Goal: Task Accomplishment & Management: Manage account settings

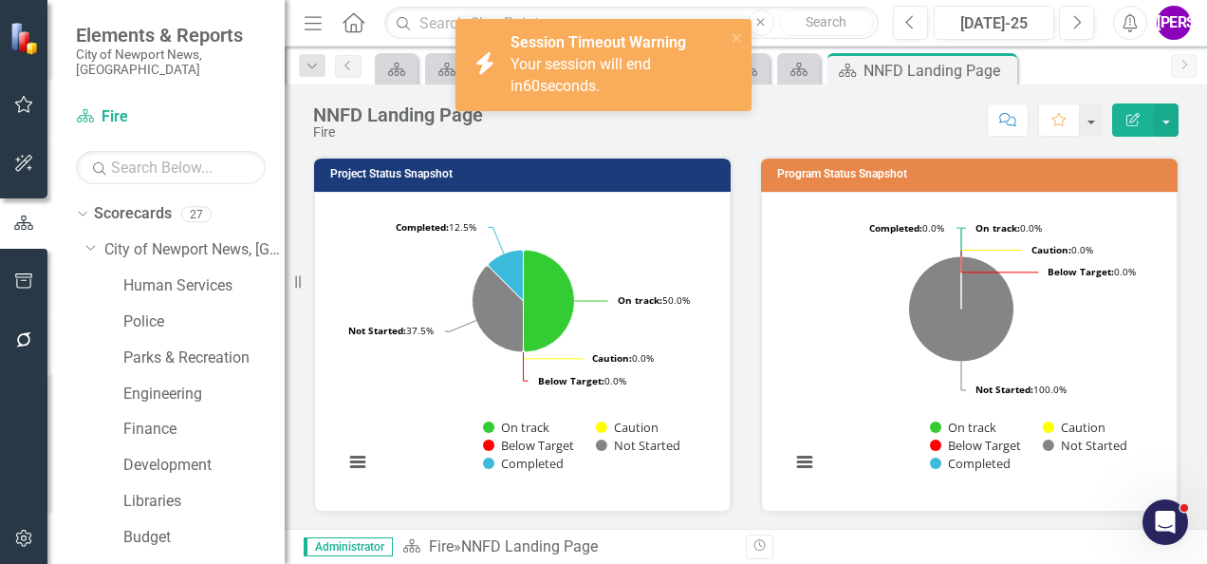
scroll to position [120, 0]
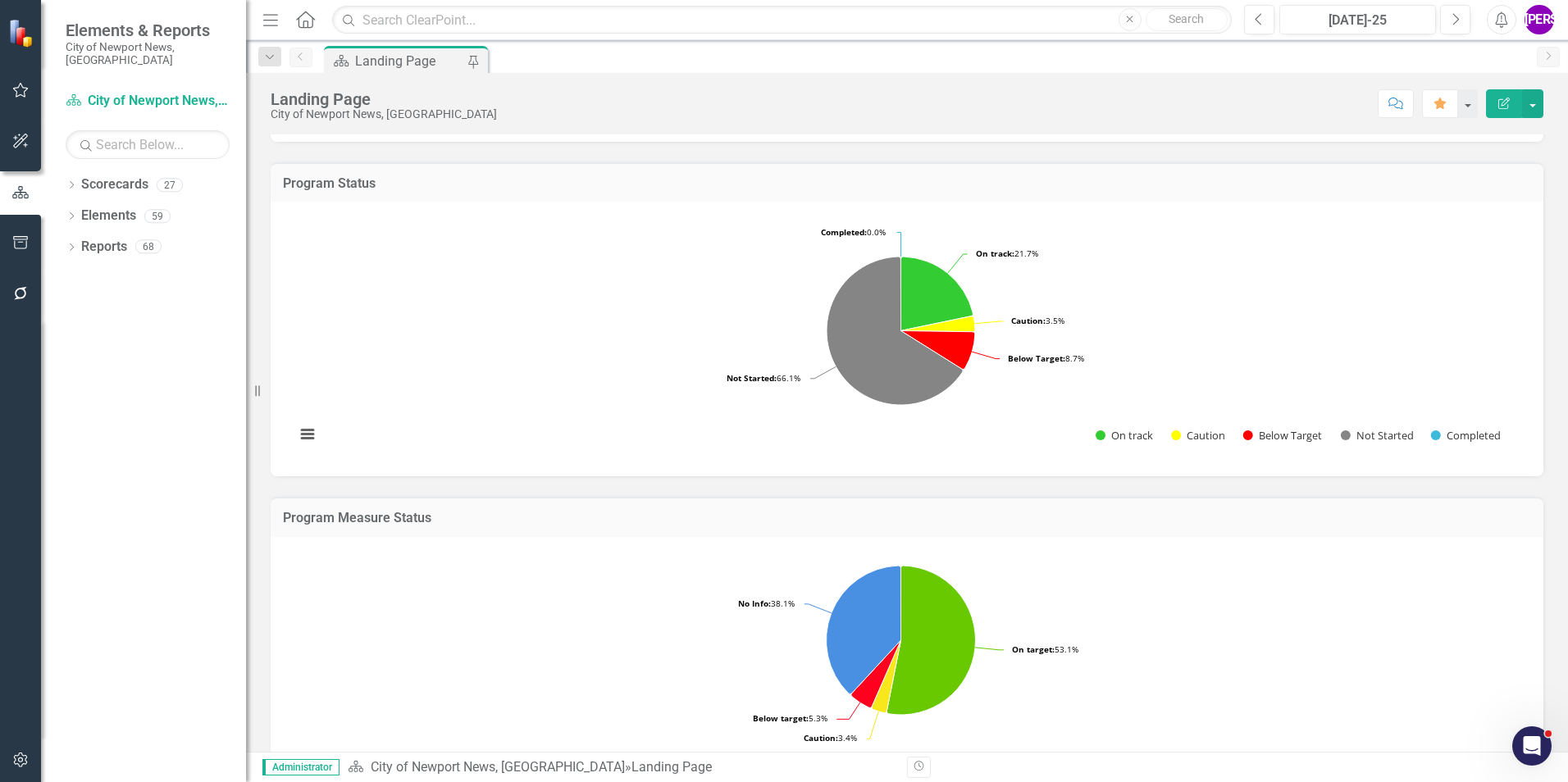
scroll to position [656, 0]
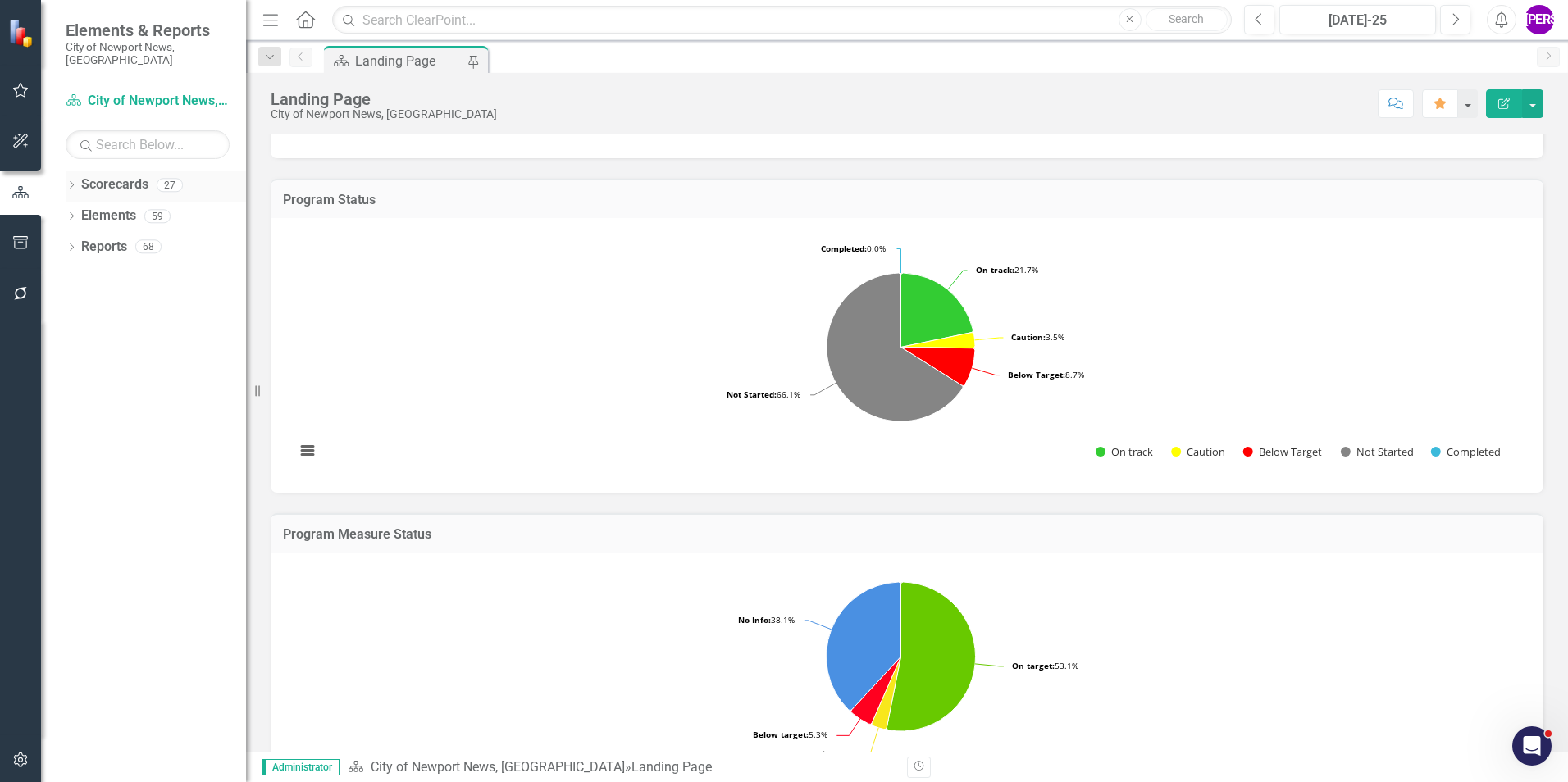
click at [73, 181] on icon at bounding box center [72, 185] width 4 height 8
click at [84, 211] on icon "Dropdown" at bounding box center [80, 215] width 12 height 10
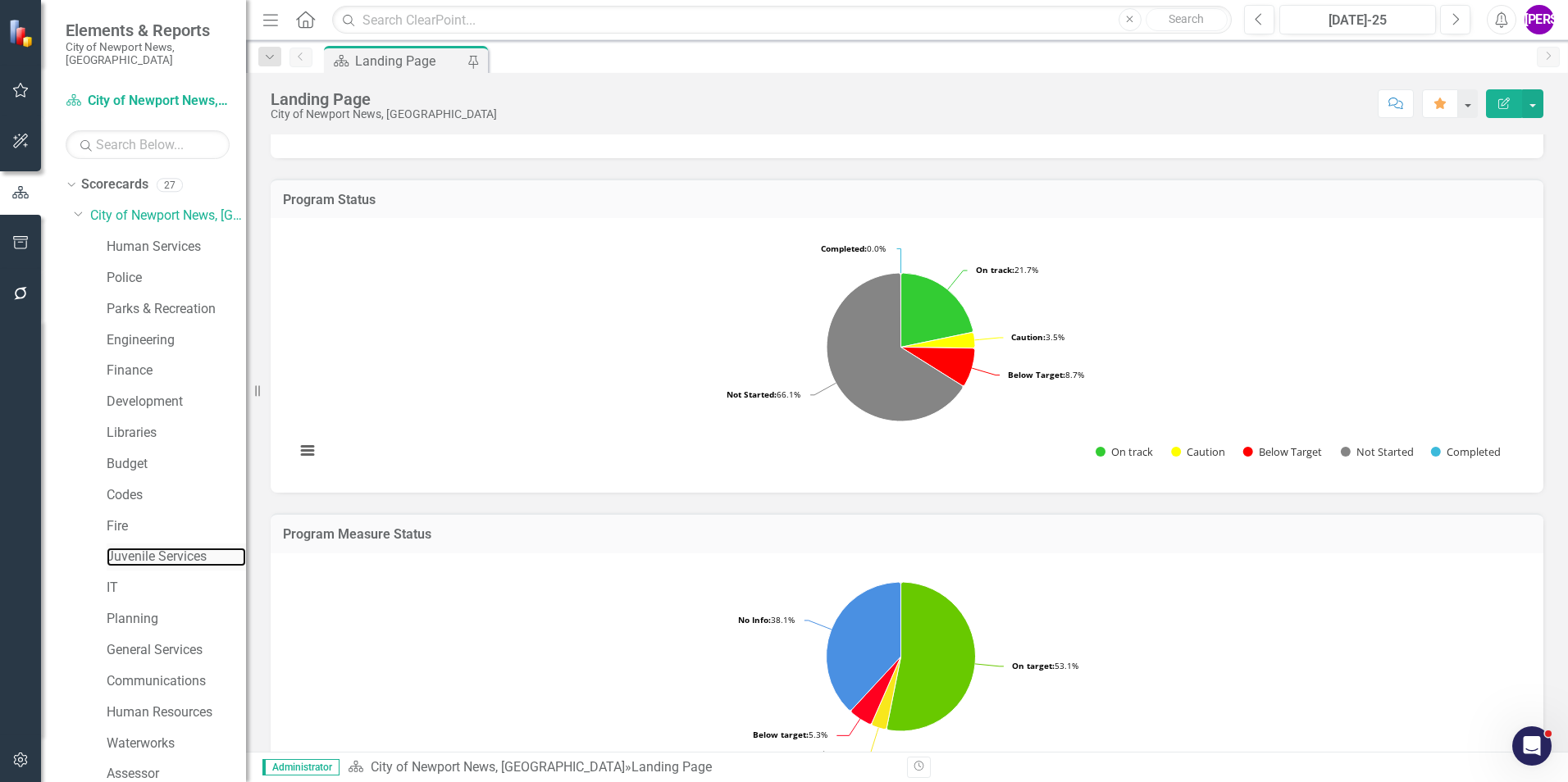
drag, startPoint x: 158, startPoint y: 537, endPoint x: 195, endPoint y: 533, distance: 37.2
click at [158, 548] on link "Juvenile Services" at bounding box center [175, 557] width 139 height 19
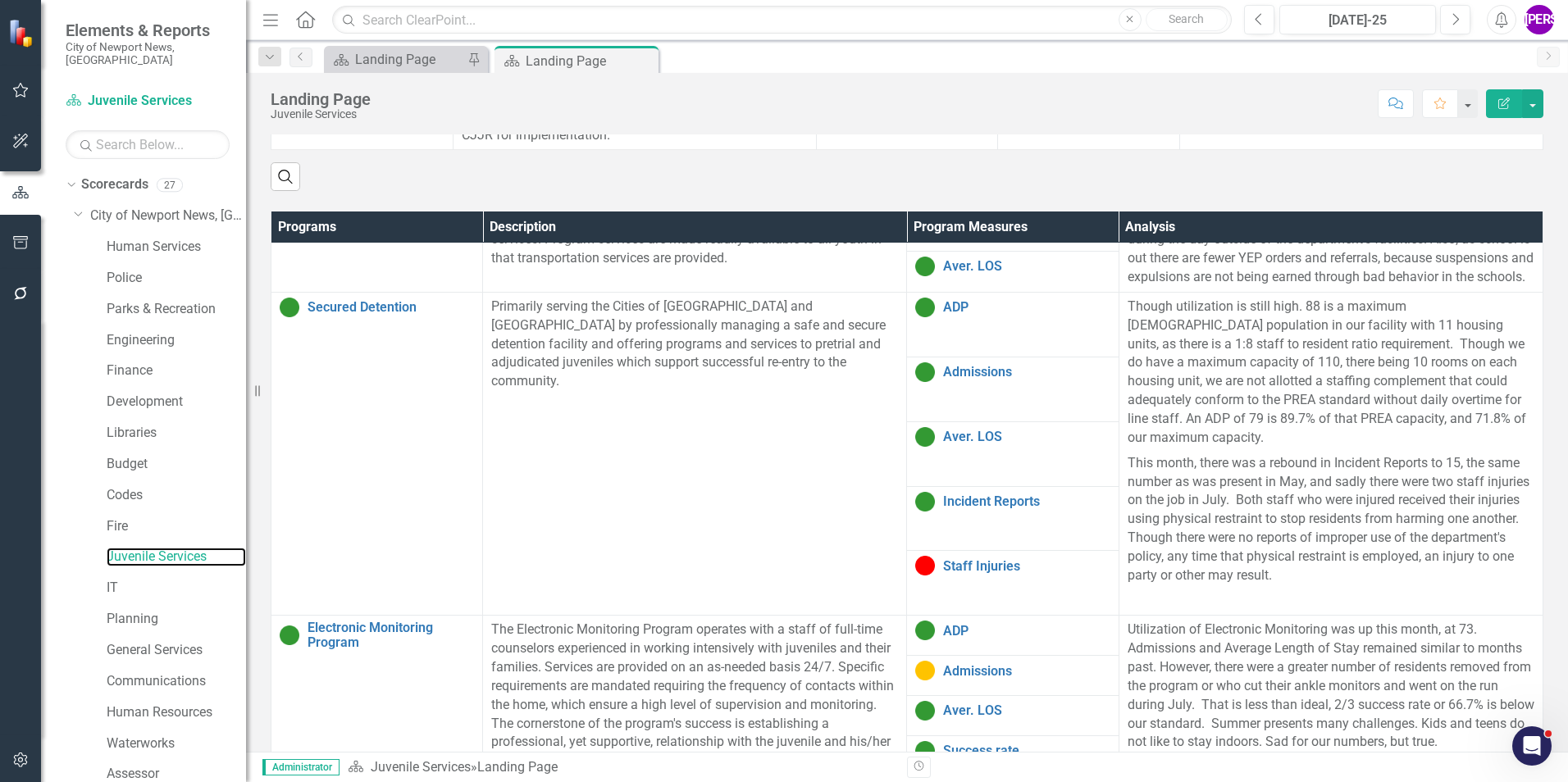
scroll to position [574, 0]
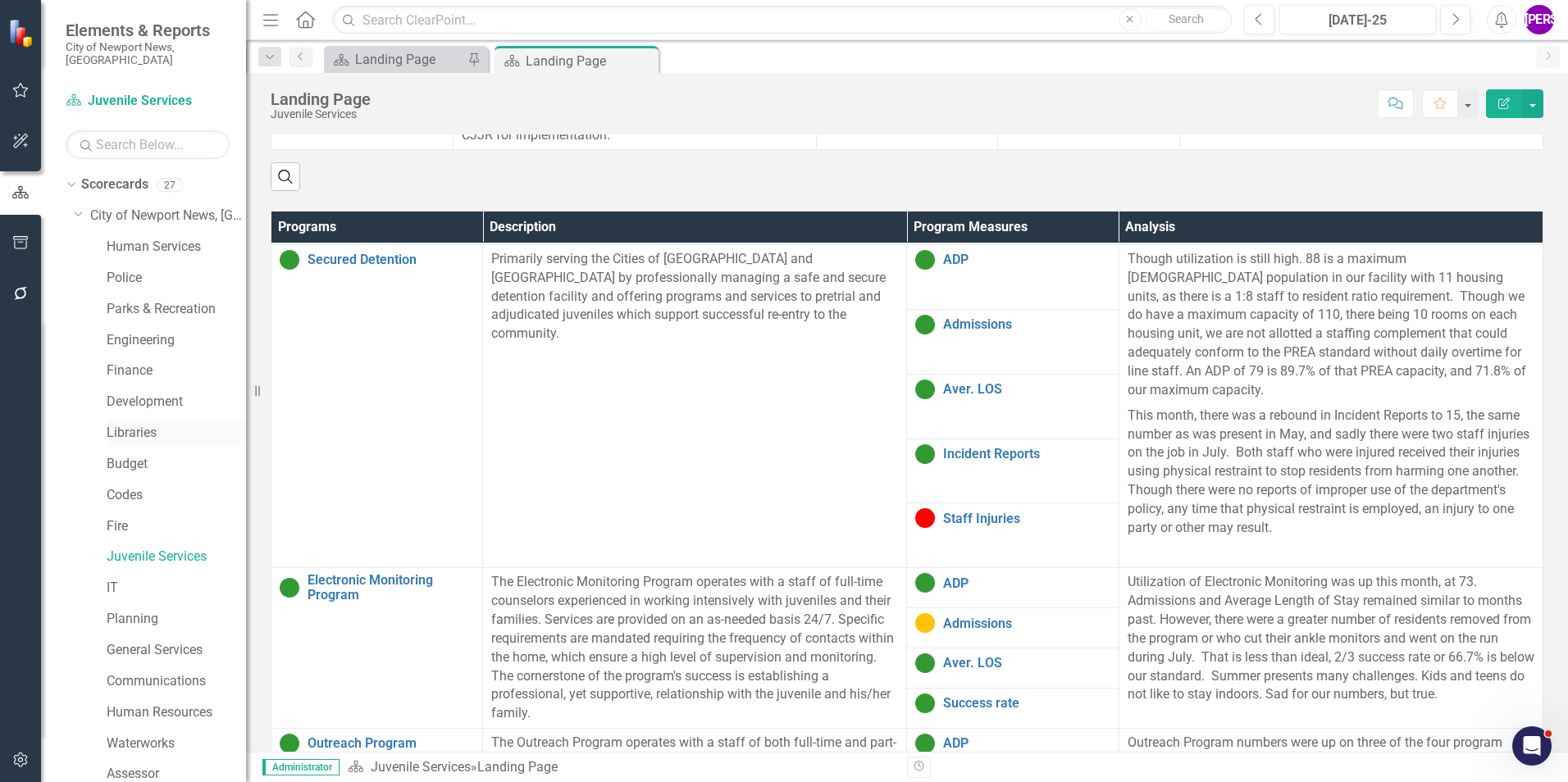
click at [148, 428] on link "Libraries" at bounding box center [175, 433] width 139 height 19
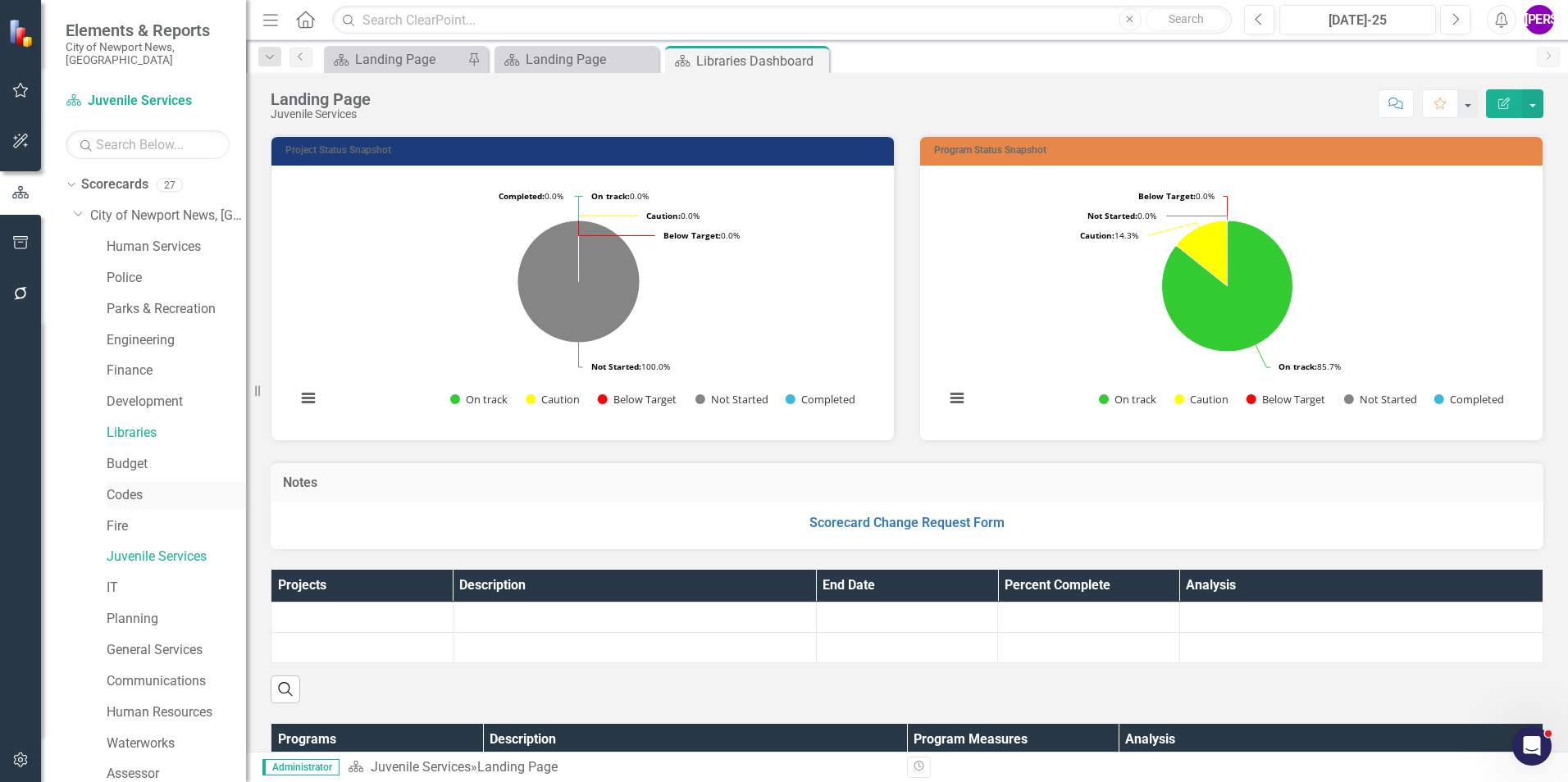
click at [146, 493] on div "Codes" at bounding box center [175, 495] width 139 height 27
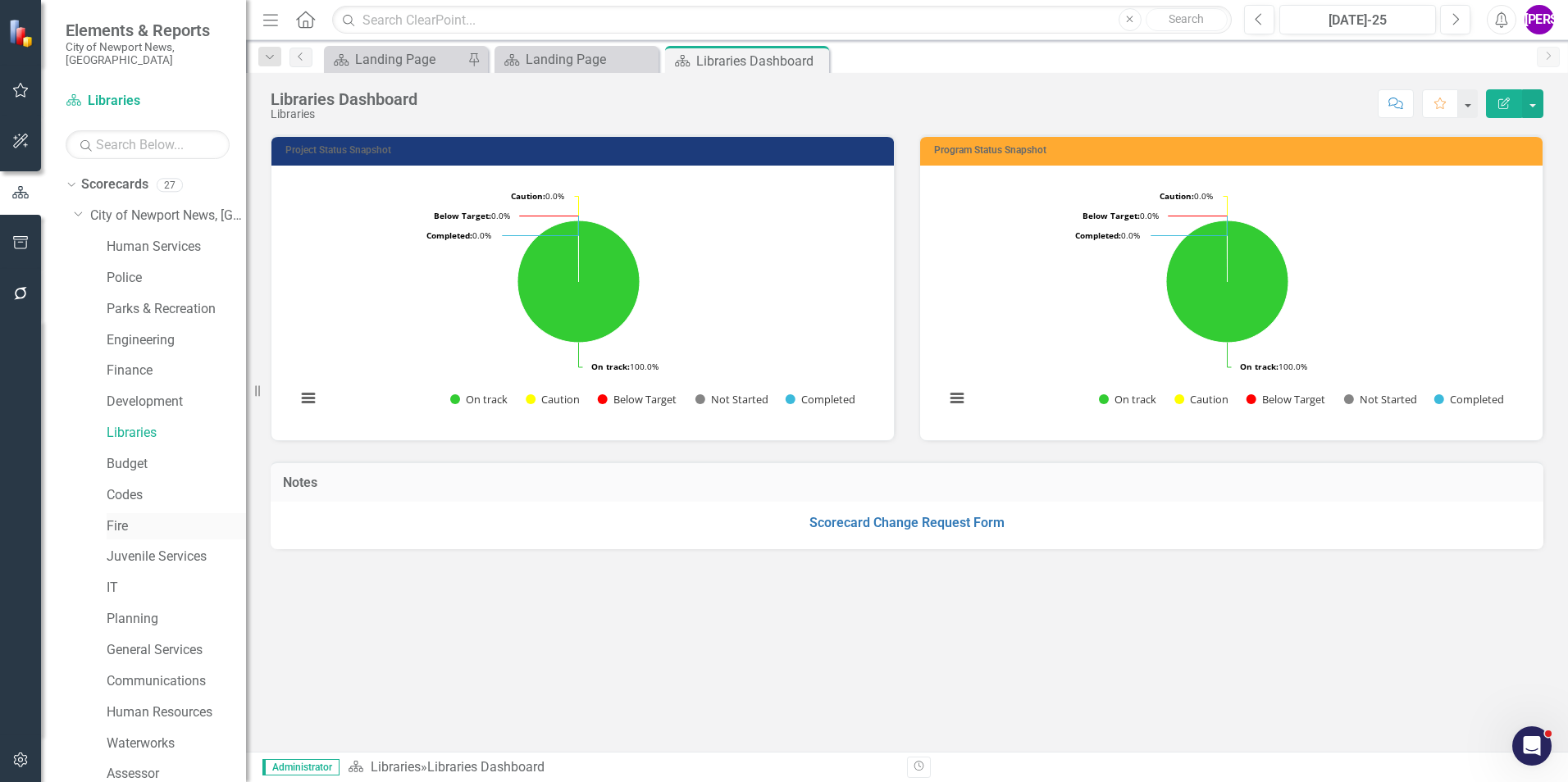
click at [139, 518] on link "Fire" at bounding box center [175, 527] width 139 height 19
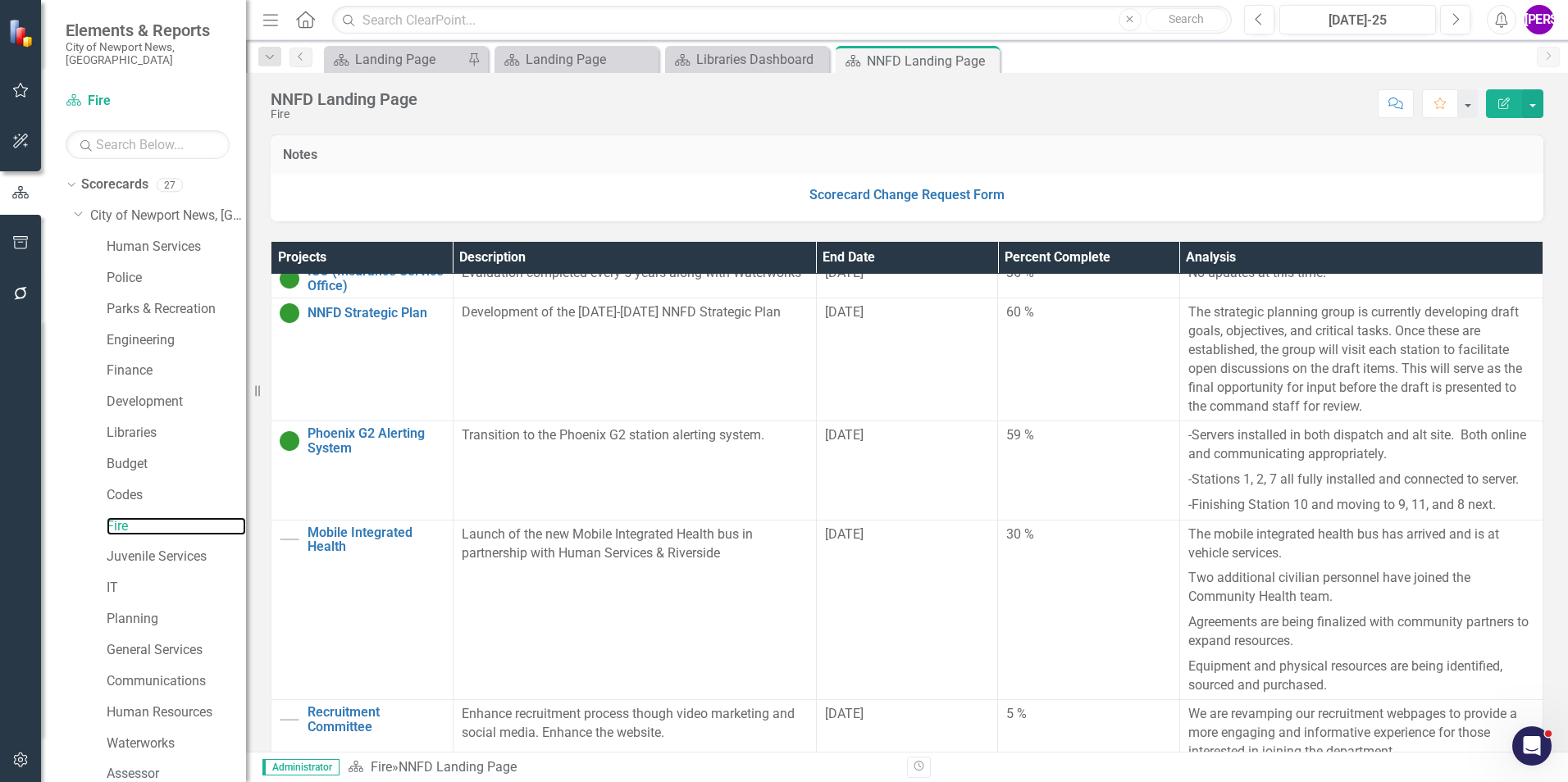
scroll to position [410, 0]
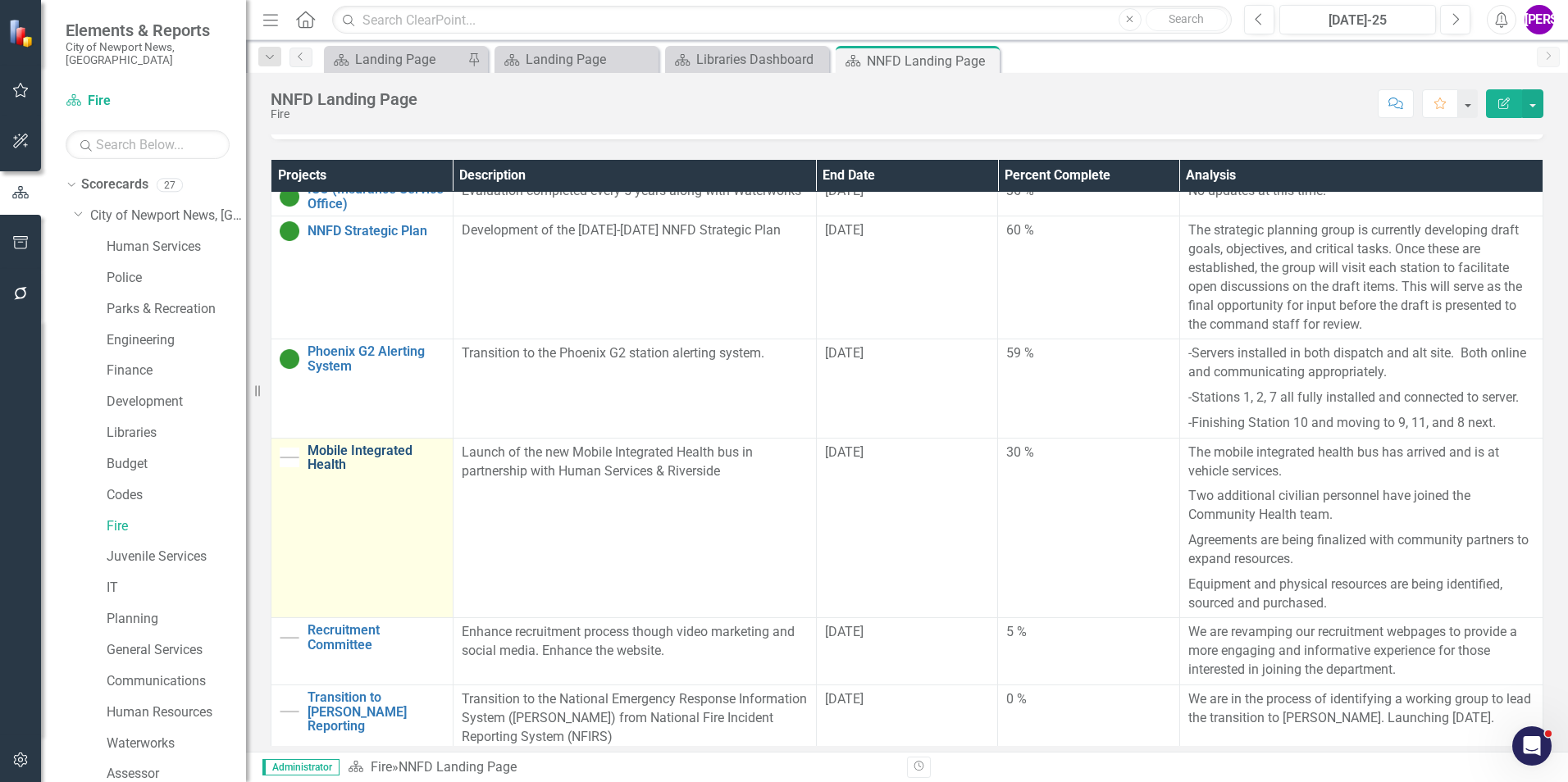
click at [351, 451] on link "Mobile Integrated Health" at bounding box center [376, 457] width 137 height 29
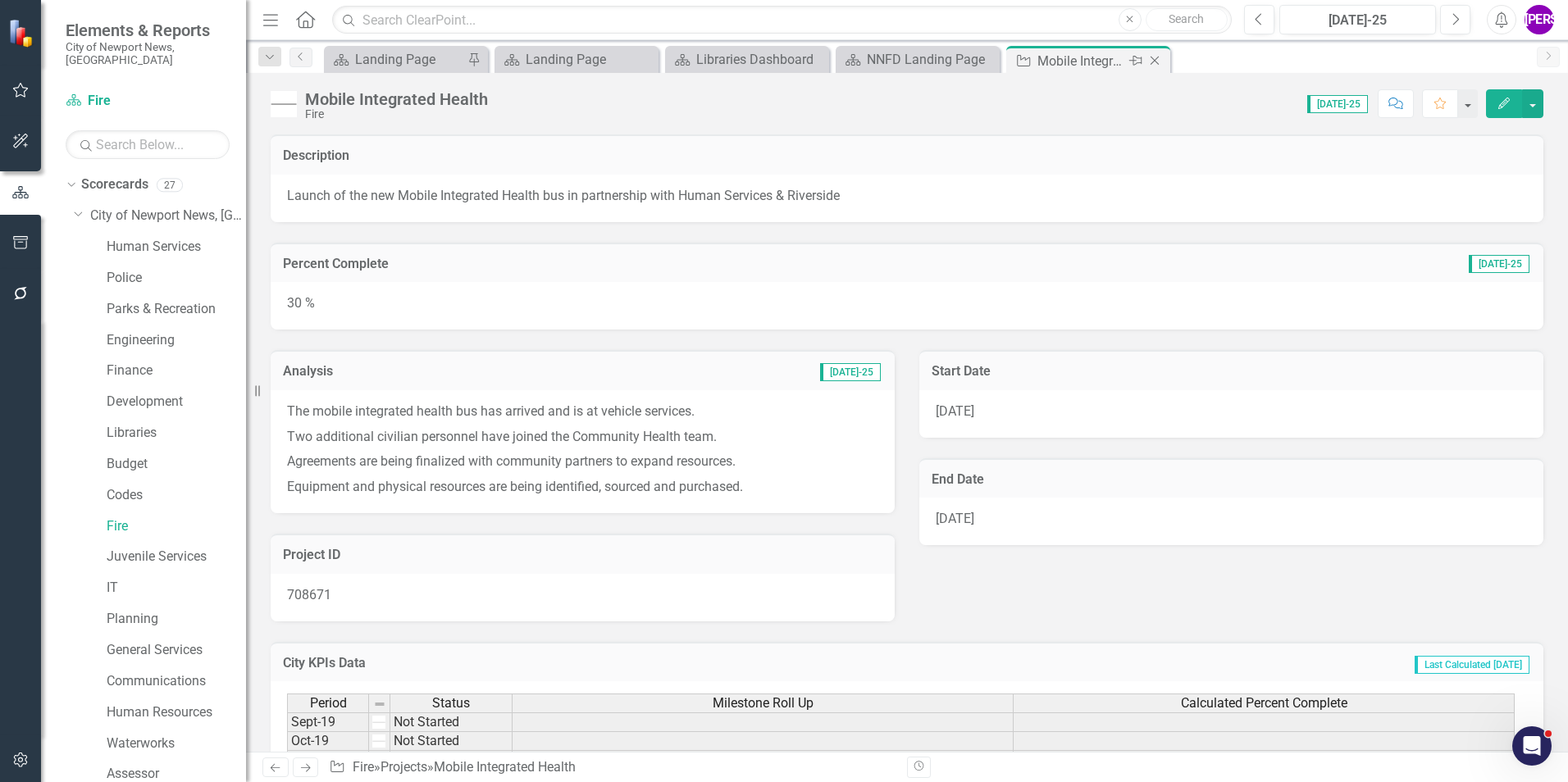
click at [1159, 59] on icon "Close" at bounding box center [1154, 60] width 16 height 13
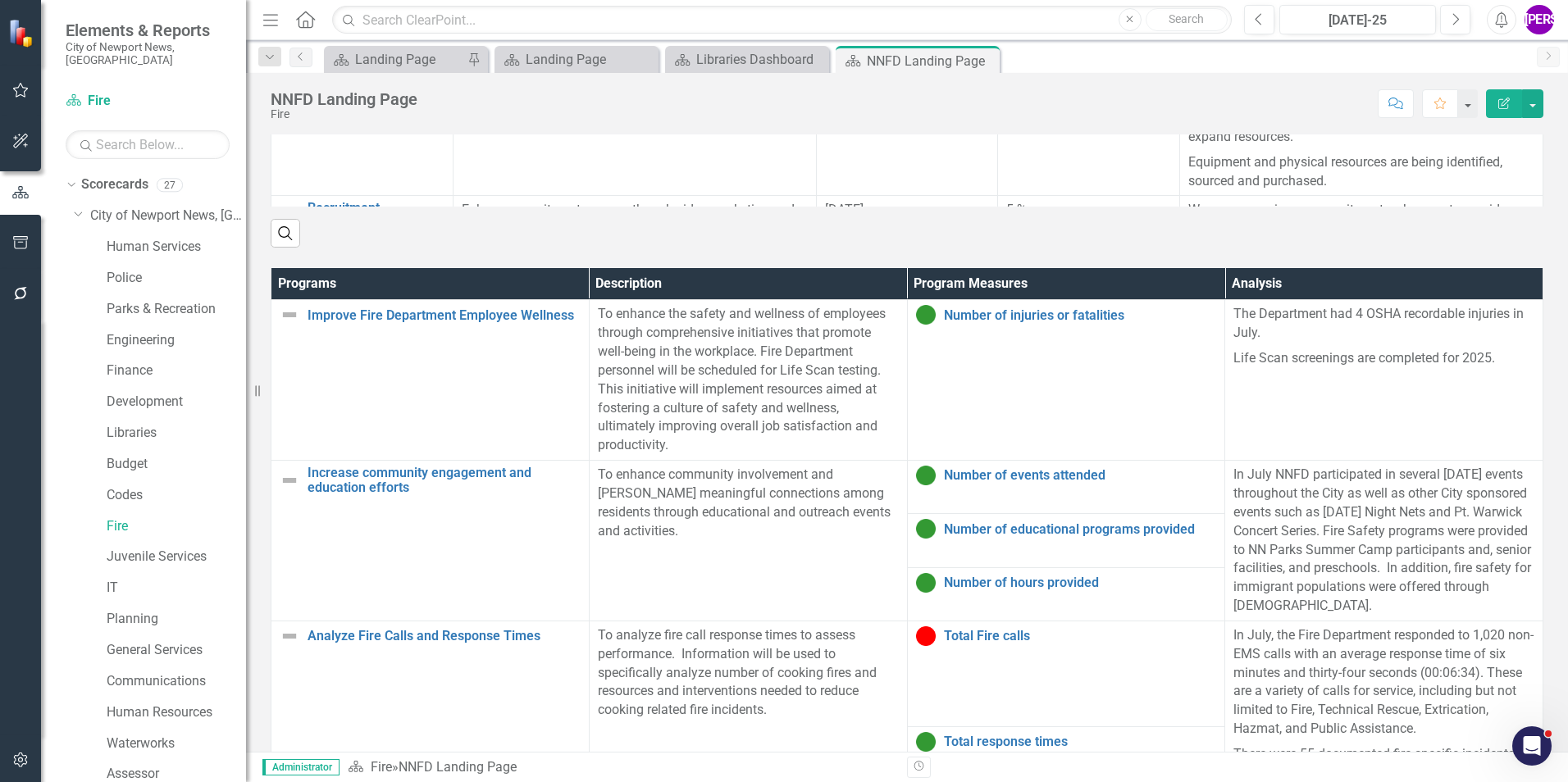
scroll to position [1111, 0]
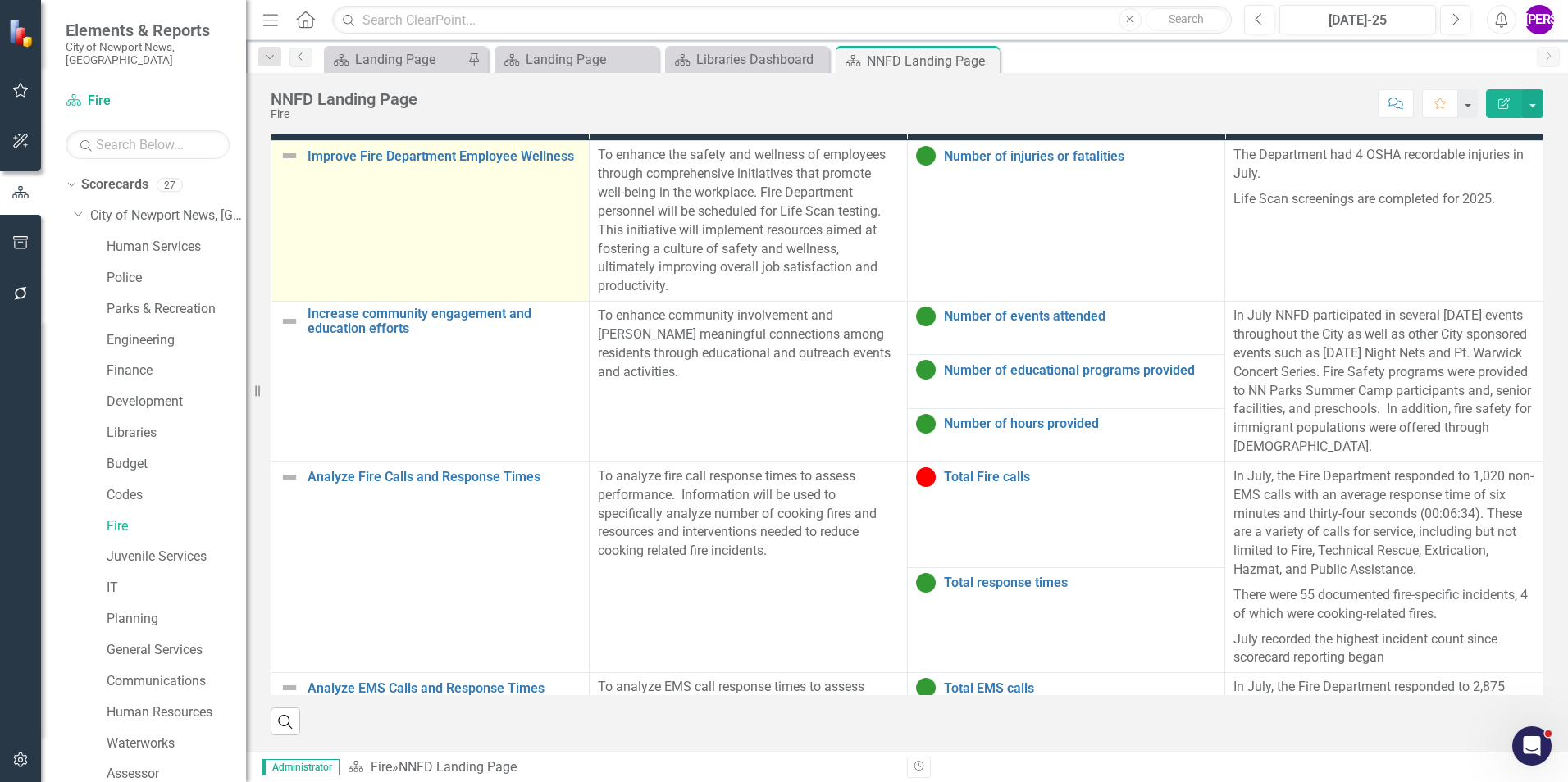
click at [339, 220] on td "Improve Fire Department Employee Wellness Link Map View Link Map Edit Edit Prog…" at bounding box center [430, 221] width 318 height 161
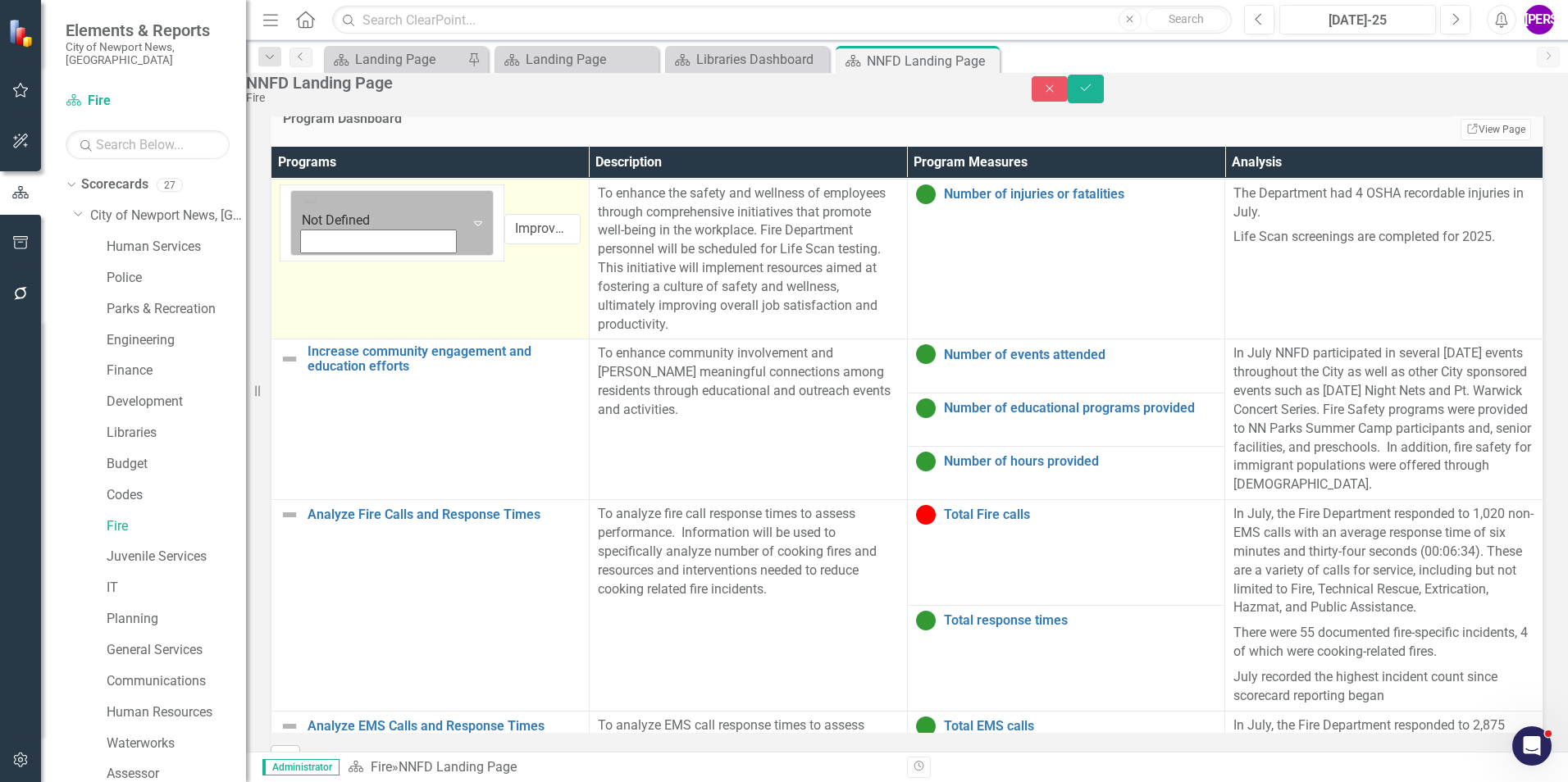
click at [463, 208] on div "Expand" at bounding box center [478, 223] width 29 height 65
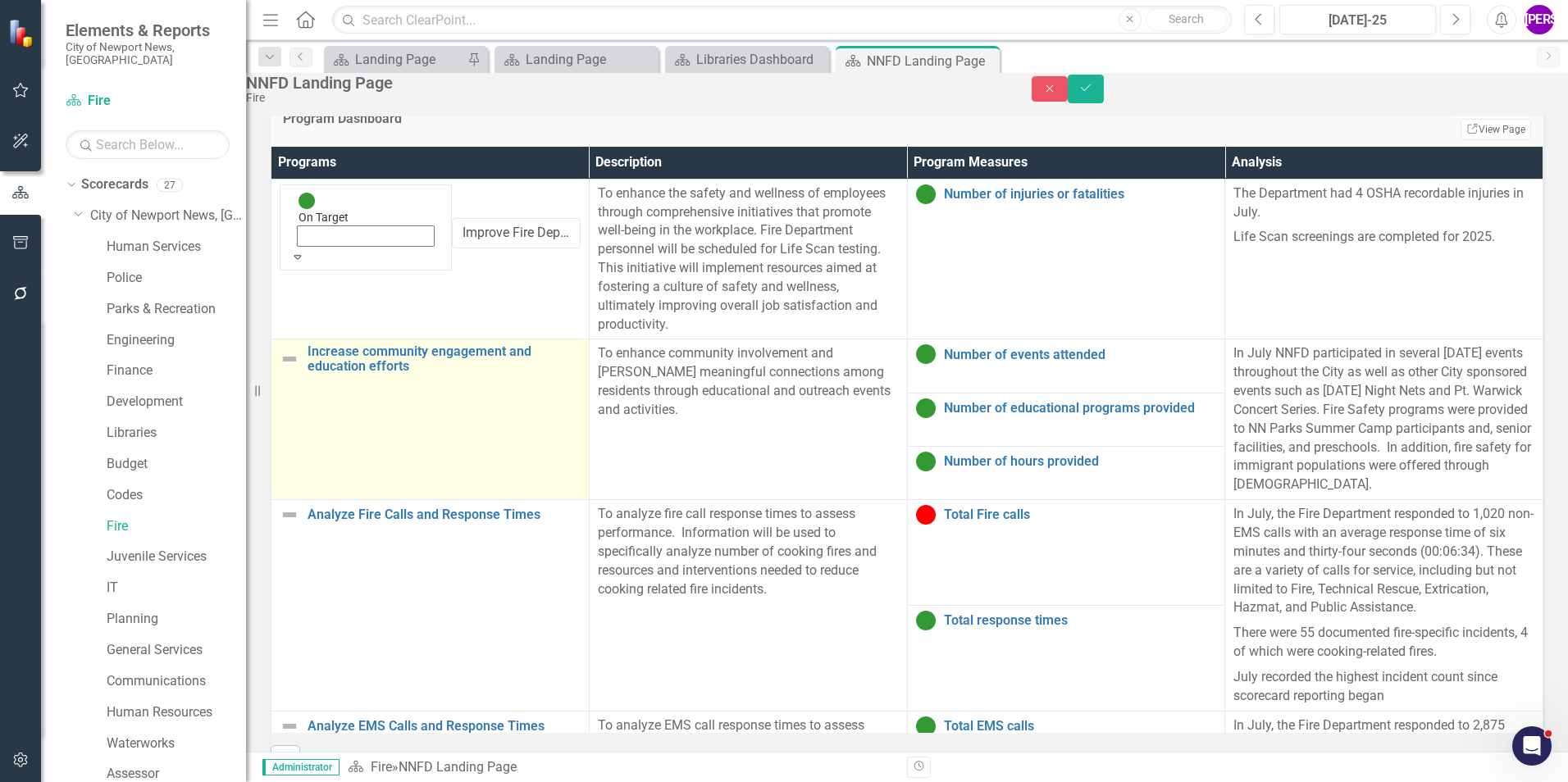
click at [377, 397] on td "Increase community engagement and education efforts Link Map View Link Map Edit…" at bounding box center [430, 420] width 318 height 161
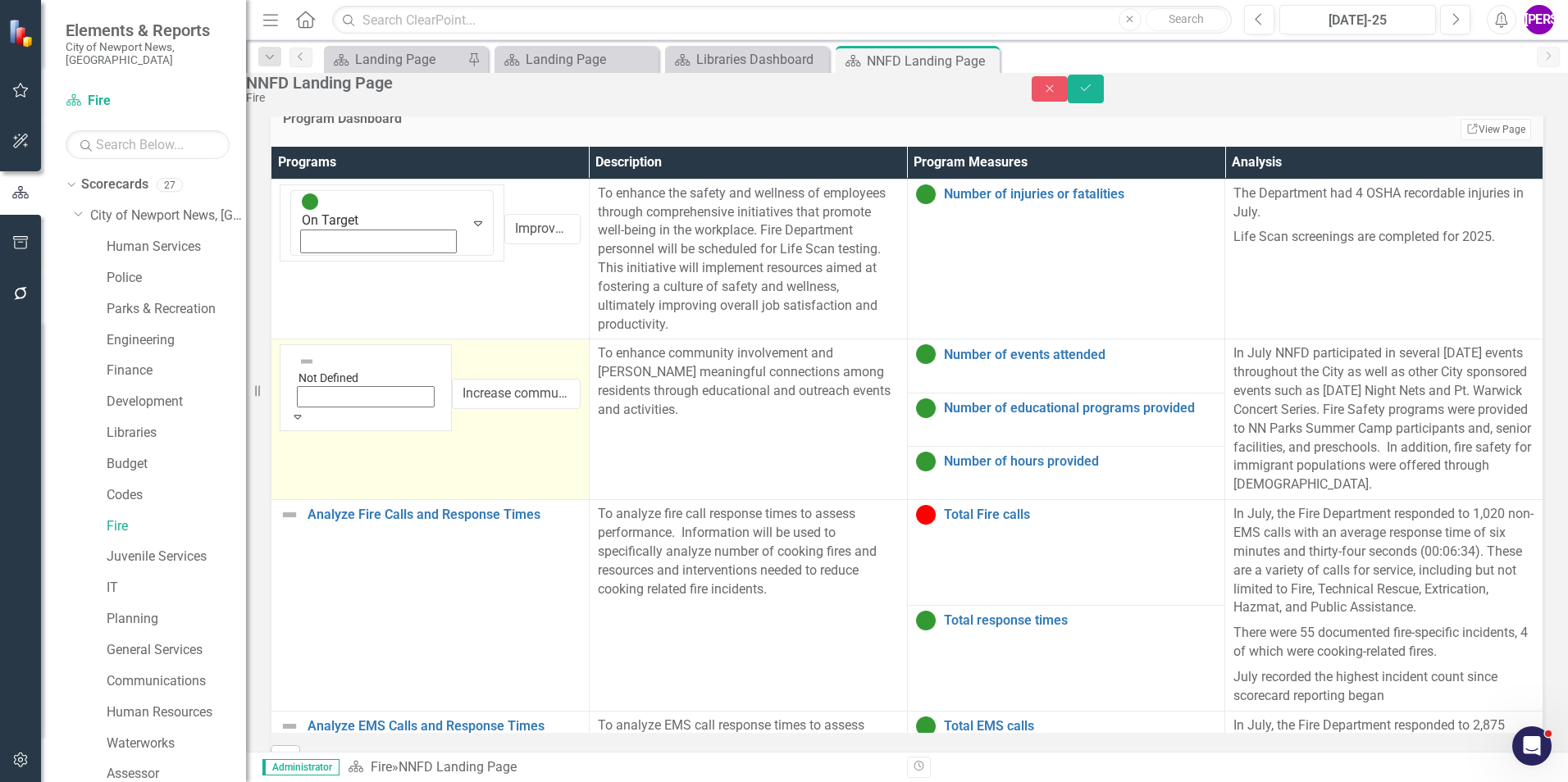
click at [329, 409] on div "Expand" at bounding box center [366, 416] width 151 height 16
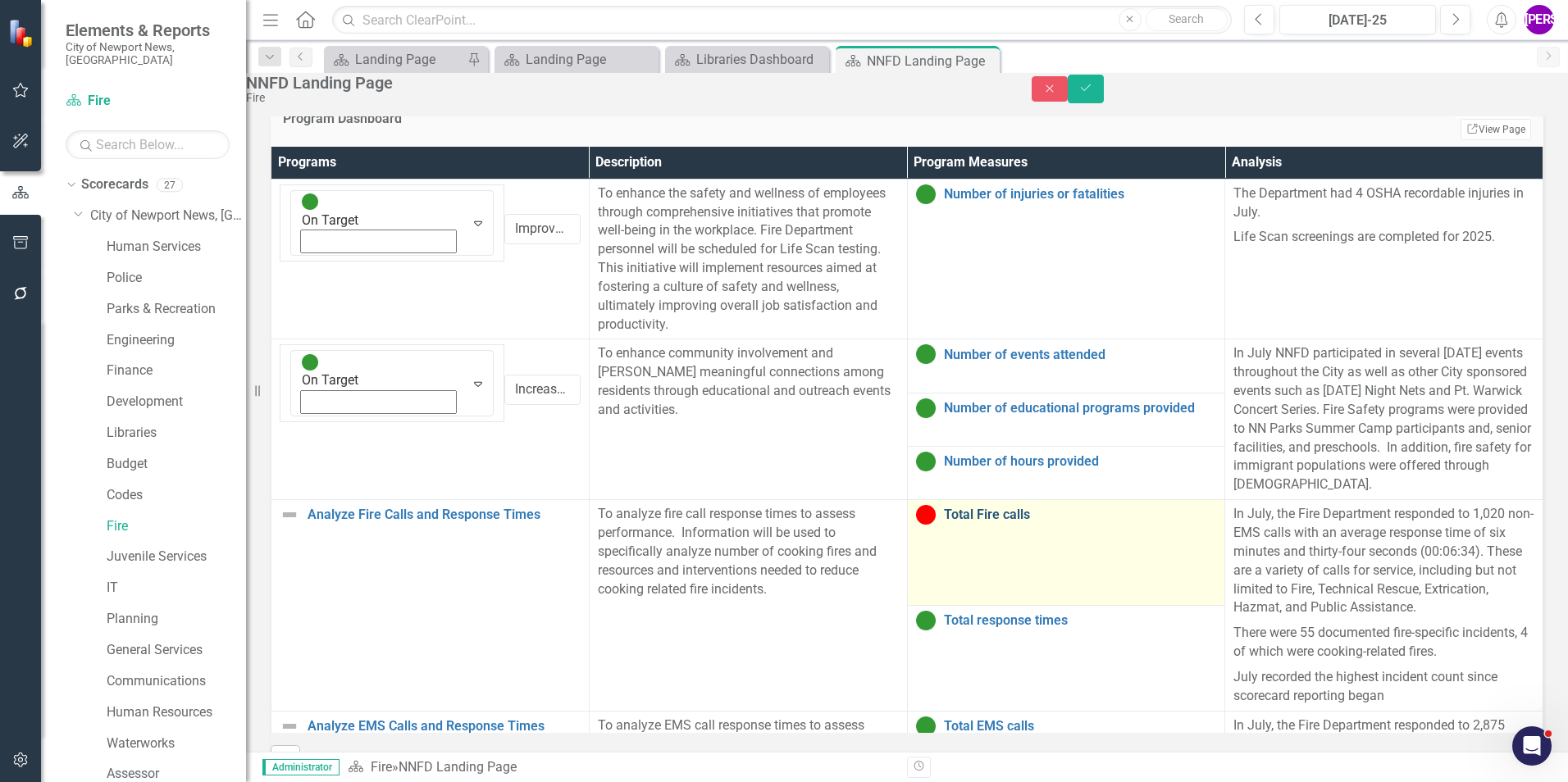
click at [1017, 507] on link "Total Fire calls" at bounding box center [1080, 514] width 273 height 15
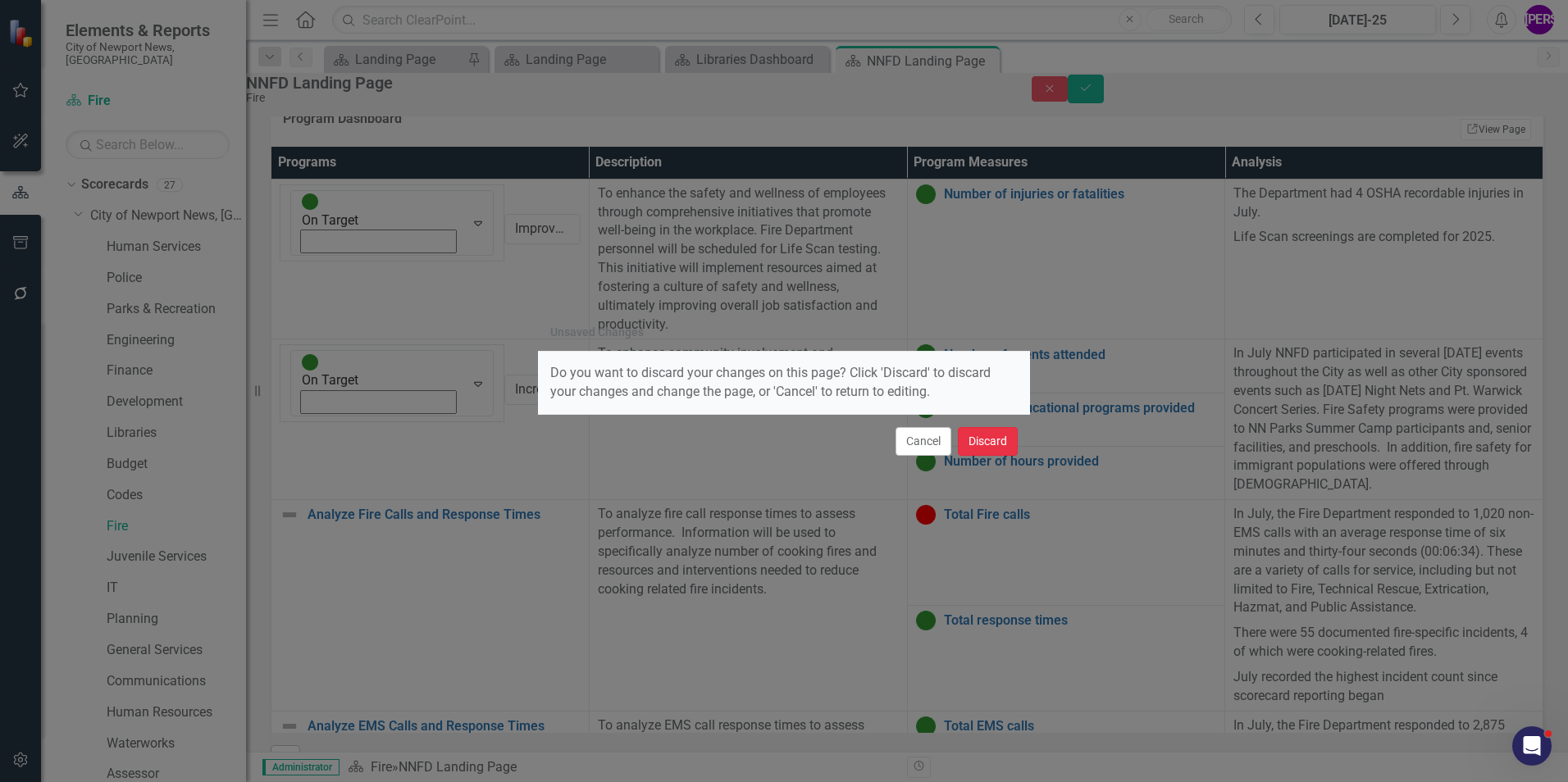
click at [1009, 438] on button "Discard" at bounding box center [987, 441] width 60 height 29
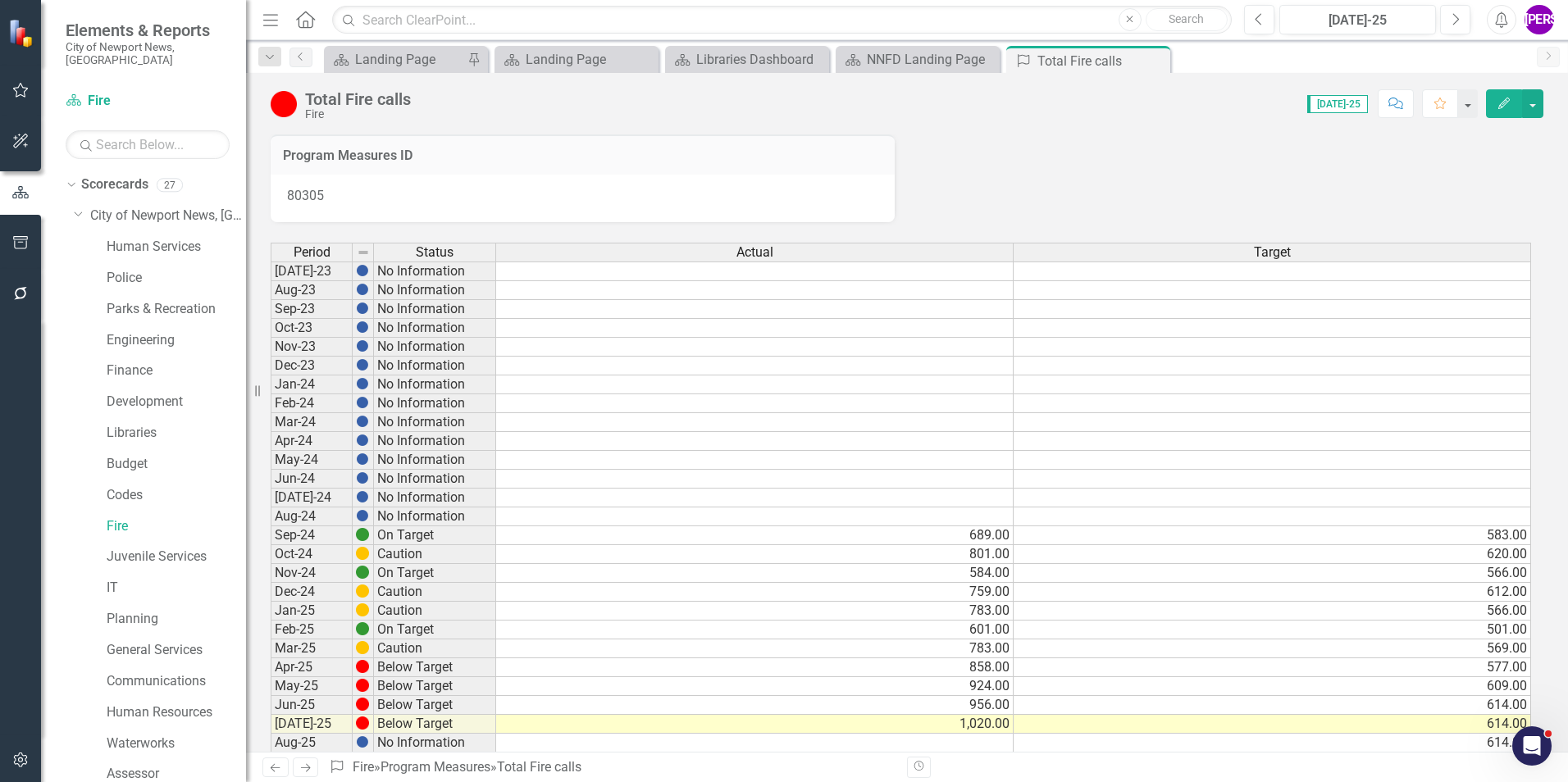
scroll to position [82, 0]
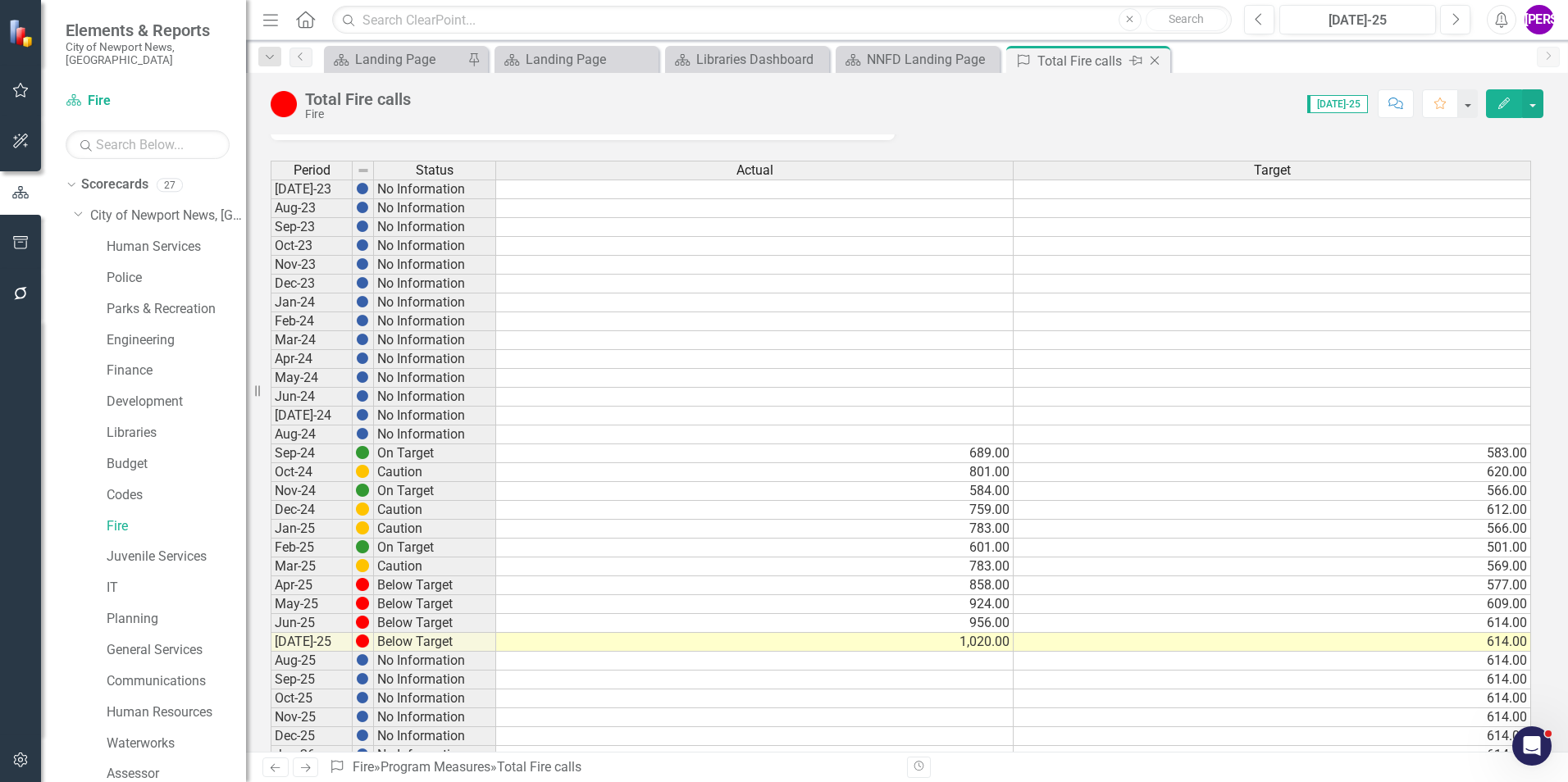
click at [1151, 60] on icon "Close" at bounding box center [1154, 60] width 16 height 13
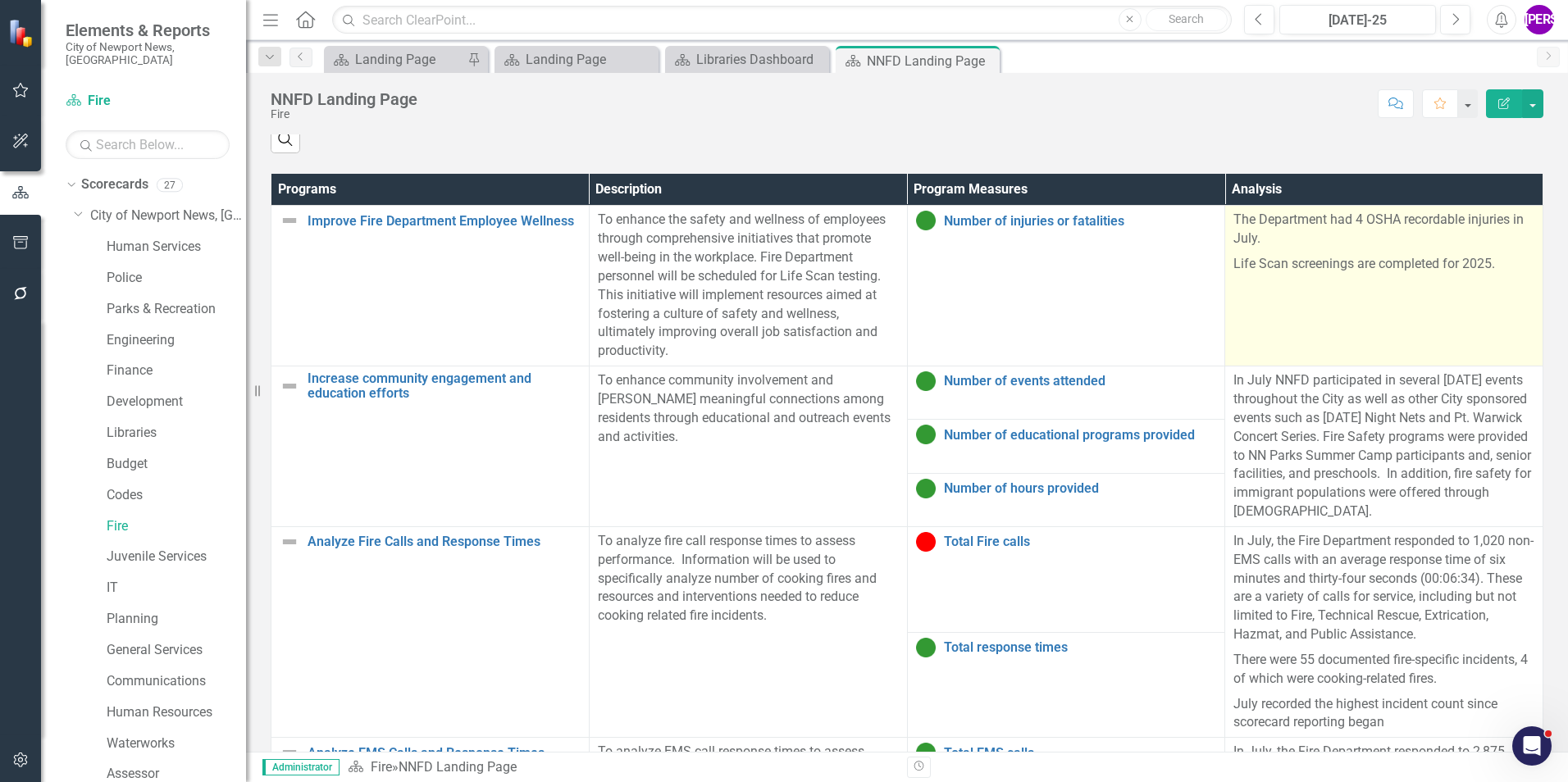
scroll to position [1111, 0]
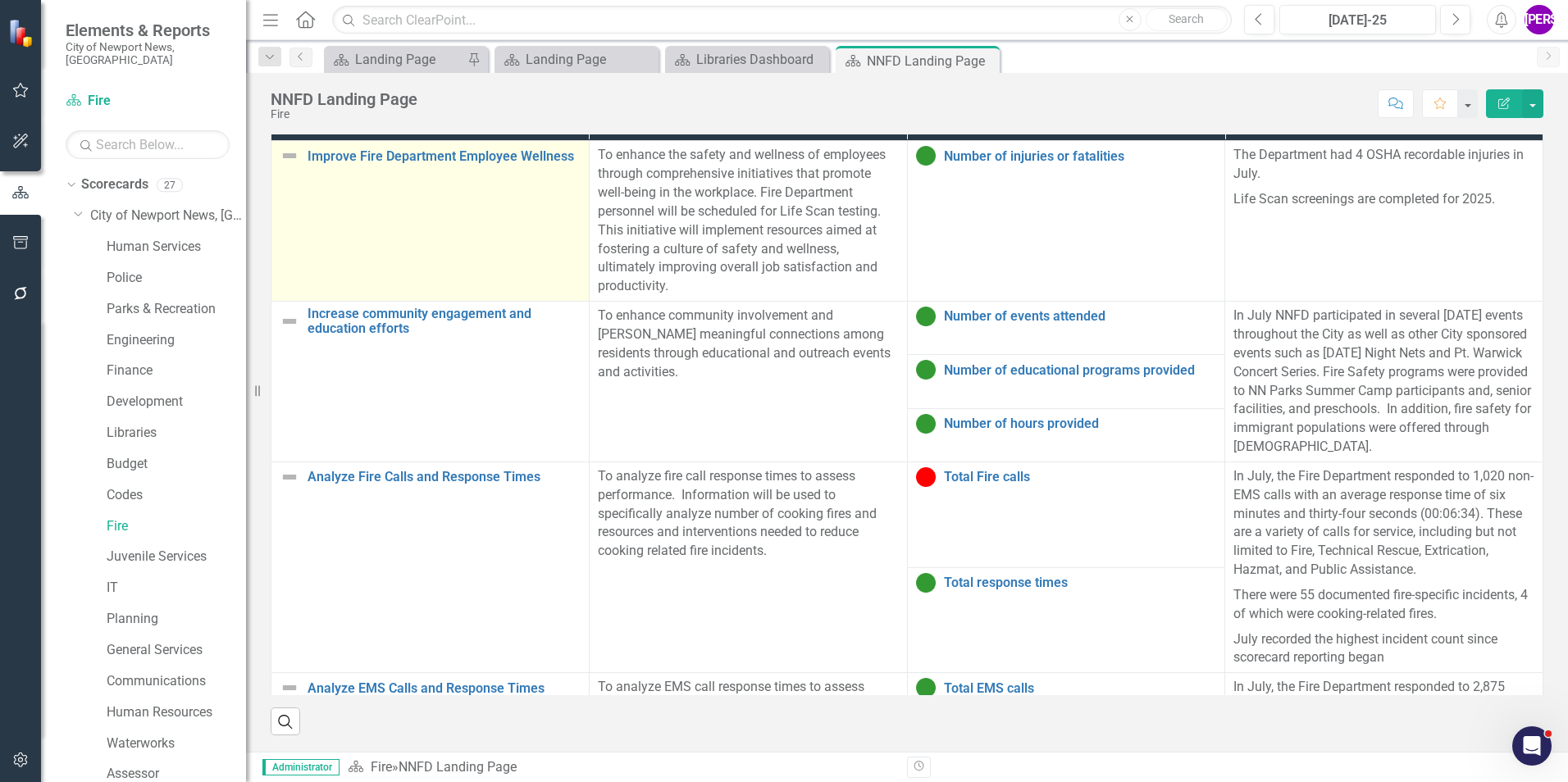
click at [303, 212] on td "Improve Fire Department Employee Wellness Link Map View Link Map Edit Edit Prog…" at bounding box center [430, 221] width 318 height 161
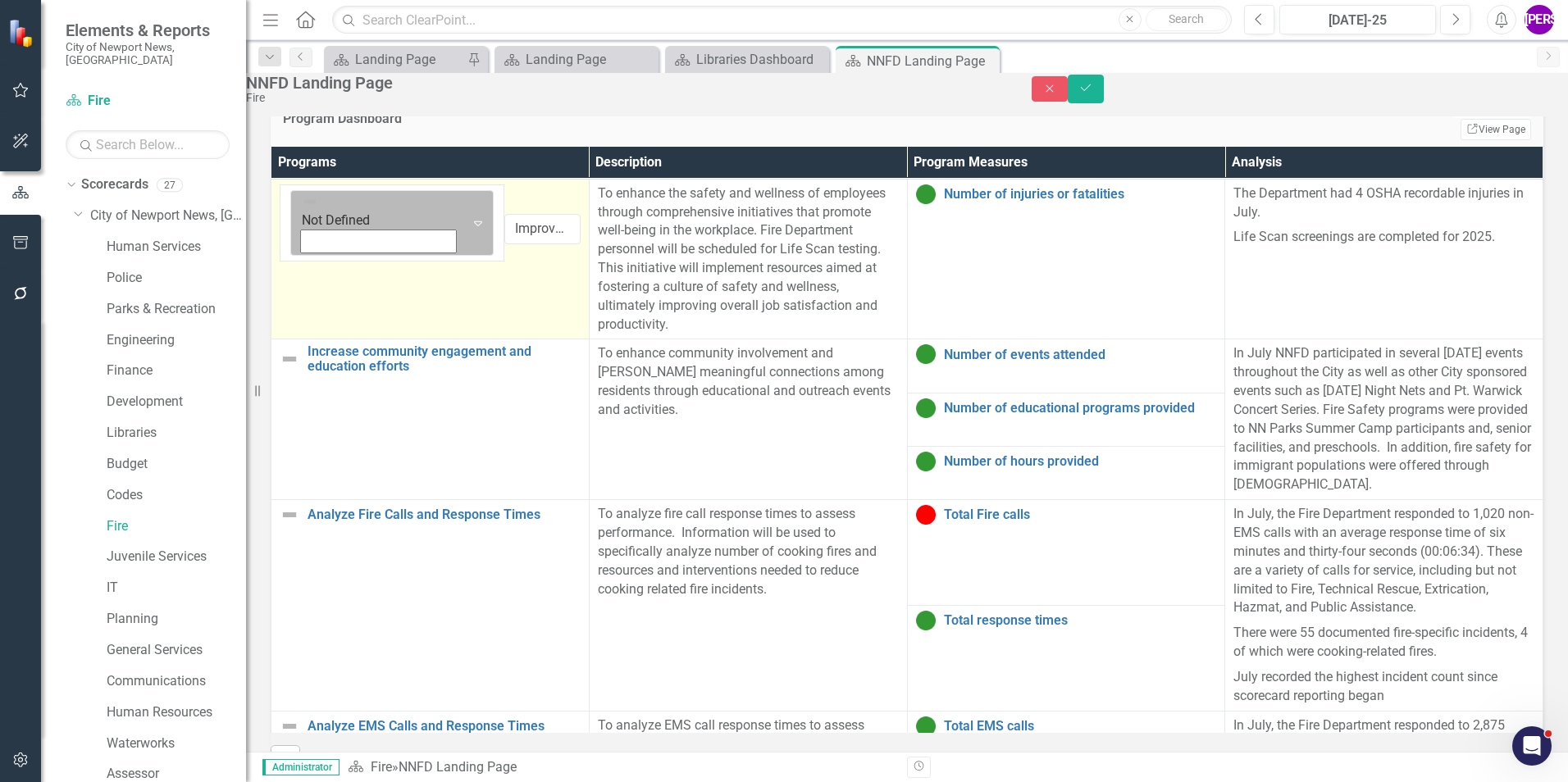
click at [309, 207] on img at bounding box center [309, 201] width 16 height 16
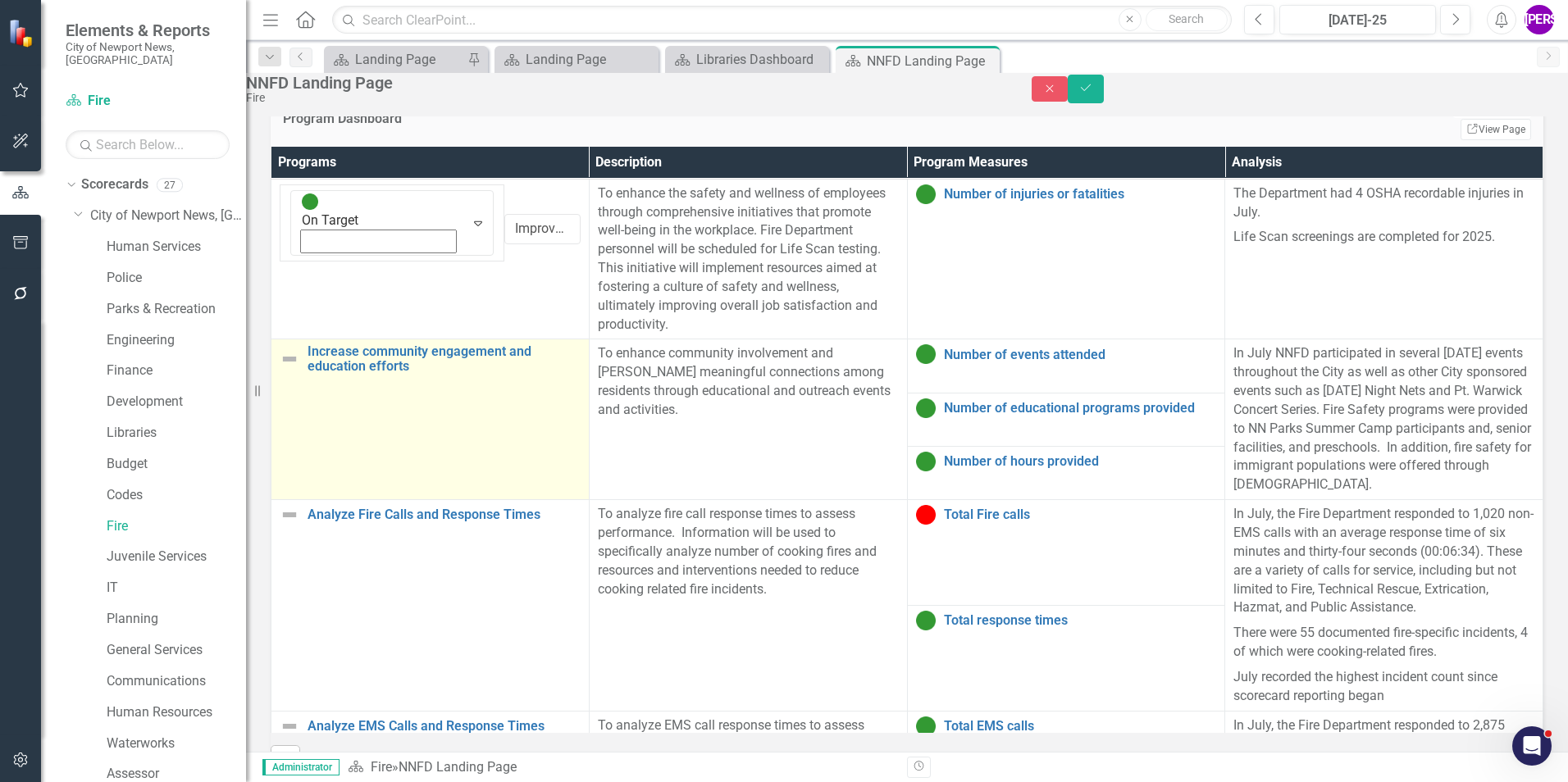
click at [398, 410] on td "Increase community engagement and education efforts Link Map View Link Map Edit…" at bounding box center [430, 420] width 318 height 161
click at [398, 411] on td "Increase community engagement and education efforts Link Map View Link Map Edit…" at bounding box center [430, 420] width 318 height 161
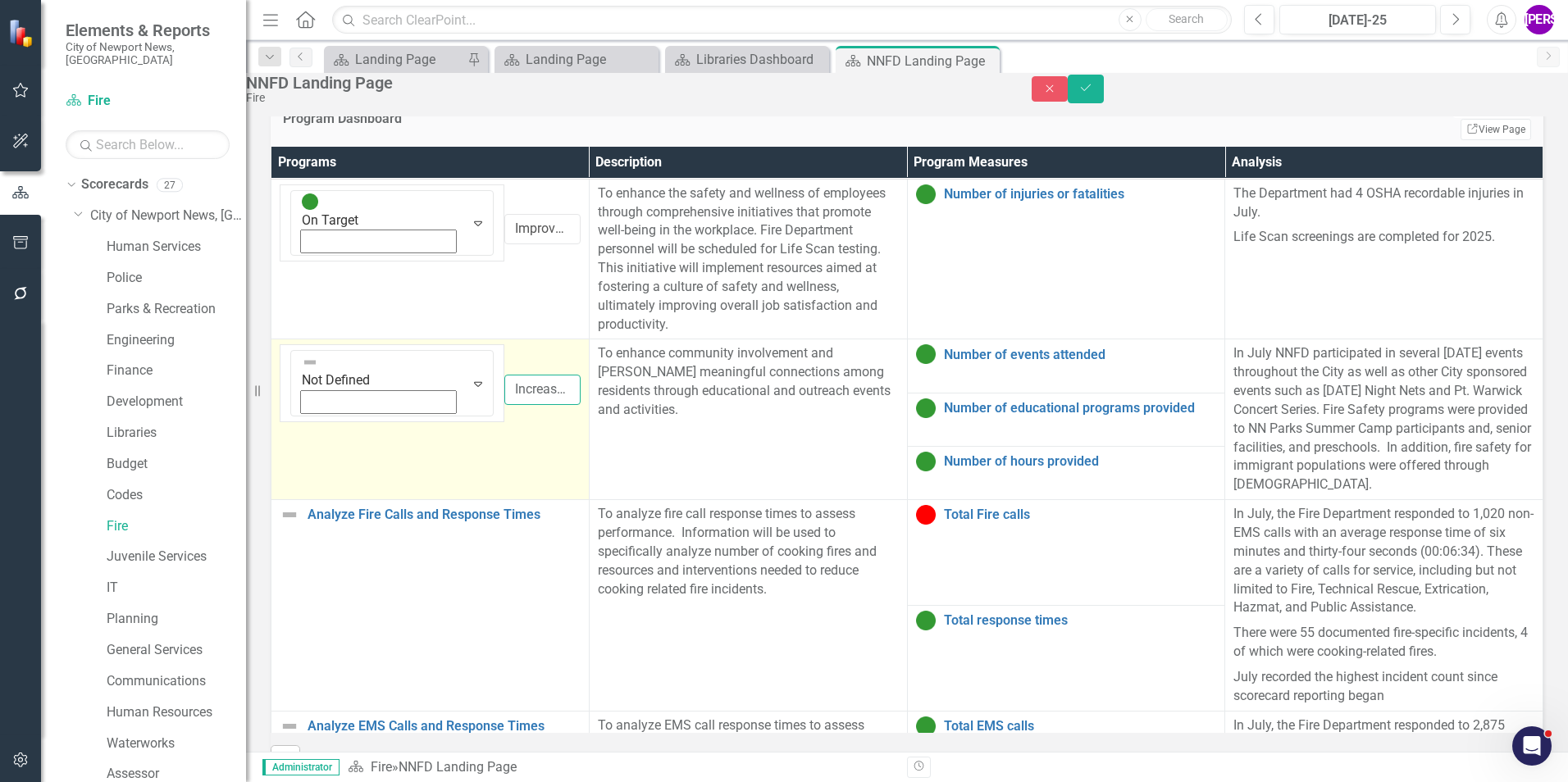
click at [504, 375] on input "Increase community engagement and education efforts" at bounding box center [541, 390] width 75 height 30
click at [463, 351] on div "Expand" at bounding box center [478, 383] width 29 height 65
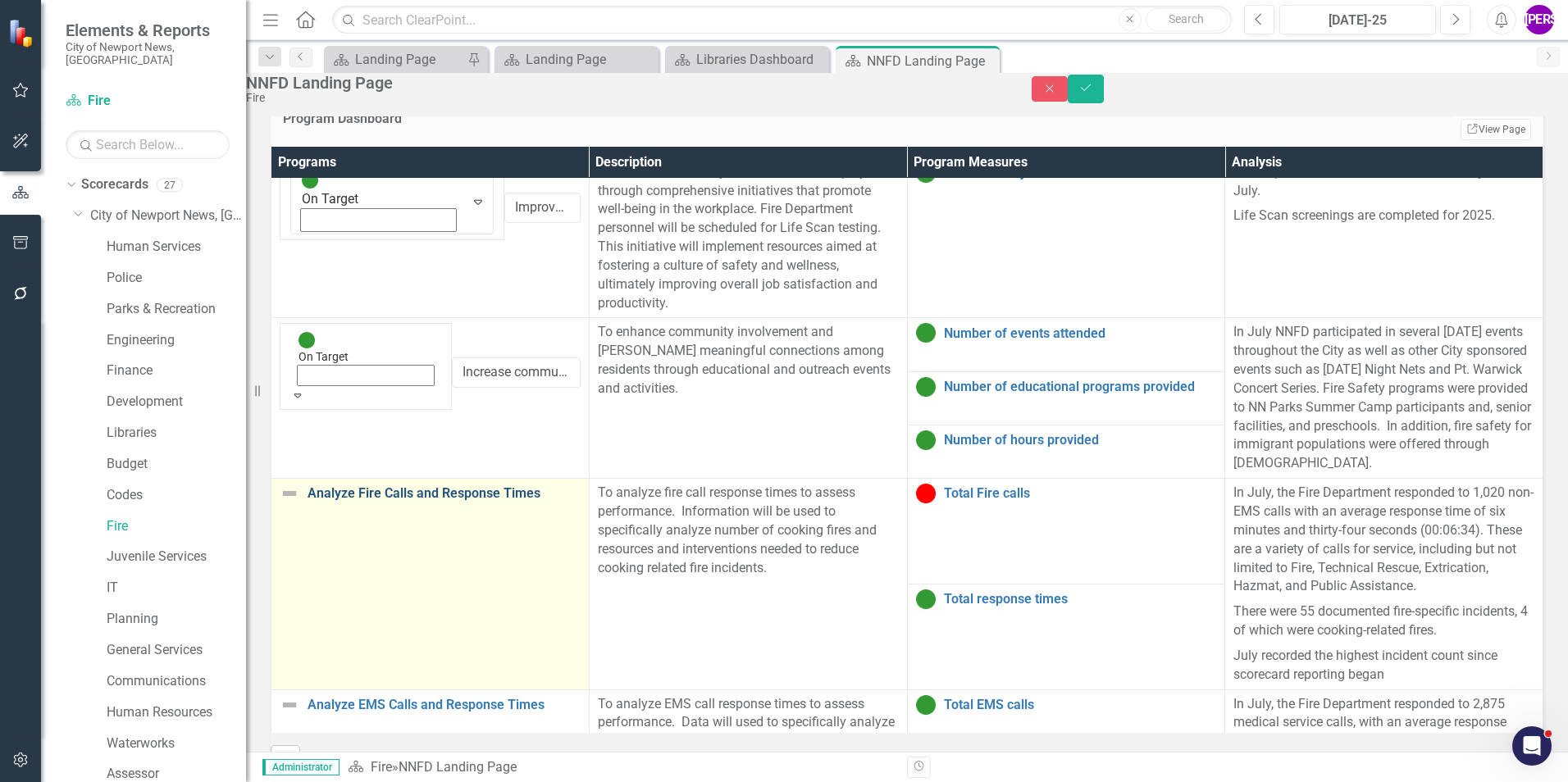
scroll to position [26, 0]
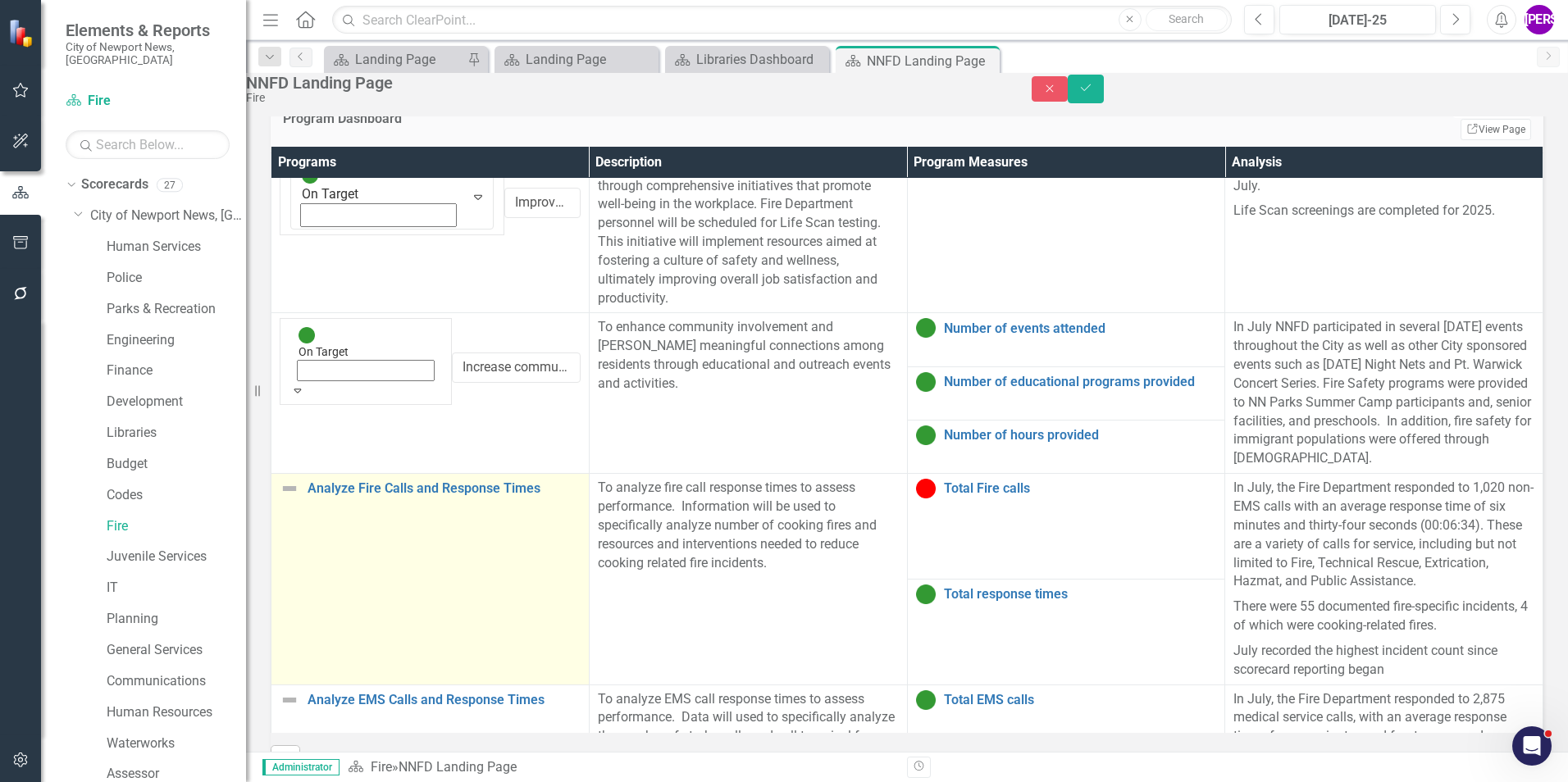
click at [355, 481] on td "Analyze Fire Calls and Response Times Link Map View Link Map Edit Edit Program …" at bounding box center [430, 579] width 318 height 211
click at [357, 480] on td "Analyze Fire Calls and Response Times Link Map View Link Map Edit Edit Program …" at bounding box center [430, 579] width 318 height 211
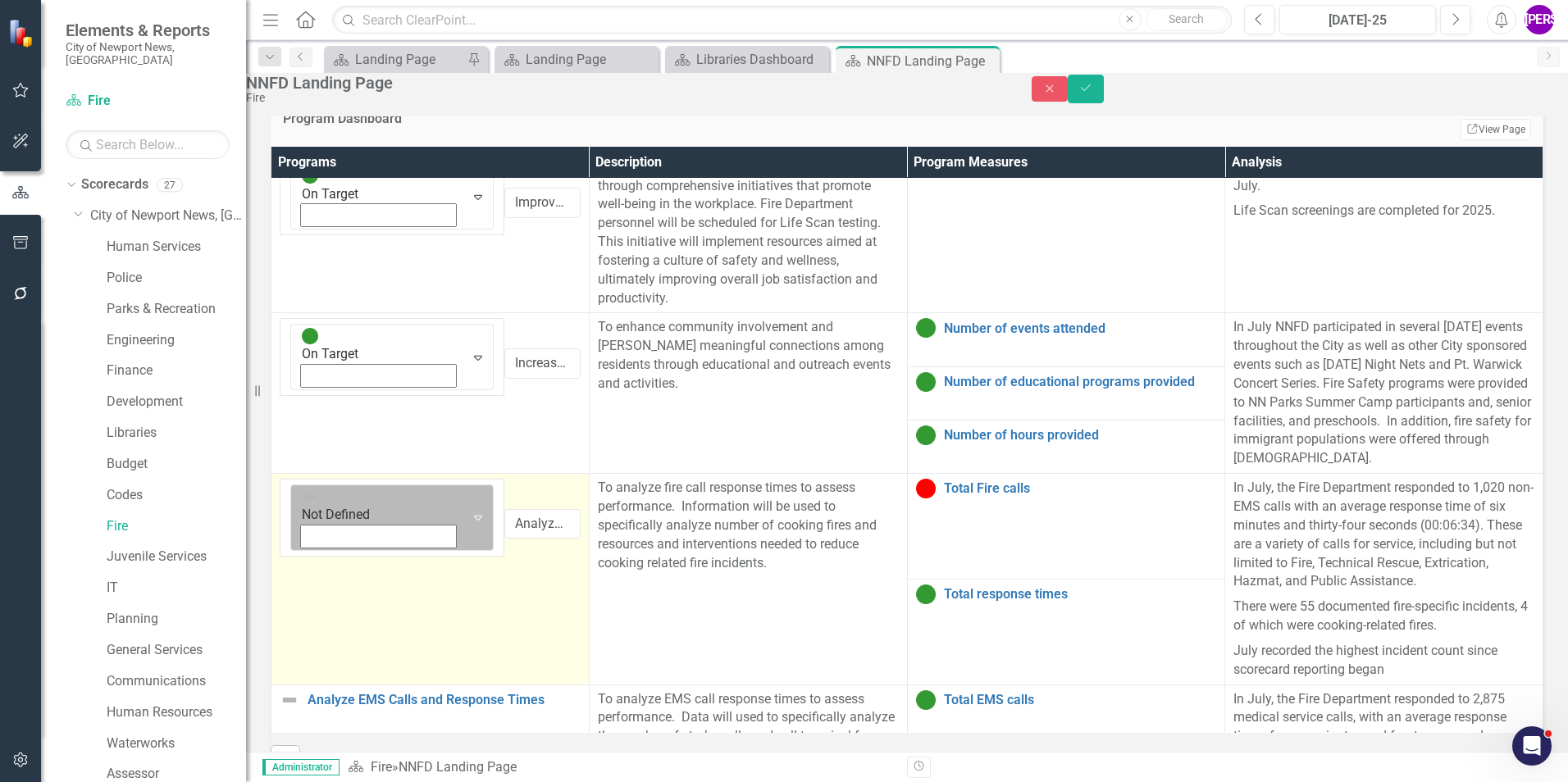
click at [470, 511] on icon "Expand" at bounding box center [478, 517] width 16 height 13
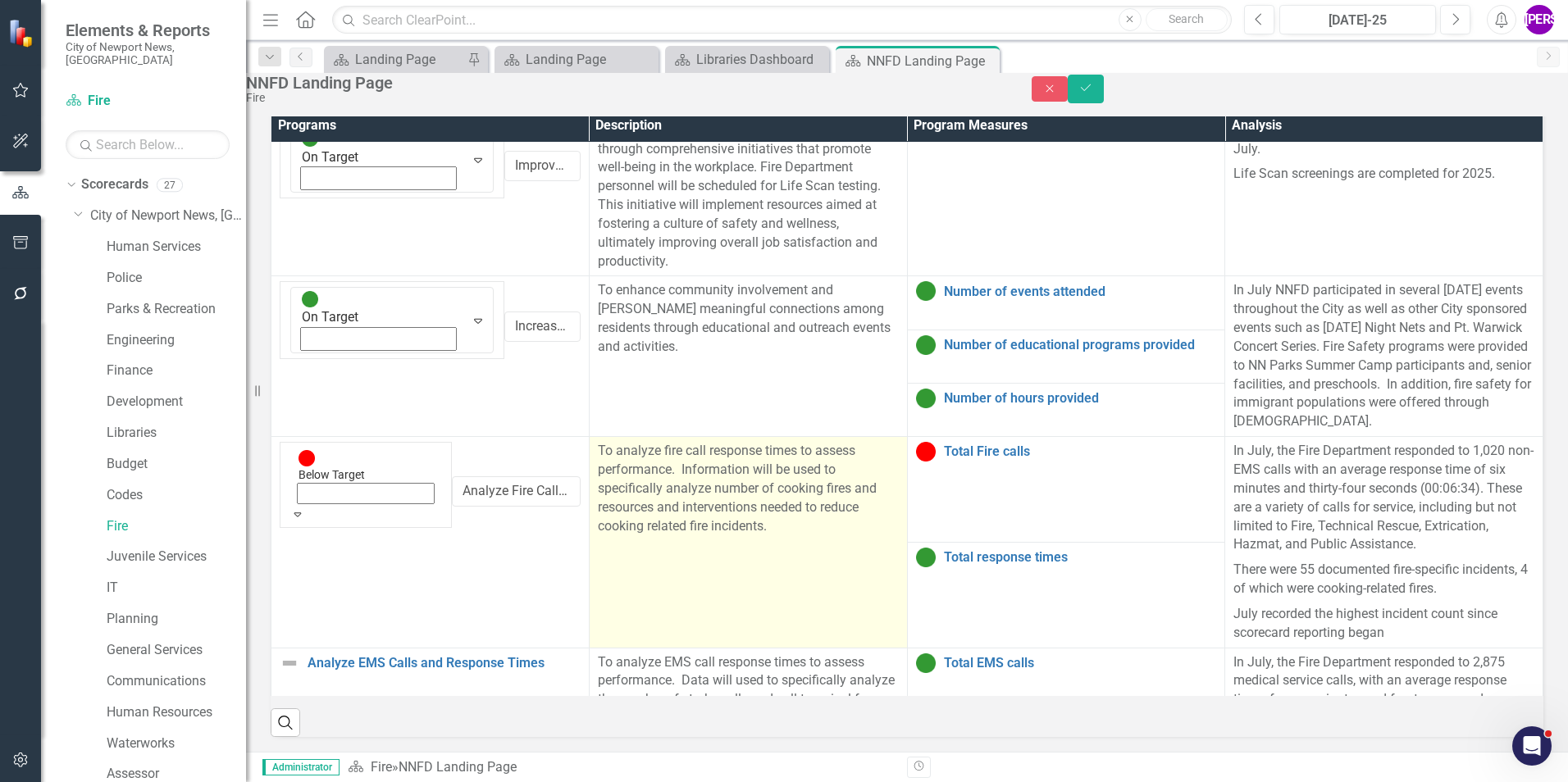
scroll to position [1181, 0]
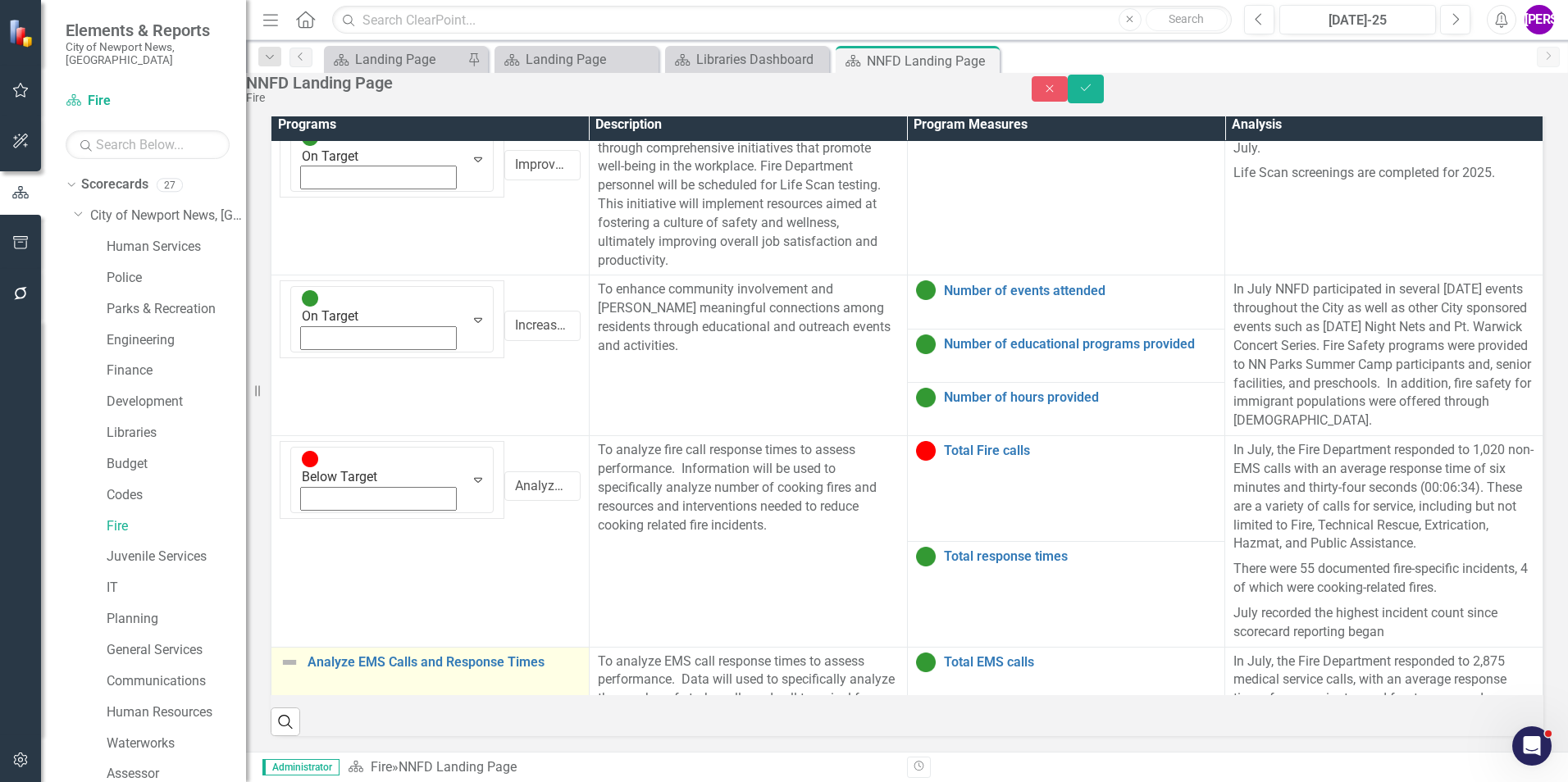
click at [375, 647] on td "Analyze EMS Calls and Response Times Link Map View Link Map Edit Edit Program L…" at bounding box center [430, 731] width 318 height 168
click at [305, 719] on icon "Expand" at bounding box center [297, 724] width 15 height 11
click at [1093, 93] on icon "Save" at bounding box center [1086, 87] width 15 height 11
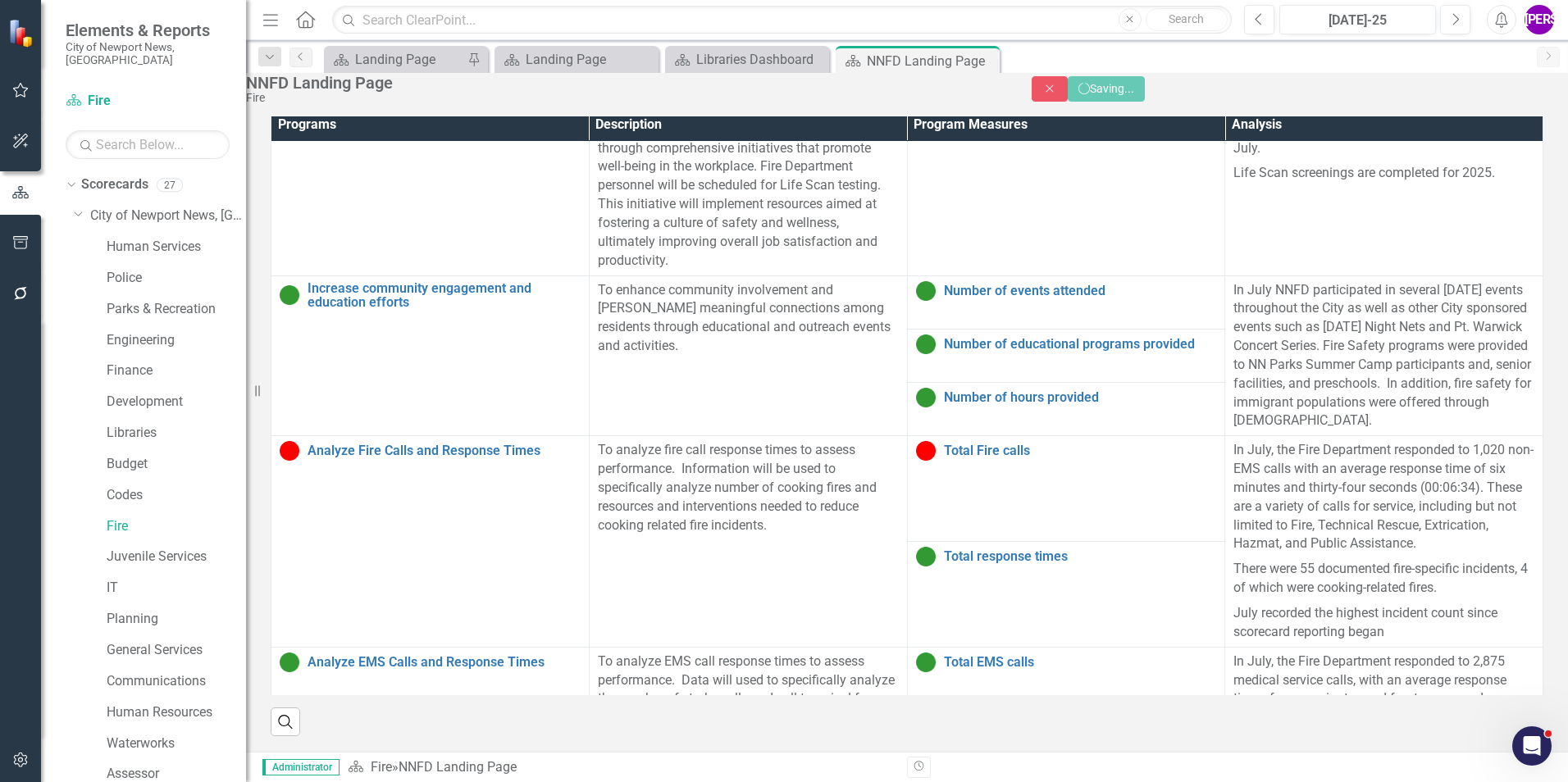
scroll to position [1112, 0]
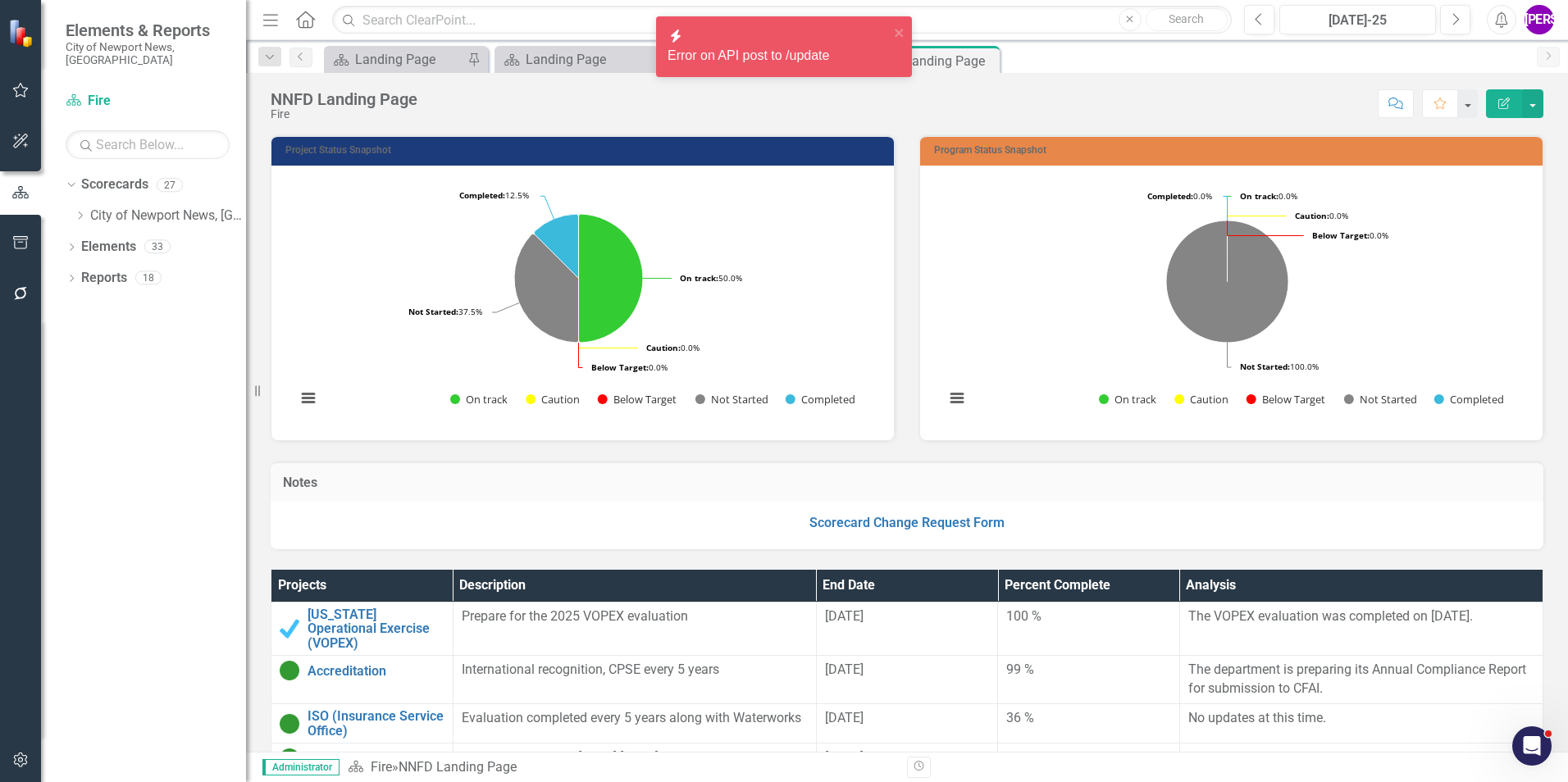
click at [966, 84] on div "NNFD Landing Page Fire Score: N/A Jul-25 Completed Comment Favorite Edit Report" at bounding box center [907, 97] width 1322 height 49
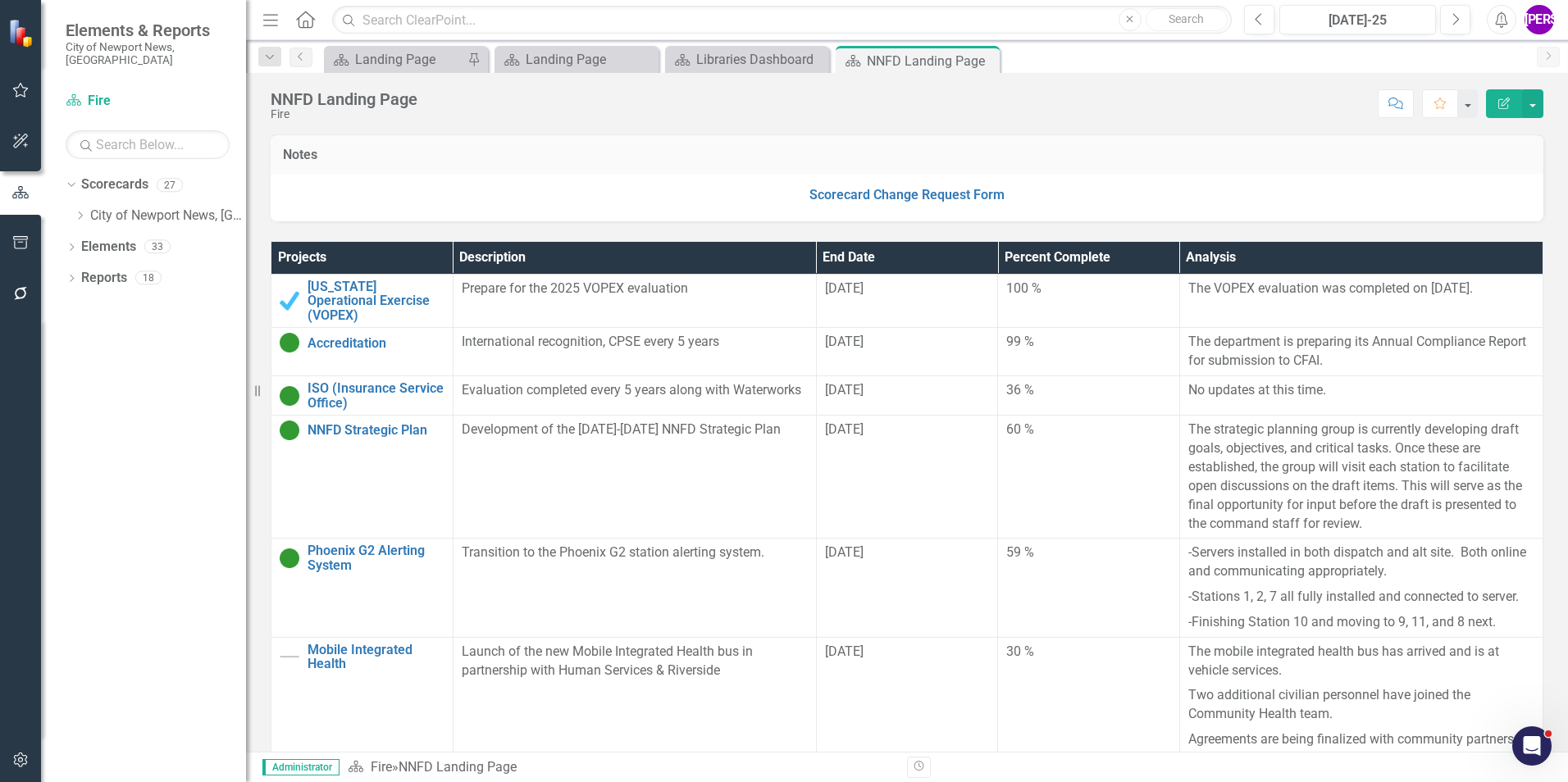
scroll to position [410, 0]
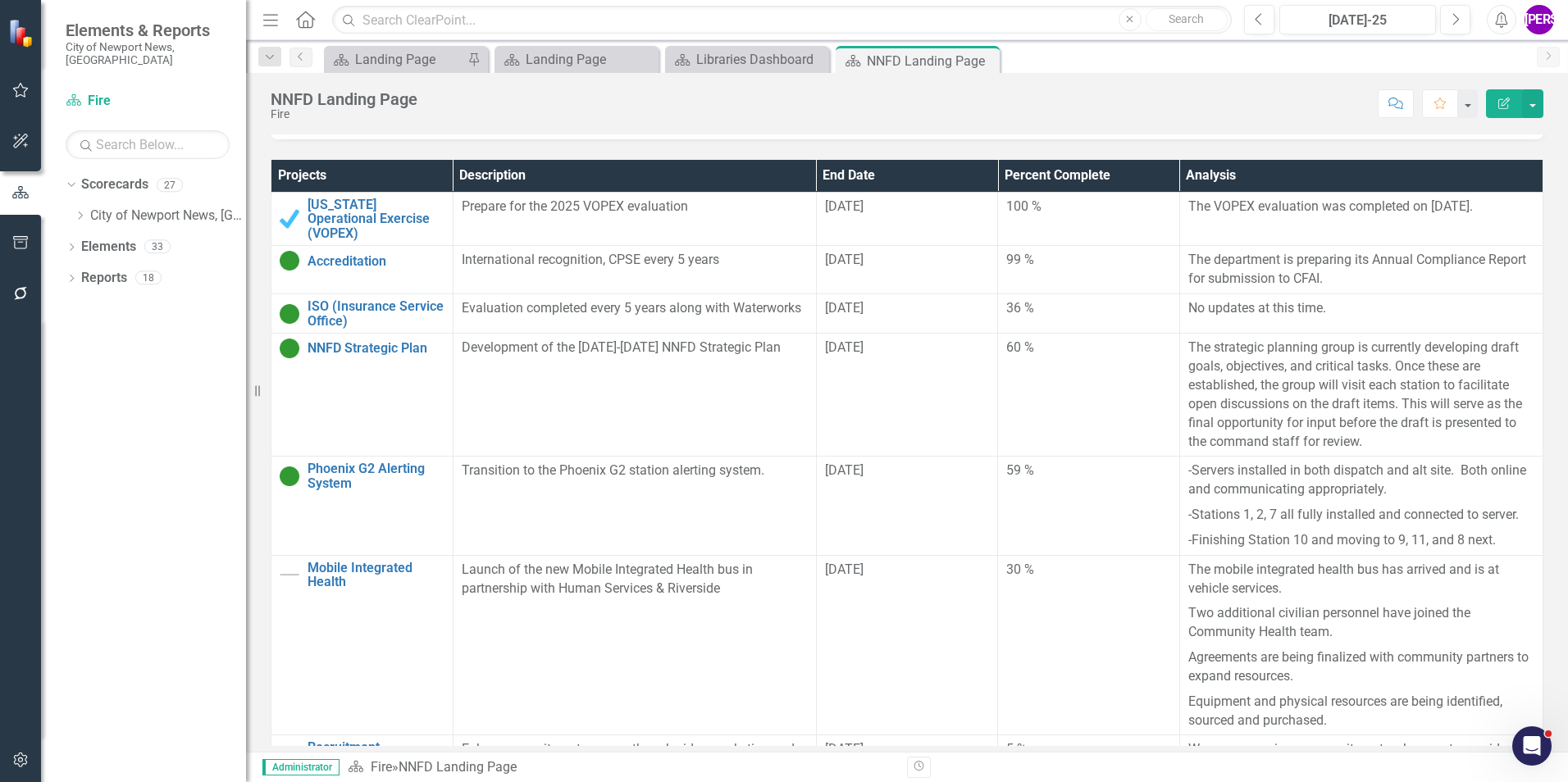
click at [1031, 112] on div "Score: N/A Jul-25 Completed Comment Favorite Edit Report" at bounding box center [984, 103] width 1118 height 28
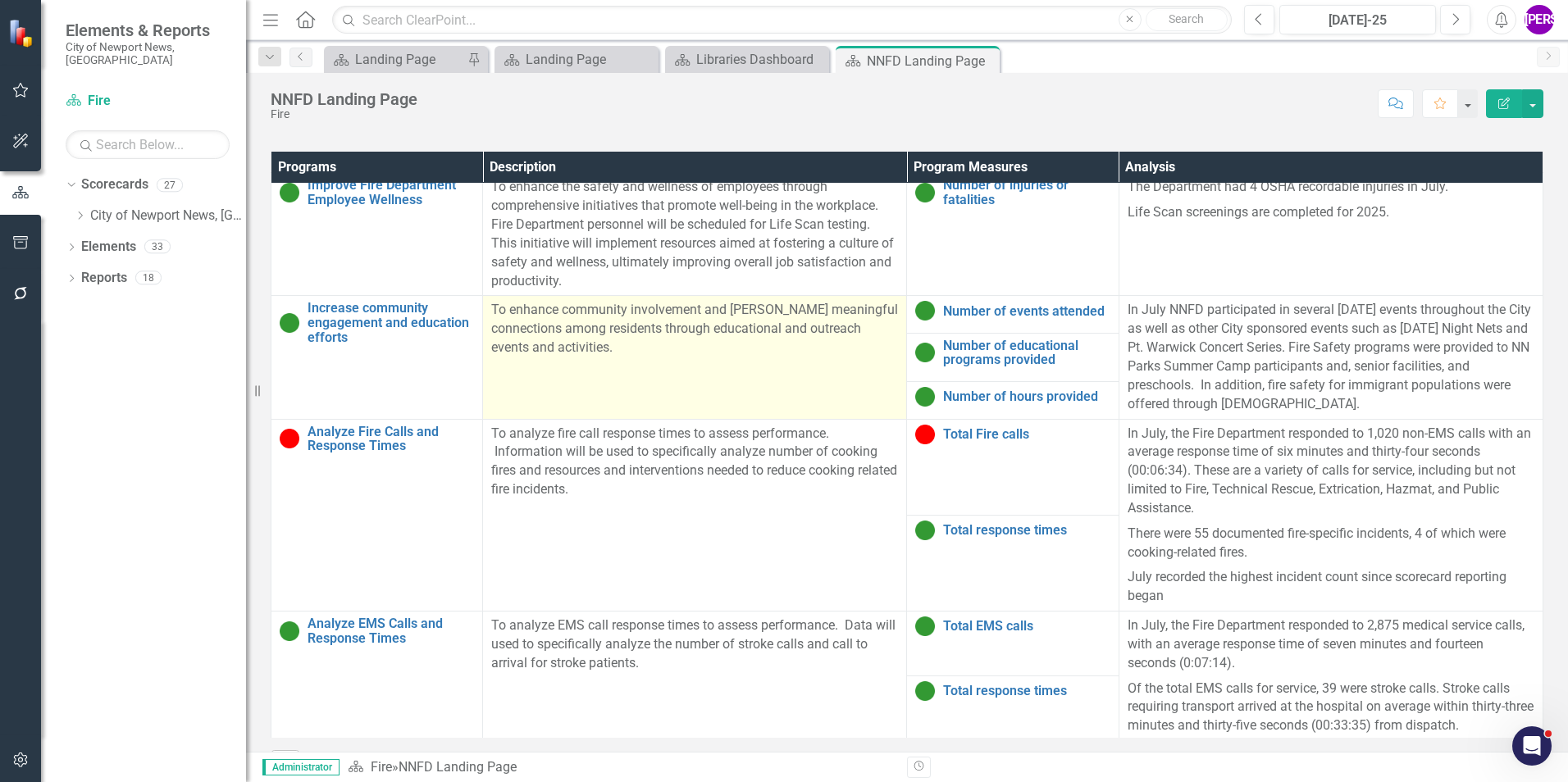
scroll to position [14, 0]
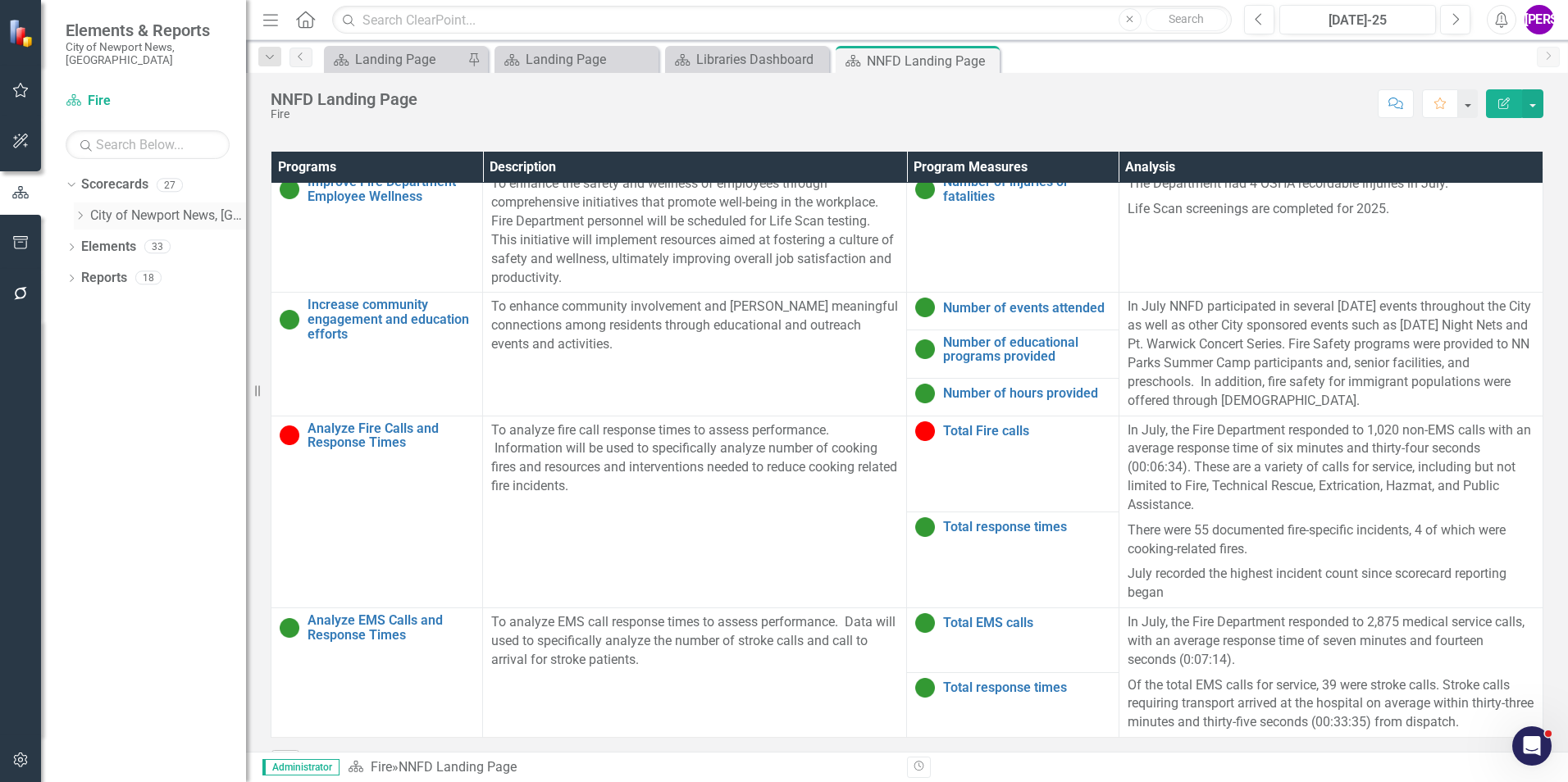
click at [82, 211] on icon "Dropdown" at bounding box center [80, 215] width 12 height 10
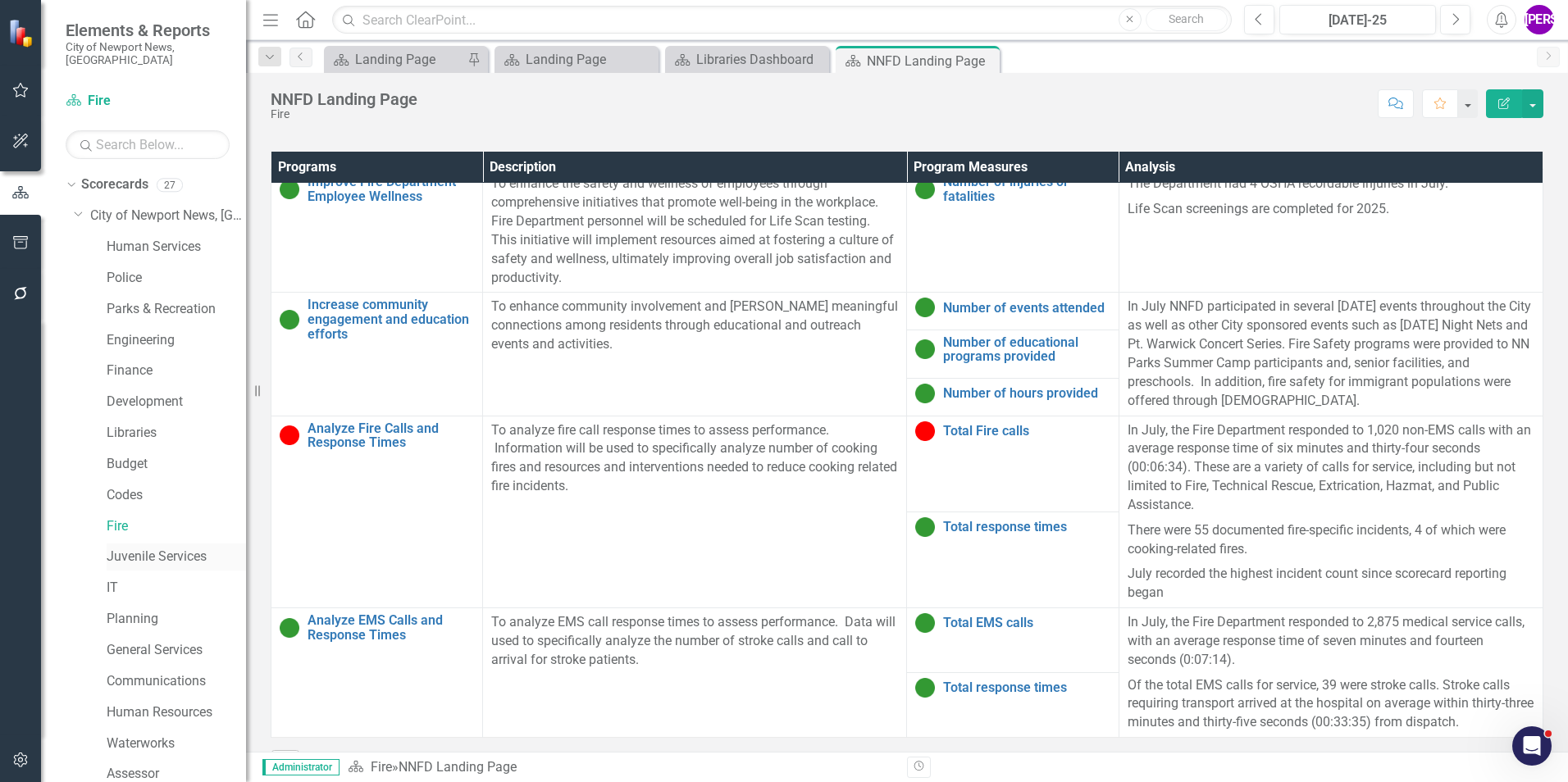
click at [154, 548] on link "Juvenile Services" at bounding box center [175, 557] width 139 height 19
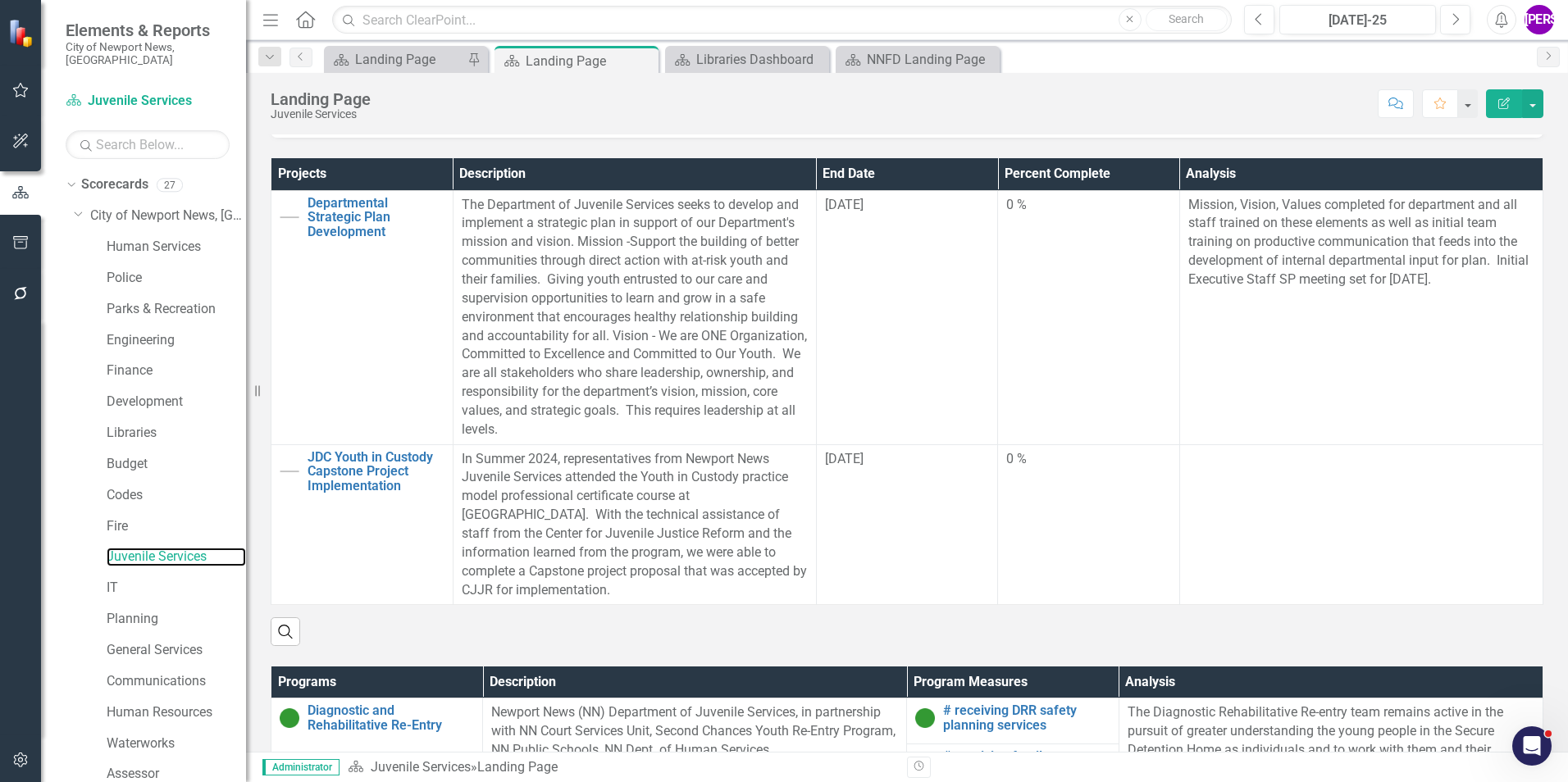
scroll to position [410, 0]
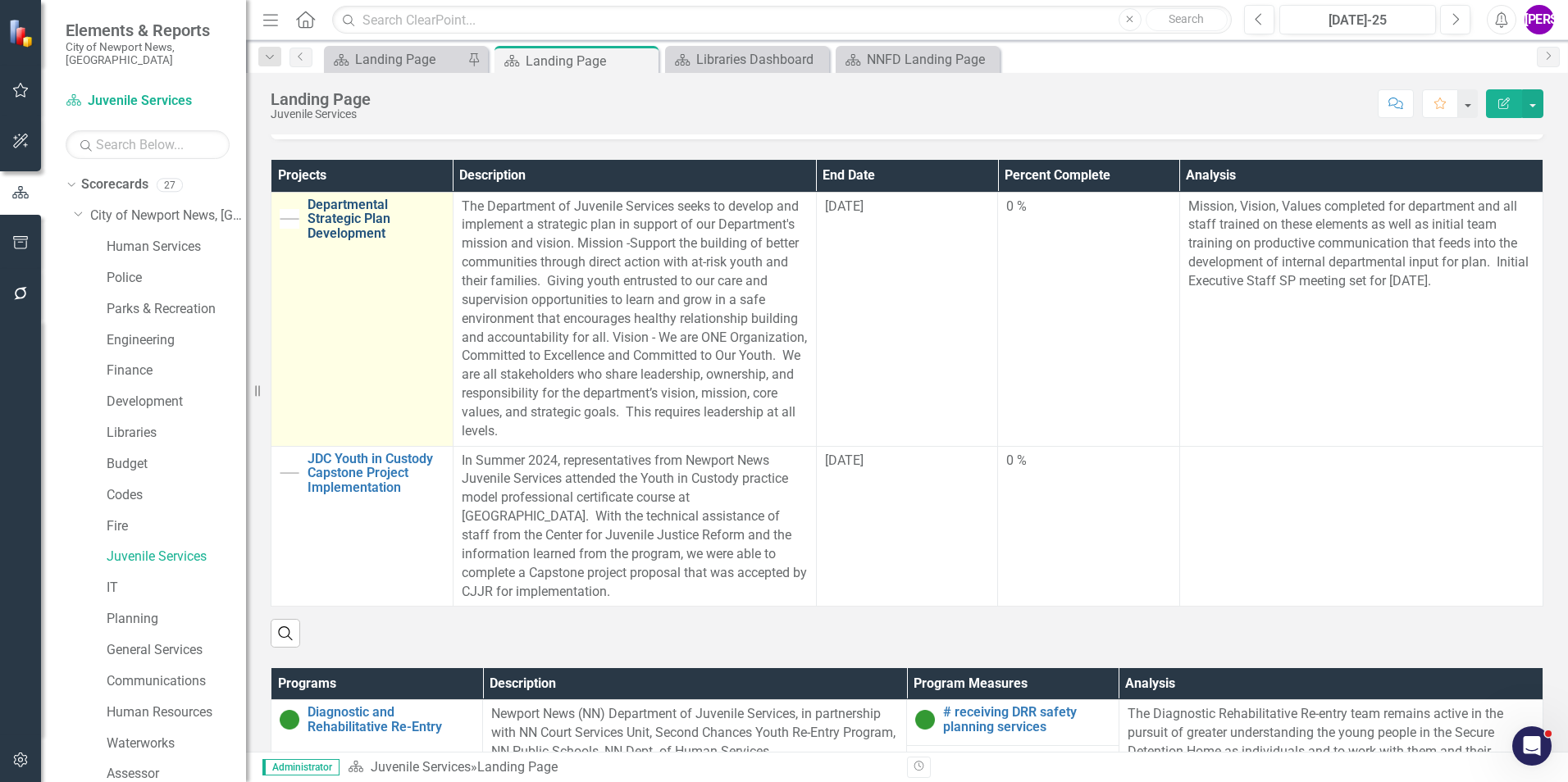
click at [365, 232] on link "Departmental Strategic Plan Development" at bounding box center [376, 219] width 137 height 43
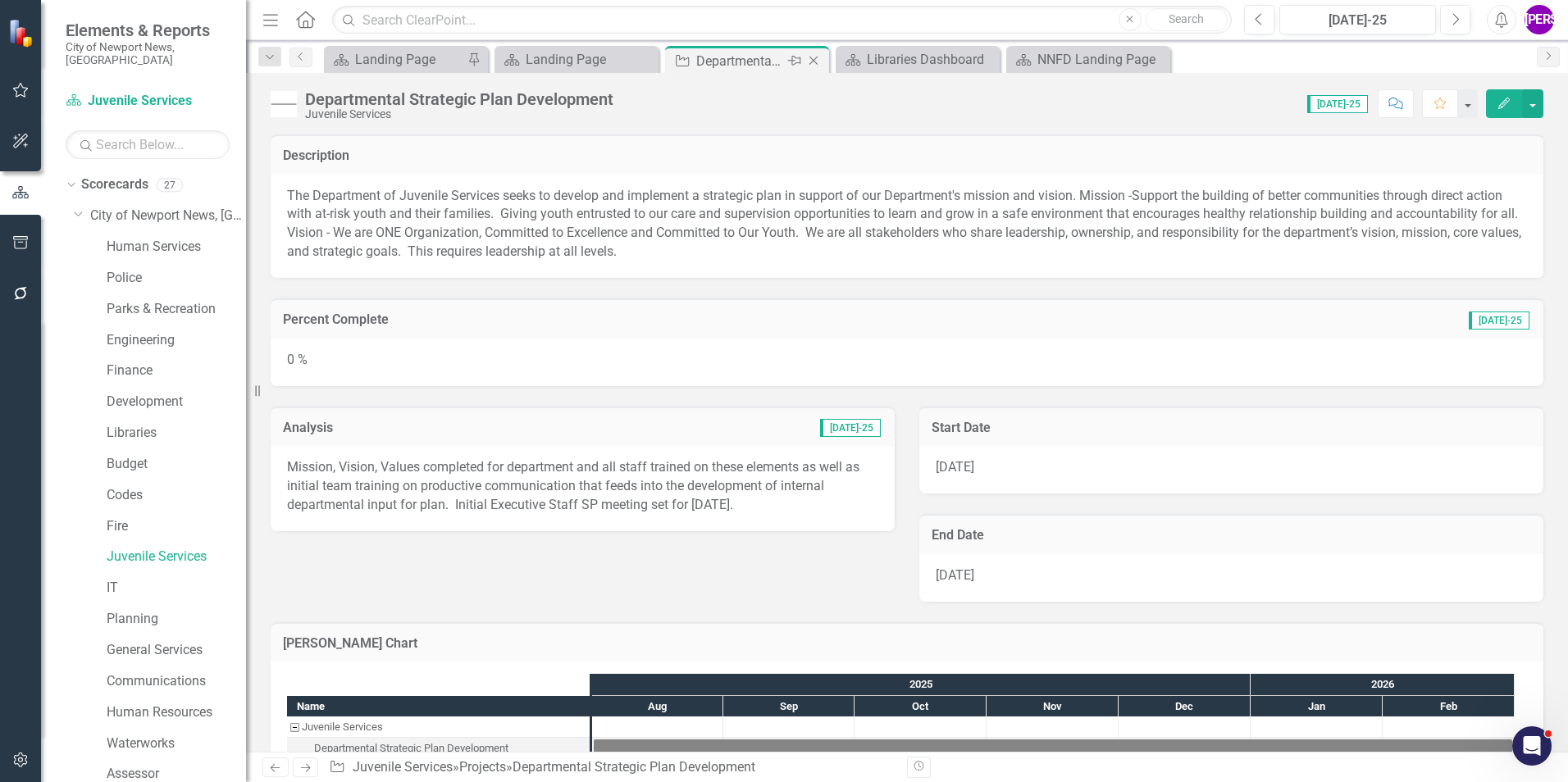
click at [810, 57] on icon at bounding box center [813, 60] width 9 height 9
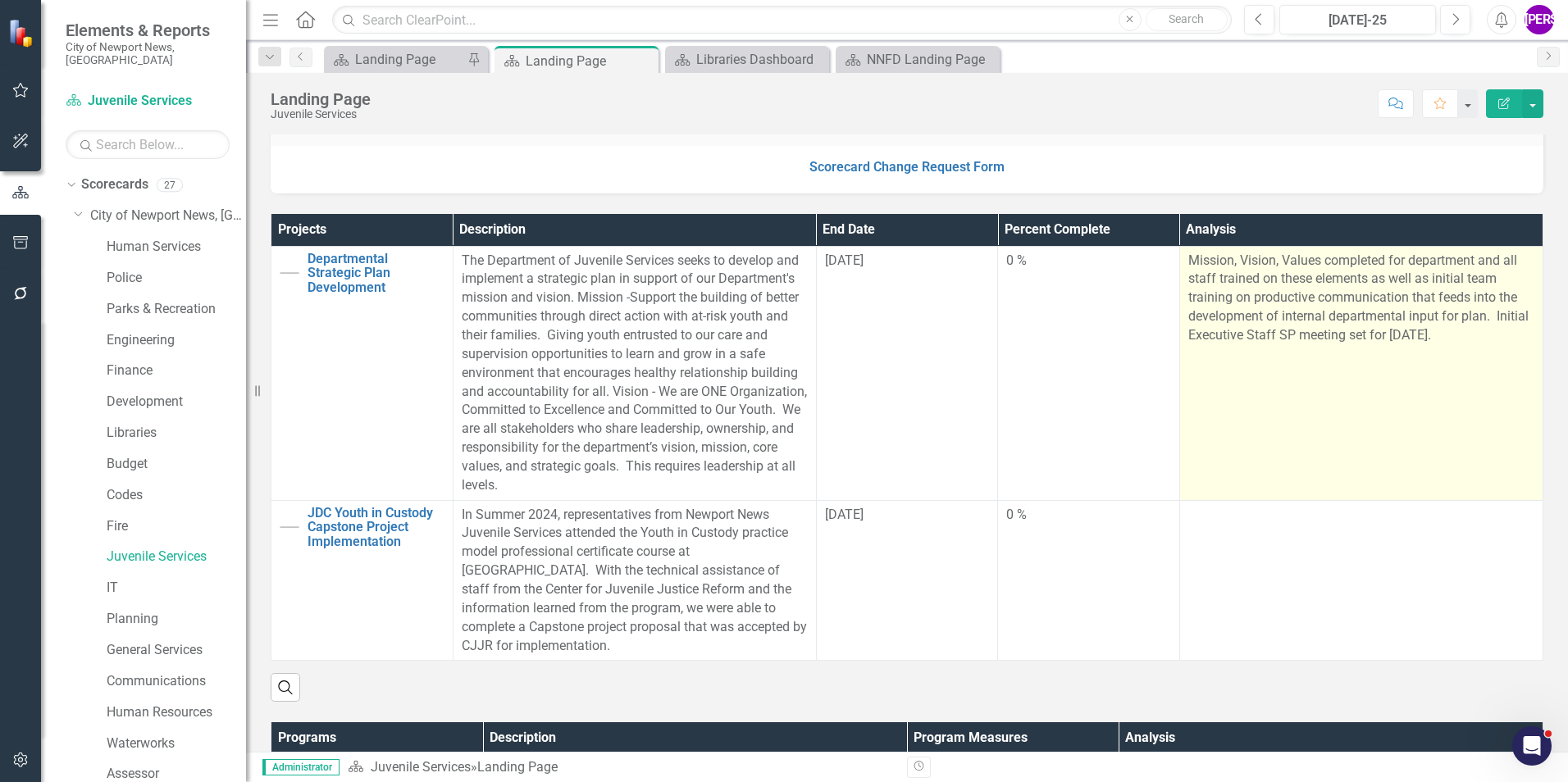
scroll to position [410, 0]
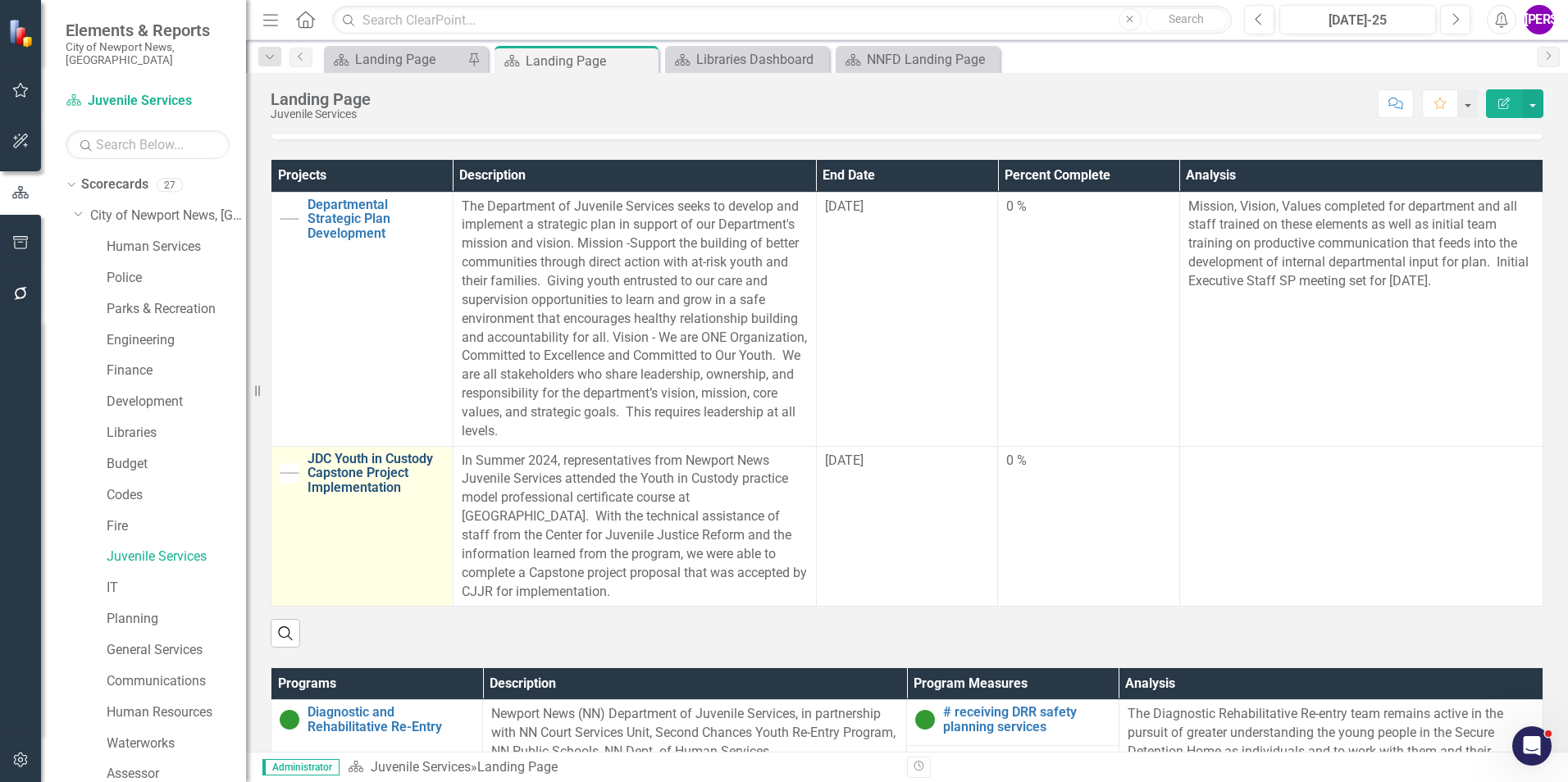
click at [348, 469] on link "JDC Youth in Custody Capstone Project Implementation" at bounding box center [376, 474] width 137 height 43
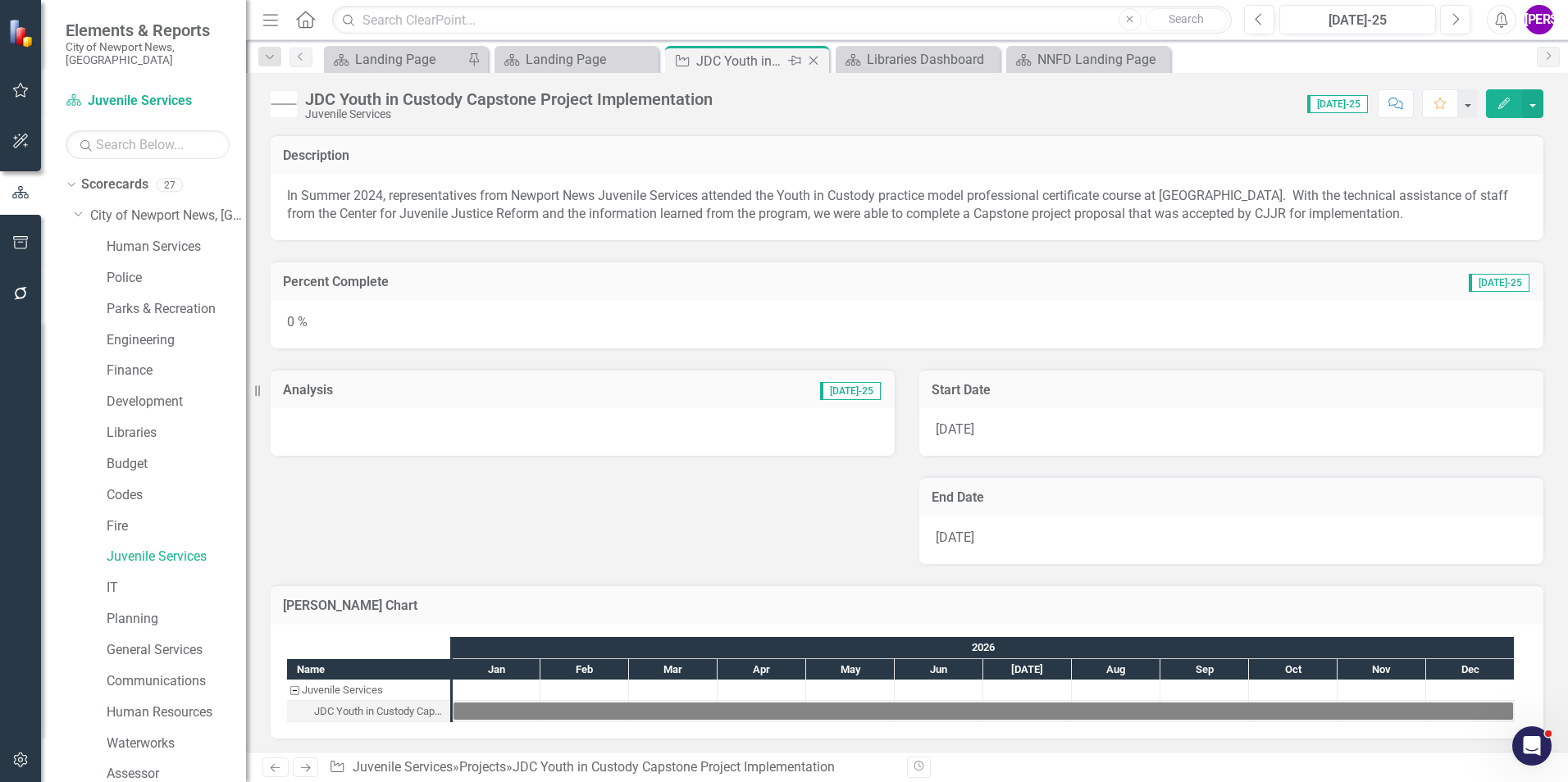
click at [811, 62] on icon "Close" at bounding box center [813, 60] width 16 height 13
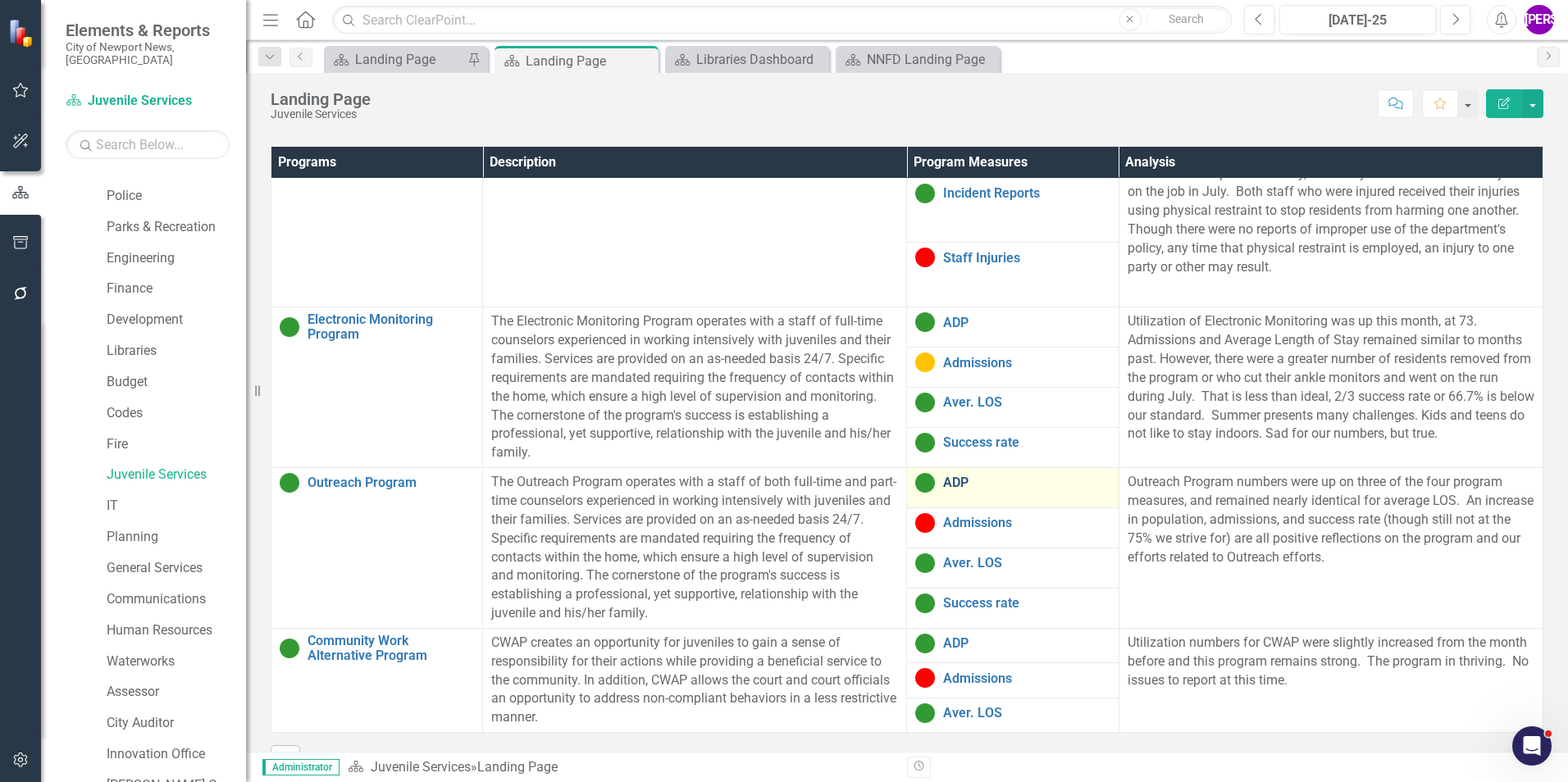
scroll to position [954, 0]
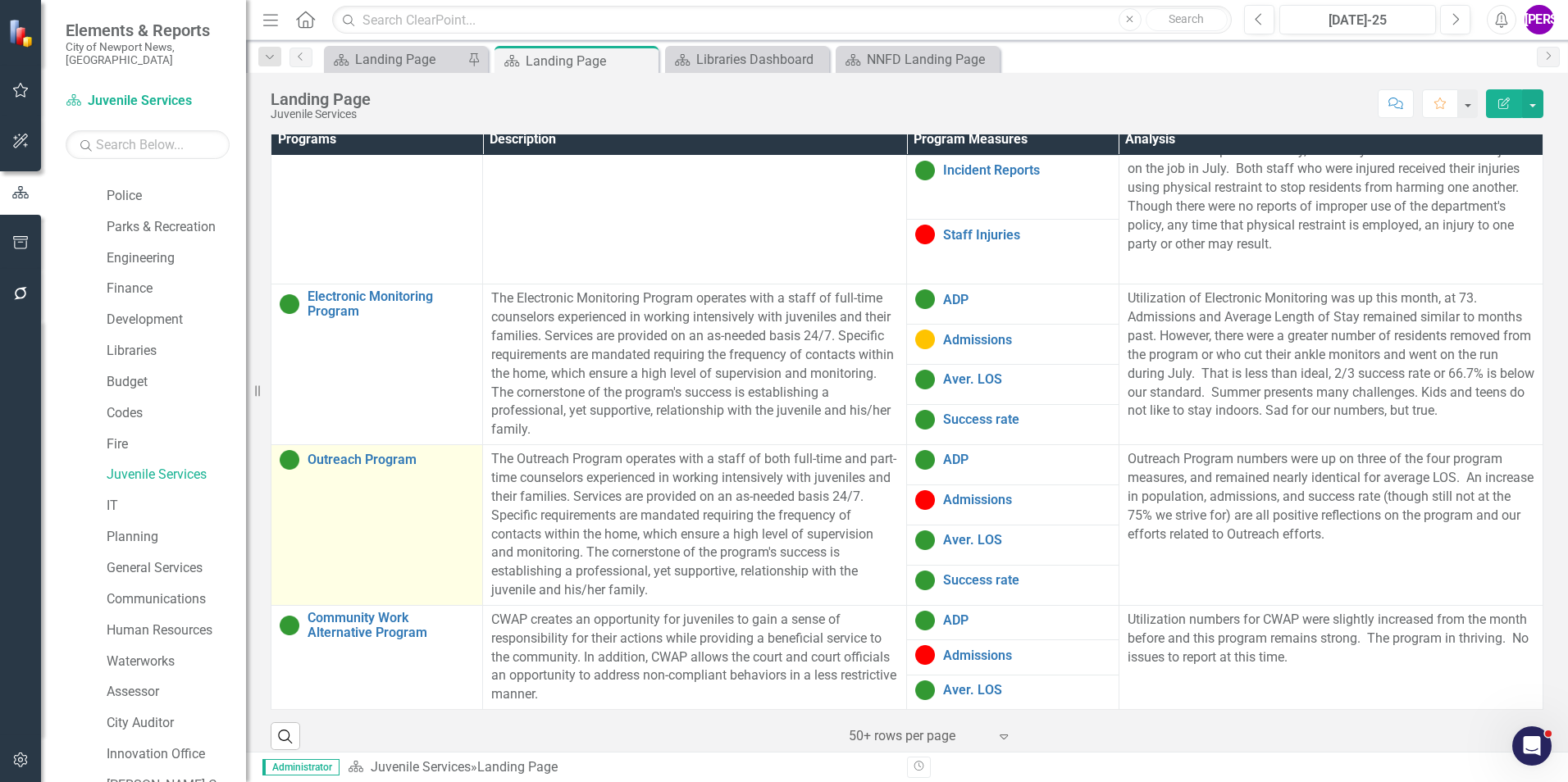
click at [349, 527] on td "Outreach Program Link Map View Link Map Edit Edit Program Link Open Element" at bounding box center [377, 525] width 212 height 161
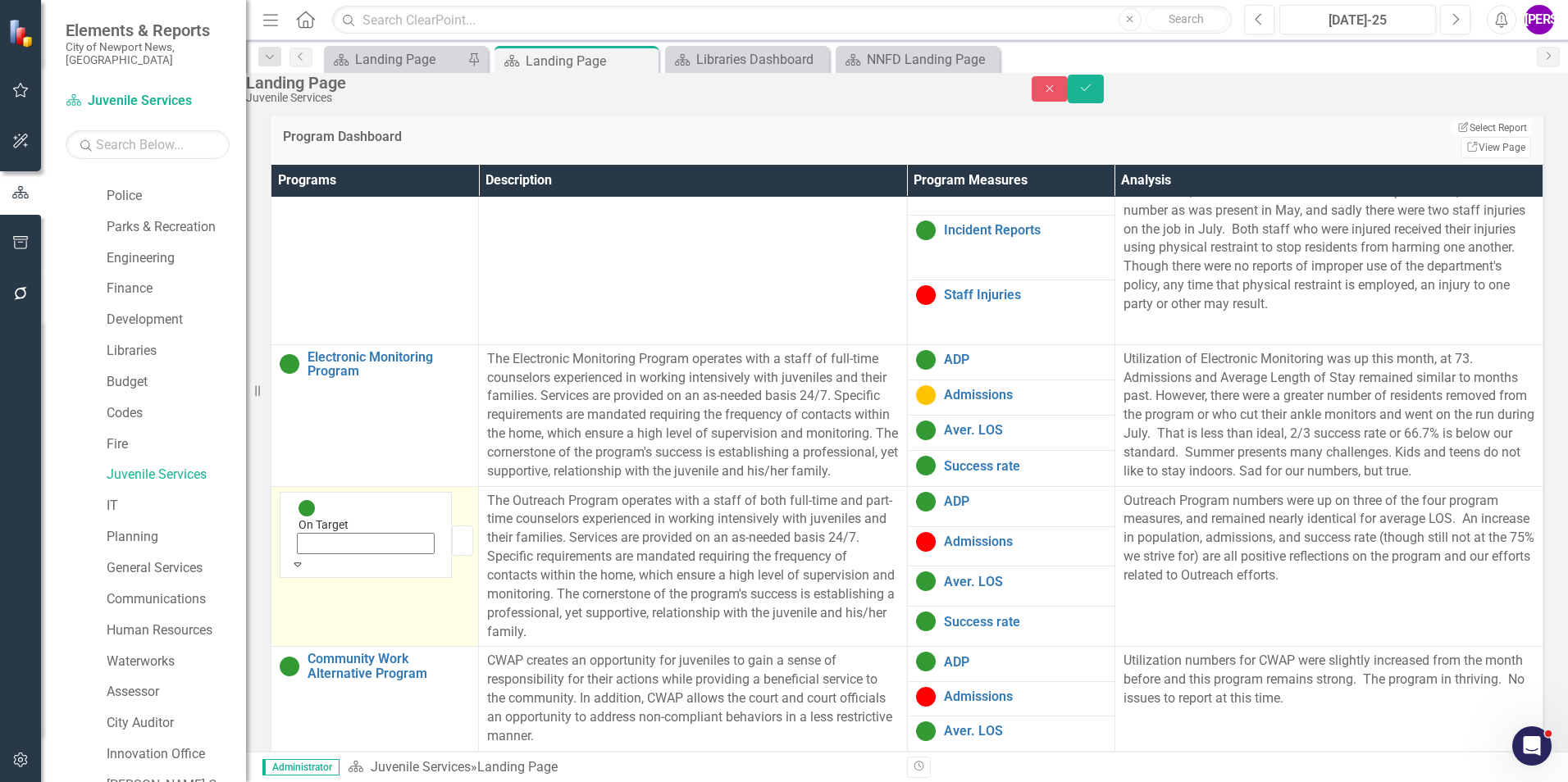
click at [305, 558] on icon "Expand" at bounding box center [297, 563] width 15 height 11
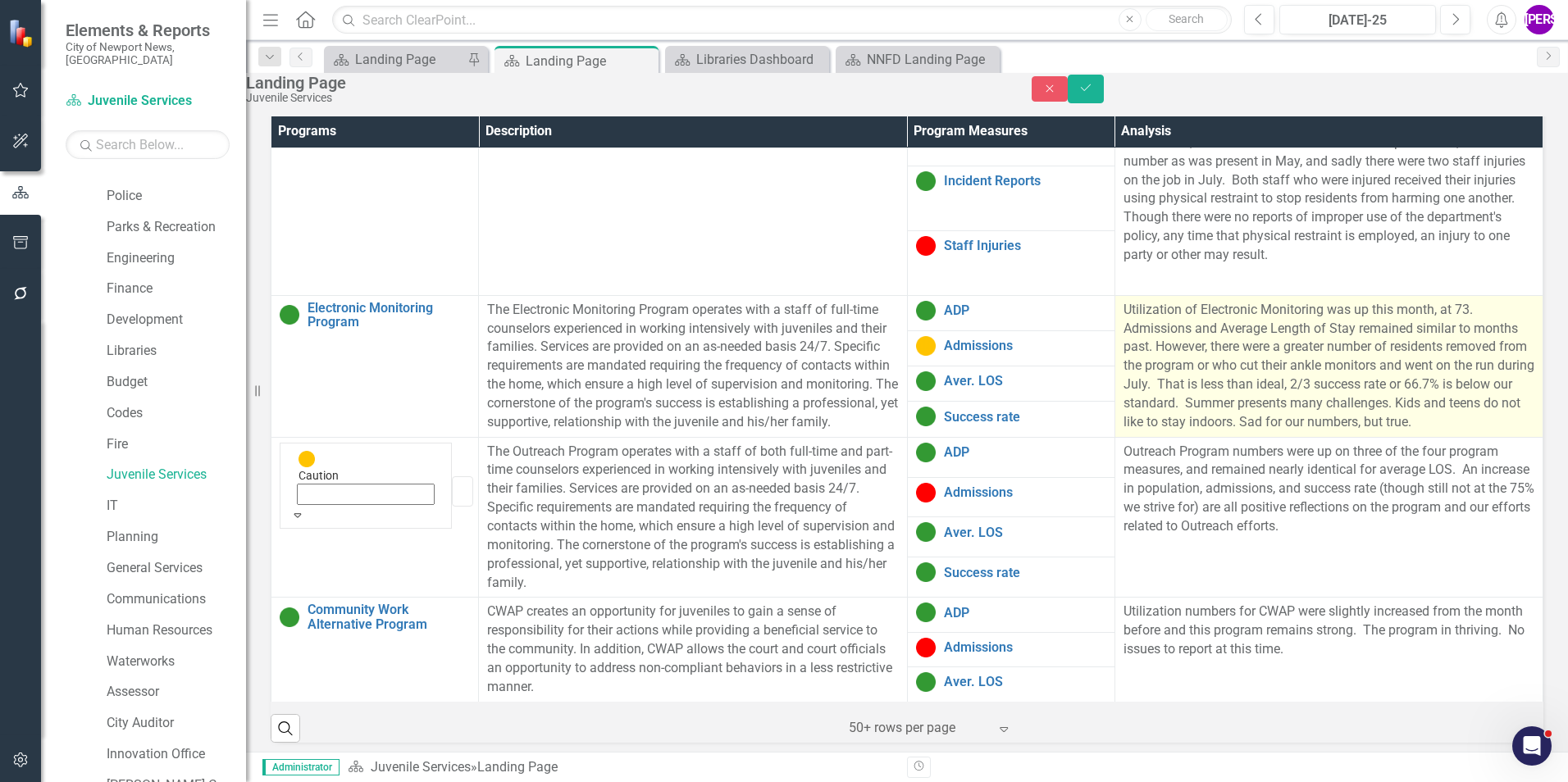
scroll to position [1024, 0]
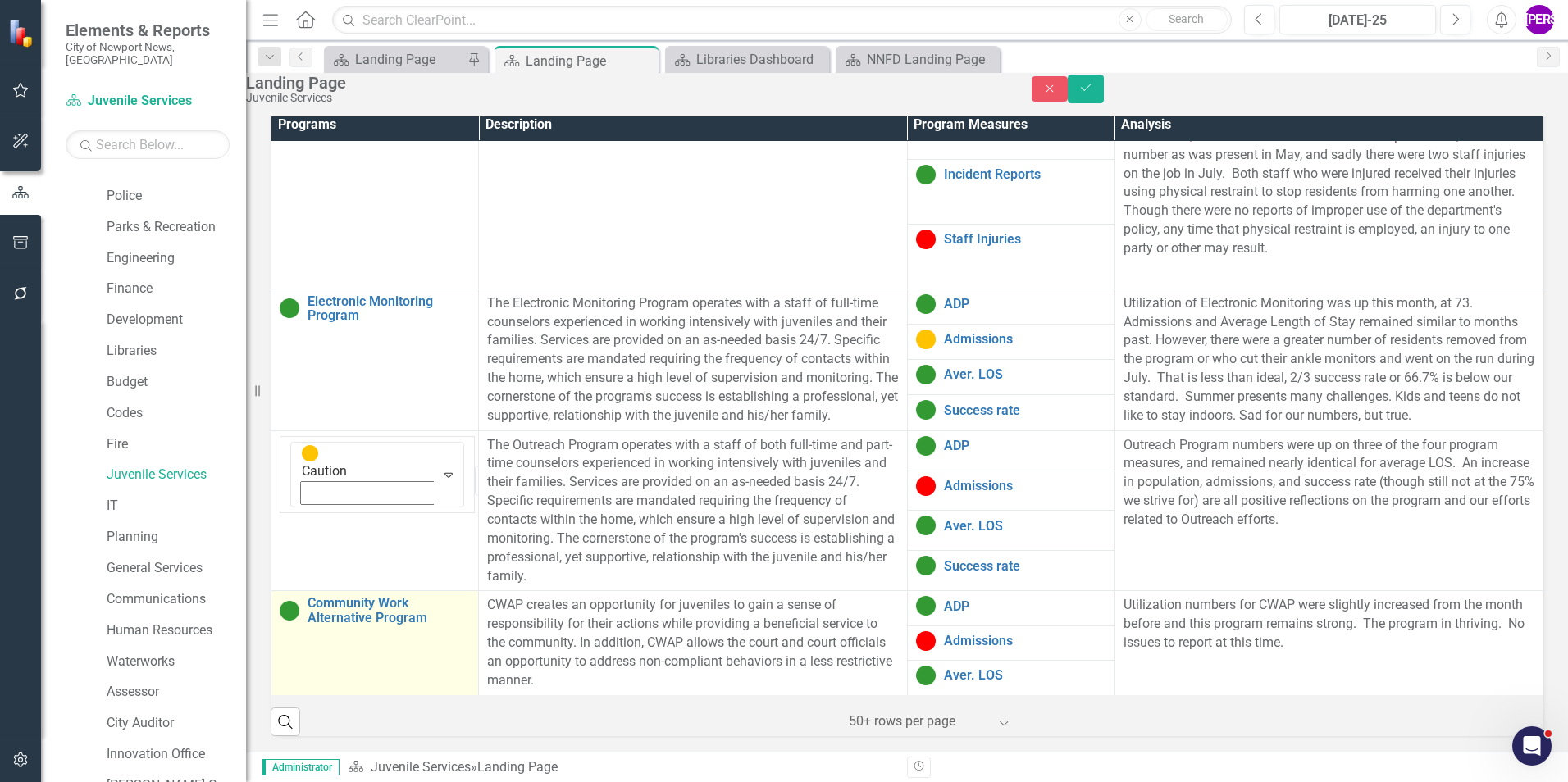
click at [341, 625] on td "Community Work Alternative Program Link Map View Link Map Edit Edit Program Lin…" at bounding box center [375, 643] width 207 height 104
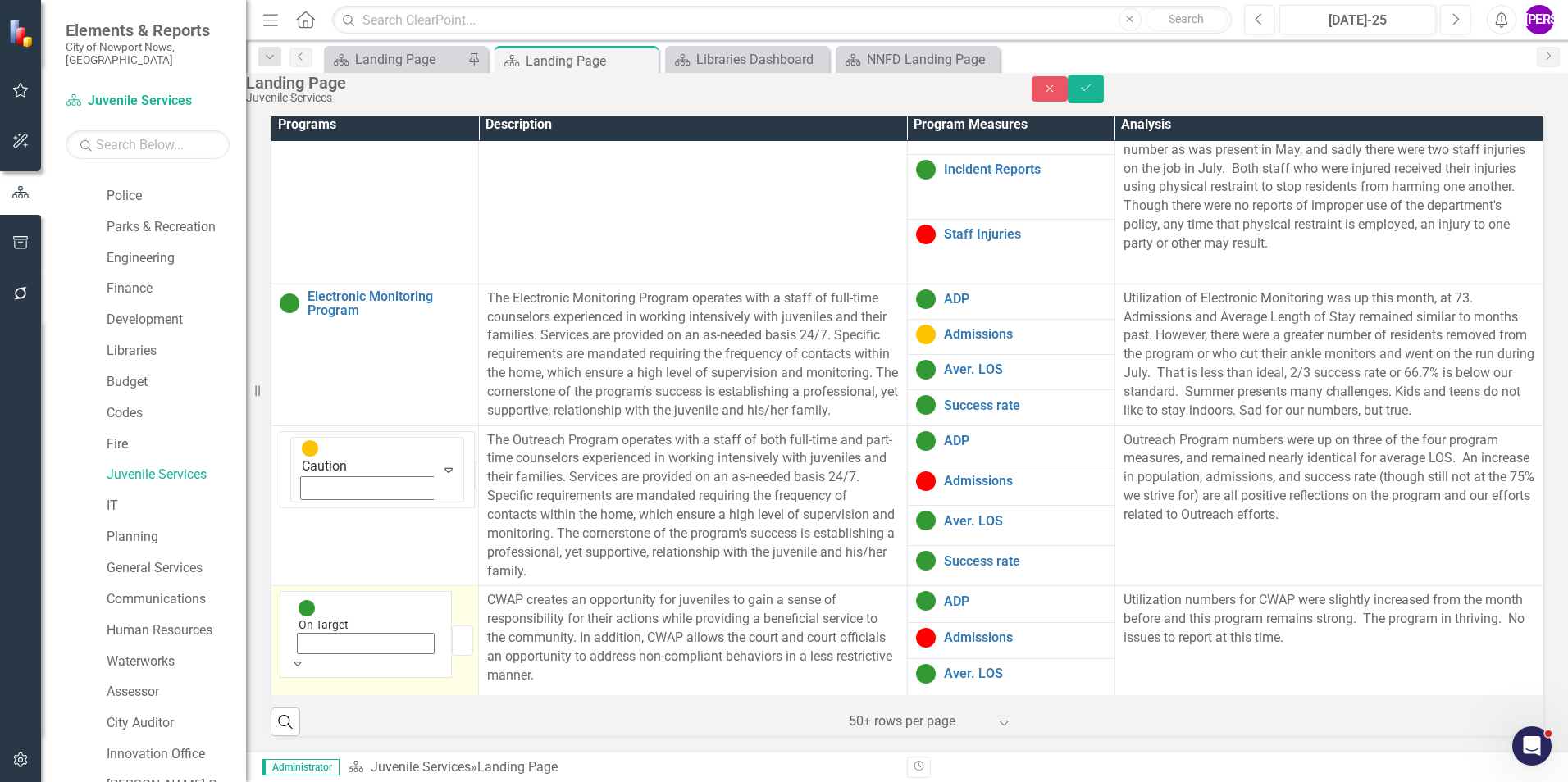
click at [305, 658] on icon "Expand" at bounding box center [297, 663] width 15 height 11
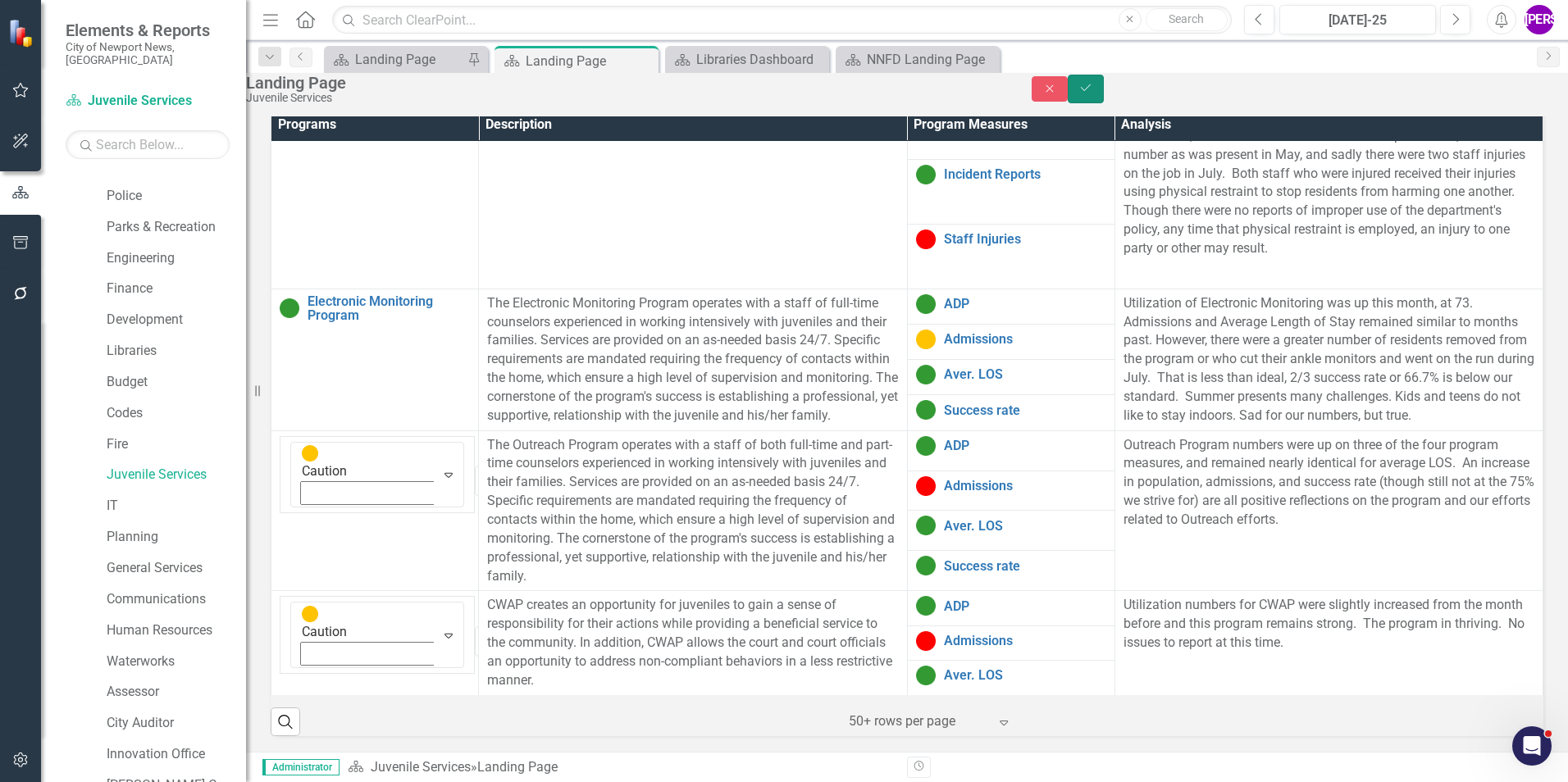
click at [1104, 95] on button "Save" at bounding box center [1086, 88] width 36 height 29
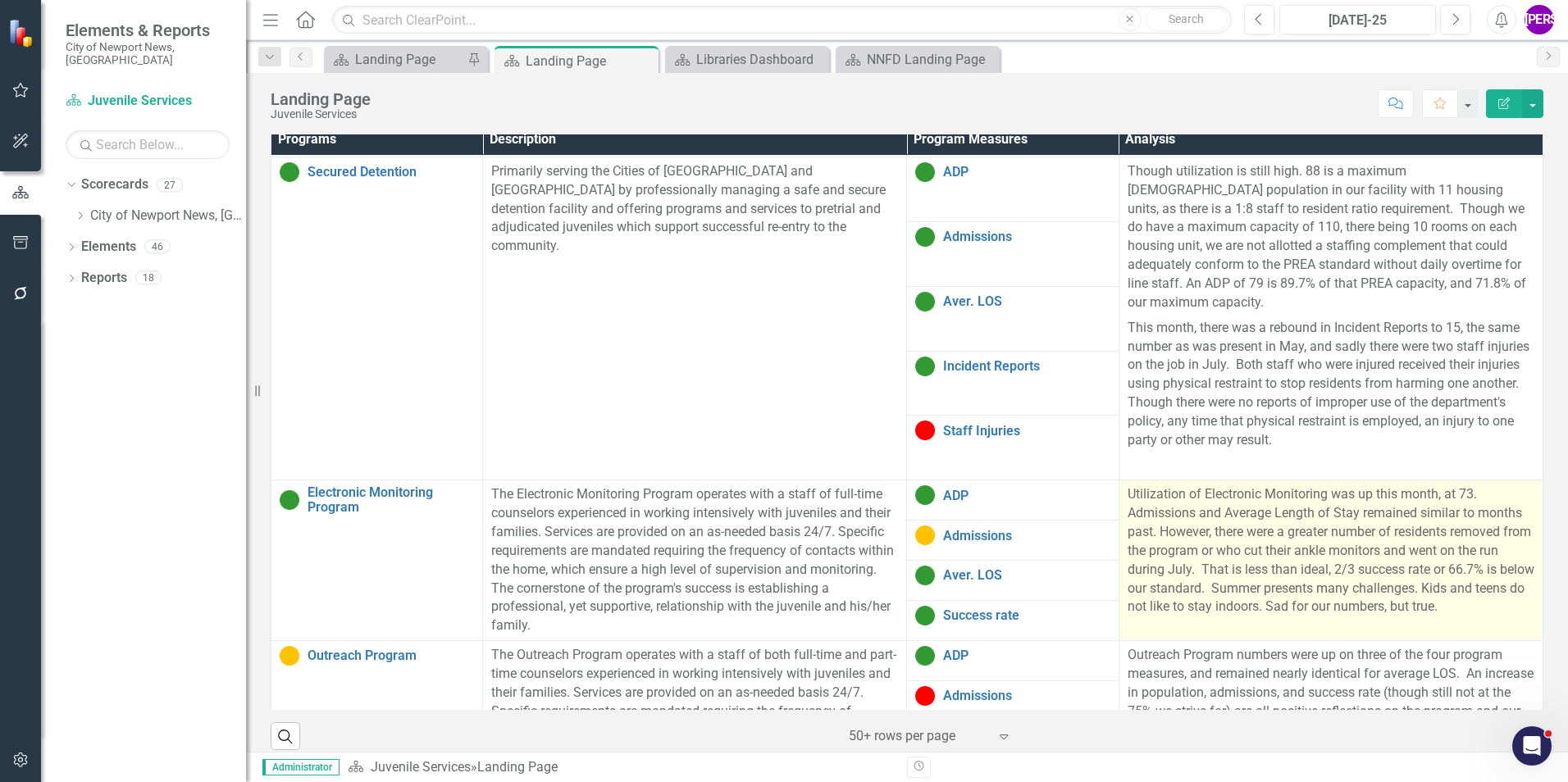
scroll to position [770, 0]
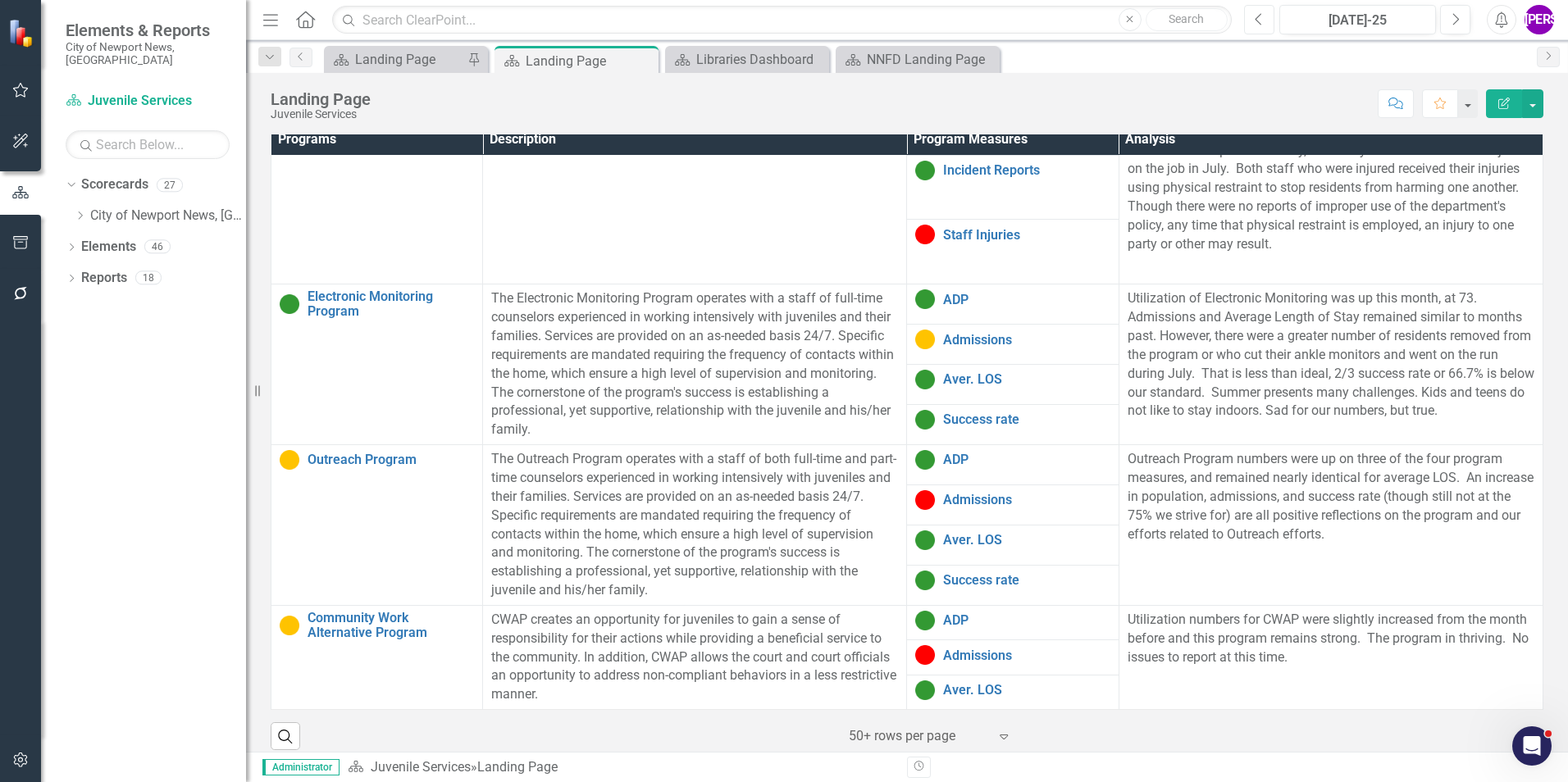
click at [1266, 27] on button "Previous" at bounding box center [1259, 20] width 30 height 29
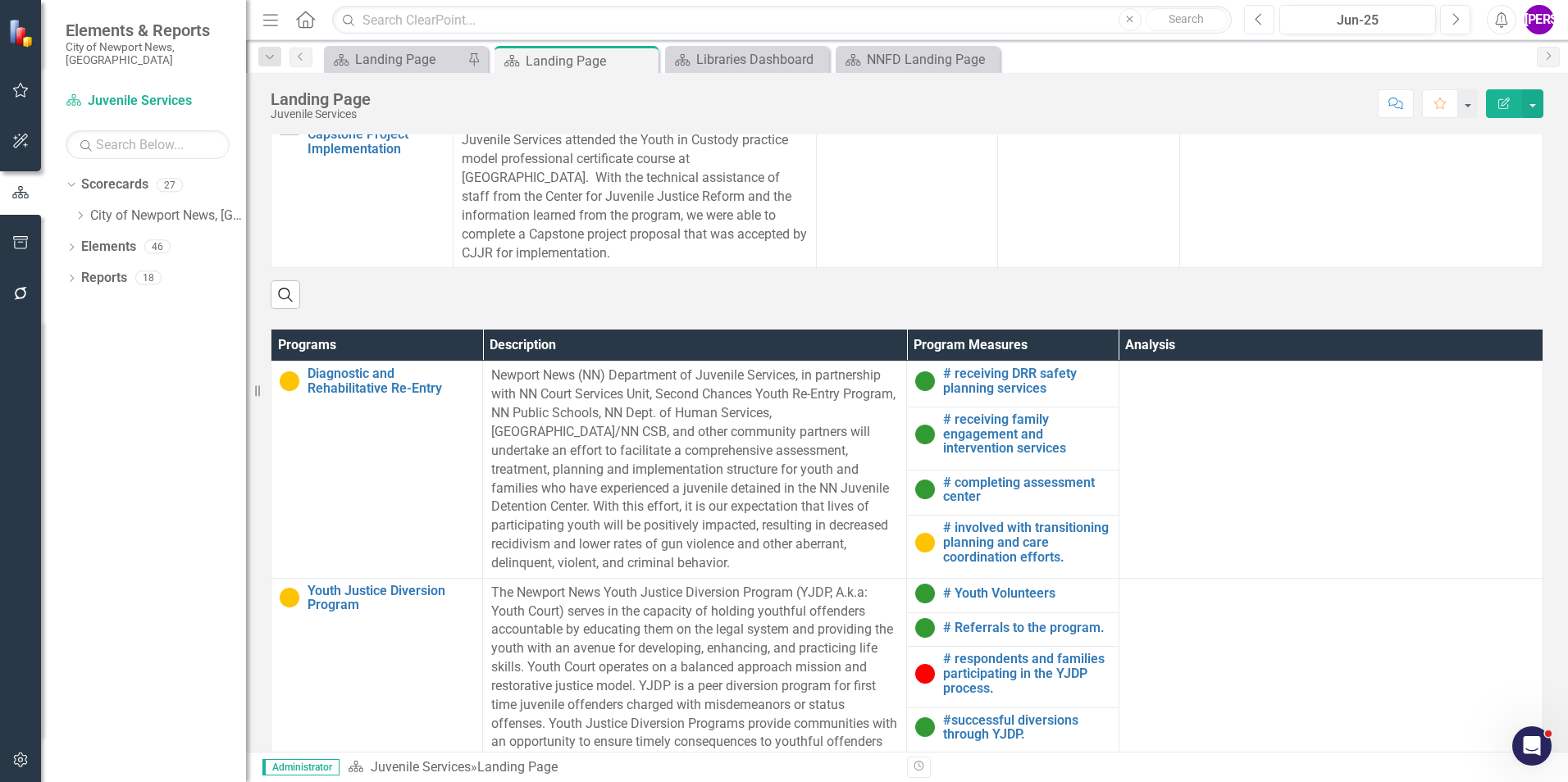
scroll to position [785, 0]
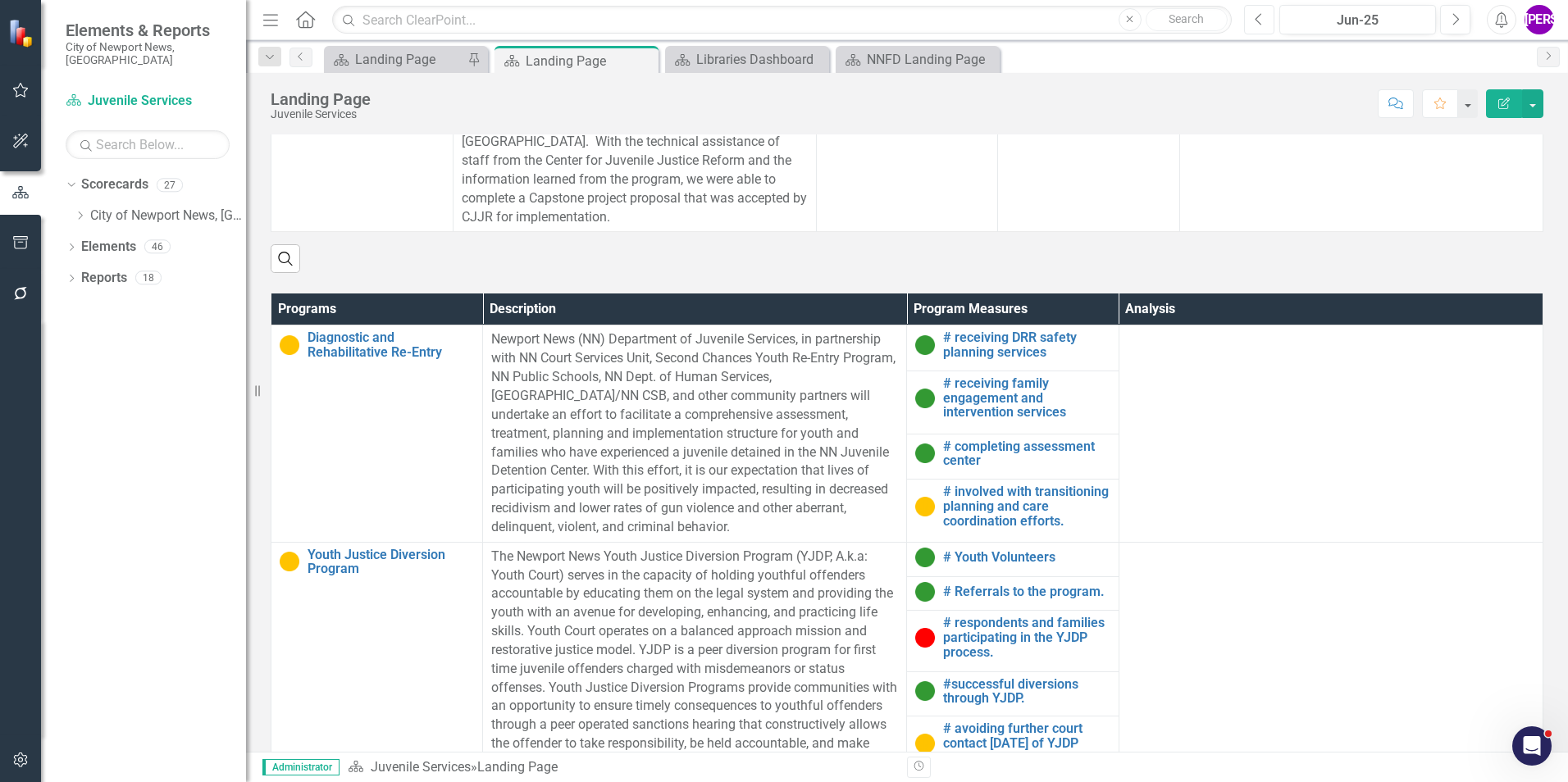
click at [1262, 25] on icon "Previous" at bounding box center [1259, 19] width 9 height 15
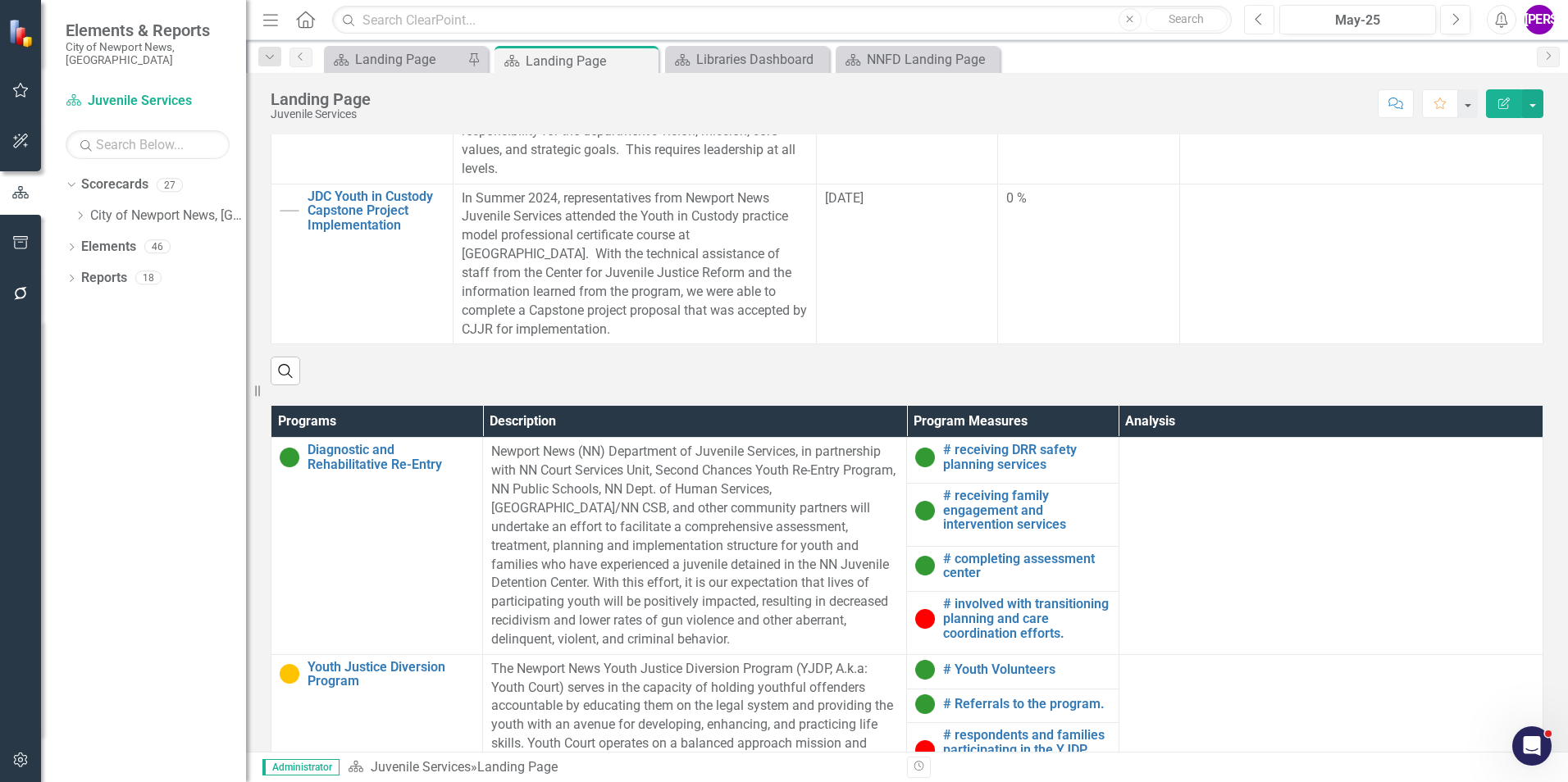
scroll to position [462, 0]
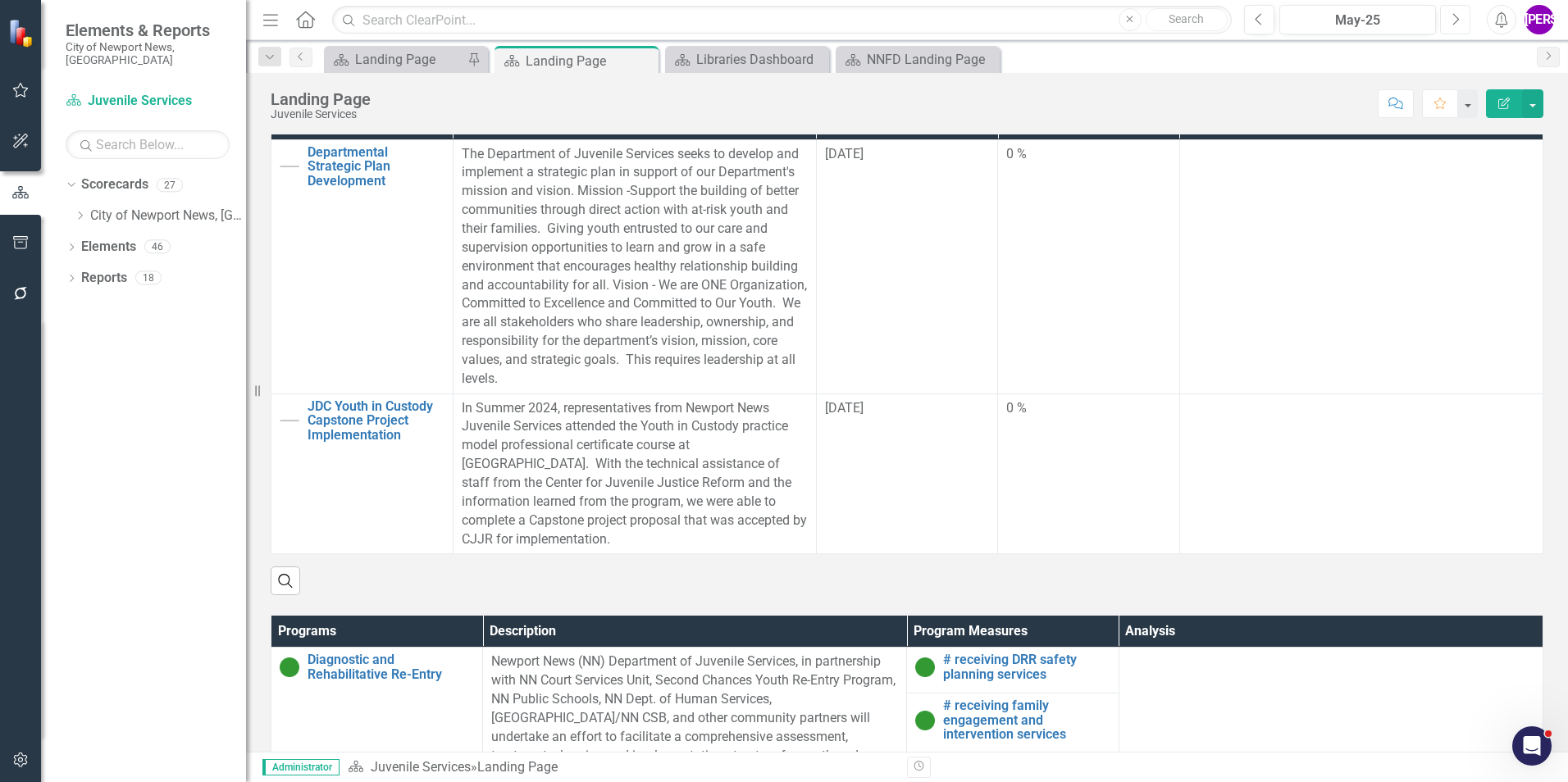
click at [1450, 24] on button "Next" at bounding box center [1455, 20] width 30 height 29
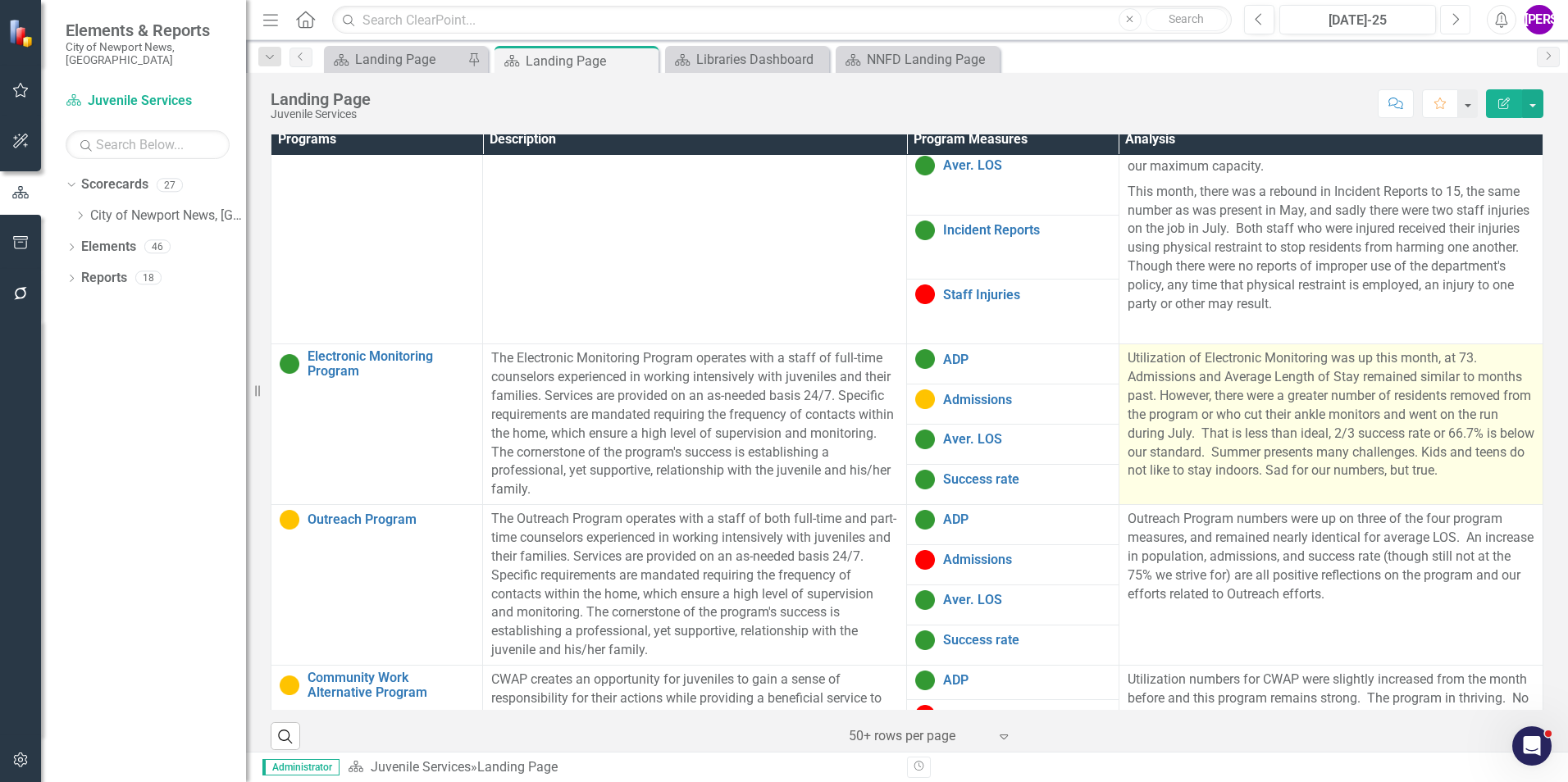
scroll to position [770, 0]
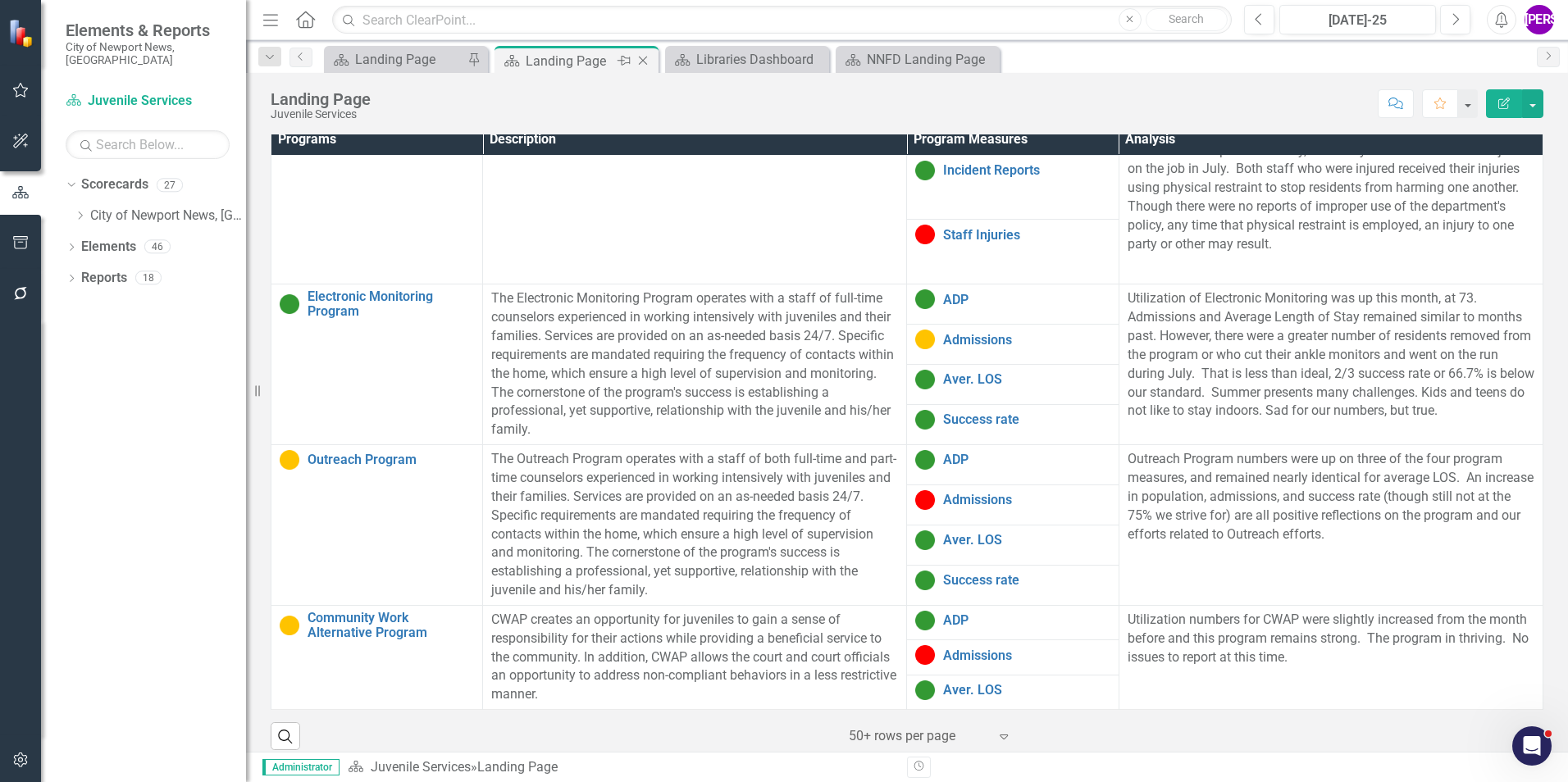
click at [643, 63] on icon "Close" at bounding box center [642, 60] width 16 height 13
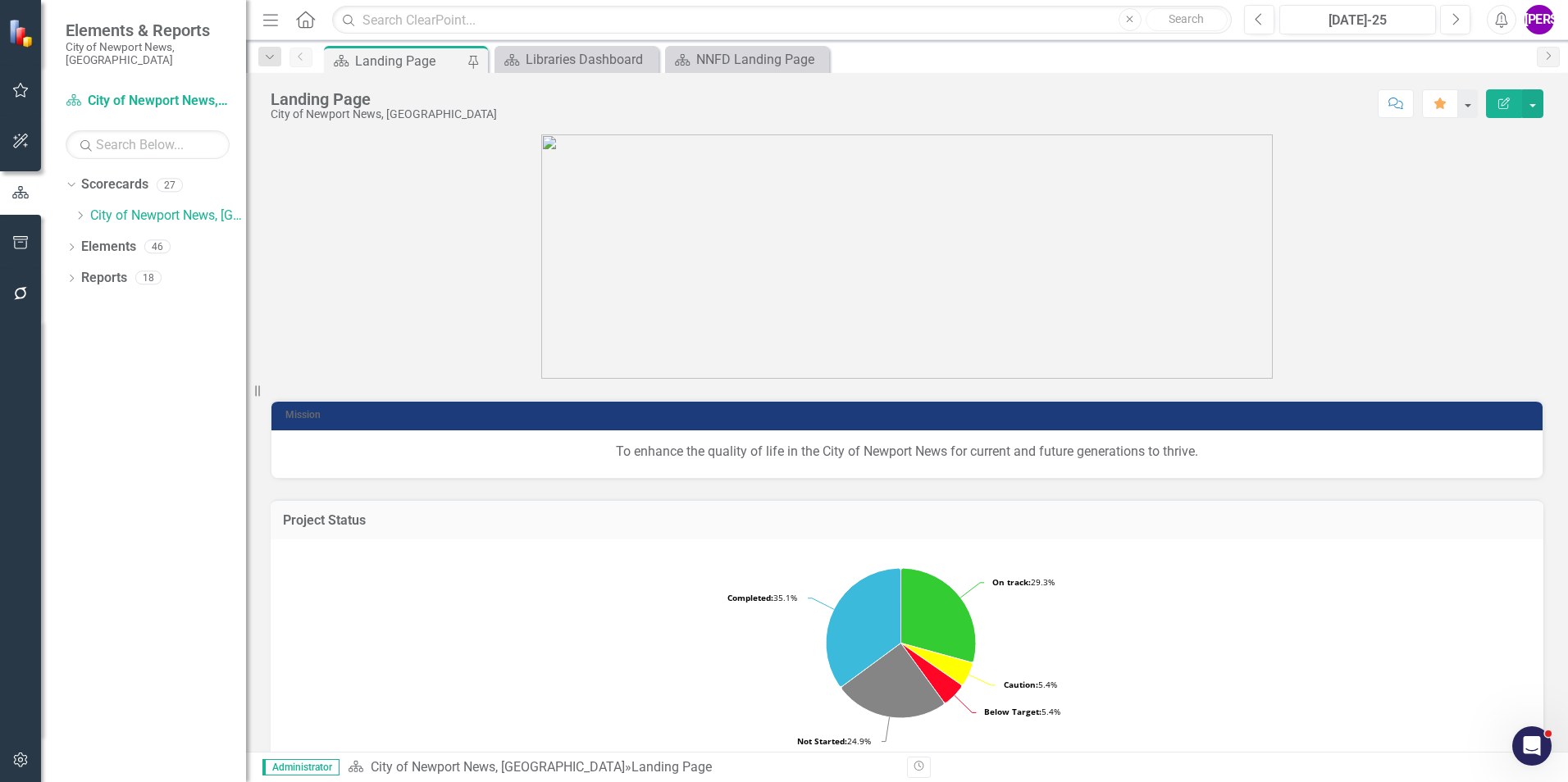
click at [0, 0] on icon "Close" at bounding box center [0, 0] width 0 height 0
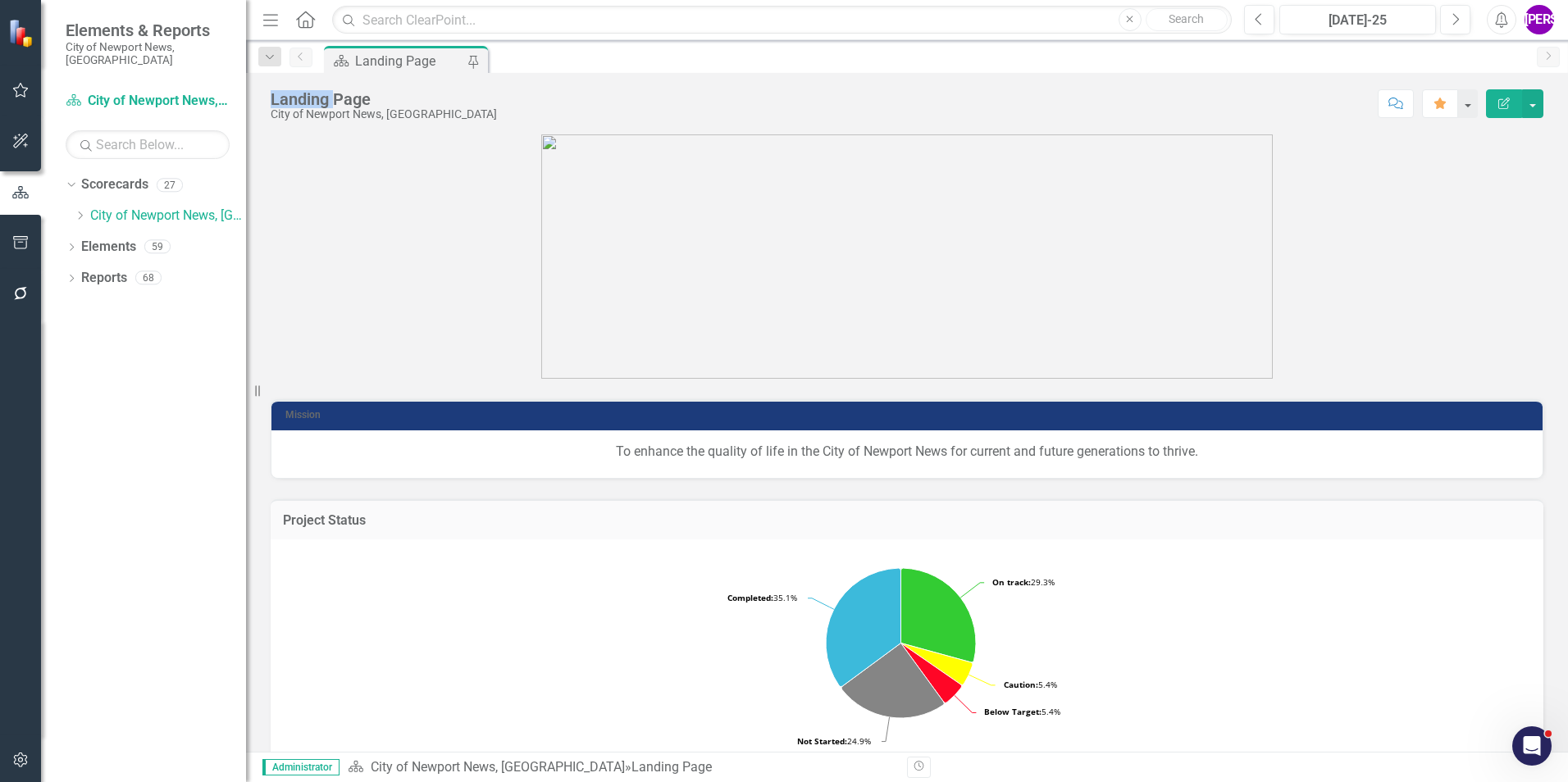
drag, startPoint x: 359, startPoint y: 168, endPoint x: 360, endPoint y: 177, distance: 9.1
click at [360, 177] on p at bounding box center [907, 257] width 1272 height 245
click at [367, 89] on div "Landing Page City of Newport News, VA" at bounding box center [387, 105] width 234 height 31
click at [86, 211] on icon "Dropdown" at bounding box center [80, 215] width 12 height 10
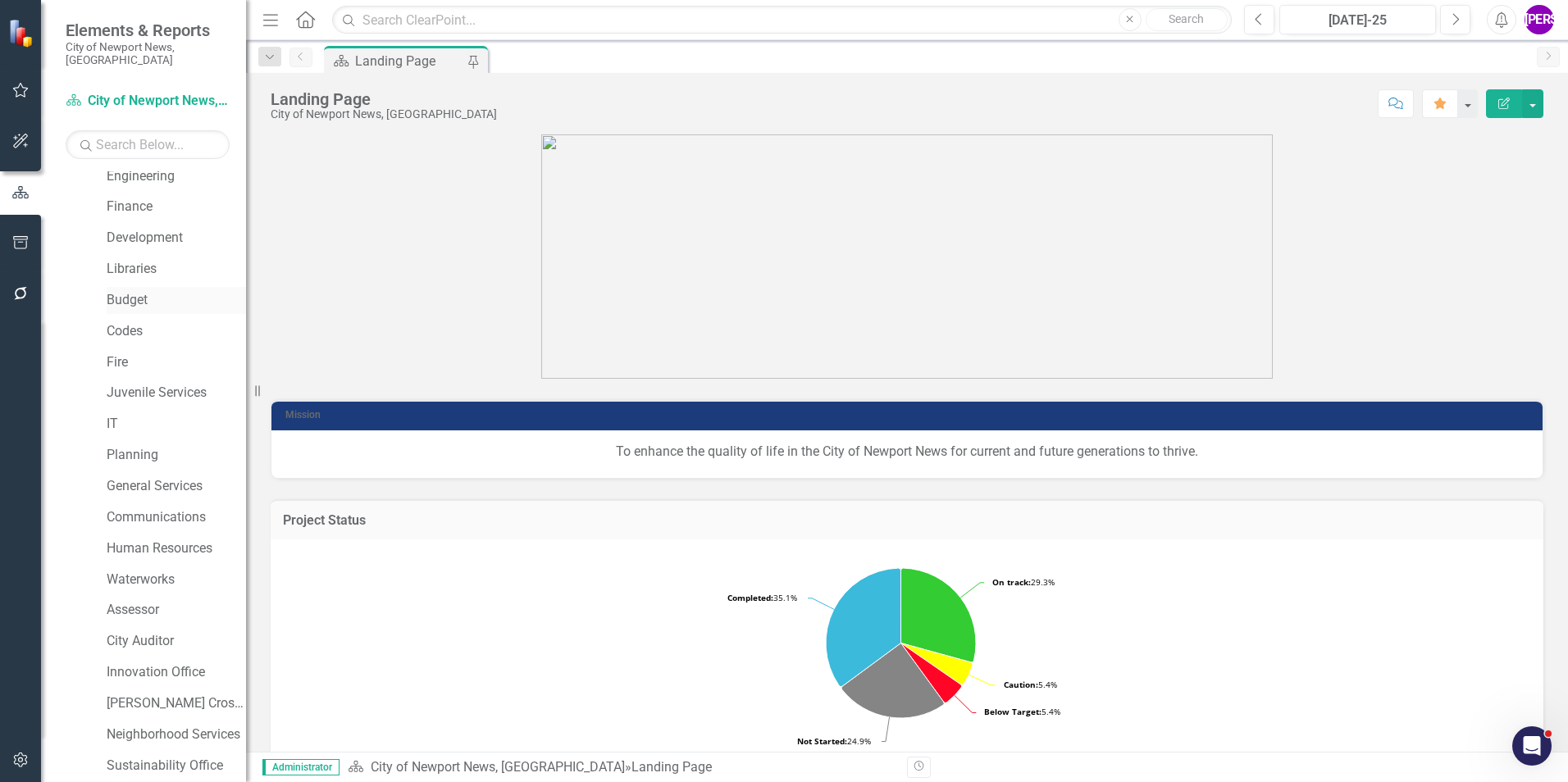
scroll to position [246, 0]
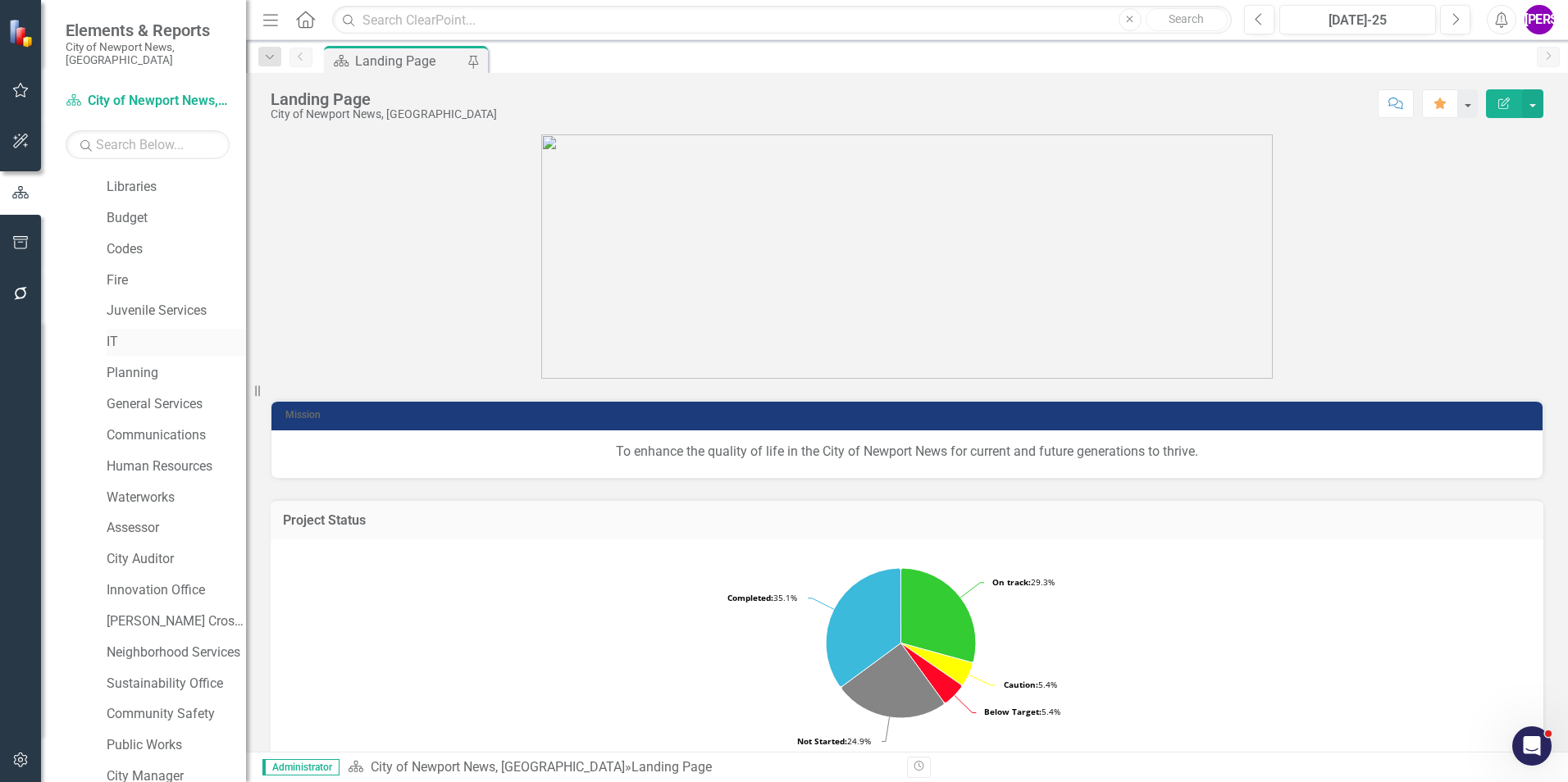
click at [136, 333] on link "IT" at bounding box center [175, 342] width 139 height 19
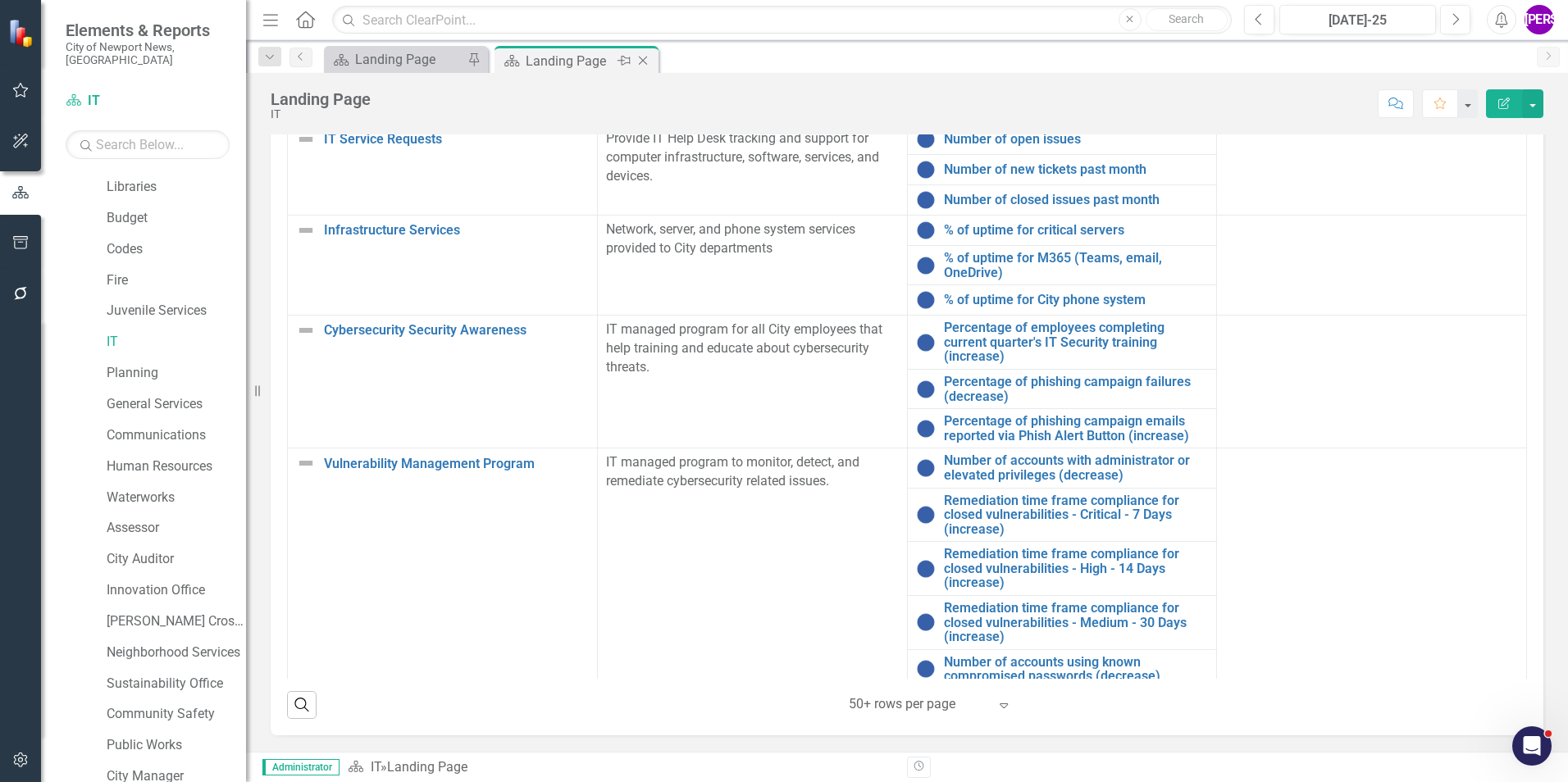
click at [647, 59] on icon "Close" at bounding box center [642, 60] width 16 height 13
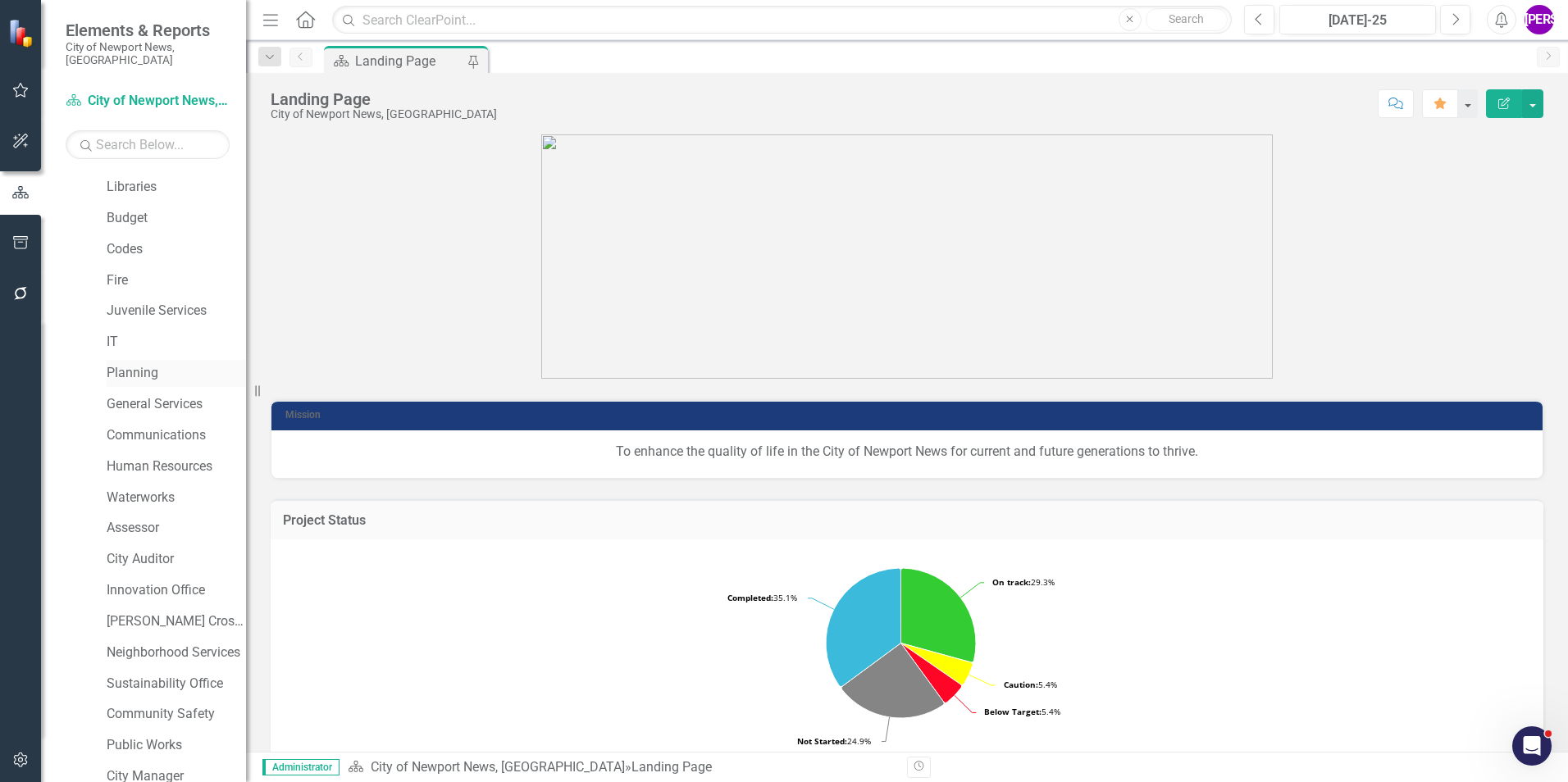
click at [131, 364] on link "Planning" at bounding box center [175, 373] width 139 height 19
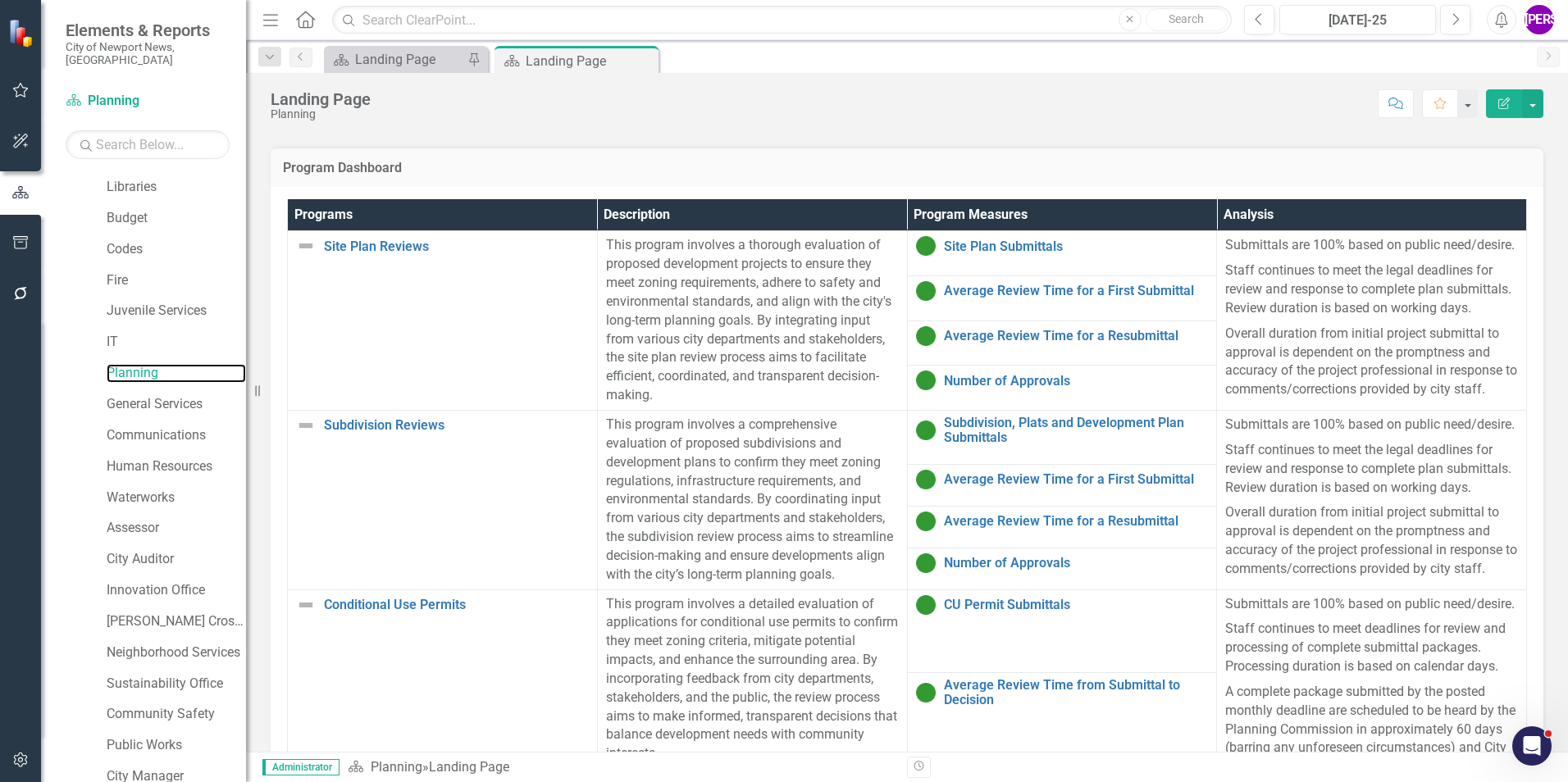
scroll to position [1092, 0]
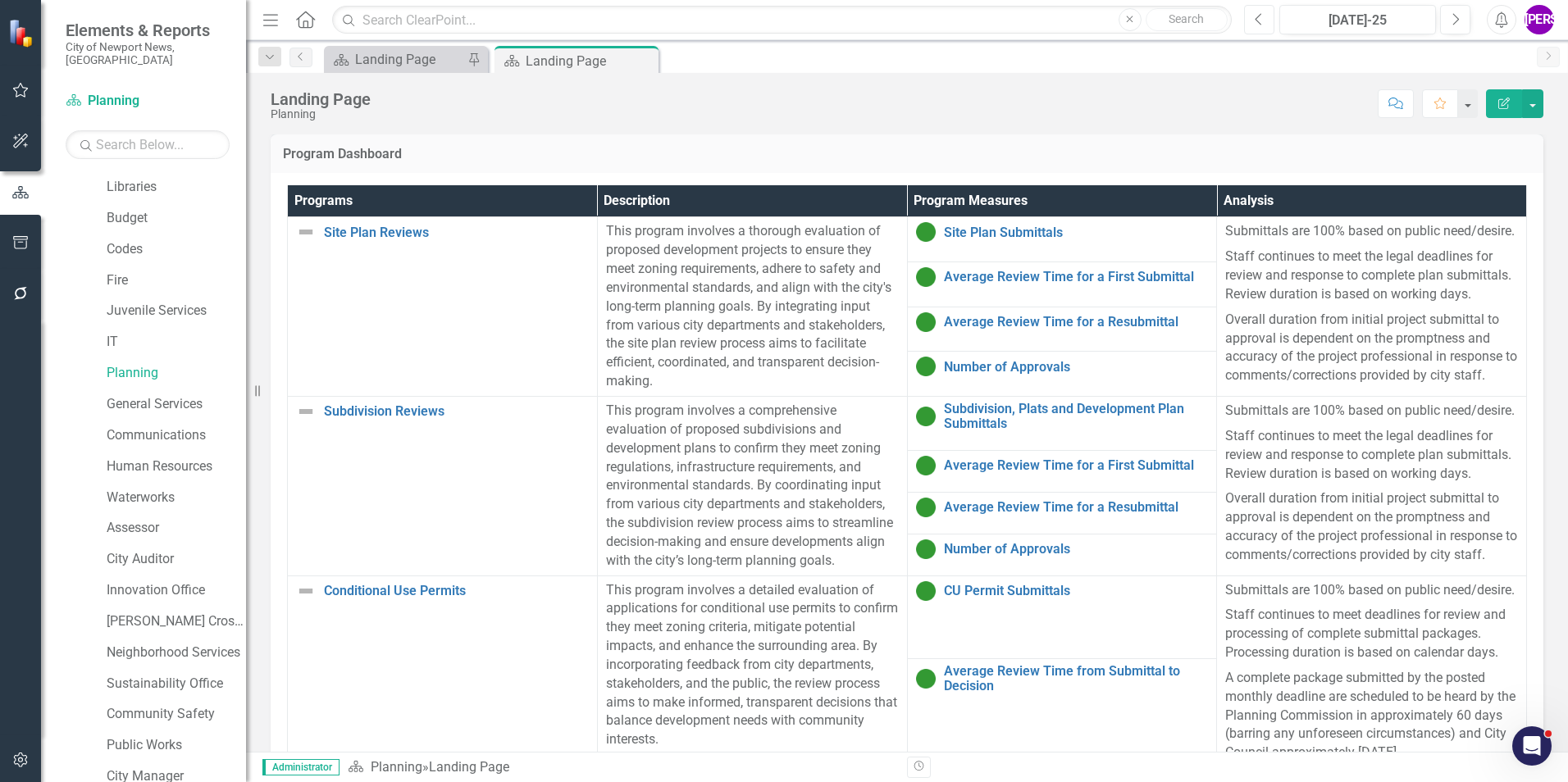
click at [1254, 24] on icon "Previous" at bounding box center [1259, 19] width 9 height 15
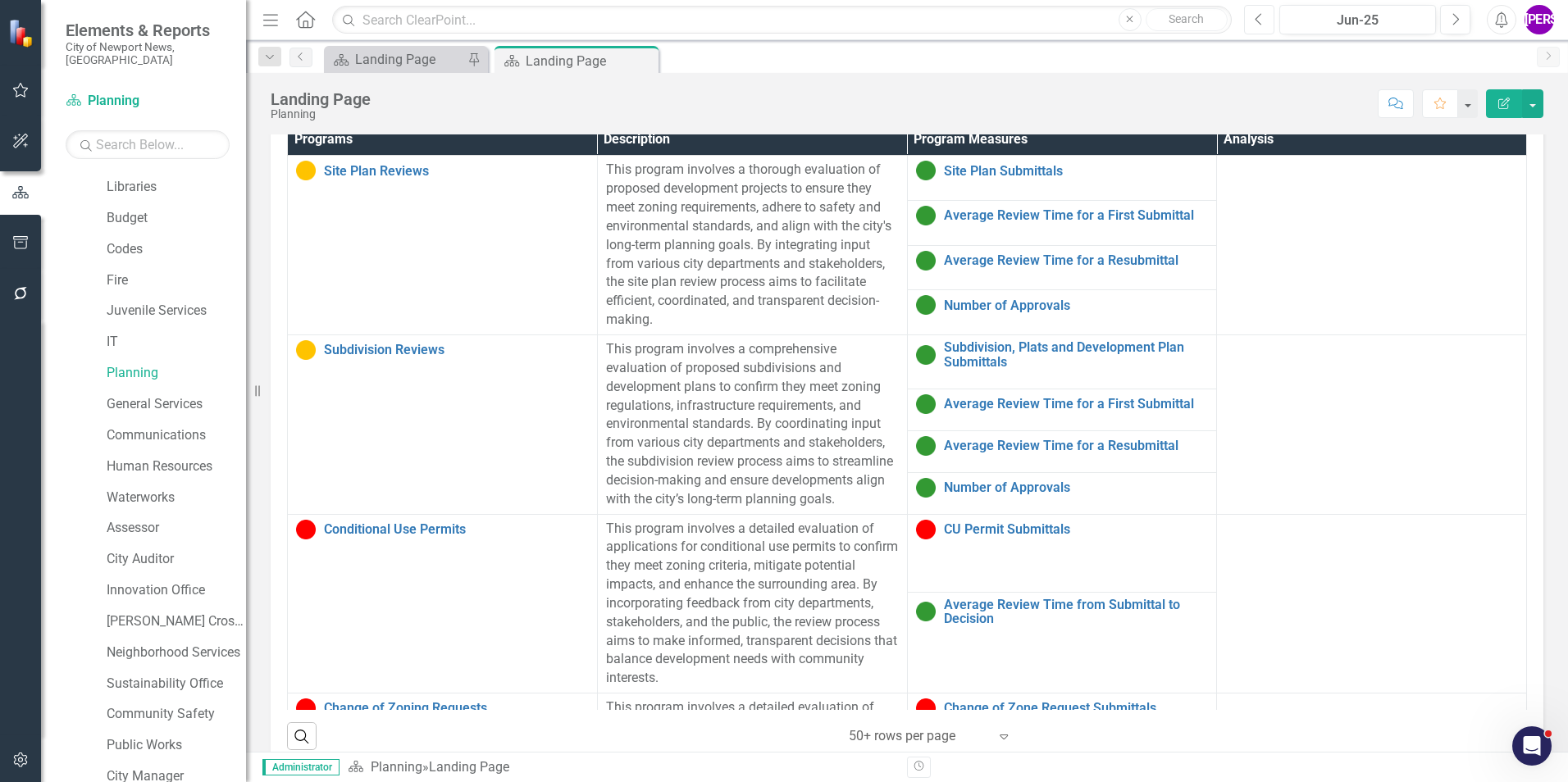
scroll to position [1167, 0]
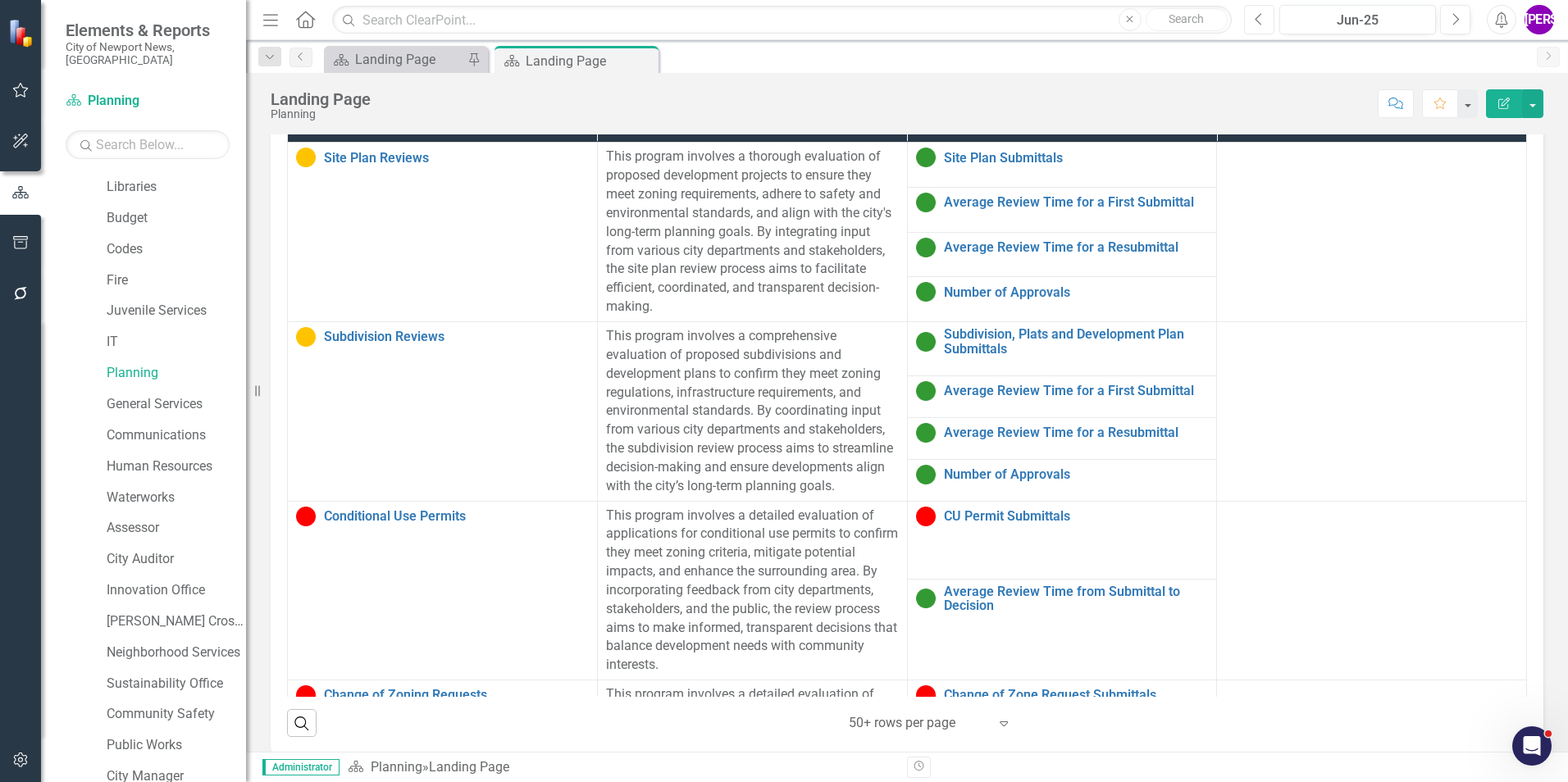
click at [1259, 25] on icon "Previous" at bounding box center [1259, 19] width 9 height 15
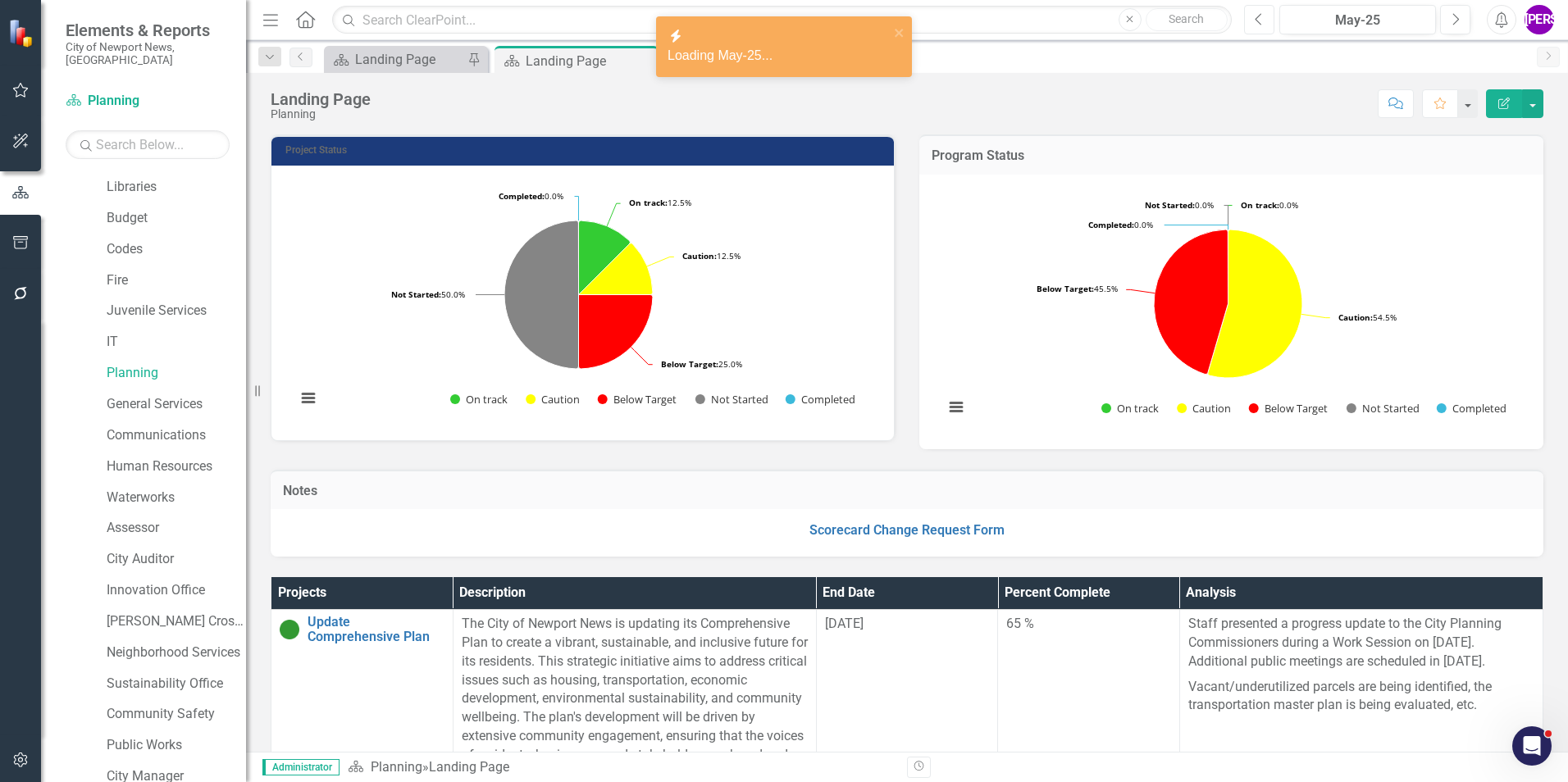
click at [1251, 27] on button "Previous" at bounding box center [1259, 20] width 30 height 29
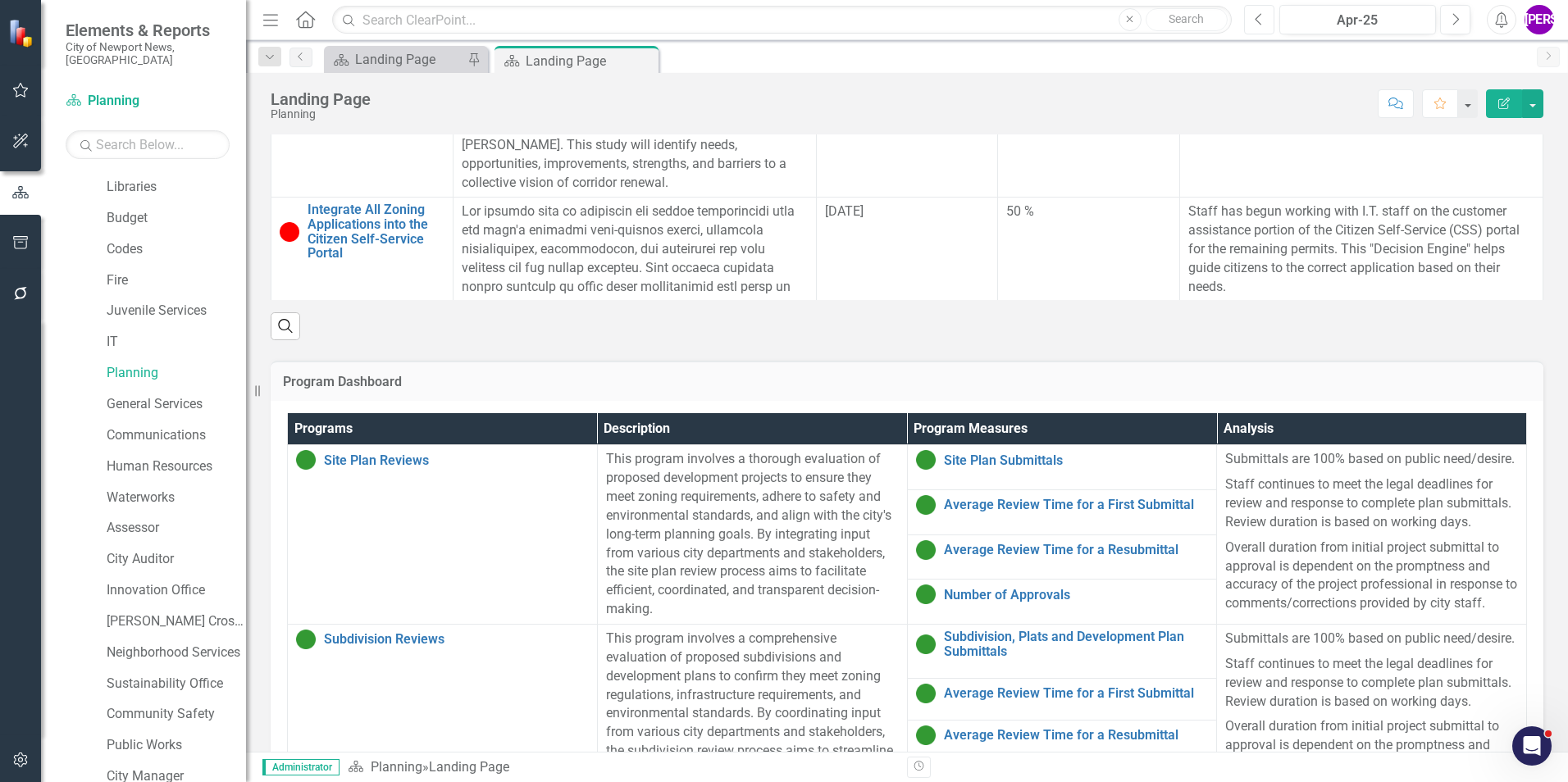
scroll to position [902, 0]
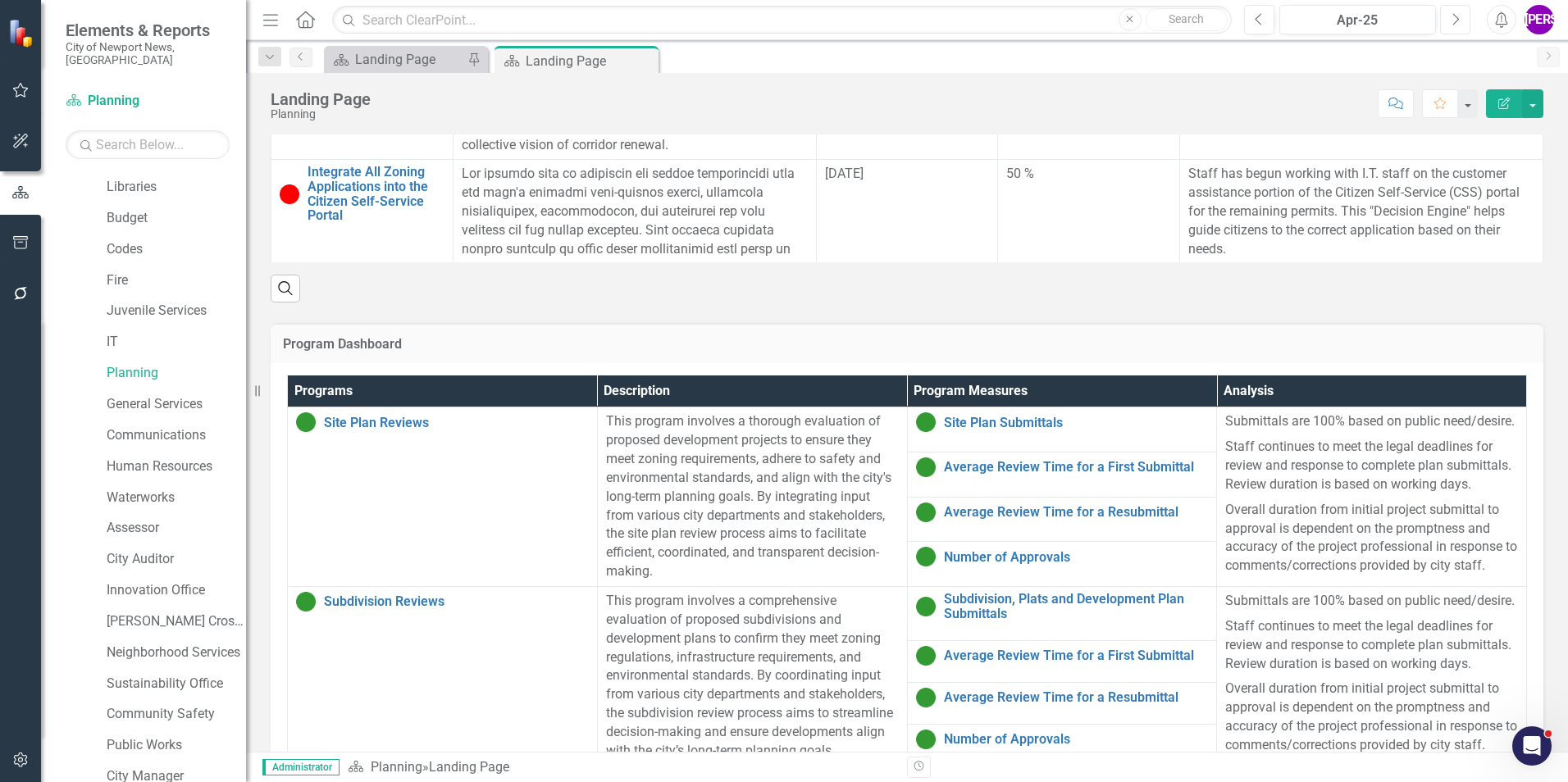
click at [1458, 22] on icon "Next" at bounding box center [1455, 19] width 9 height 15
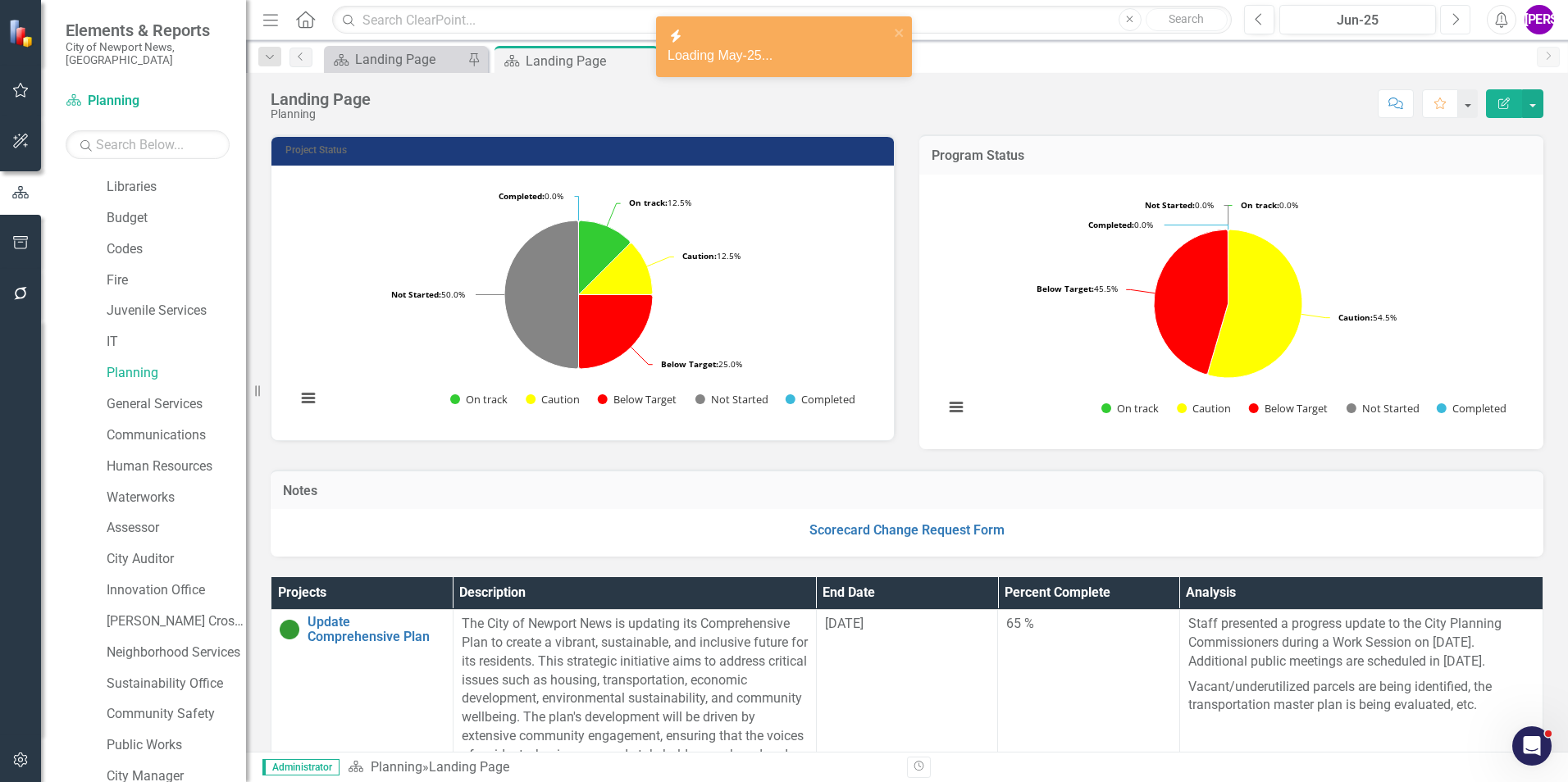
click at [1458, 22] on icon "Next" at bounding box center [1455, 19] width 9 height 15
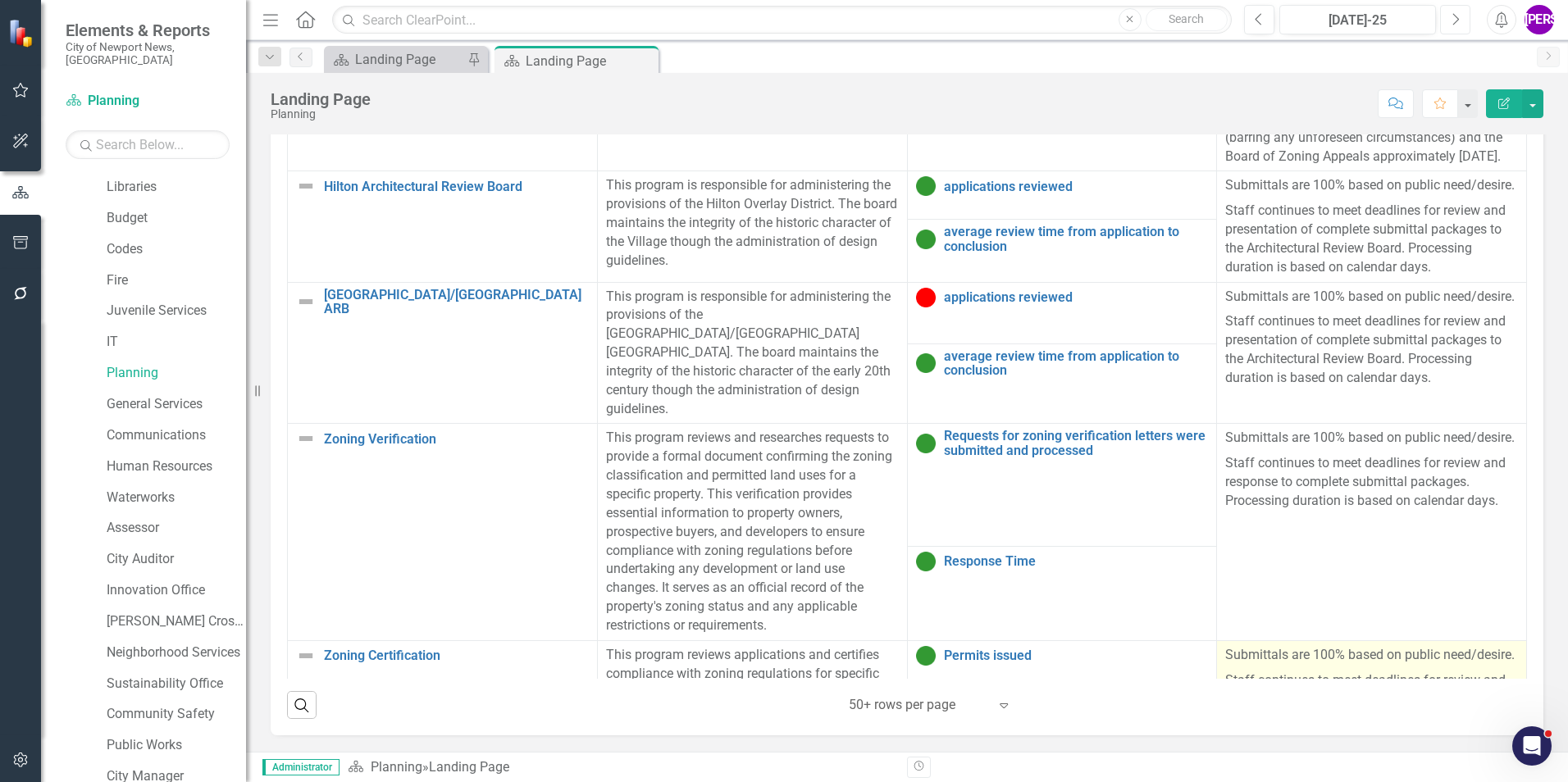
scroll to position [1103, 0]
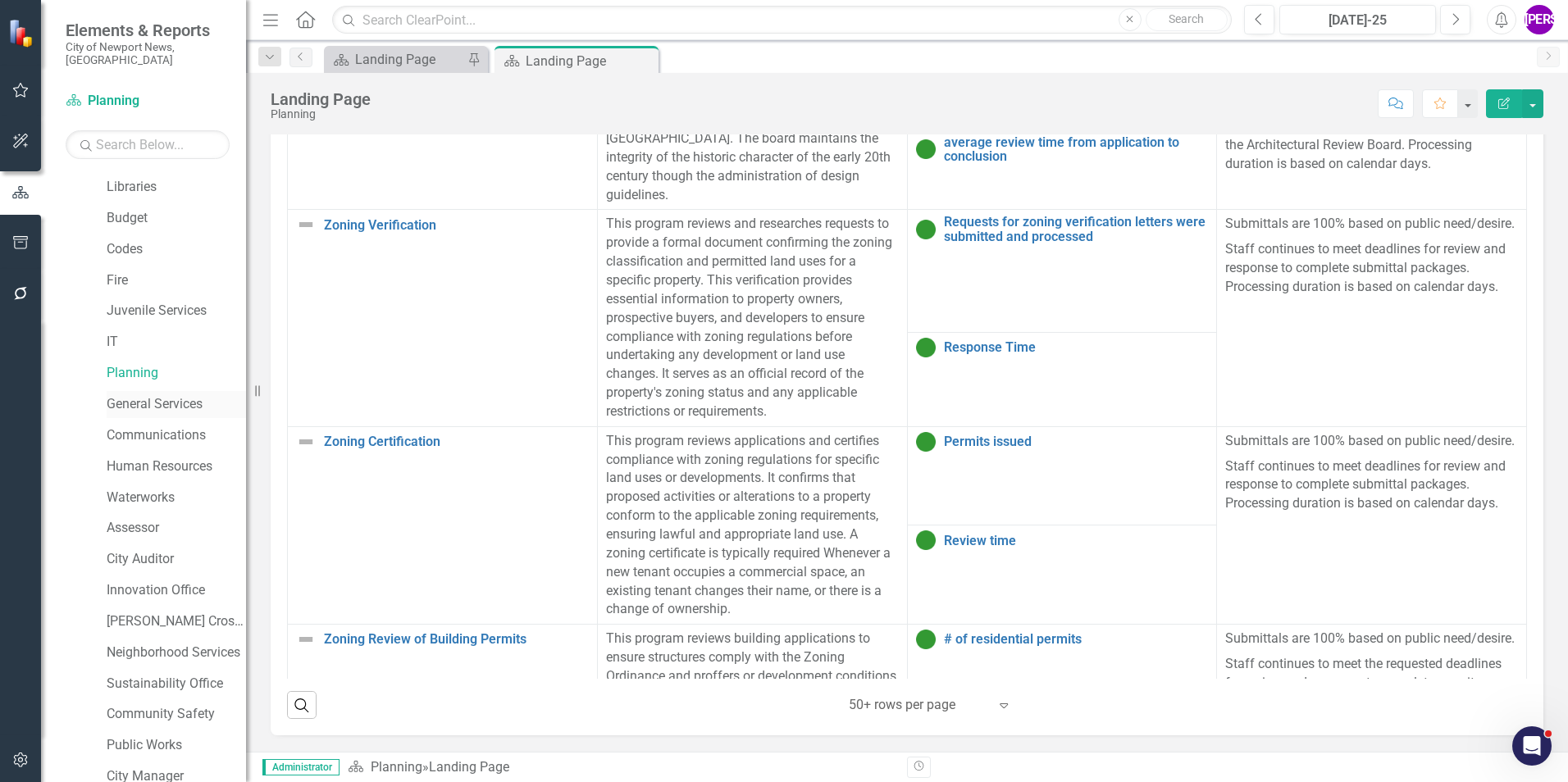
drag, startPoint x: 158, startPoint y: 385, endPoint x: 171, endPoint y: 385, distance: 13.0
click at [158, 395] on link "General Services" at bounding box center [175, 404] width 139 height 19
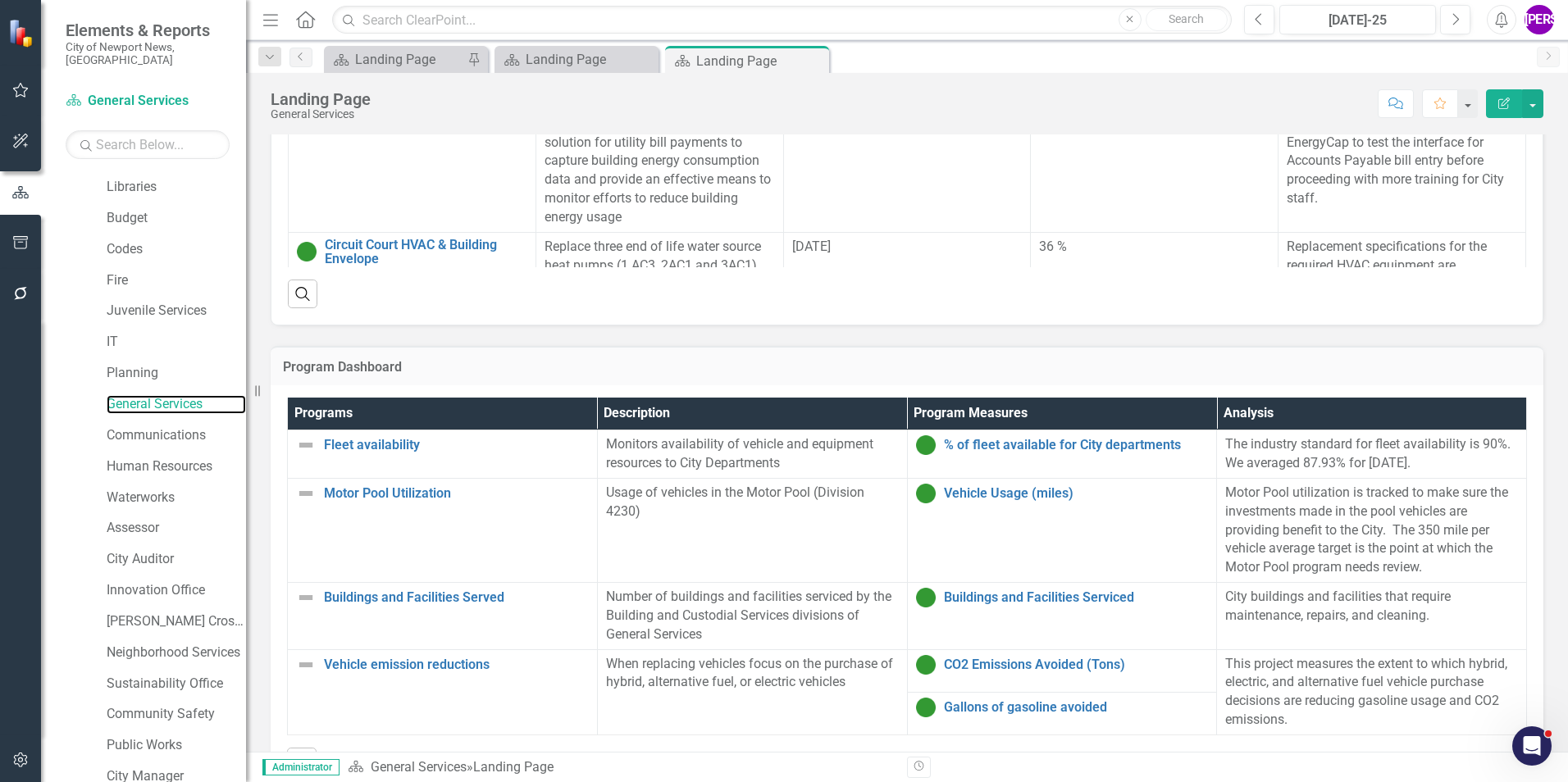
scroll to position [949, 0]
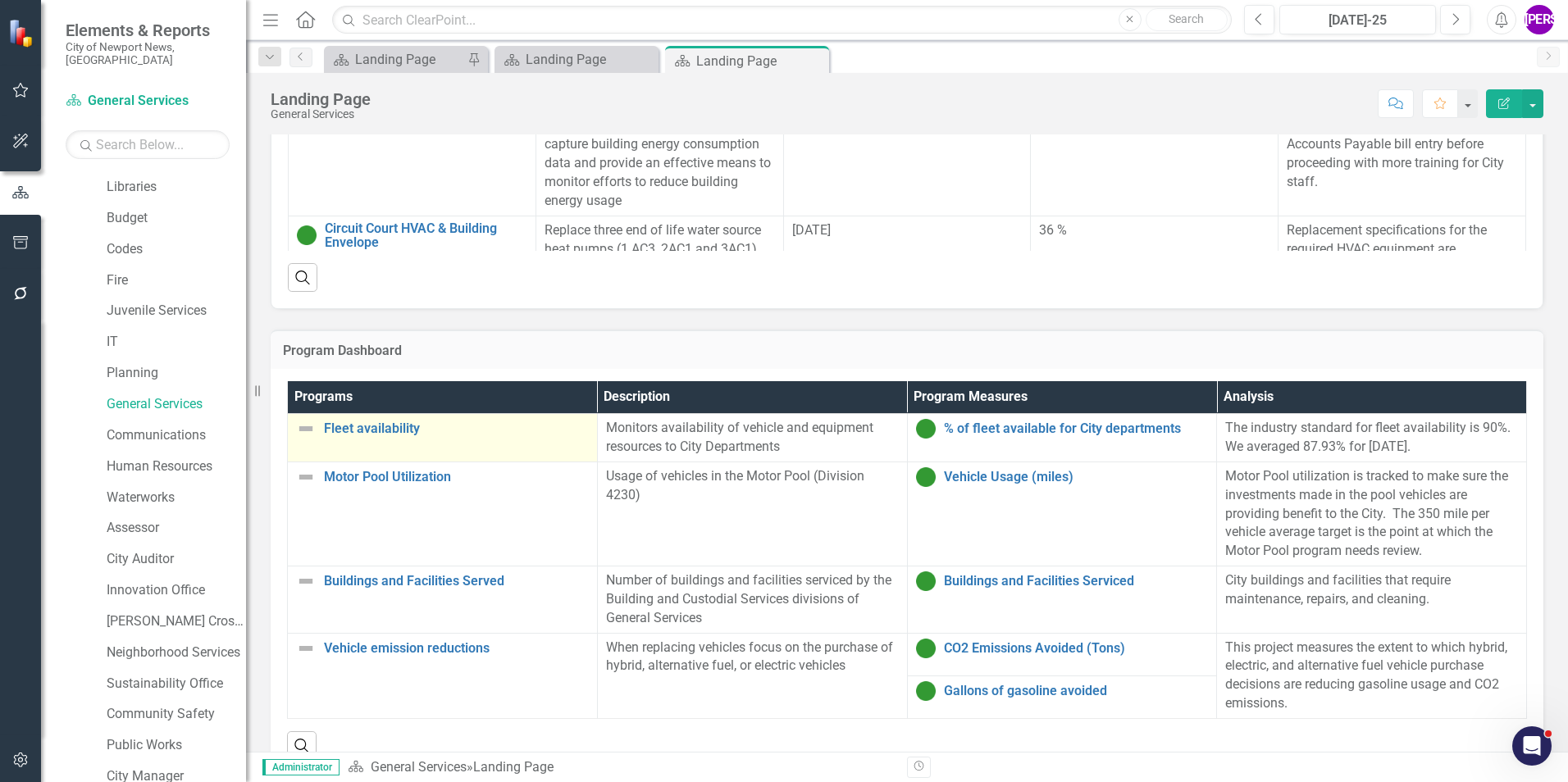
click at [455, 446] on td "Fleet availability Link Map View Link Map Edit Edit Program Link Open Element" at bounding box center [443, 438] width 310 height 48
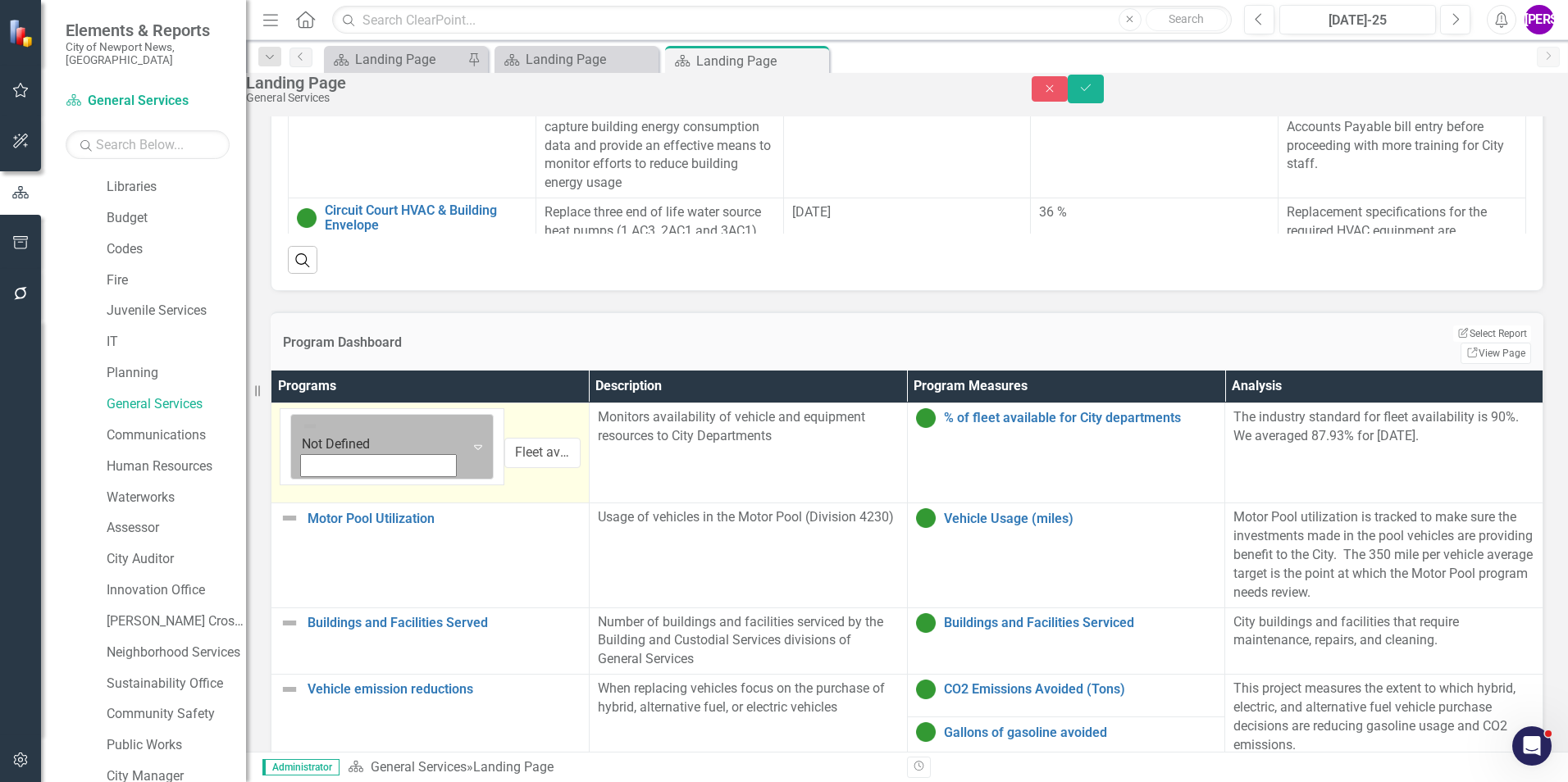
click at [463, 448] on div "Expand" at bounding box center [478, 447] width 29 height 65
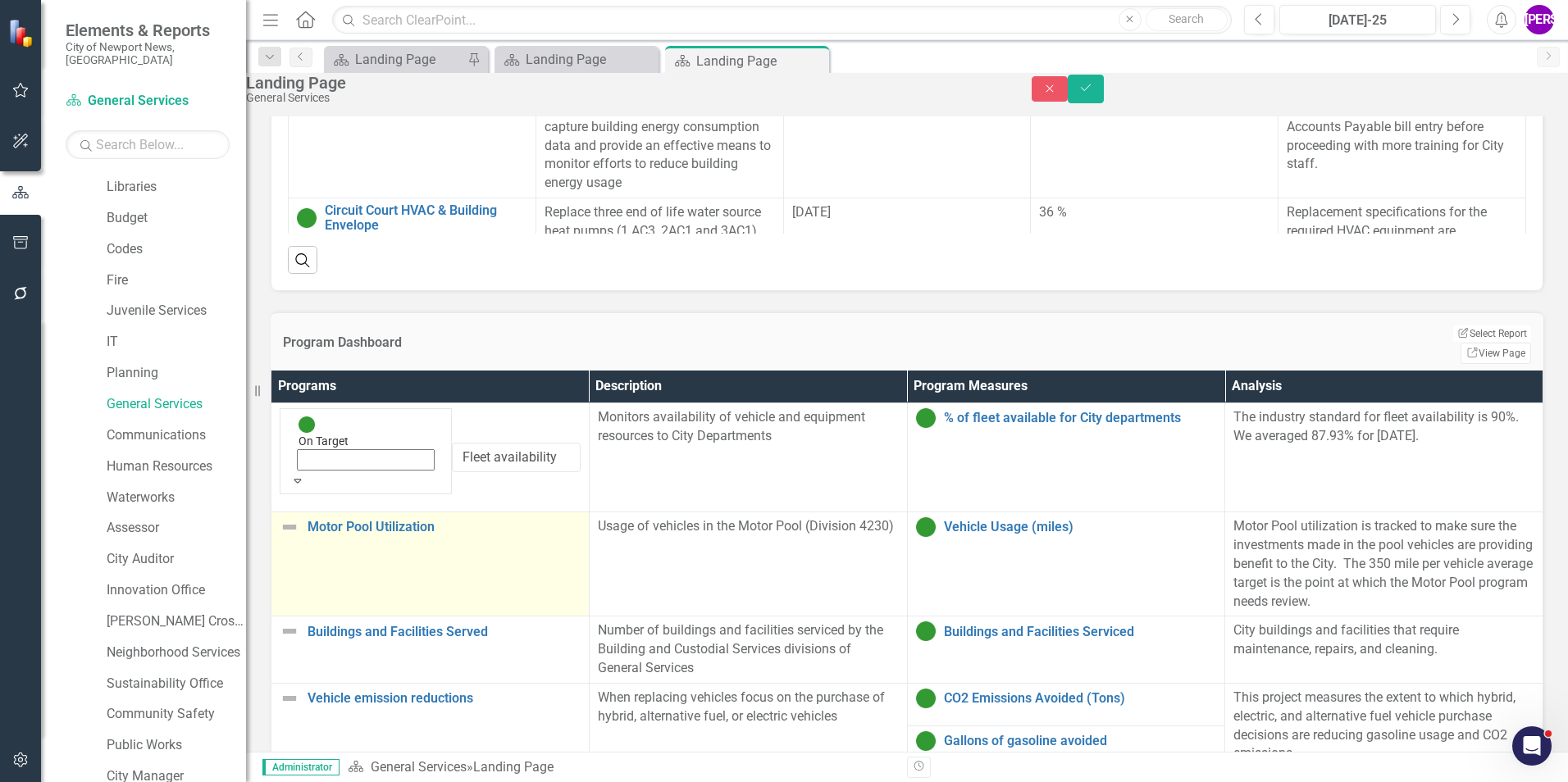
click at [374, 519] on td "Motor Pool Utilization Link Map View Link Map Edit Edit Program Link Open Eleme…" at bounding box center [430, 564] width 318 height 104
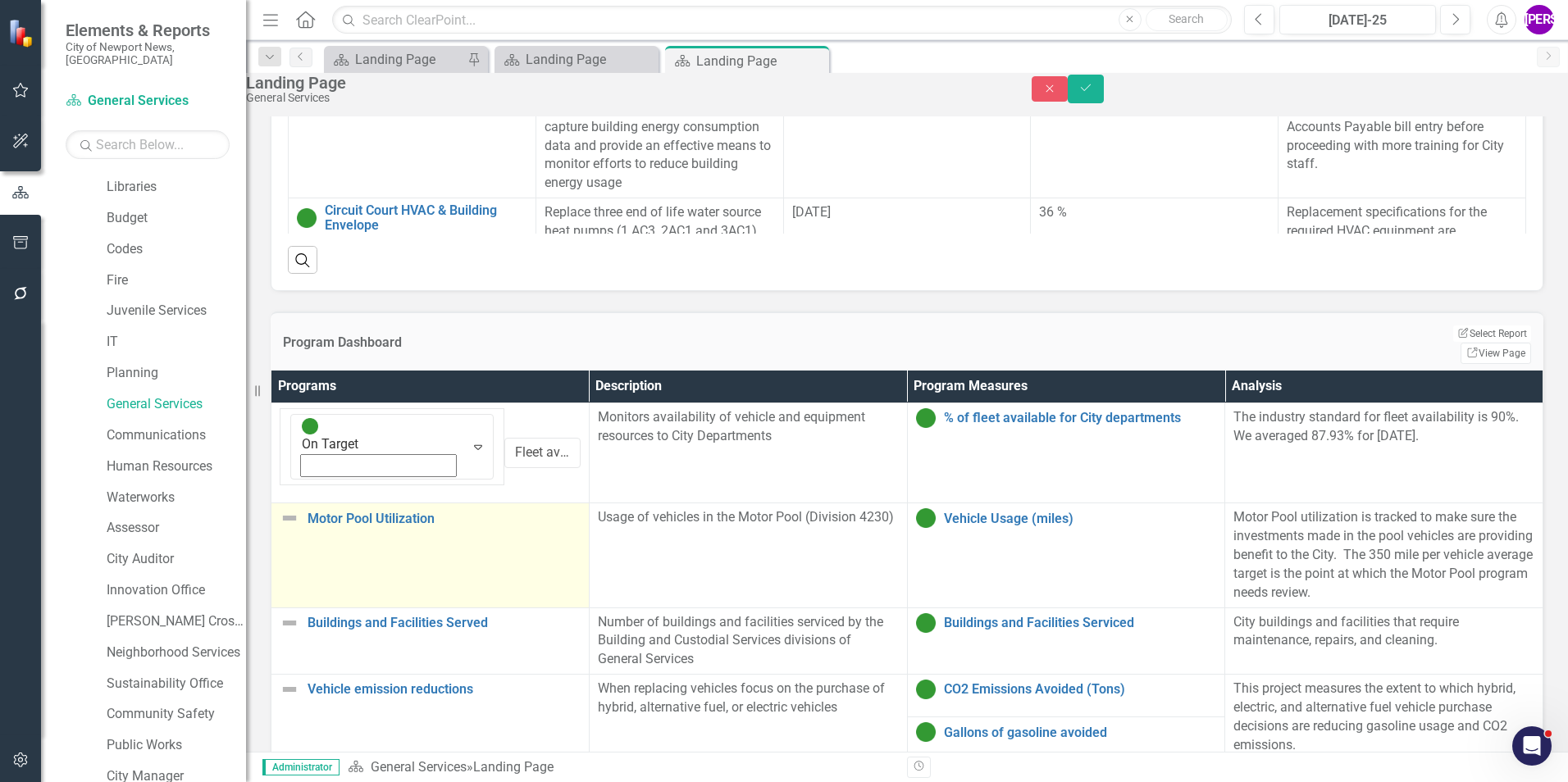
click at [374, 519] on td "Motor Pool Utilization Link Map View Link Map Edit Edit Program Link Open Eleme…" at bounding box center [430, 555] width 318 height 104
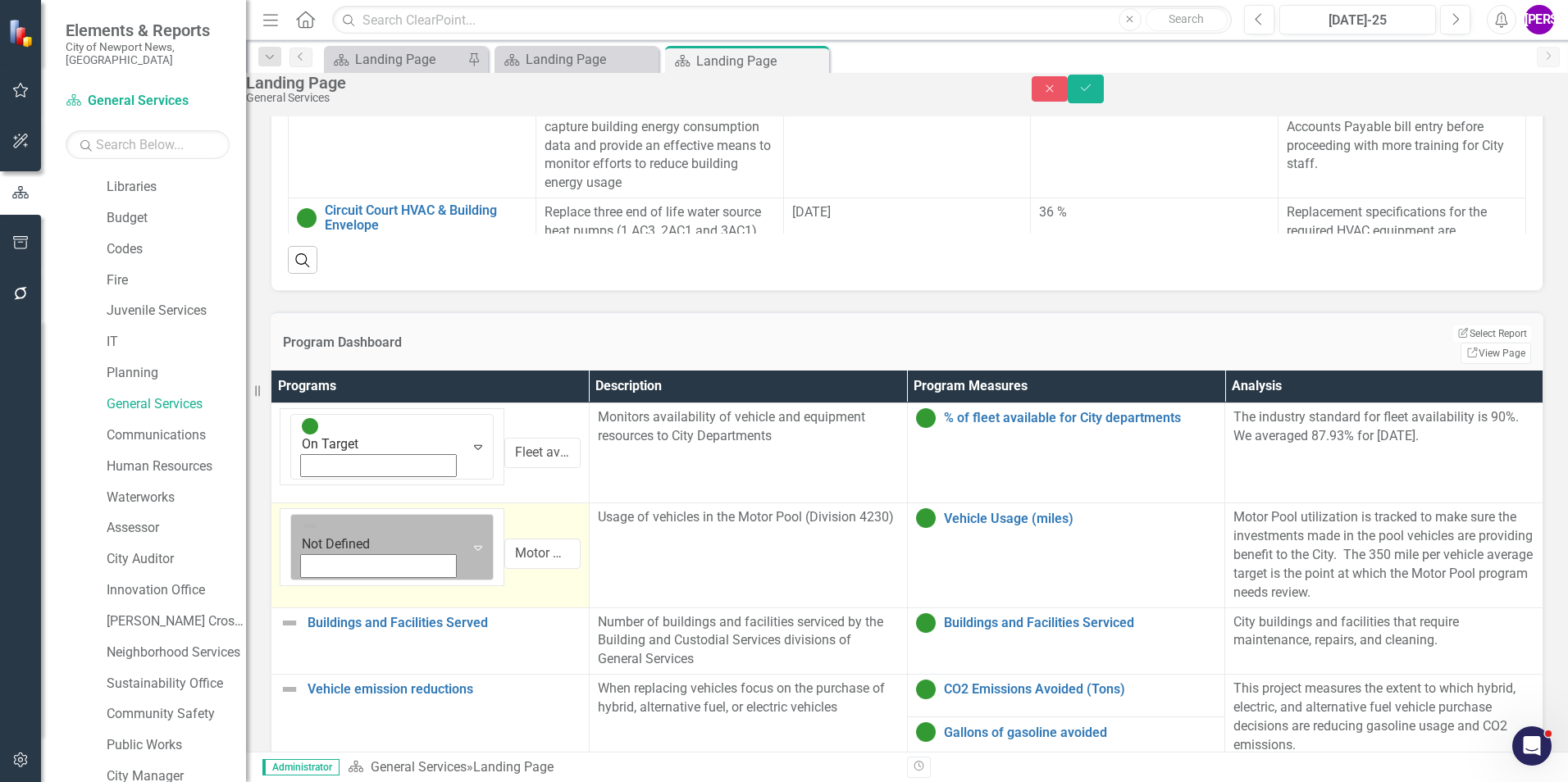
click at [309, 518] on img at bounding box center [309, 526] width 16 height 16
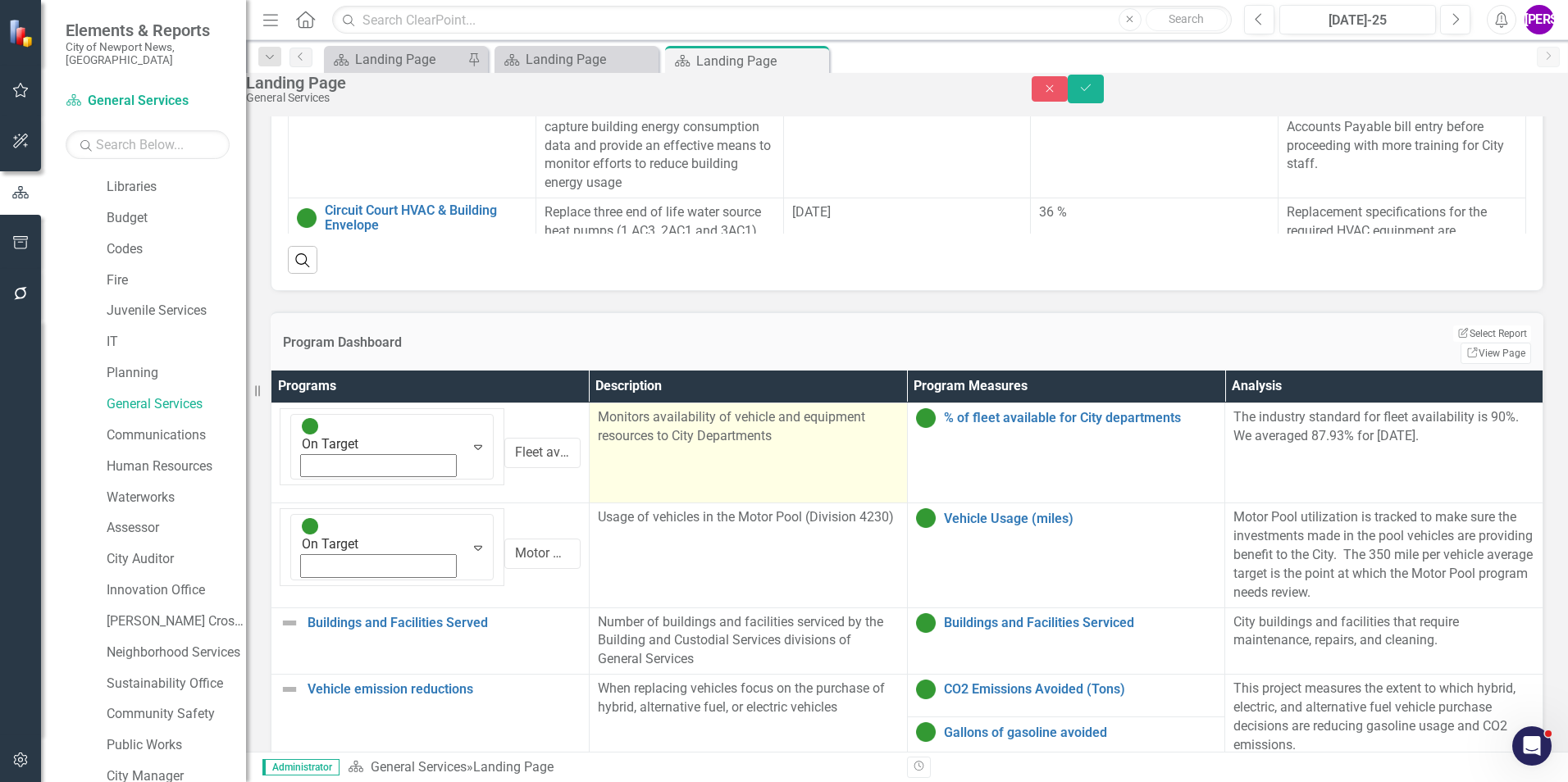
scroll to position [950, 0]
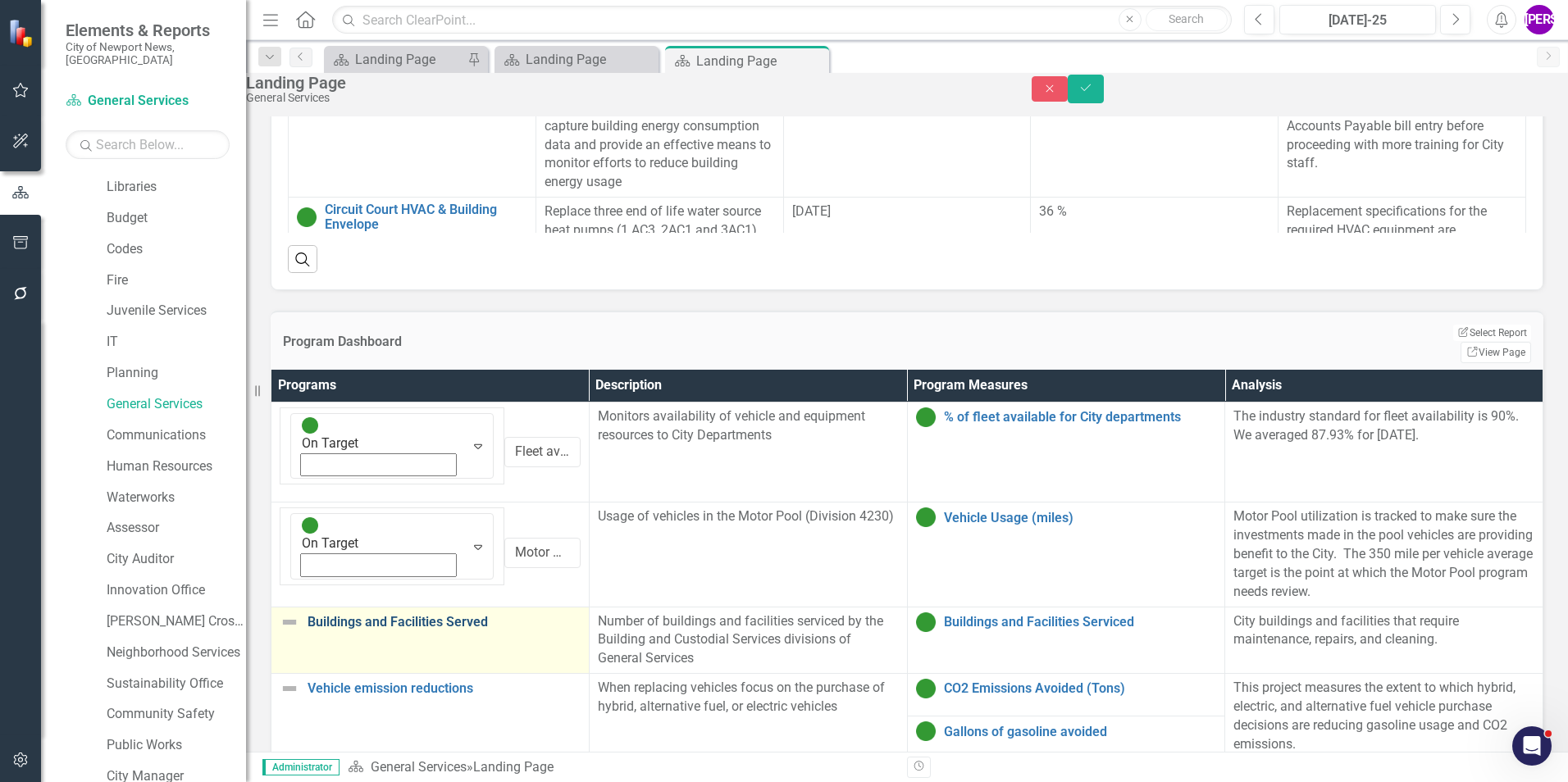
click at [466, 607] on td "Buildings and Facilities Served Link Map View Link Map Edit Edit Program Link O…" at bounding box center [430, 640] width 318 height 67
click at [466, 615] on link "Buildings and Facilities Served" at bounding box center [444, 622] width 273 height 15
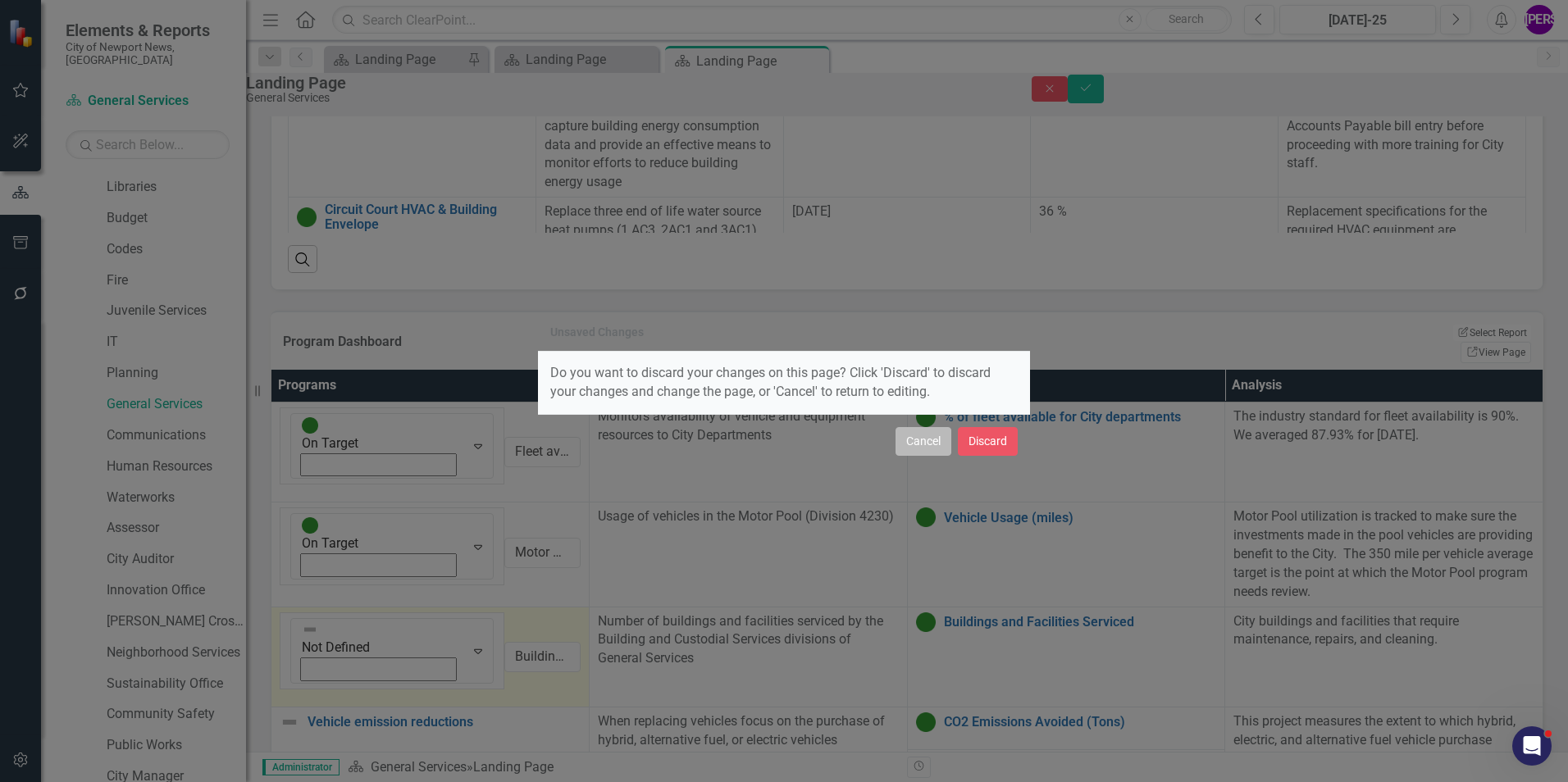
click at [941, 444] on button "Cancel" at bounding box center [923, 441] width 56 height 29
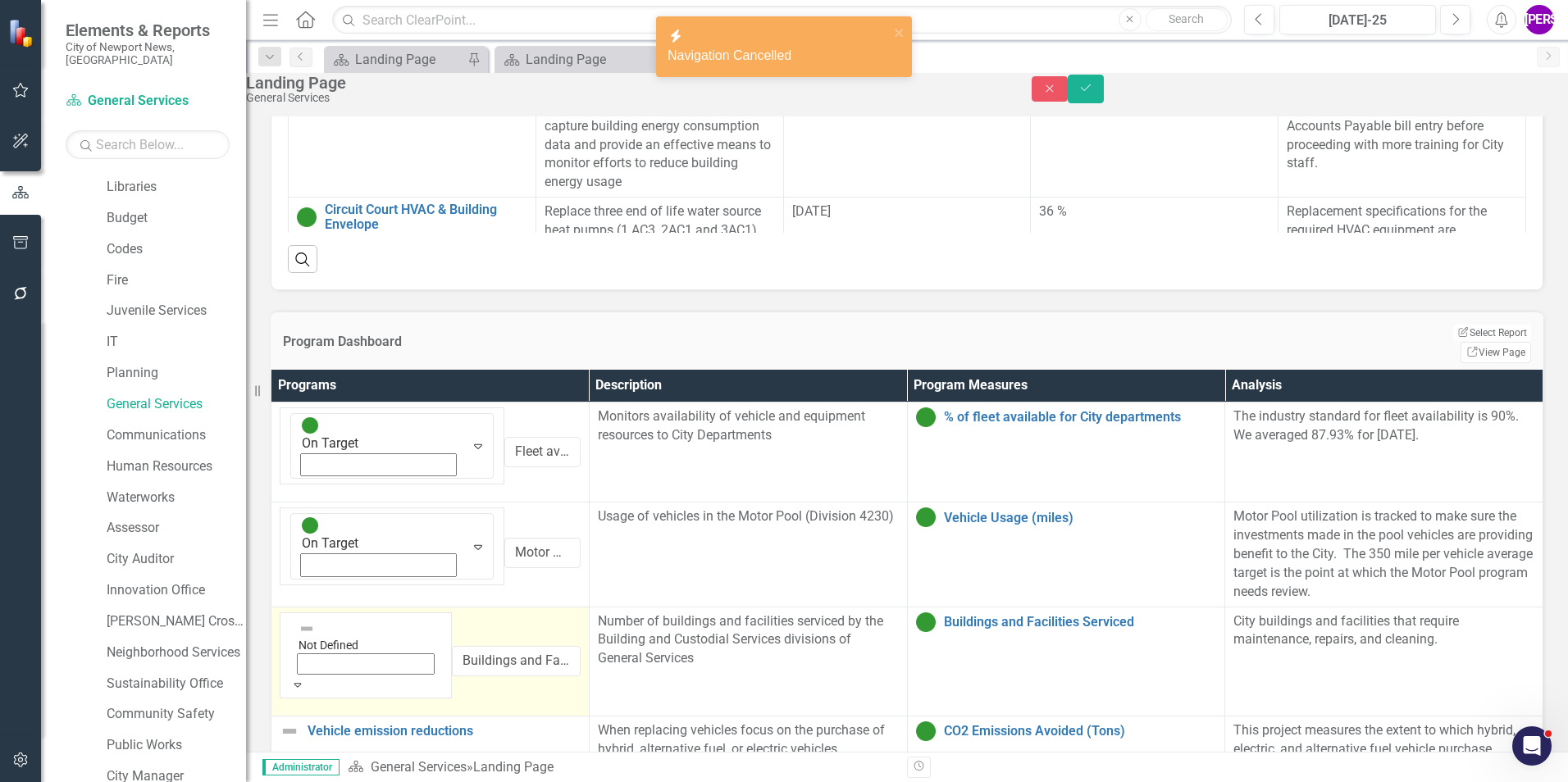
click at [330, 677] on div "Expand" at bounding box center [366, 684] width 151 height 16
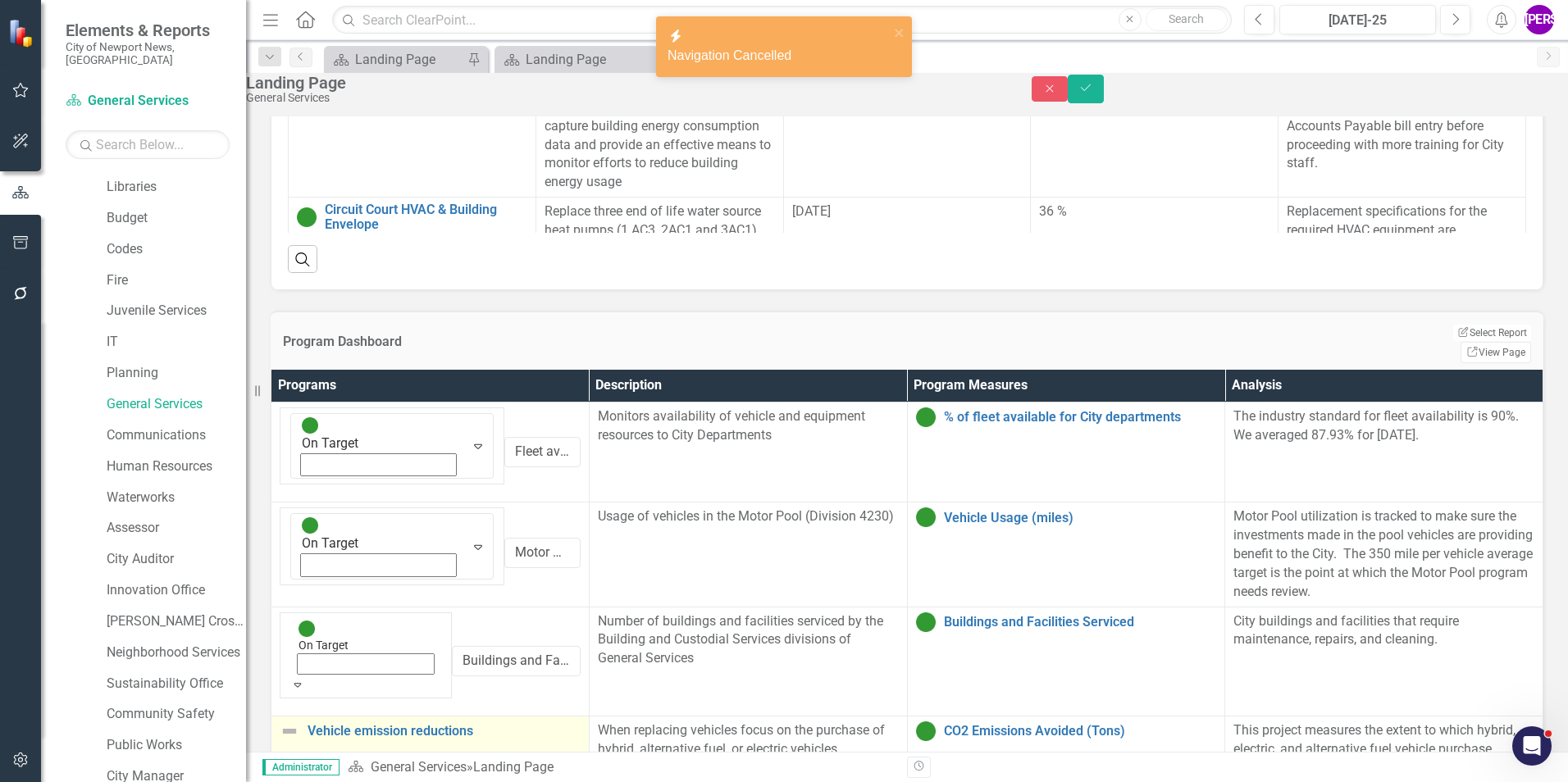
click at [430, 715] on td "Vehicle emission reductions Link Map View Link Map Edit Edit Program Link Open …" at bounding box center [430, 758] width 318 height 86
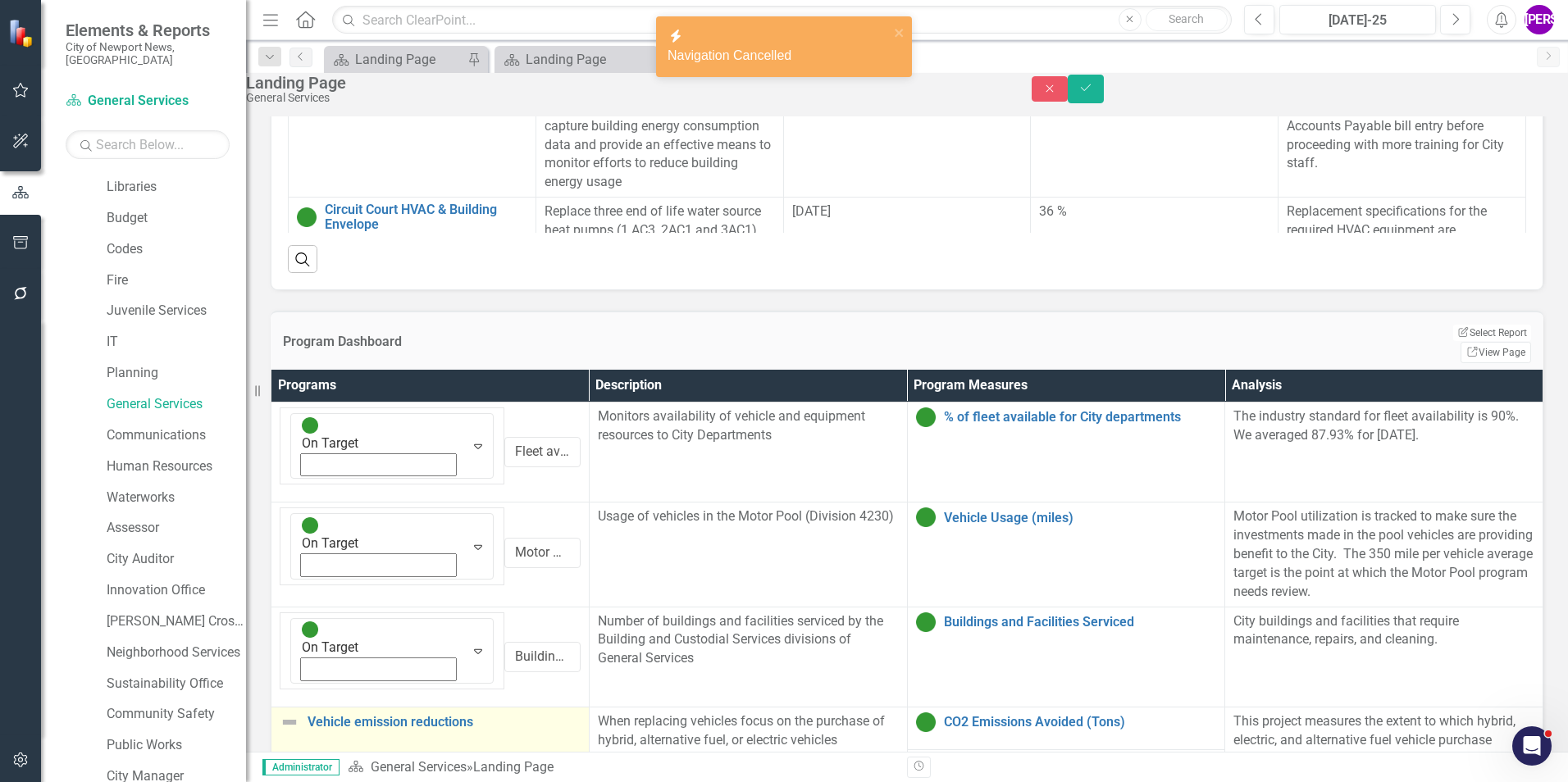
click at [430, 708] on td "Vehicle emission reductions Link Map View Link Map Edit Edit Program Link Open …" at bounding box center [430, 750] width 318 height 86
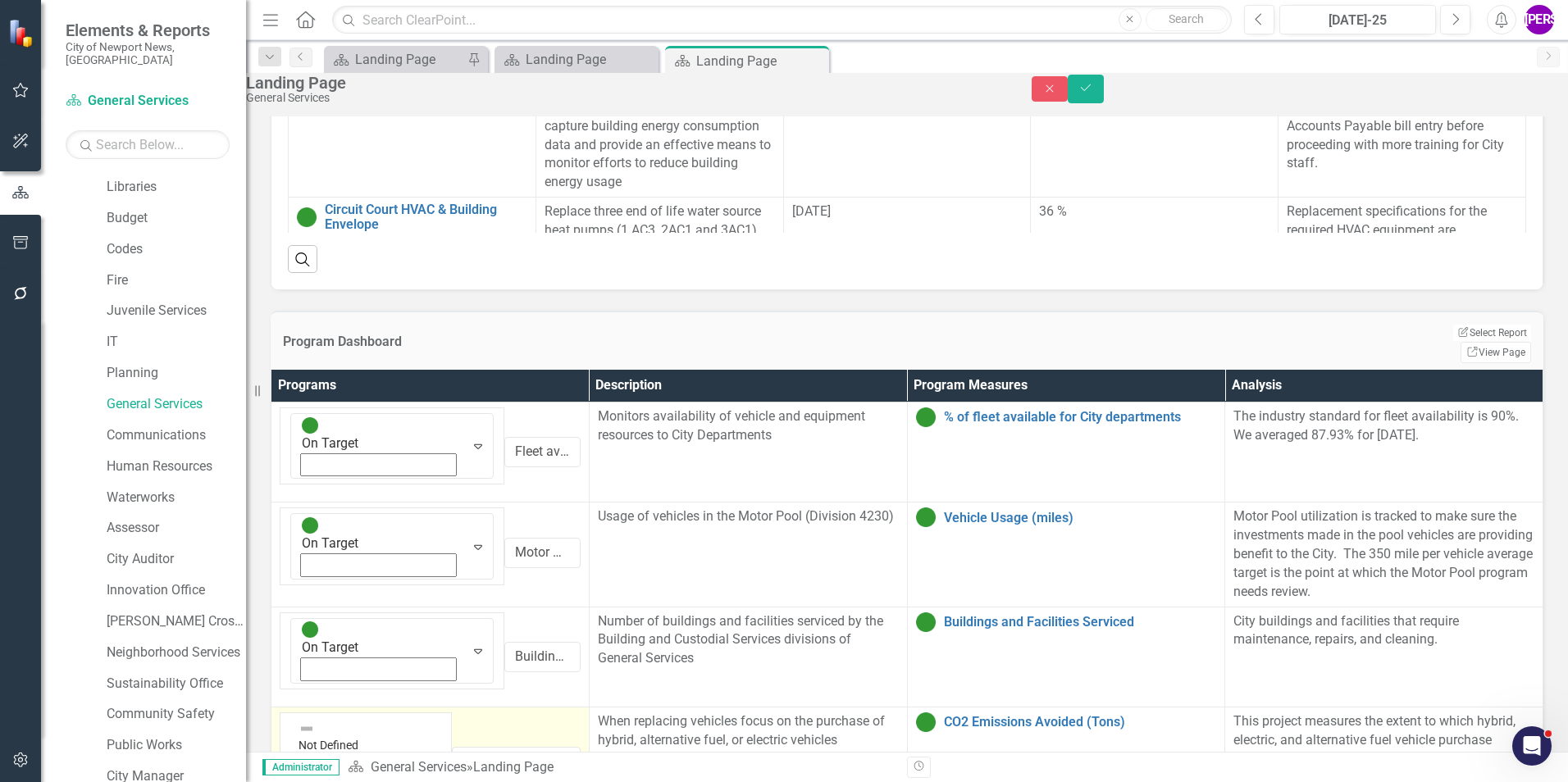
click at [305, 779] on icon "Expand" at bounding box center [297, 784] width 15 height 11
click at [1093, 92] on icon "Save" at bounding box center [1086, 87] width 15 height 11
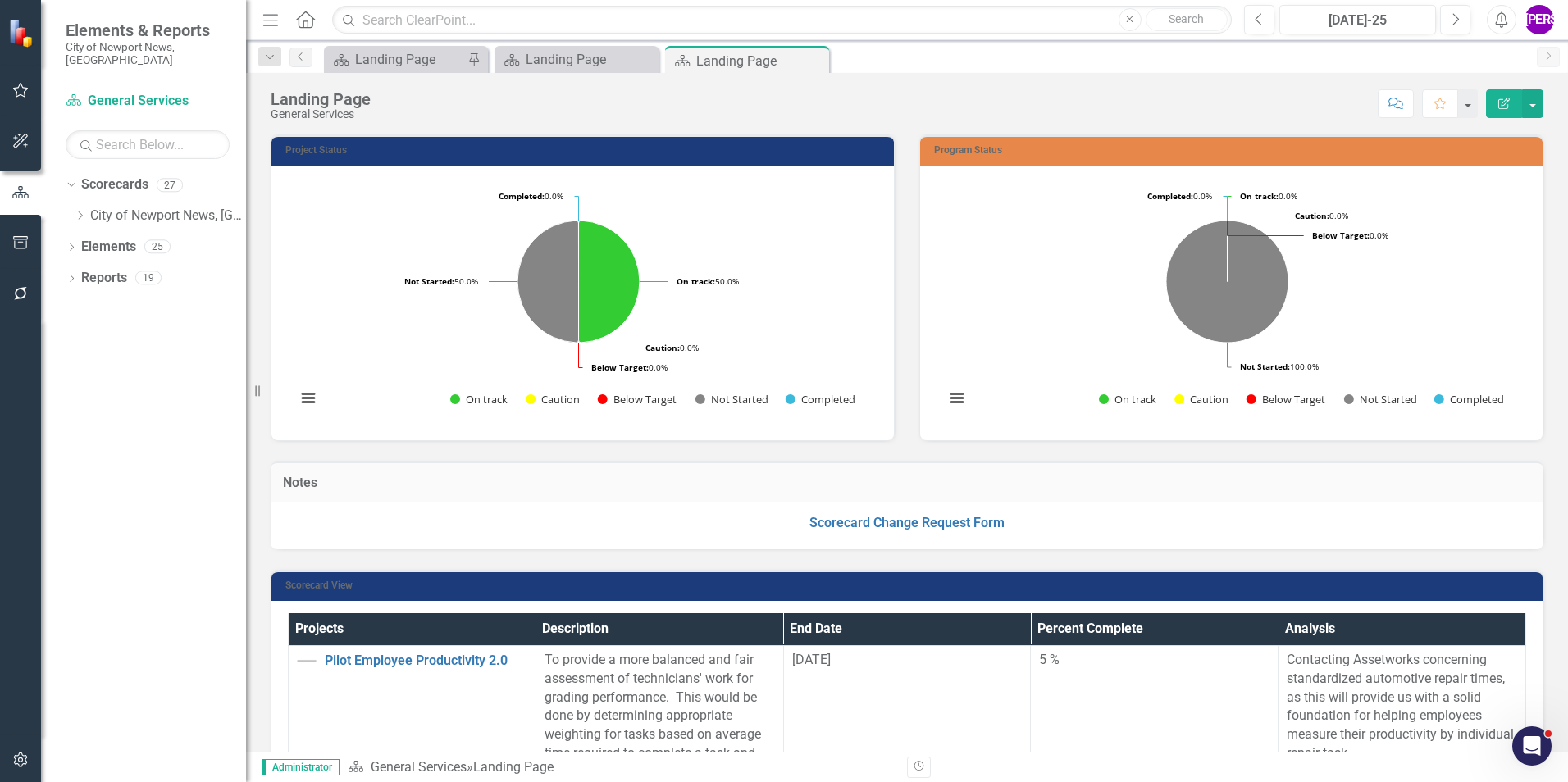
click at [150, 424] on div "Dropdown Scorecards 27 Dropdown City of Newport News, VA Human Services Police …" at bounding box center [143, 476] width 205 height 611
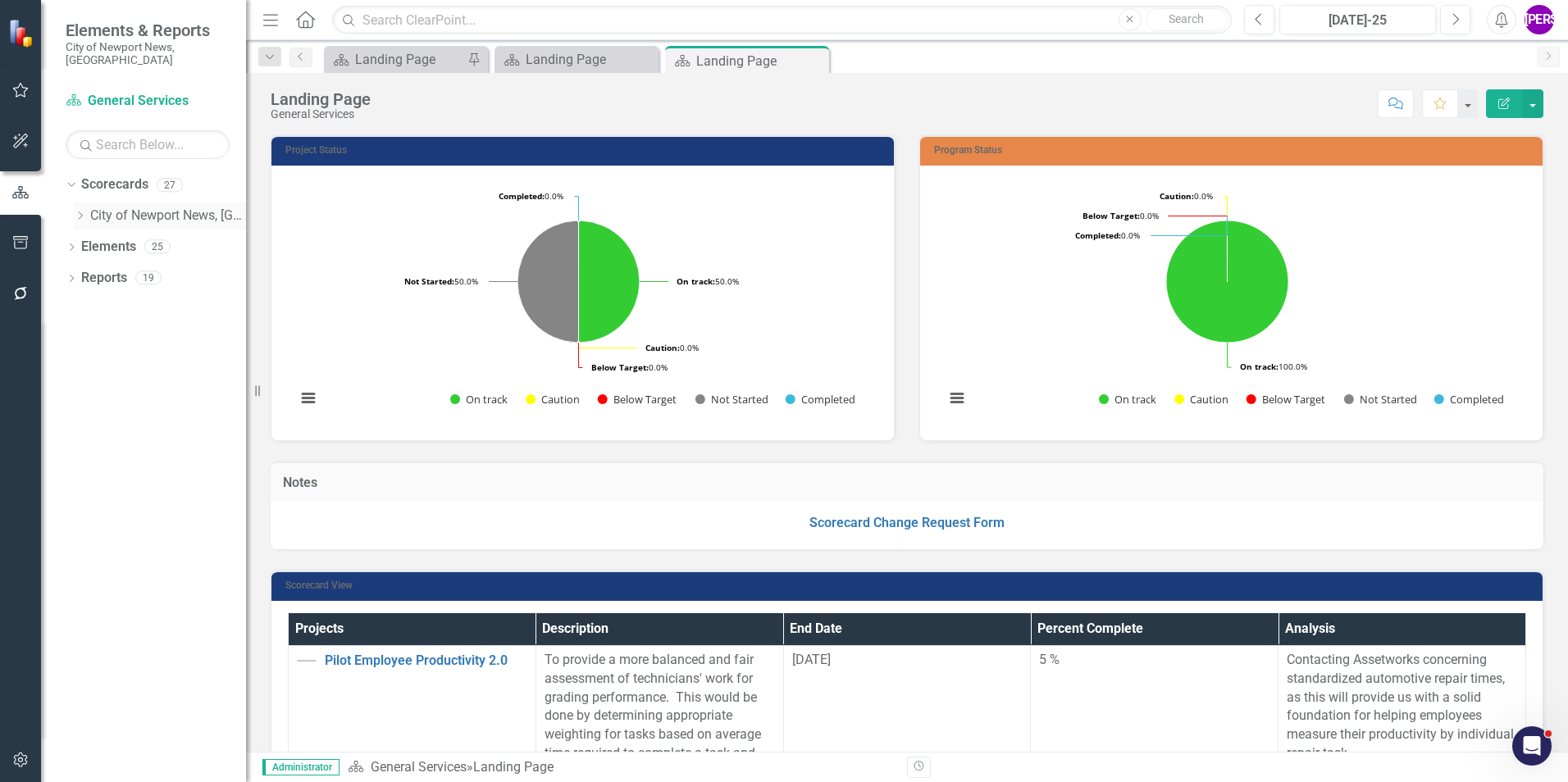
click at [78, 211] on icon "Dropdown" at bounding box center [80, 215] width 12 height 10
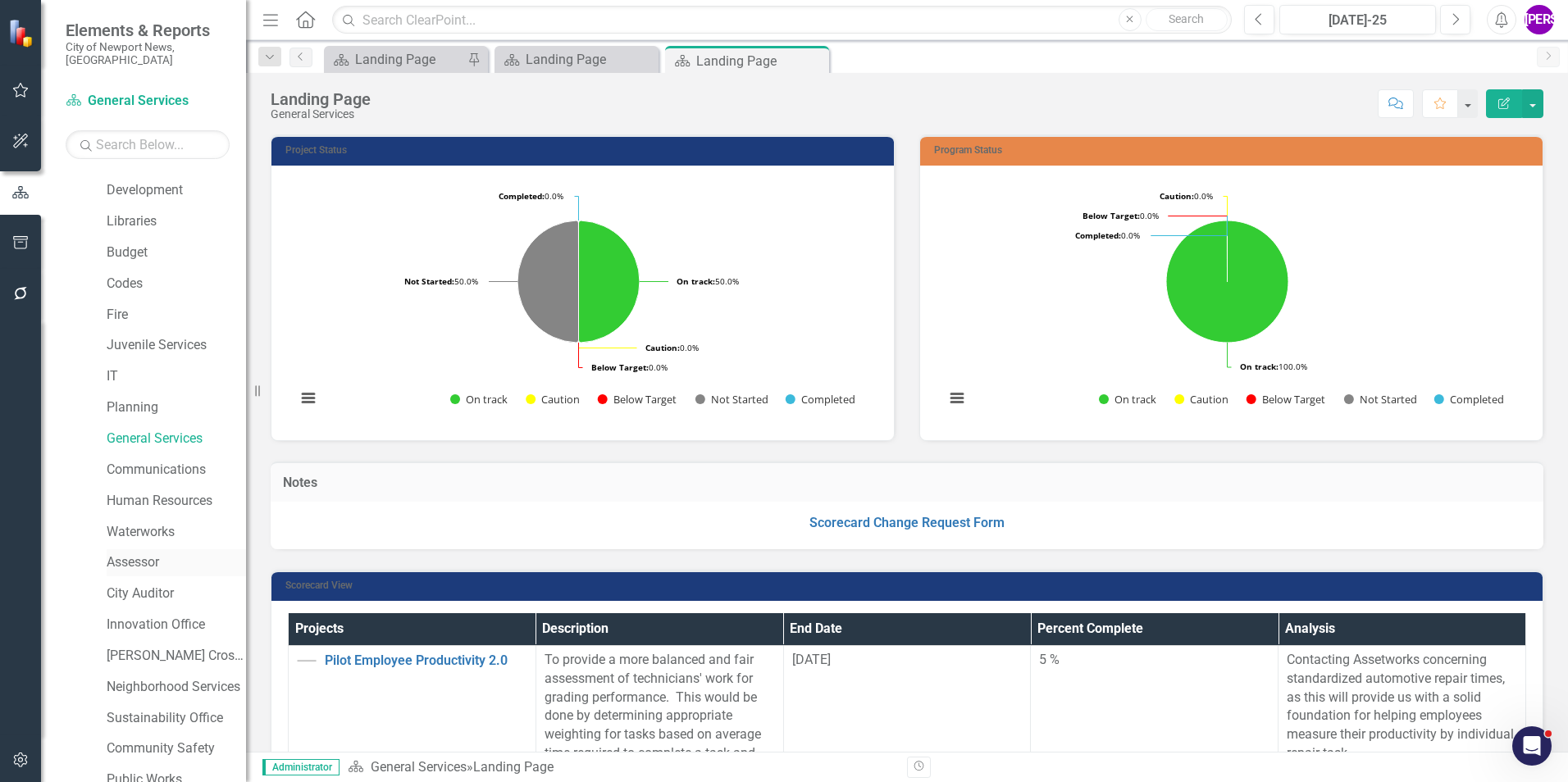
scroll to position [246, 0]
click at [155, 426] on link "Communications" at bounding box center [175, 436] width 139 height 19
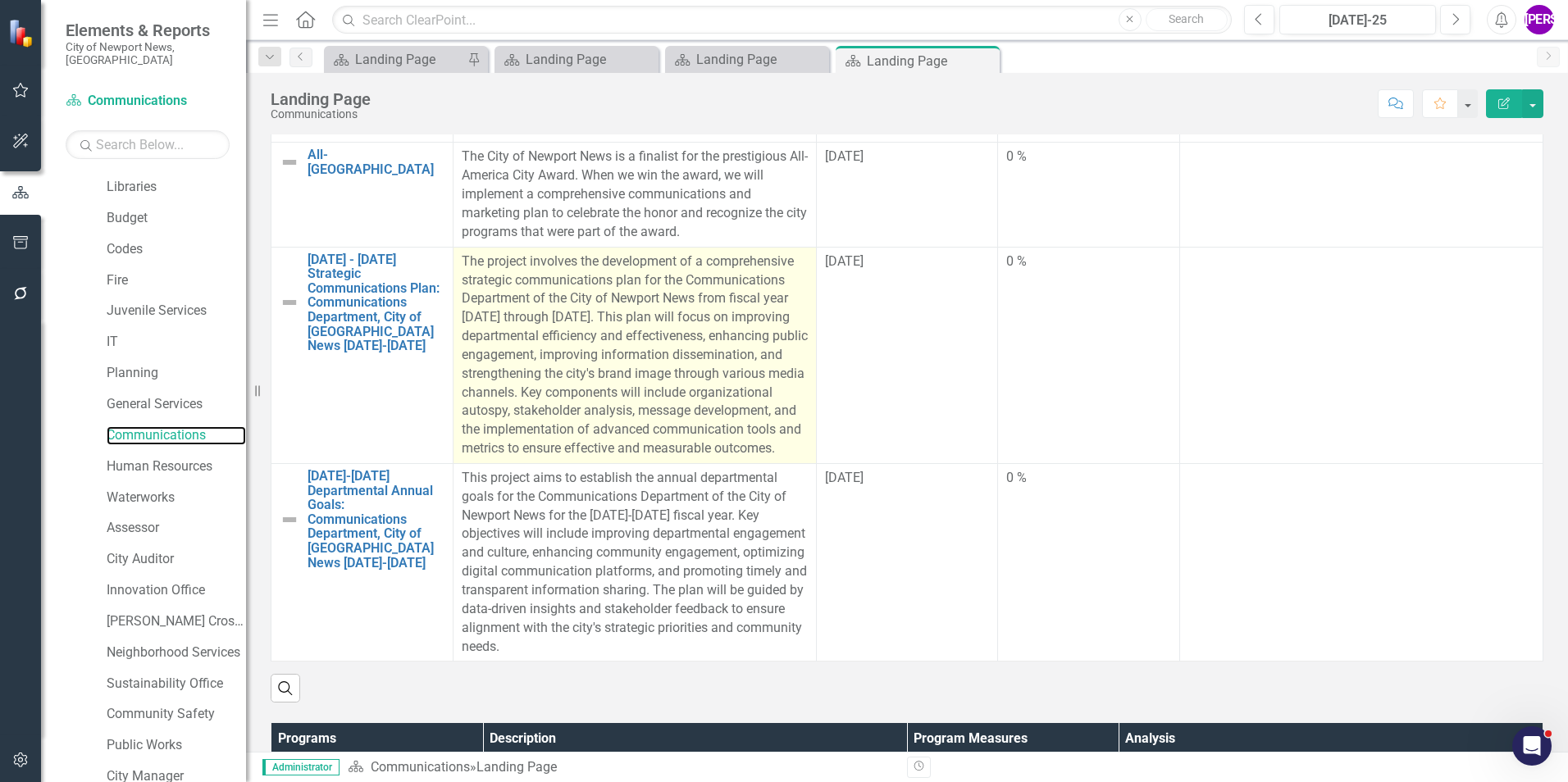
scroll to position [902, 0]
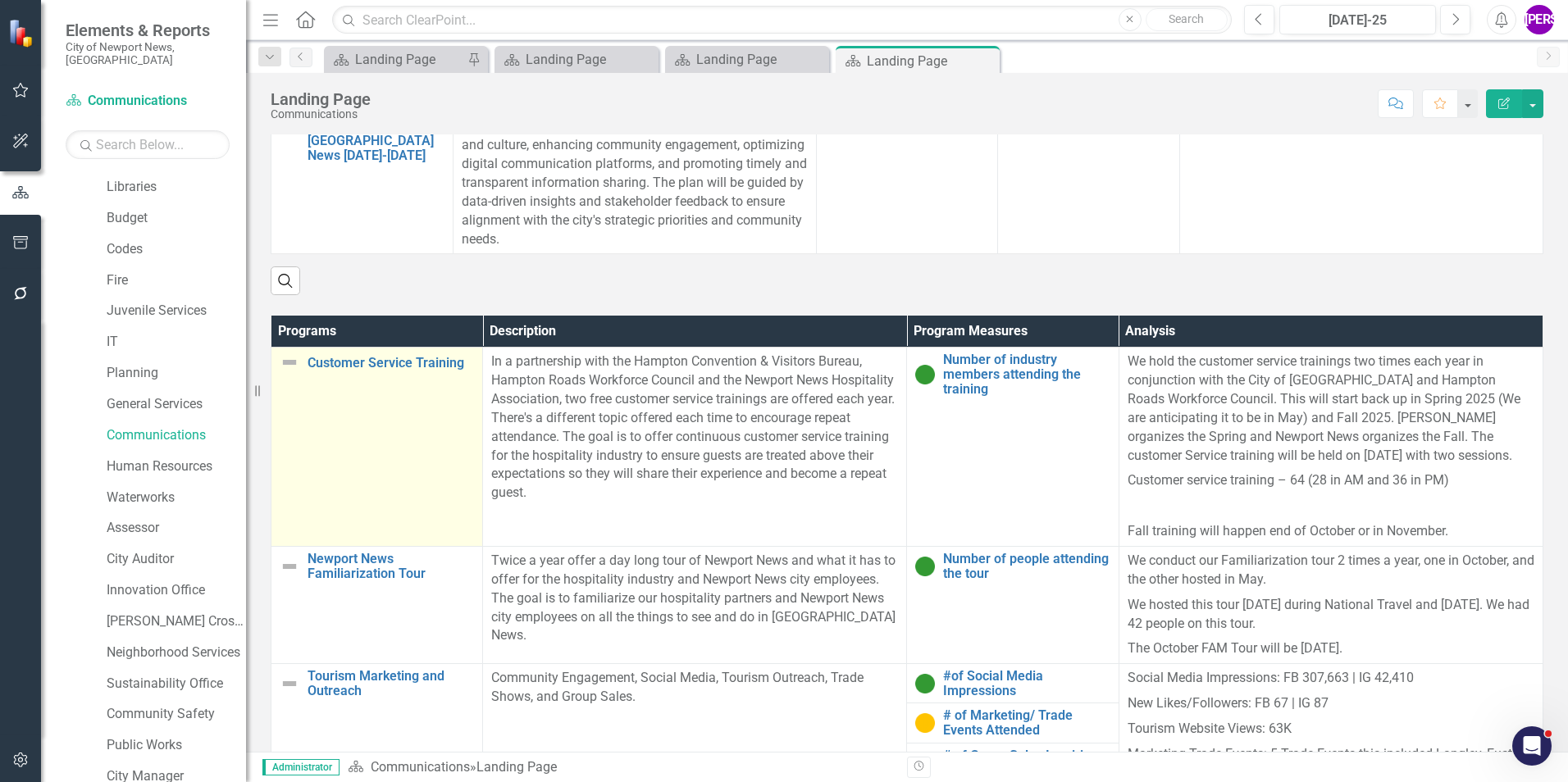
click at [309, 500] on td "Customer Service Training Link Map View Link Map Edit Edit Program Link Open El…" at bounding box center [377, 447] width 212 height 200
click at [309, 503] on td "Customer Service Training Link Map View Link Map Edit Edit Program Link Open El…" at bounding box center [377, 447] width 212 height 200
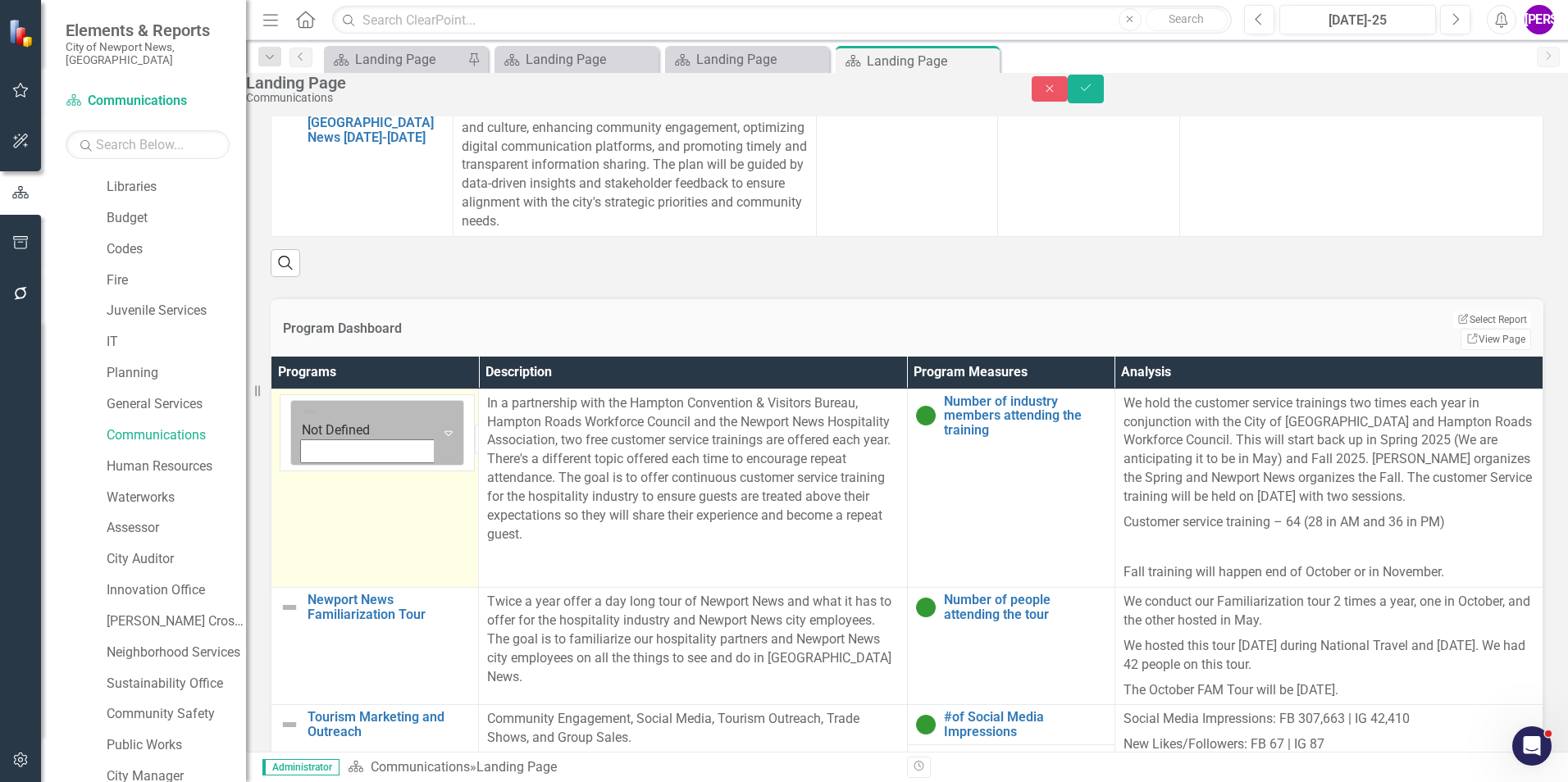
click at [434, 433] on div "Expand" at bounding box center [449, 433] width 29 height 65
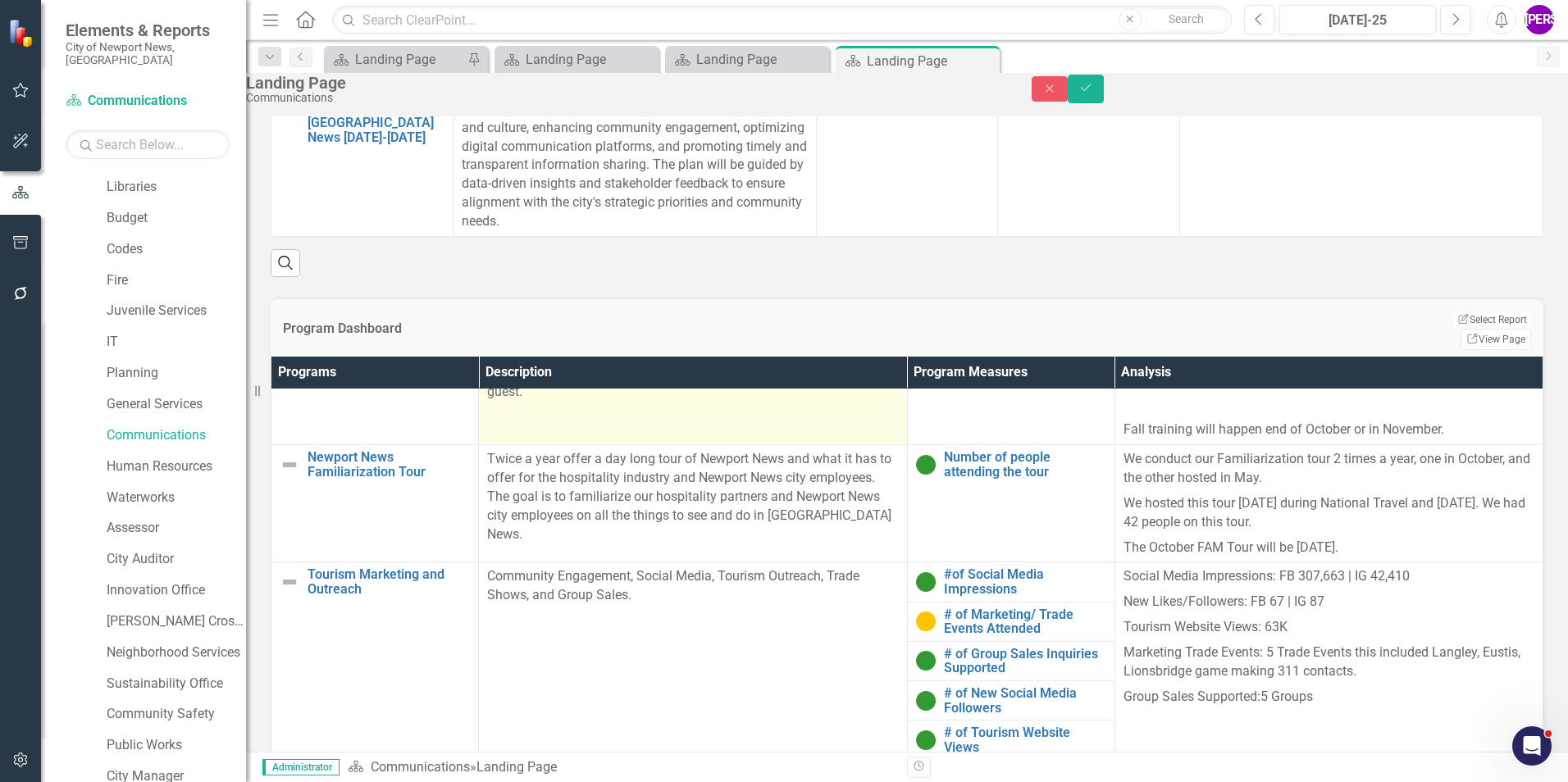
scroll to position [164, 0]
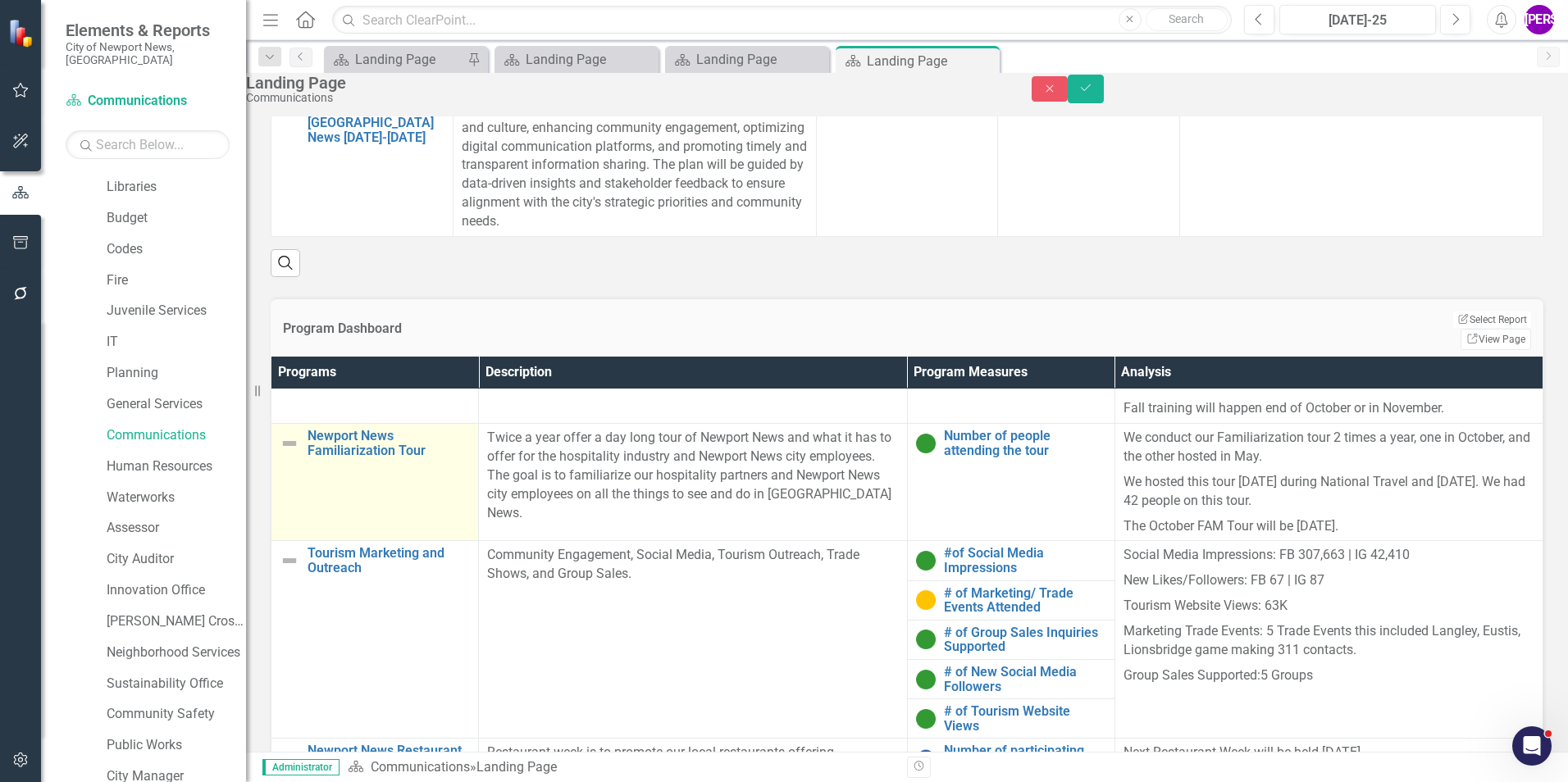
click at [405, 529] on td "Newport News Familiarization Tour Link Map View Link Map Edit Edit Program Link…" at bounding box center [375, 482] width 207 height 118
click at [405, 529] on td "Newport News Familiarization Tour Link Map View Link Map Edit Edit Program Link…" at bounding box center [375, 482] width 207 height 118
click at [434, 470] on div "Expand" at bounding box center [449, 467] width 29 height 65
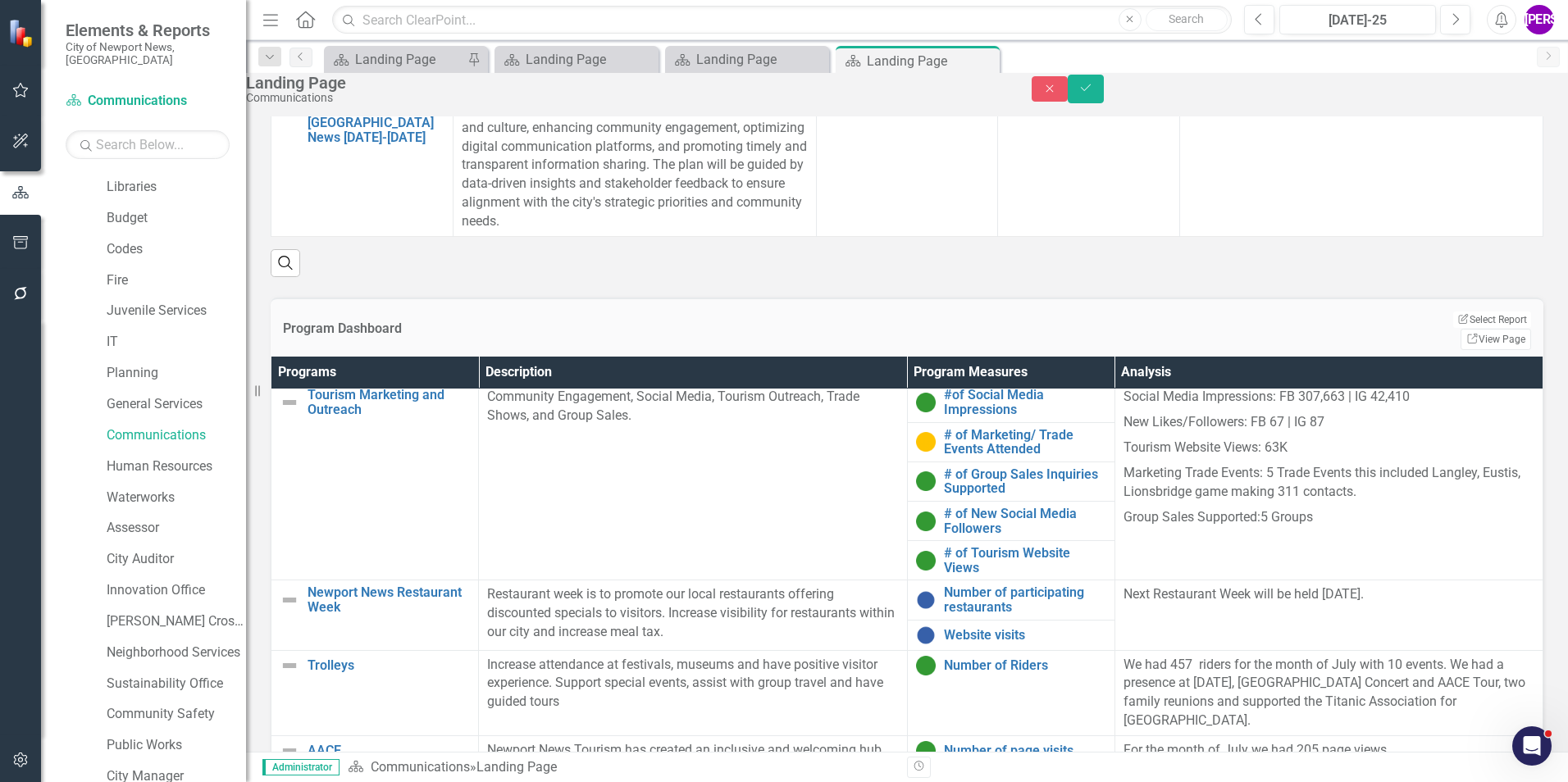
scroll to position [327, 0]
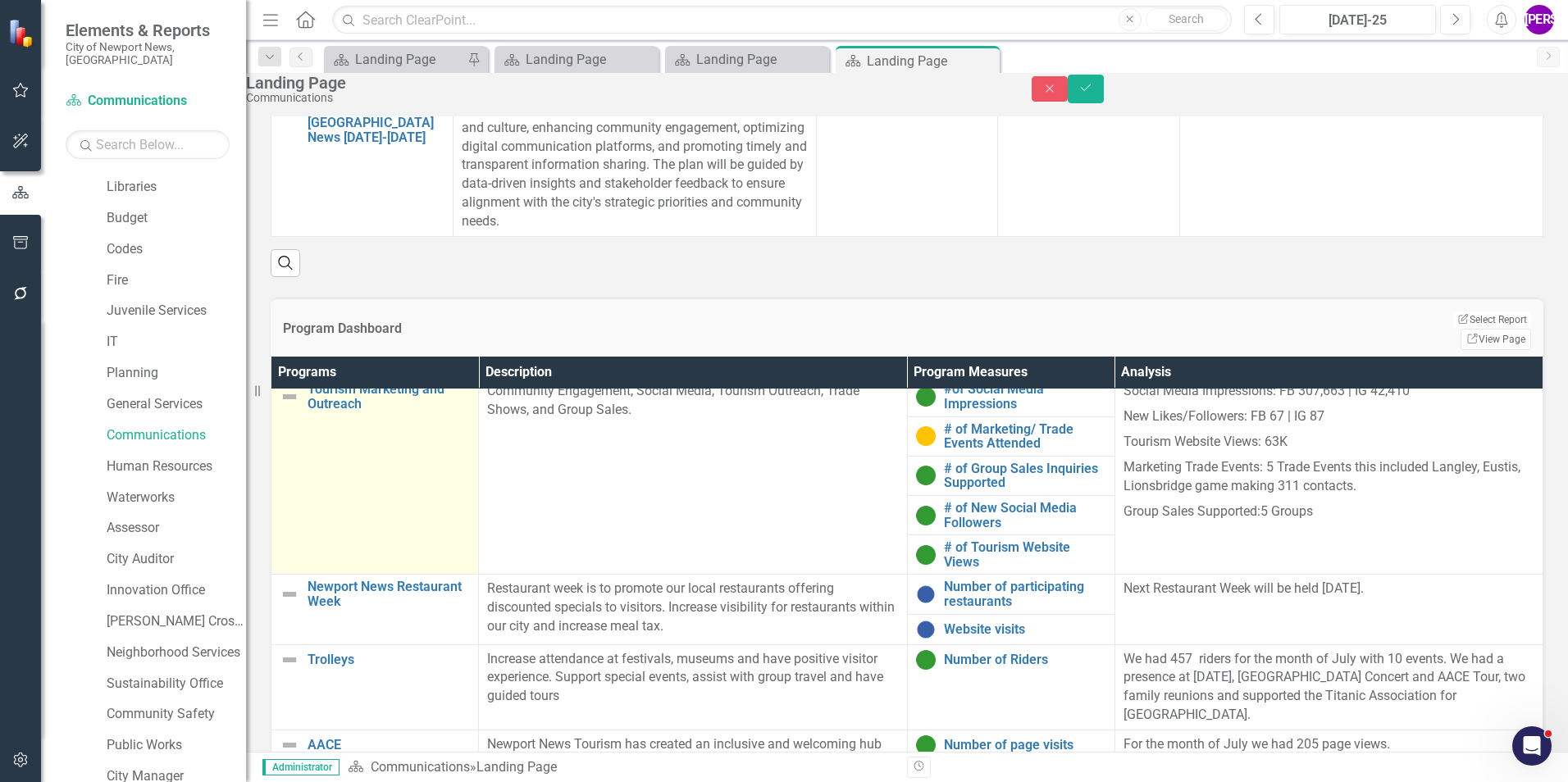
click at [396, 531] on td "Tourism Marketing and Outreach Link Map View Link Map Edit Edit Program Link Op…" at bounding box center [375, 475] width 207 height 198
click at [395, 531] on td "Tourism Marketing and Outreach Link Map View Link Map Edit Edit Program Link Op…" at bounding box center [375, 475] width 207 height 198
click at [305, 449] on icon "Expand" at bounding box center [297, 455] width 15 height 11
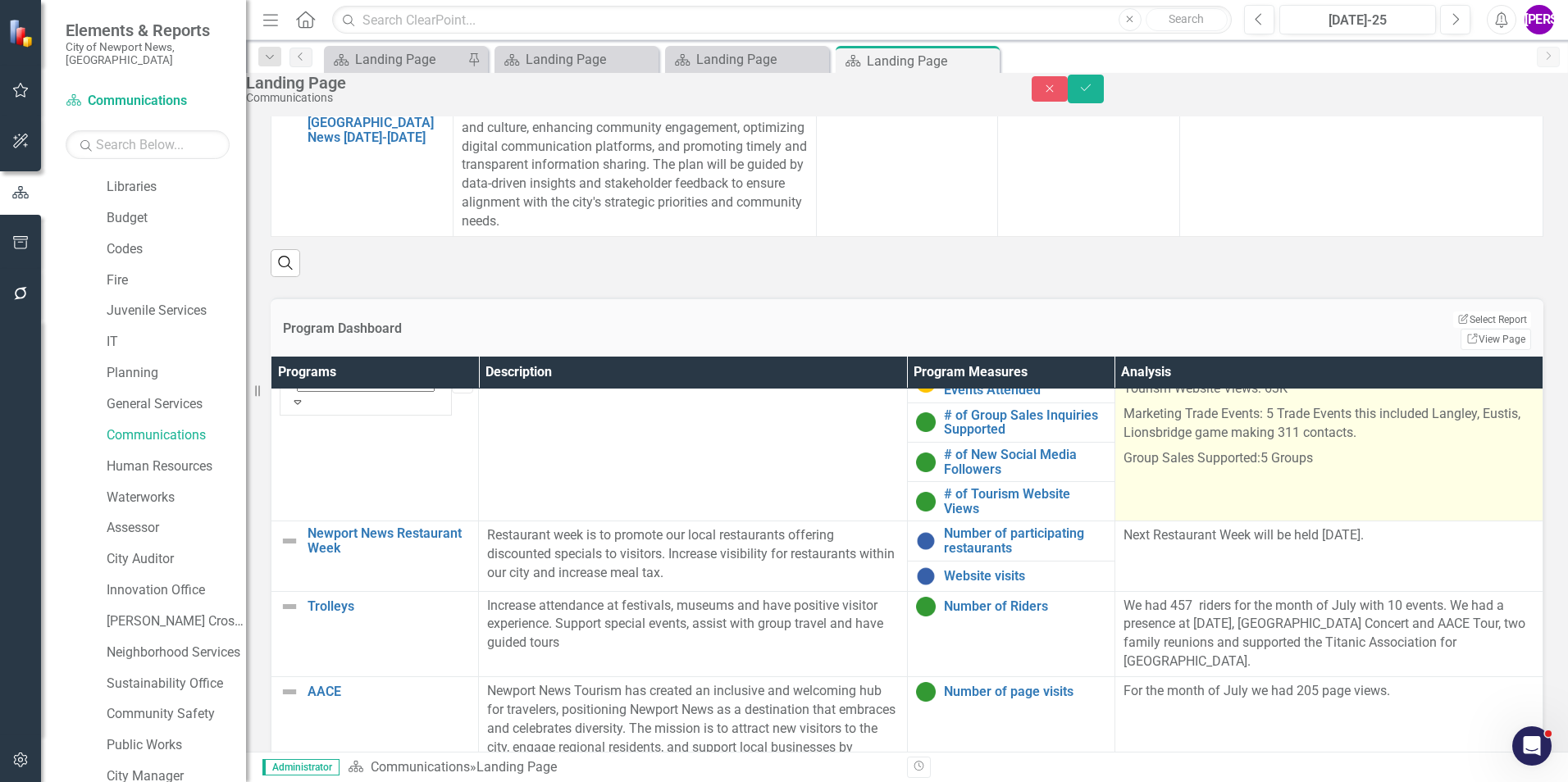
scroll to position [410, 0]
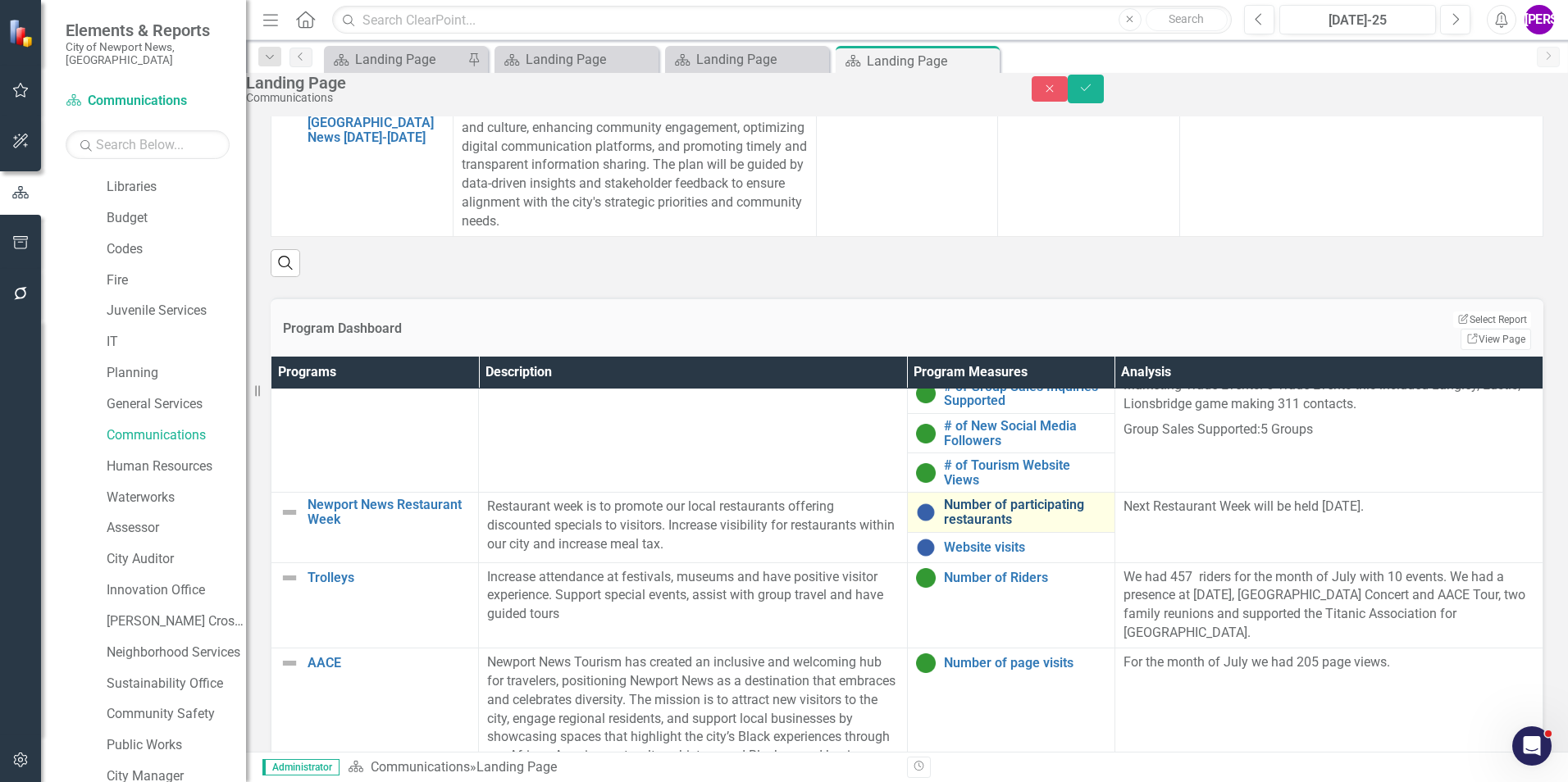
click at [1026, 526] on link "Number of participating restaurants" at bounding box center [1025, 512] width 163 height 29
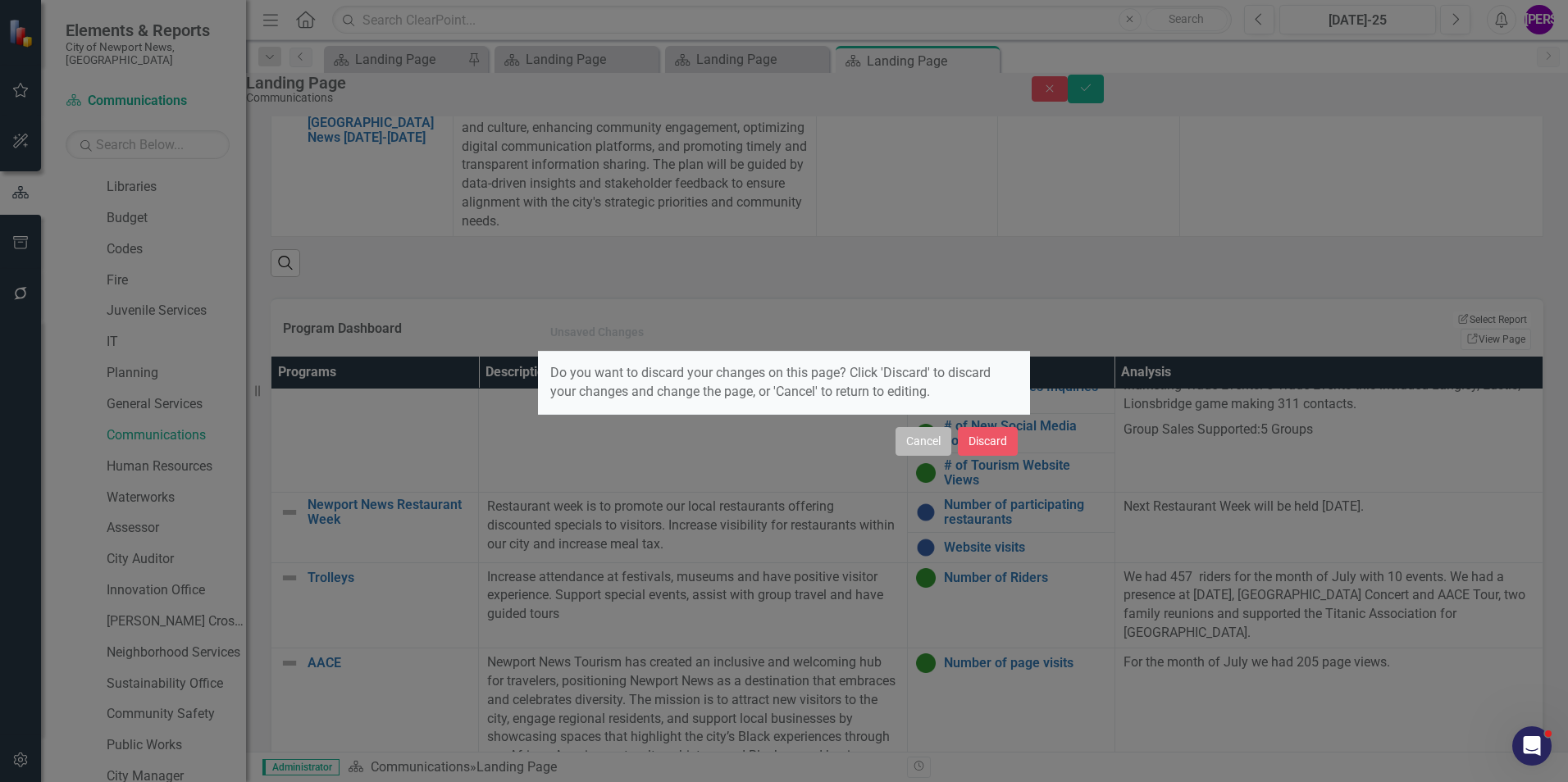
click at [921, 451] on button "Cancel" at bounding box center [923, 441] width 56 height 29
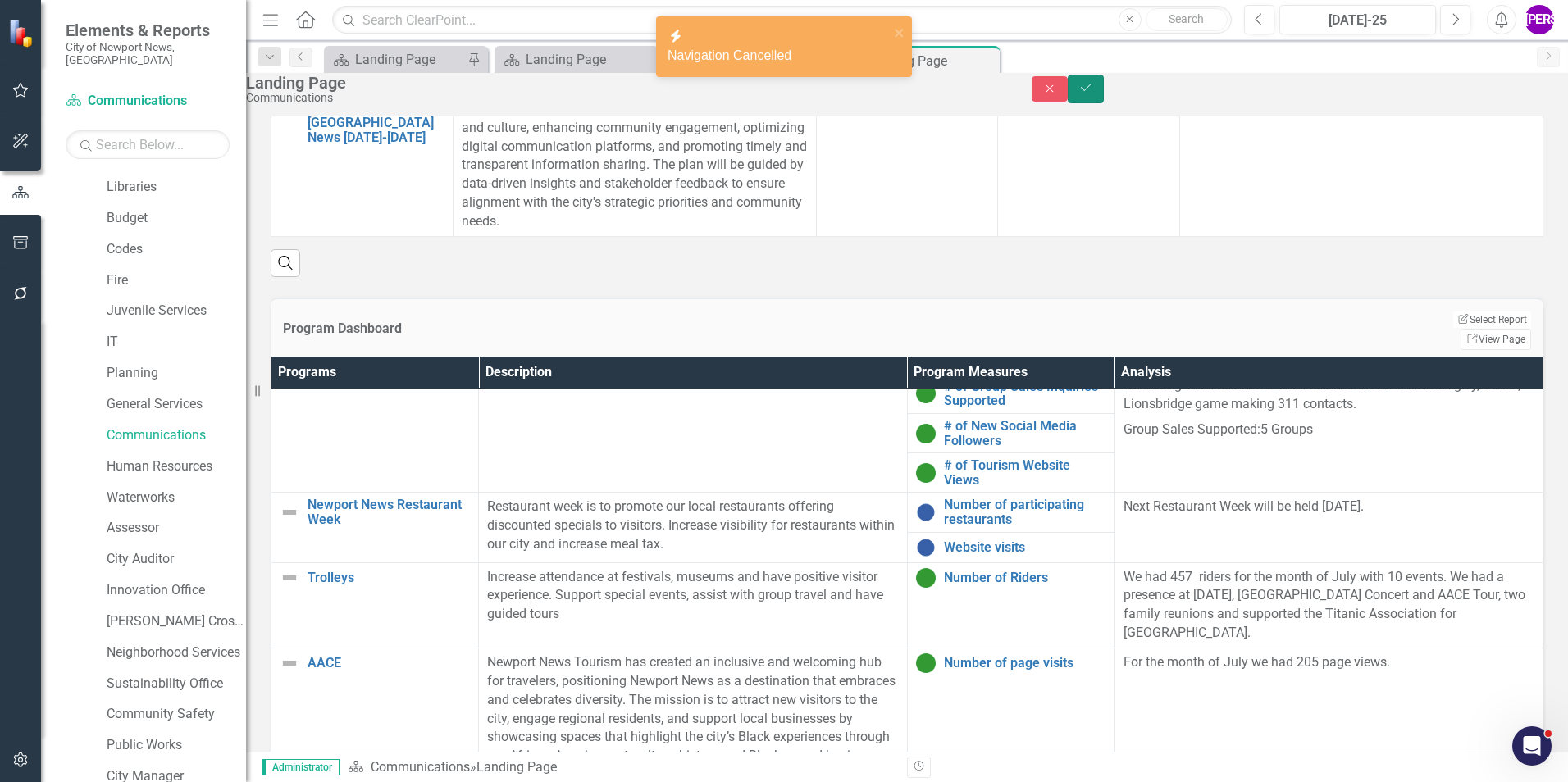
click at [1104, 104] on button "Save" at bounding box center [1086, 88] width 36 height 29
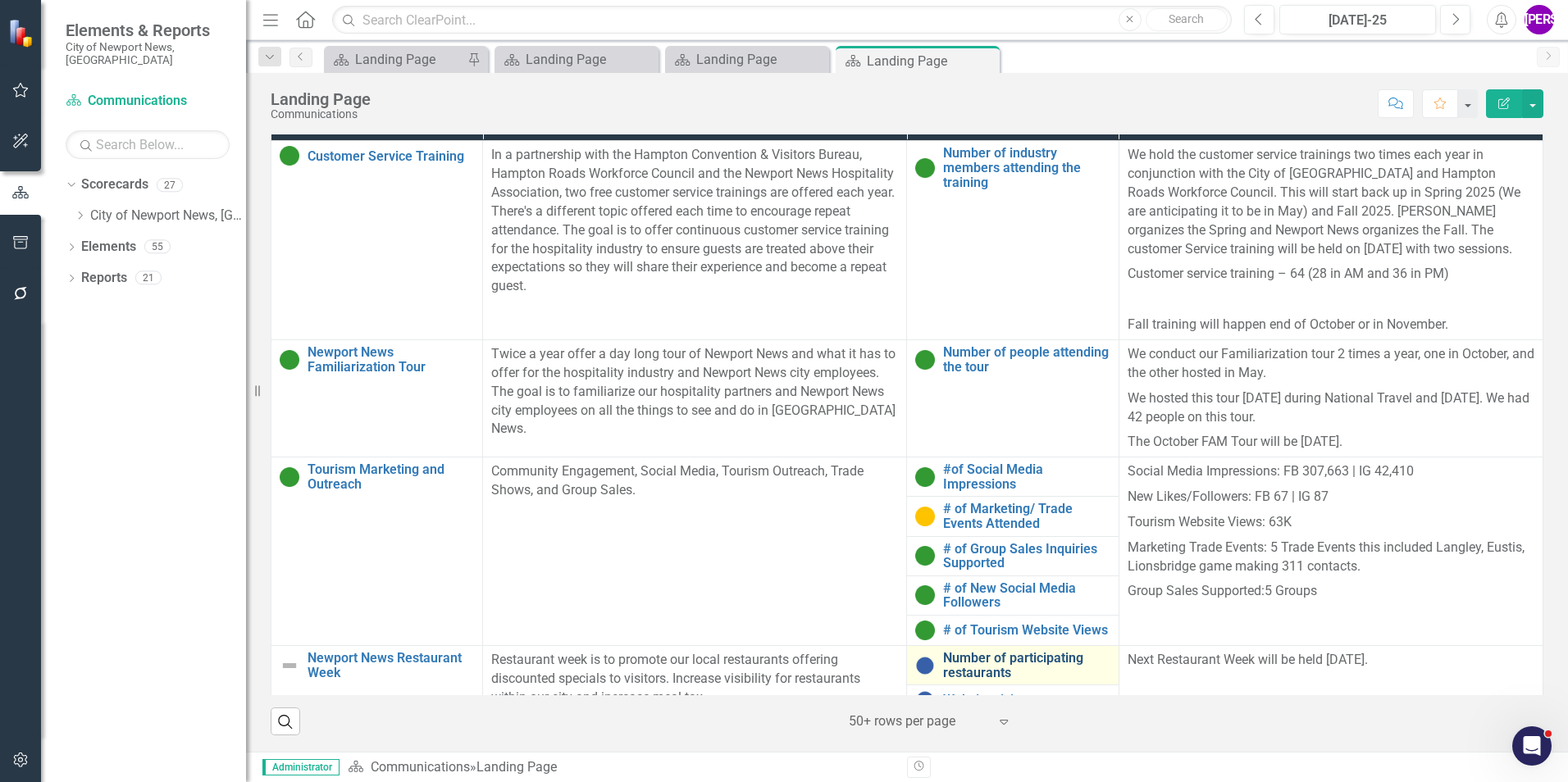
scroll to position [246, 0]
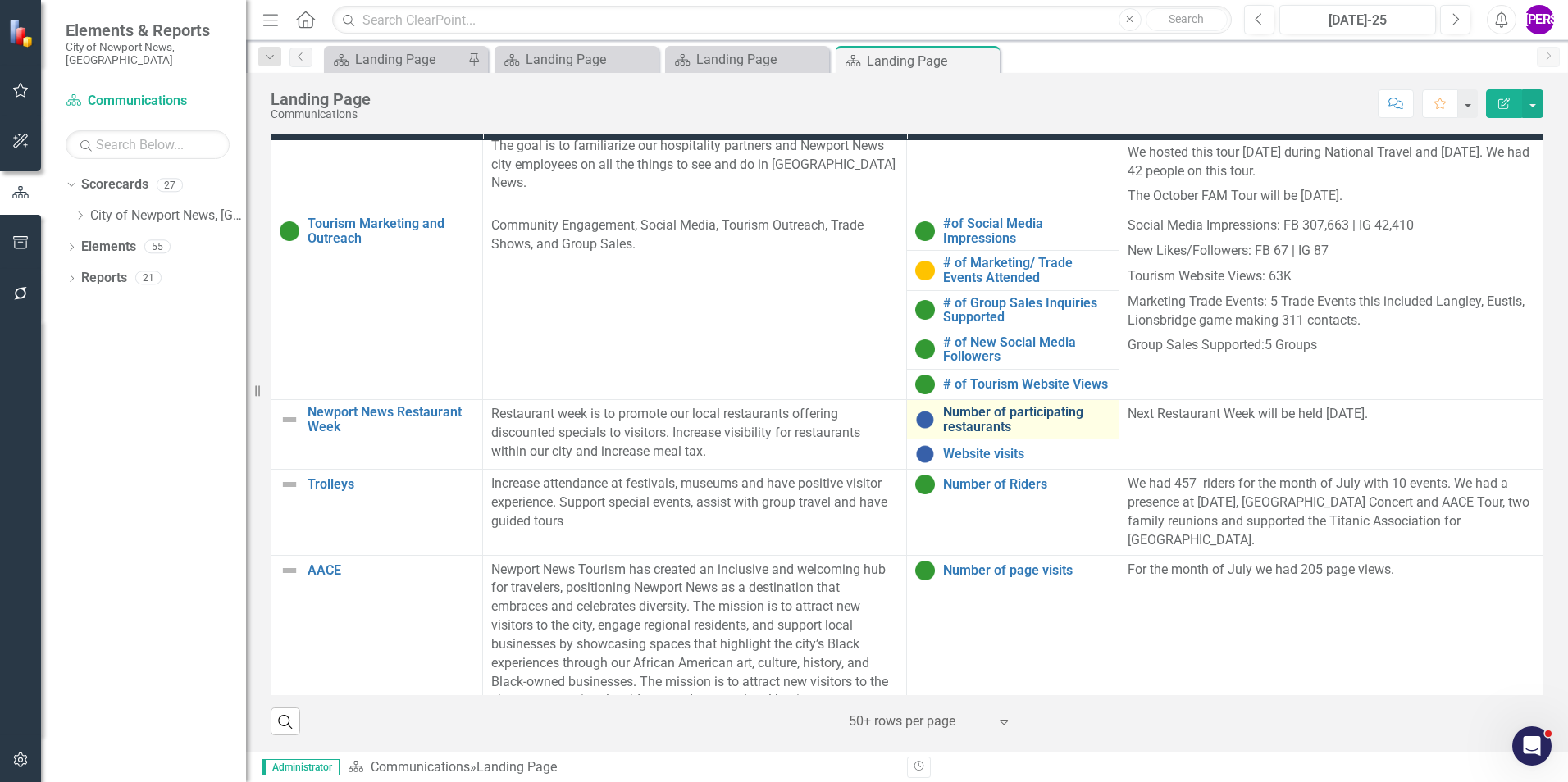
click at [972, 430] on link "Number of participating restaurants" at bounding box center [1026, 419] width 167 height 29
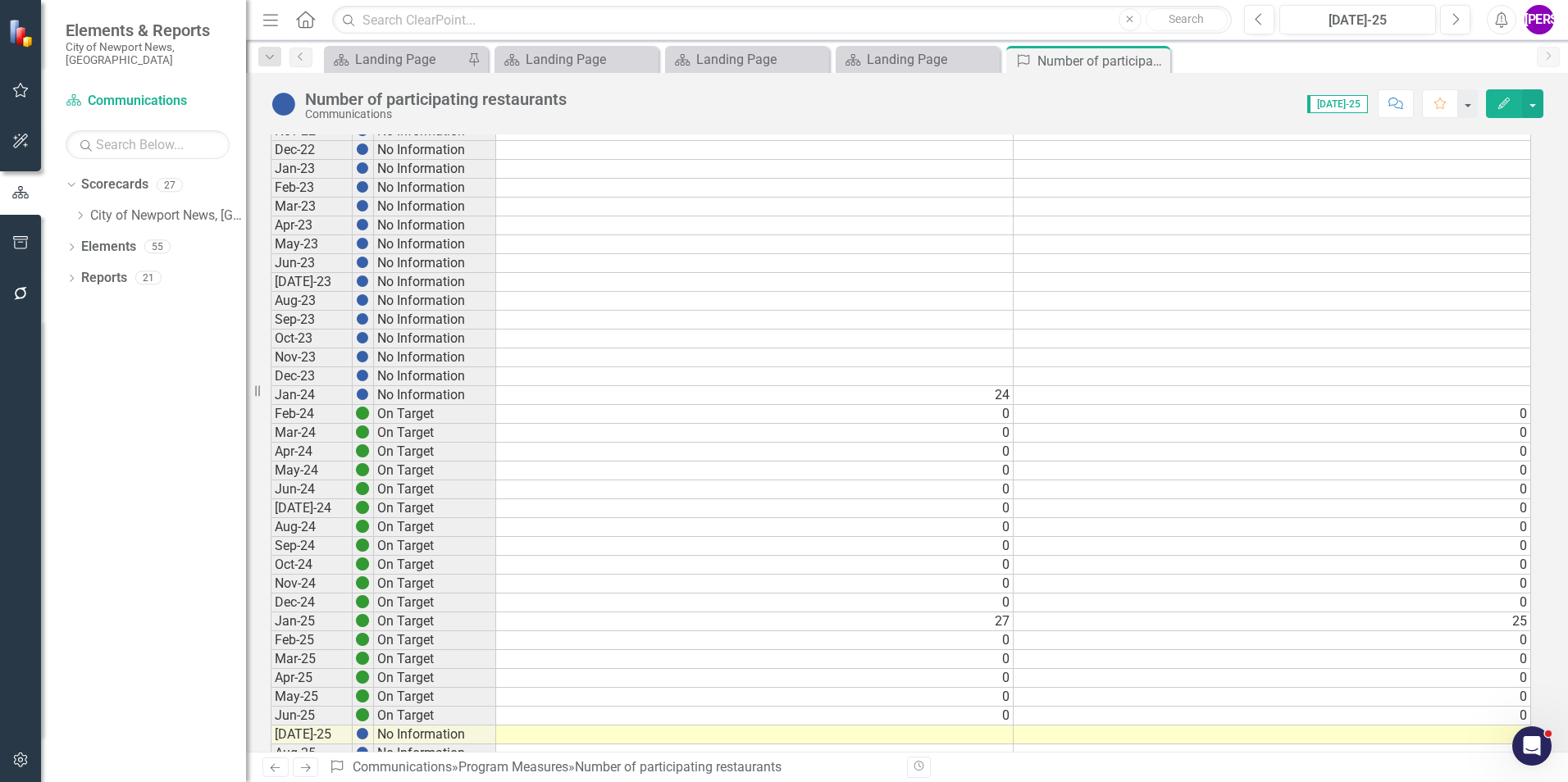
scroll to position [798, 0]
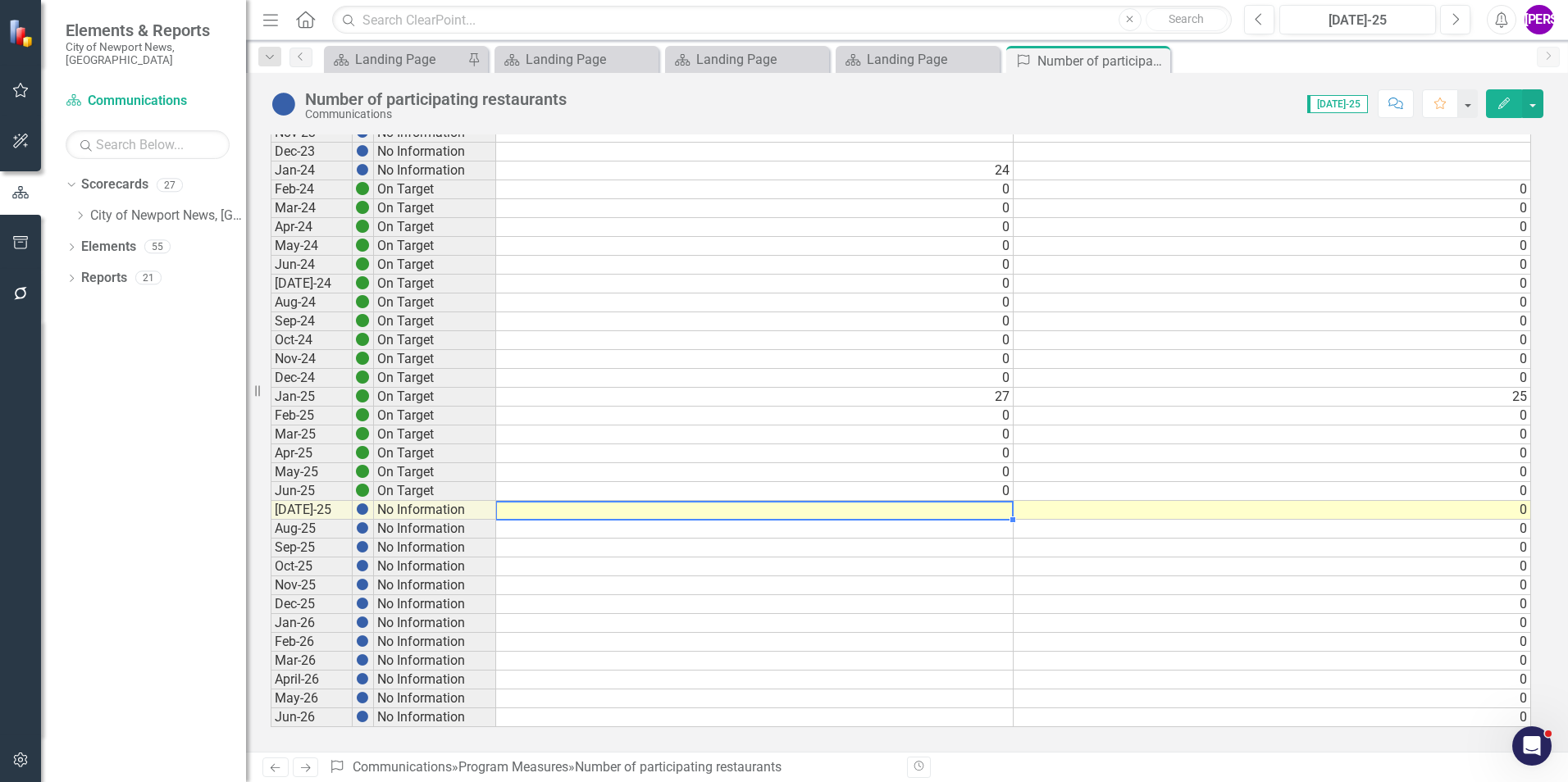
click at [982, 505] on td at bounding box center [755, 511] width 518 height 19
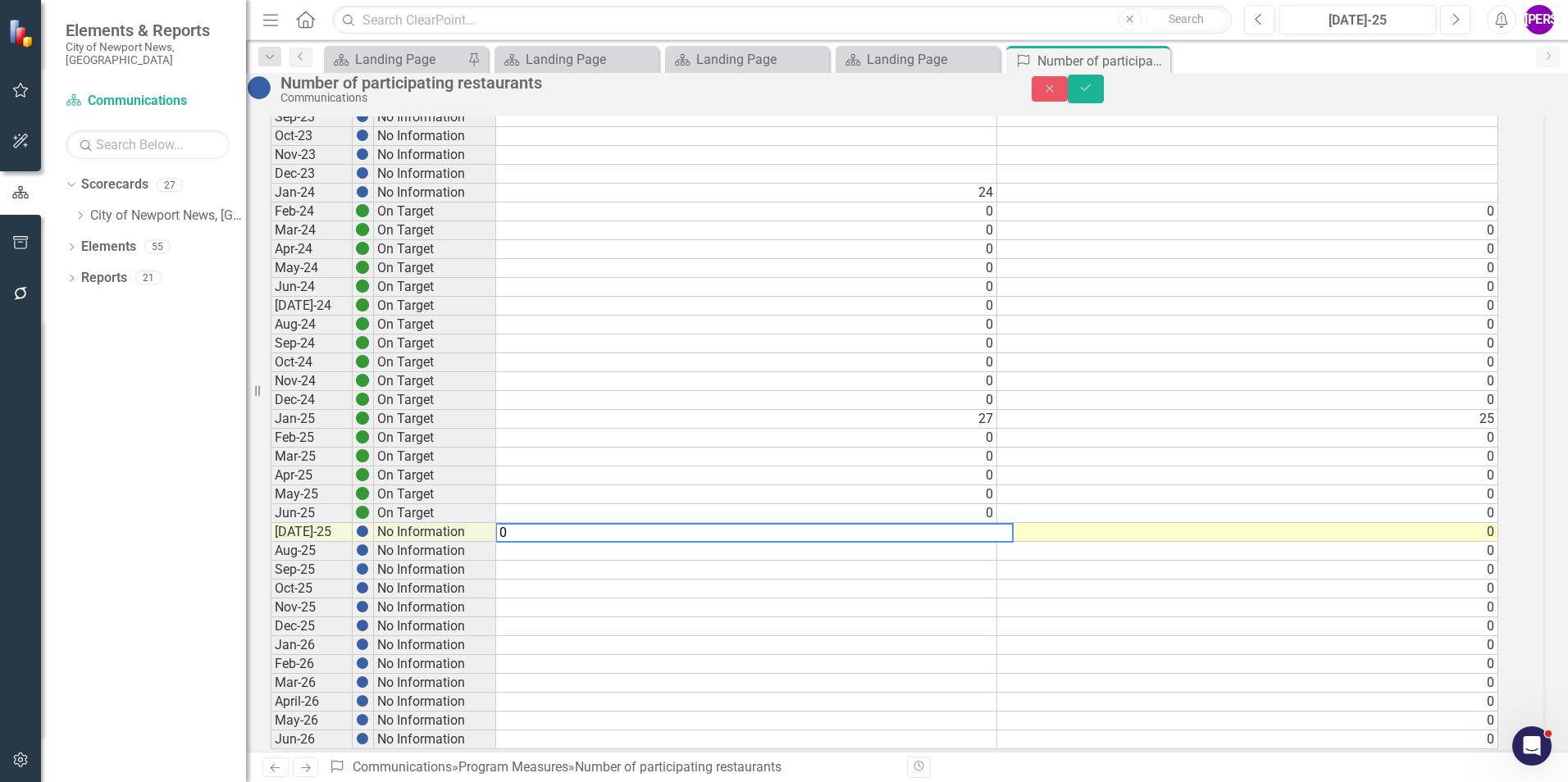
type textarea "0"
click at [1410, 259] on td "0" at bounding box center [1248, 250] width 501 height 19
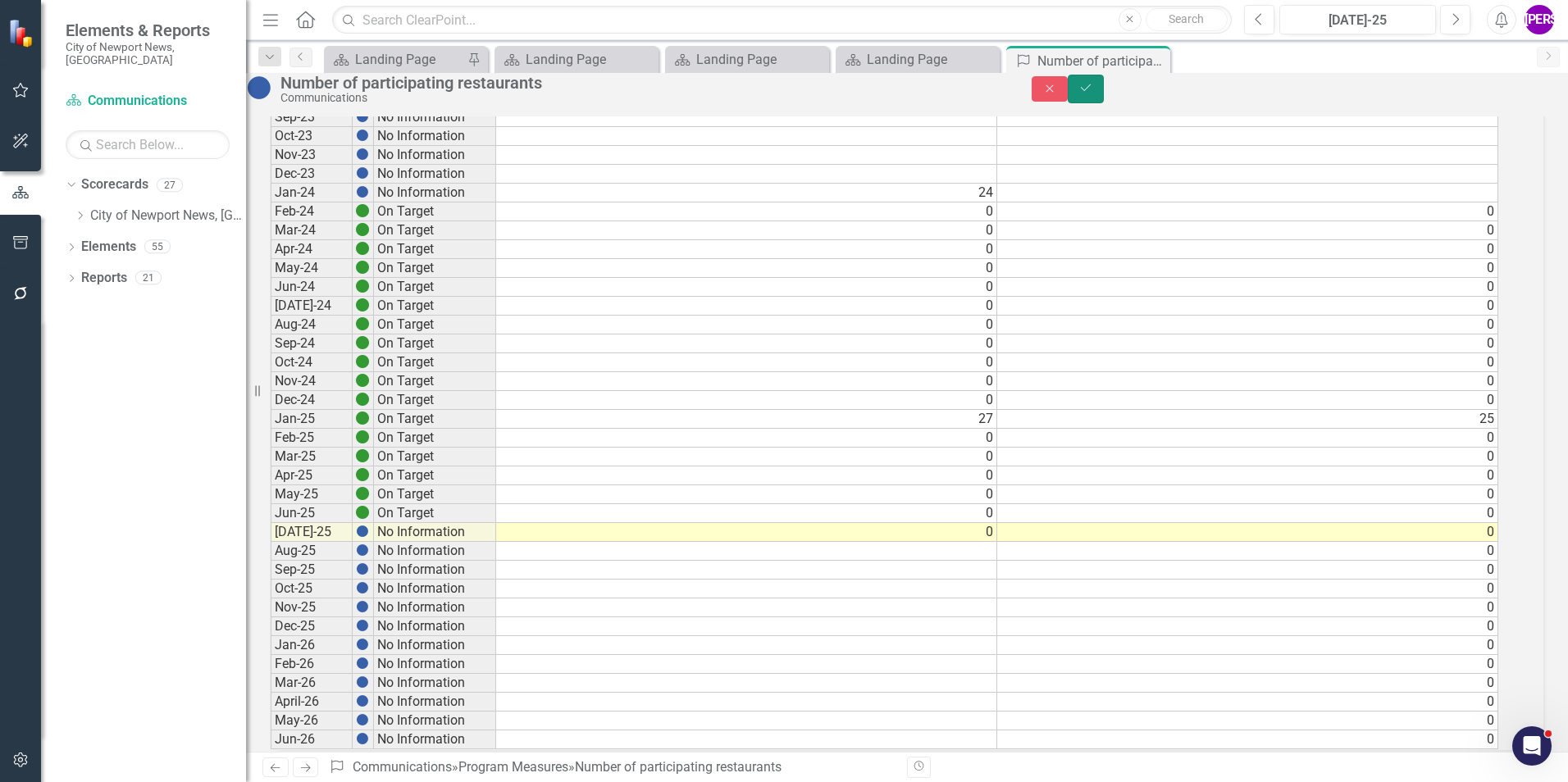
click at [1093, 93] on icon "Save" at bounding box center [1086, 87] width 15 height 11
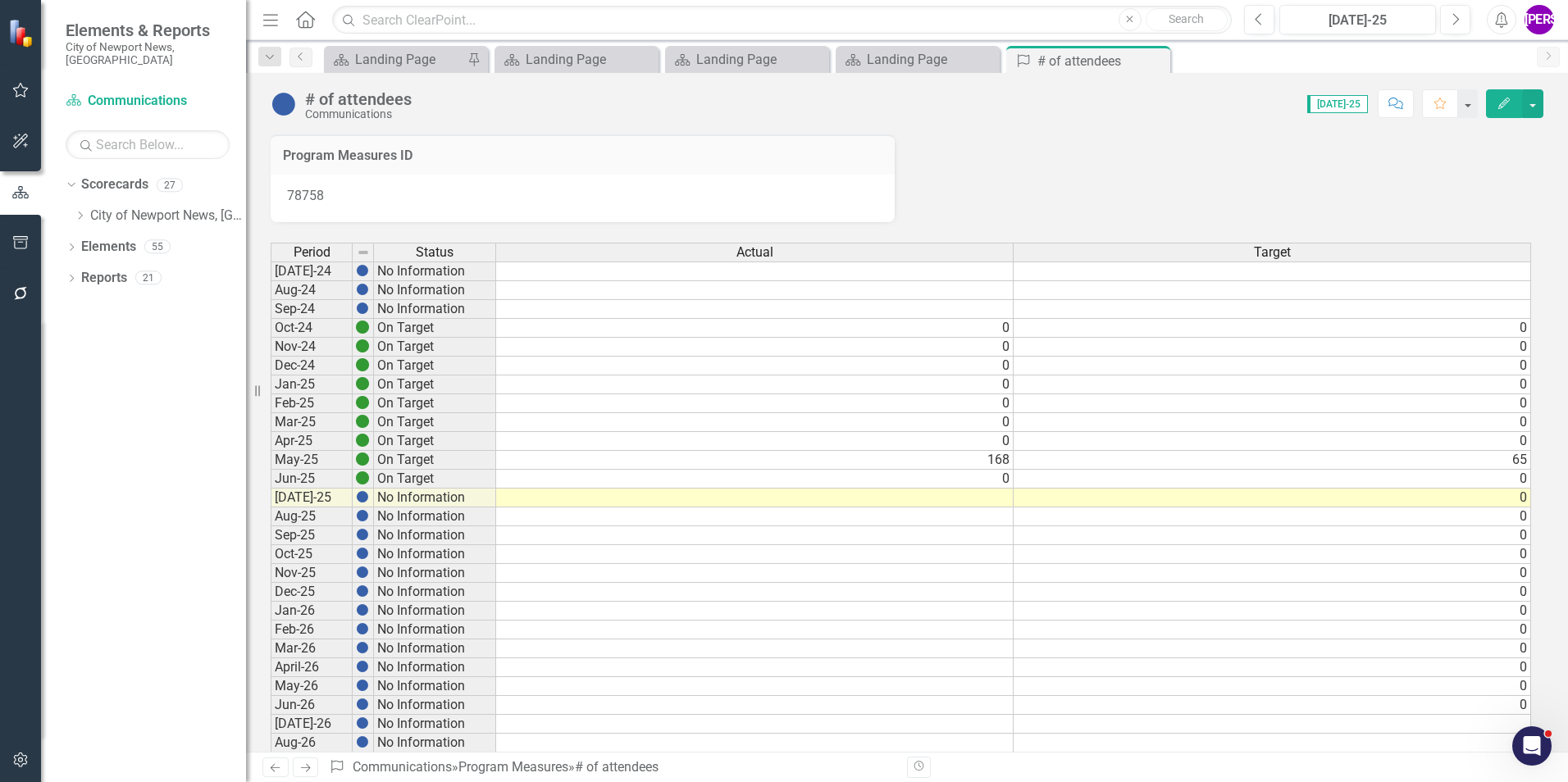
scroll to position [82, 0]
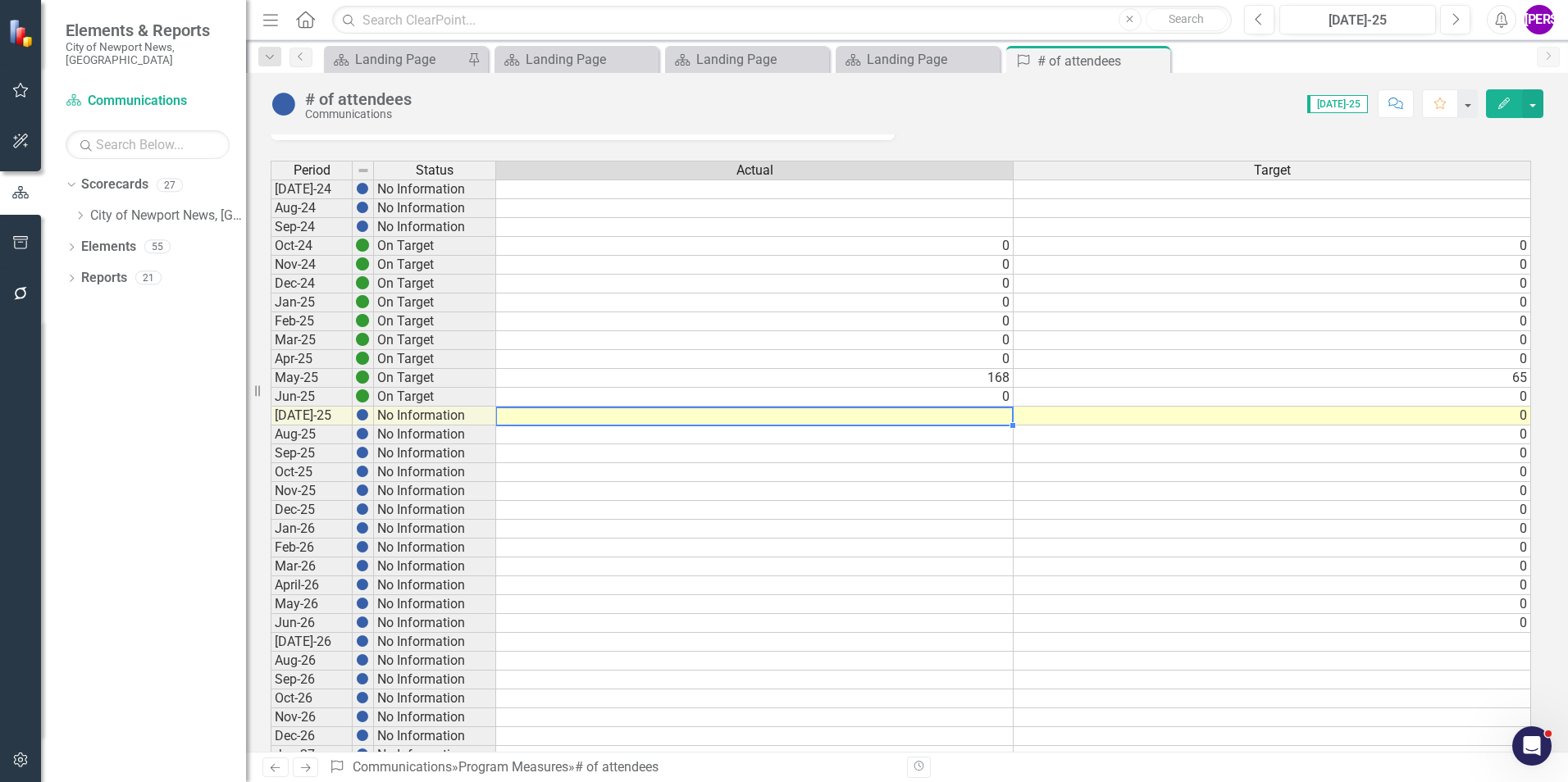
click at [970, 414] on td at bounding box center [755, 416] width 518 height 19
type textarea "0"
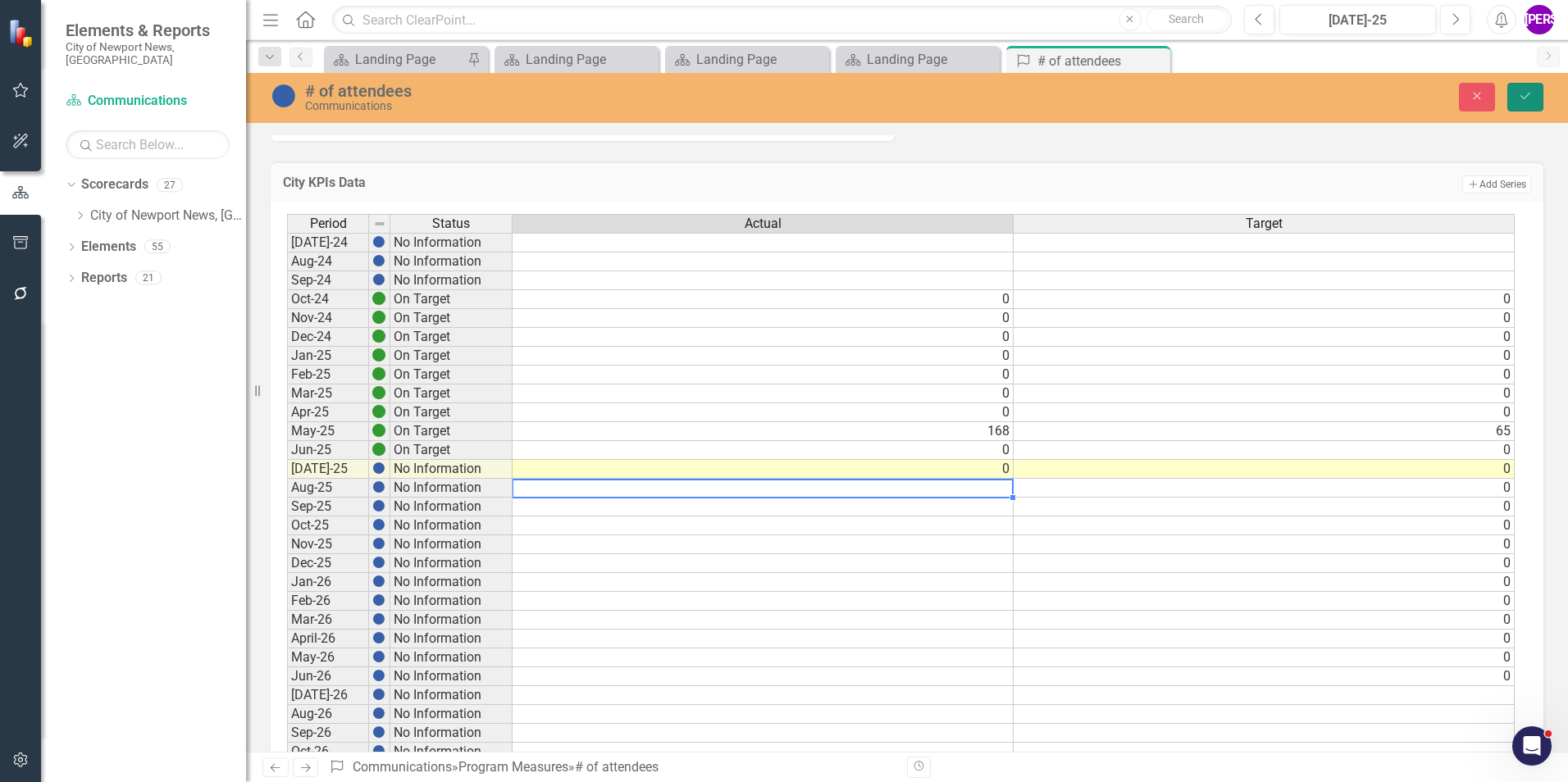
click at [1510, 106] on button "Save" at bounding box center [1526, 97] width 36 height 29
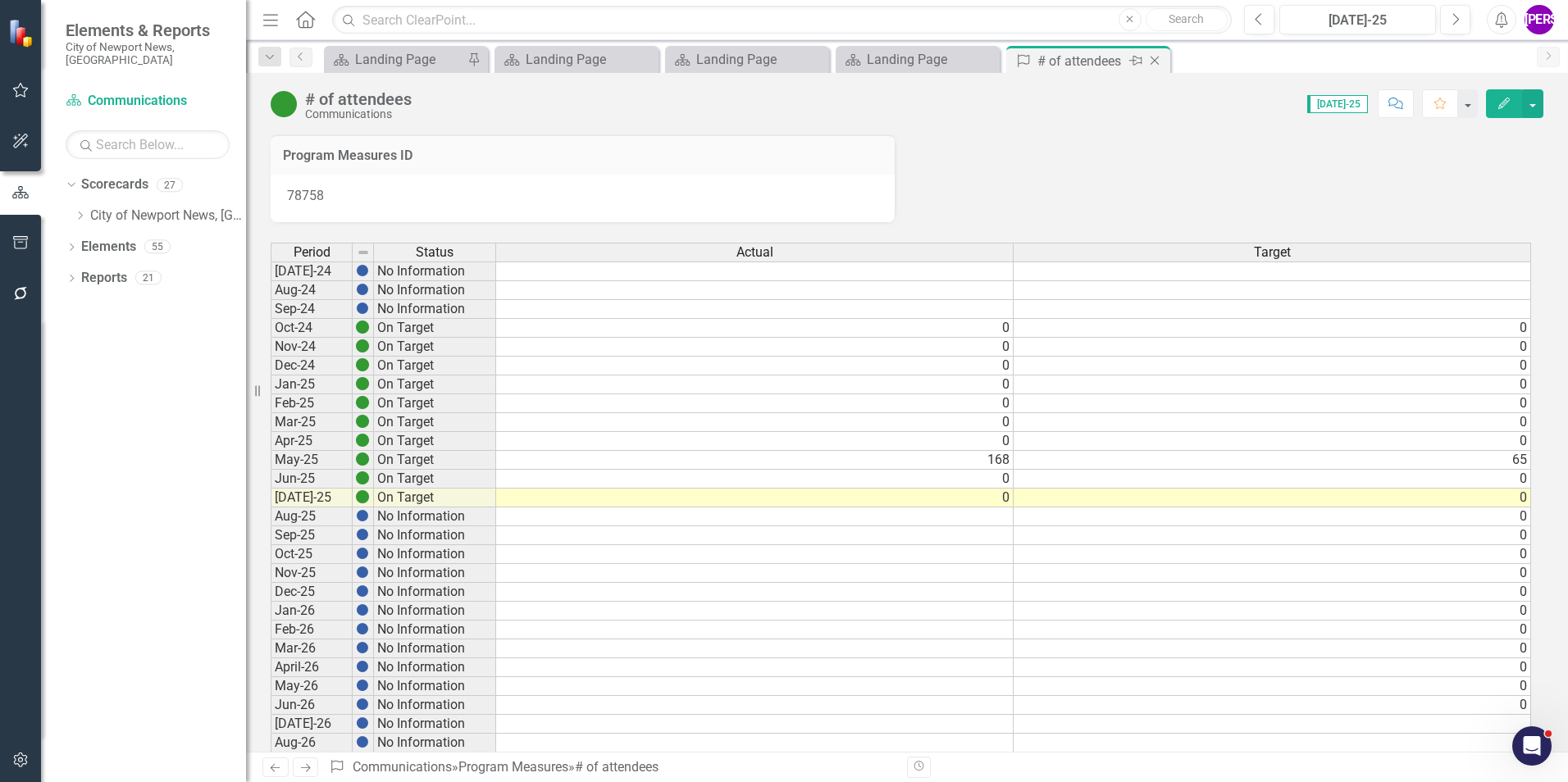
click at [1158, 60] on icon "Close" at bounding box center [1154, 60] width 16 height 13
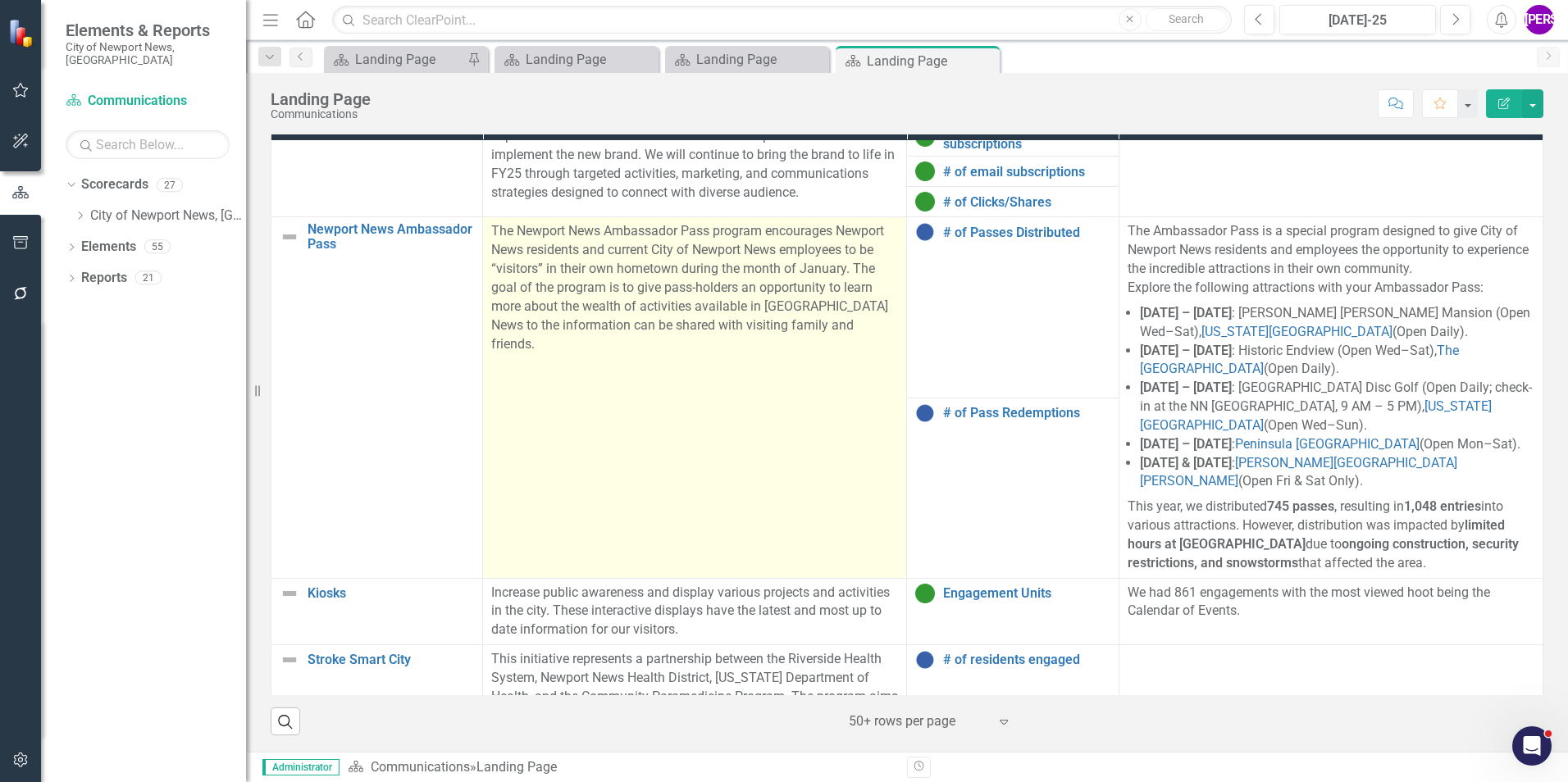
scroll to position [1230, 0]
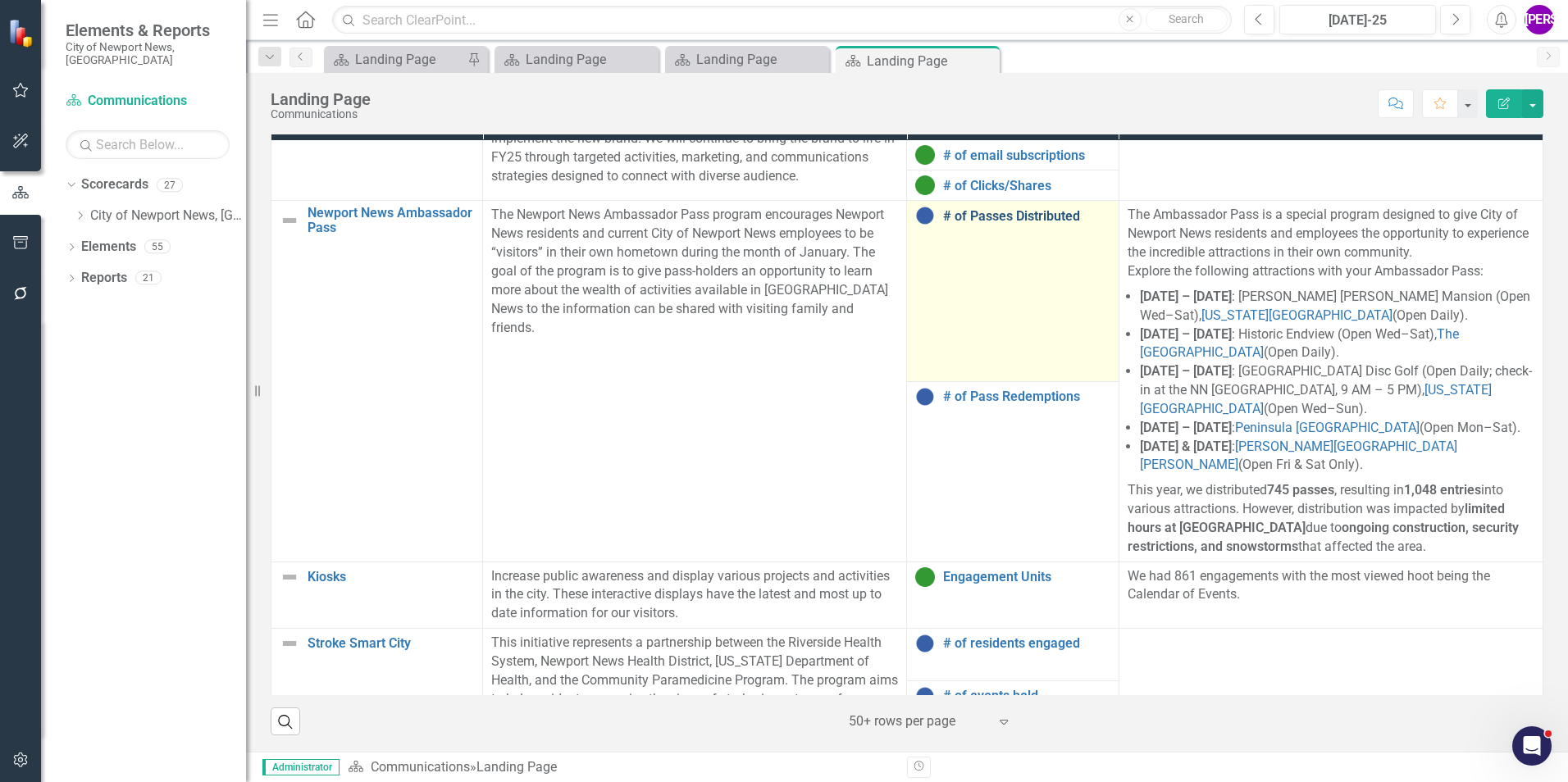
click at [967, 220] on link "# of Passes Distributed" at bounding box center [1026, 216] width 167 height 15
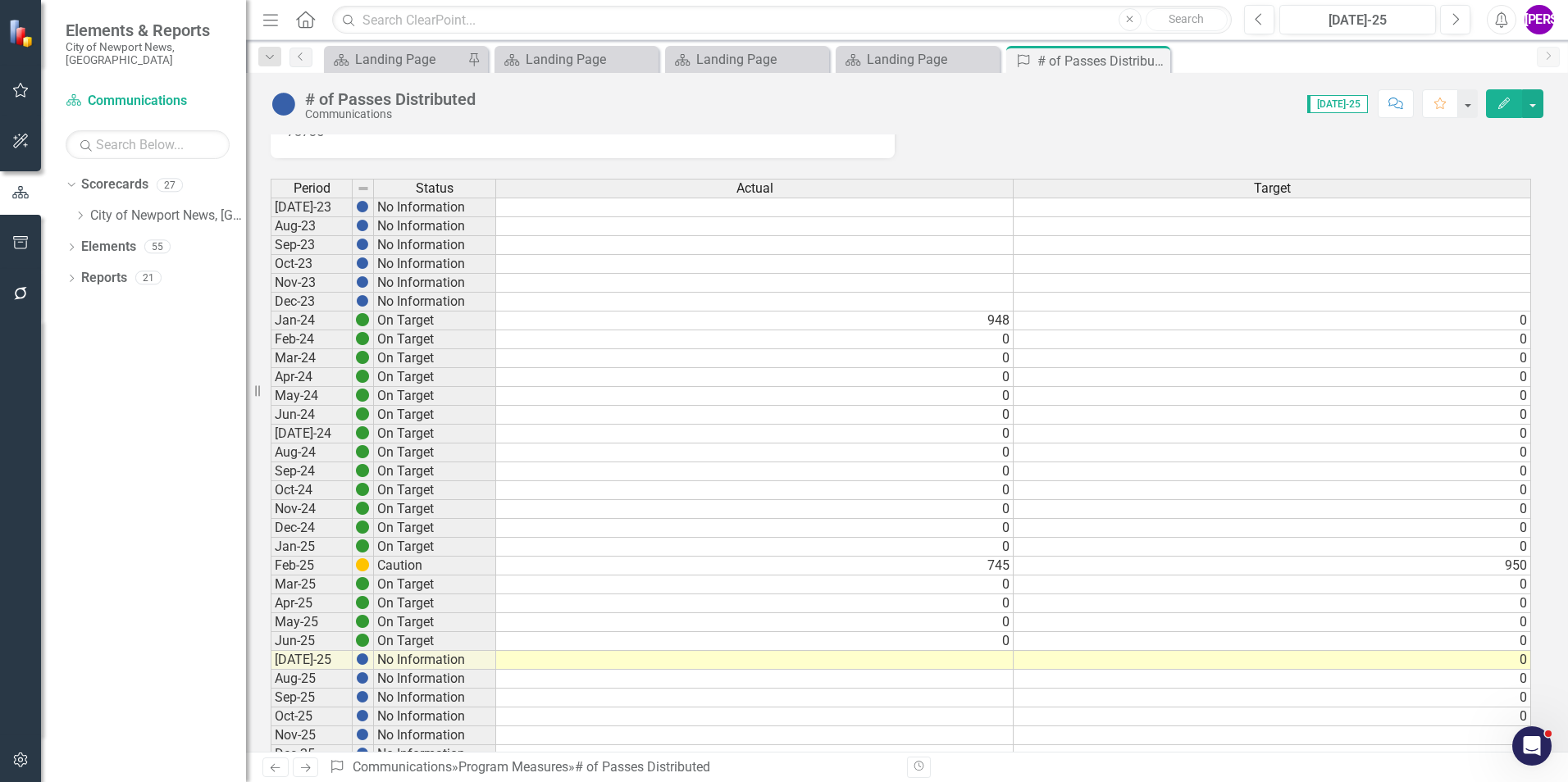
scroll to position [164, 0]
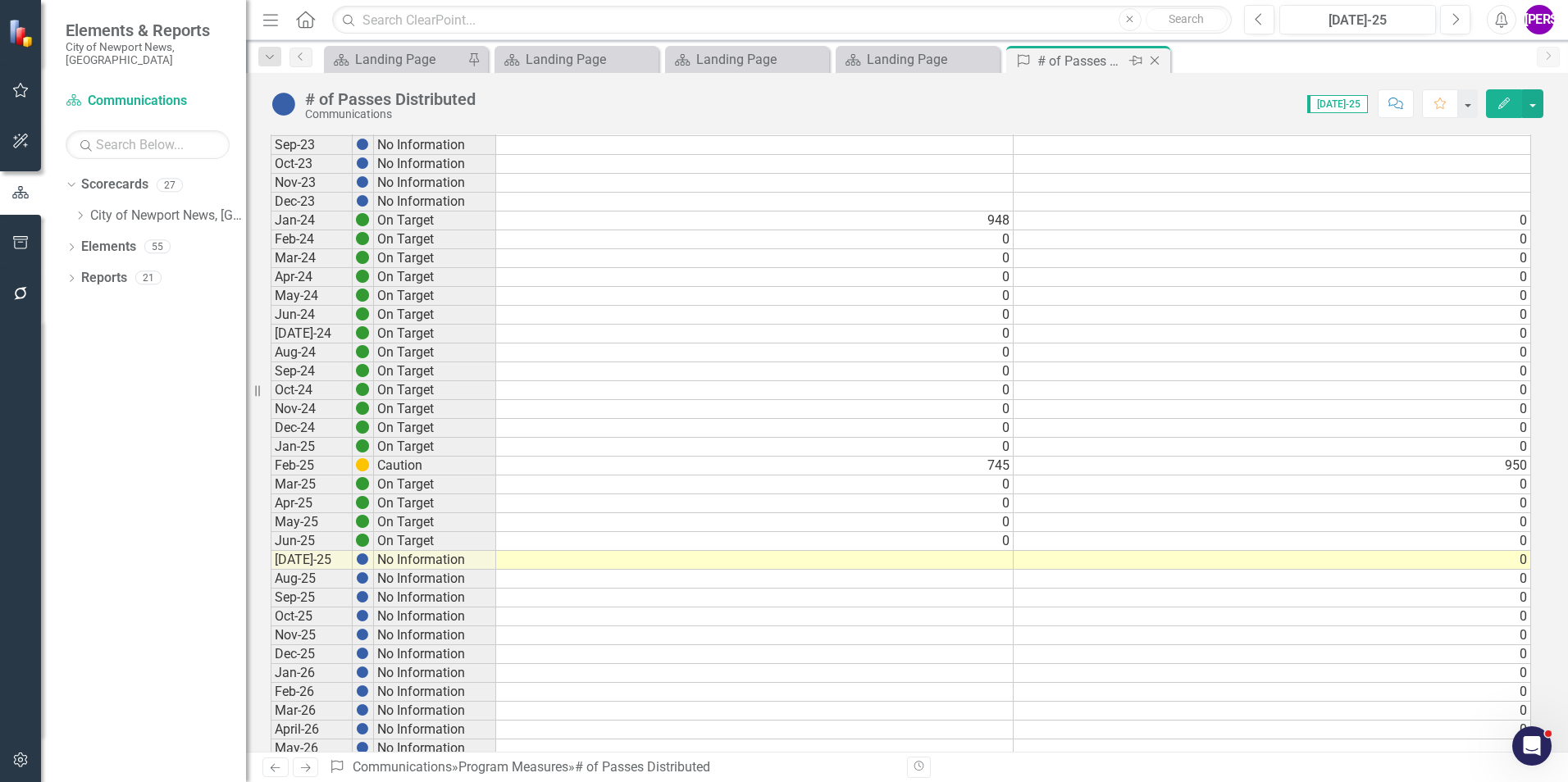
click at [1156, 59] on icon "Close" at bounding box center [1154, 60] width 16 height 13
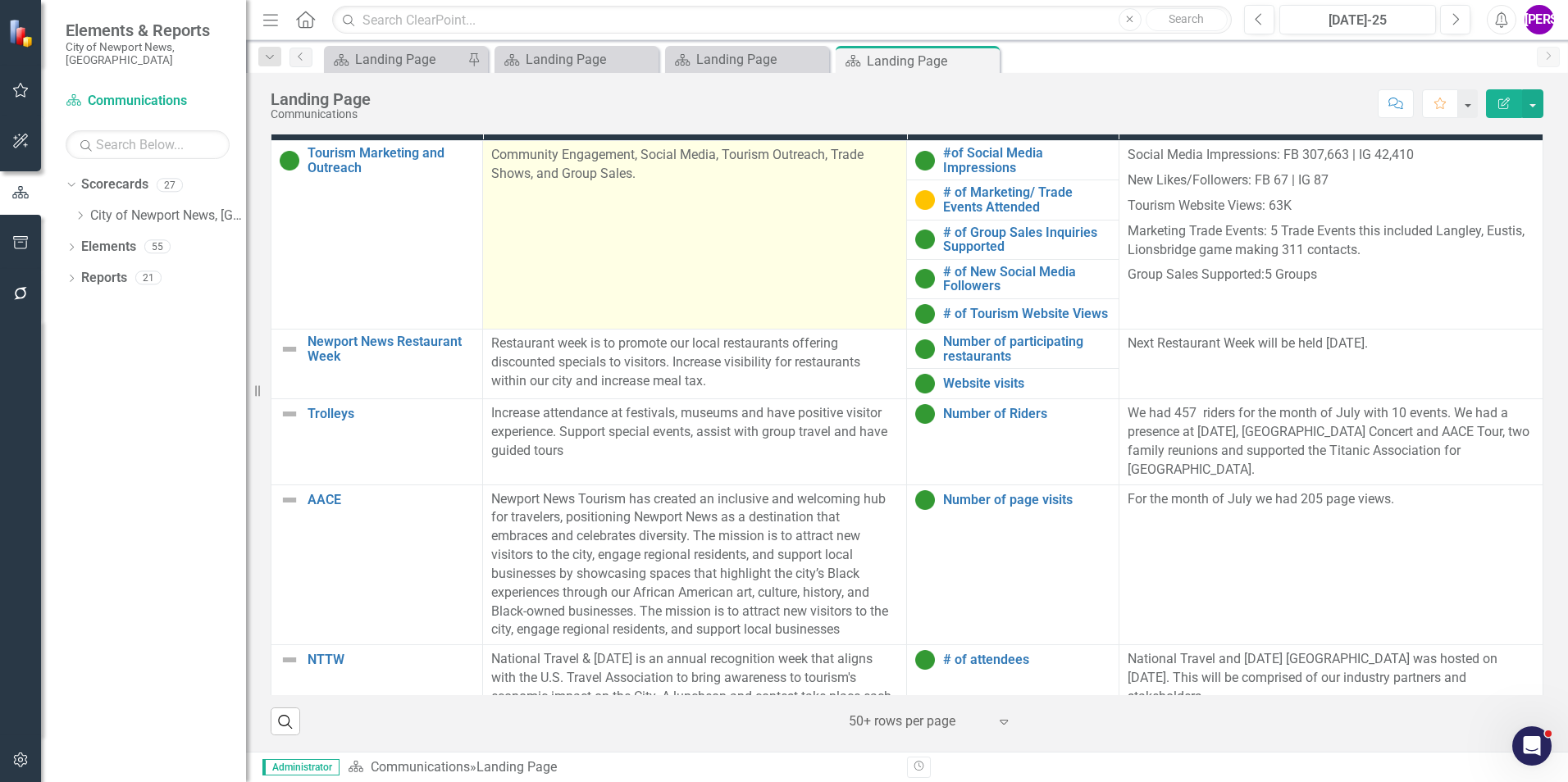
scroll to position [410, 0]
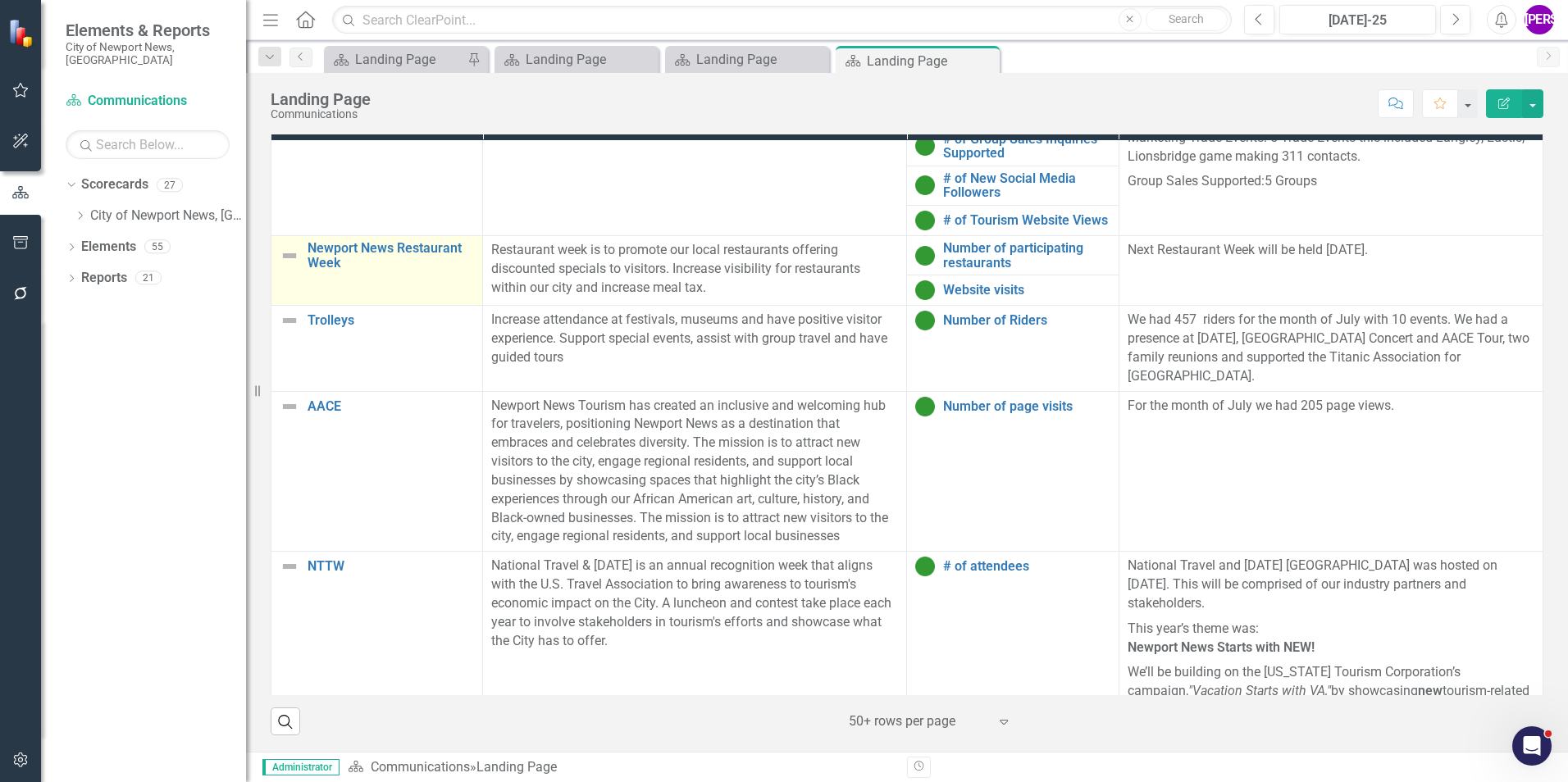
click at [386, 289] on td "Newport News Restaurant Week Link Map View Link Map Edit Edit Program Link Open…" at bounding box center [377, 270] width 212 height 70
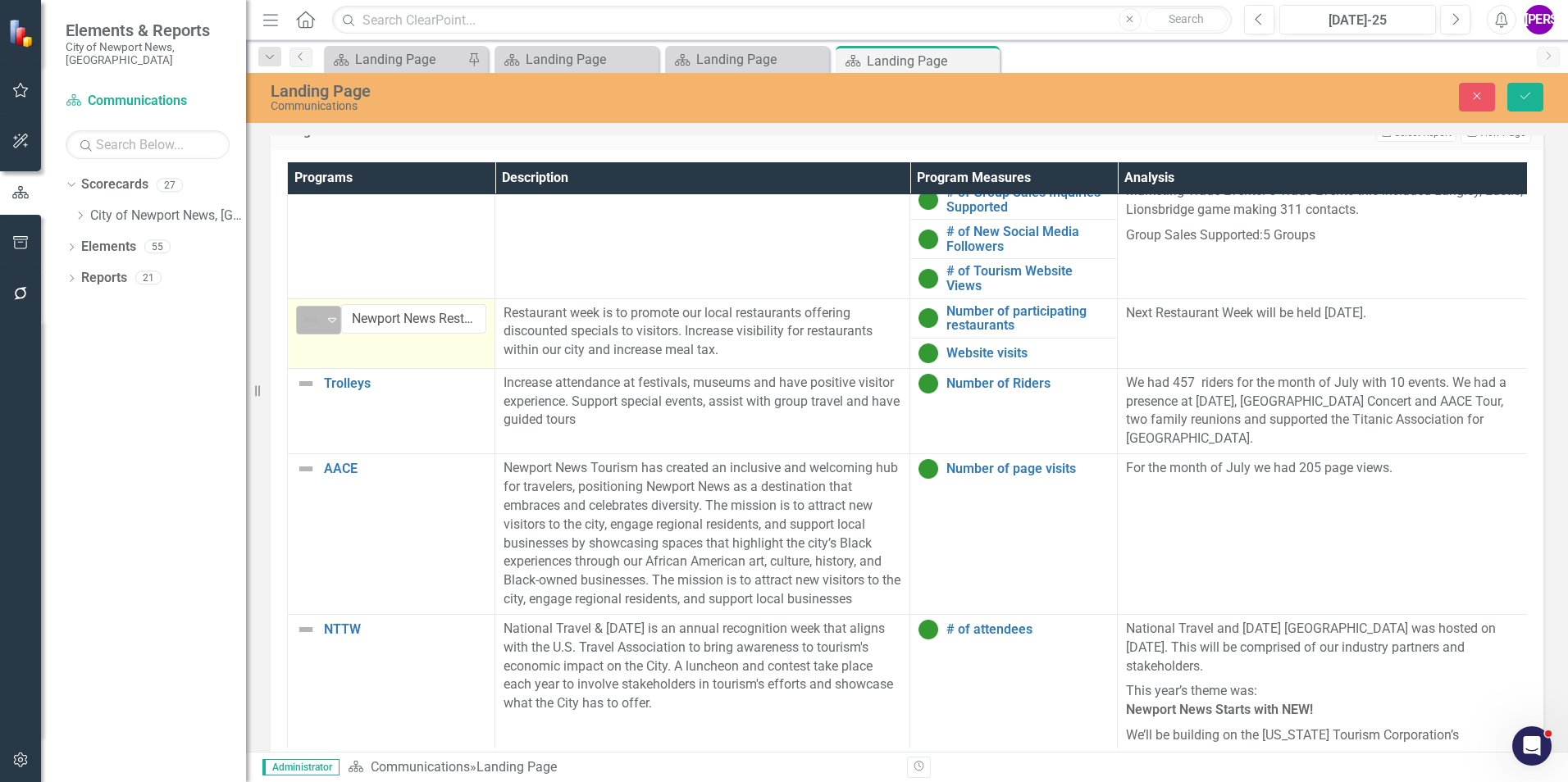
click at [336, 315] on icon "Expand" at bounding box center [332, 319] width 16 height 13
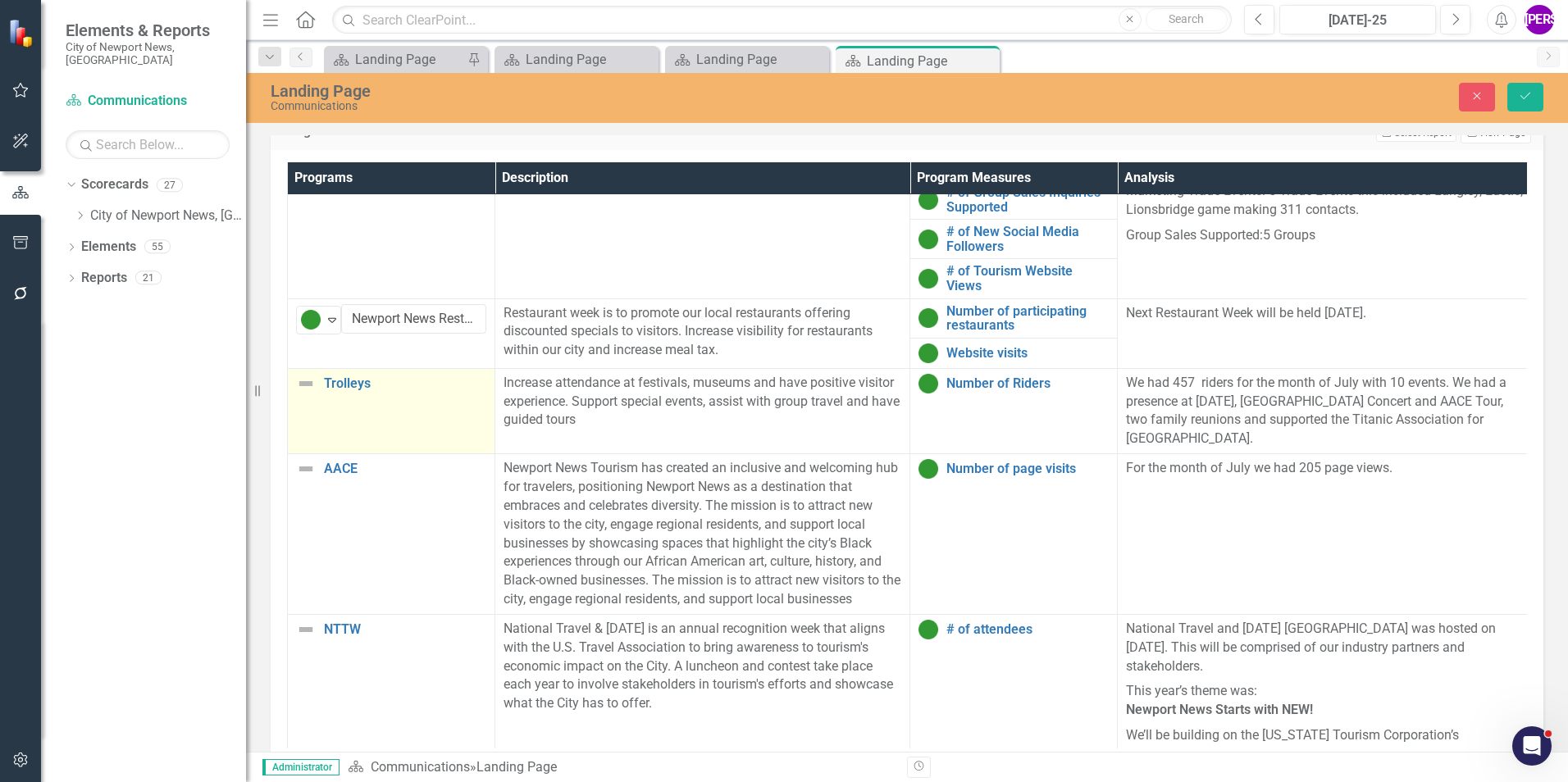
click at [409, 417] on td "Trolleys Link Map View Link Map Edit Edit Program Link Open Element" at bounding box center [392, 410] width 207 height 86
click at [325, 386] on icon "Expand" at bounding box center [332, 389] width 16 height 13
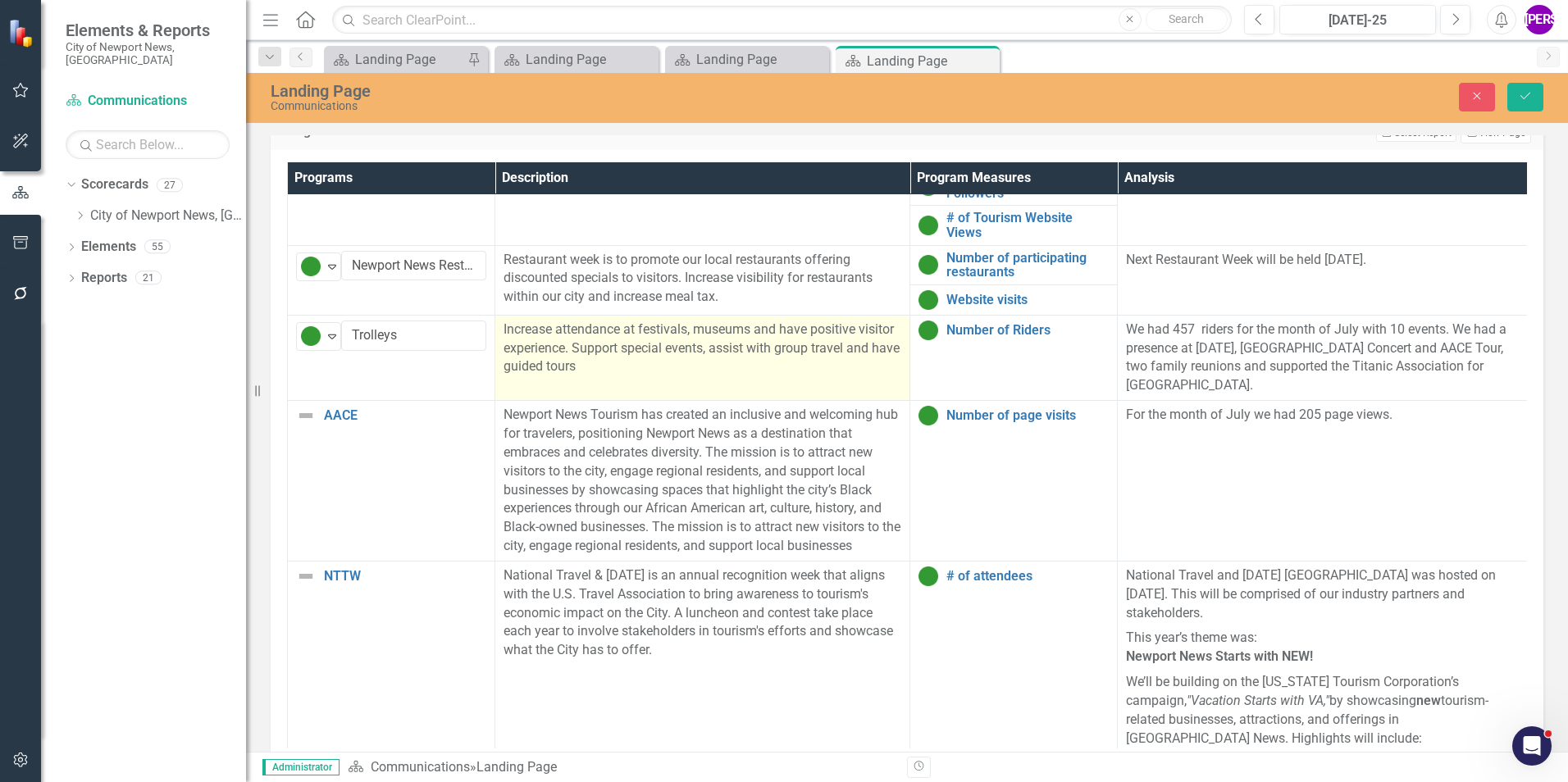
scroll to position [492, 0]
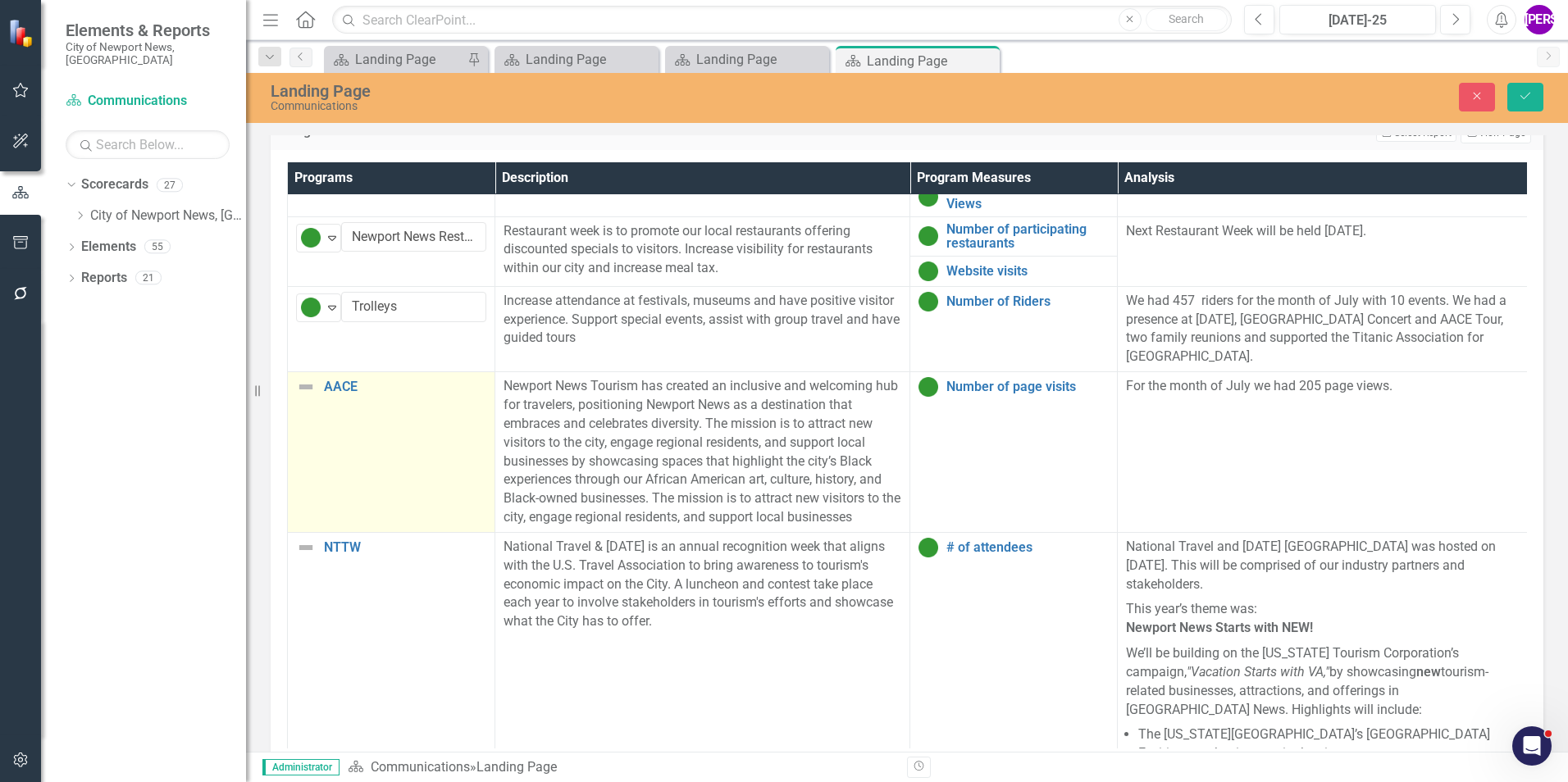
click at [455, 455] on td "AACE Link Map View Link Map Edit Edit Program Link Open Element" at bounding box center [392, 453] width 207 height 161
click at [457, 455] on td "AACE Link Map View Link Map Edit Edit Program Link Open Element" at bounding box center [392, 453] width 207 height 161
click at [331, 391] on icon at bounding box center [331, 394] width 8 height 5
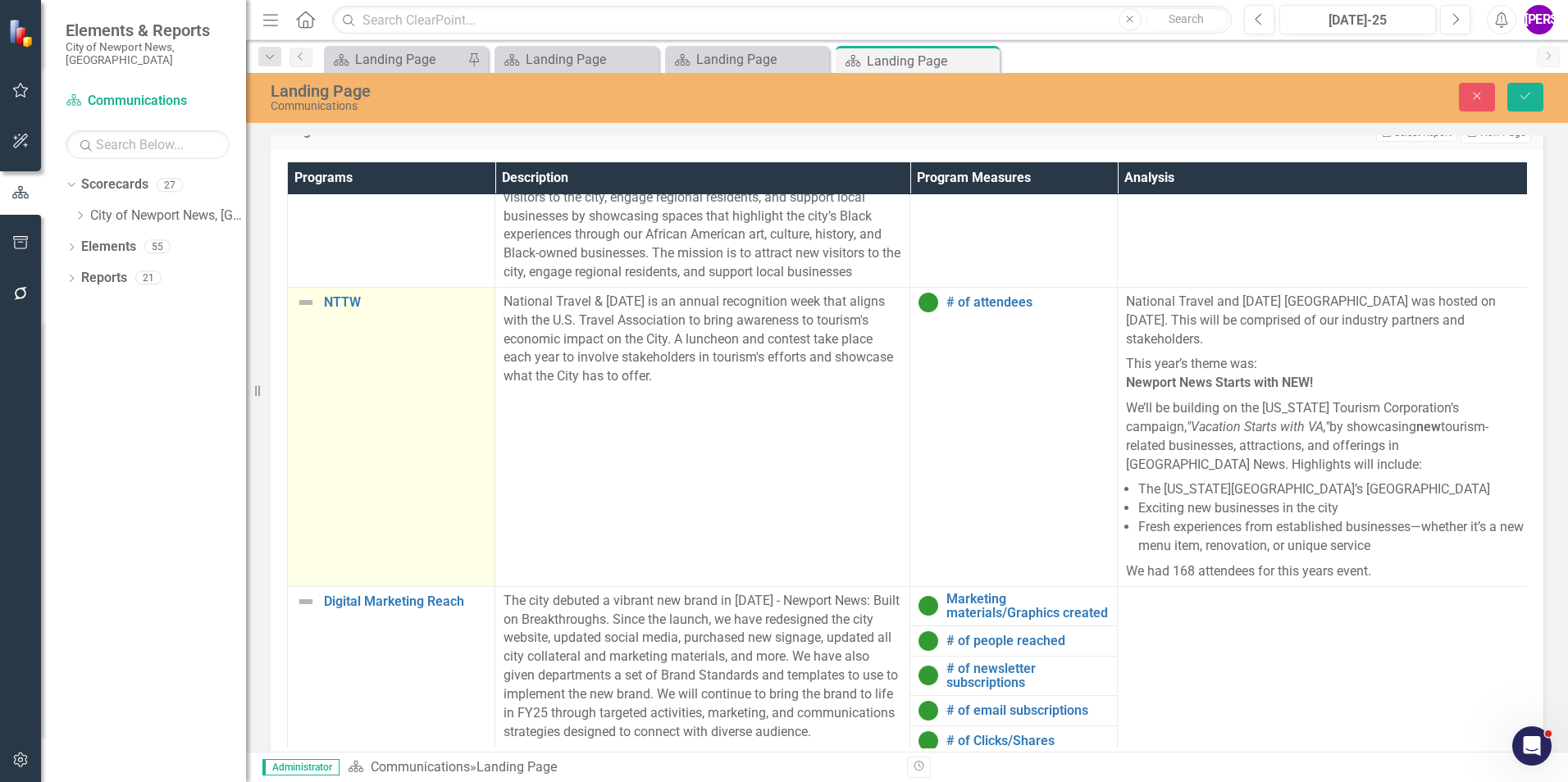
scroll to position [738, 0]
click at [450, 432] on td "NTTW Link Map View Link Map Edit Edit Program Link Open Element" at bounding box center [392, 436] width 207 height 299
click at [329, 309] on icon at bounding box center [331, 308] width 8 height 5
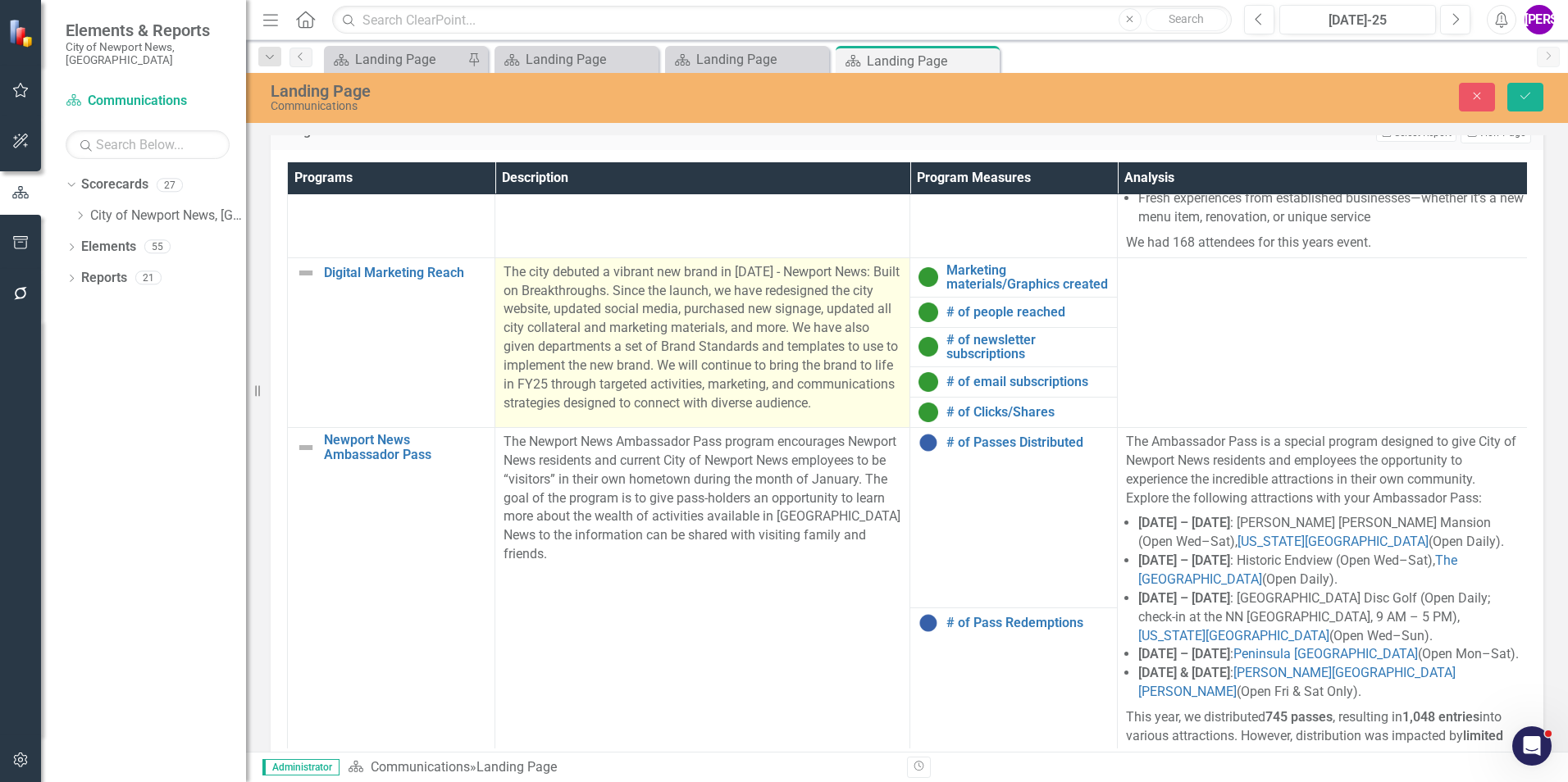
scroll to position [983, 0]
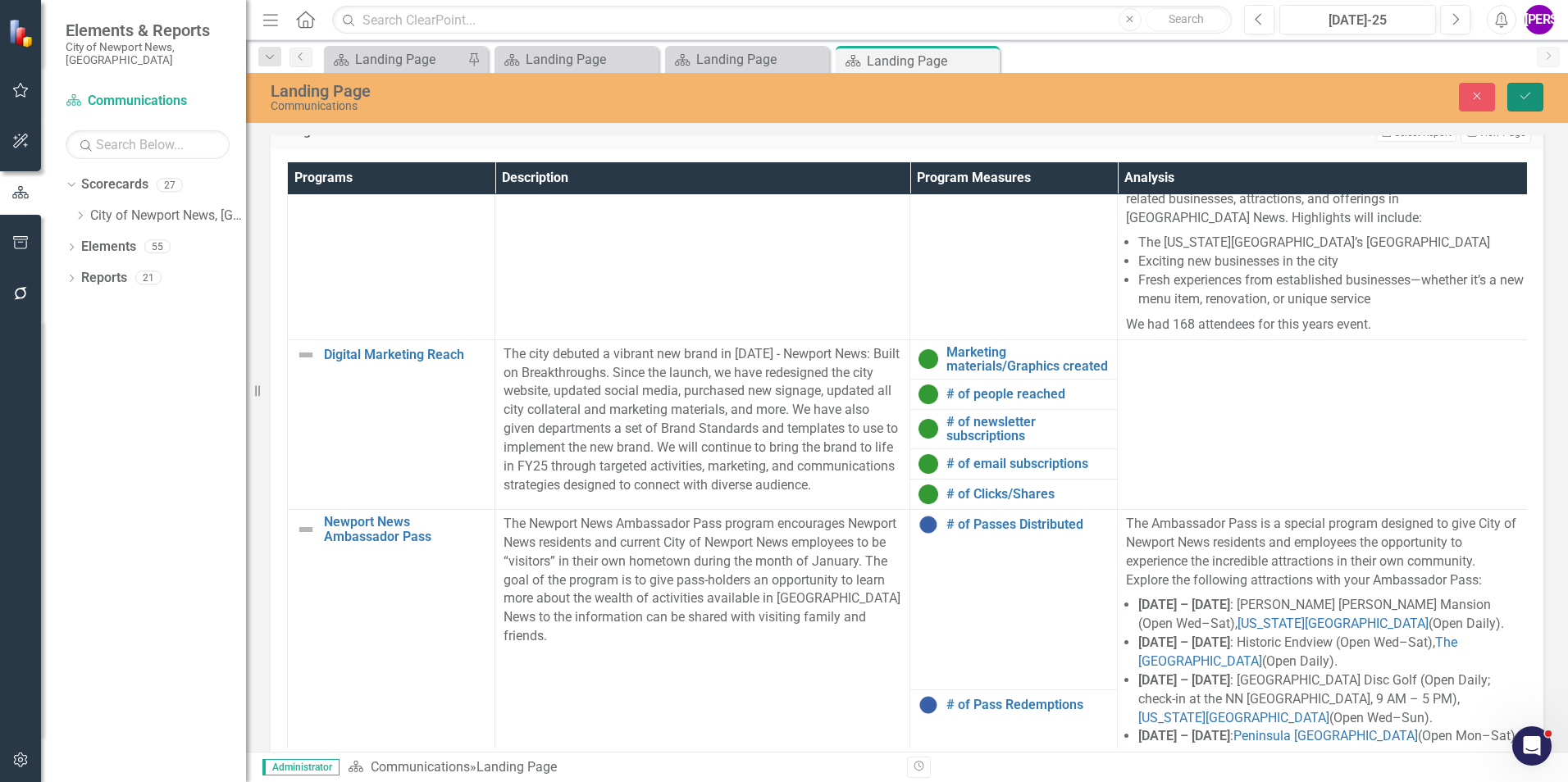
click at [1539, 103] on button "Save" at bounding box center [1526, 97] width 36 height 29
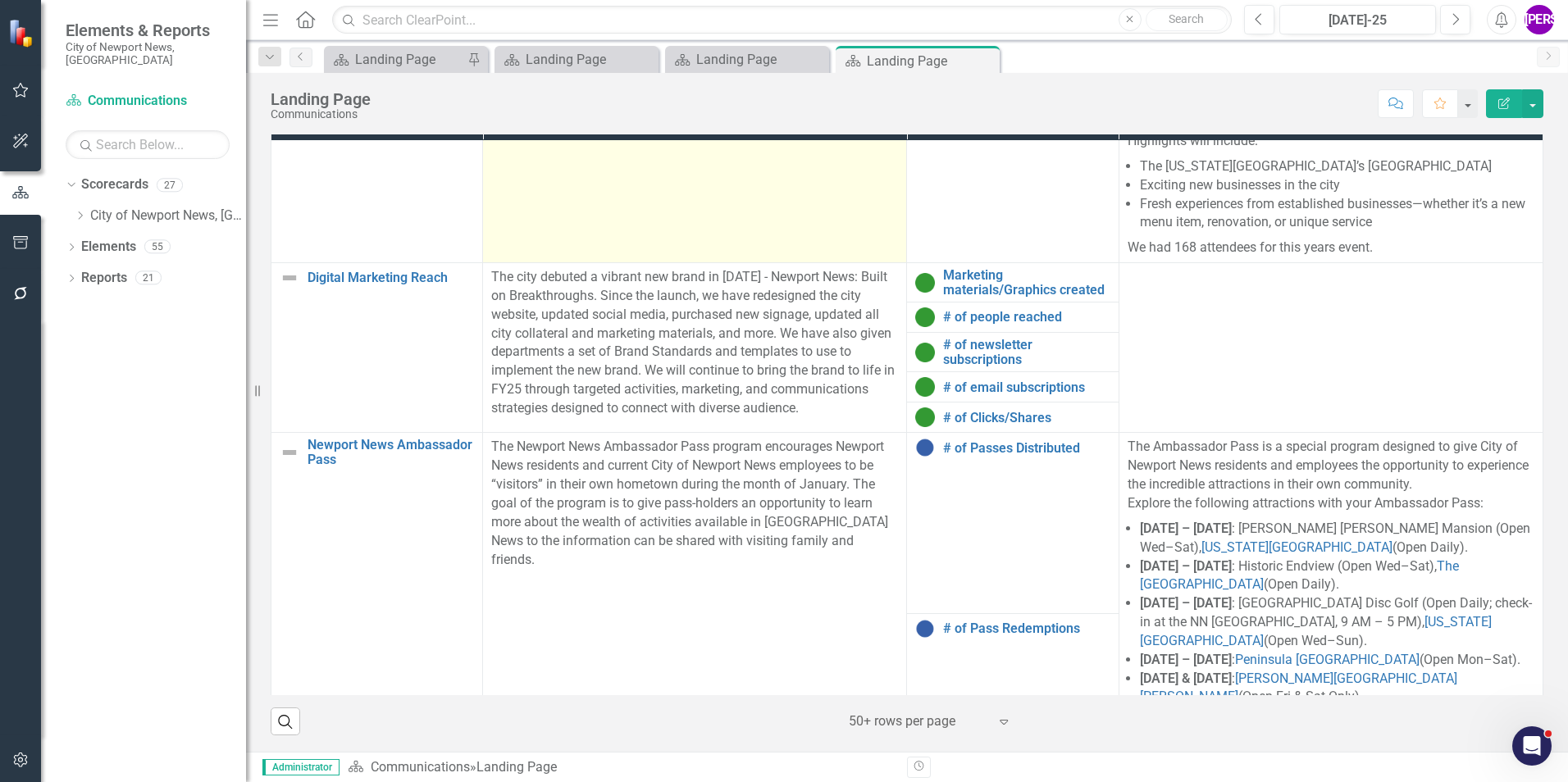
scroll to position [1257, 0]
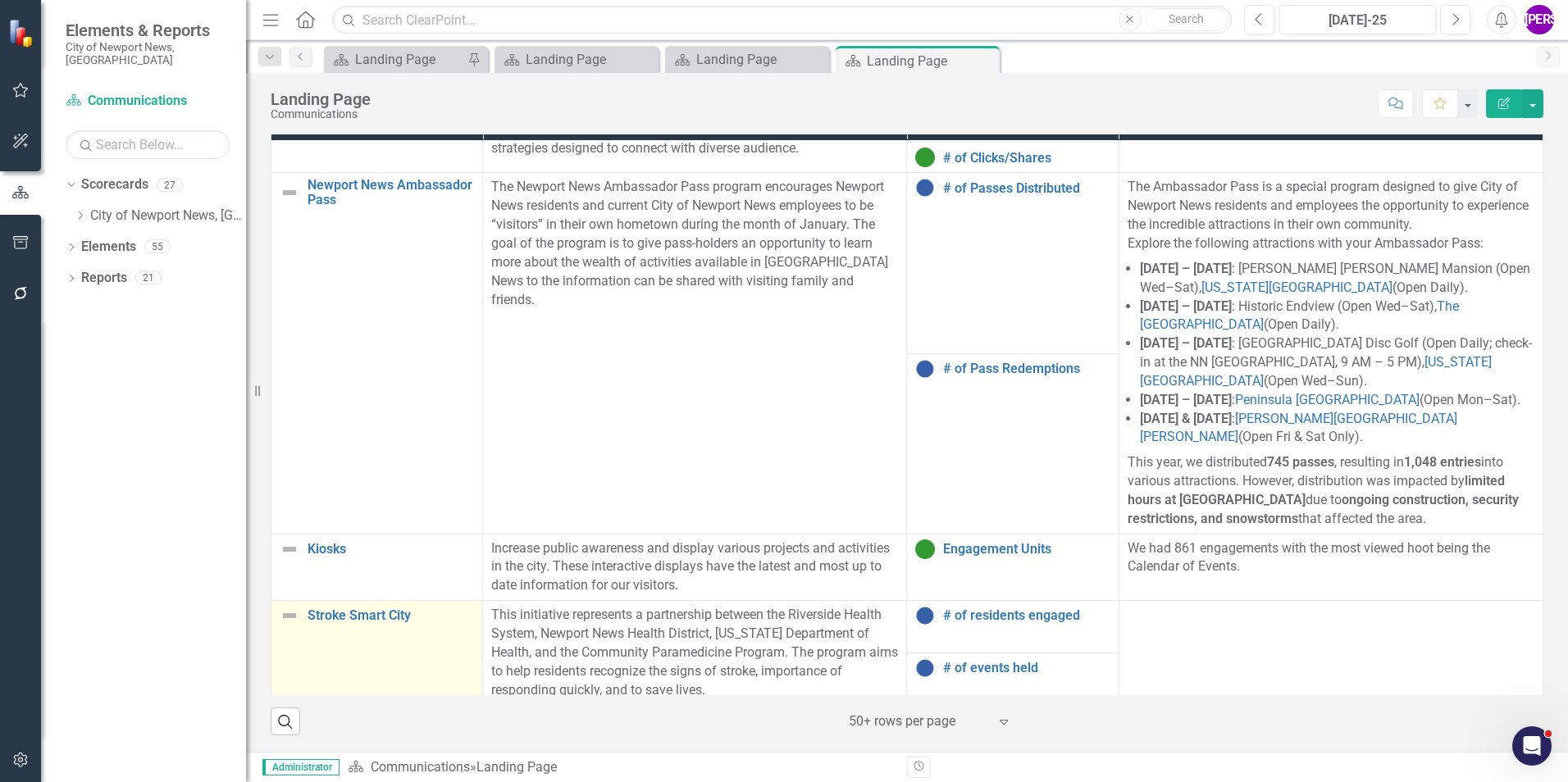
click at [435, 652] on td "Stroke Smart City Link Map View Link Map Edit Edit Program Link Open Element" at bounding box center [377, 652] width 212 height 104
click at [435, 651] on td "Stroke Smart City Link Map View Link Map Edit Edit Program Link Open Element" at bounding box center [377, 652] width 212 height 104
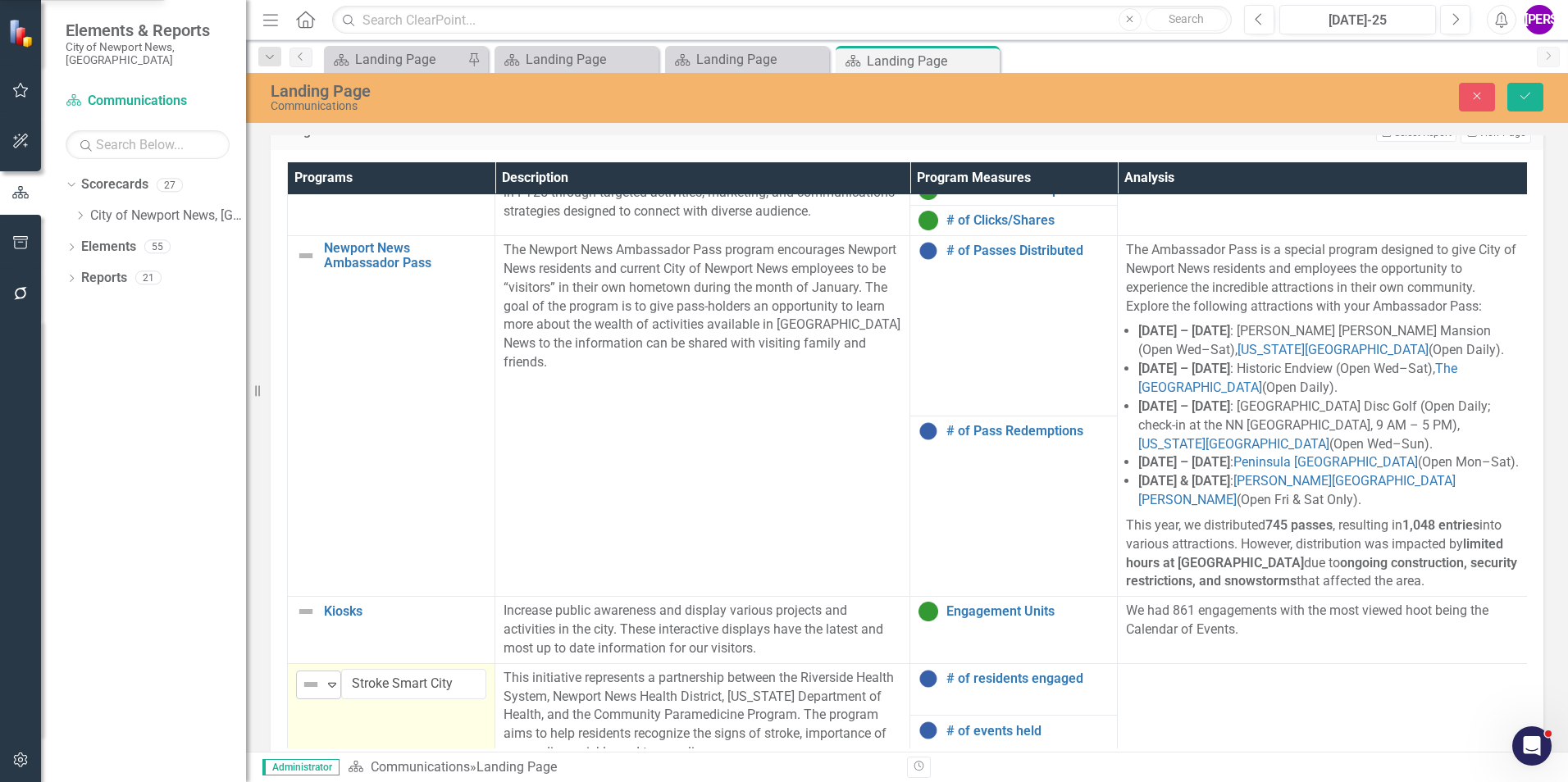
click at [316, 675] on img at bounding box center [310, 684] width 20 height 20
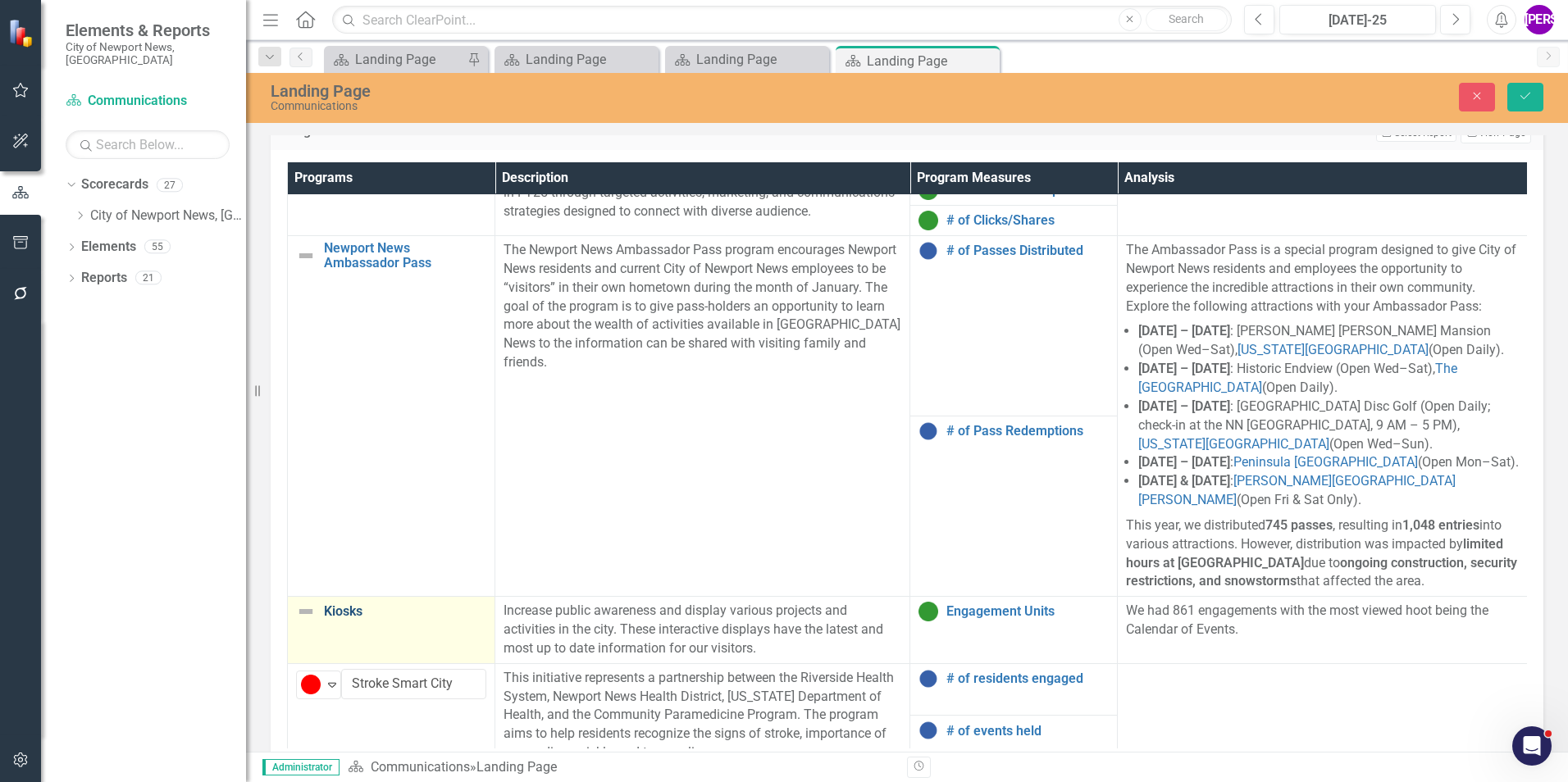
click at [391, 604] on link "Kiosks" at bounding box center [405, 611] width 163 height 15
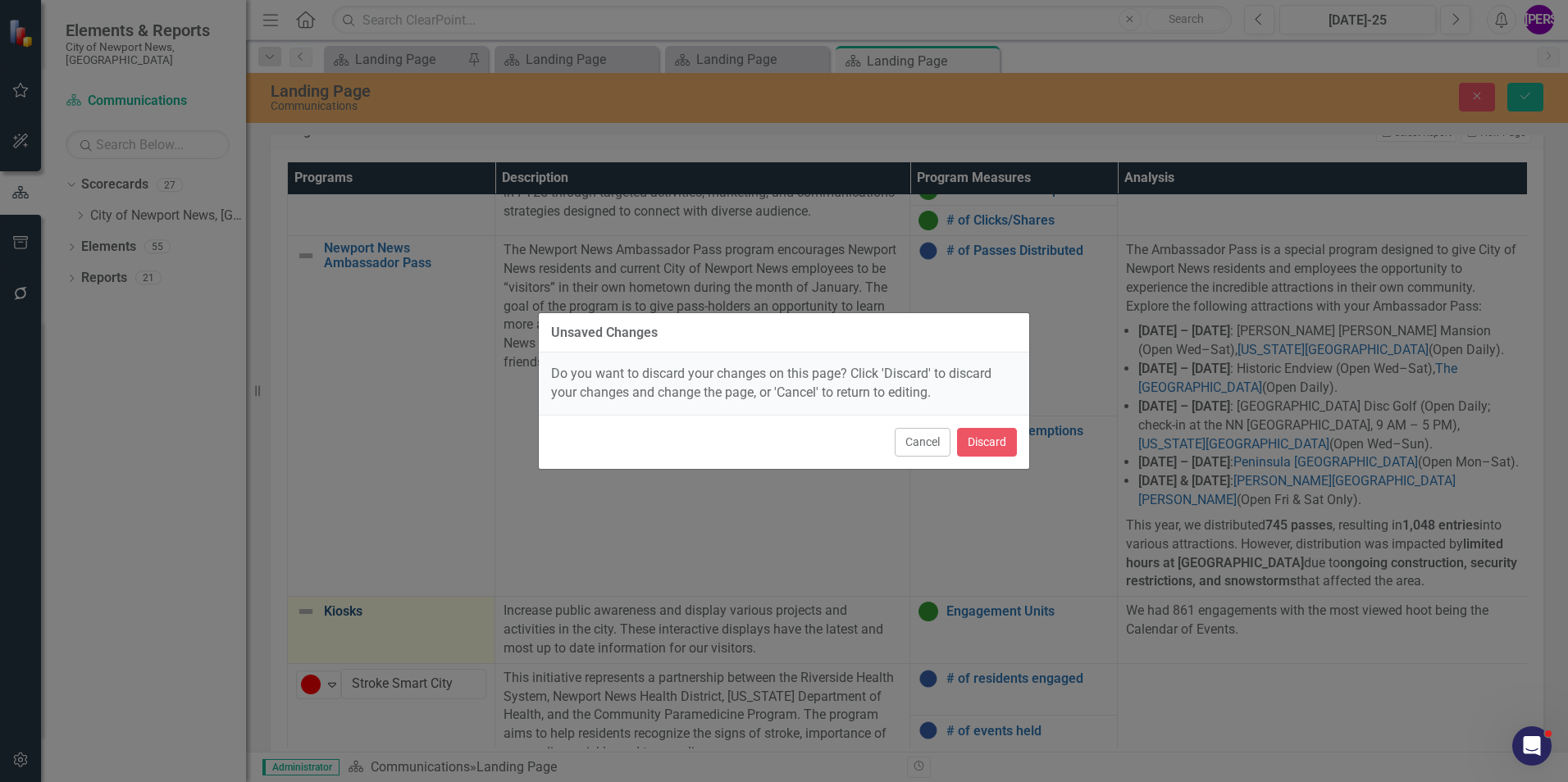
click at [391, 594] on div "Unsaved Changes Do you want to discard your changes on this page? Click 'Discar…" at bounding box center [784, 391] width 1568 height 782
click at [919, 442] on button "Cancel" at bounding box center [922, 442] width 56 height 29
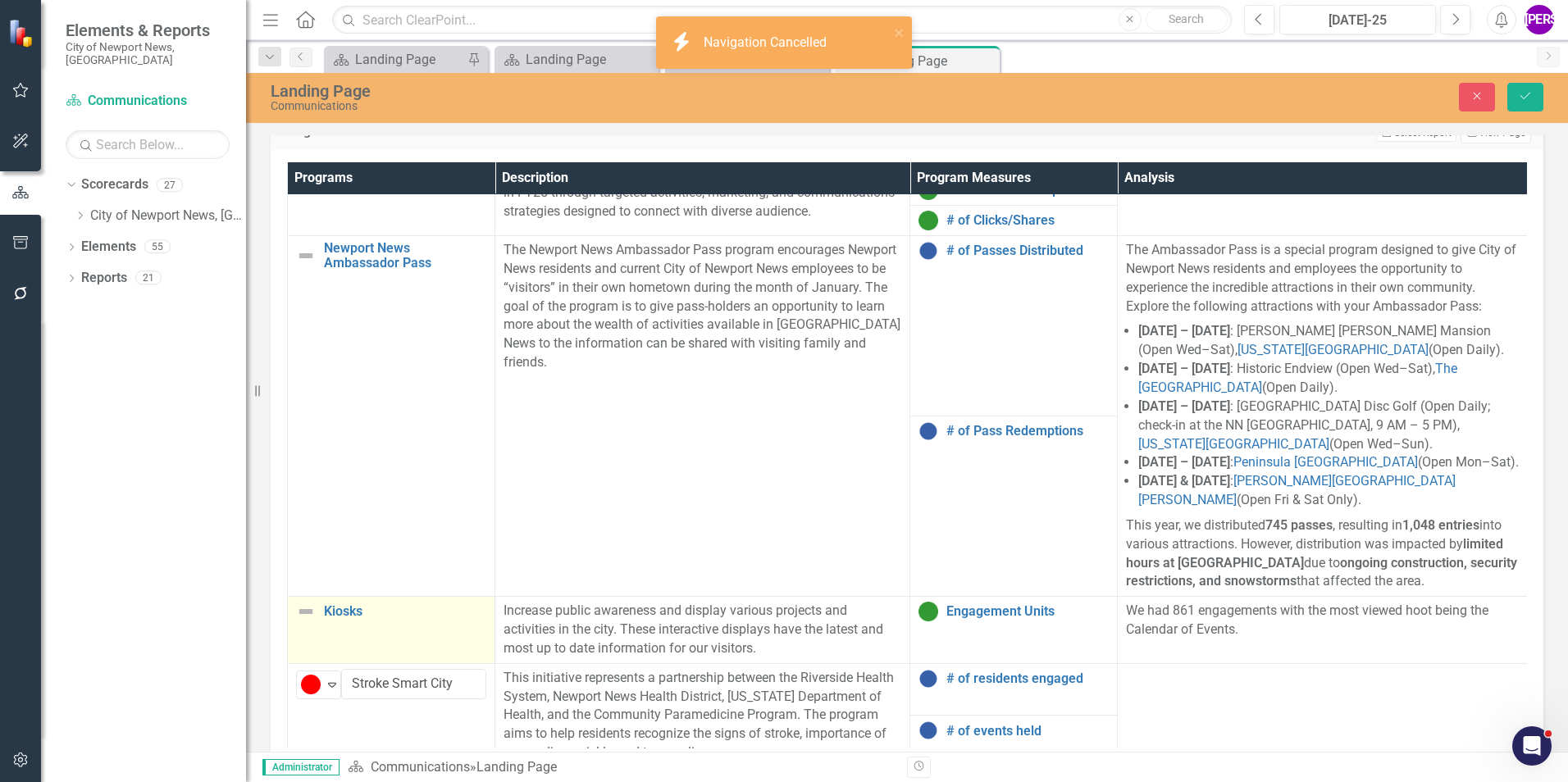
click at [421, 622] on td "Kiosks Link Map View Link Map Edit Edit Program Link Open Element" at bounding box center [392, 631] width 207 height 67
click at [310, 608] on img at bounding box center [310, 618] width 20 height 20
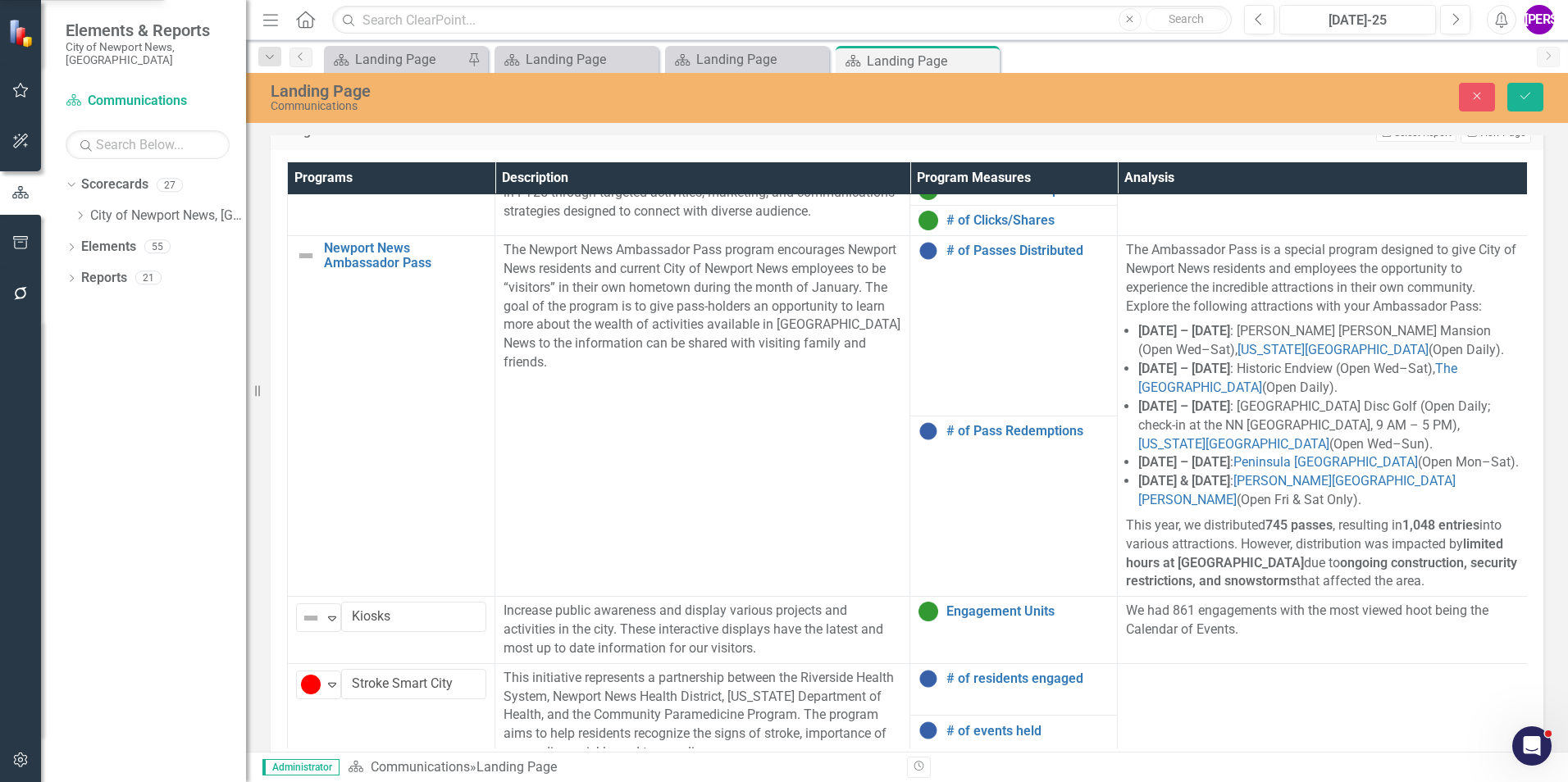
click at [1528, 99] on icon "Save" at bounding box center [1525, 95] width 15 height 11
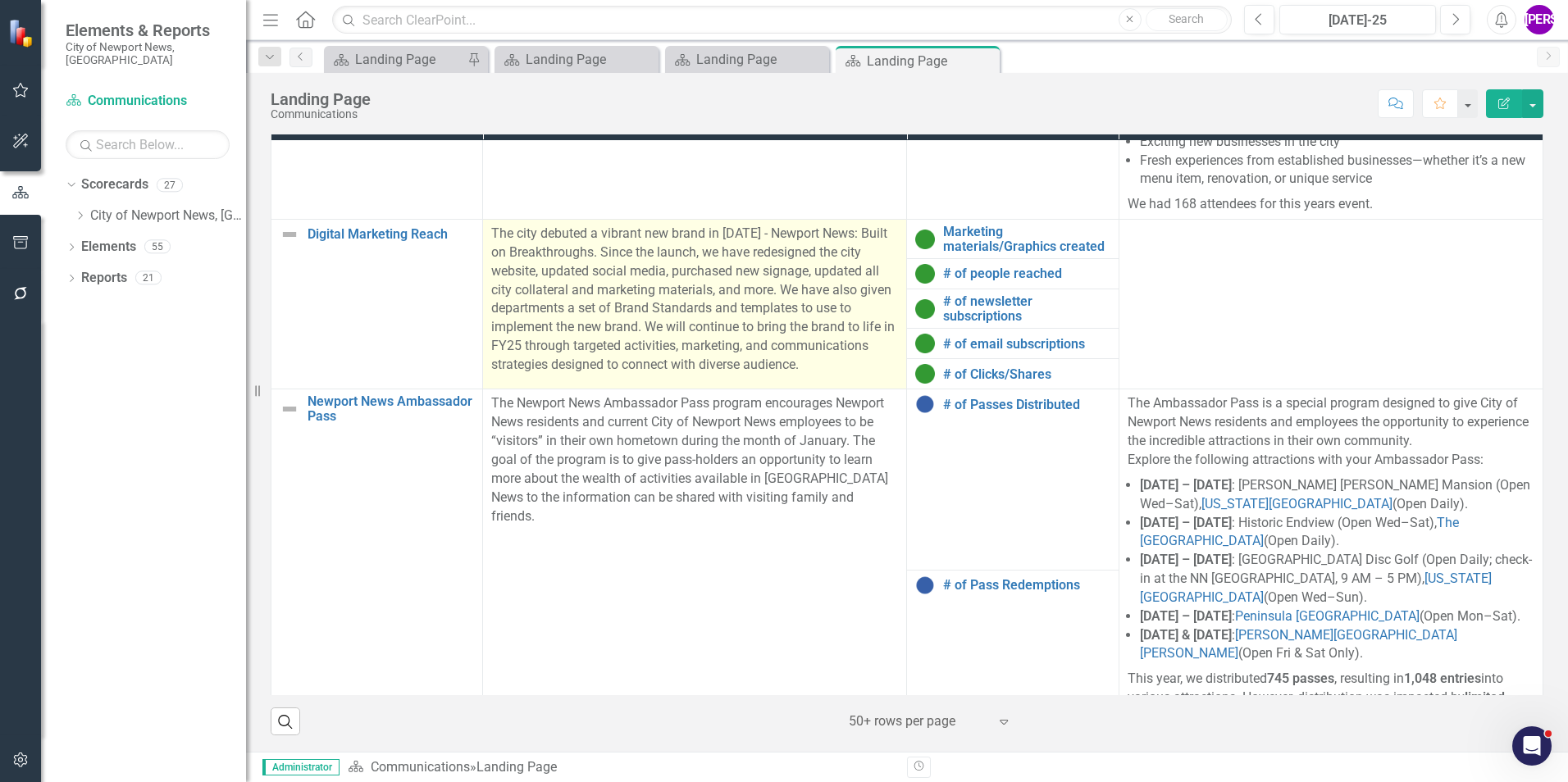
scroll to position [1013, 0]
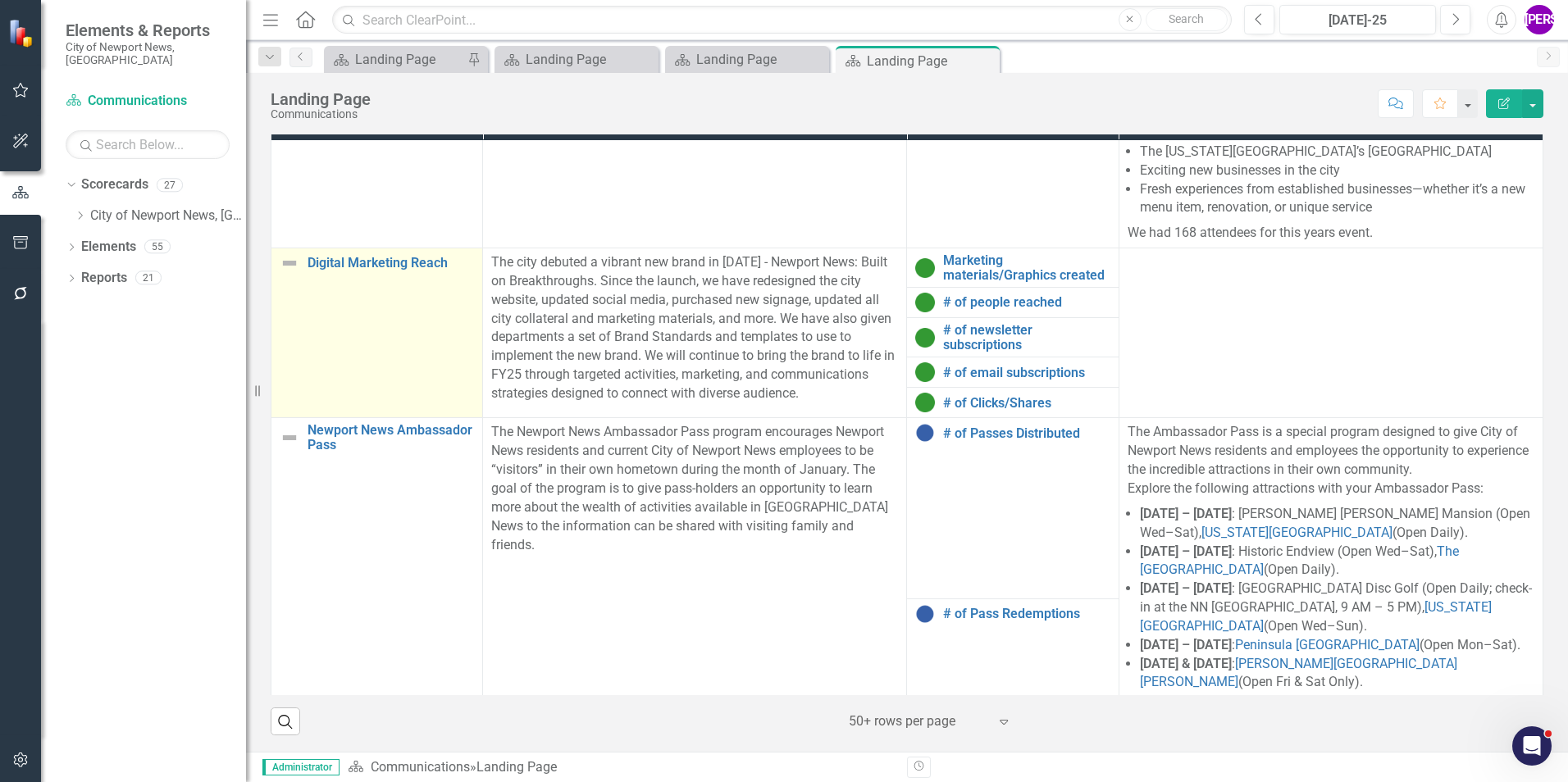
click at [428, 338] on td "Digital Marketing Reach Link Map View Link Map Edit Edit Program Link Open Elem…" at bounding box center [377, 333] width 212 height 169
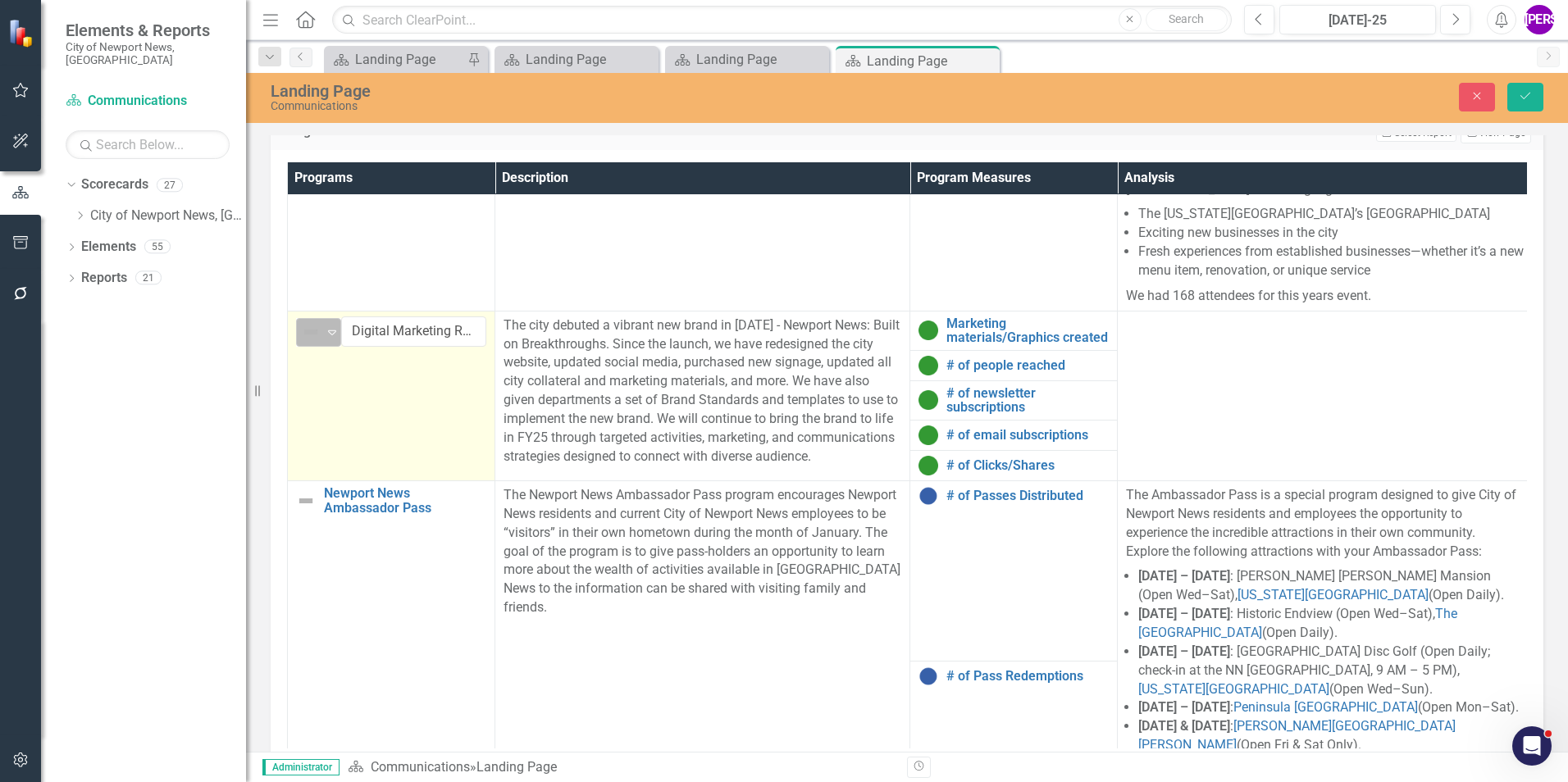
click at [316, 341] on img at bounding box center [310, 332] width 20 height 20
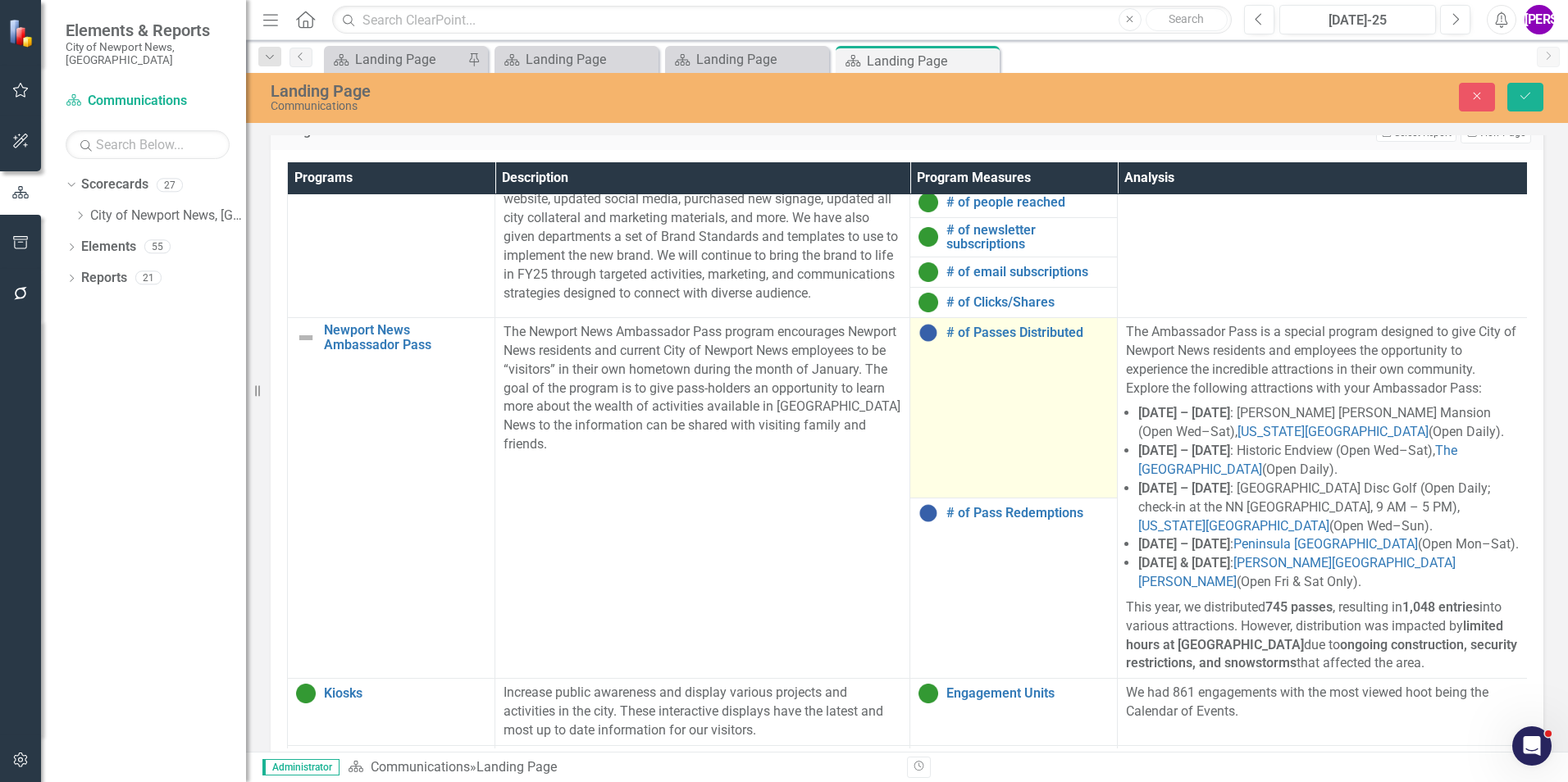
scroll to position [1176, 0]
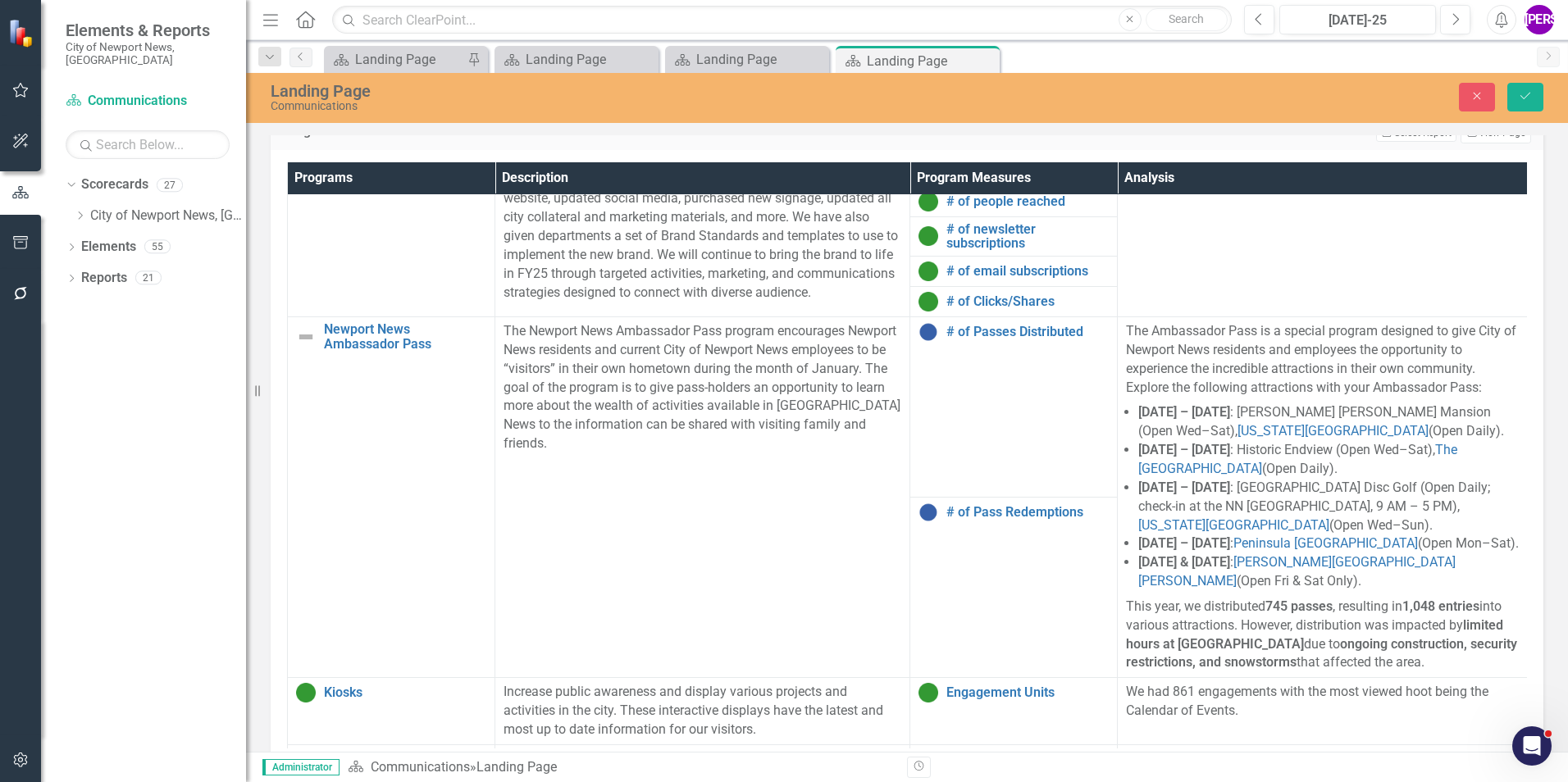
click at [1530, 80] on div "Landing Page Communications Close Save" at bounding box center [907, 98] width 1322 height 50
click at [1530, 88] on button "Save" at bounding box center [1526, 97] width 36 height 29
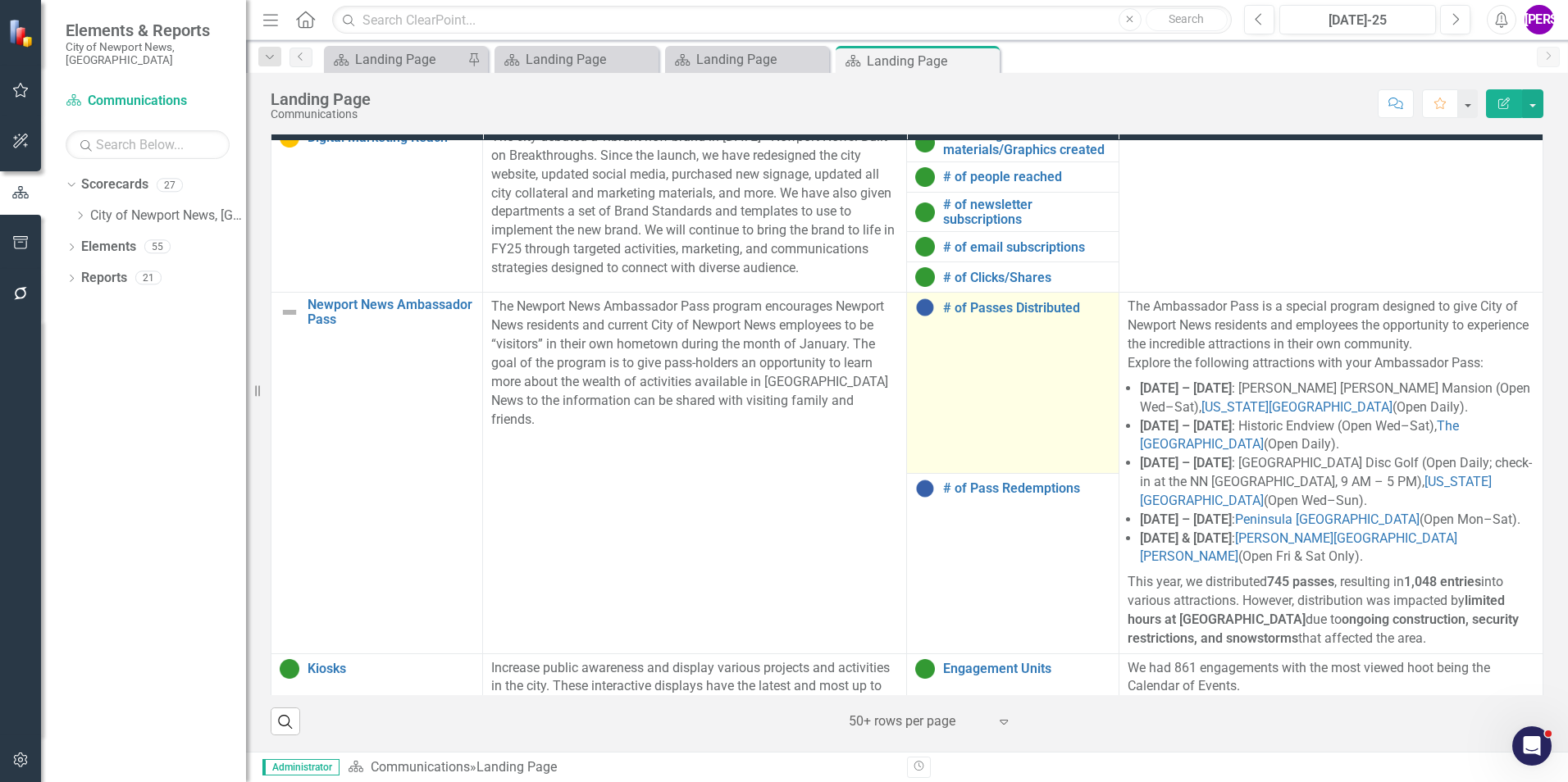
scroll to position [1148, 0]
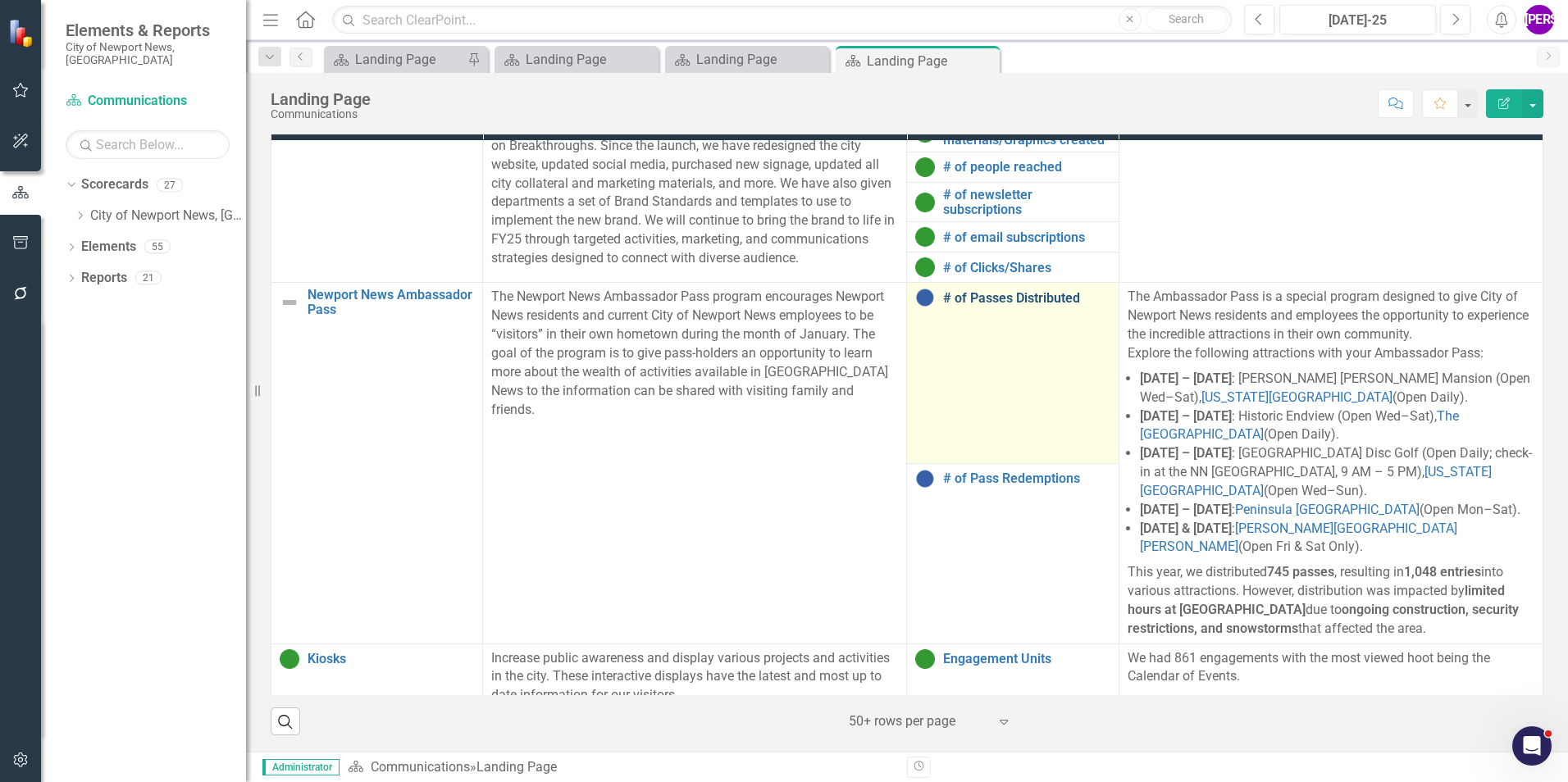
click at [966, 302] on link "# of Passes Distributed" at bounding box center [1026, 298] width 167 height 15
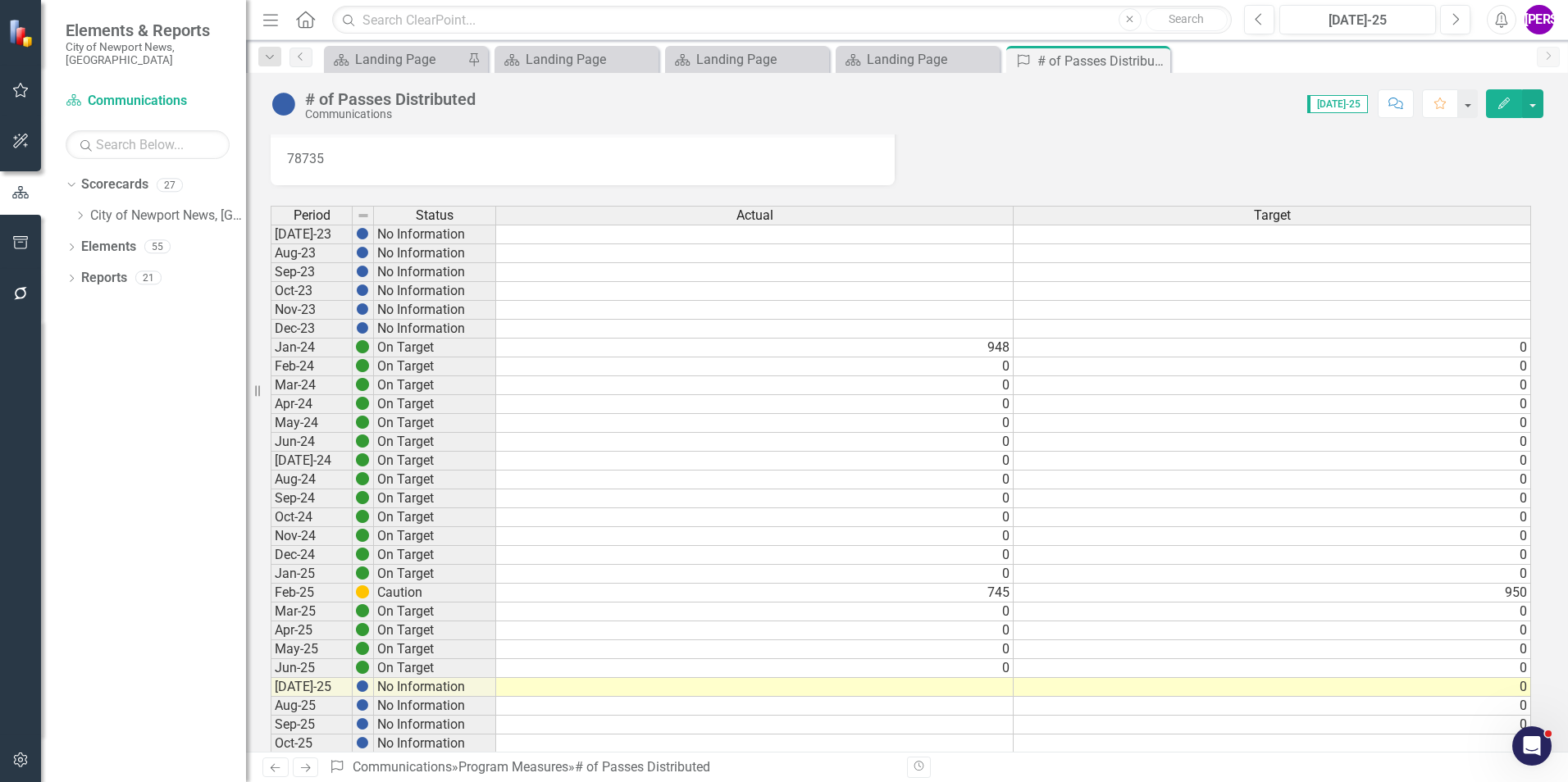
scroll to position [82, 0]
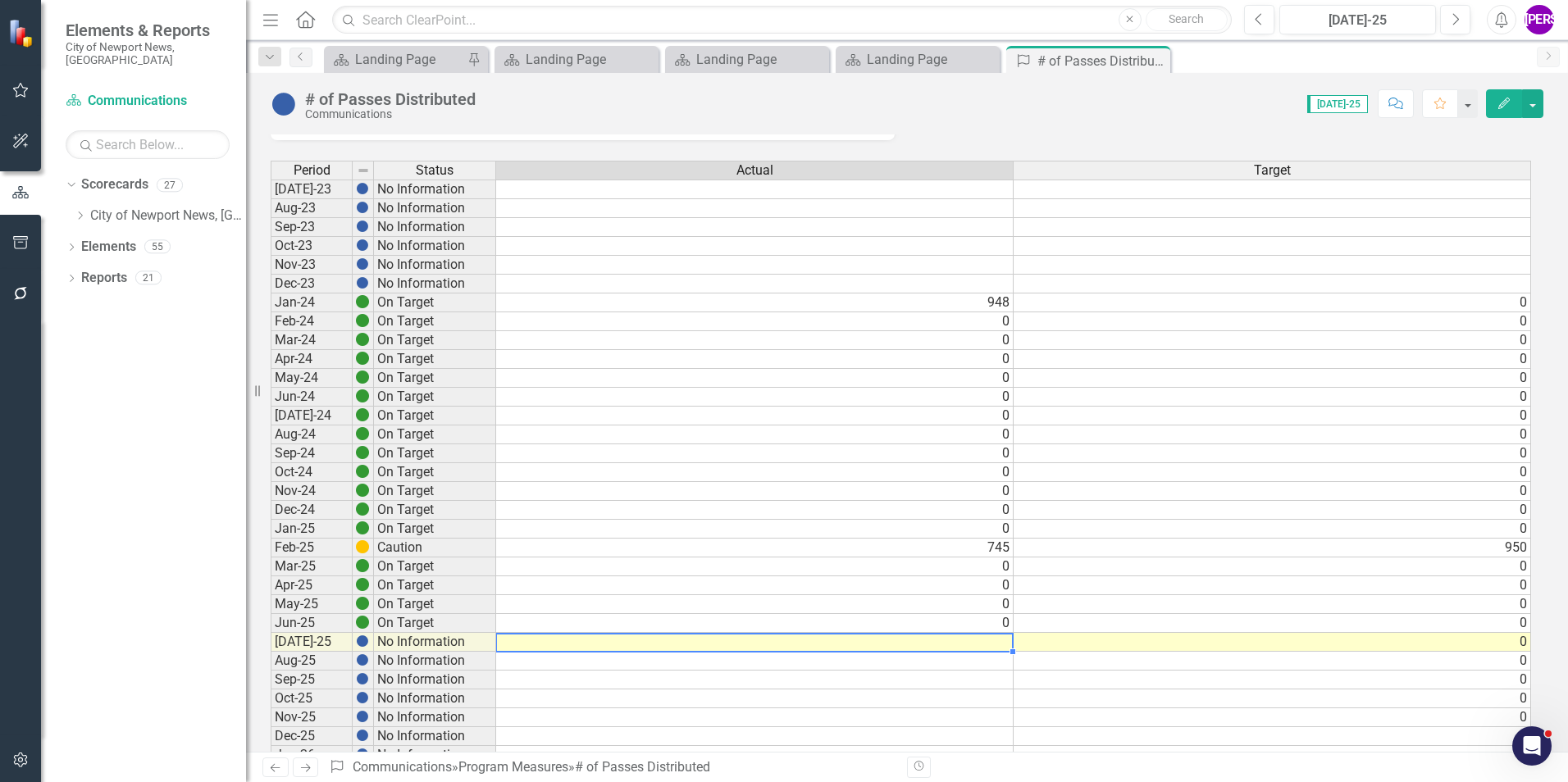
click at [993, 636] on td at bounding box center [755, 642] width 518 height 19
type textarea "0"
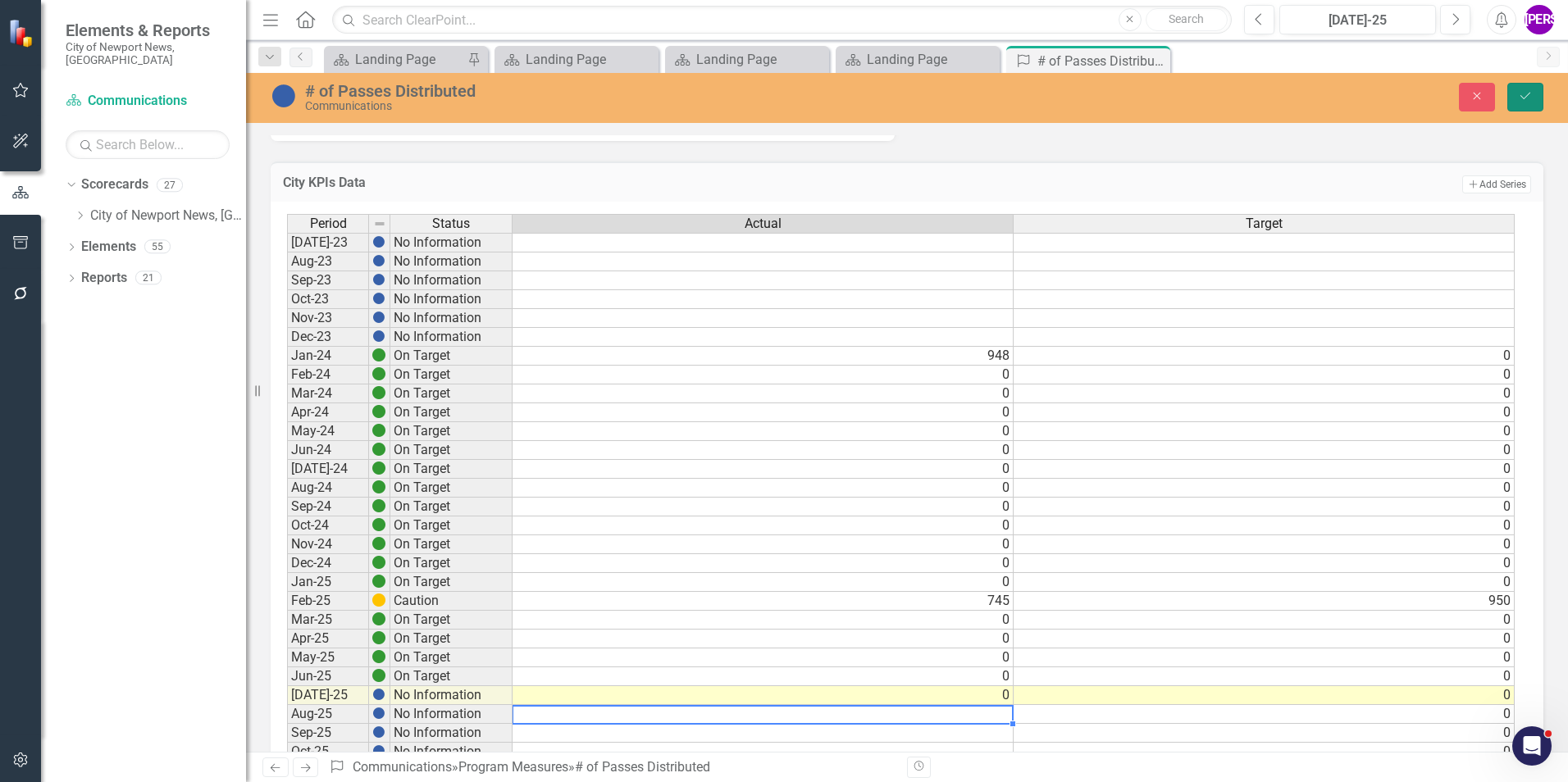
click at [1515, 93] on button "Save" at bounding box center [1526, 97] width 36 height 29
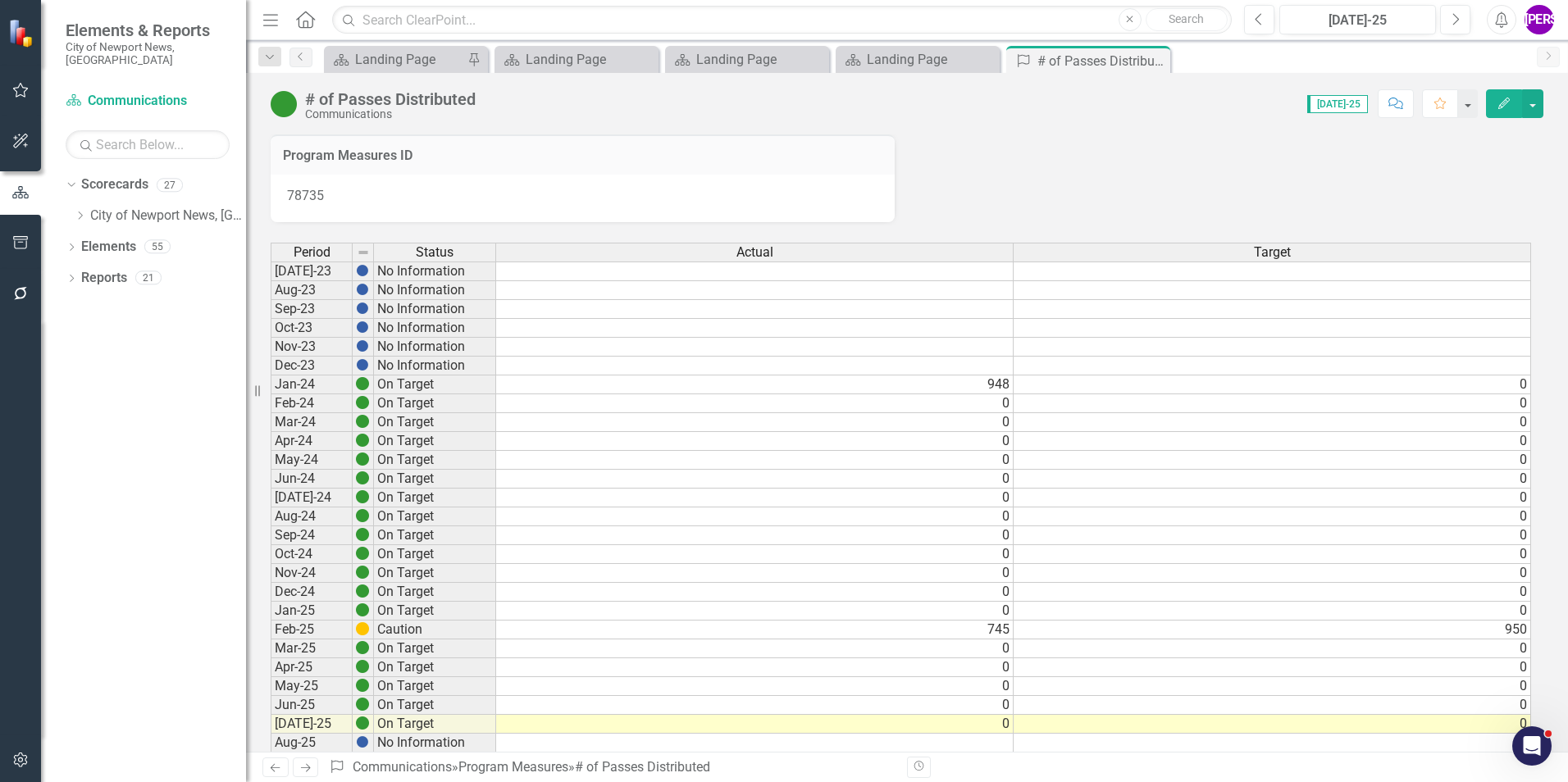
scroll to position [164, 0]
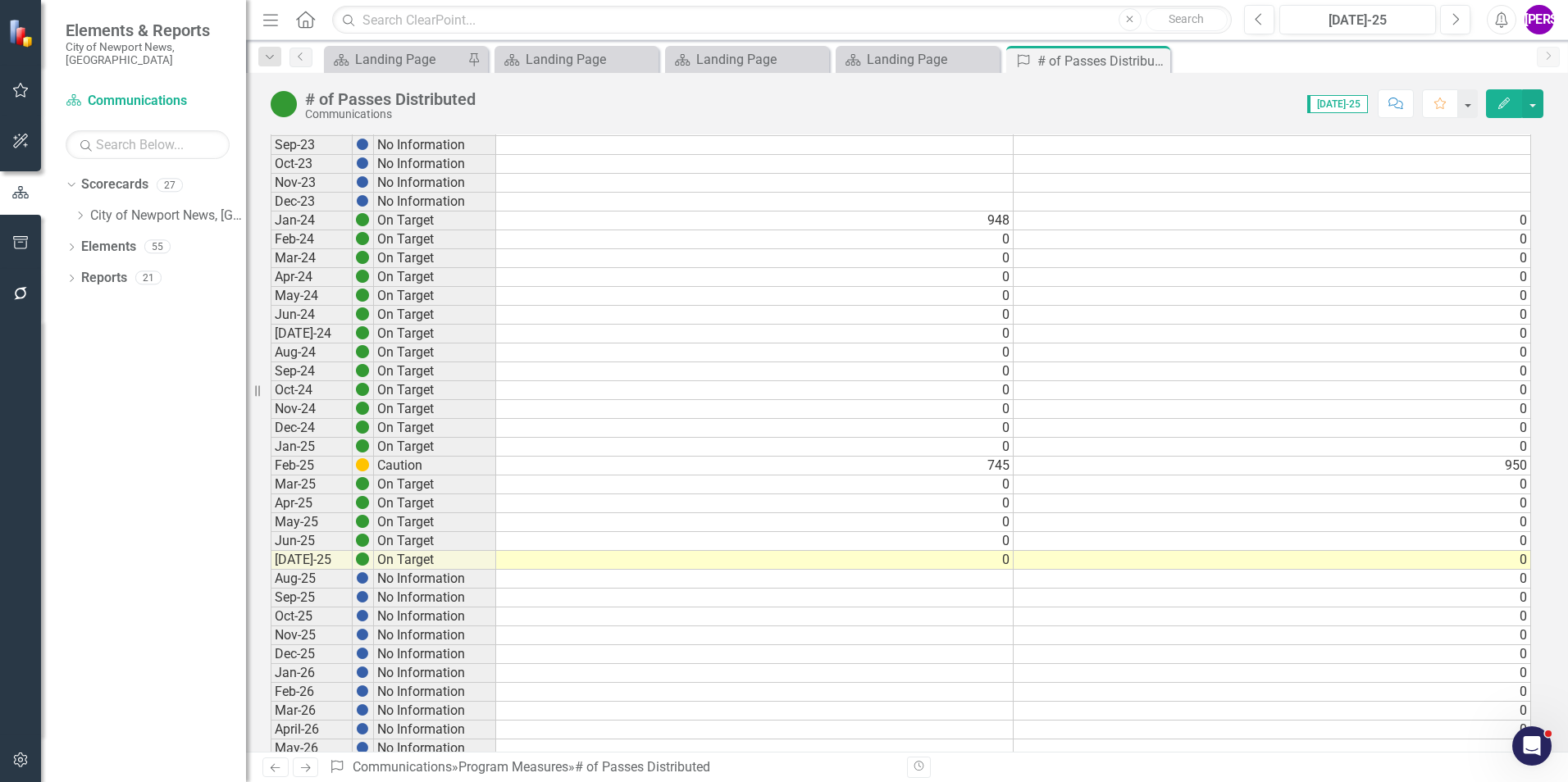
click at [0, 0] on icon "Close" at bounding box center [0, 0] width 0 height 0
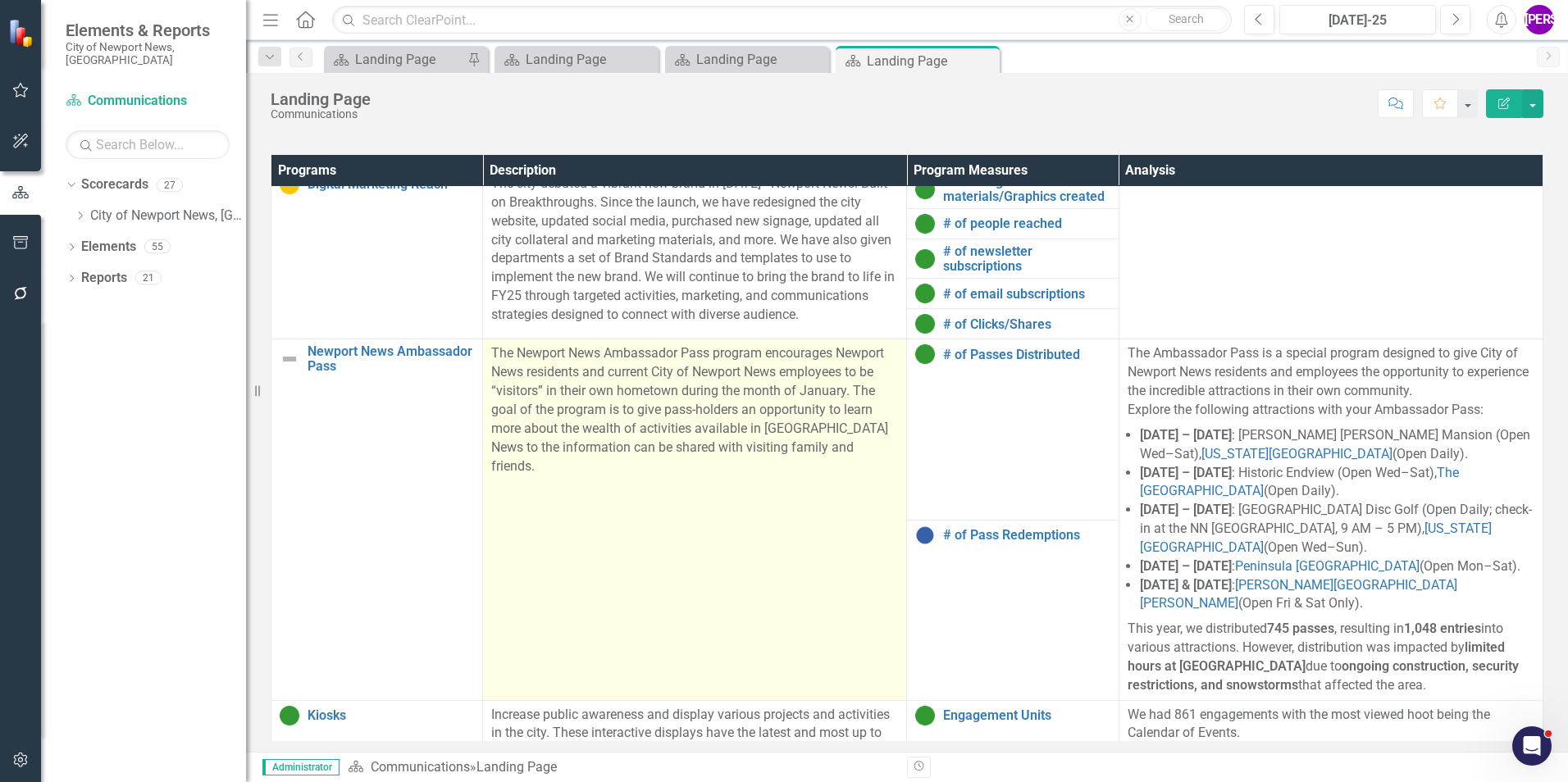
scroll to position [1230, 0]
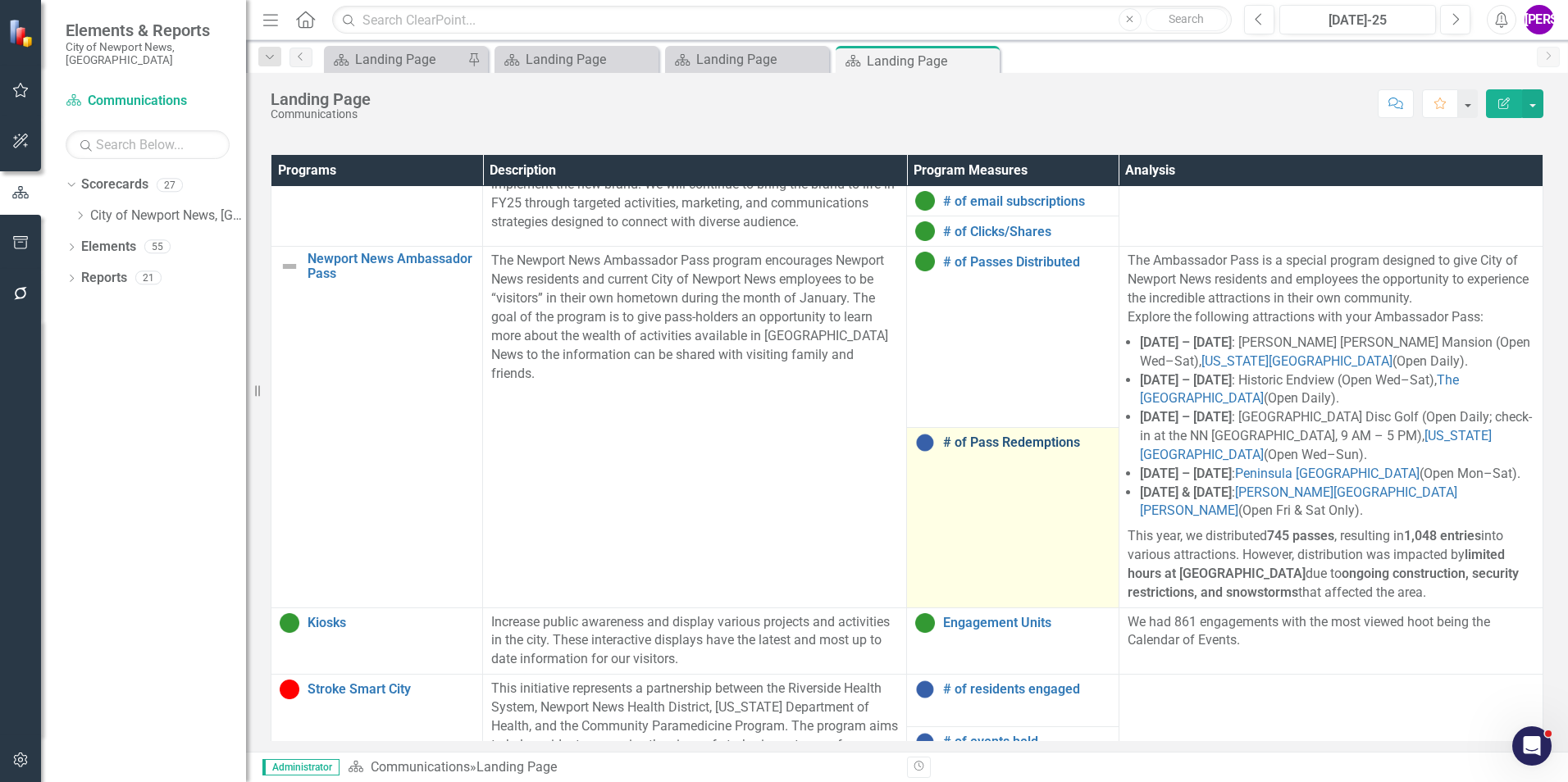
click at [998, 439] on link "# of Pass Redemptions" at bounding box center [1026, 442] width 167 height 15
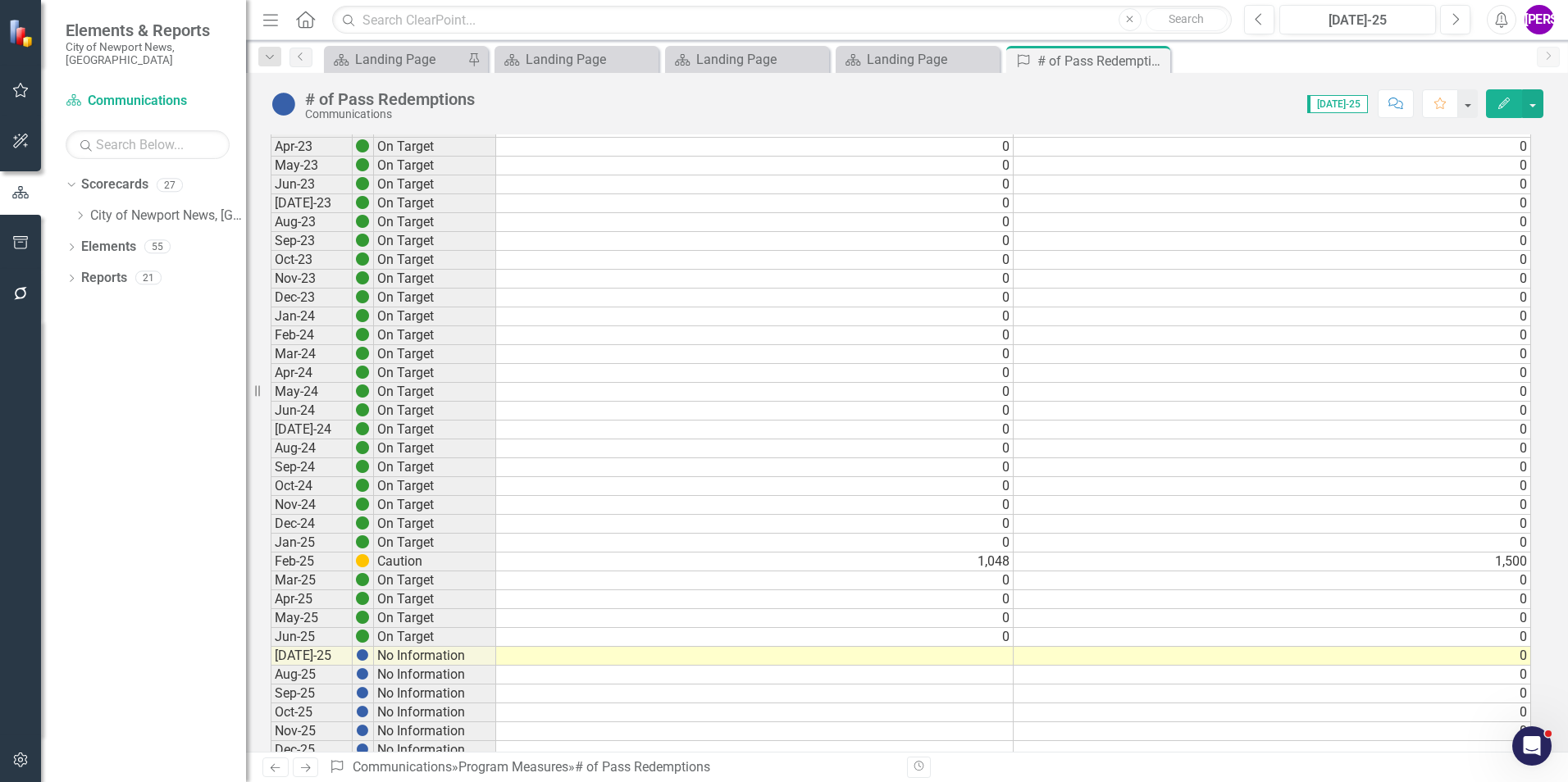
scroll to position [798, 0]
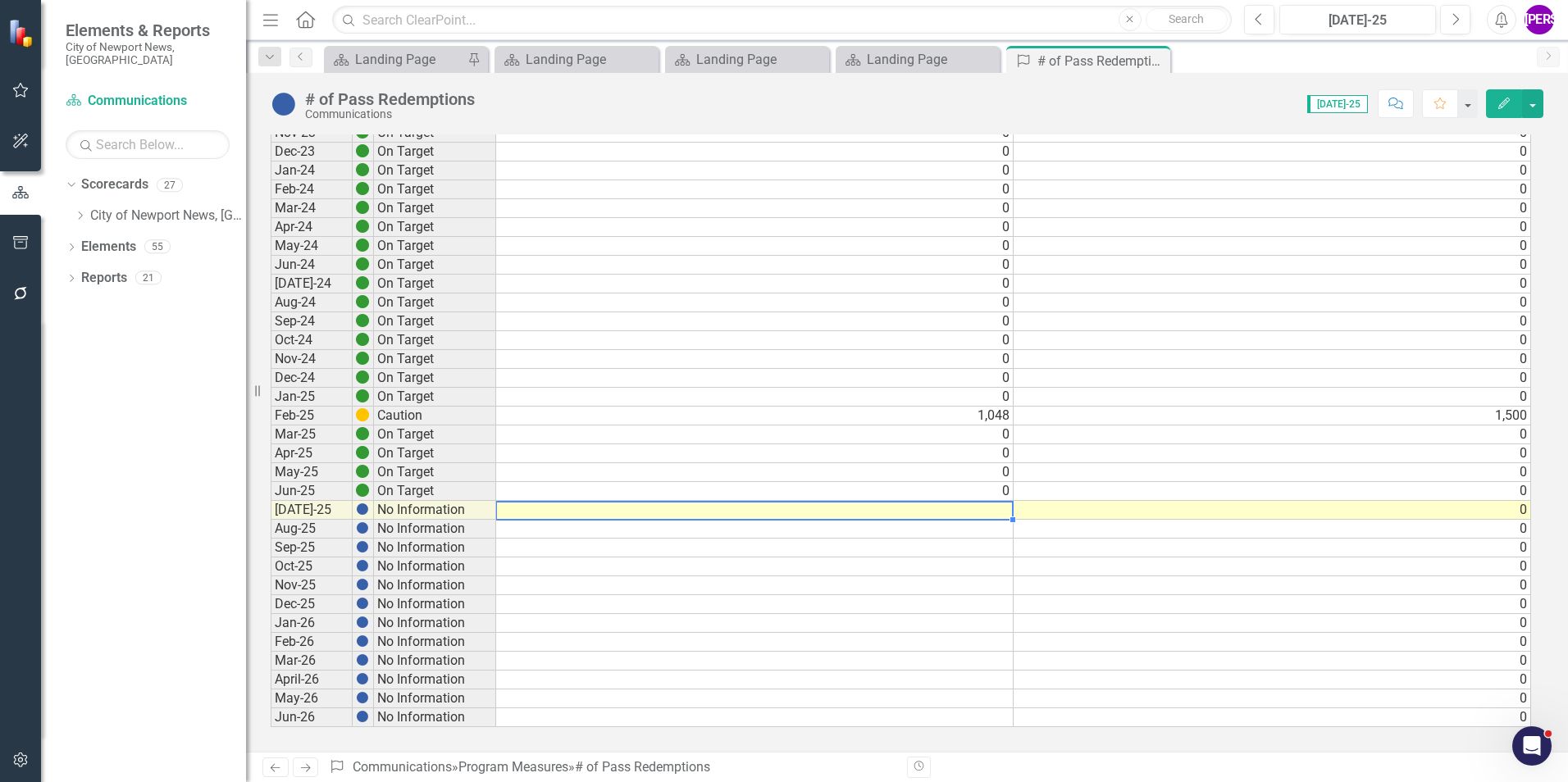
click at [991, 512] on td at bounding box center [755, 511] width 518 height 19
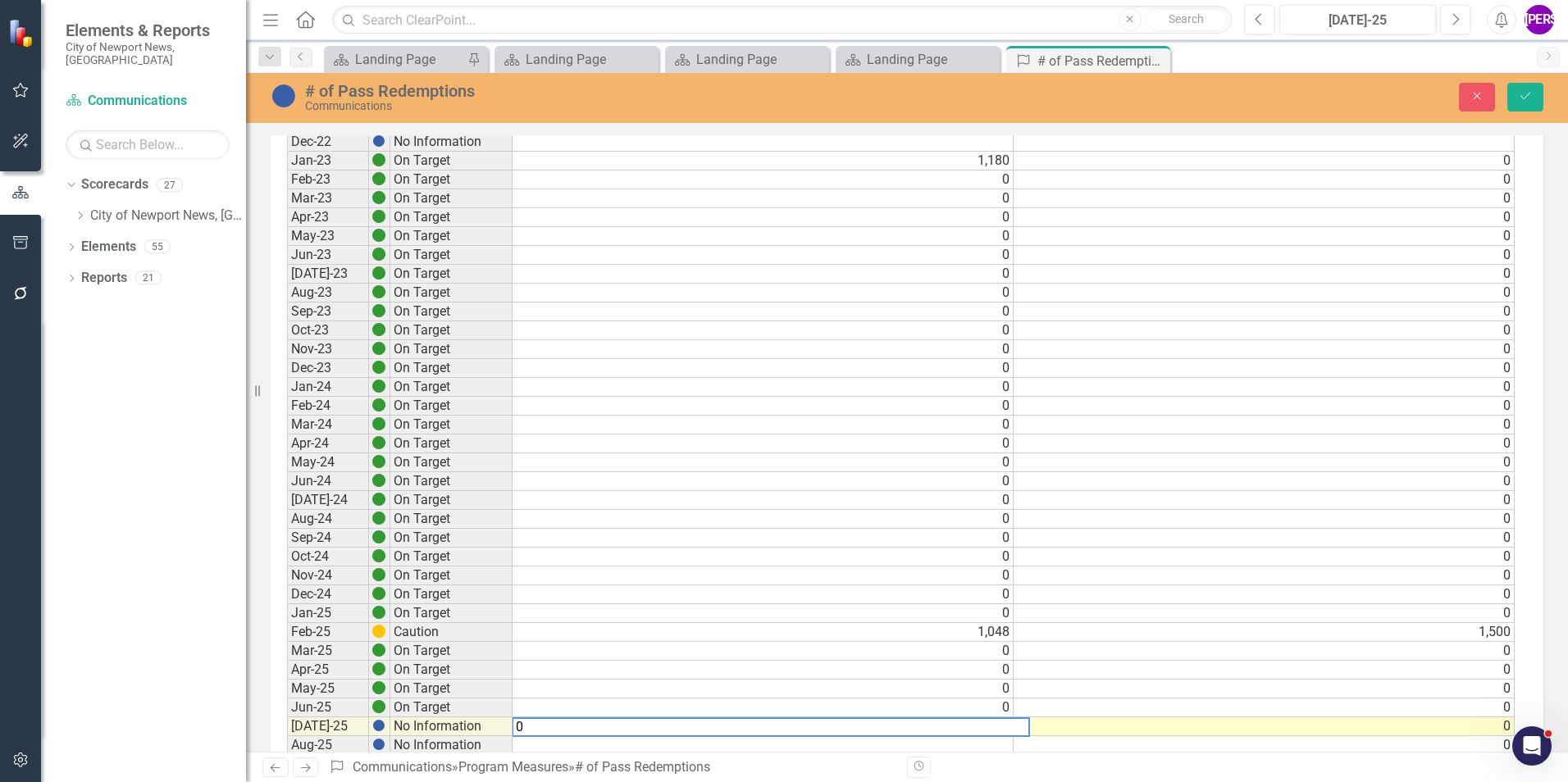
scroll to position [634, 0]
type textarea "0"
click at [1524, 92] on icon "Save" at bounding box center [1525, 95] width 15 height 11
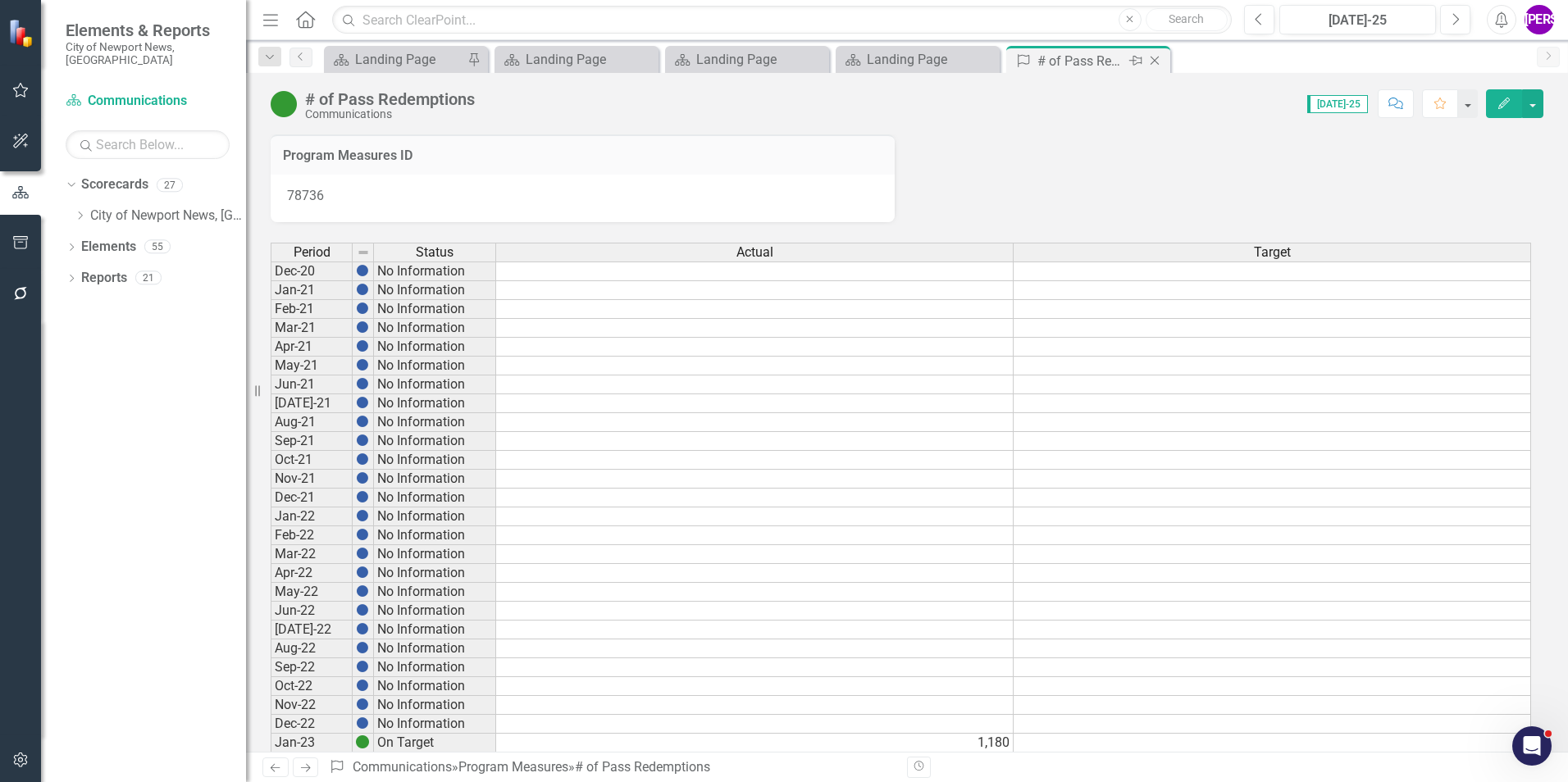
click at [1154, 60] on icon "Close" at bounding box center [1154, 60] width 16 height 13
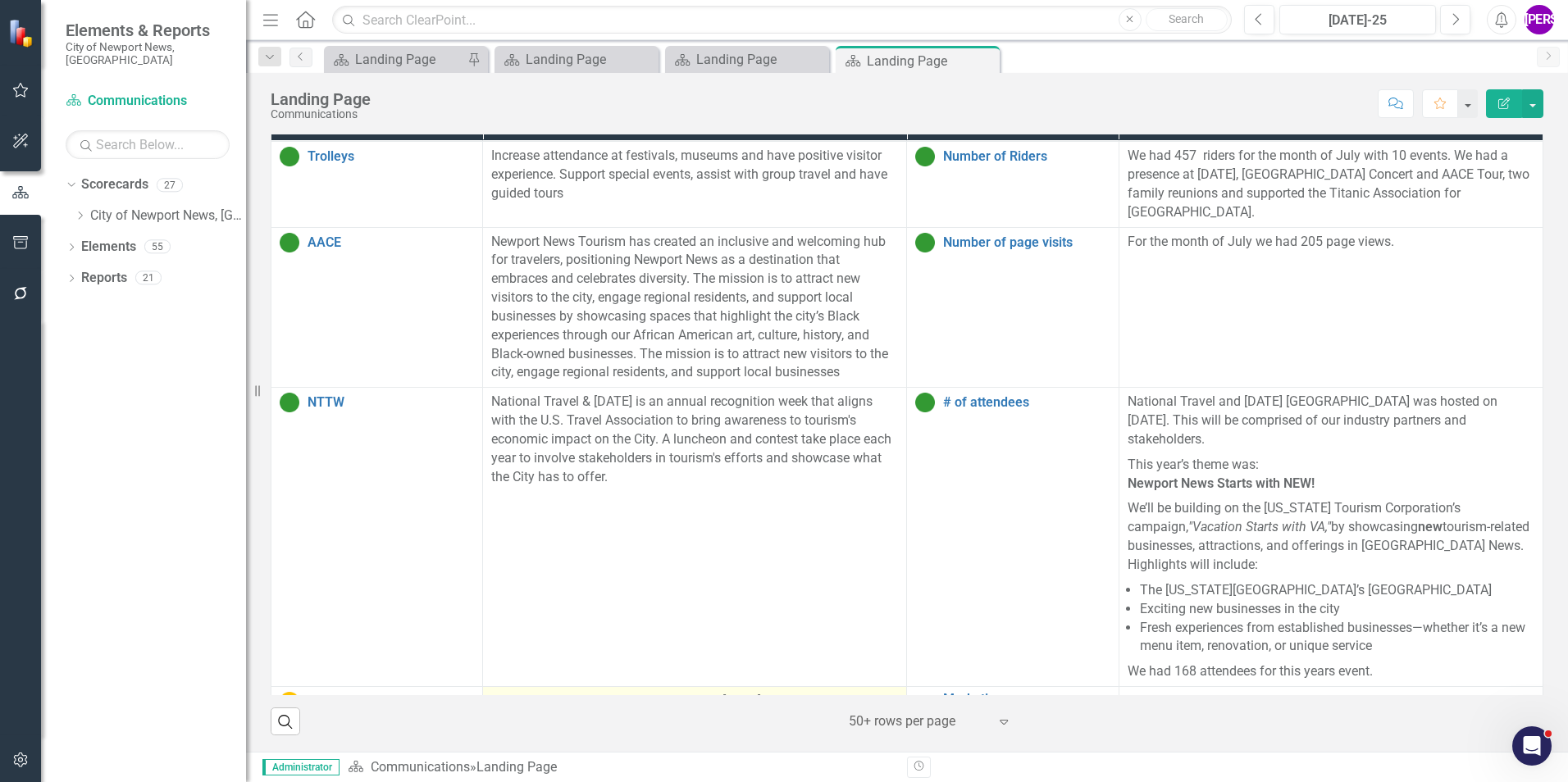
scroll to position [1065, 0]
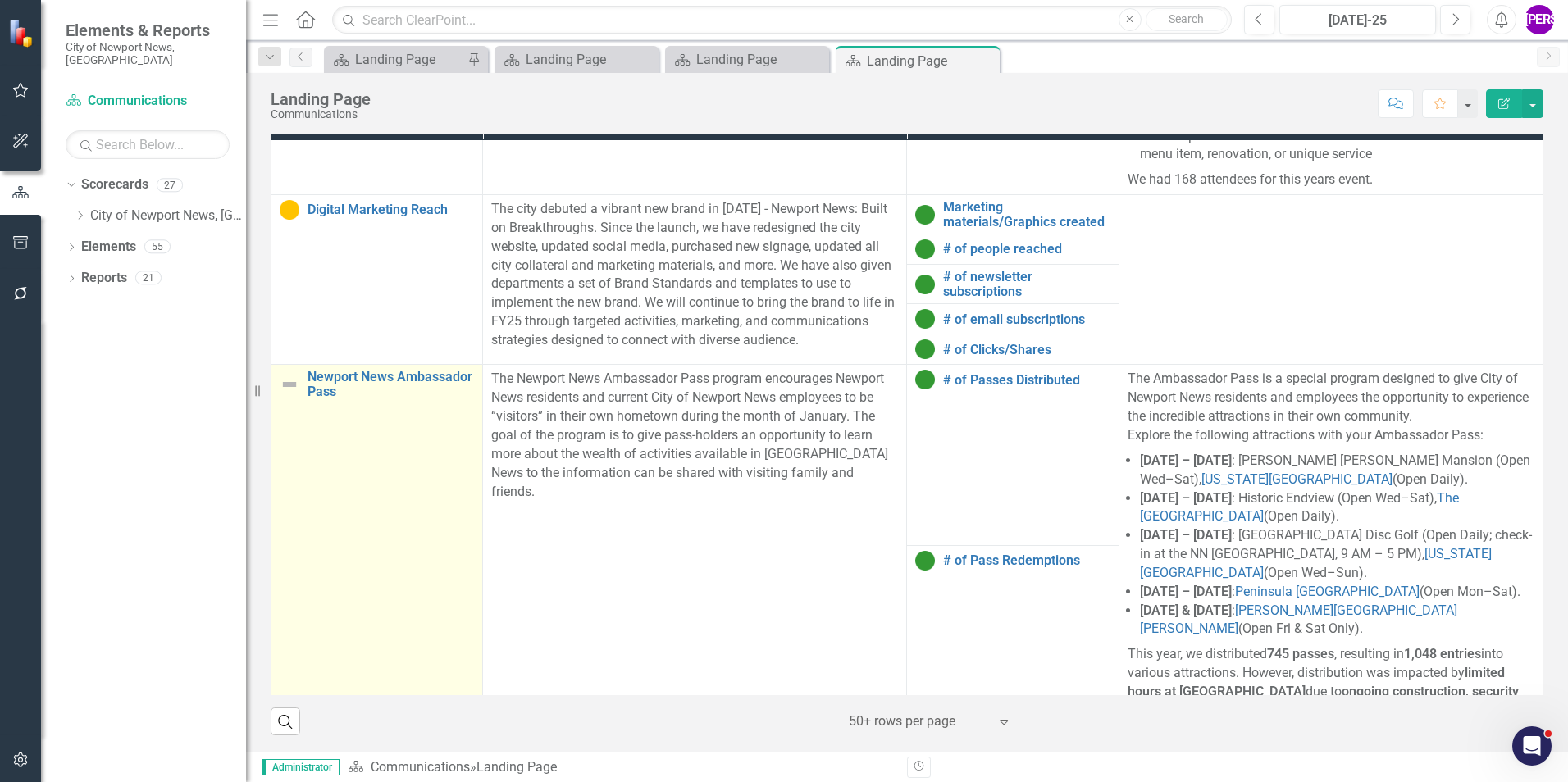
click at [371, 561] on td "Newport News Ambassador Pass Link Map View Link Map Edit Edit Program Link Open…" at bounding box center [377, 544] width 212 height 360
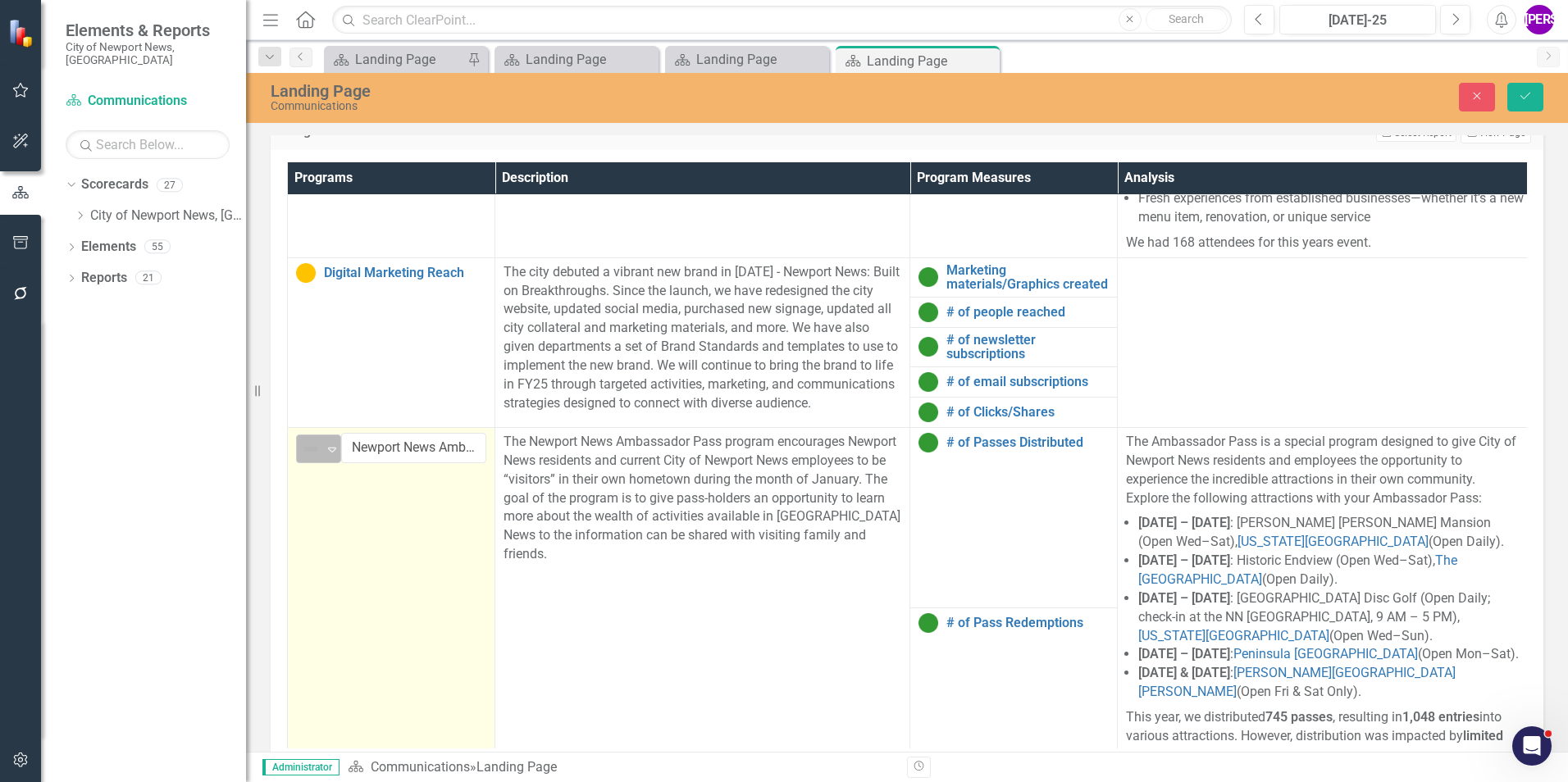
click at [314, 455] on img at bounding box center [310, 448] width 20 height 20
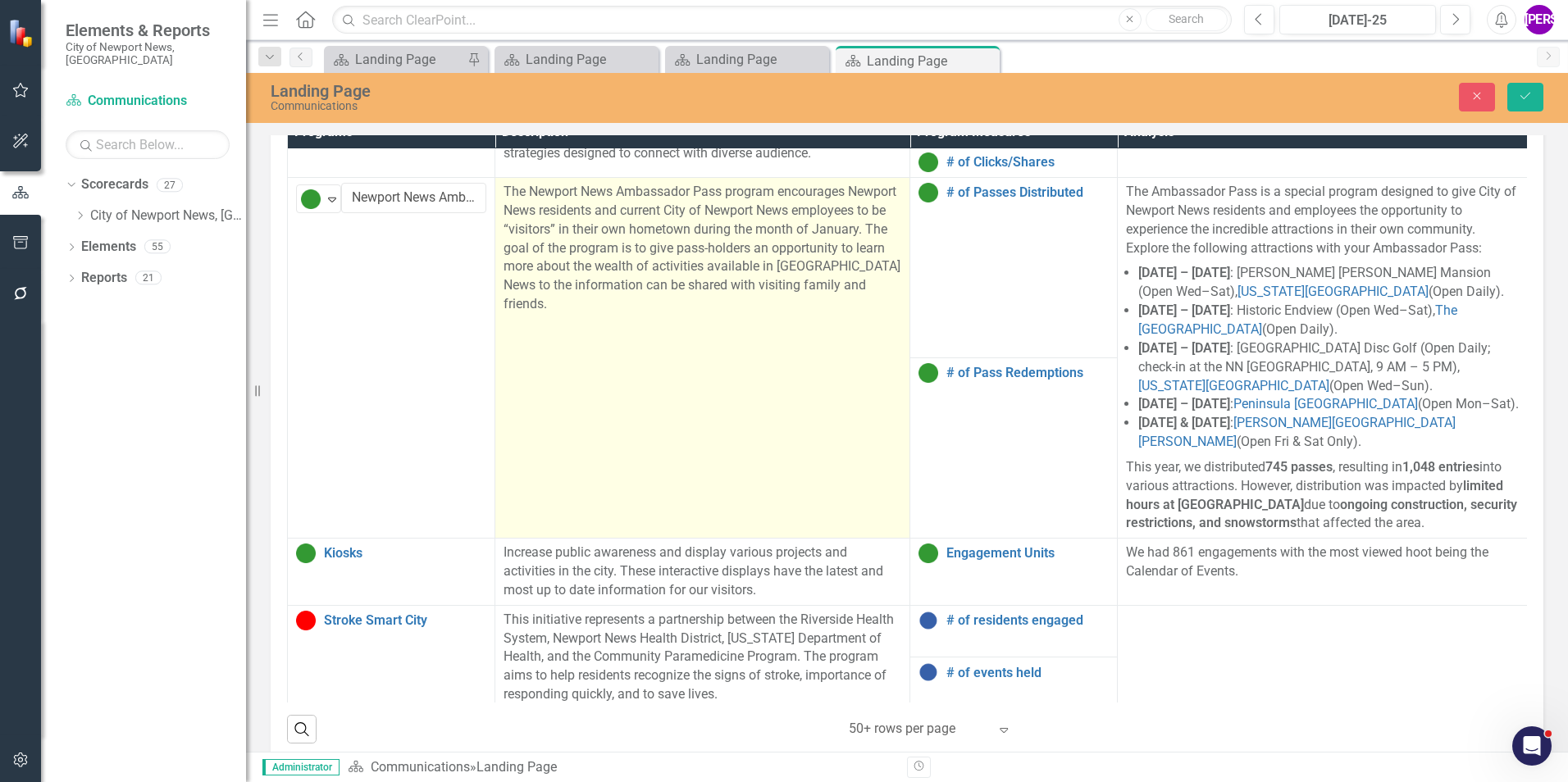
scroll to position [1181, 0]
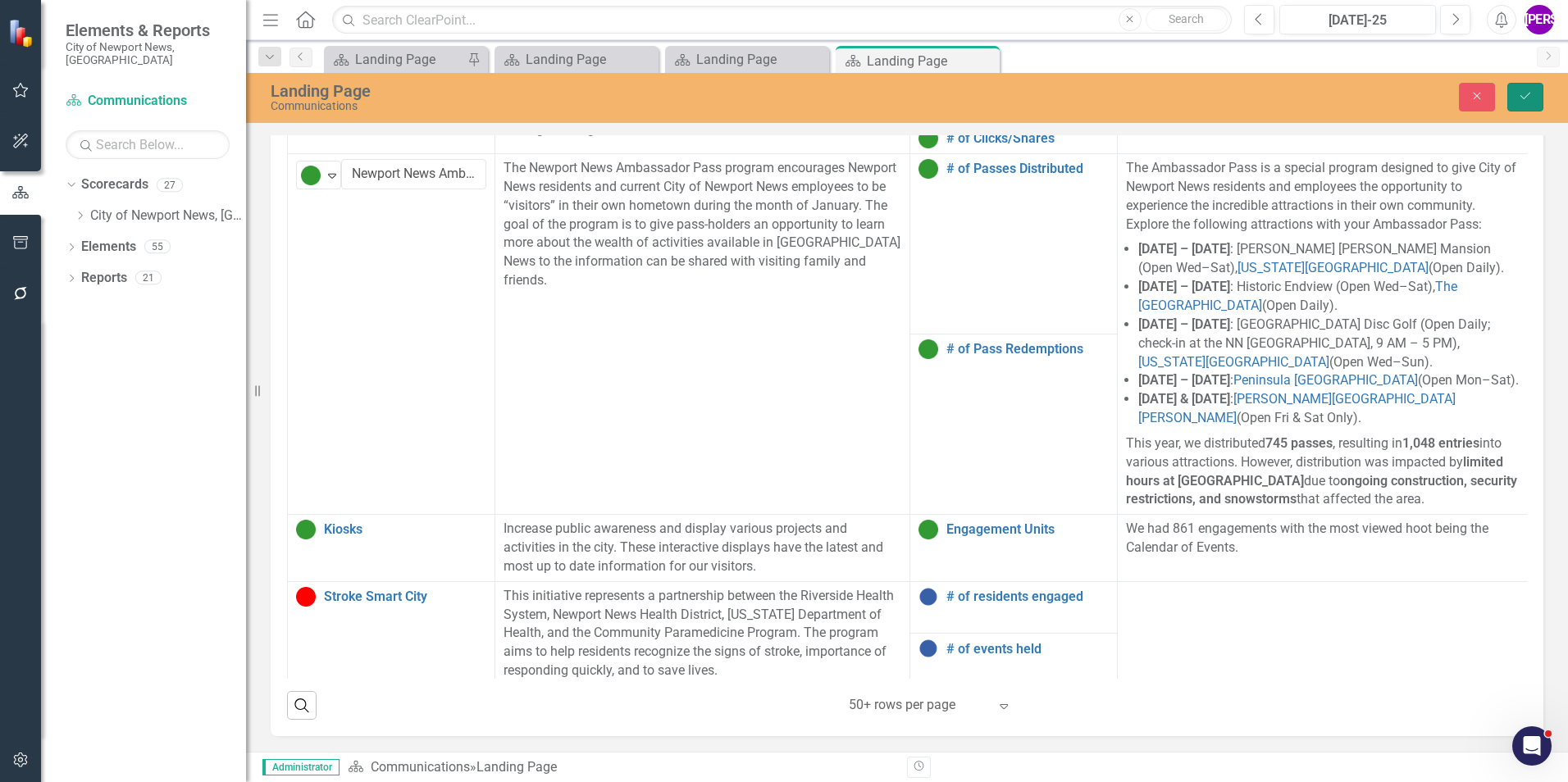
click at [1520, 96] on icon "submit" at bounding box center [1525, 96] width 10 height 7
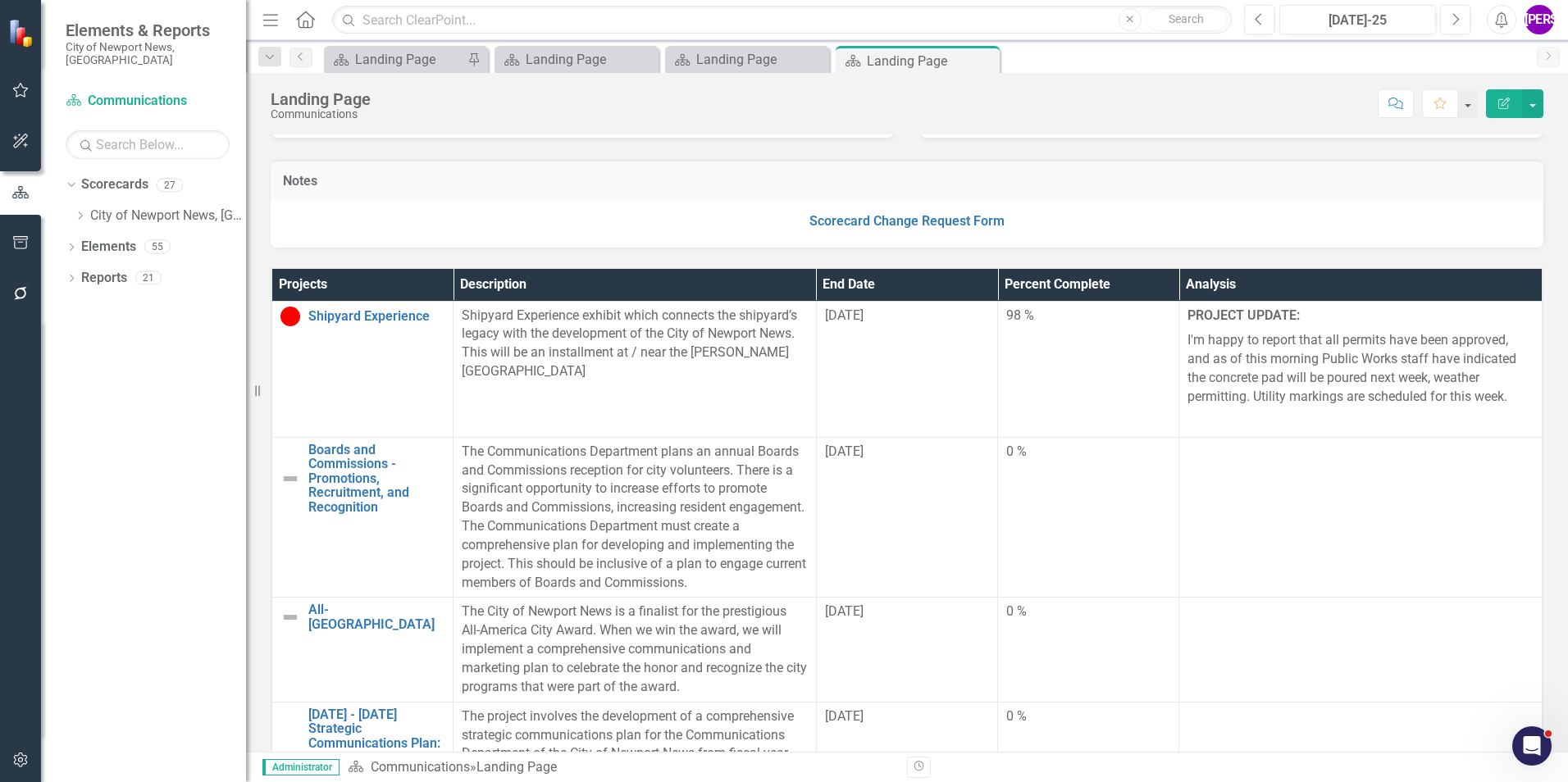
scroll to position [327, 0]
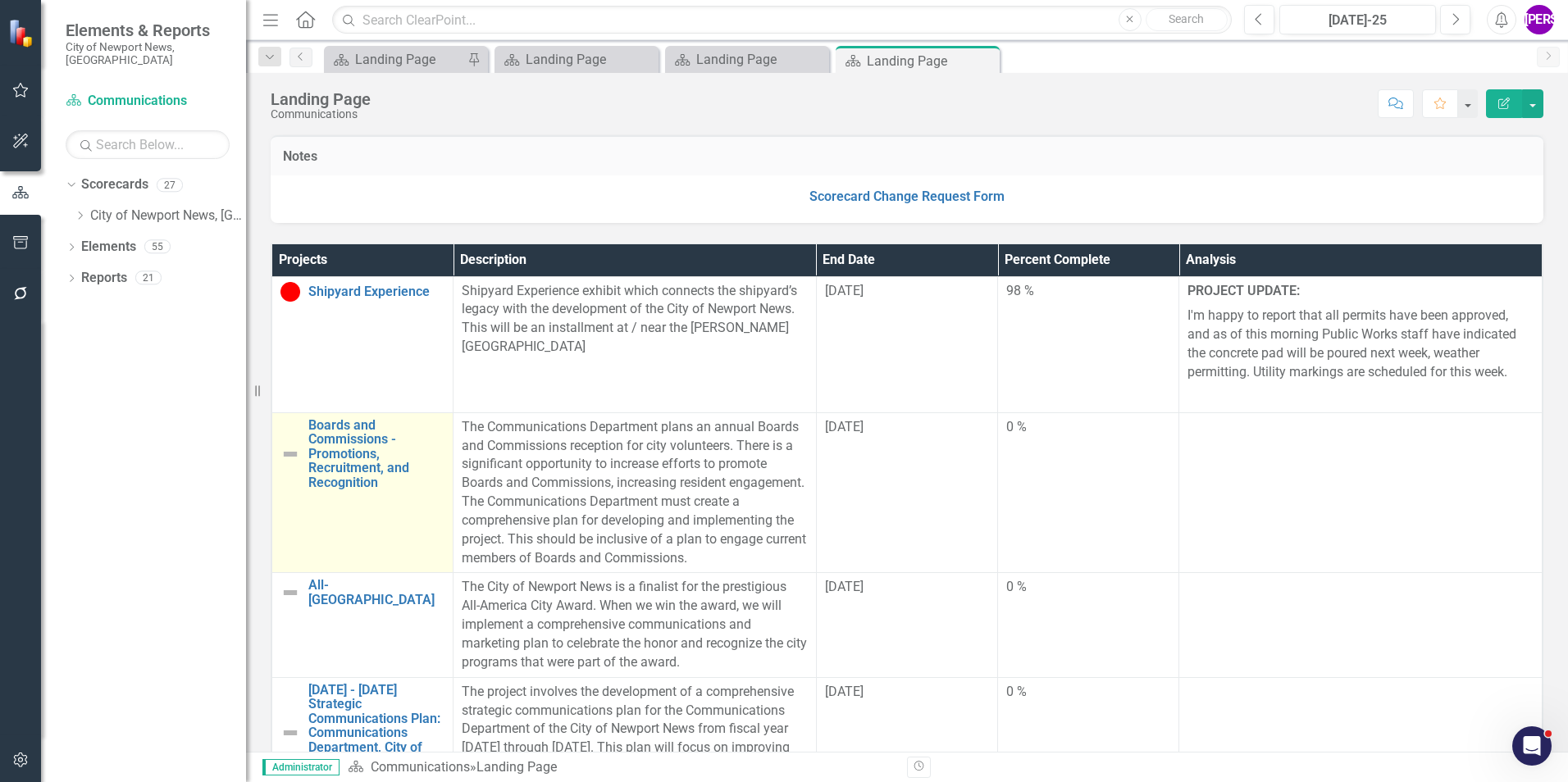
click at [322, 547] on td "Boards and Commissions - Promotions, Recruitment, and Recognition Link Map View…" at bounding box center [363, 493] width 182 height 161
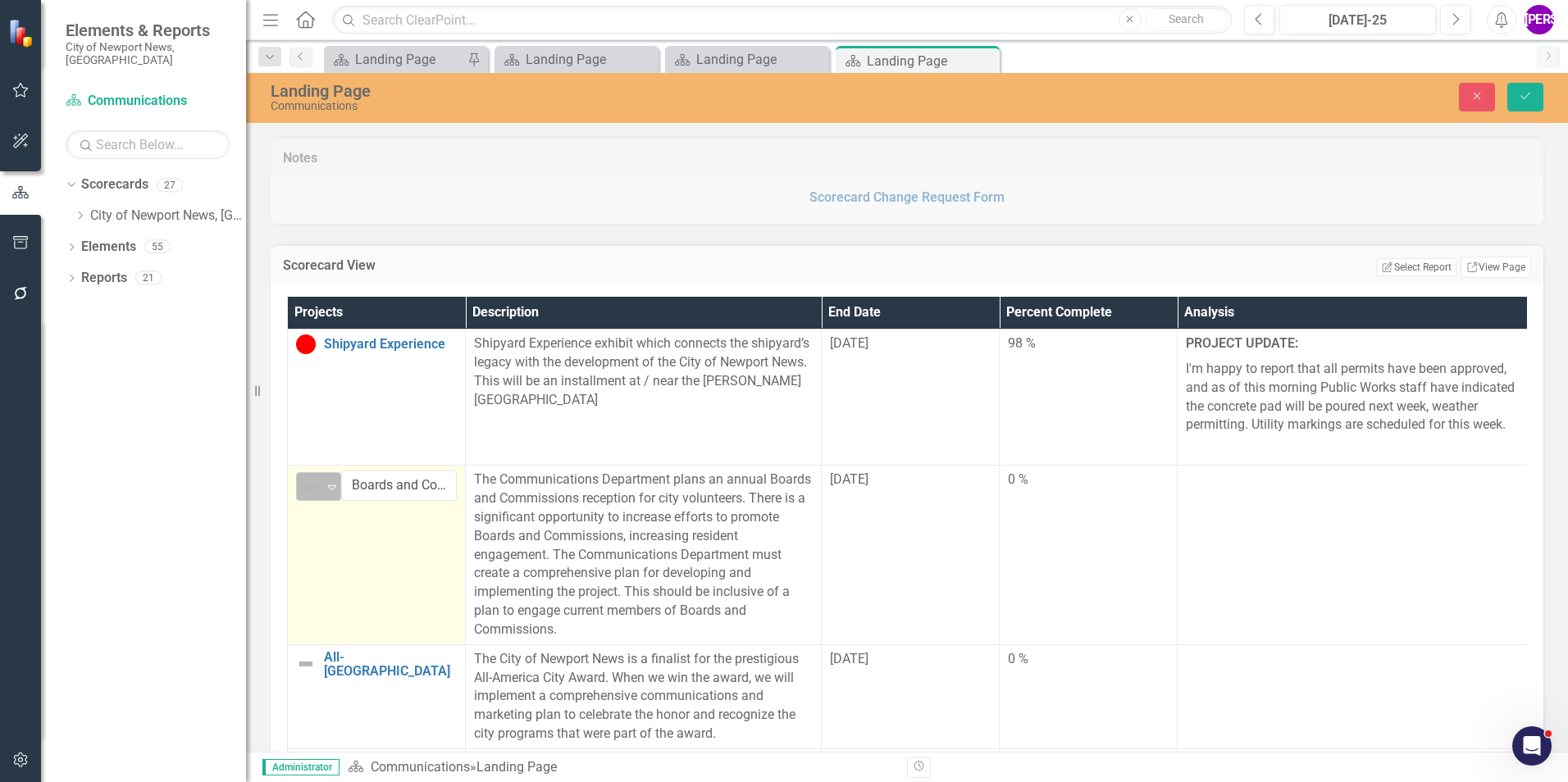
click at [317, 491] on img at bounding box center [310, 486] width 20 height 20
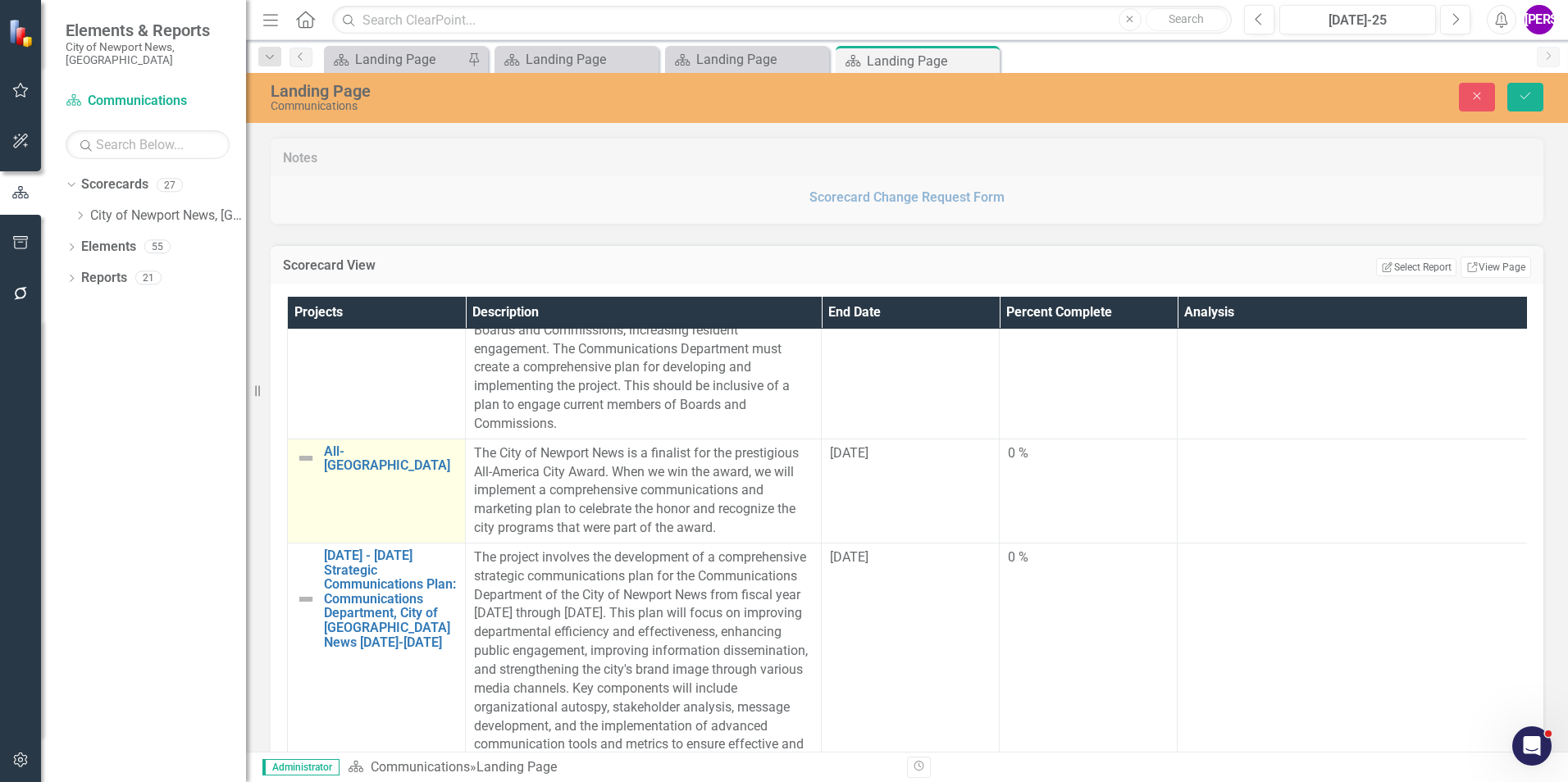
scroll to position [246, 0]
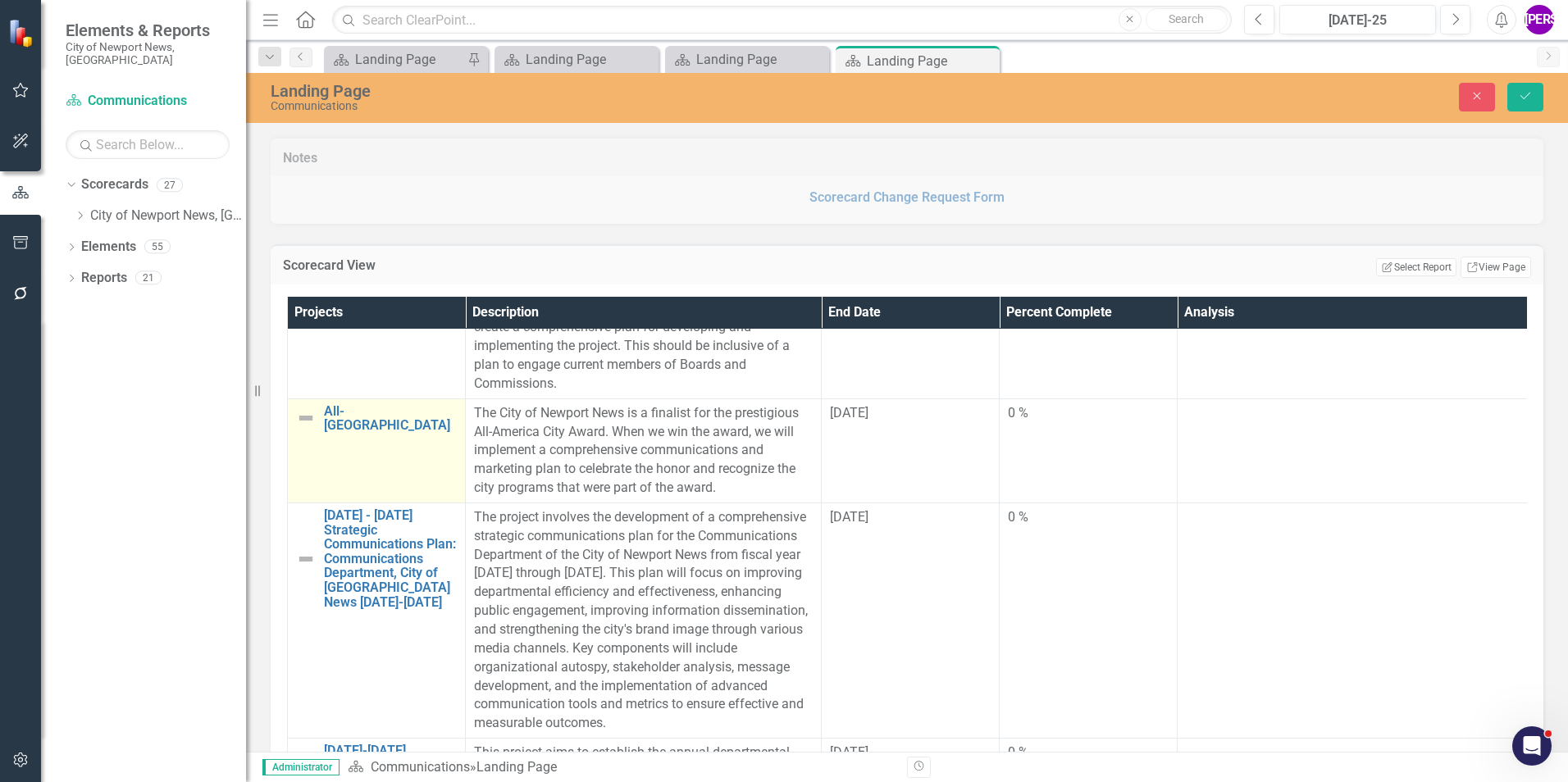
click at [376, 467] on td "All-America City Link Map View Link Map Edit Edit Project Link Open Element" at bounding box center [377, 450] width 178 height 104
click at [324, 425] on icon "Expand" at bounding box center [332, 419] width 16 height 13
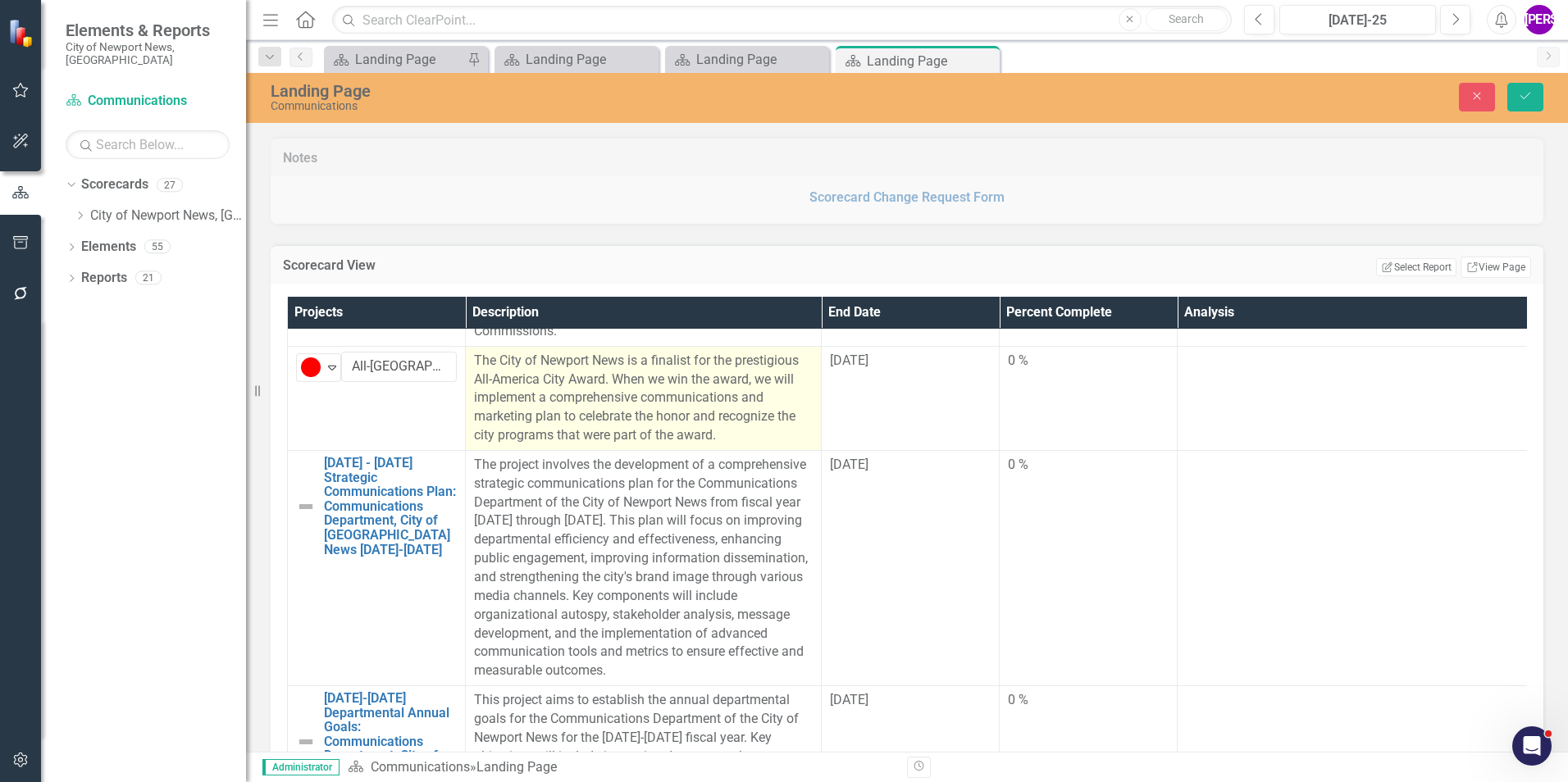
scroll to position [410, 0]
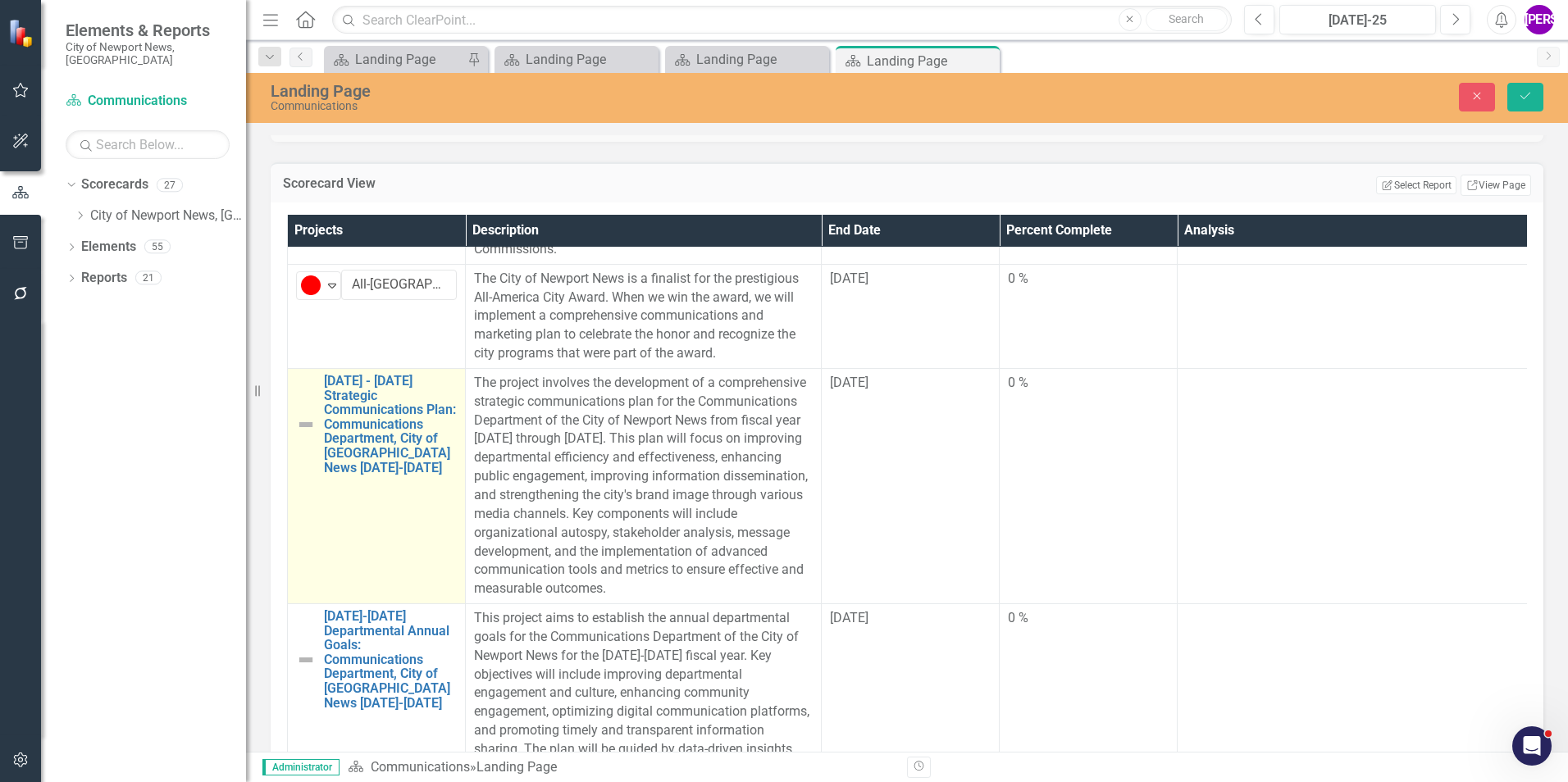
click at [322, 536] on td "2025 - 2030 Strategic Communications Plan: Communications Department, City of N…" at bounding box center [377, 486] width 178 height 235
click at [315, 379] on img at bounding box center [310, 389] width 20 height 20
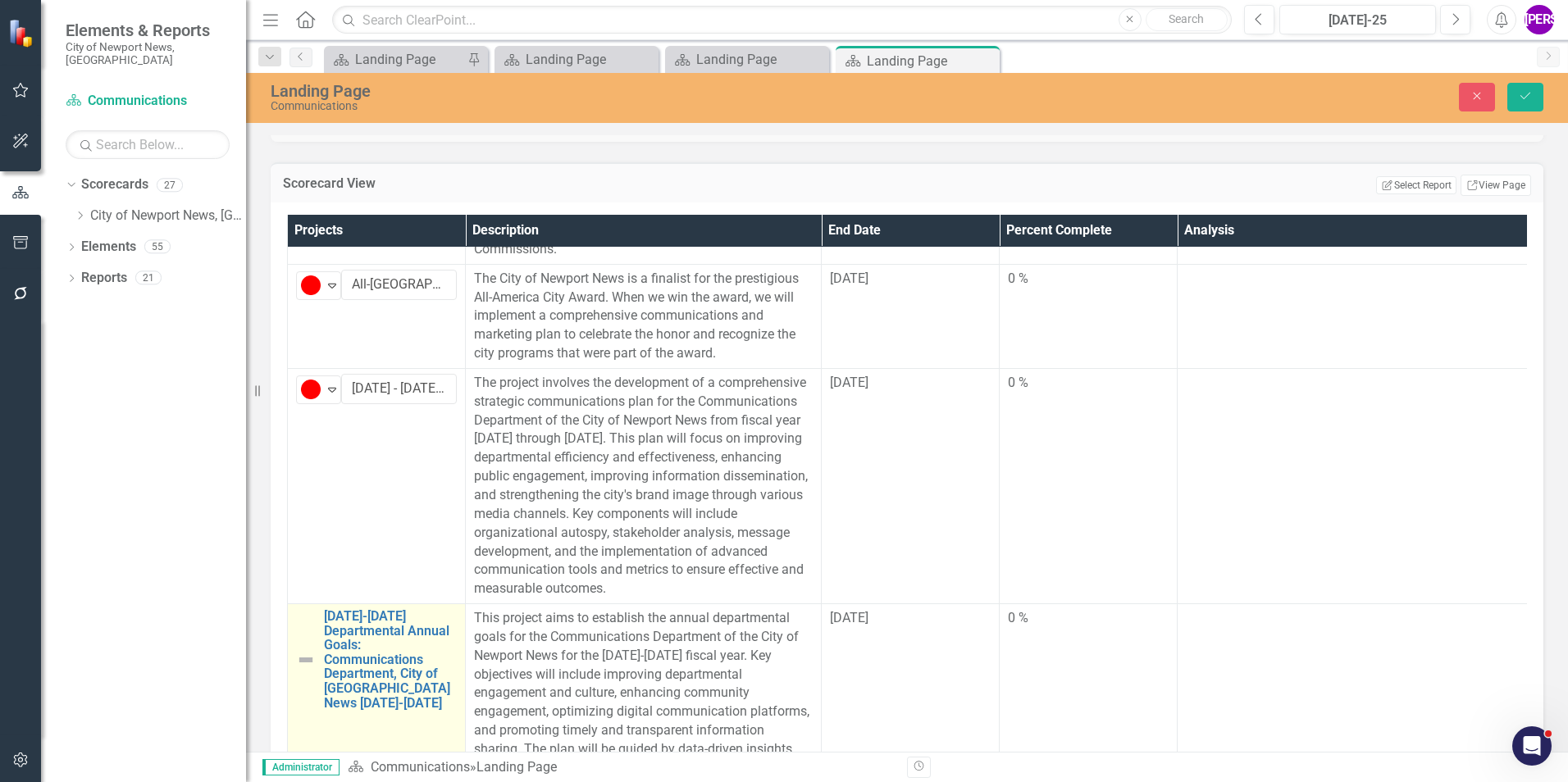
click at [415, 715] on td "2024-2025 Departmental Annual Goals: Communications Department, City of Newport…" at bounding box center [377, 703] width 178 height 198
click at [335, 619] on icon "Expand" at bounding box center [332, 625] width 16 height 13
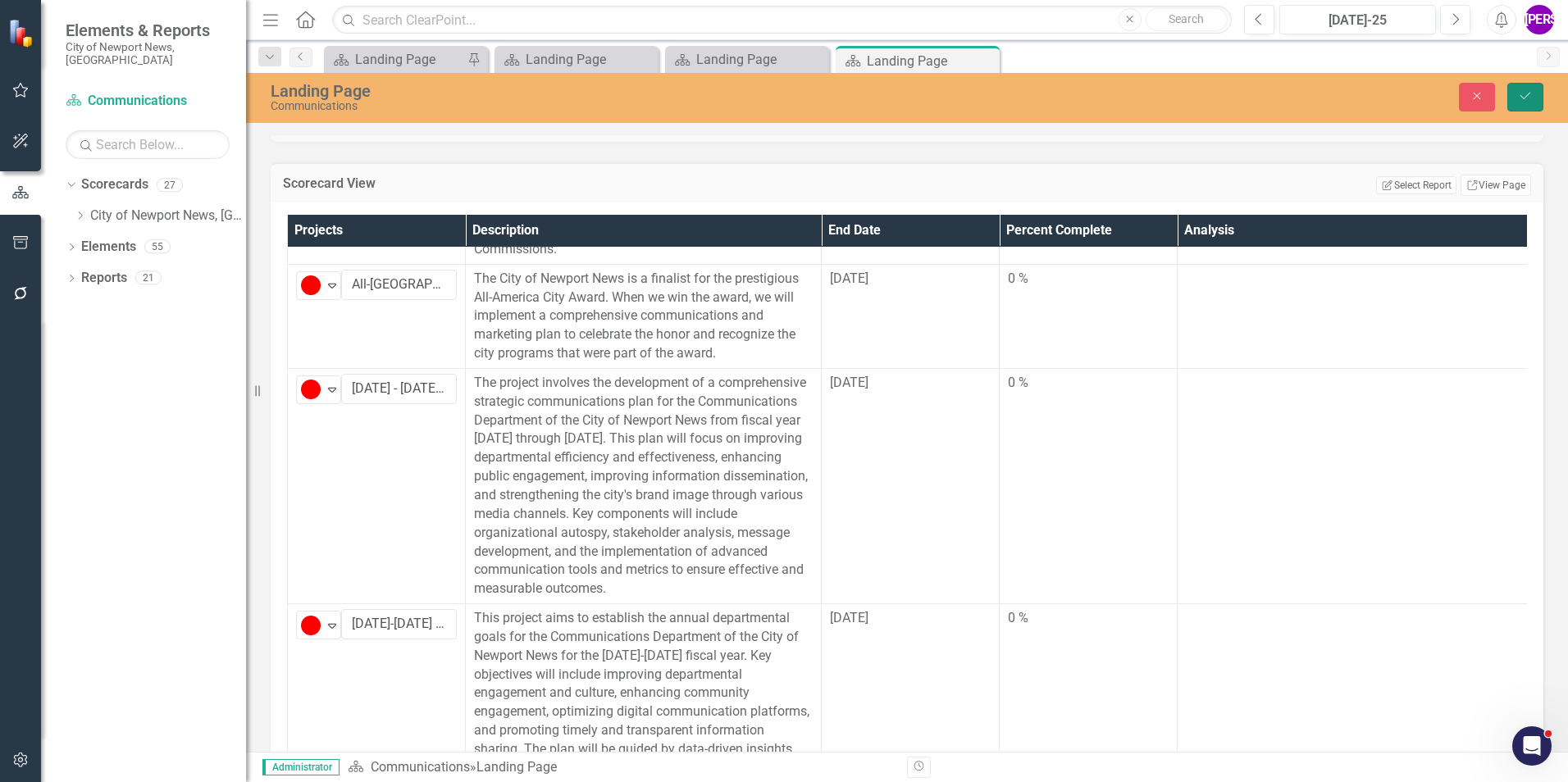
click at [1533, 91] on button "Save" at bounding box center [1526, 97] width 36 height 29
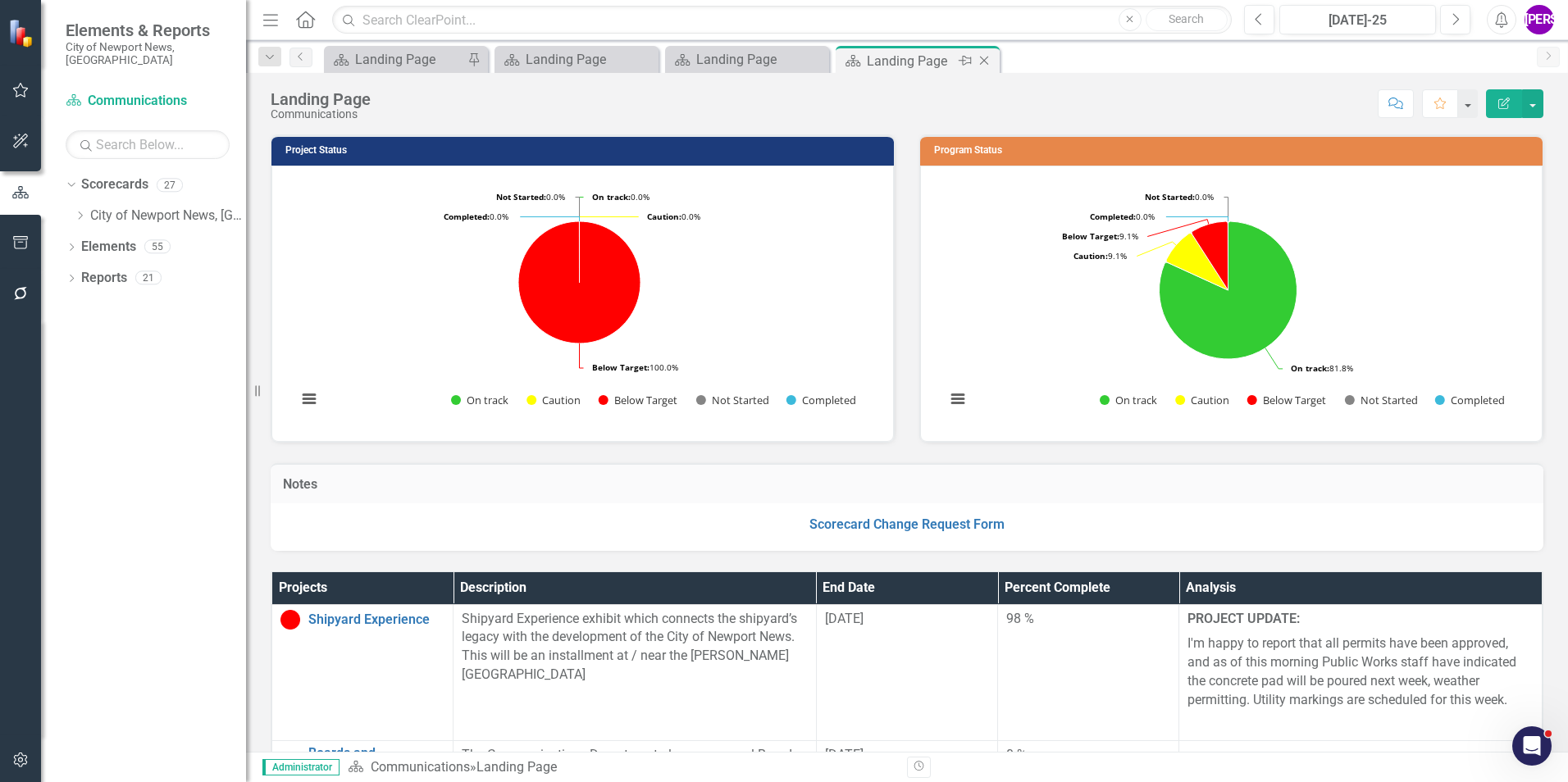
click at [982, 60] on icon "Close" at bounding box center [984, 60] width 16 height 13
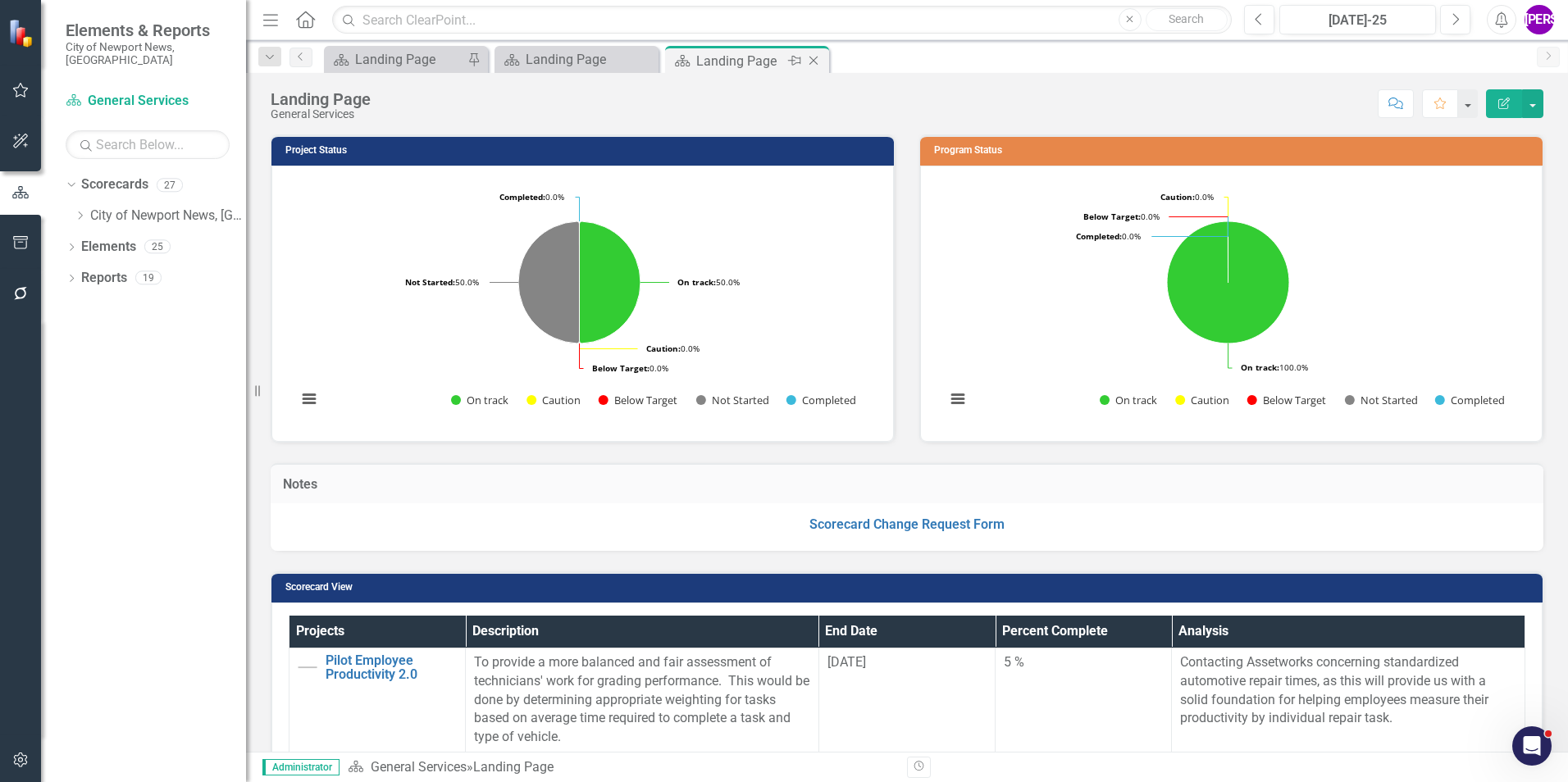
click at [815, 56] on icon "Close" at bounding box center [813, 60] width 16 height 13
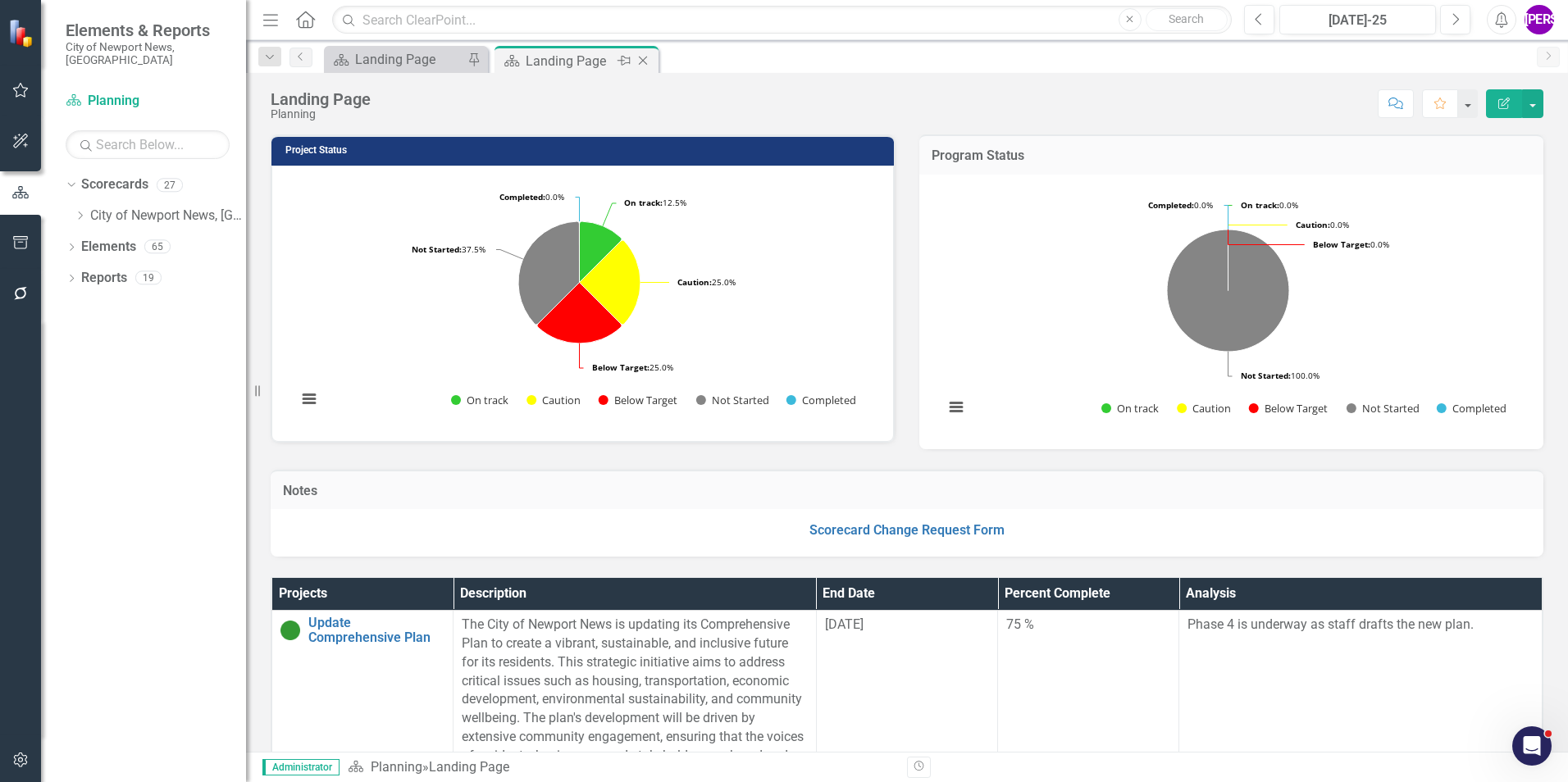
click at [640, 60] on icon "Close" at bounding box center [642, 60] width 16 height 13
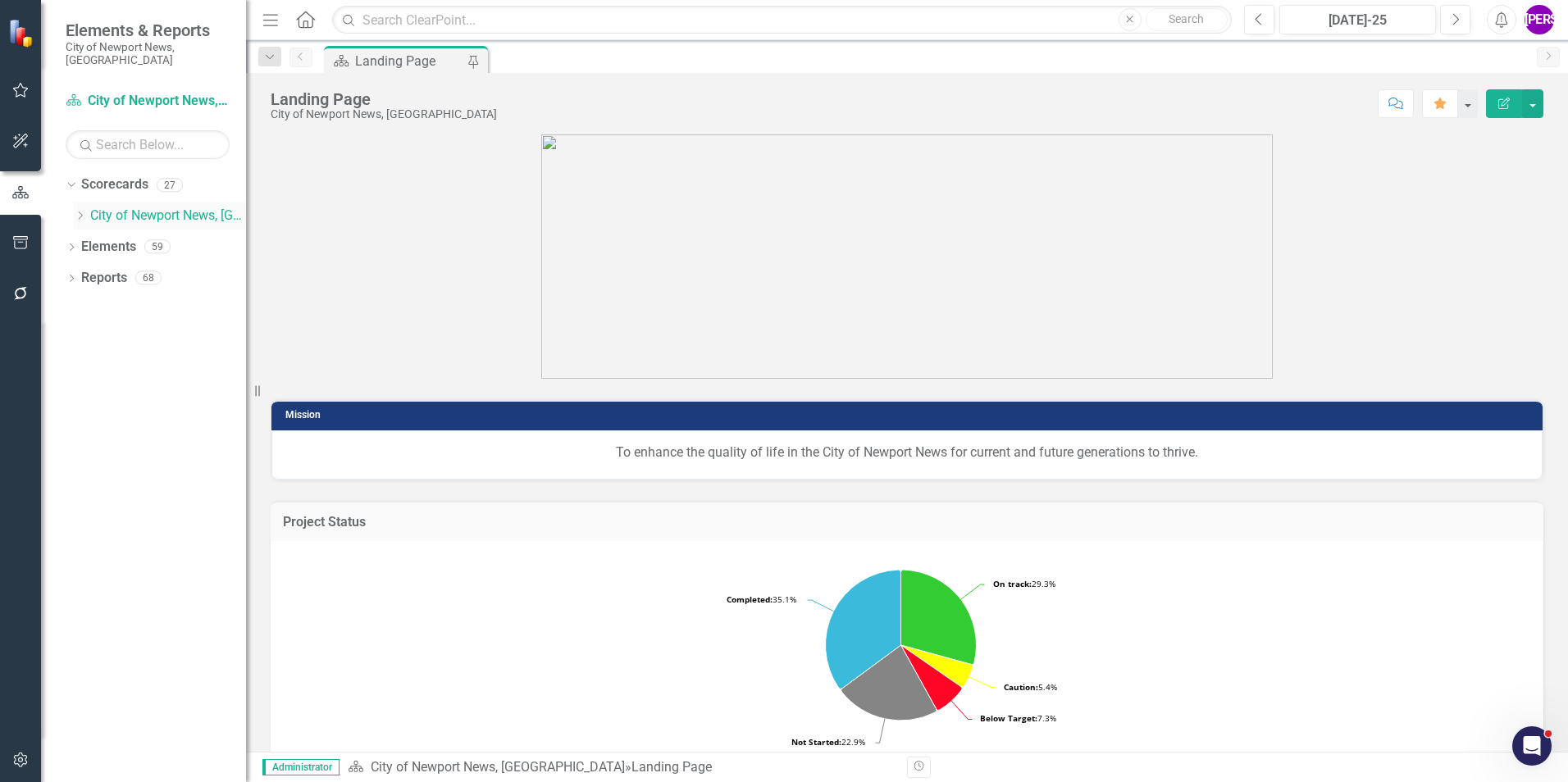
click at [84, 211] on icon "Dropdown" at bounding box center [80, 215] width 12 height 10
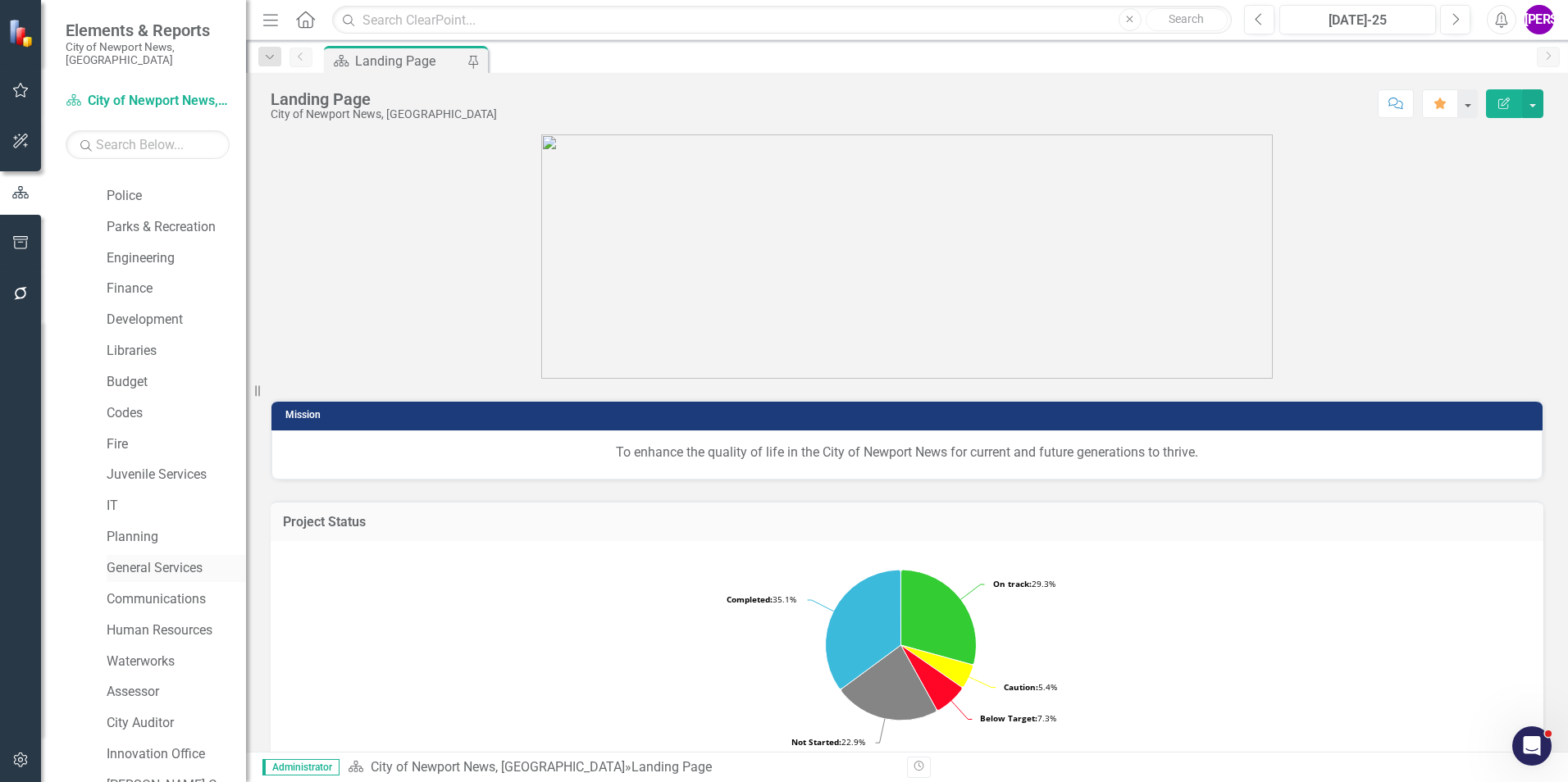
scroll to position [164, 0]
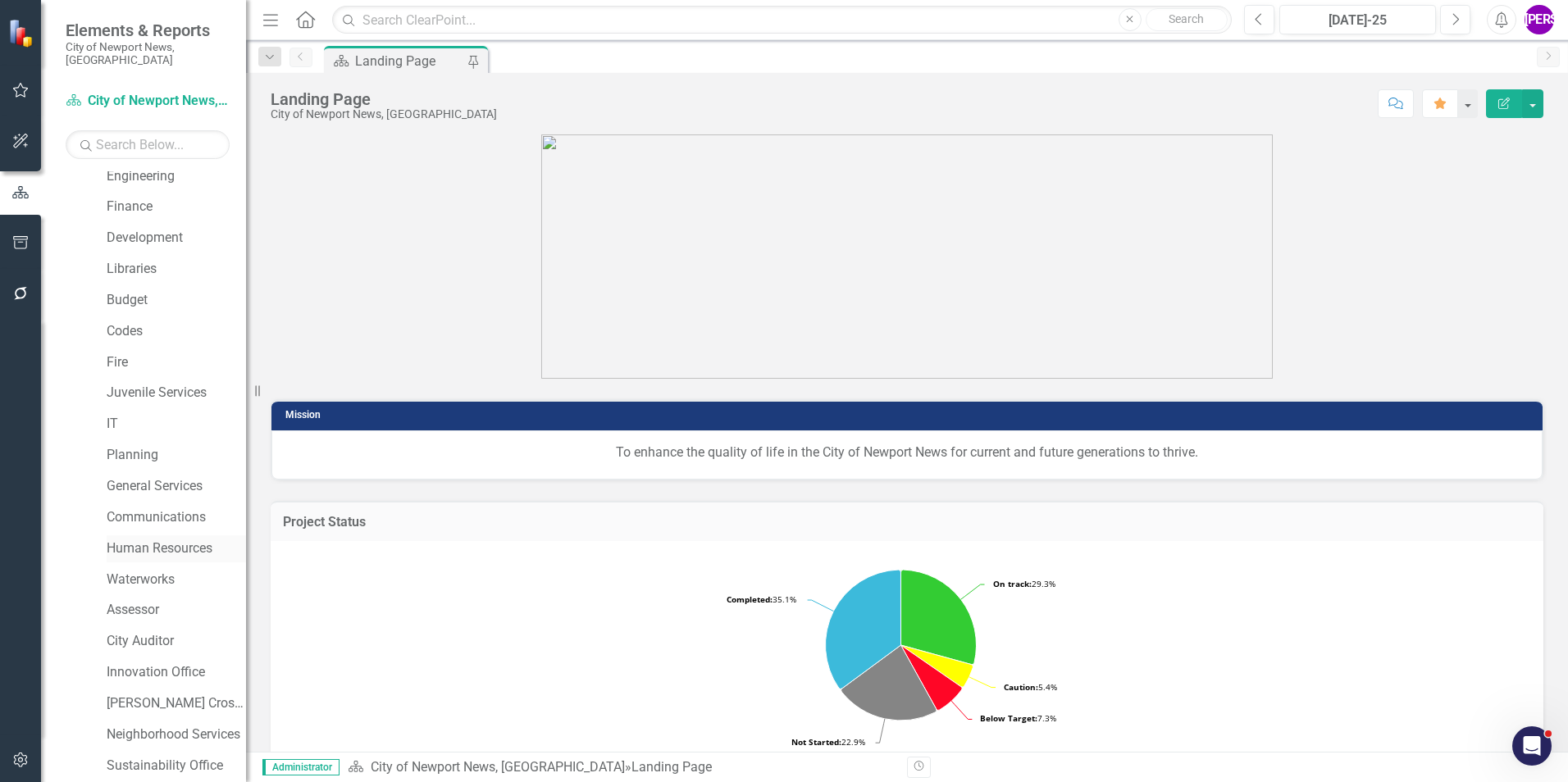
click at [173, 548] on div "Human Resources" at bounding box center [175, 548] width 139 height 27
click at [150, 539] on link "Human Resources" at bounding box center [175, 549] width 139 height 19
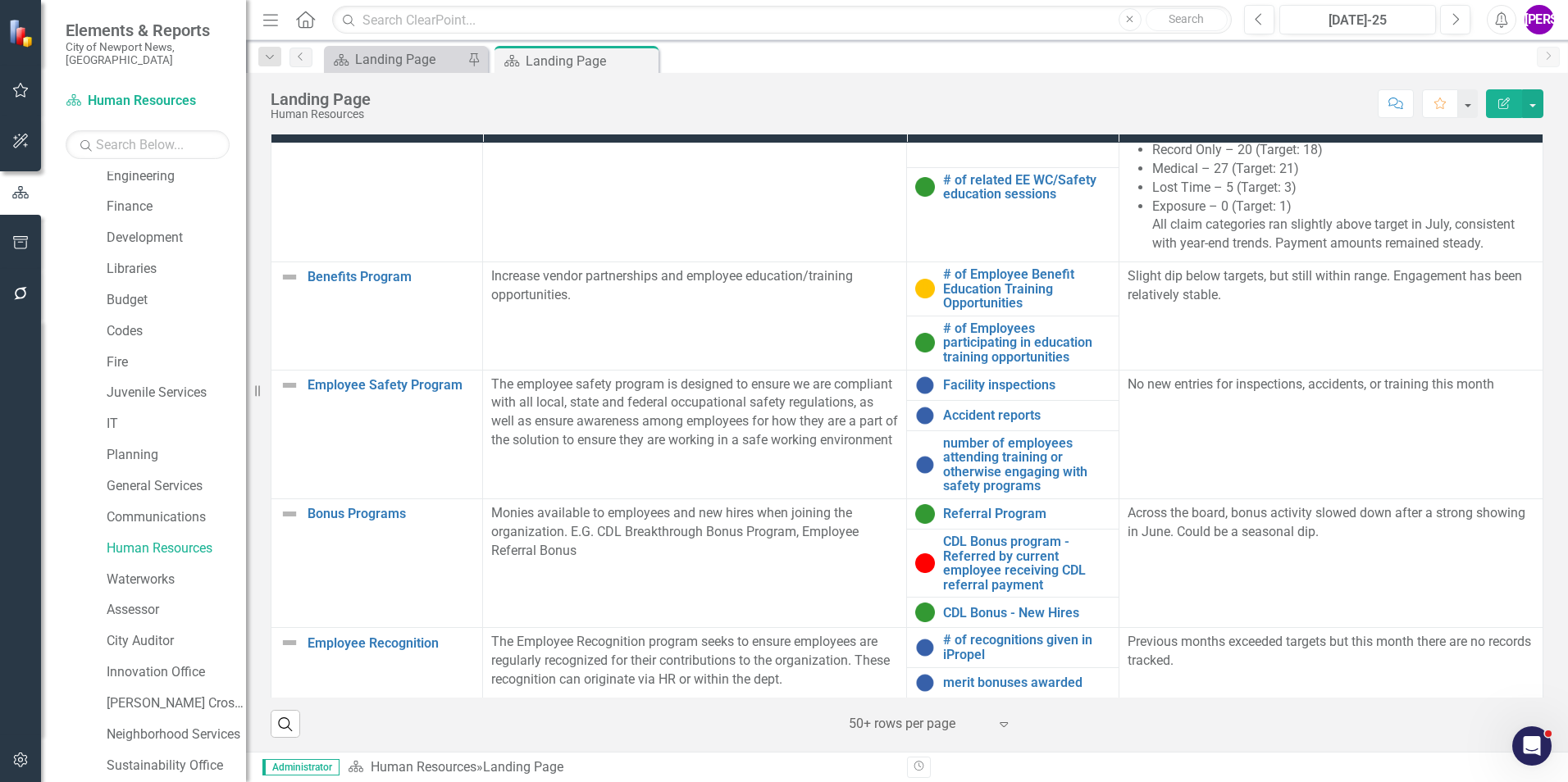
scroll to position [683, 0]
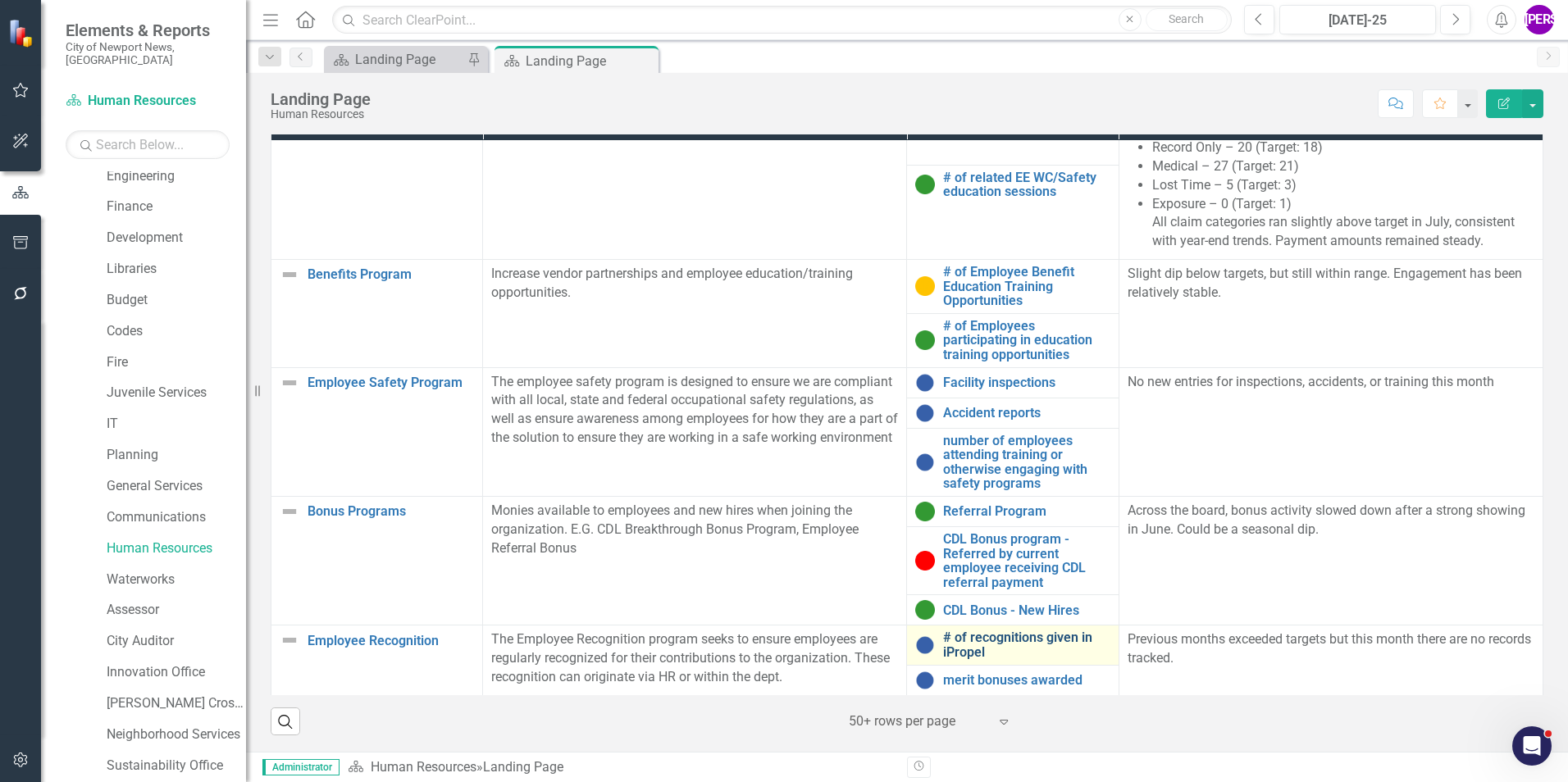
click at [1012, 645] on link "# of recognitions given in iPropel" at bounding box center [1026, 645] width 167 height 29
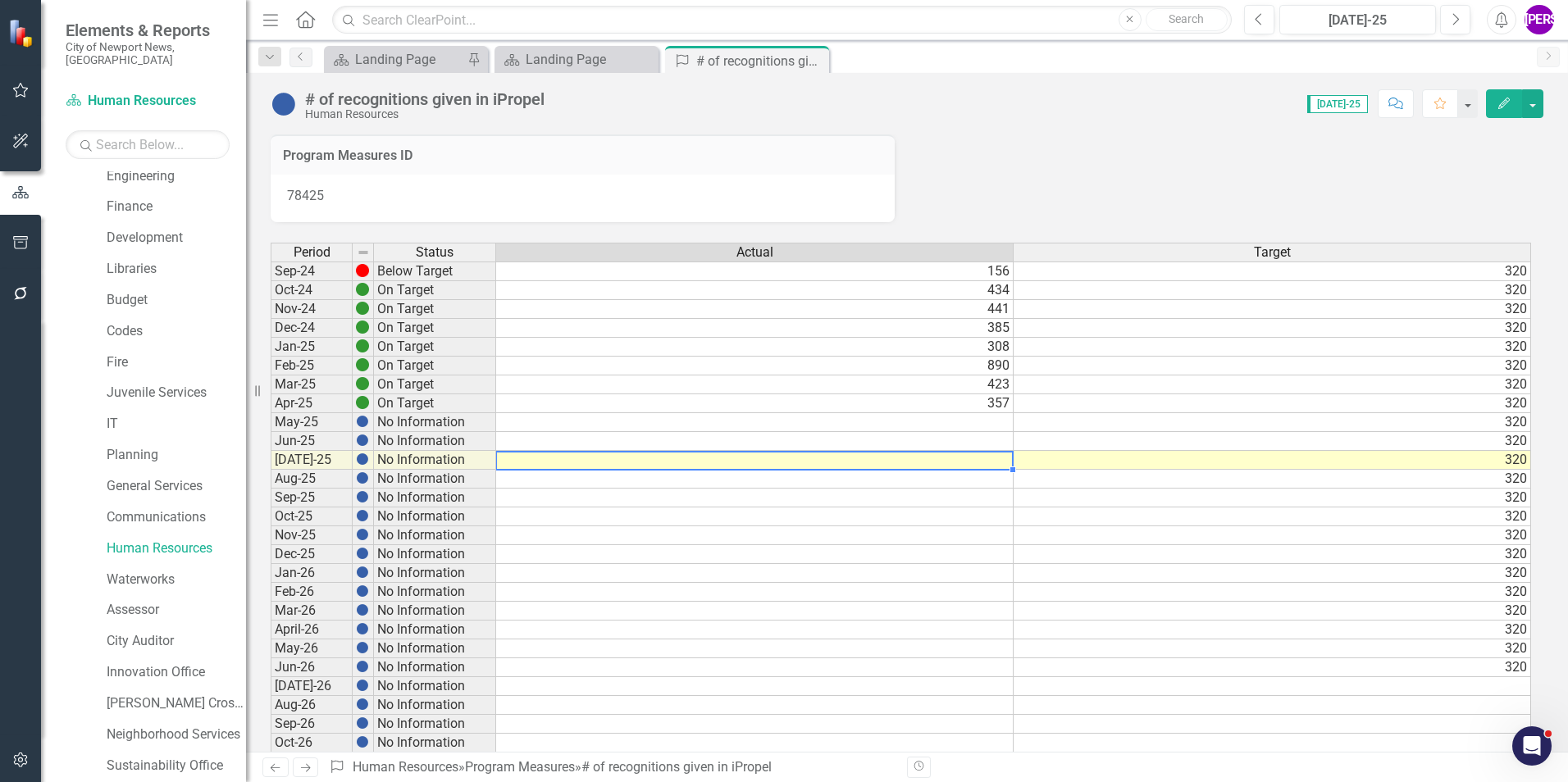
click at [974, 467] on td at bounding box center [755, 461] width 518 height 19
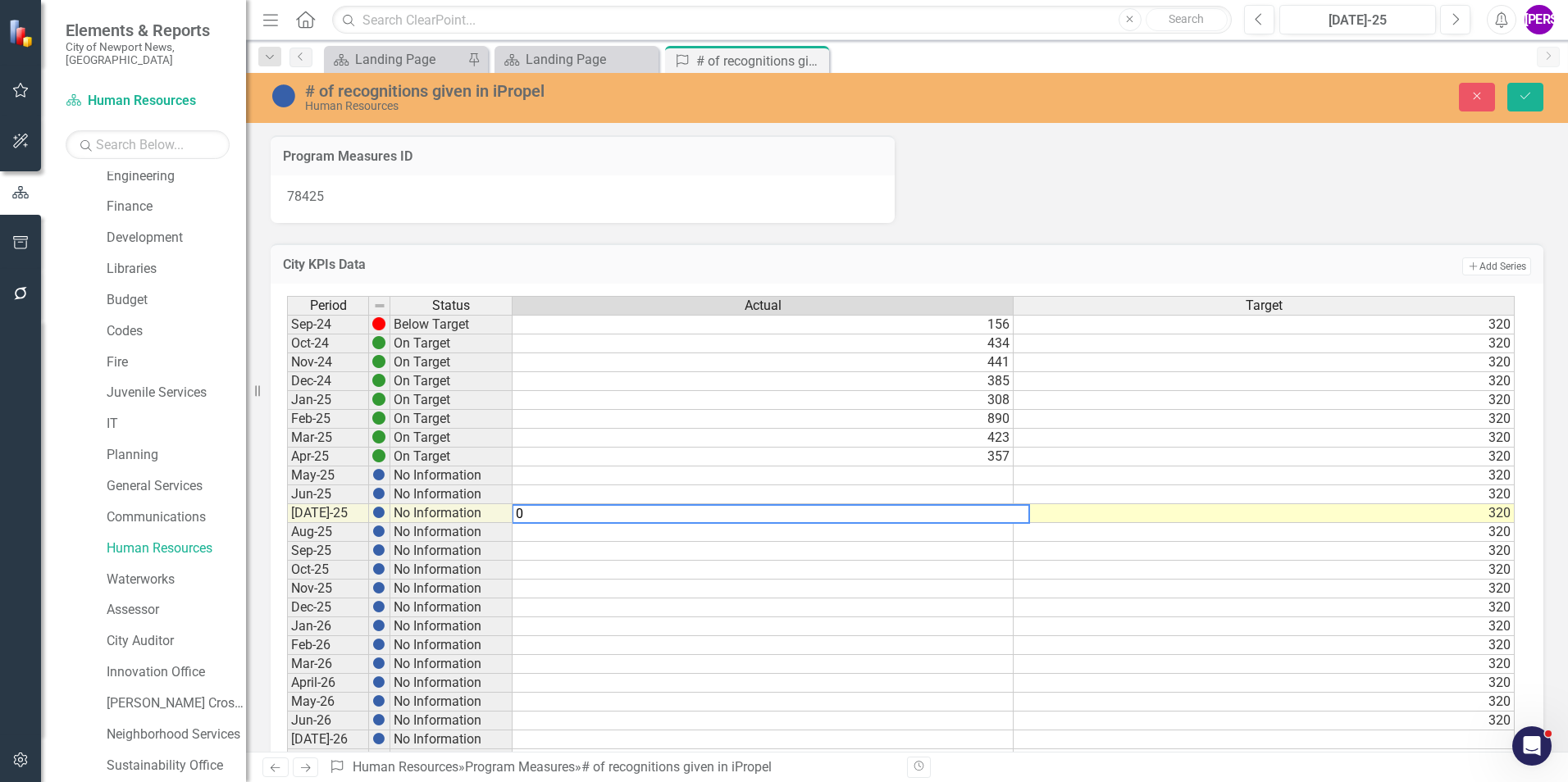
type textarea "0"
click at [958, 498] on td at bounding box center [763, 495] width 501 height 19
type textarea "0"
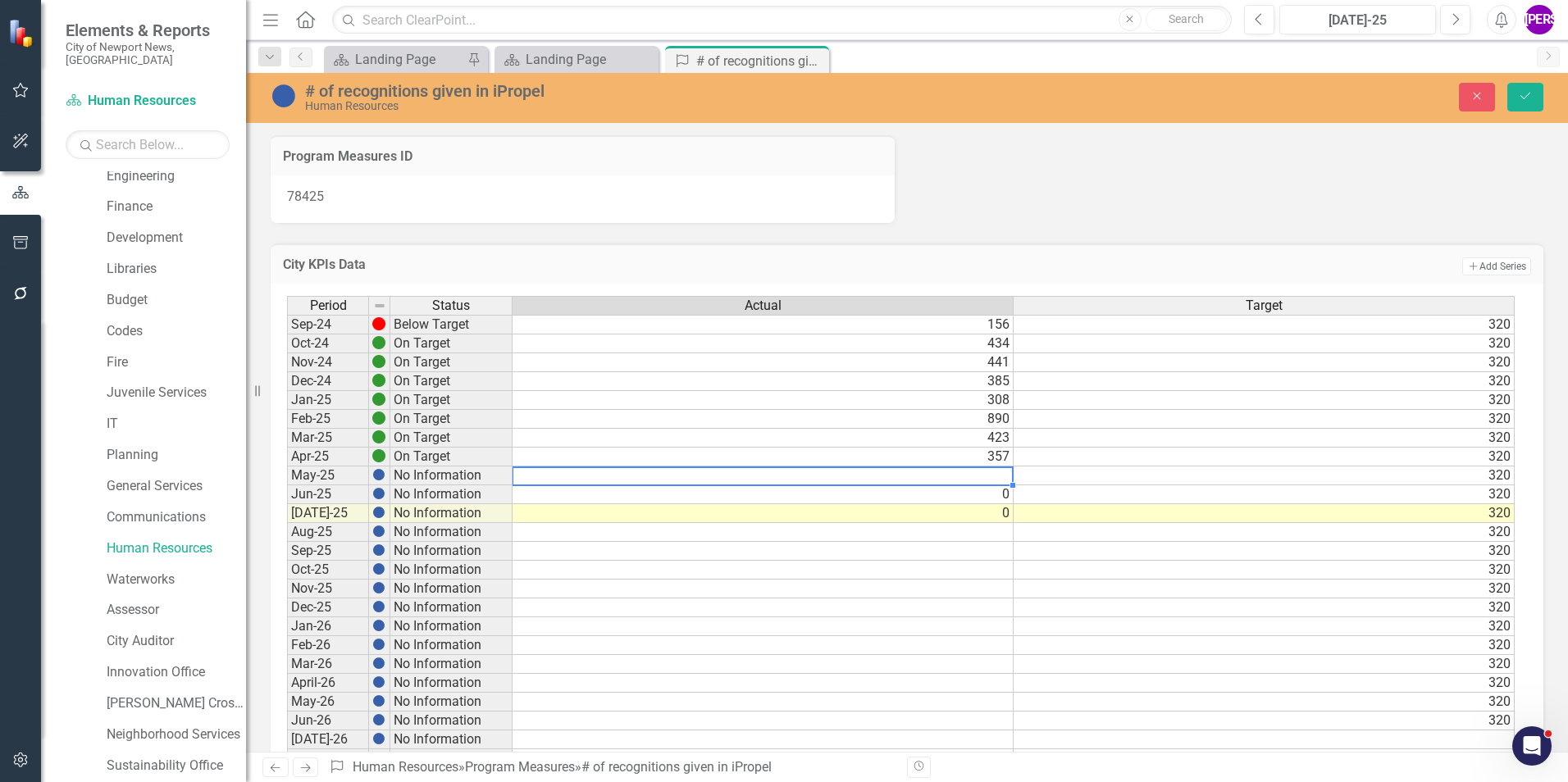
click at [956, 479] on td at bounding box center [763, 476] width 501 height 19
type textarea "320"
click at [1230, 366] on td "320" at bounding box center [1265, 363] width 501 height 19
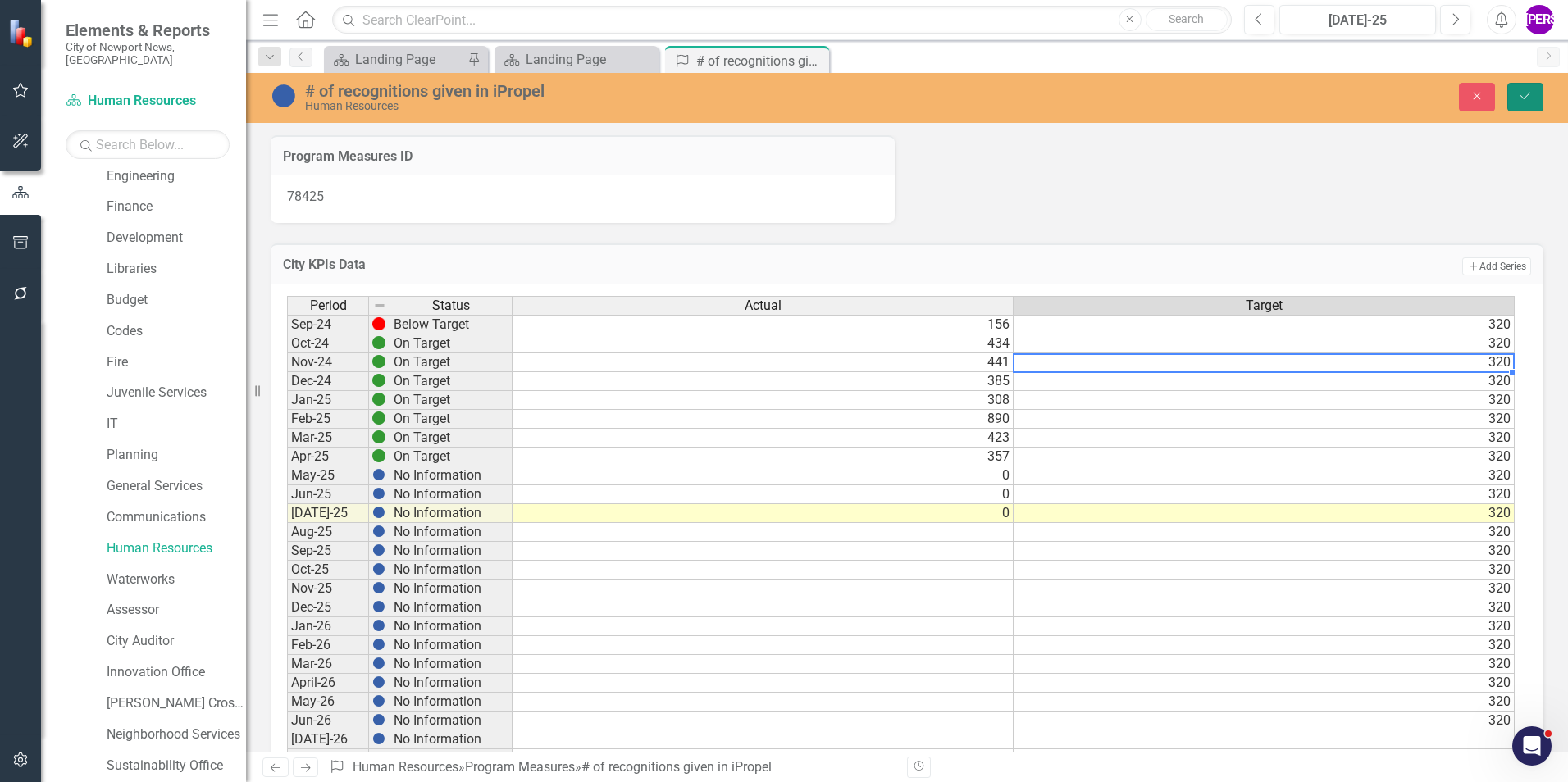
click at [1514, 99] on button "Save" at bounding box center [1526, 97] width 36 height 29
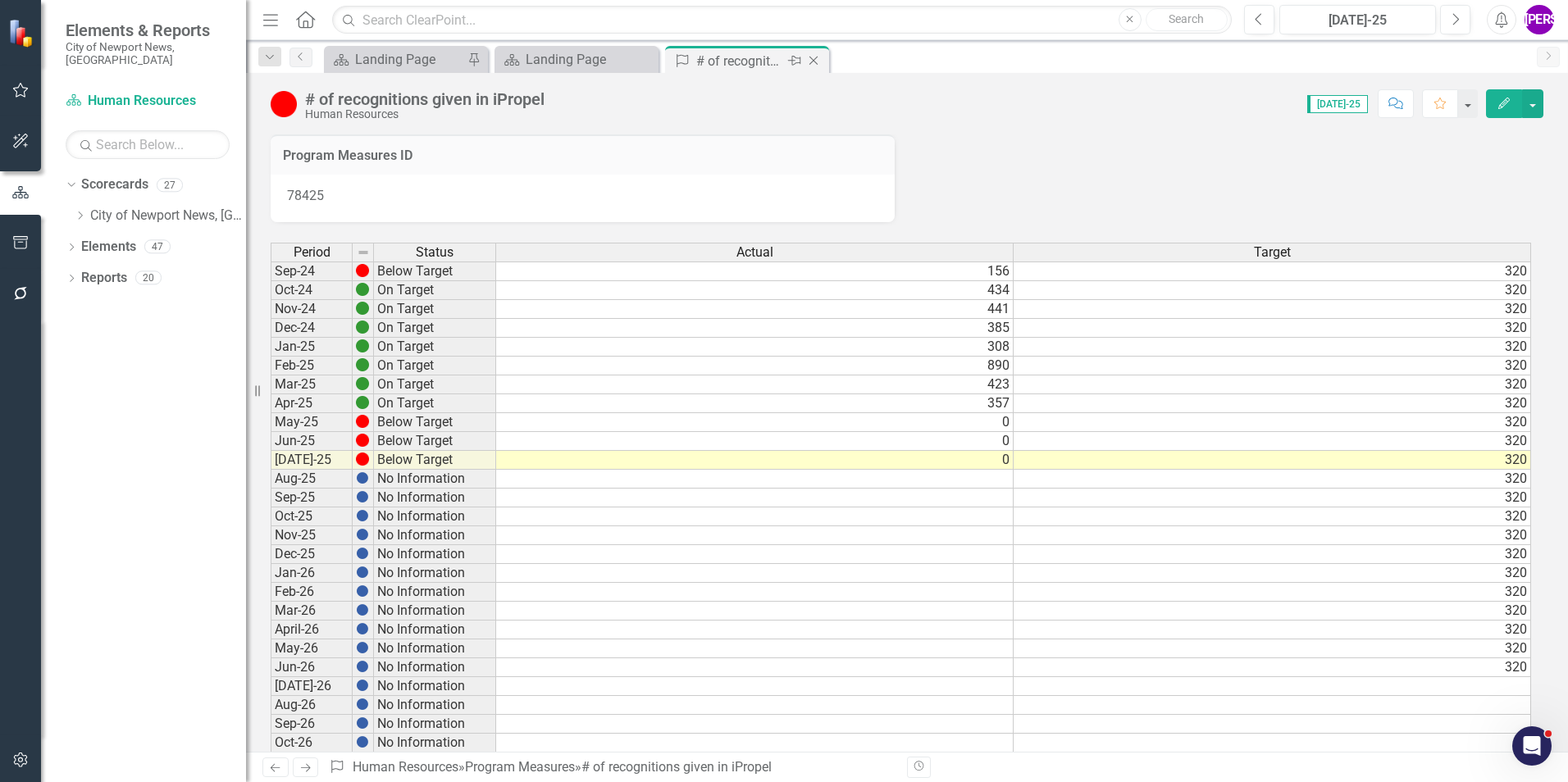
click at [810, 58] on icon "Close" at bounding box center [813, 60] width 16 height 13
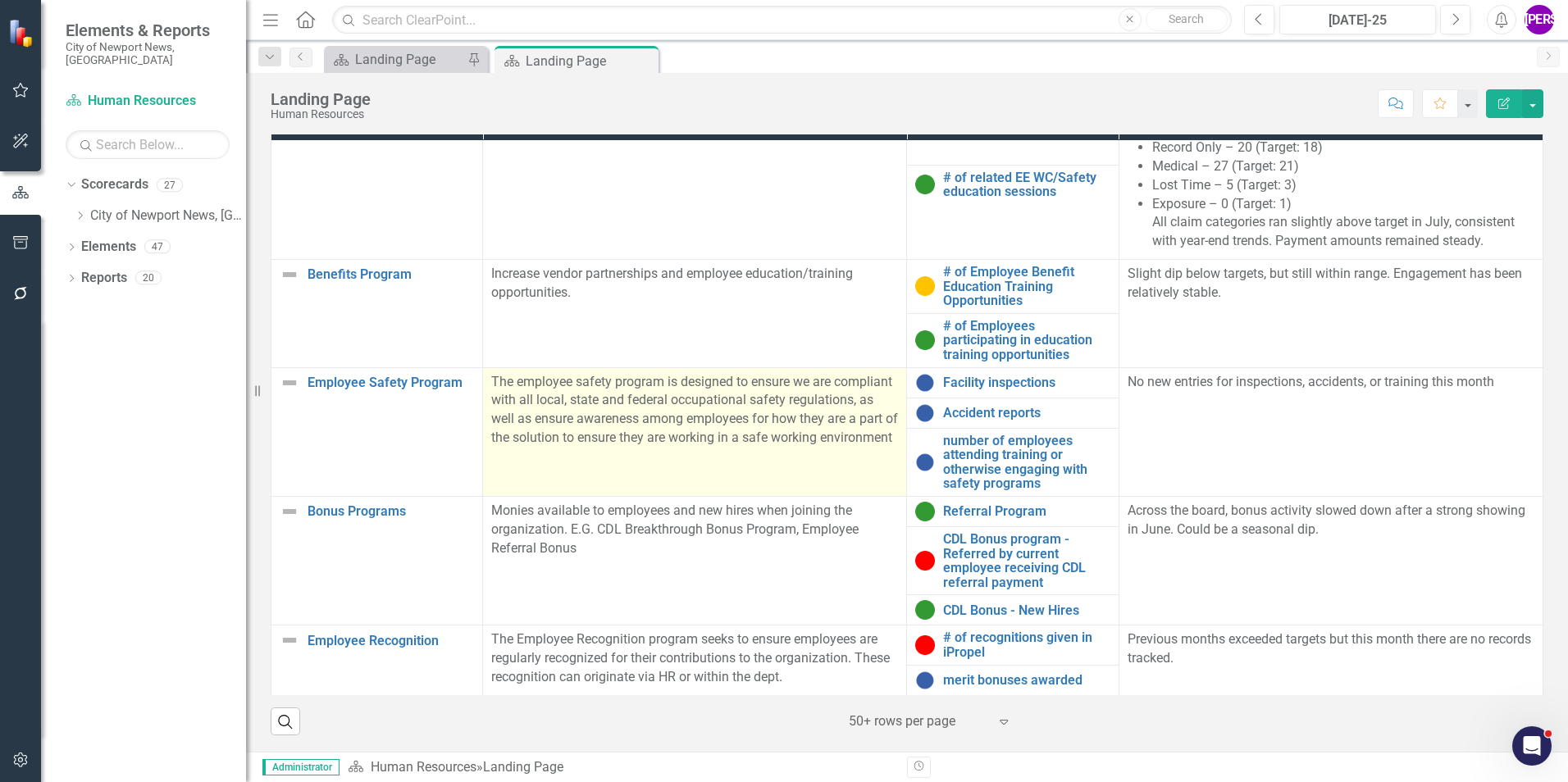
scroll to position [498, 0]
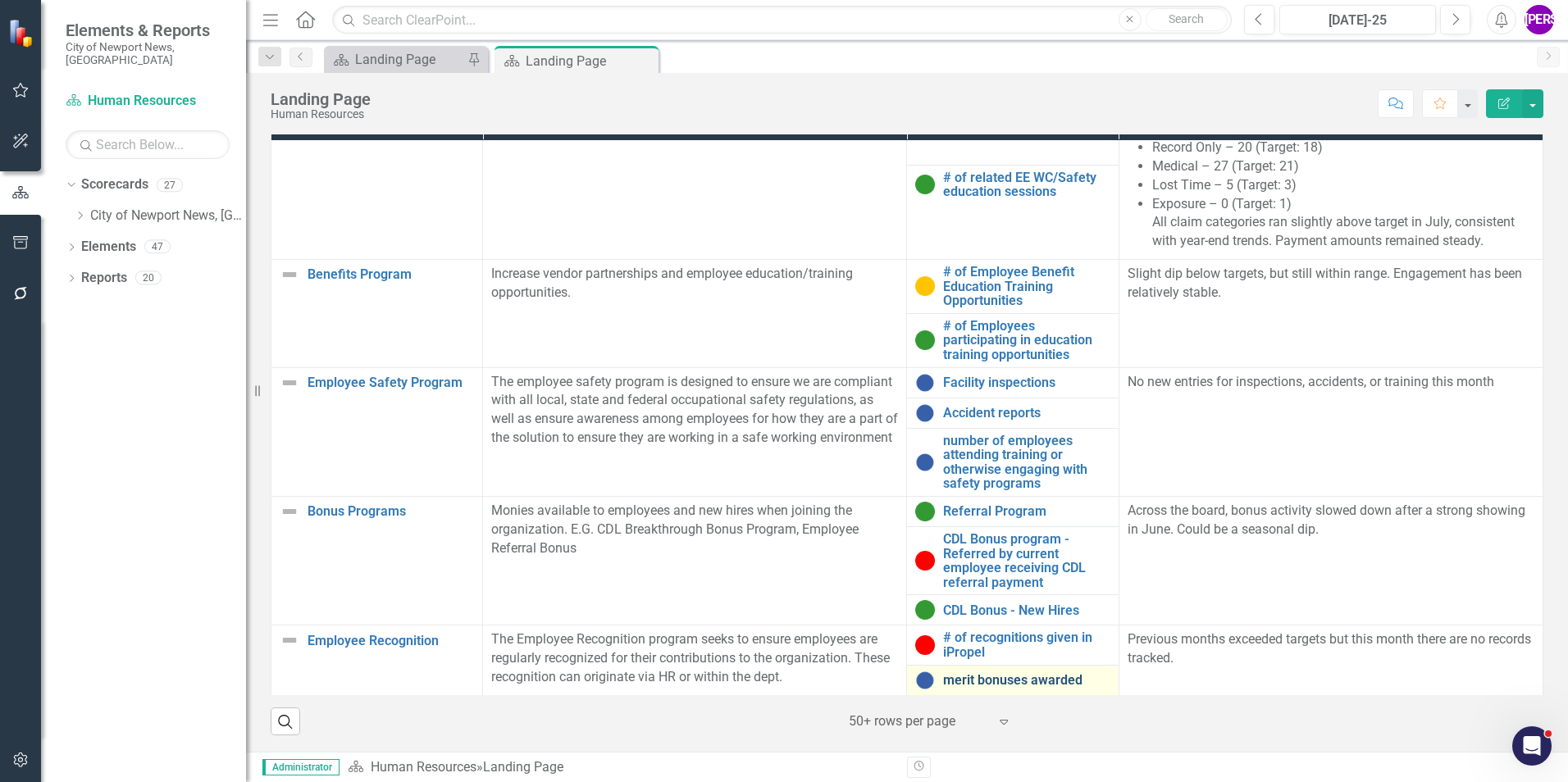
click at [1011, 677] on link "merit bonuses awarded" at bounding box center [1026, 680] width 167 height 15
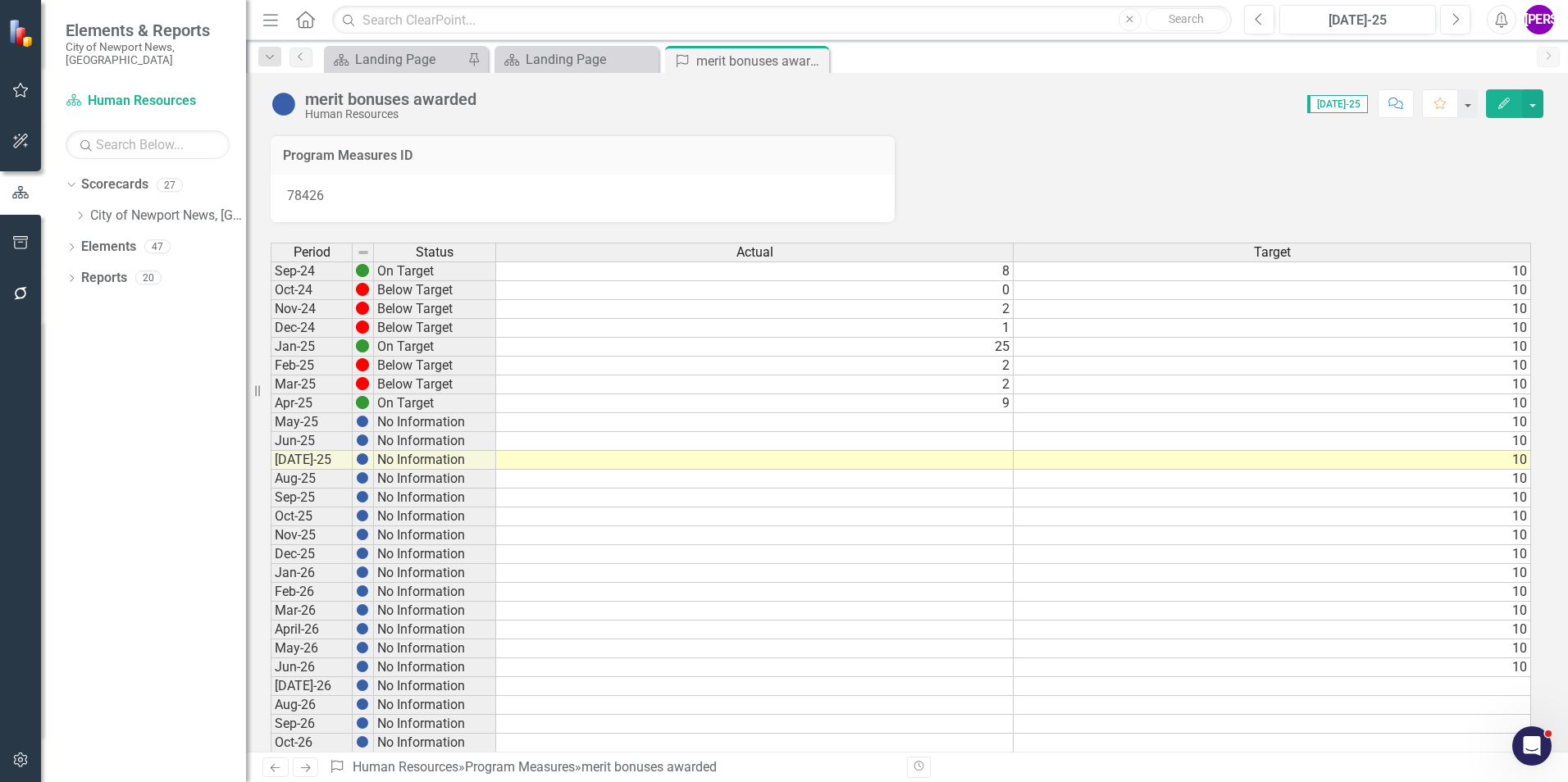
click at [999, 419] on td at bounding box center [755, 423] width 518 height 19
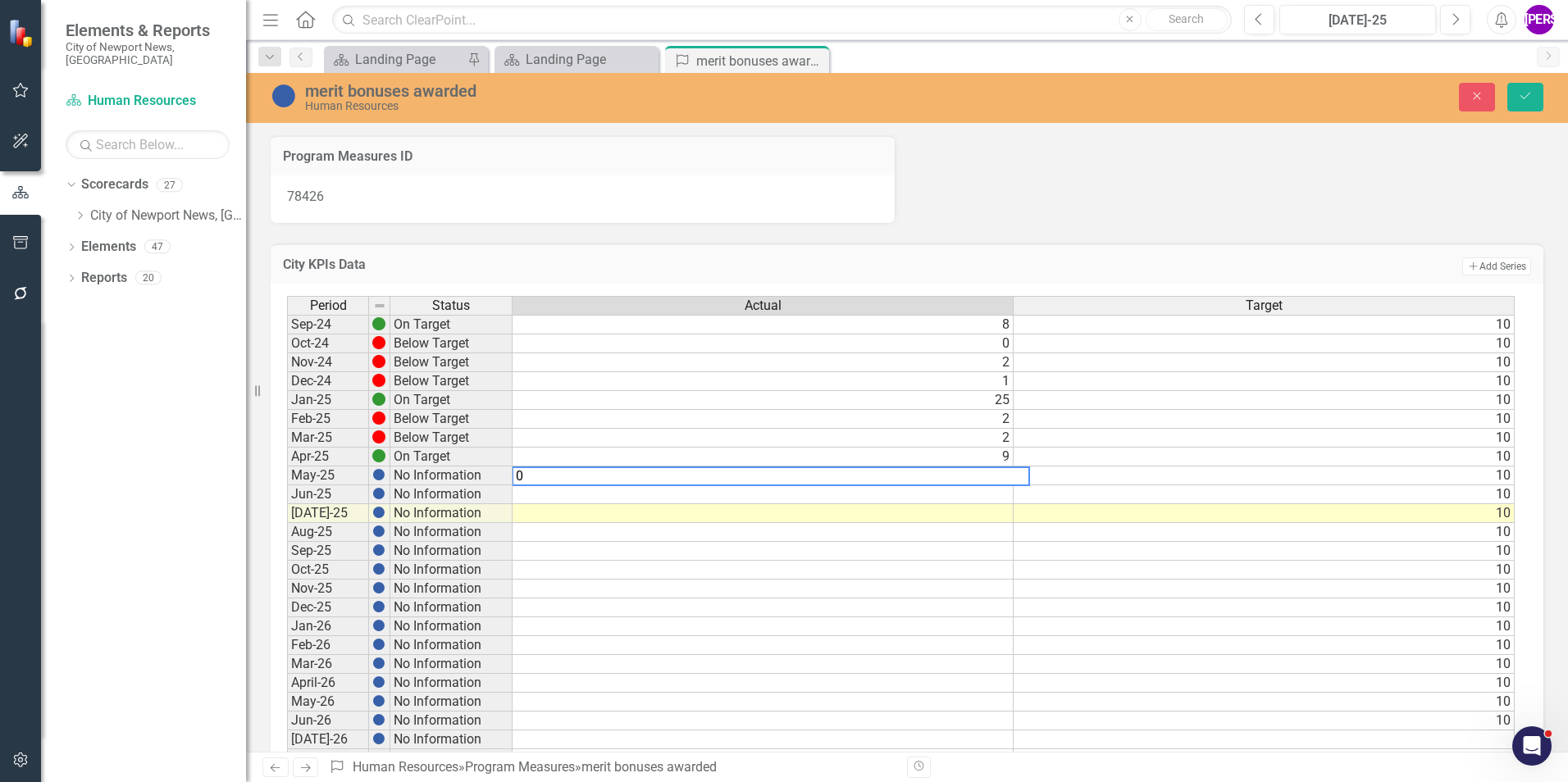
type textarea "0"
click at [989, 495] on td at bounding box center [763, 495] width 501 height 19
type textarea "0"
click at [986, 515] on td at bounding box center [763, 513] width 501 height 19
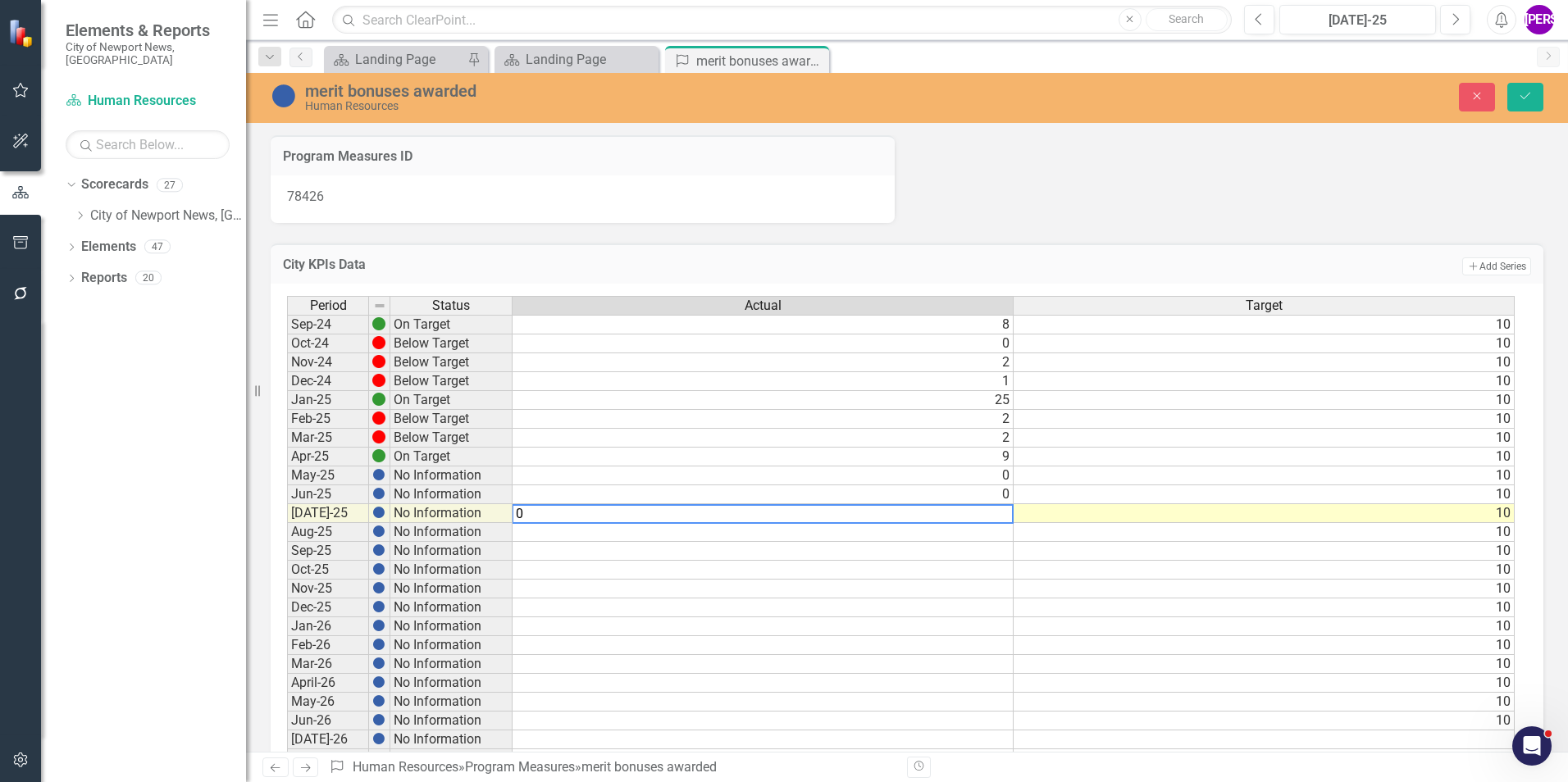
type textarea "10"
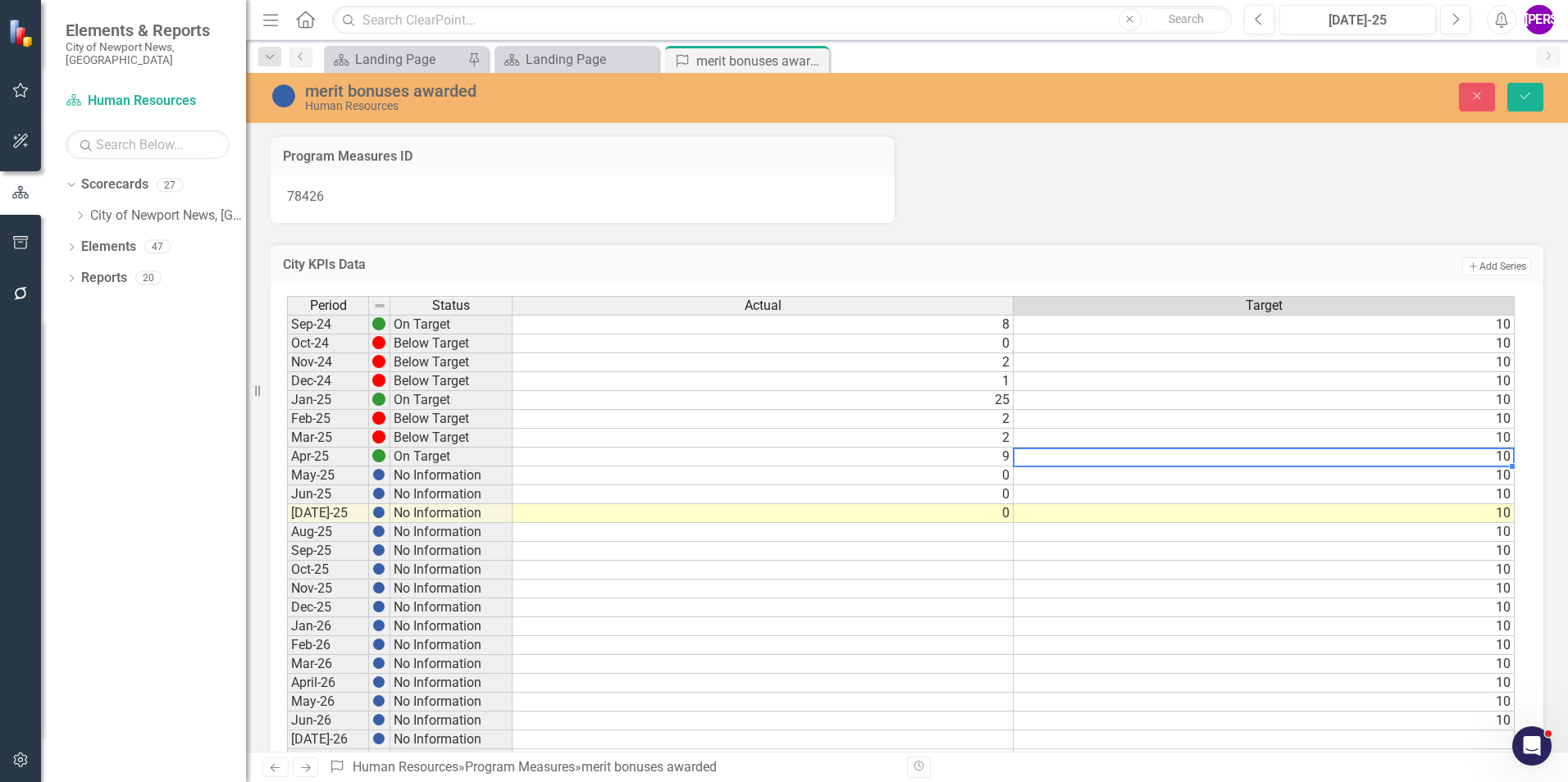
click at [287, 448] on div "Period Status Actual Target Sep-24 On Target 8 10 Oct-24 Below Target 0 10 Nov-…" at bounding box center [287, 683] width 0 height 774
click at [1520, 88] on button "Save" at bounding box center [1526, 97] width 36 height 29
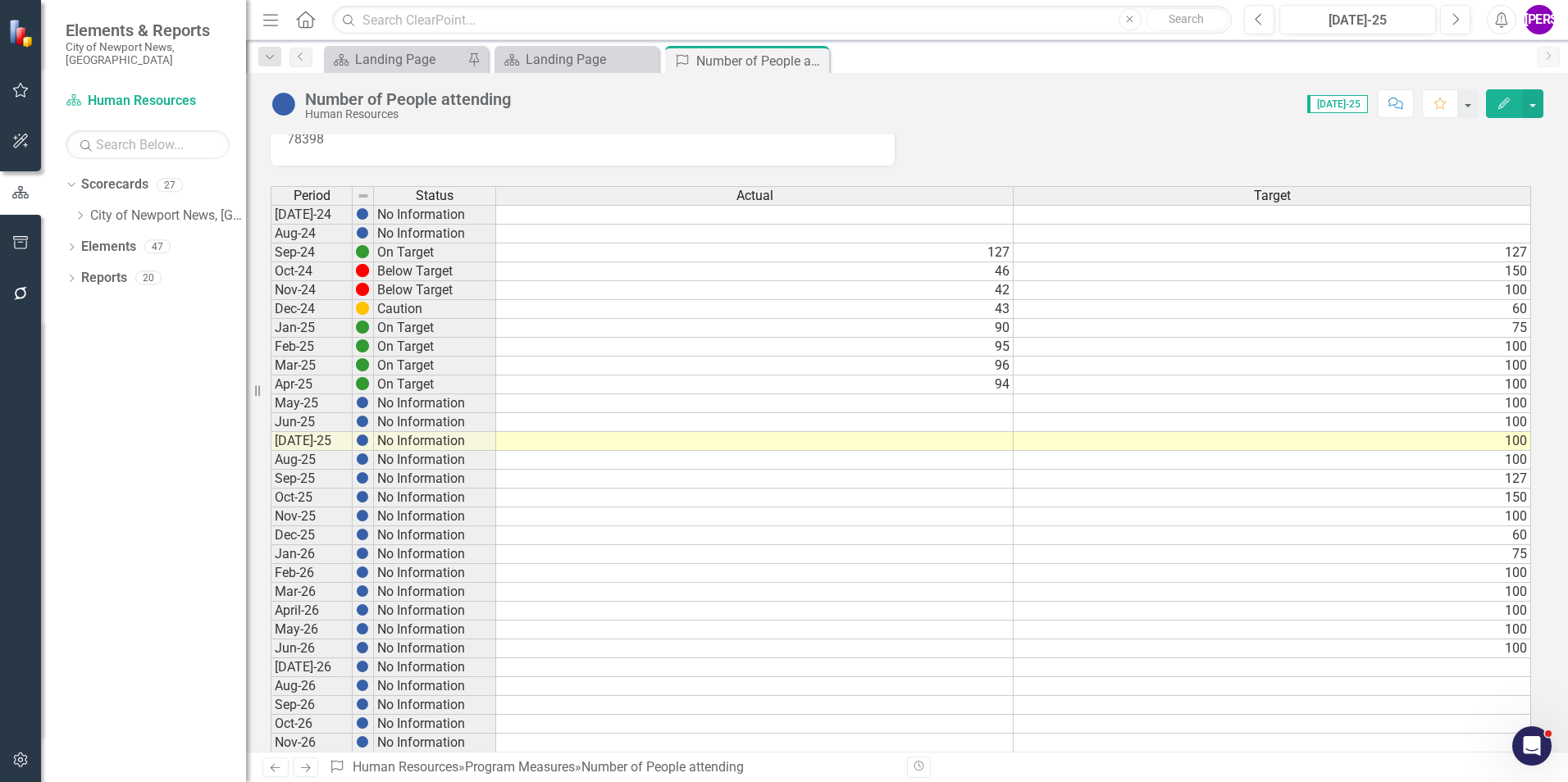
scroll to position [82, 0]
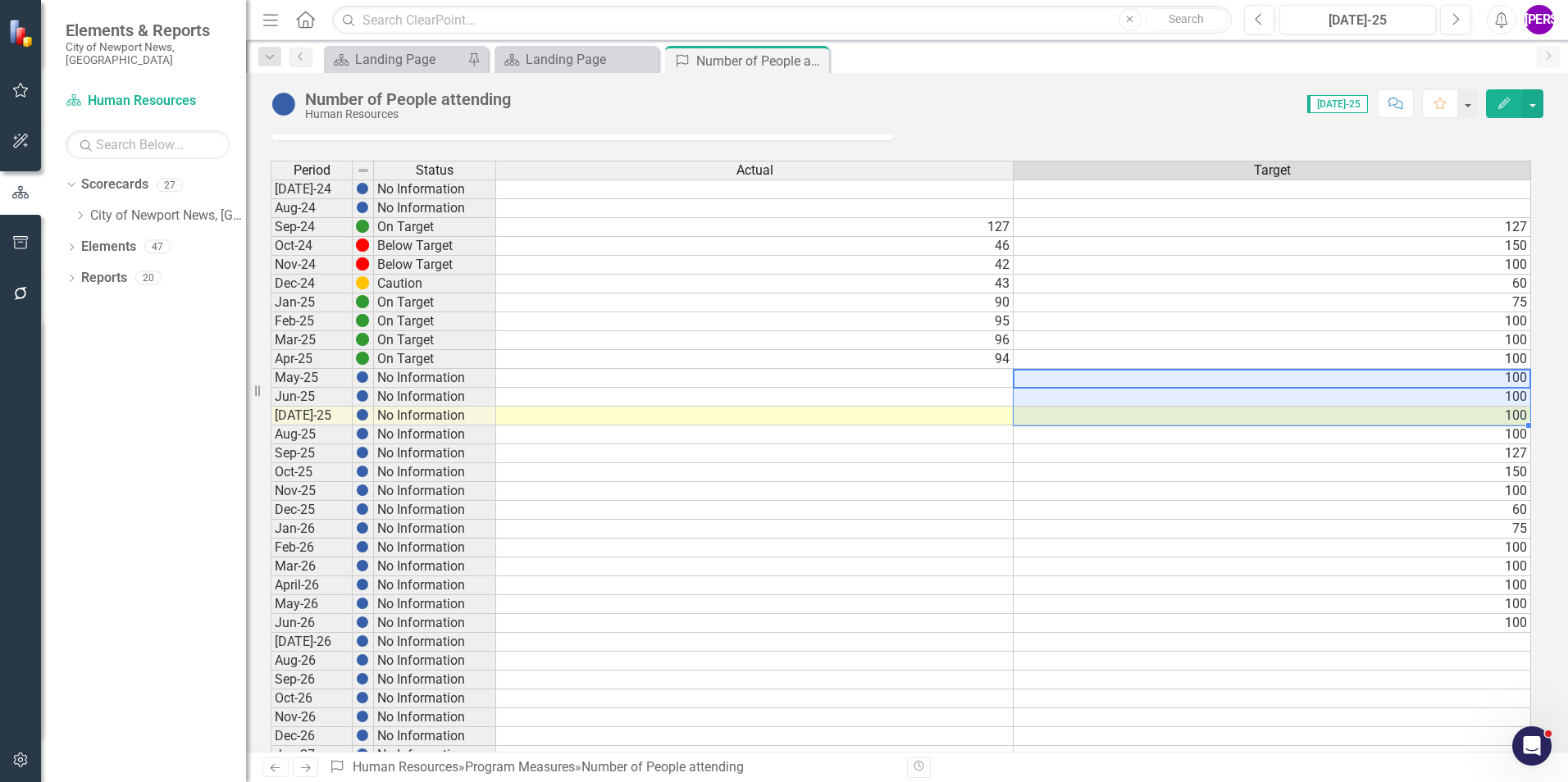
drag, startPoint x: 1038, startPoint y: 378, endPoint x: 1040, endPoint y: 413, distance: 35.1
click at [1040, 413] on tbody "[DATE]-24 No Information Aug-24 No Information Sep-24 On Target 127 127 Oct-24 …" at bounding box center [901, 575] width 1260 height 792
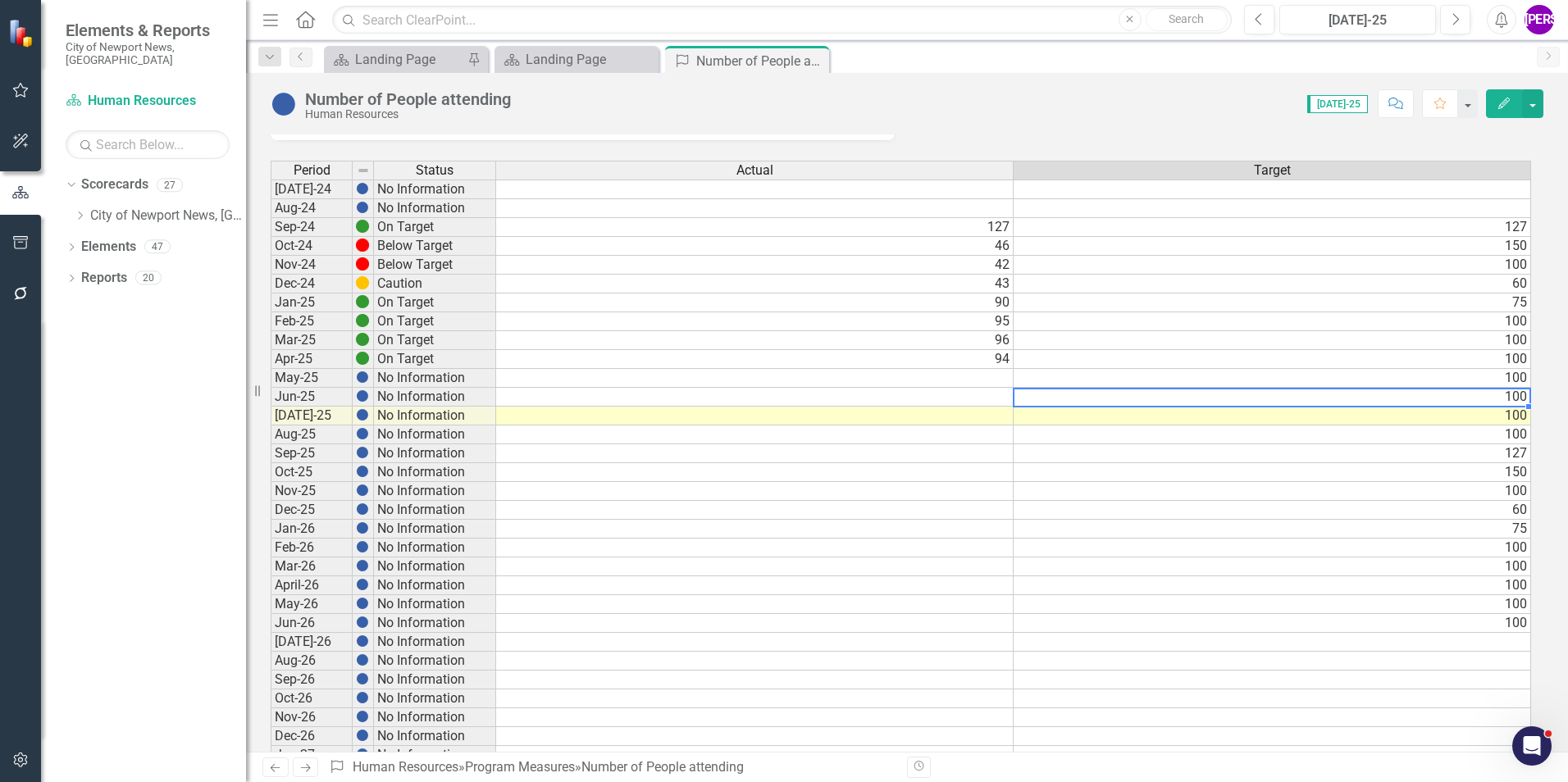
click at [1040, 398] on td "100" at bounding box center [1272, 397] width 518 height 19
click at [1048, 378] on td "100" at bounding box center [1272, 378] width 518 height 19
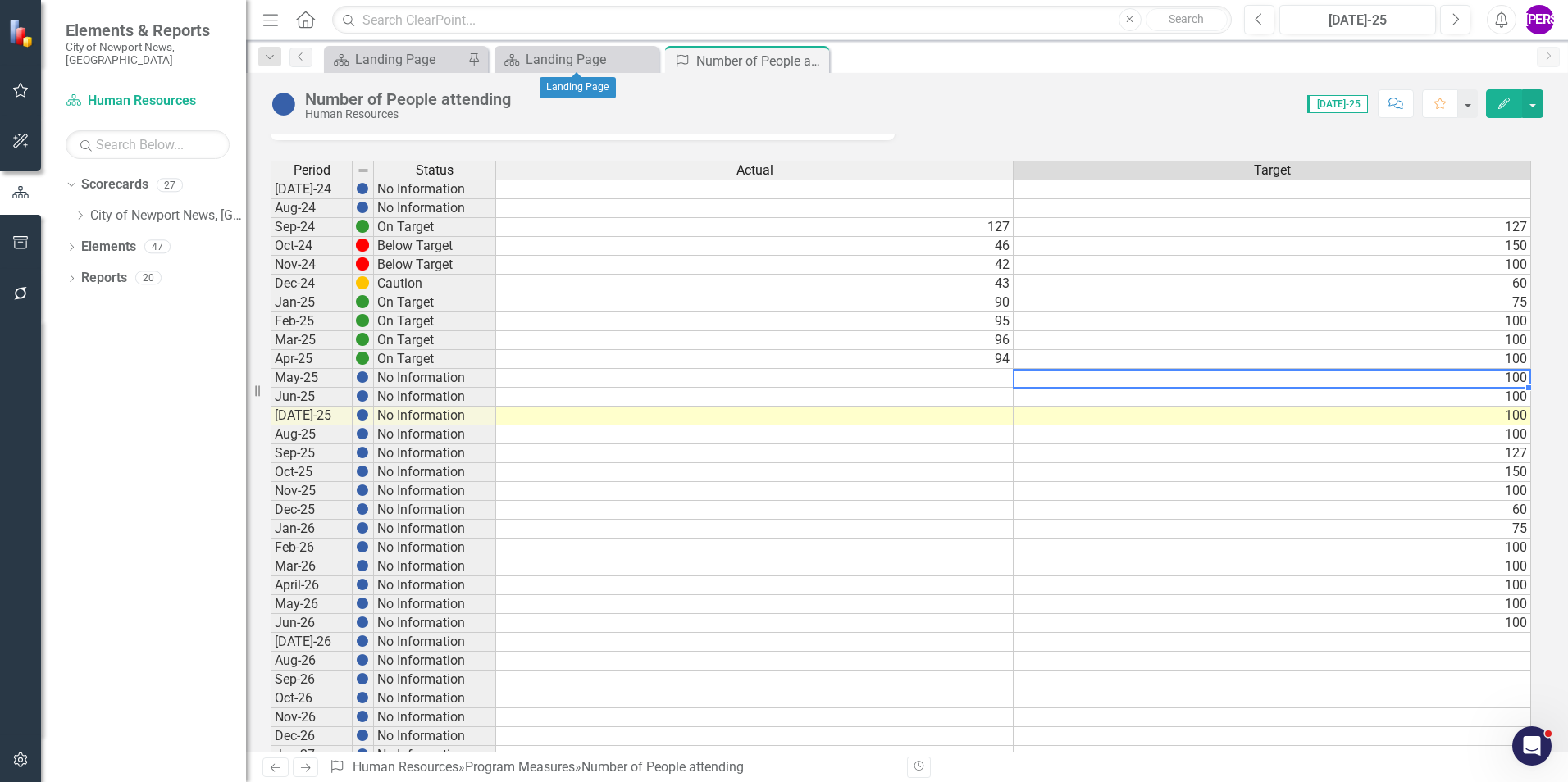
click at [570, 79] on div "Landing Page" at bounding box center [577, 87] width 76 height 31
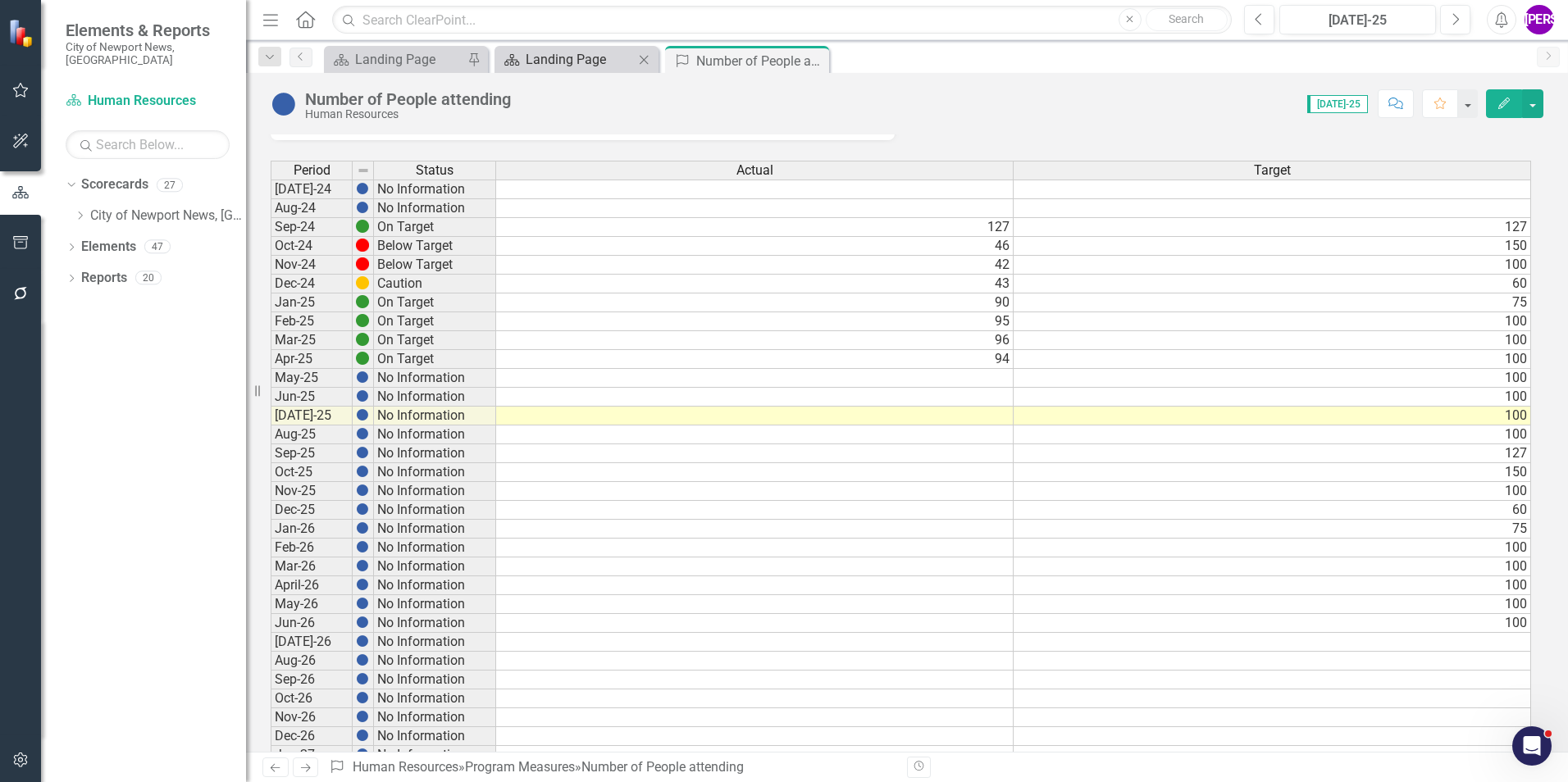
drag, startPoint x: 570, startPoint y: 79, endPoint x: 562, endPoint y: 58, distance: 22.5
click at [562, 58] on div "Landing Page" at bounding box center [579, 60] width 108 height 21
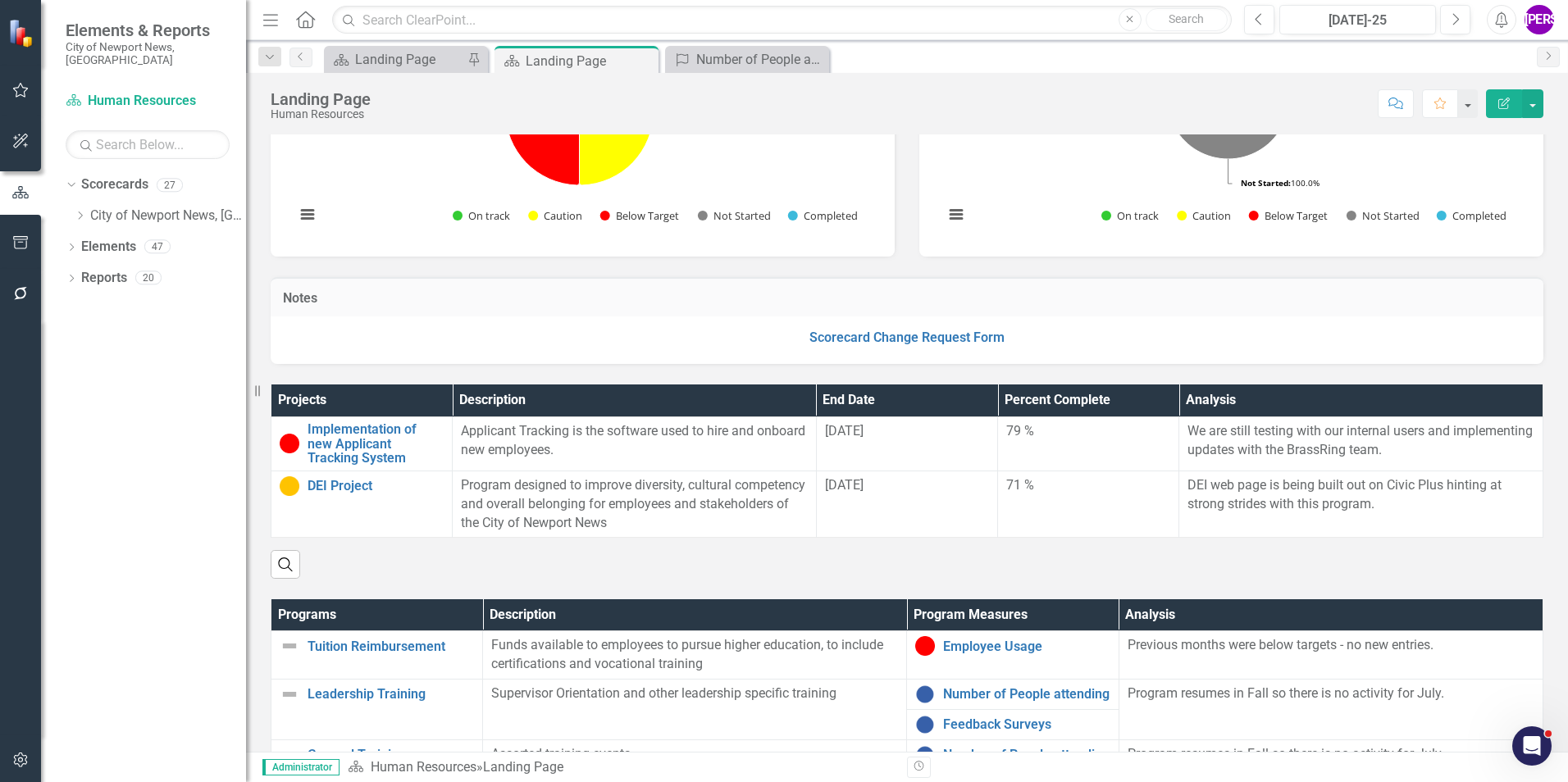
scroll to position [191, 0]
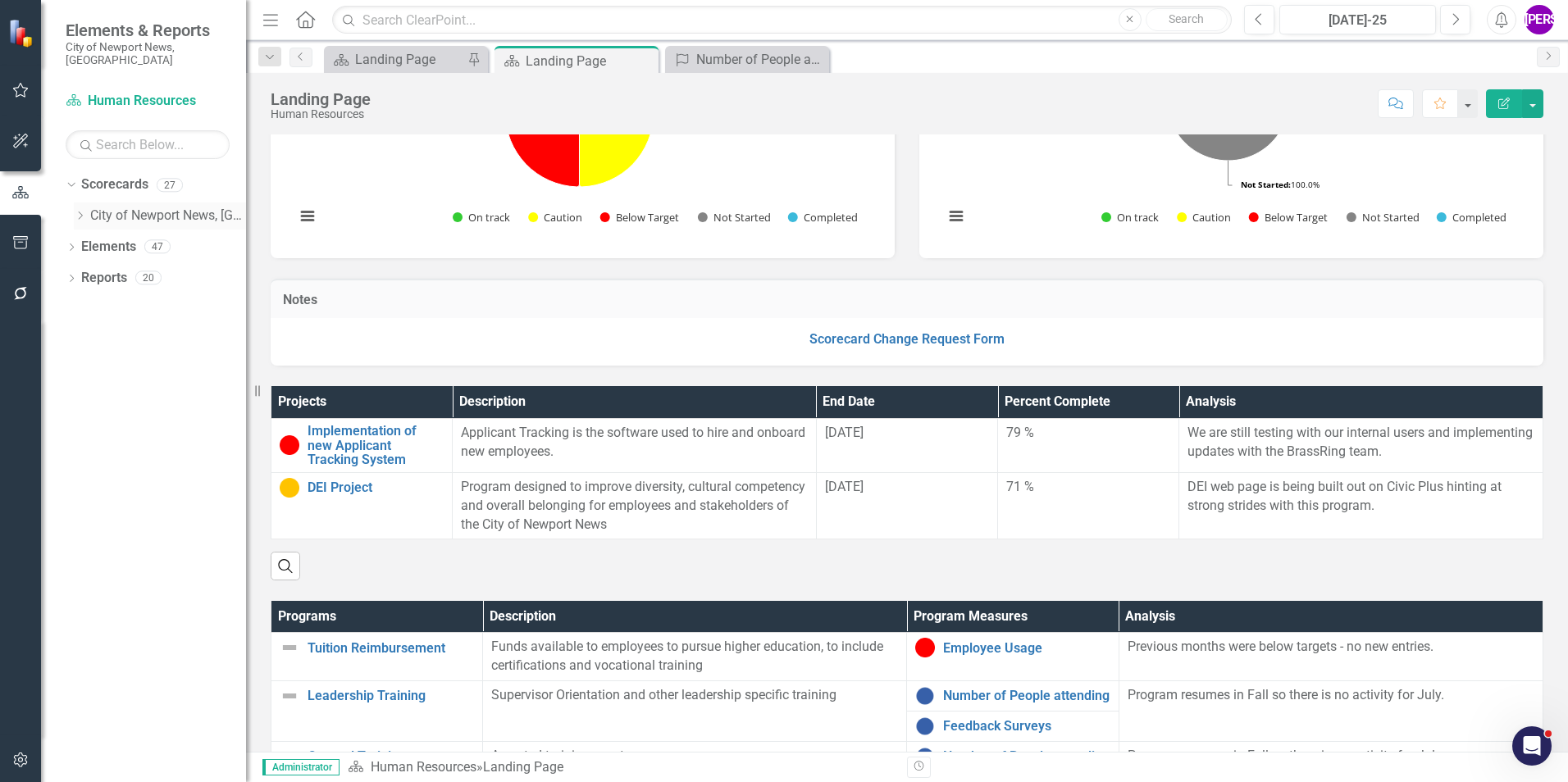
click at [73, 211] on icon "Dropdown" at bounding box center [80, 215] width 12 height 10
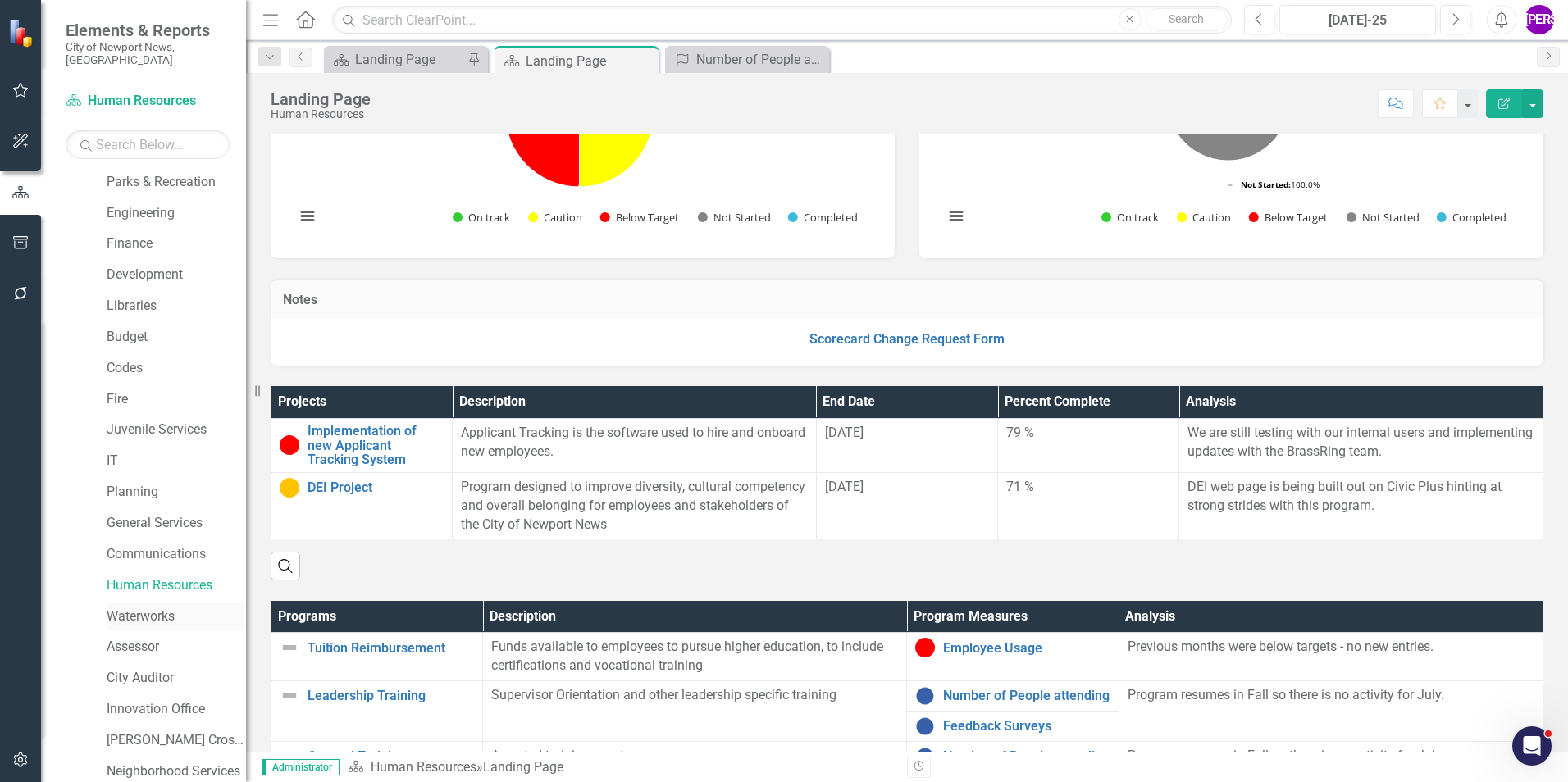
scroll to position [164, 0]
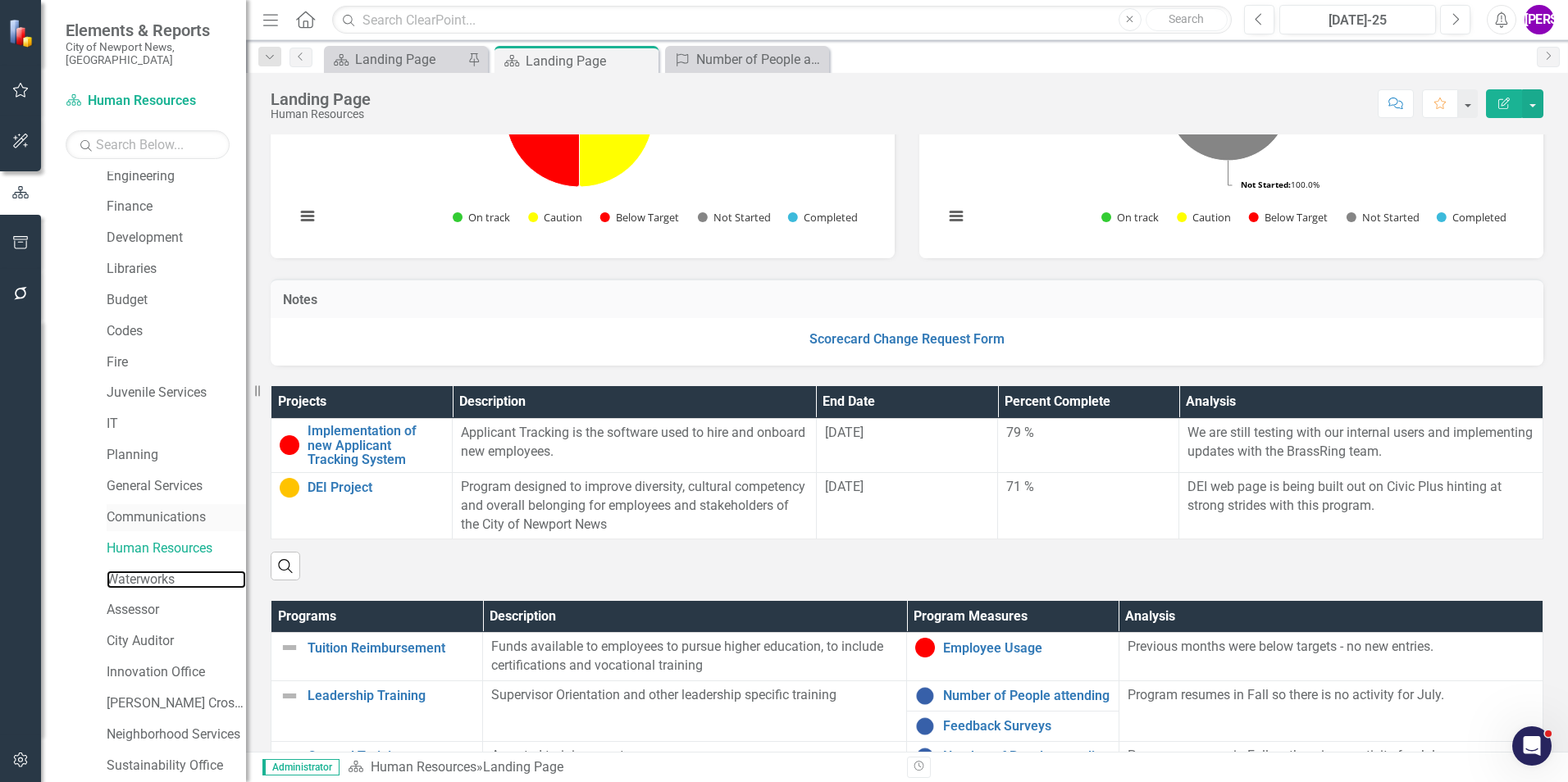
drag, startPoint x: 143, startPoint y: 567, endPoint x: 214, endPoint y: 505, distance: 94.3
click at [143, 570] on link "Waterworks" at bounding box center [175, 580] width 139 height 19
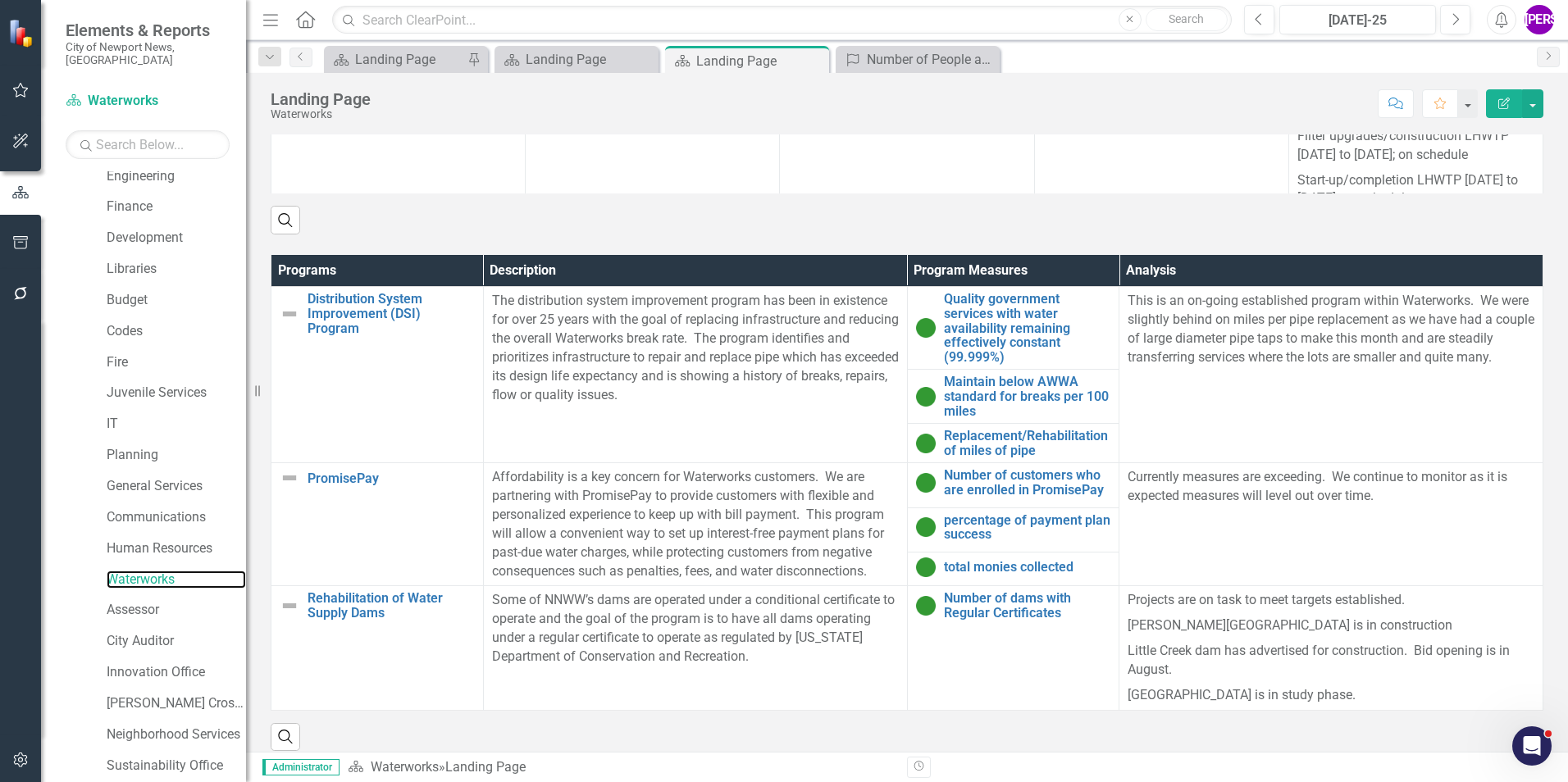
scroll to position [976, 0]
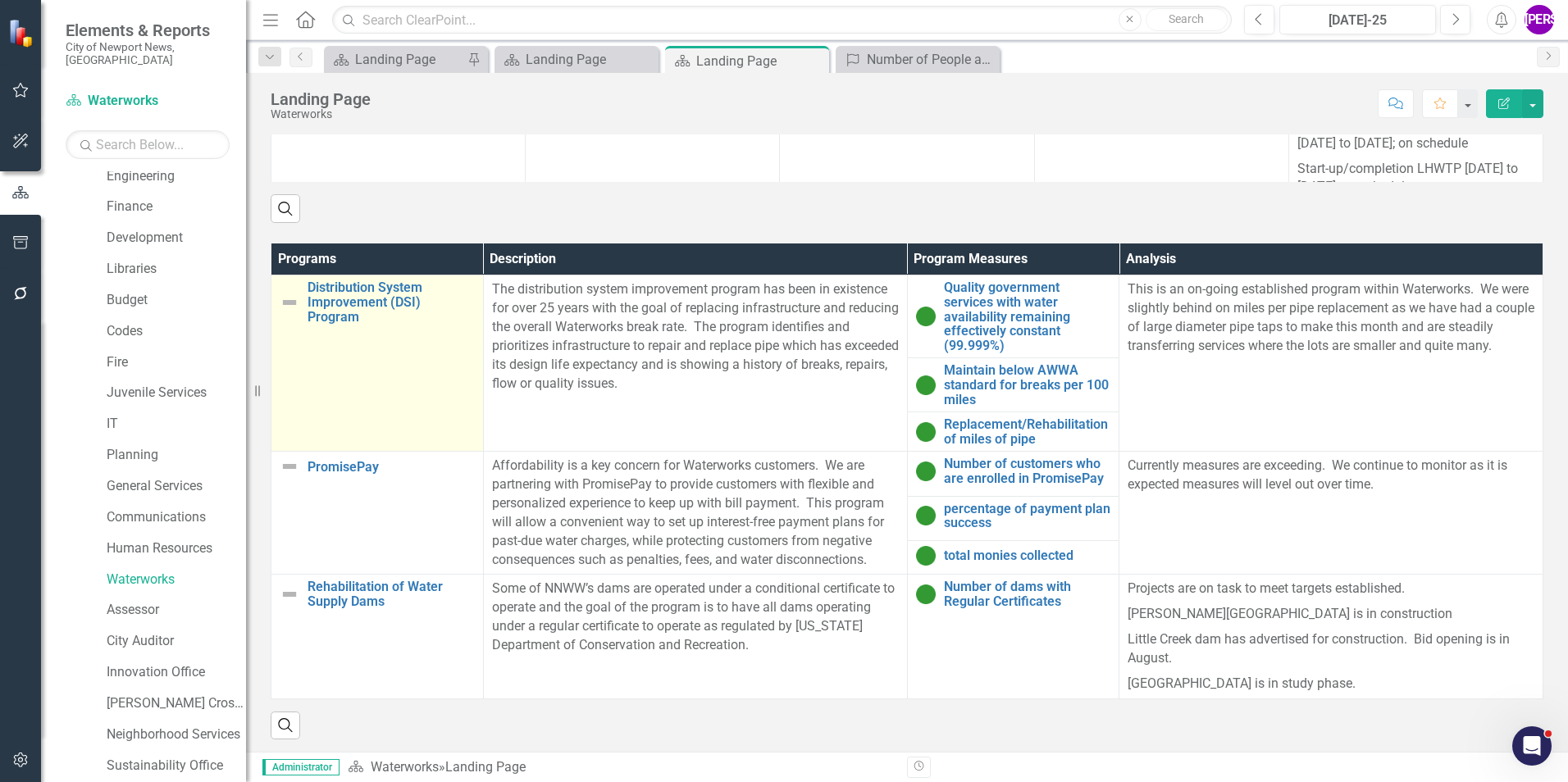
click at [395, 356] on td "Distribution System Improvement (DSI) Program Link Map View Link Map Edit Edit …" at bounding box center [378, 364] width 213 height 176
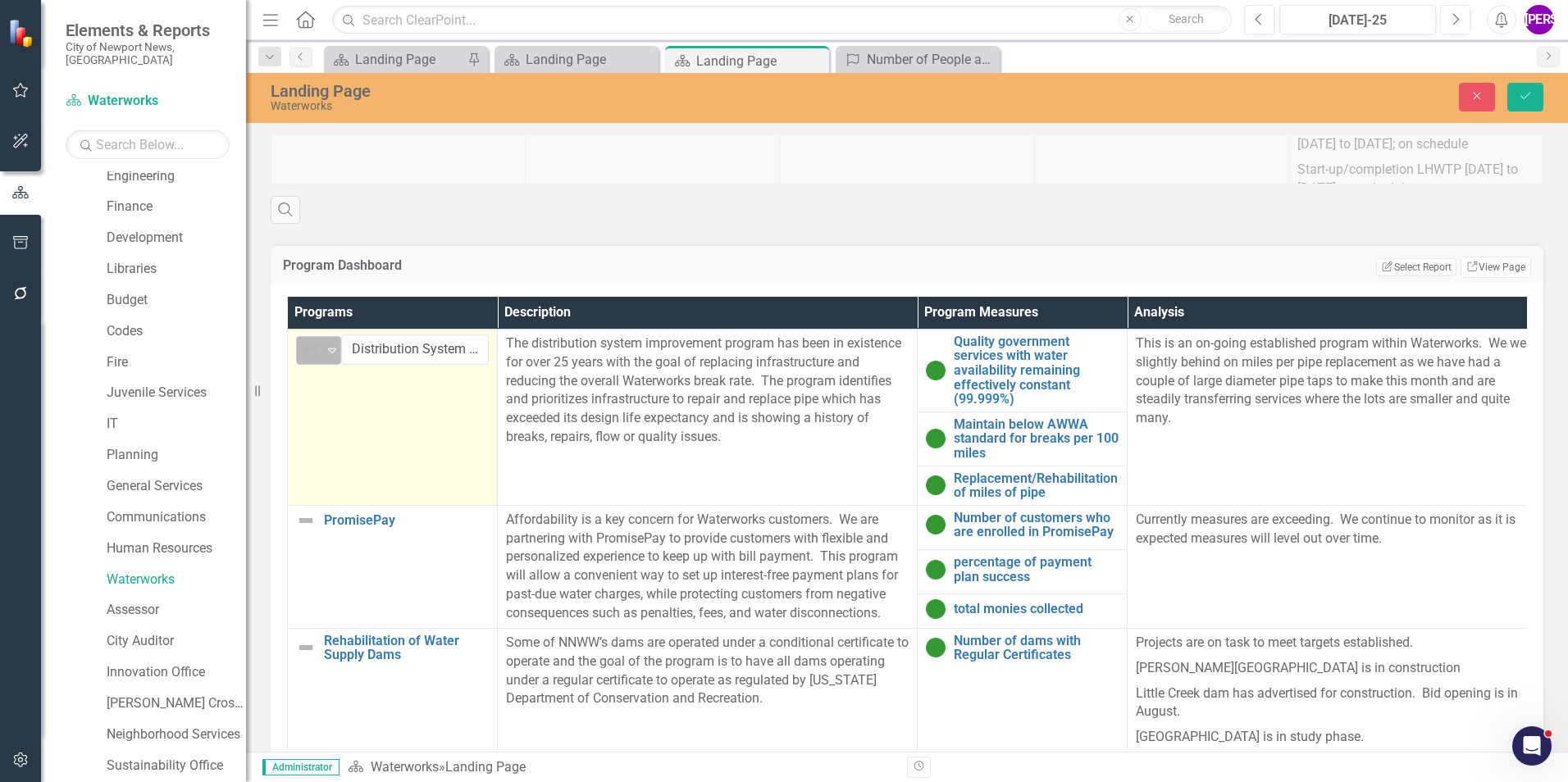
click at [296, 354] on div "Not Defined Expand" at bounding box center [318, 350] width 45 height 29
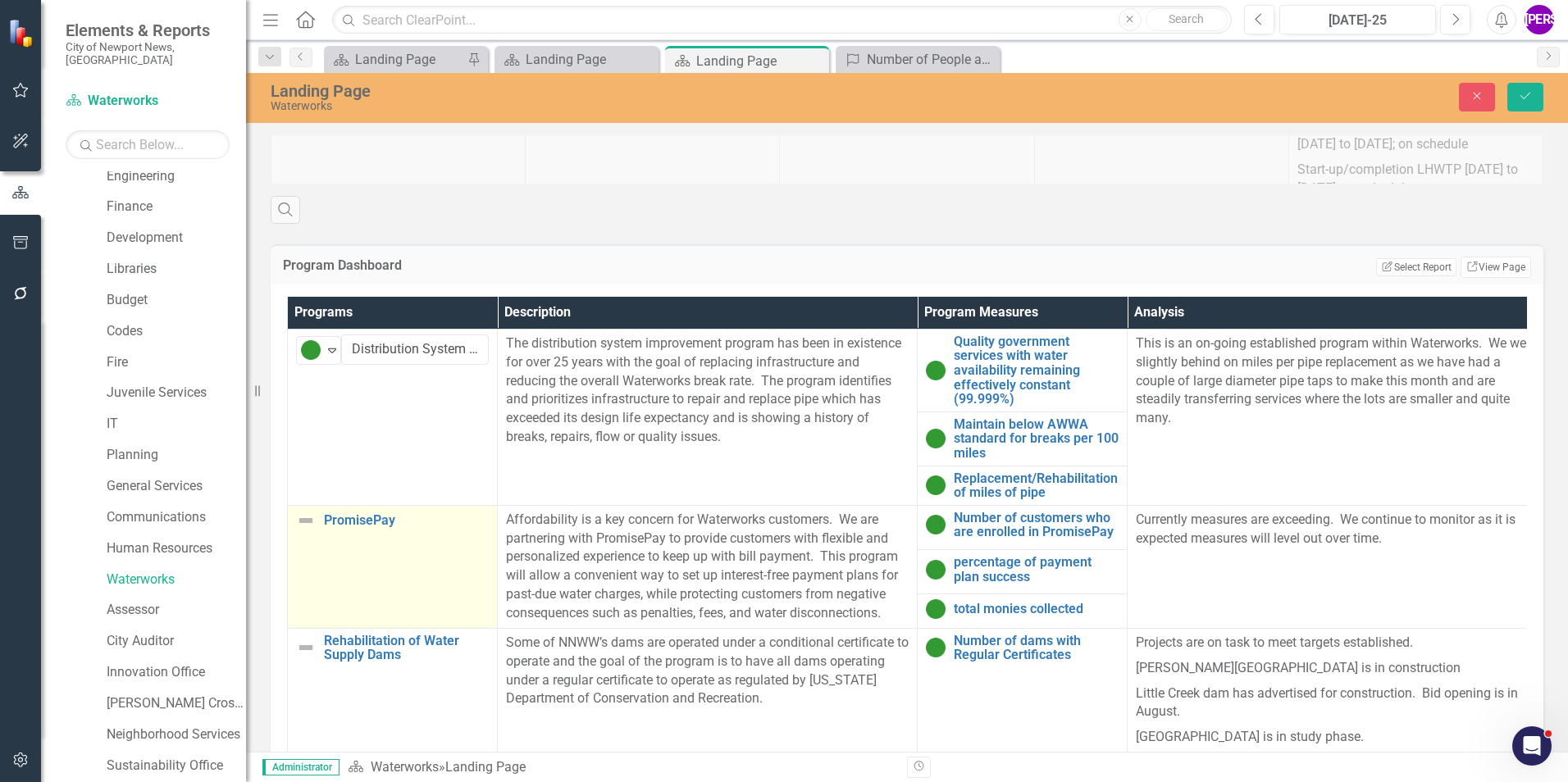
click at [403, 559] on td "PromisePay Link Map View Link Map Edit Edit Program Link Open Element" at bounding box center [392, 566] width 210 height 123
click at [325, 525] on icon "Expand" at bounding box center [332, 525] width 16 height 13
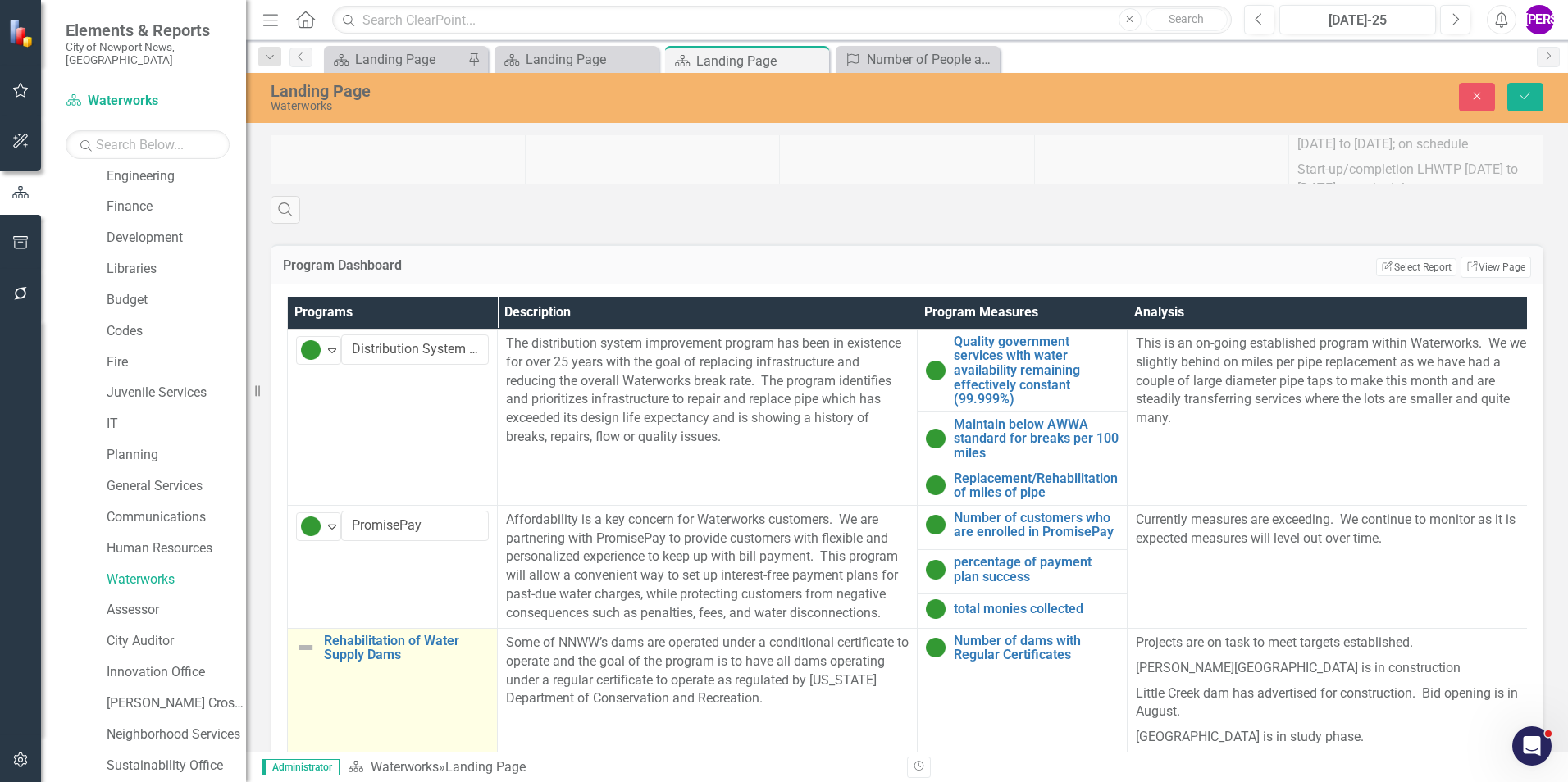
click at [354, 719] on td "Rehabilitation of Water Supply Dams Link Map View Link Map Edit Edit Program Li…" at bounding box center [392, 690] width 210 height 124
click at [315, 639] on img at bounding box center [310, 649] width 20 height 20
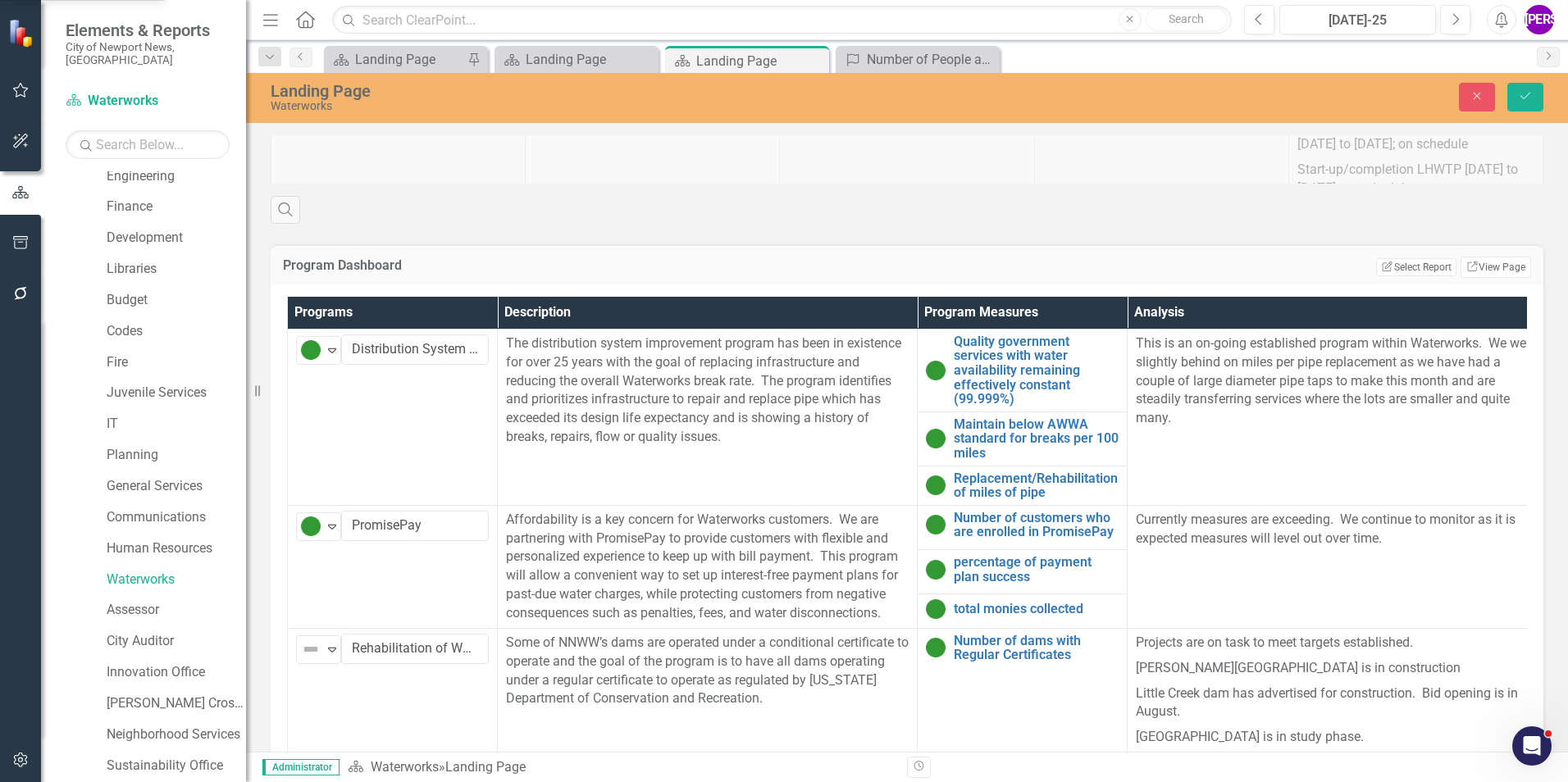
click at [1513, 92] on button "Save" at bounding box center [1526, 97] width 36 height 29
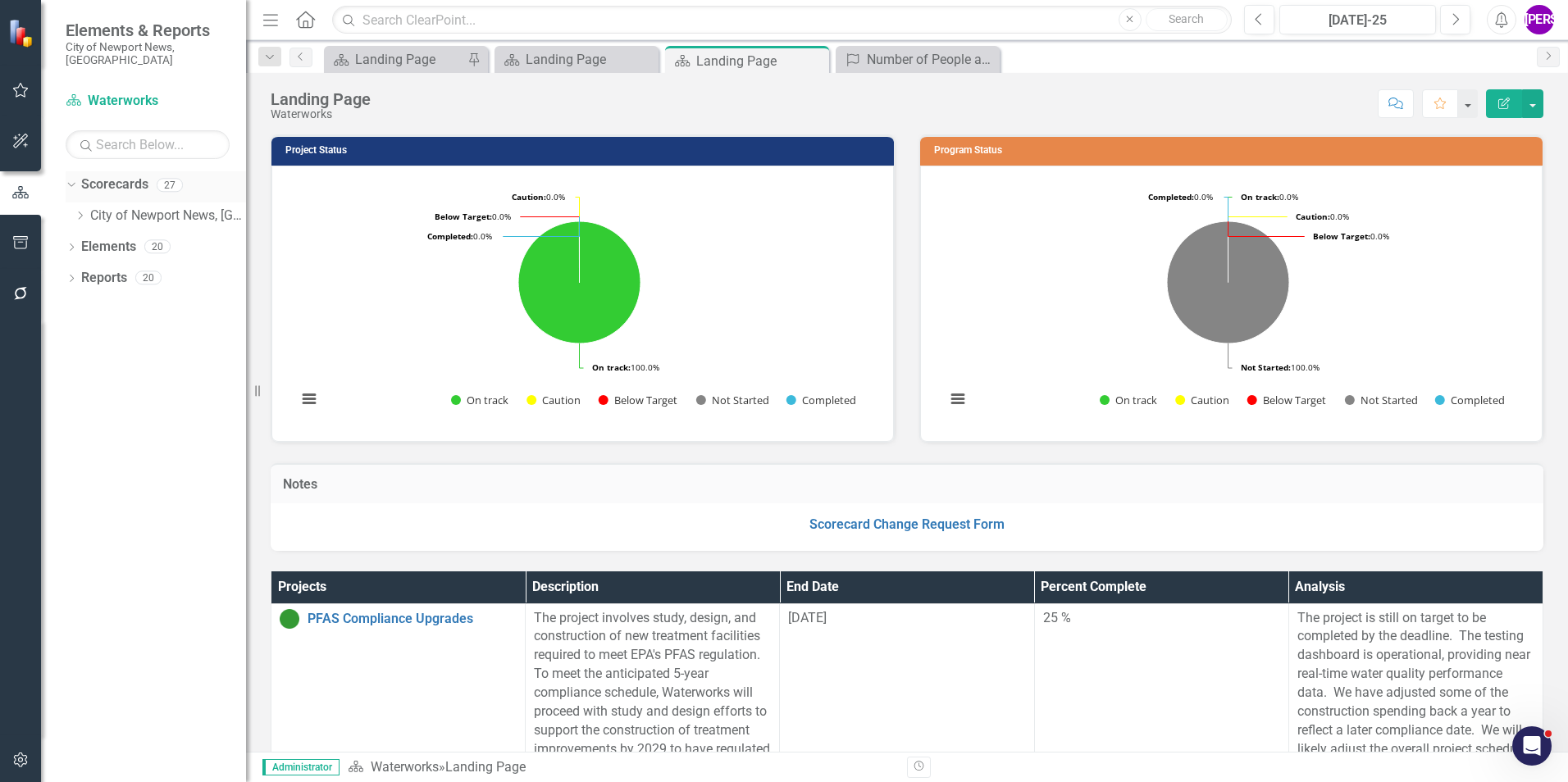
scroll to position [0, 0]
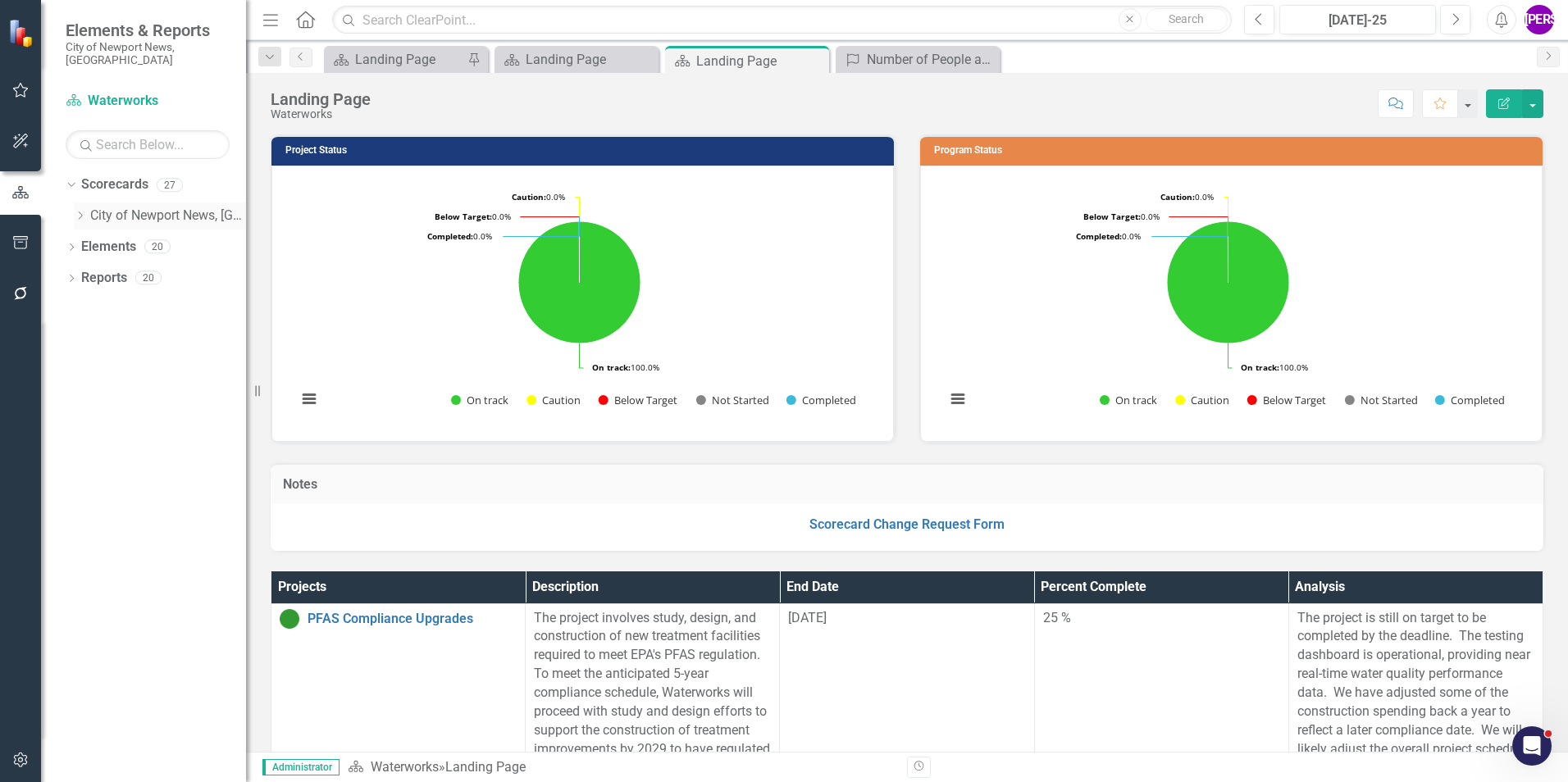
click at [81, 212] on icon at bounding box center [80, 215] width 4 height 8
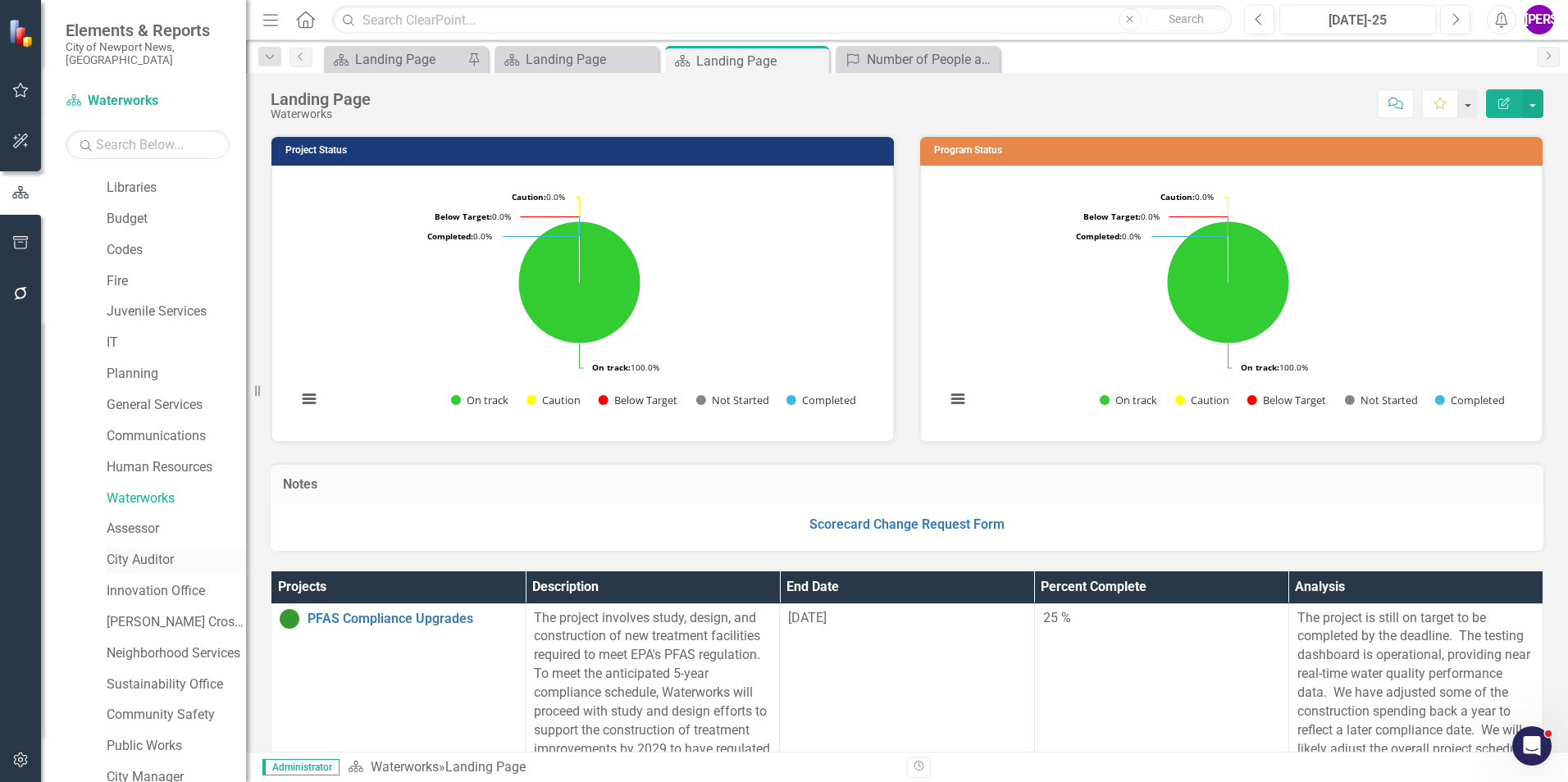
scroll to position [246, 0]
click at [154, 519] on link "Assessor" at bounding box center [175, 529] width 139 height 19
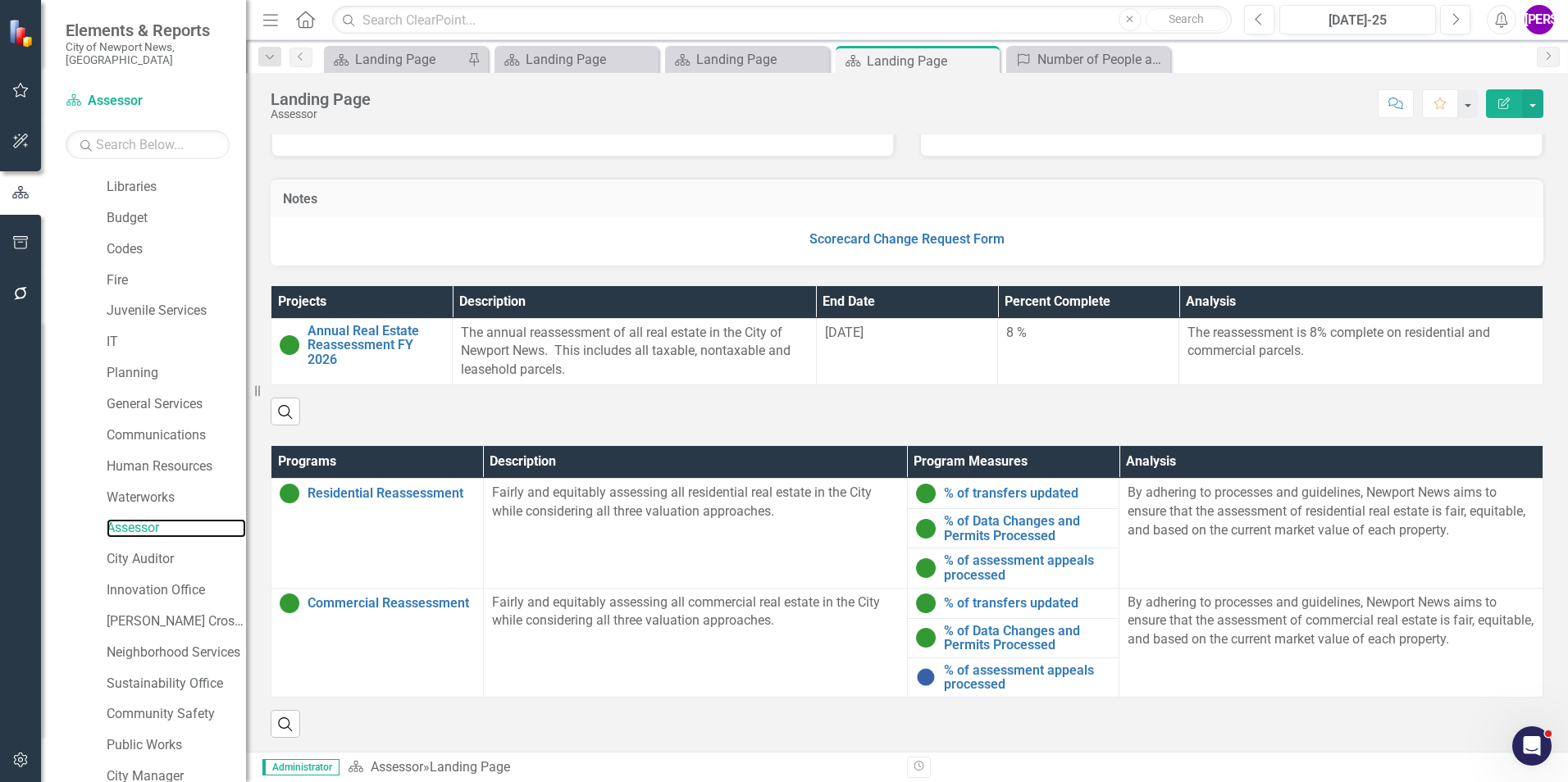
scroll to position [288, 0]
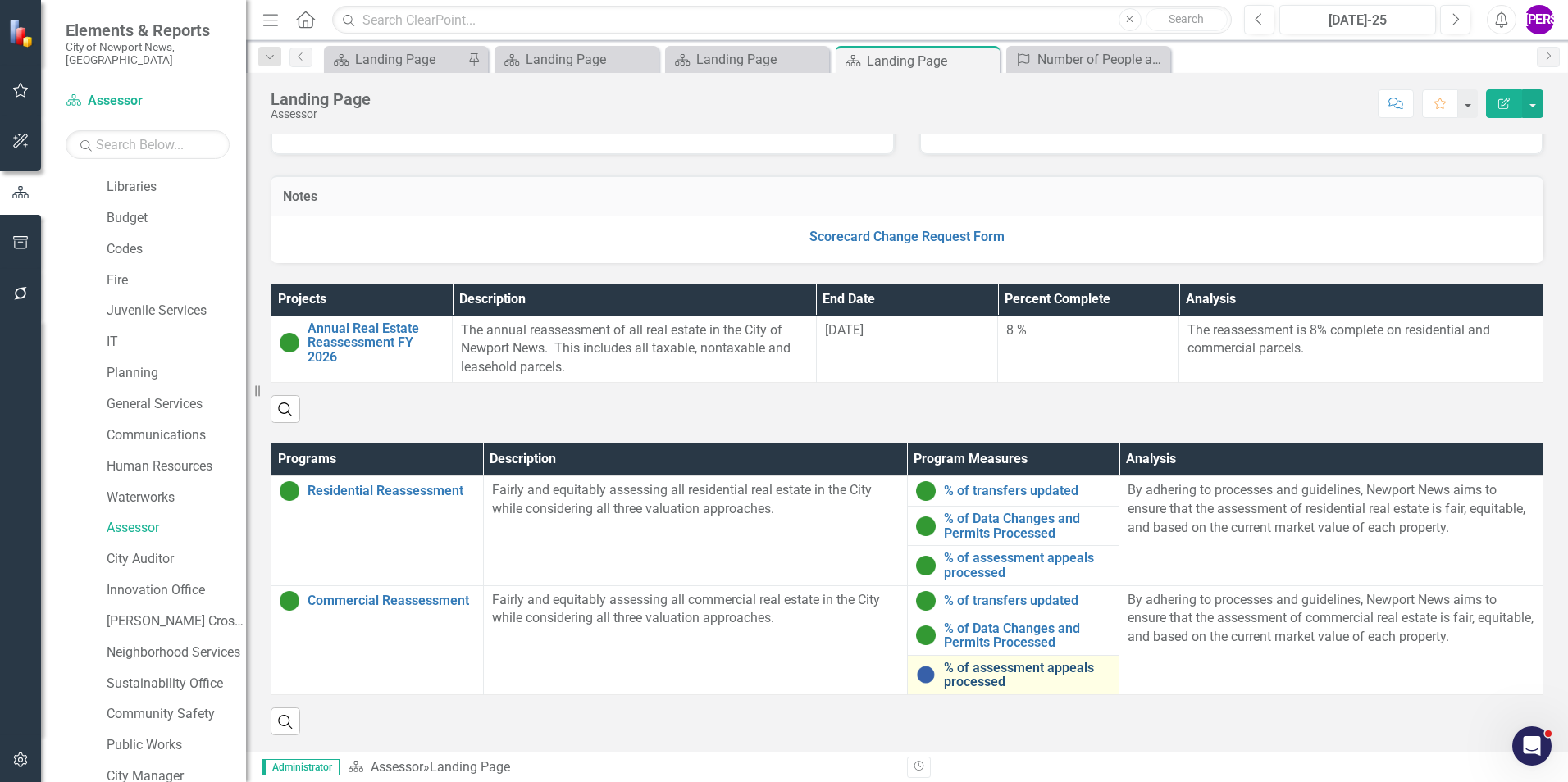
click at [997, 669] on link "% of assessment appeals processed" at bounding box center [1028, 675] width 168 height 29
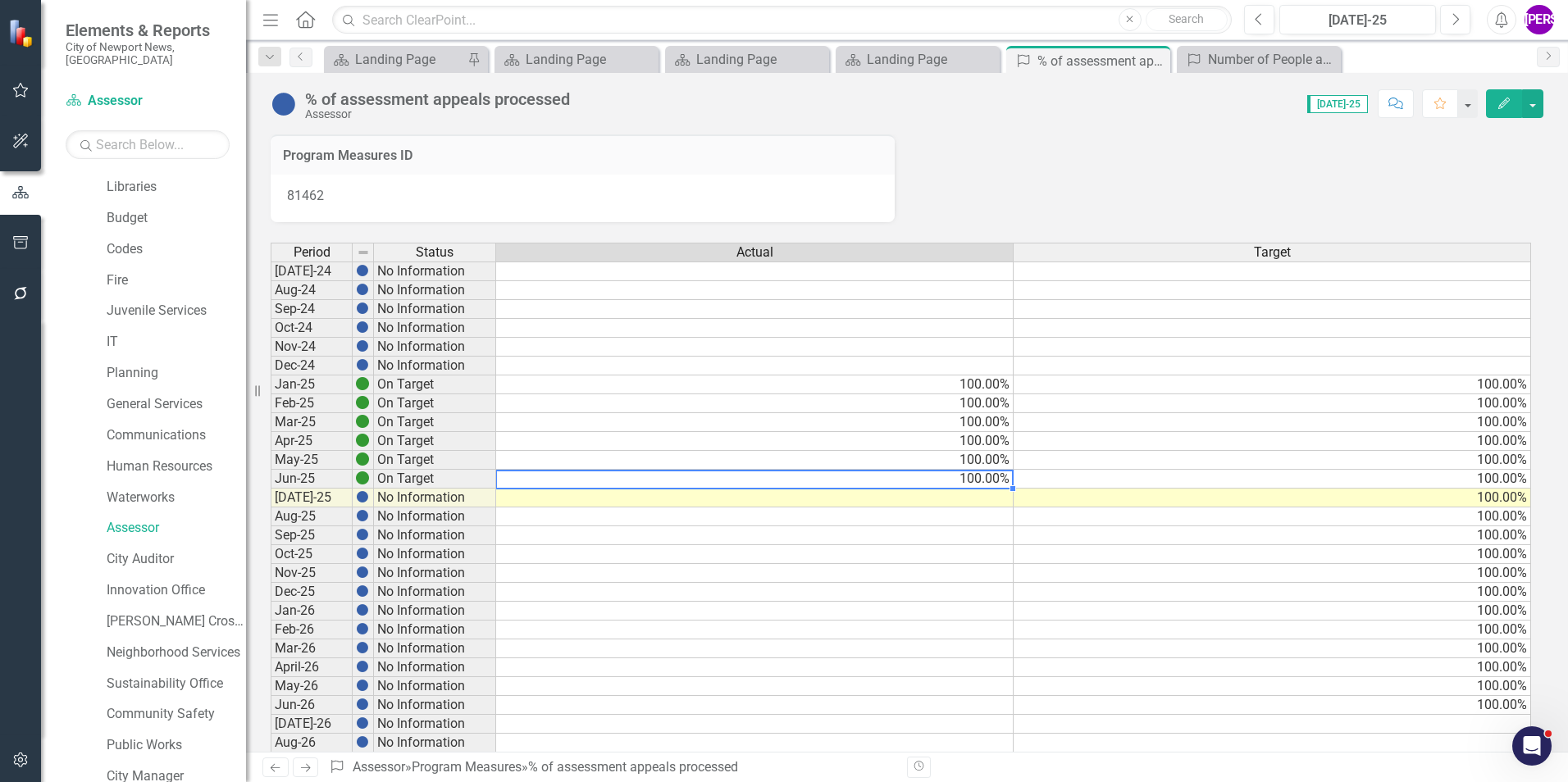
drag, startPoint x: 972, startPoint y: 480, endPoint x: 986, endPoint y: 483, distance: 14.3
click at [973, 480] on td "100.00%" at bounding box center [755, 480] width 518 height 19
drag, startPoint x: 1013, startPoint y: 487, endPoint x: 1011, endPoint y: 498, distance: 11.2
click at [271, 498] on div "Period Status Actual Target Jul-24 No Information Aug-24 No Information Sep-24 …" at bounding box center [271, 648] width 0 height 811
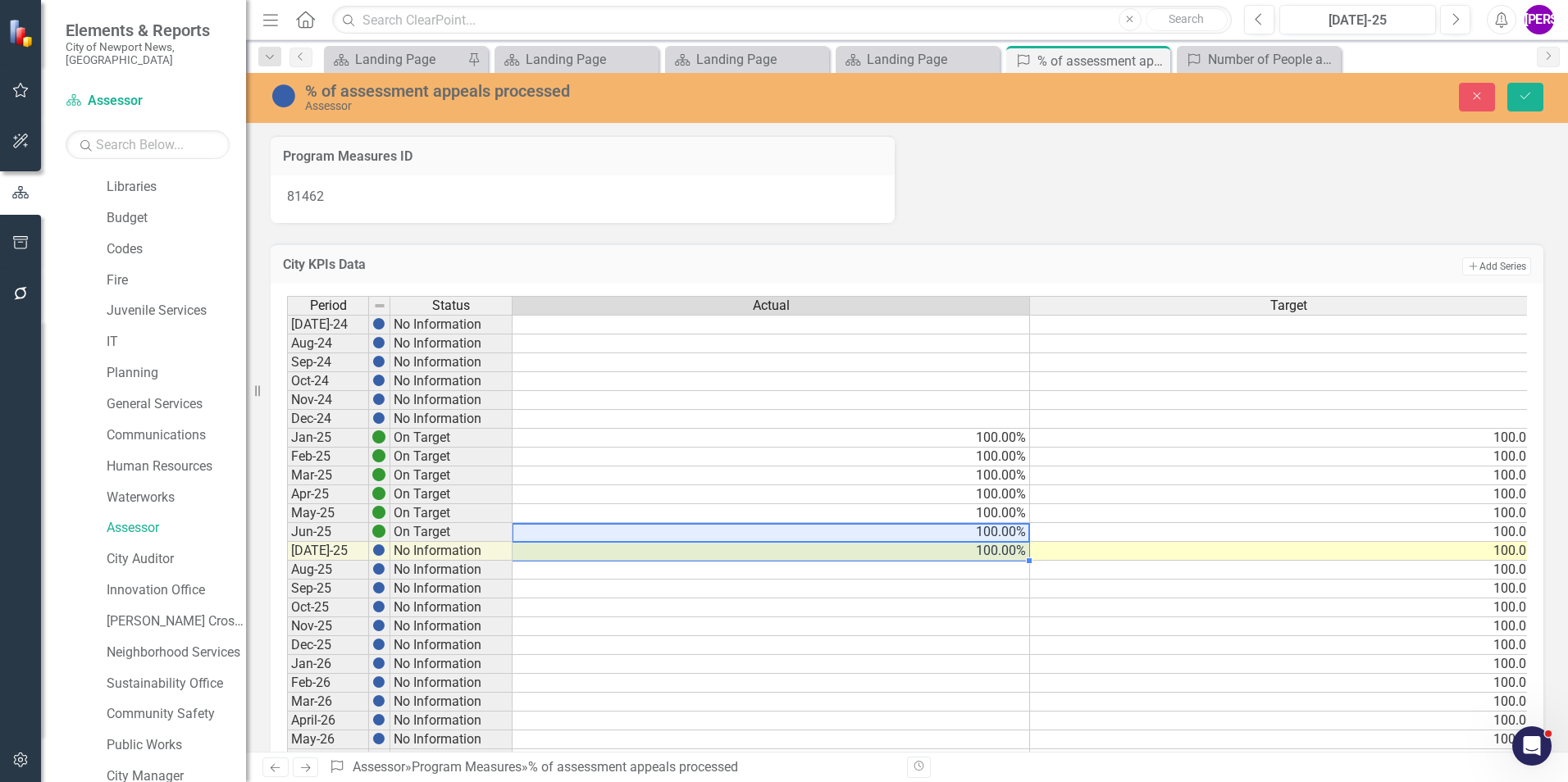
type textarea "100"
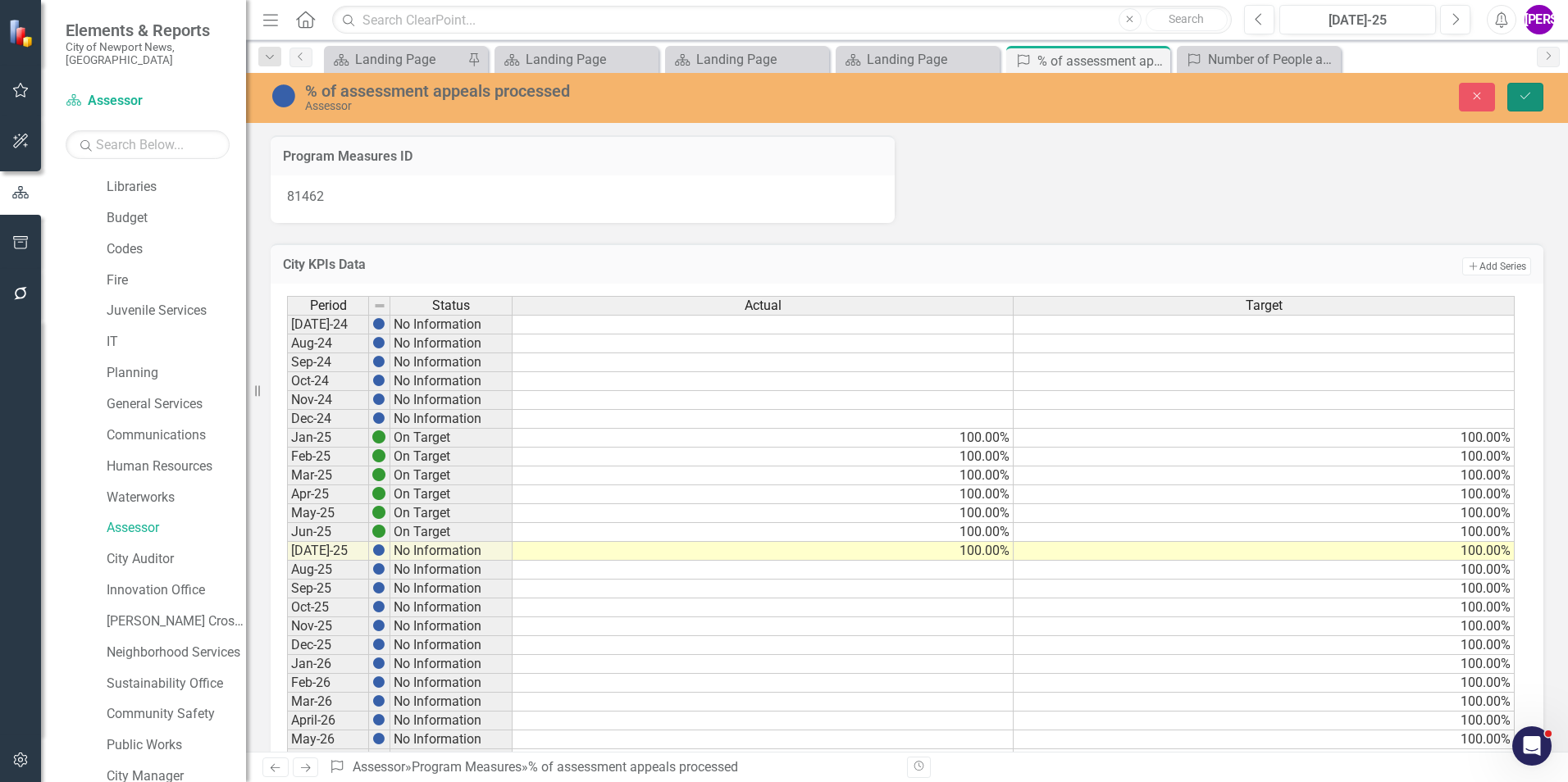
click at [1518, 92] on icon "Save" at bounding box center [1525, 95] width 15 height 11
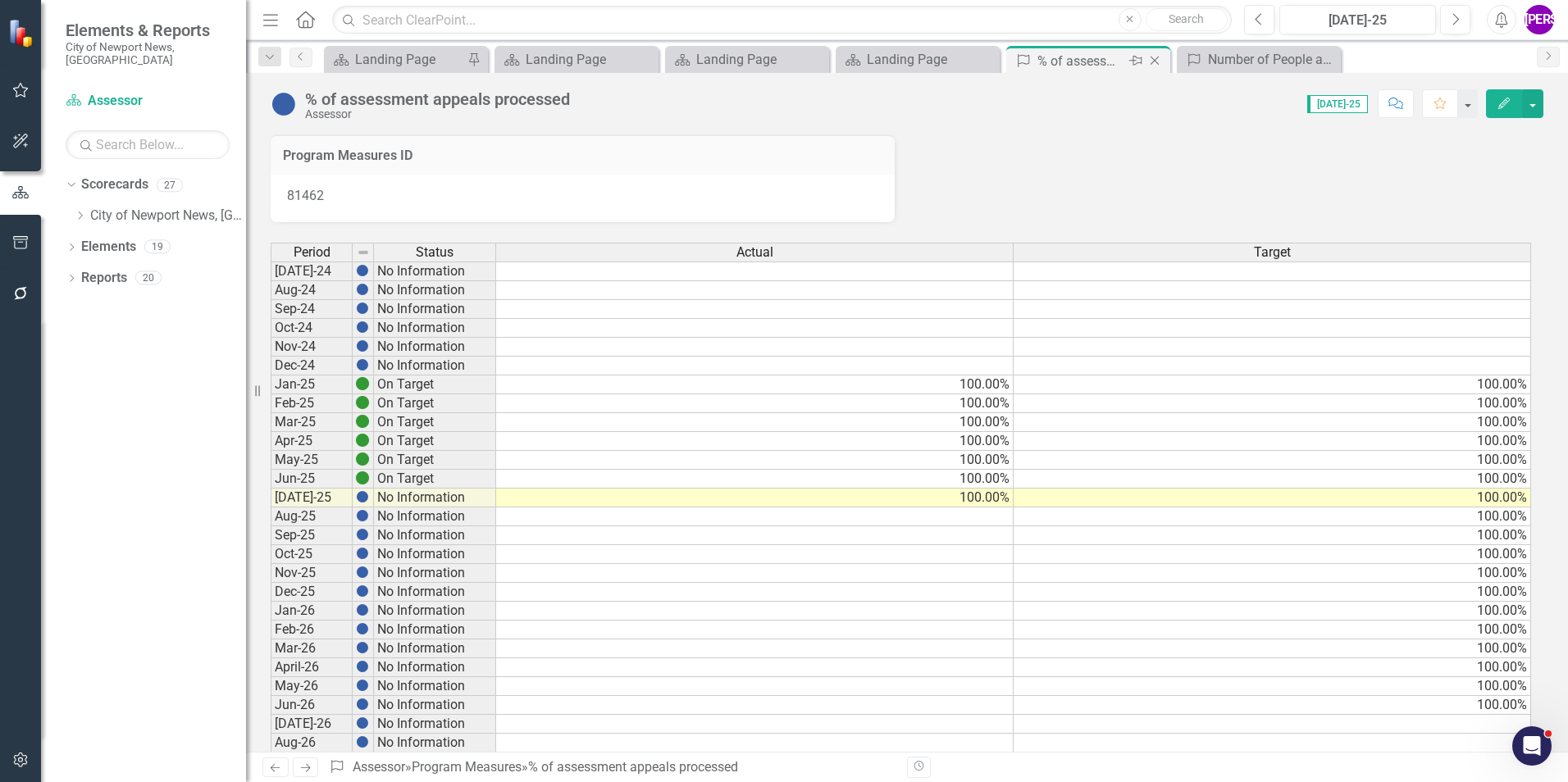
click at [1153, 59] on icon at bounding box center [1155, 60] width 9 height 9
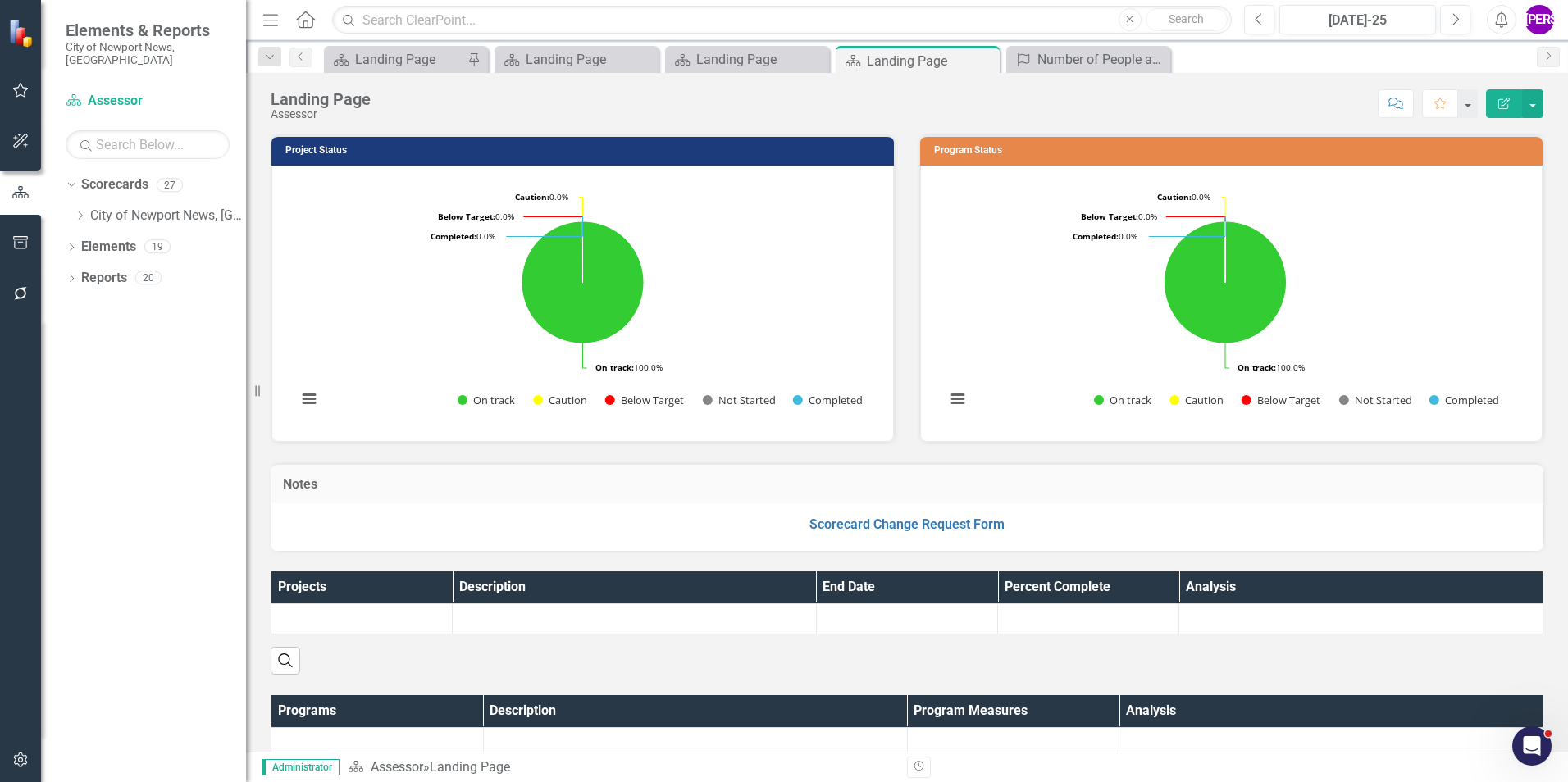
click at [0, 0] on icon "Close" at bounding box center [0, 0] width 0 height 0
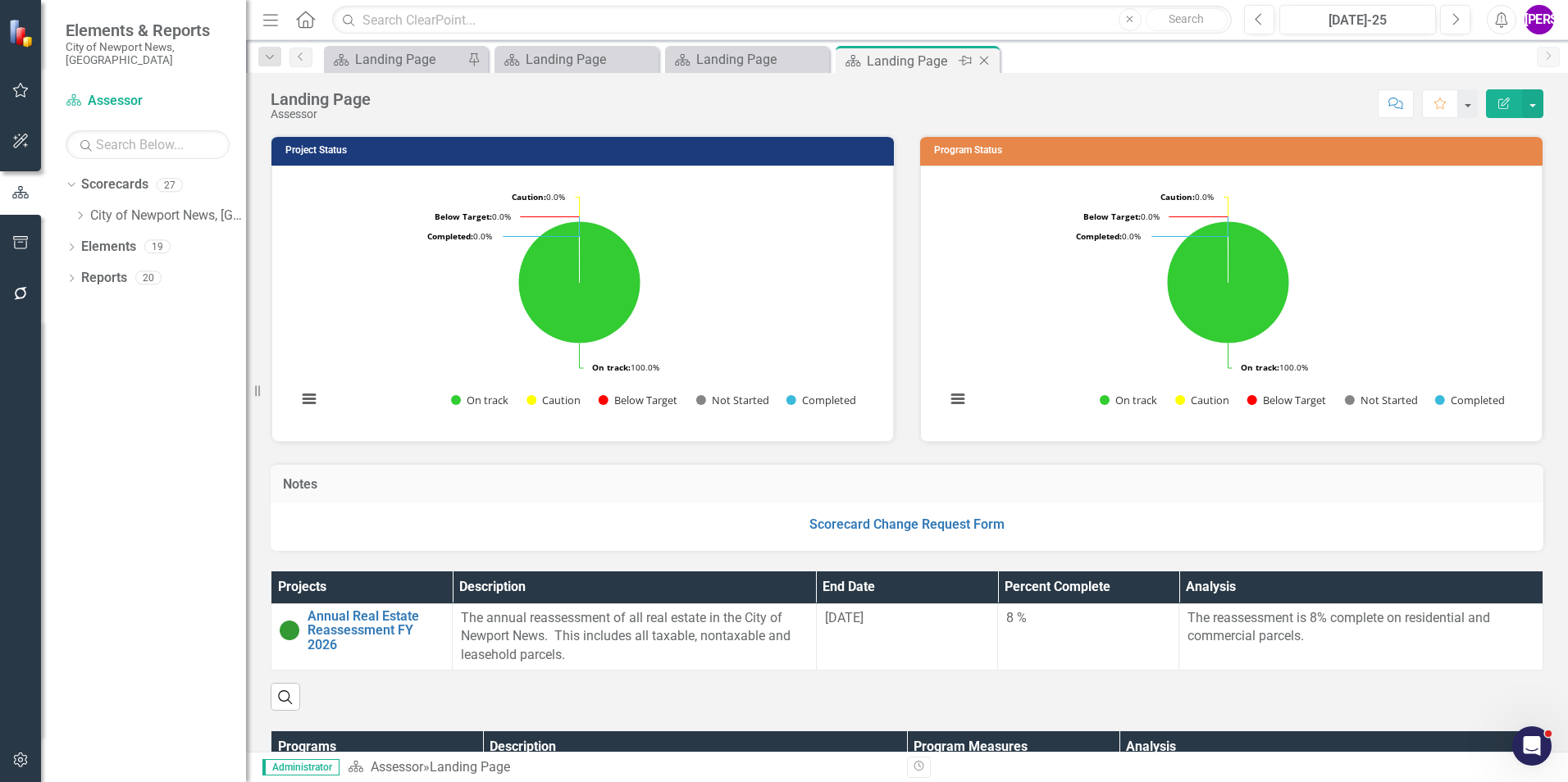
click at [988, 62] on icon "Close" at bounding box center [984, 60] width 16 height 13
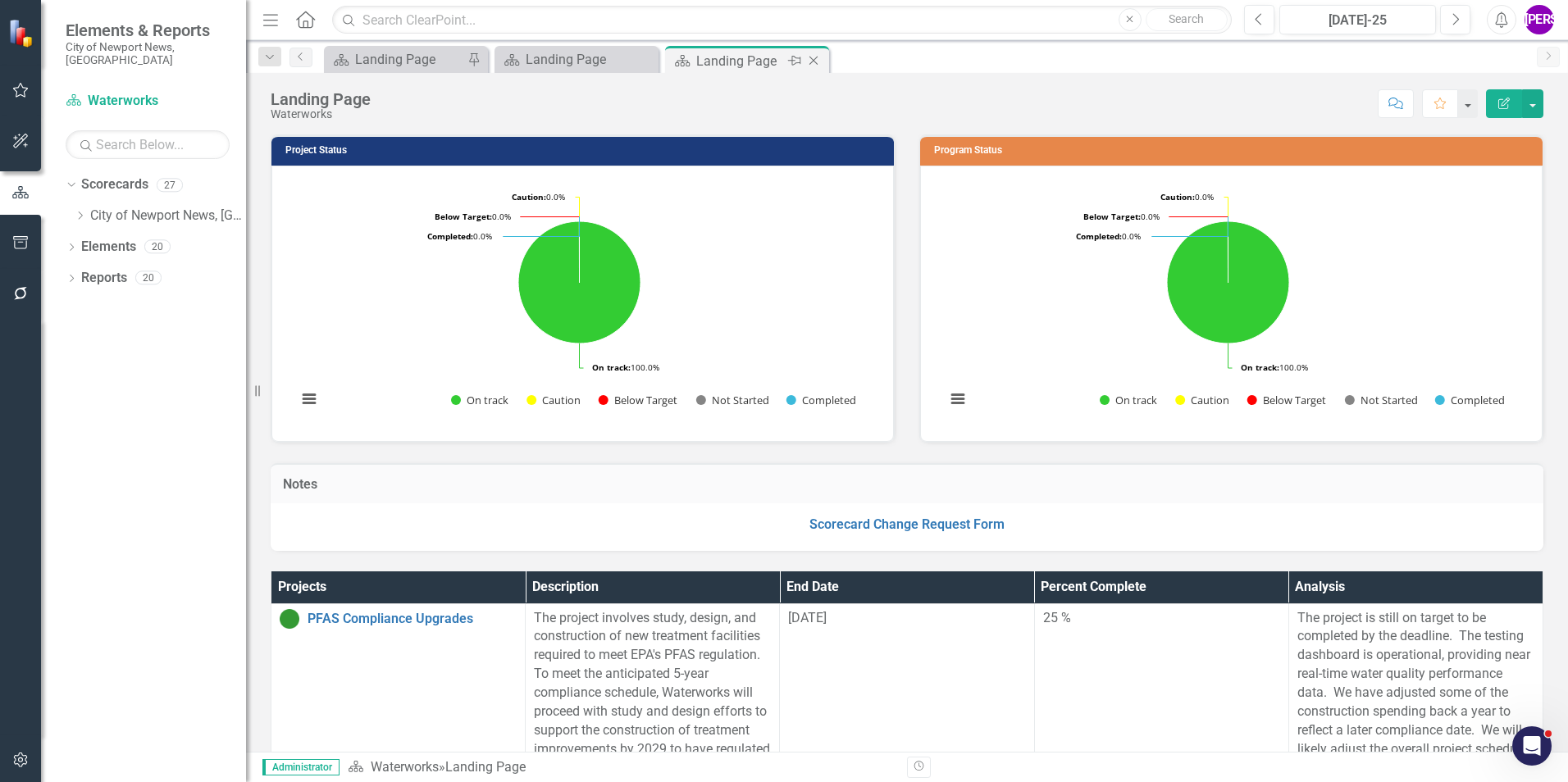
click at [813, 54] on icon "Close" at bounding box center [813, 60] width 16 height 13
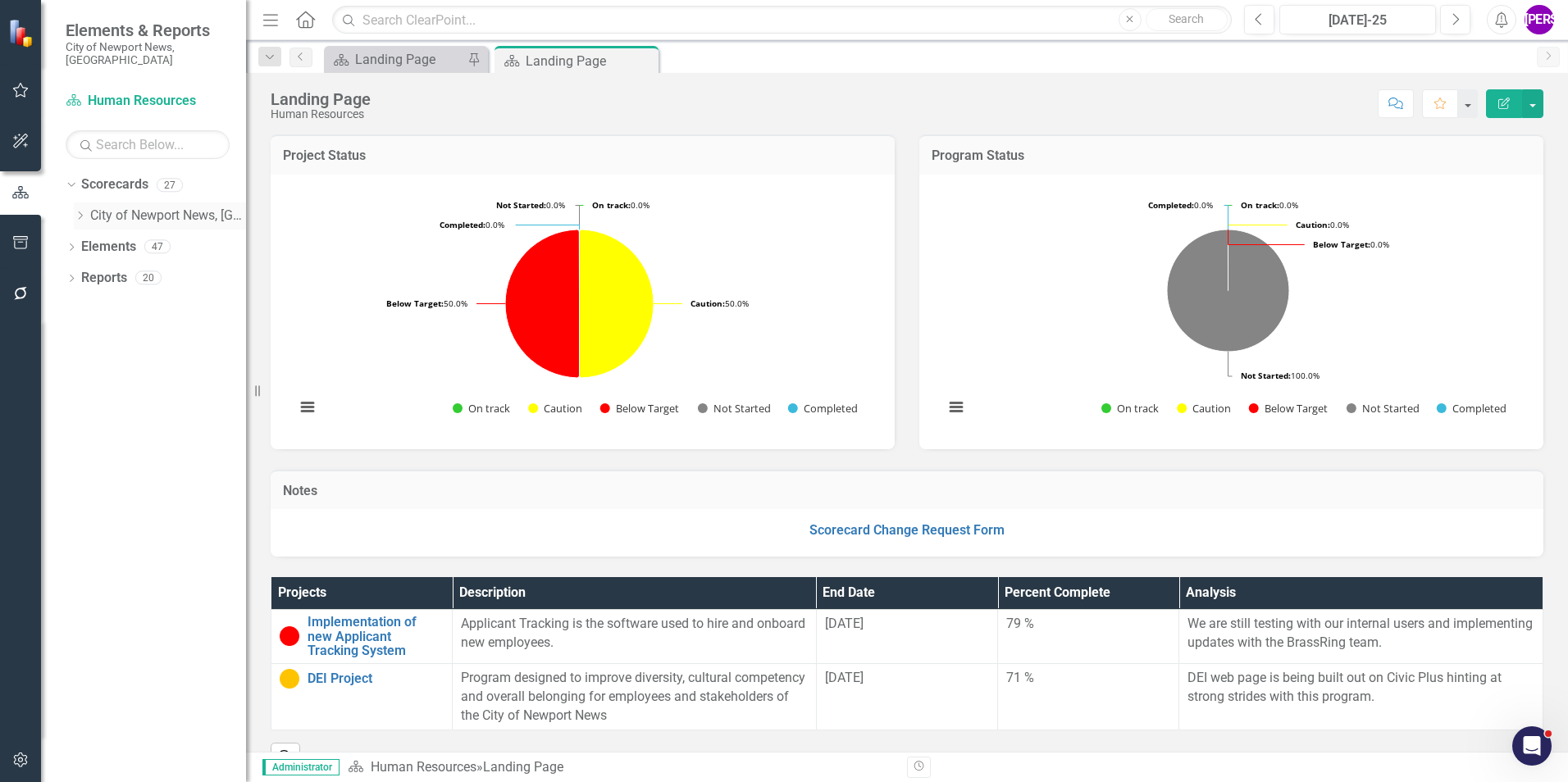
click at [86, 211] on icon "Dropdown" at bounding box center [80, 215] width 12 height 10
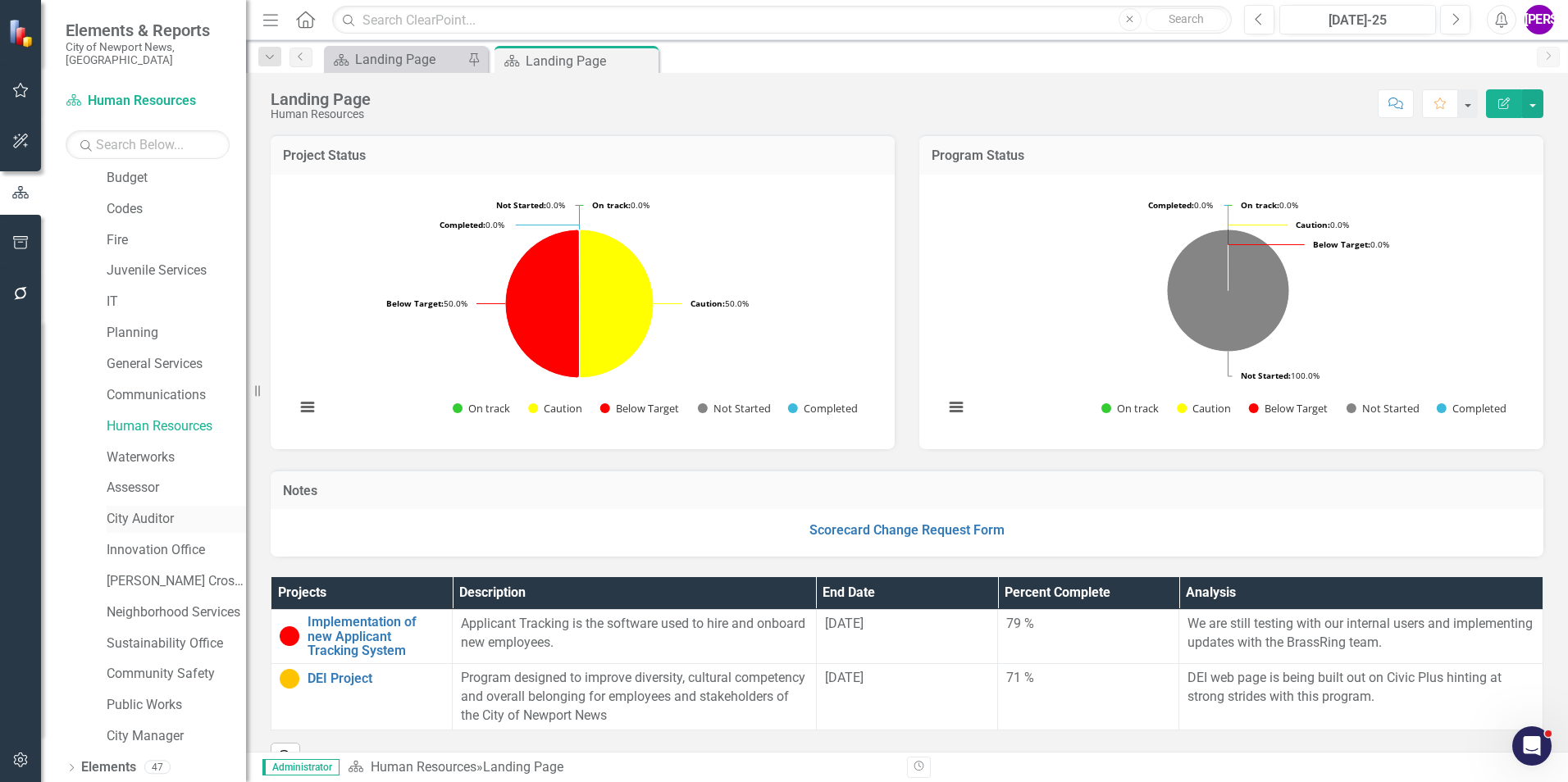
scroll to position [307, 0]
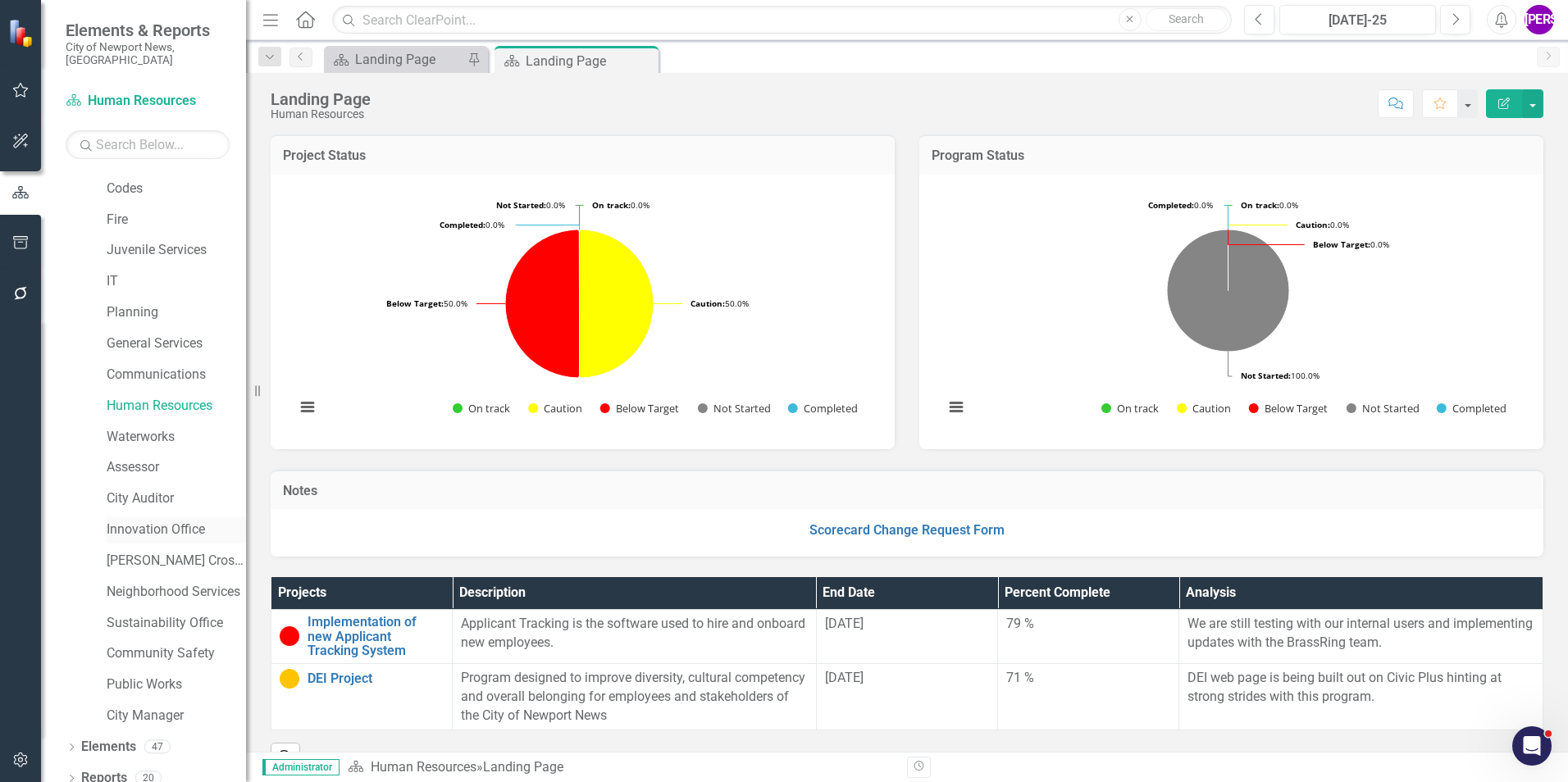
click at [146, 520] on link "Innovation Office" at bounding box center [175, 530] width 139 height 19
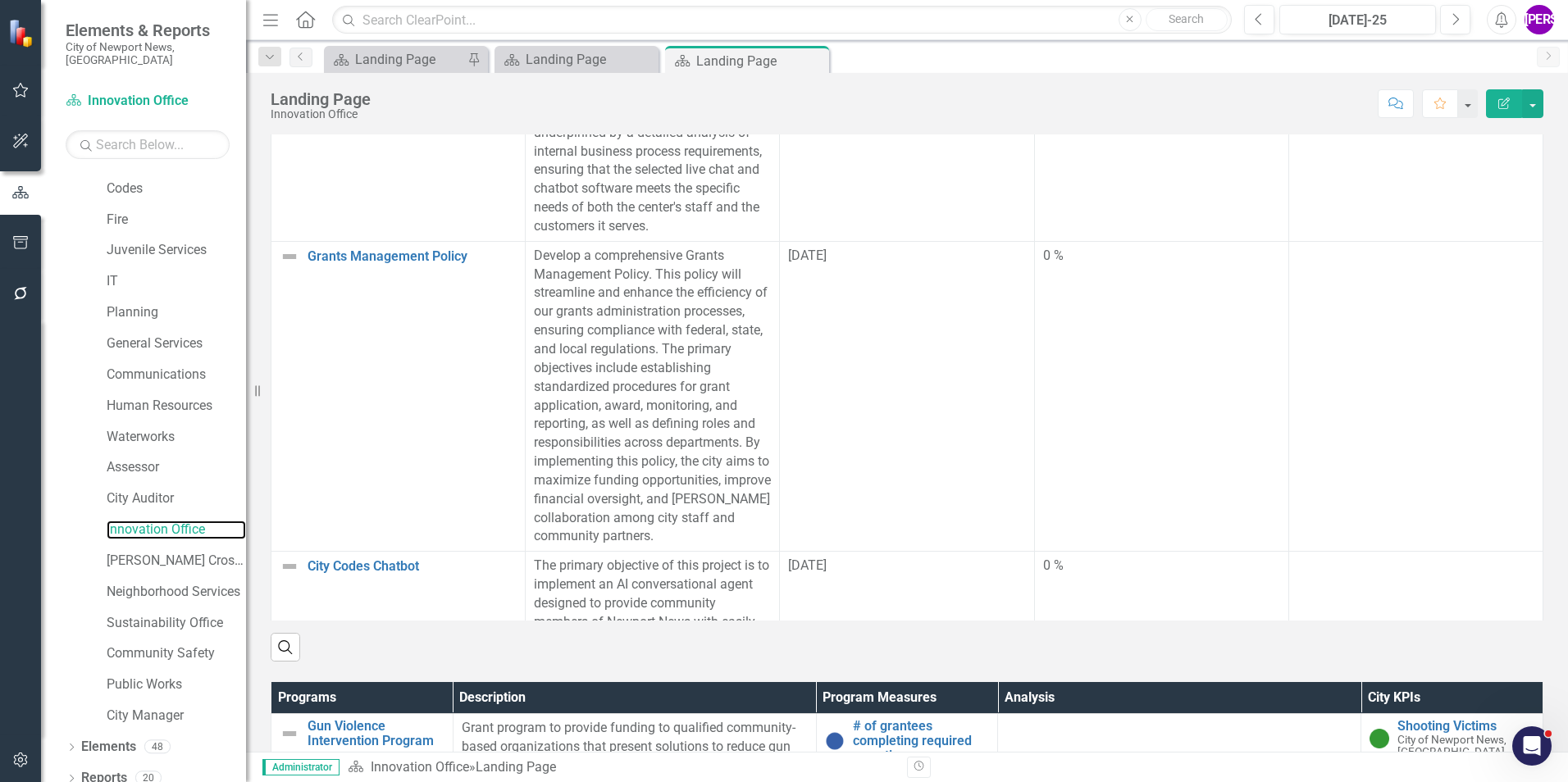
scroll to position [536, 0]
click at [1254, 16] on icon "Previous" at bounding box center [1259, 19] width 9 height 15
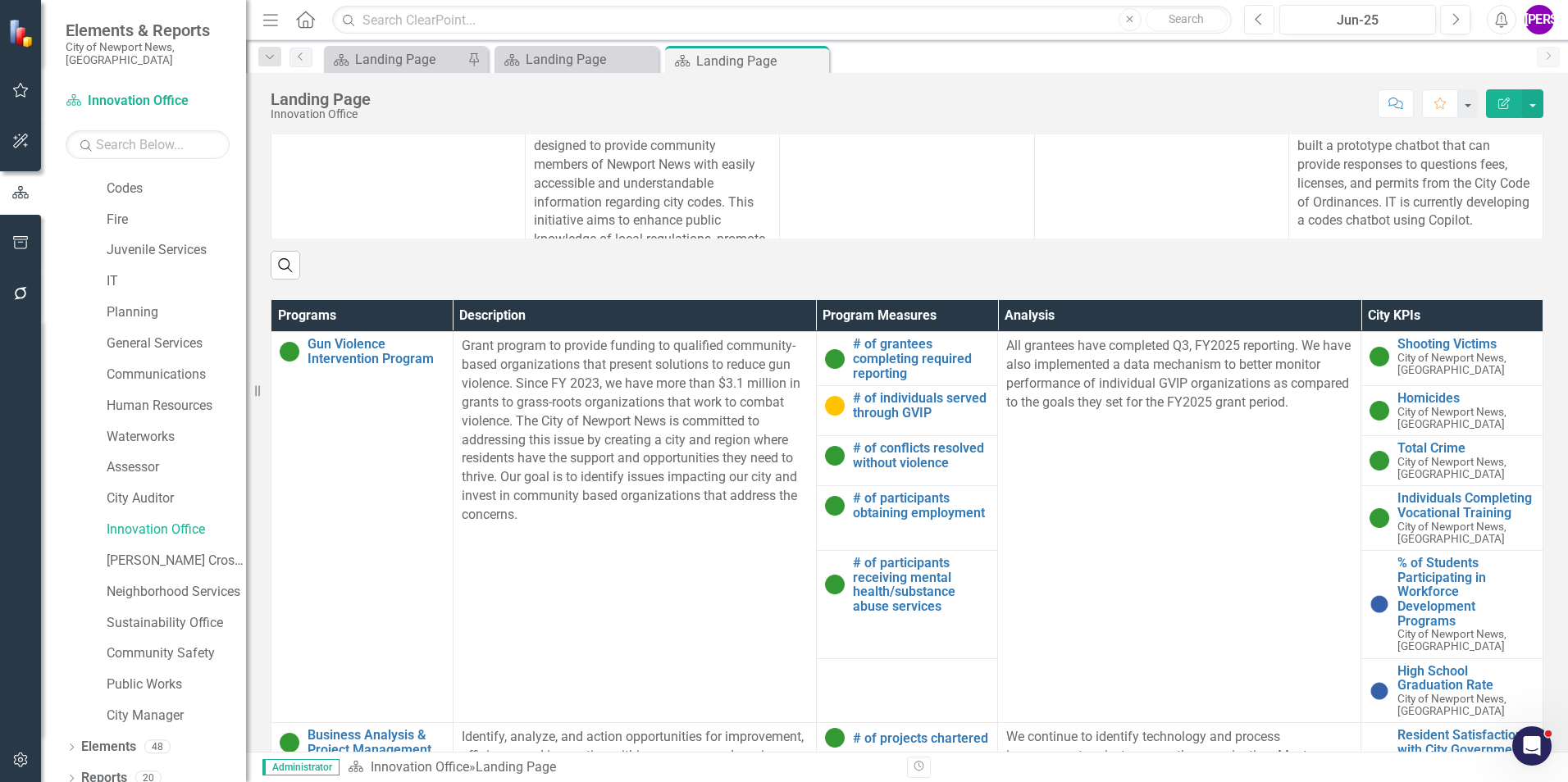
scroll to position [983, 0]
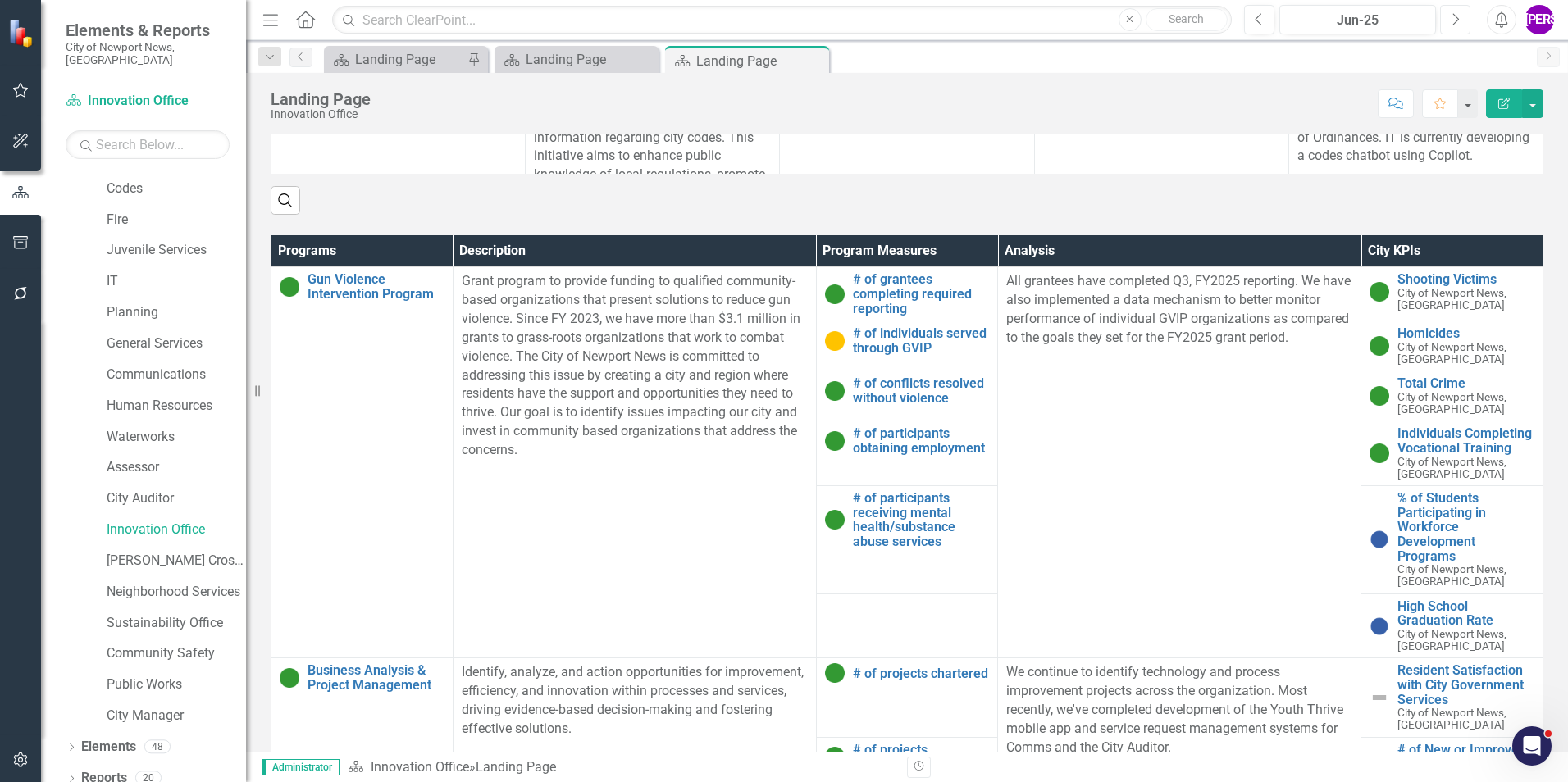
click at [1456, 21] on icon "Next" at bounding box center [1455, 19] width 9 height 15
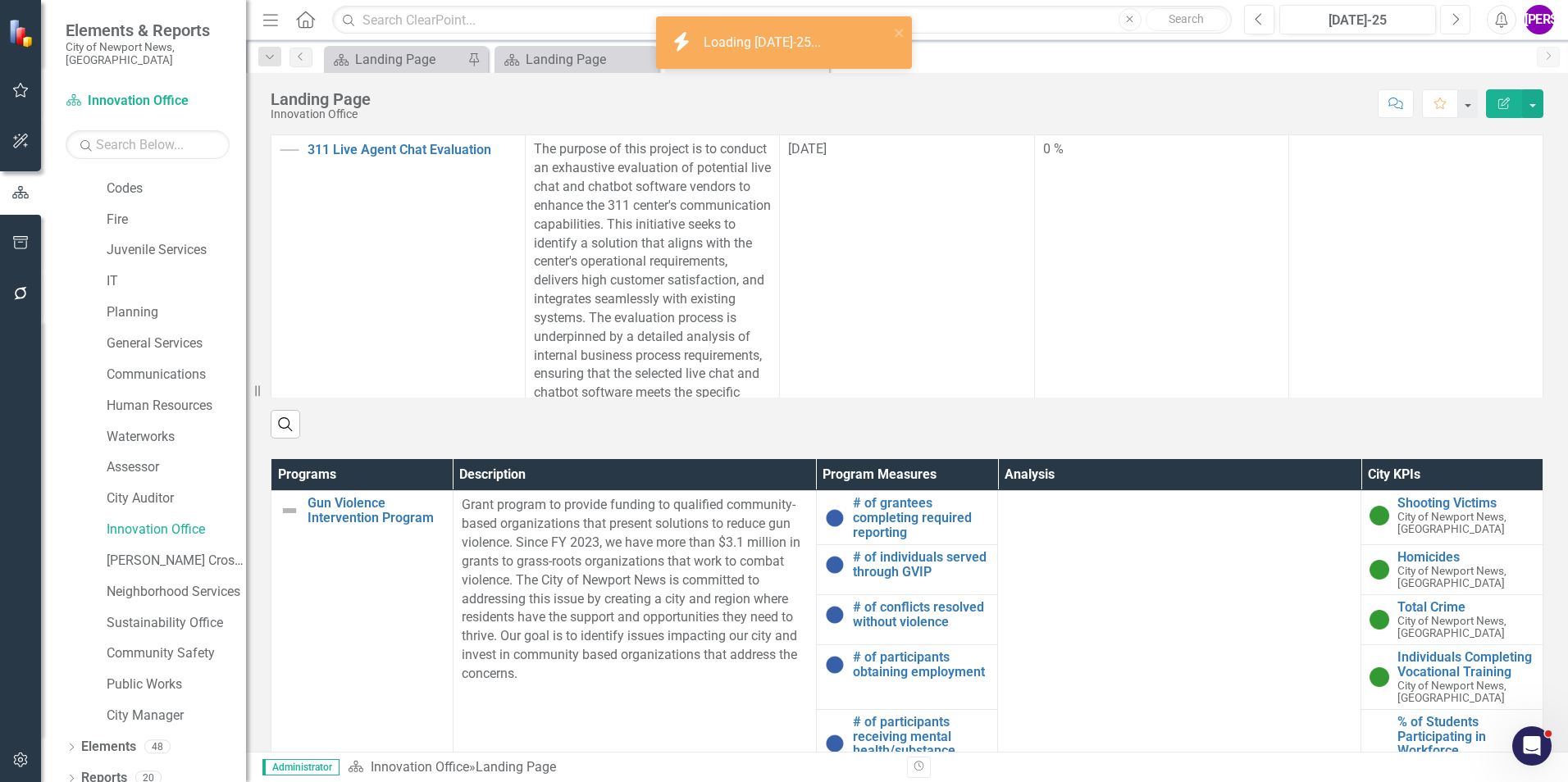
scroll to position [902, 0]
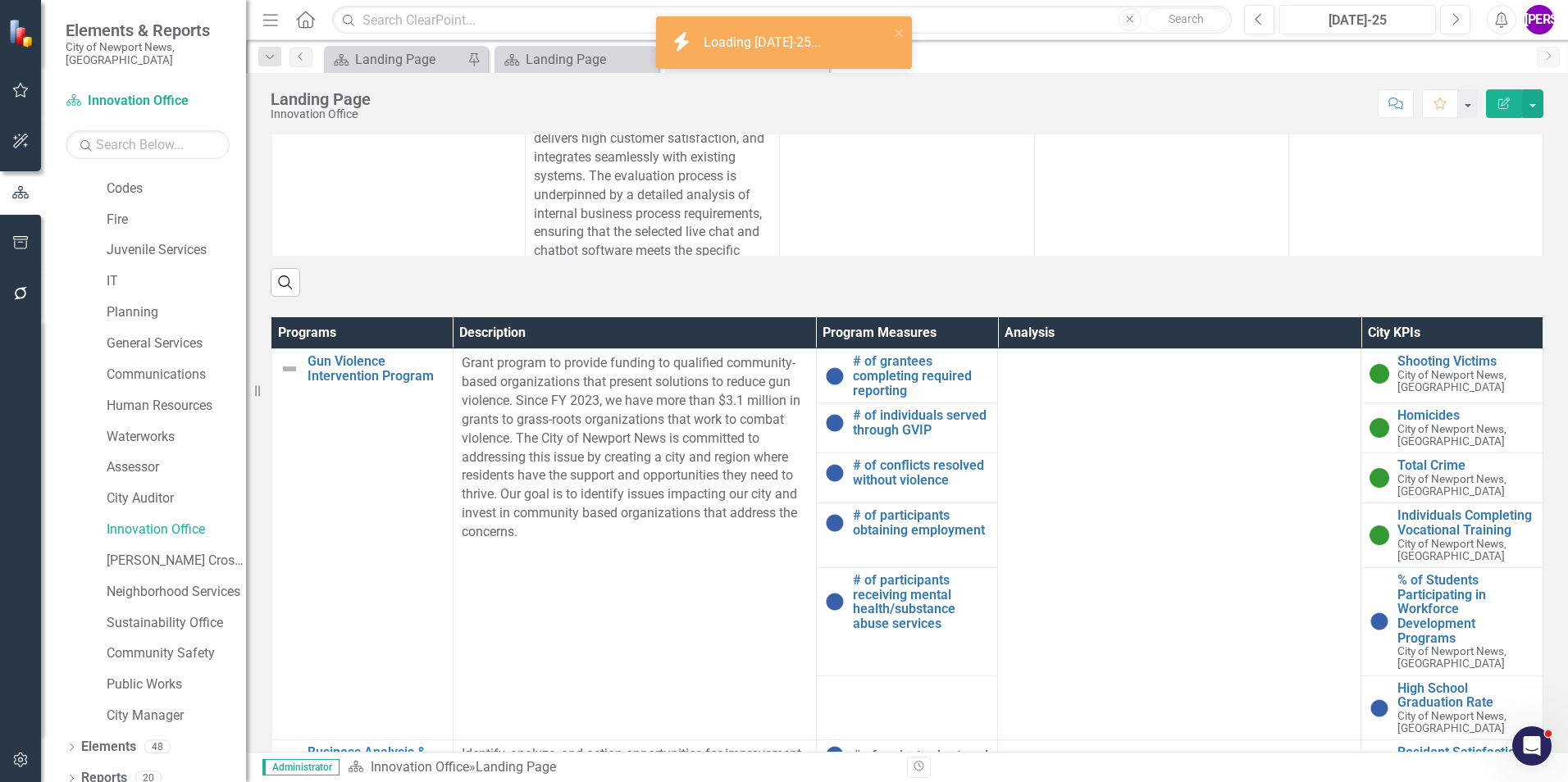
click at [1209, 323] on th "Analysis" at bounding box center [1180, 333] width 363 height 32
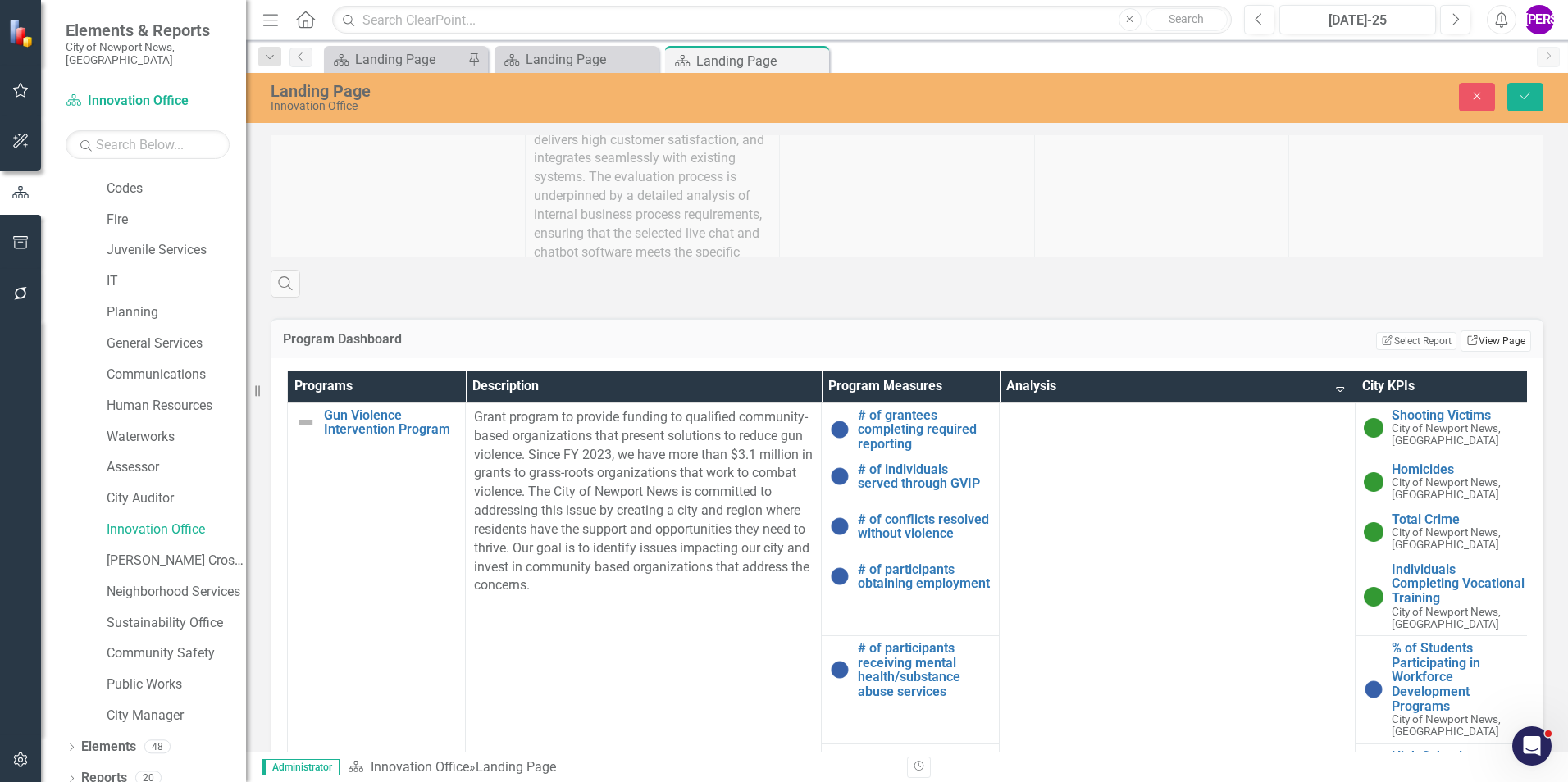
click at [1479, 346] on link "Link View Page" at bounding box center [1496, 340] width 71 height 22
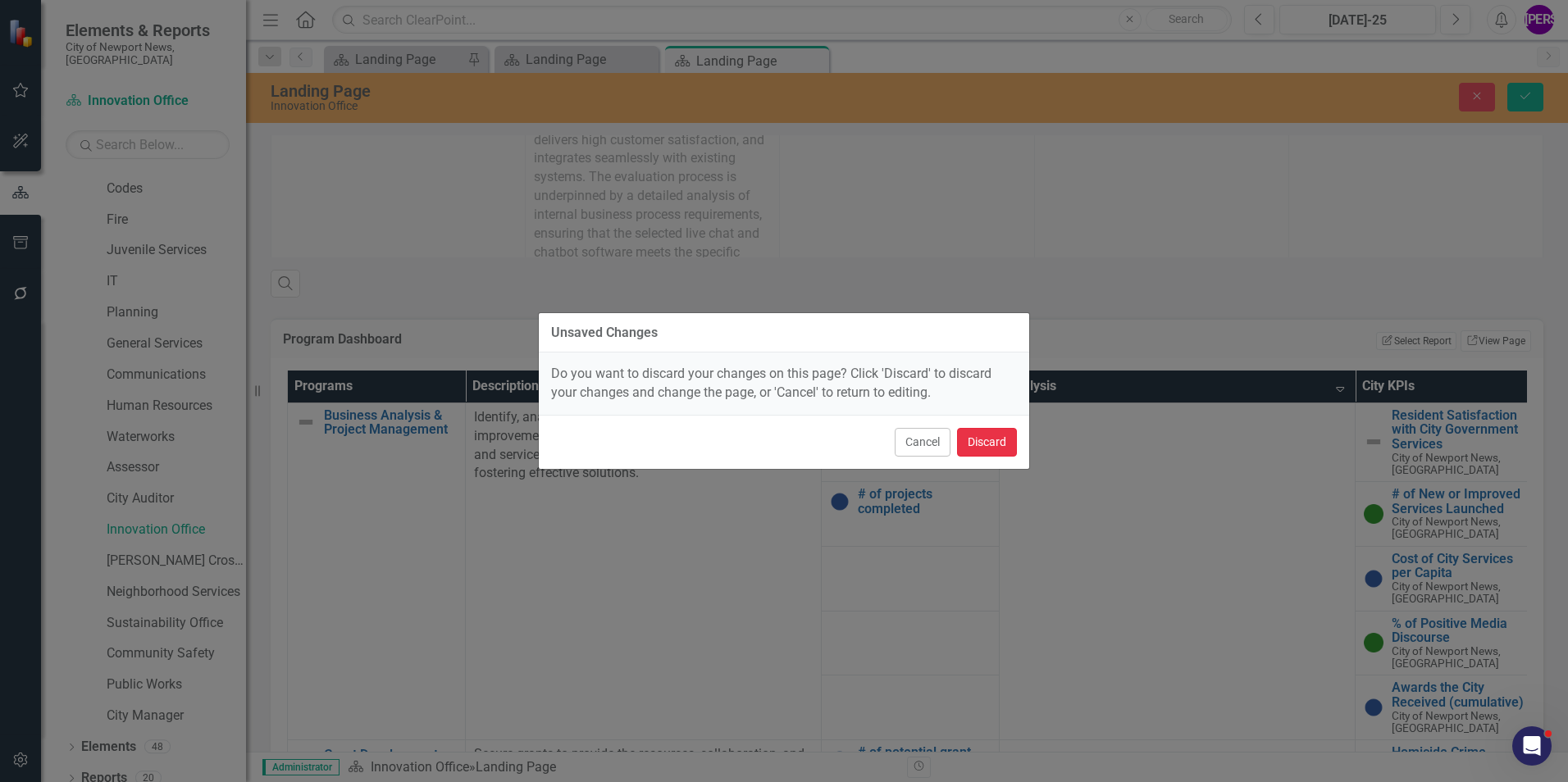
click at [979, 446] on button "Discard" at bounding box center [986, 442] width 60 height 29
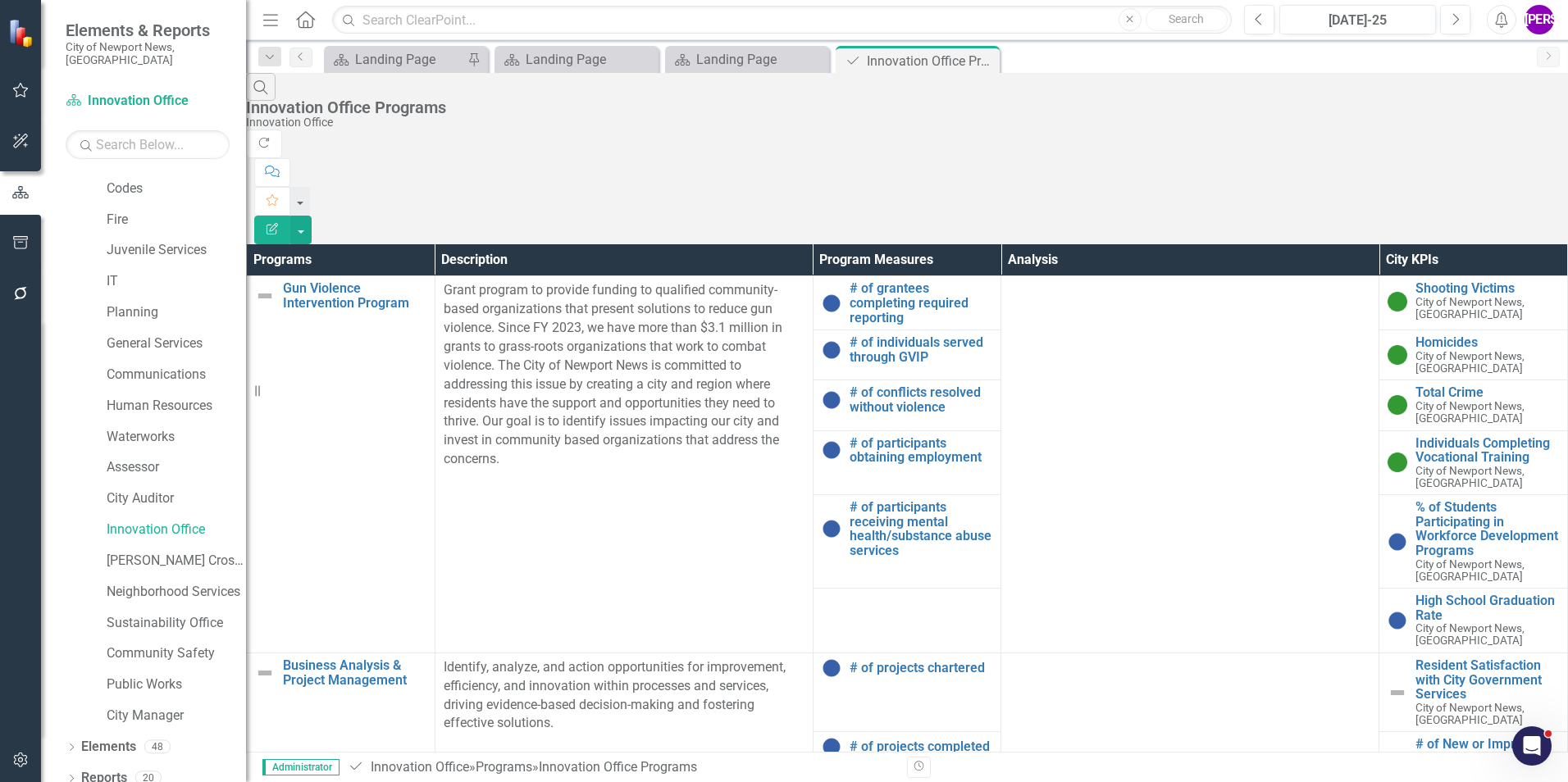
click at [290, 216] on button "Edit Report" at bounding box center [272, 230] width 36 height 29
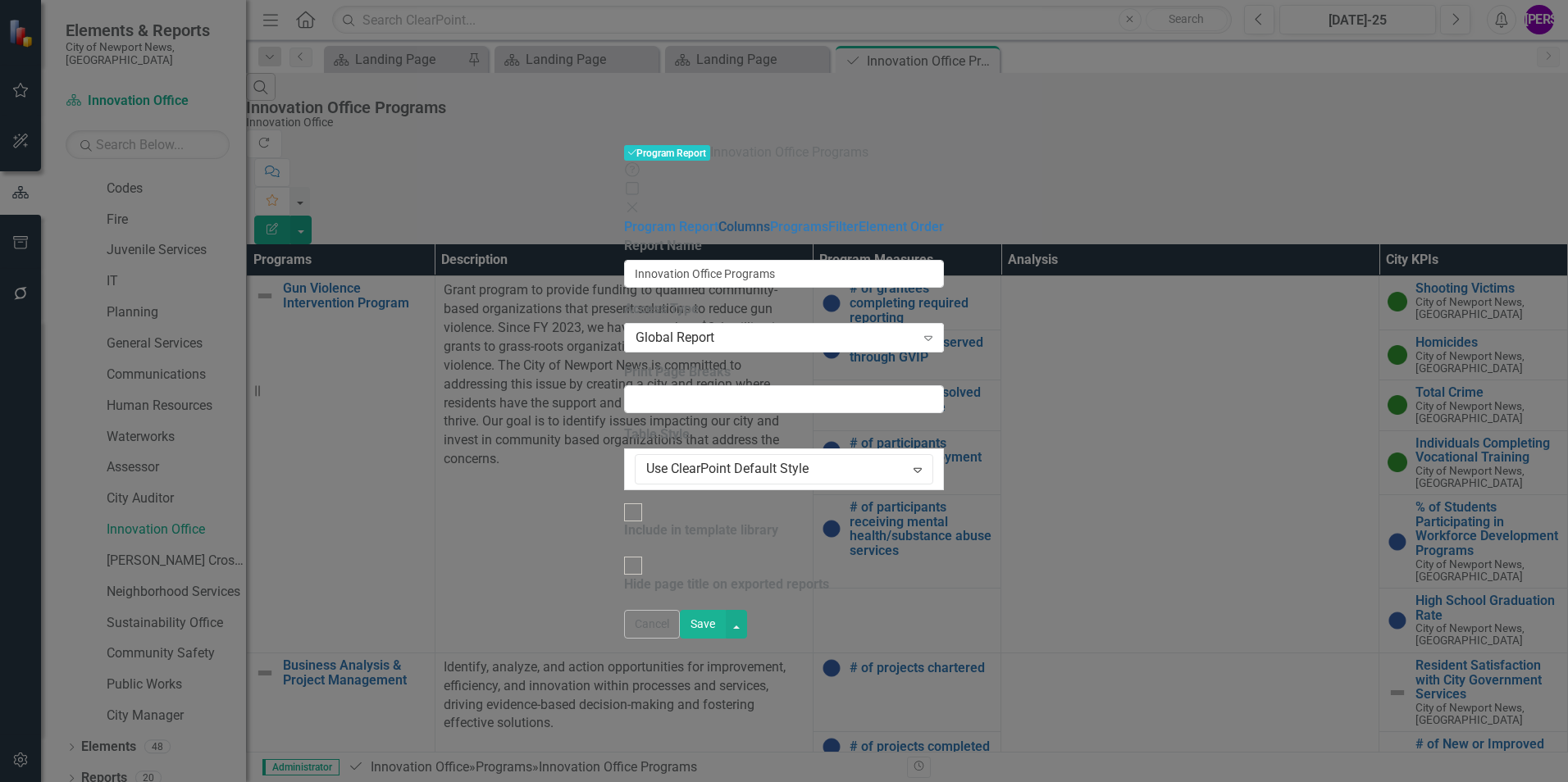
click at [718, 219] on link "Columns" at bounding box center [744, 226] width 52 height 16
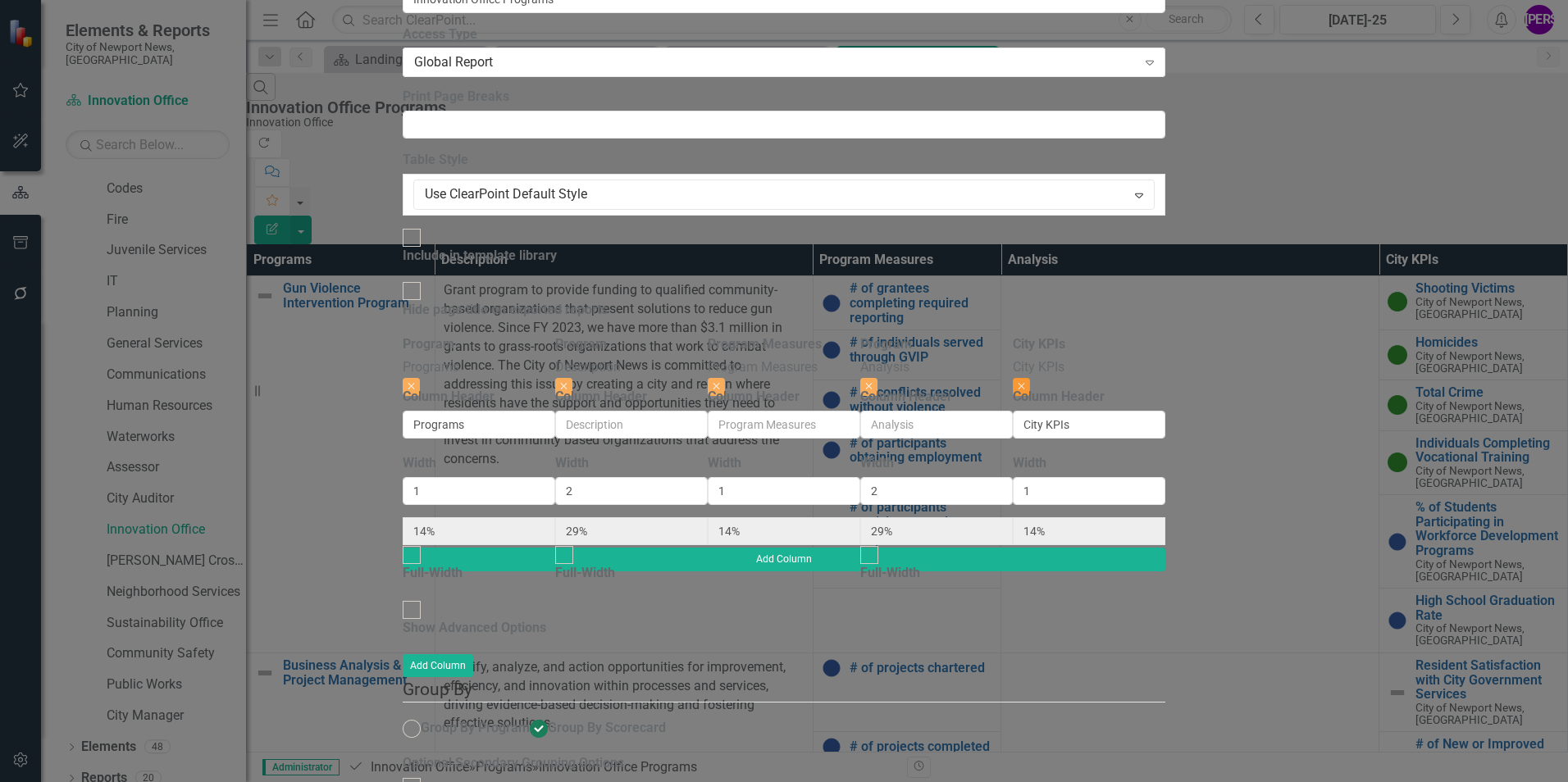
click at [1030, 378] on button "Close" at bounding box center [1022, 386] width 17 height 18
type input "17%"
type input "33%"
type input "17%"
type input "33%"
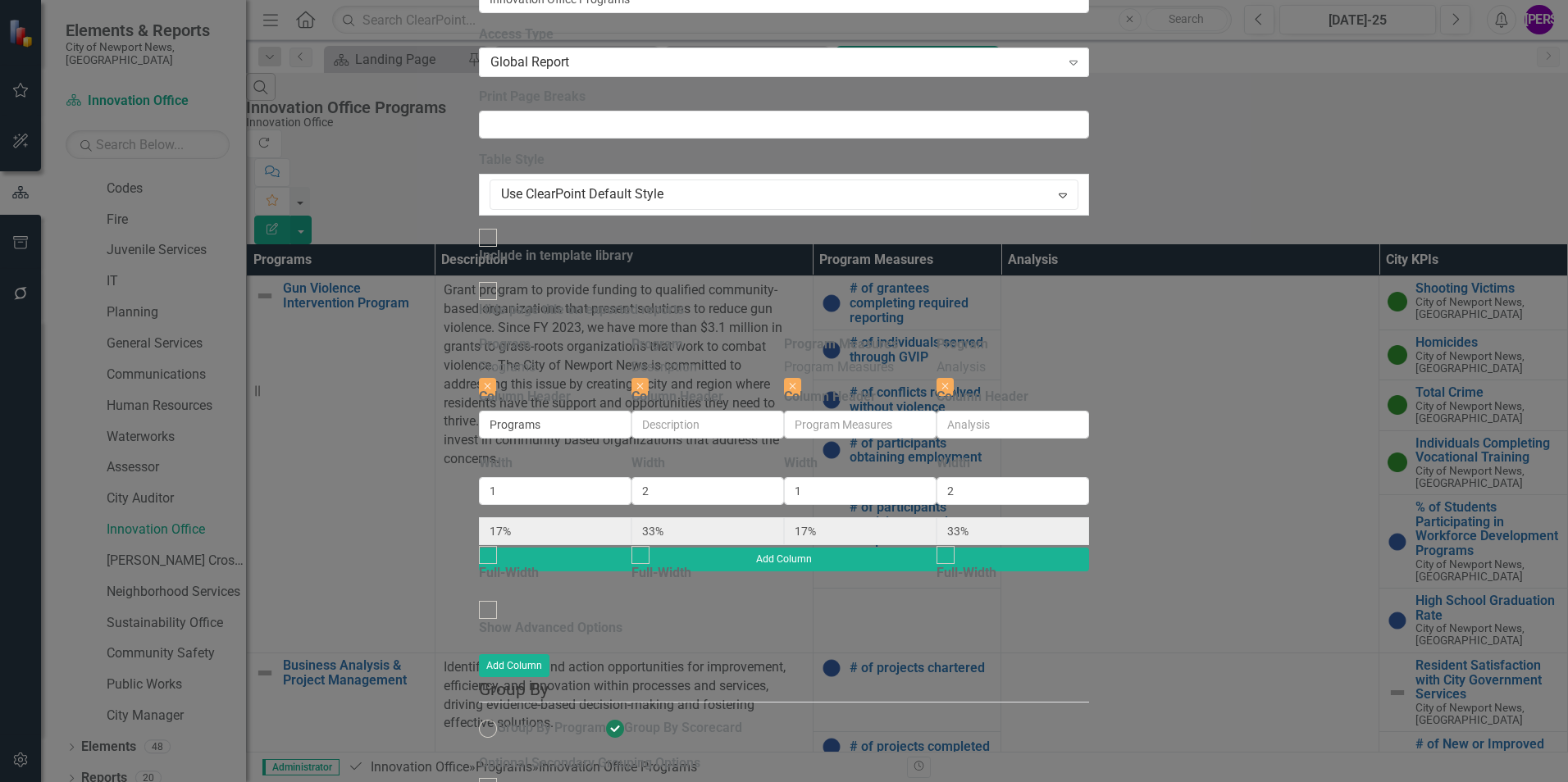
radio input "false"
checkbox input "false"
radio input "true"
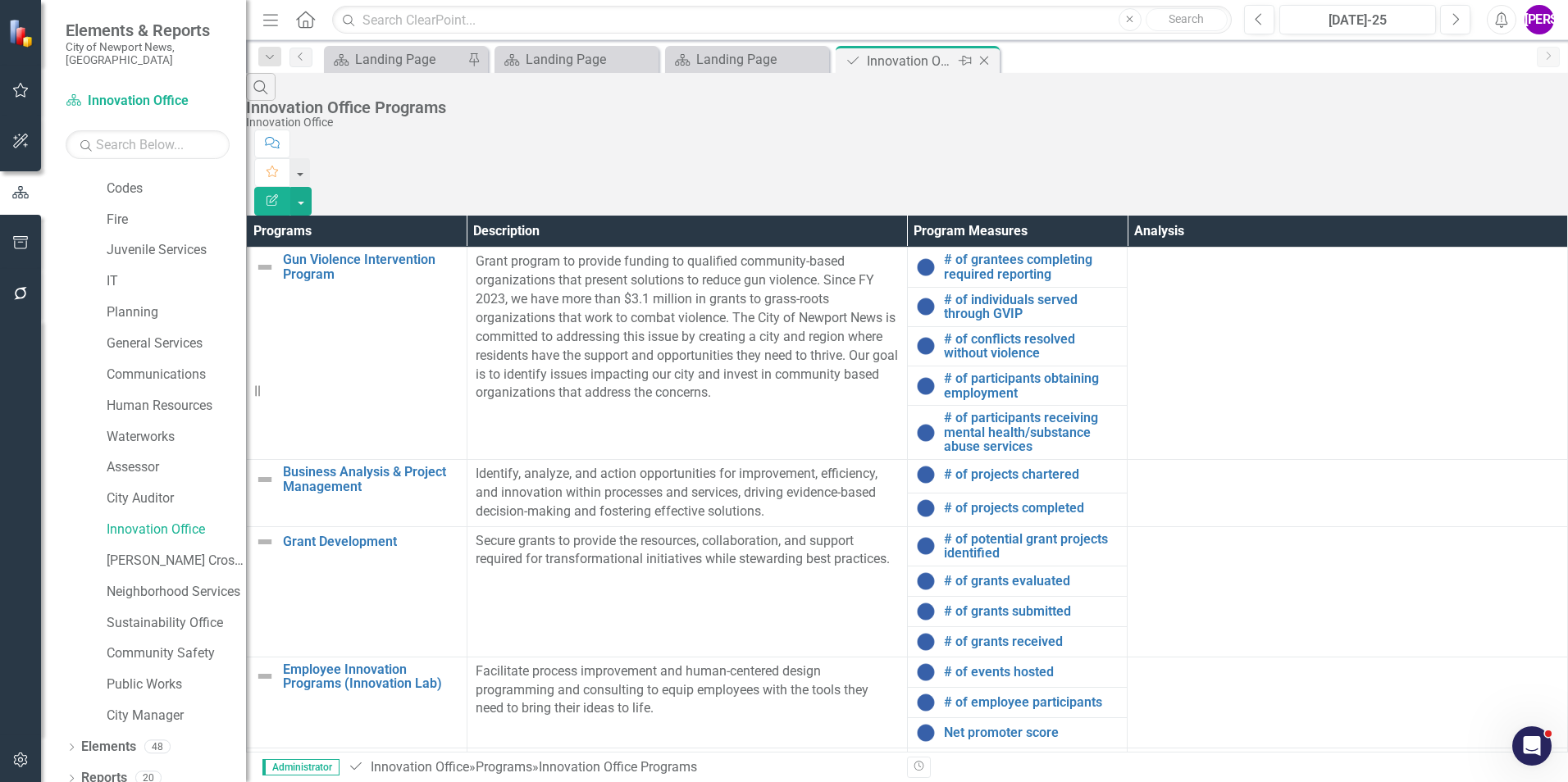
click at [984, 59] on icon "Close" at bounding box center [984, 60] width 16 height 13
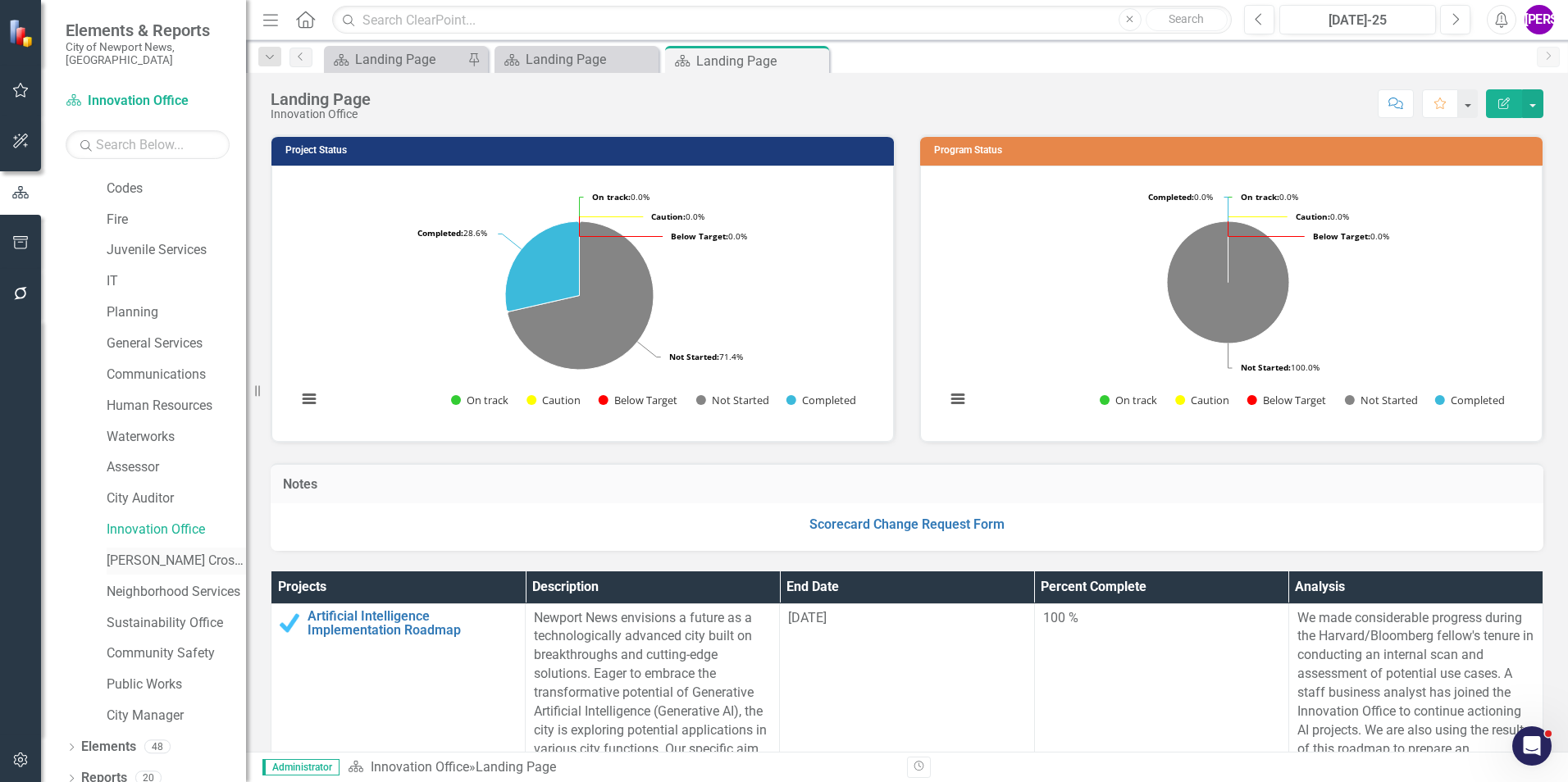
click at [127, 551] on link "[PERSON_NAME] Crossing" at bounding box center [175, 561] width 139 height 19
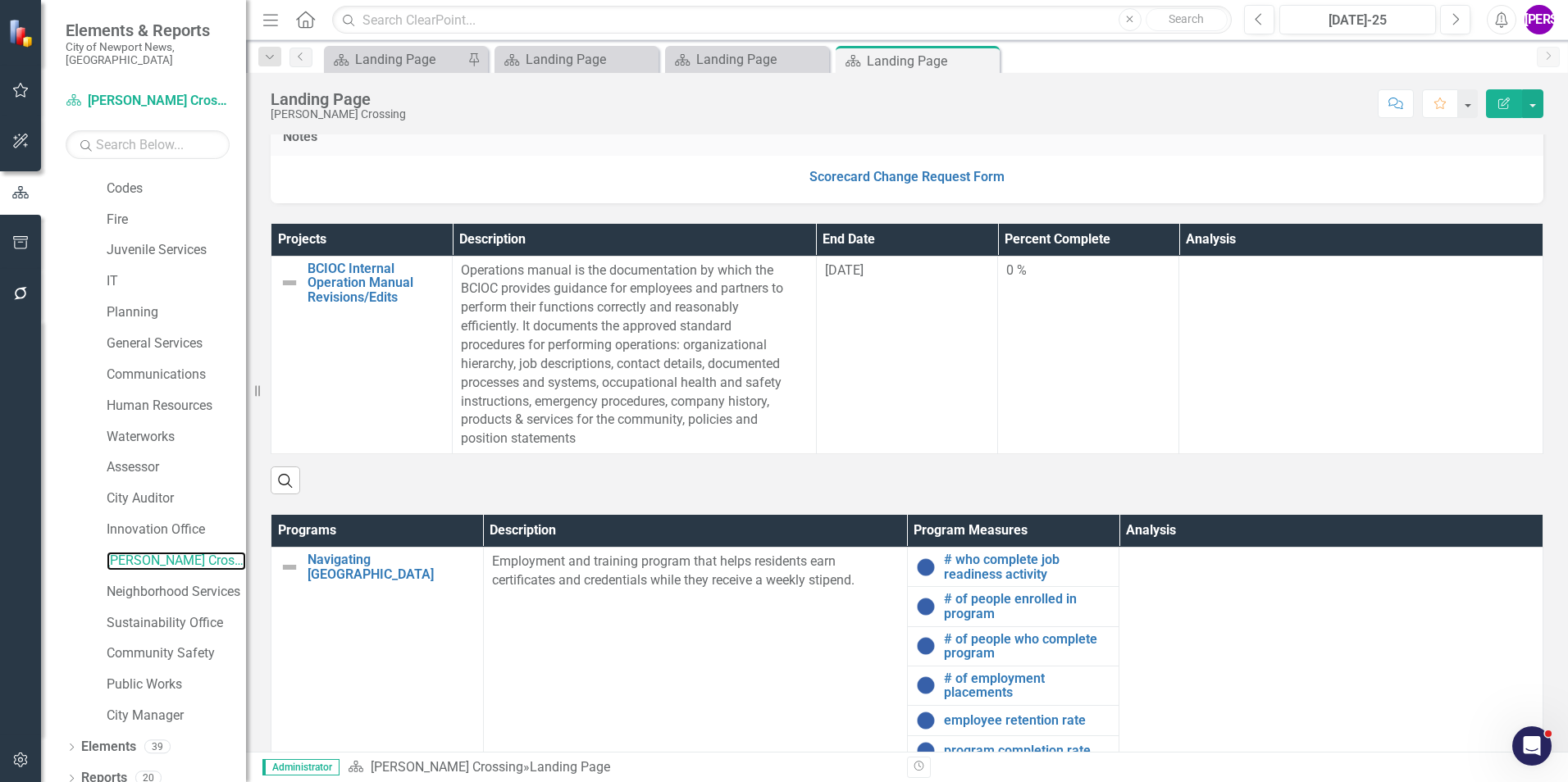
scroll to position [344, 0]
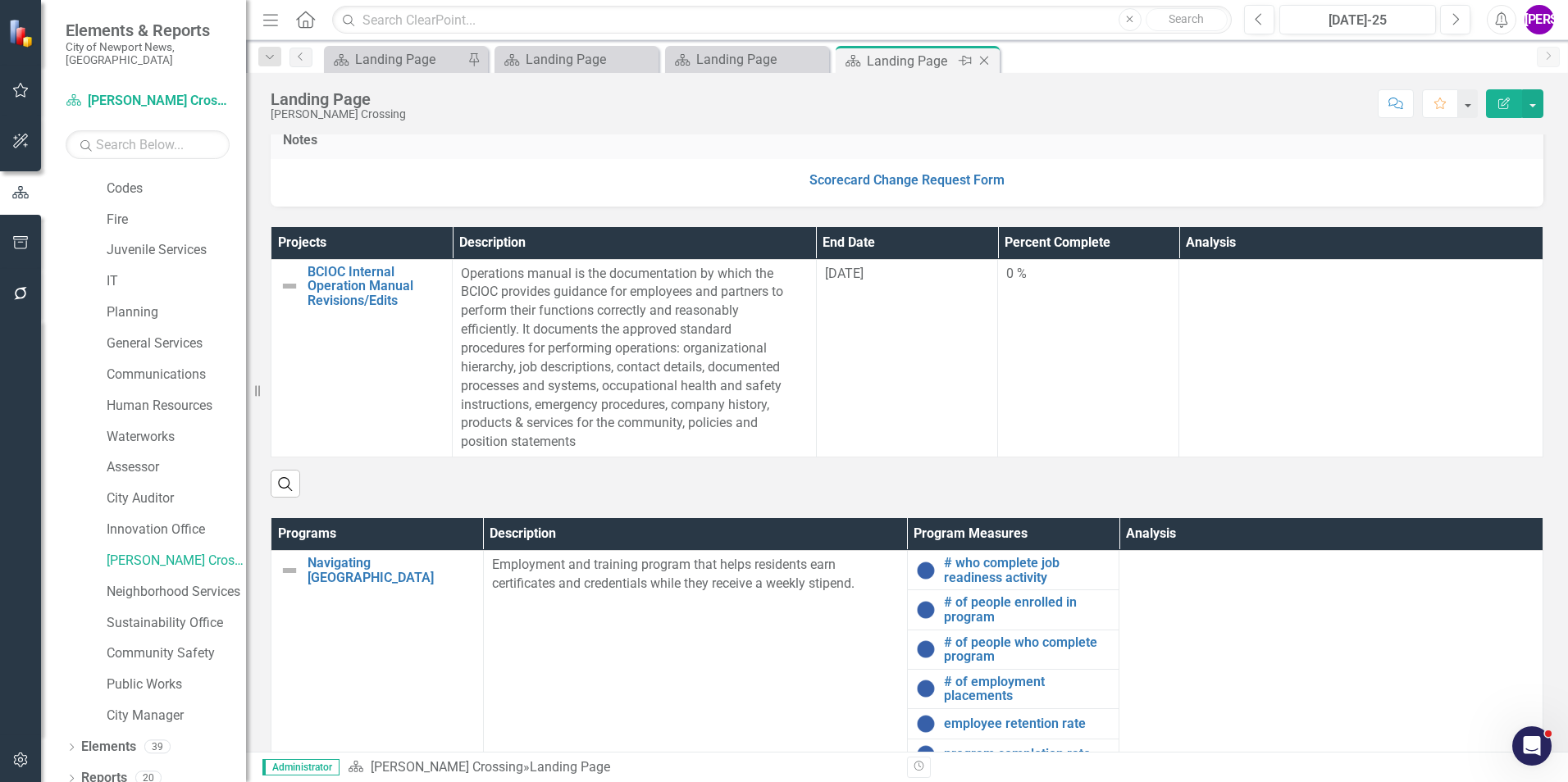
click at [984, 63] on icon "Close" at bounding box center [984, 60] width 16 height 13
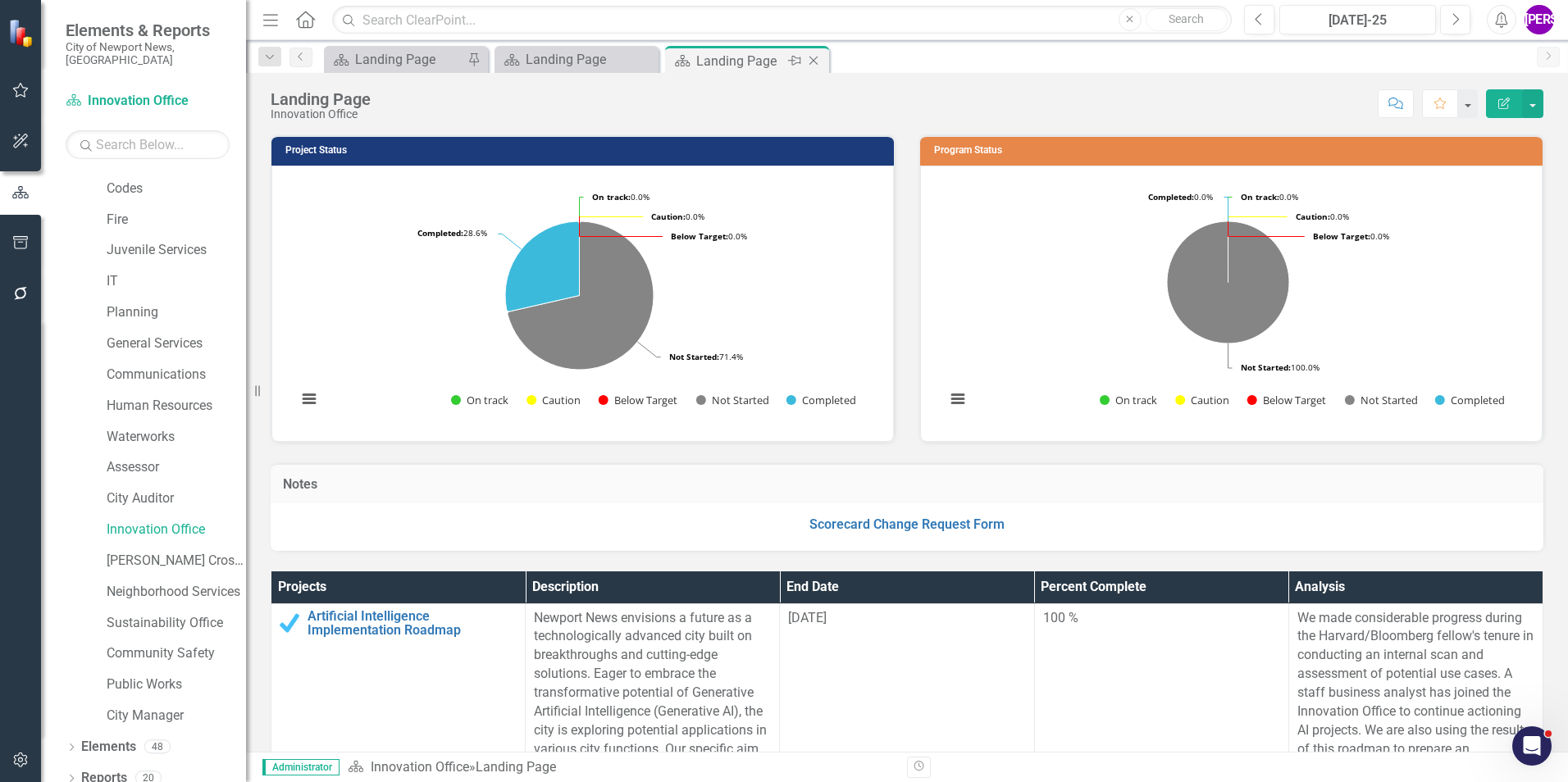
click at [811, 62] on icon "Close" at bounding box center [813, 60] width 16 height 13
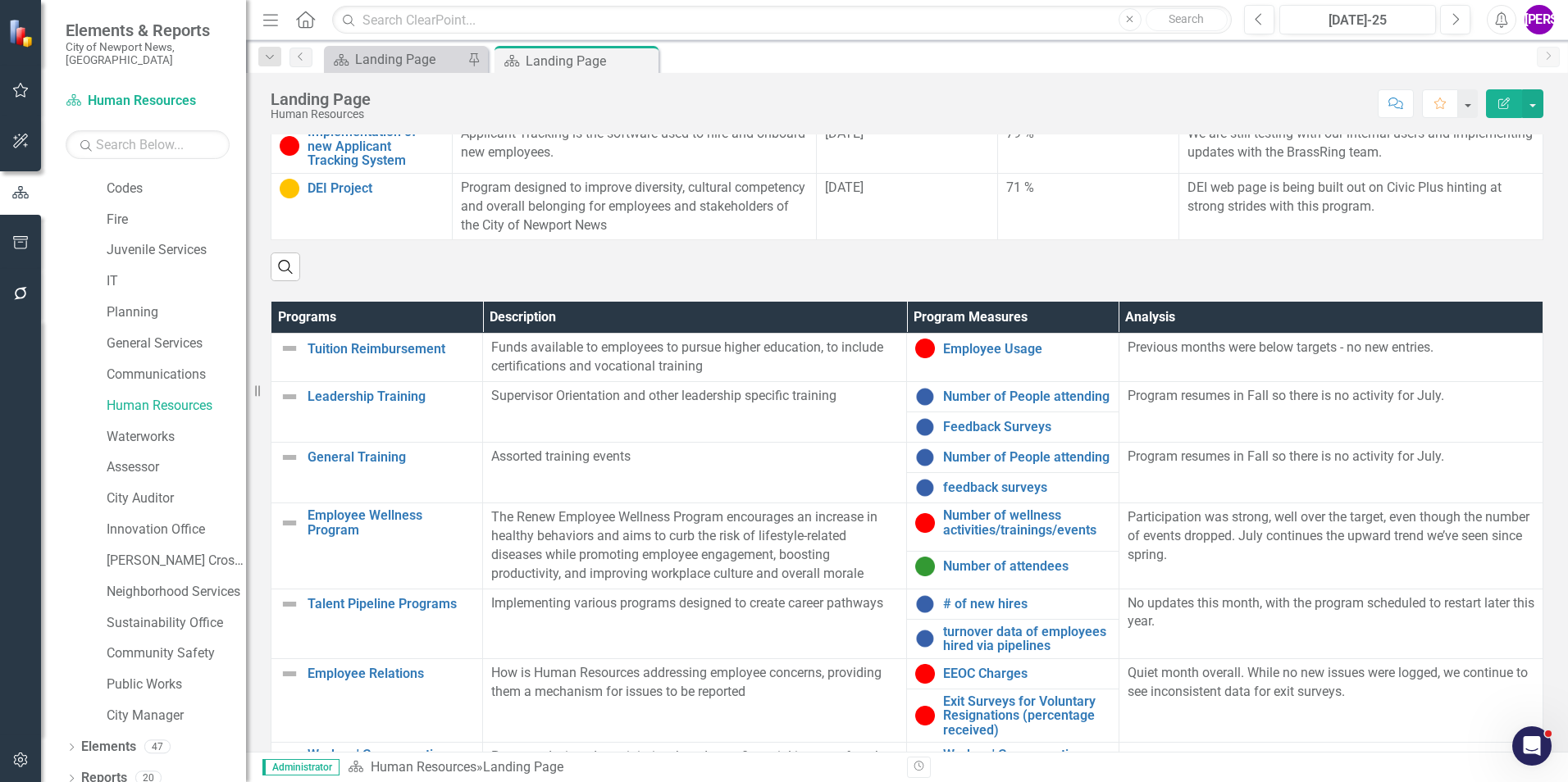
scroll to position [492, 0]
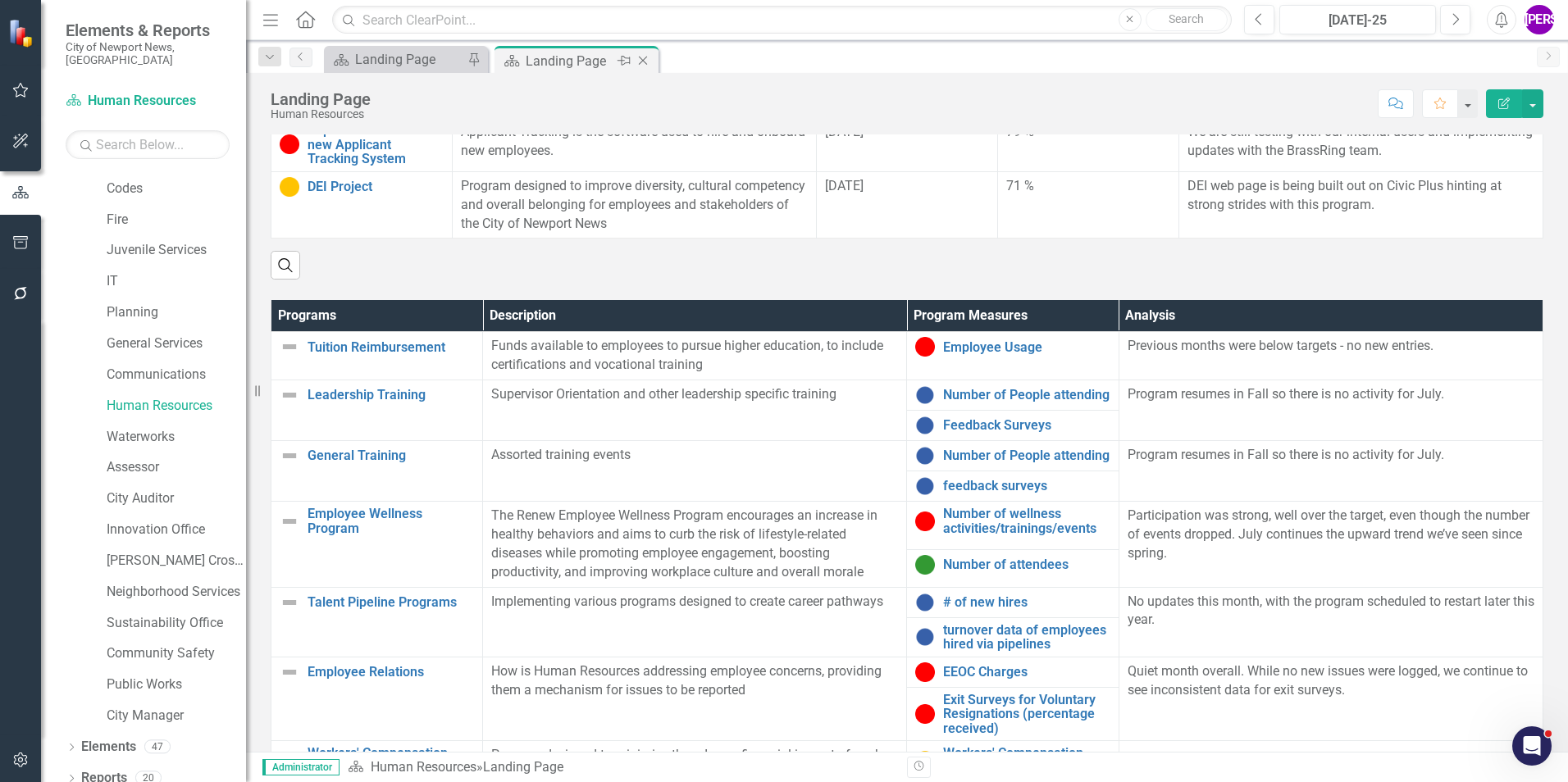
click at [644, 58] on icon "Close" at bounding box center [642, 60] width 16 height 13
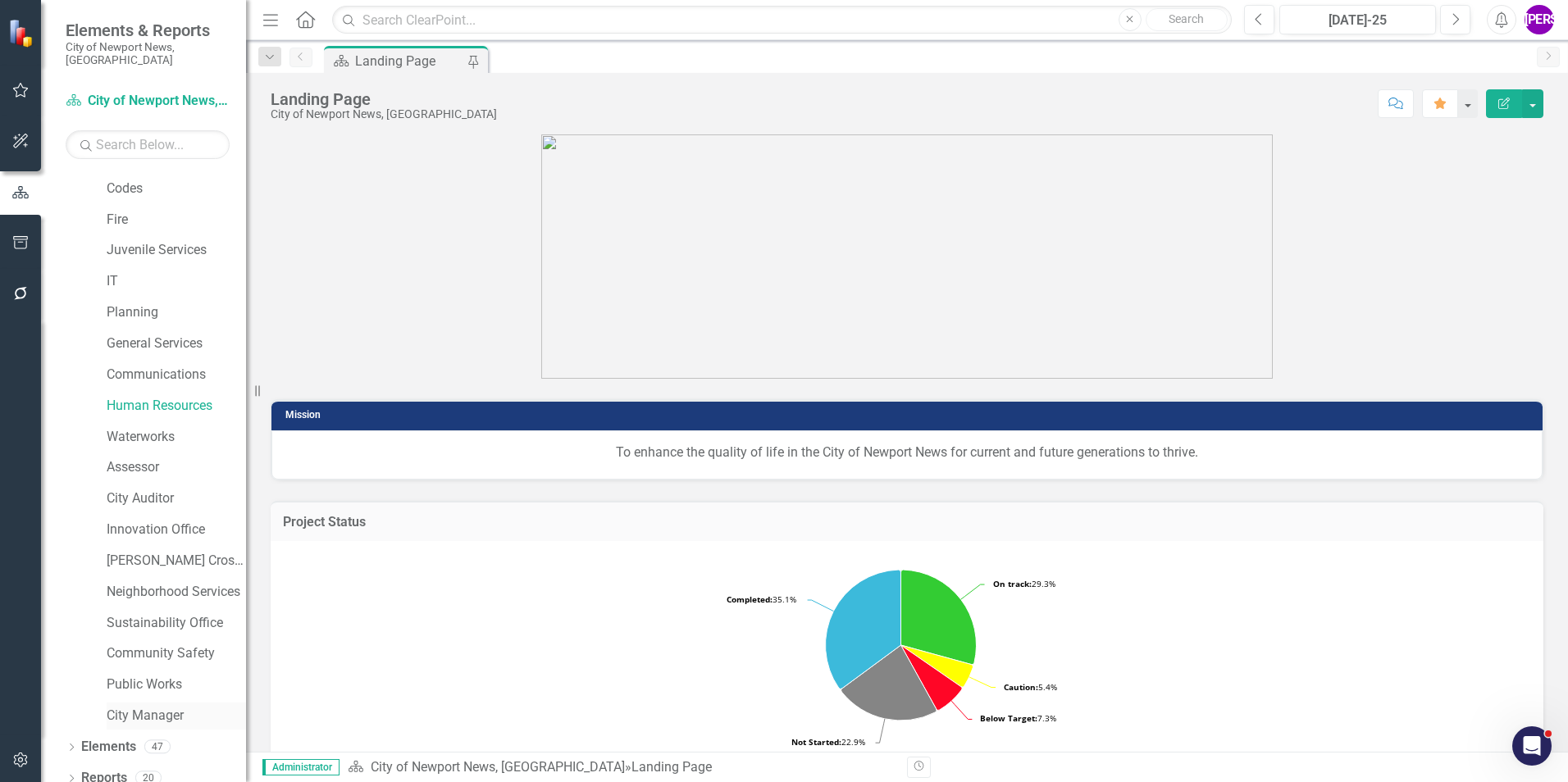
click at [133, 707] on link "City Manager" at bounding box center [175, 716] width 139 height 19
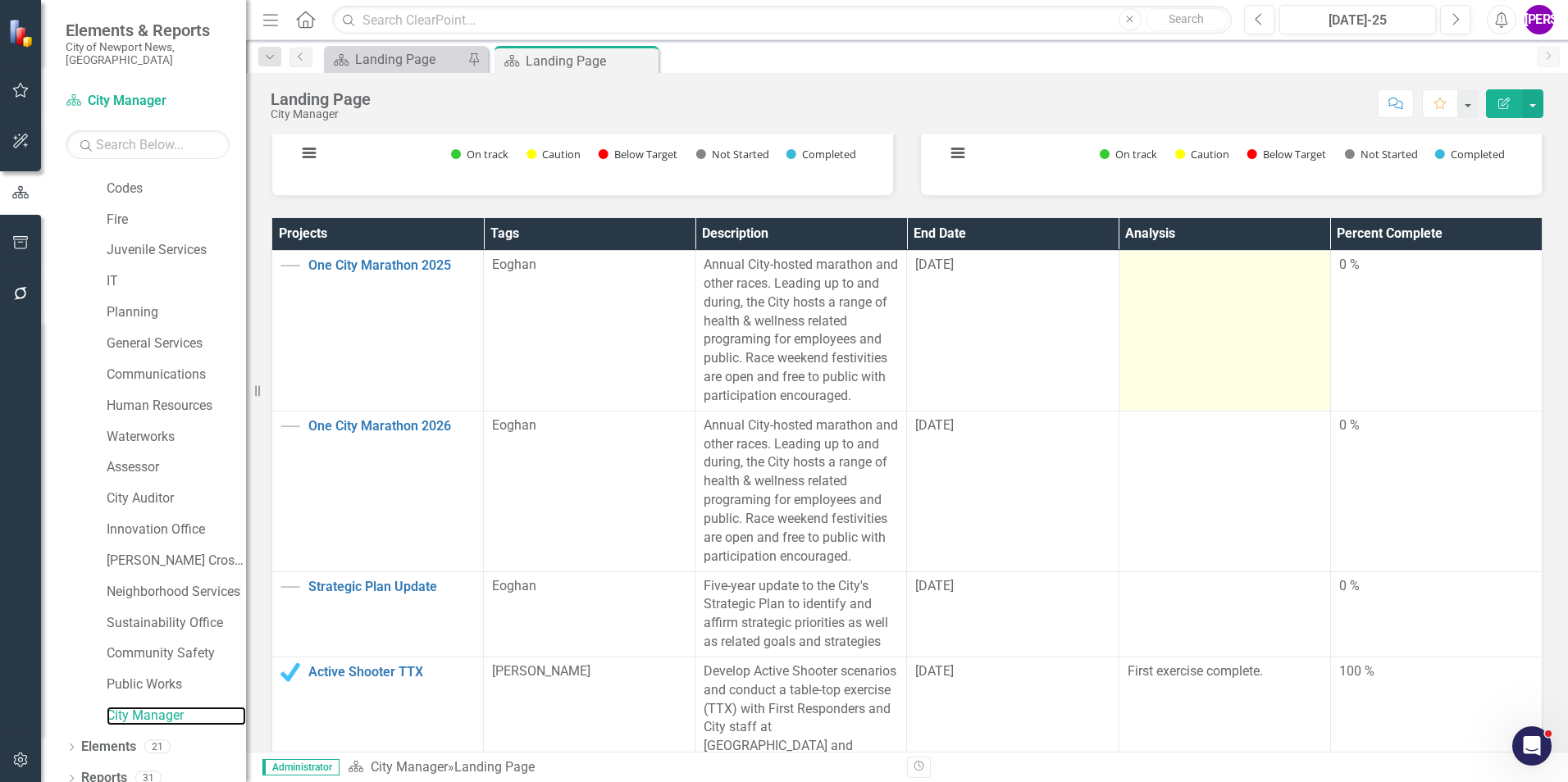
scroll to position [327, 0]
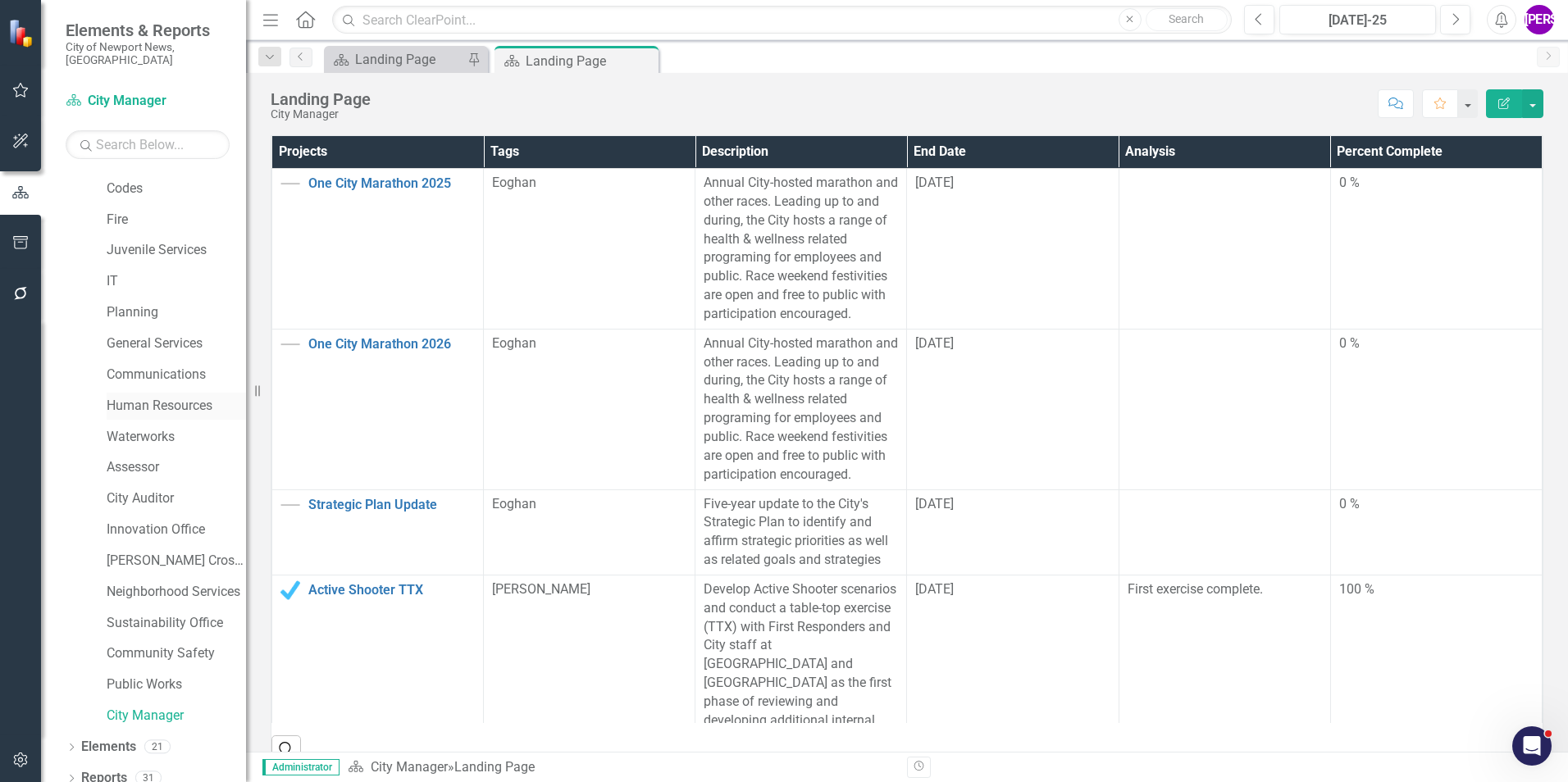
click at [163, 402] on link "Human Resources" at bounding box center [175, 406] width 139 height 19
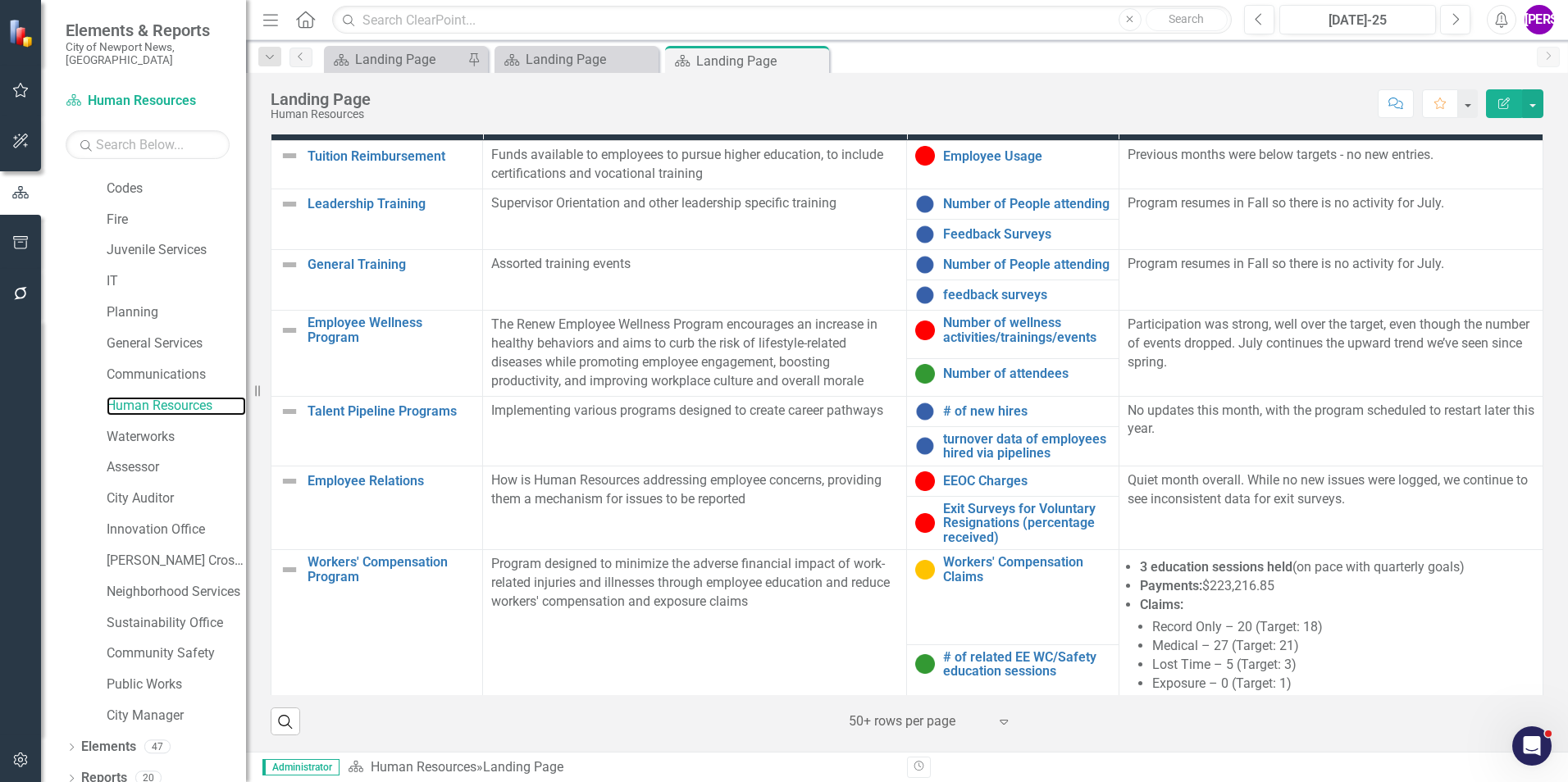
scroll to position [601, 0]
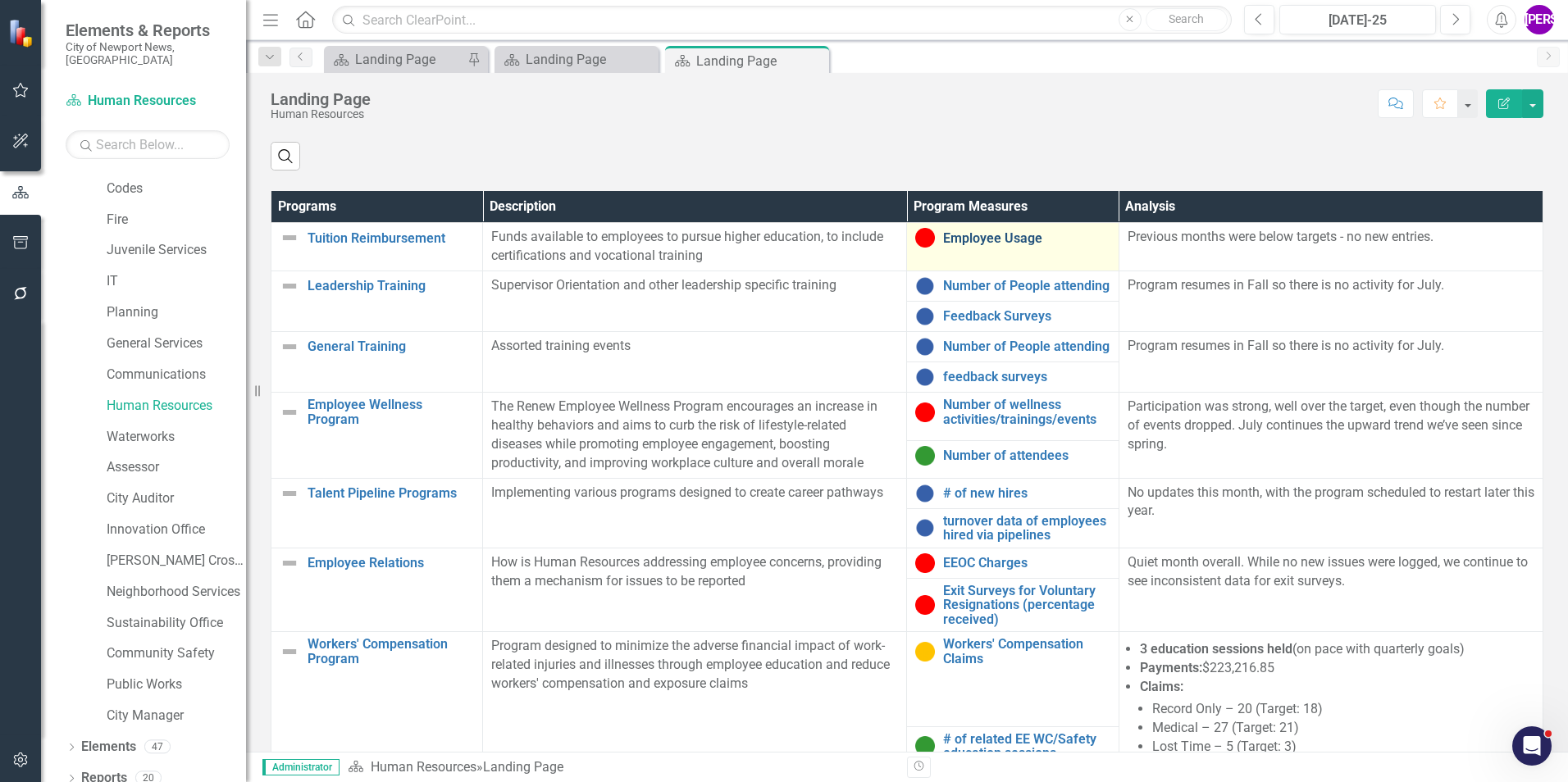
click at [985, 235] on link "Employee Usage" at bounding box center [1026, 238] width 167 height 15
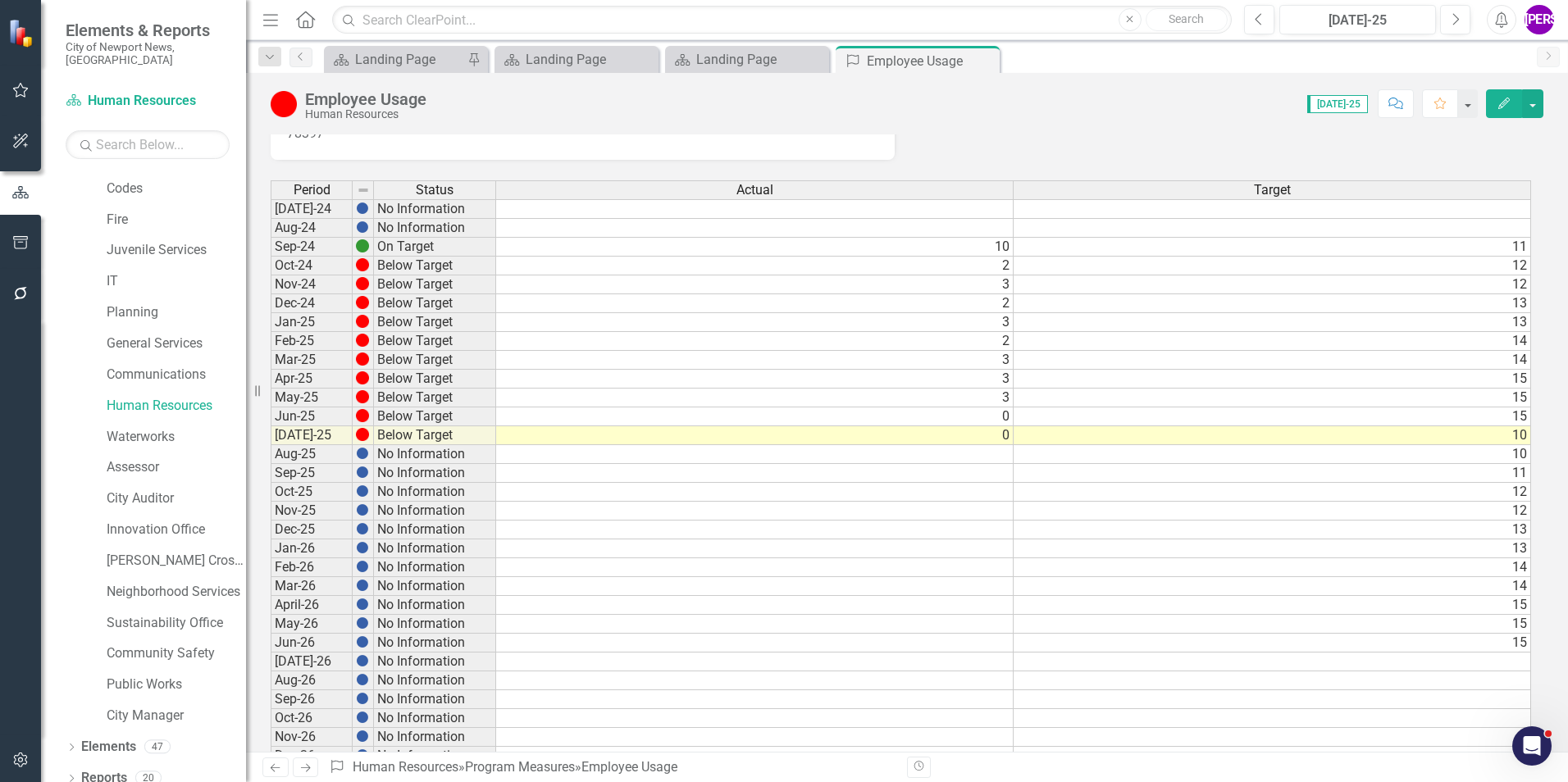
scroll to position [82, 0]
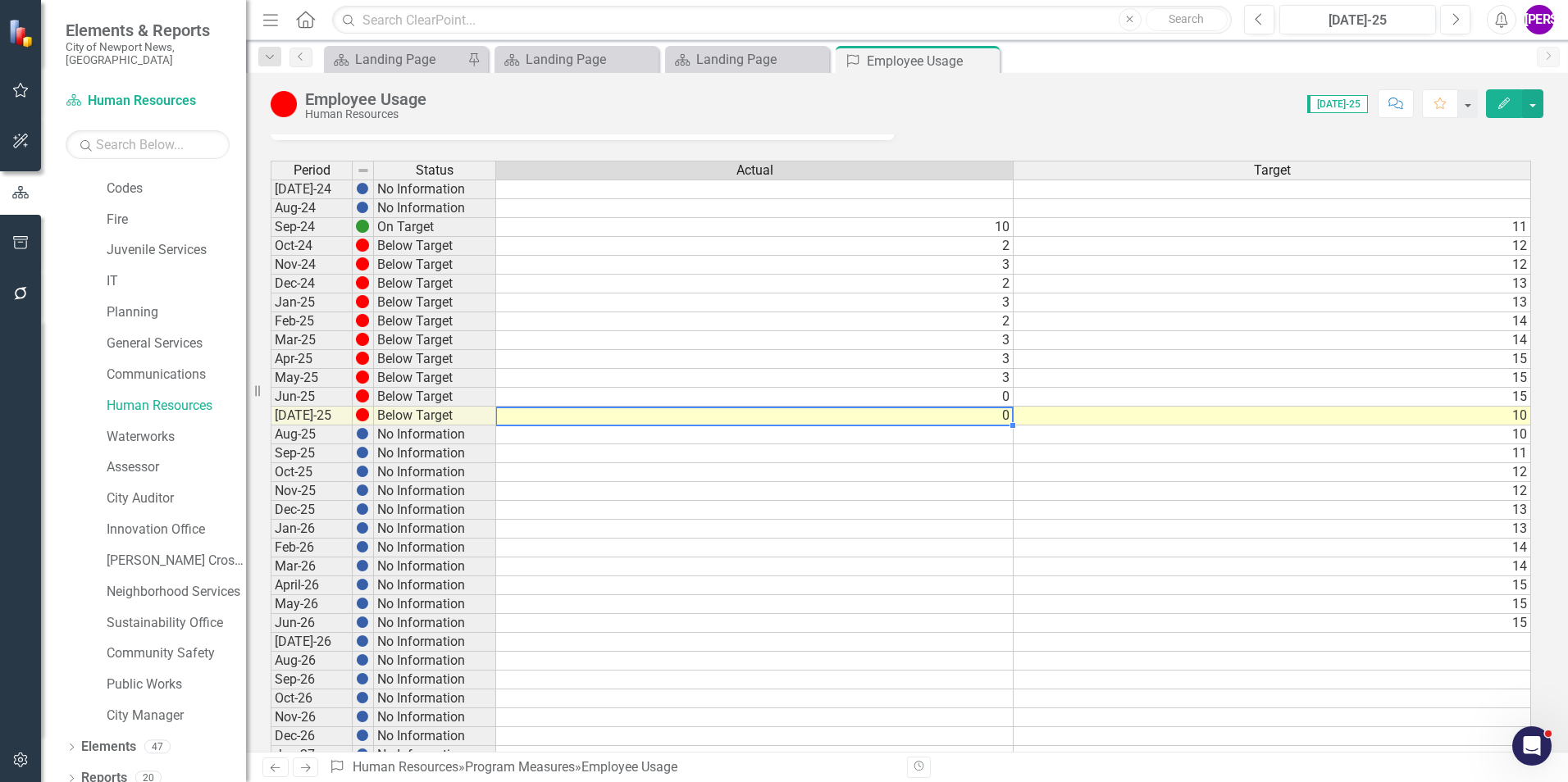
click at [986, 416] on td "0" at bounding box center [755, 416] width 518 height 19
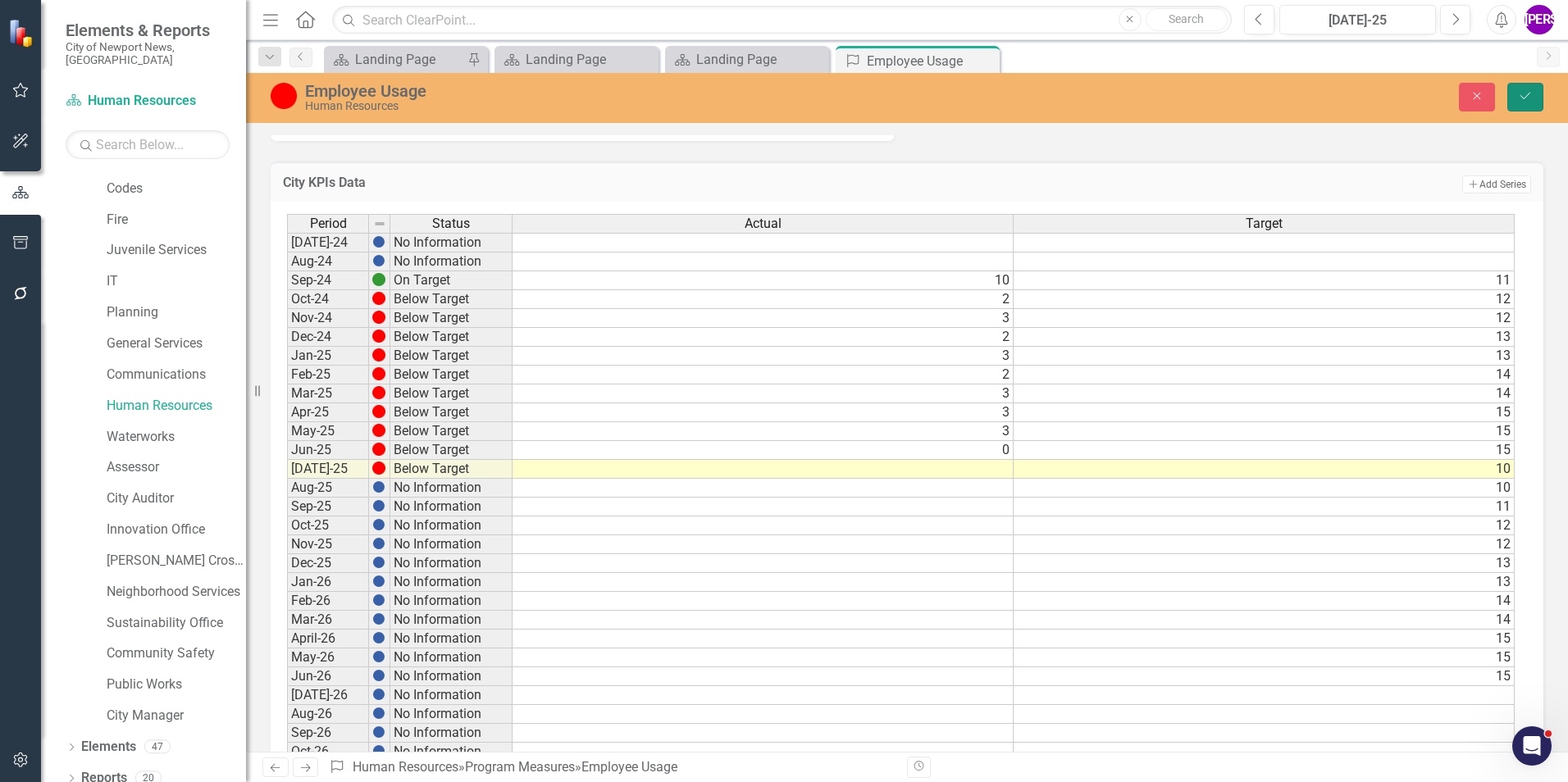
click at [1514, 98] on button "Save" at bounding box center [1526, 97] width 36 height 29
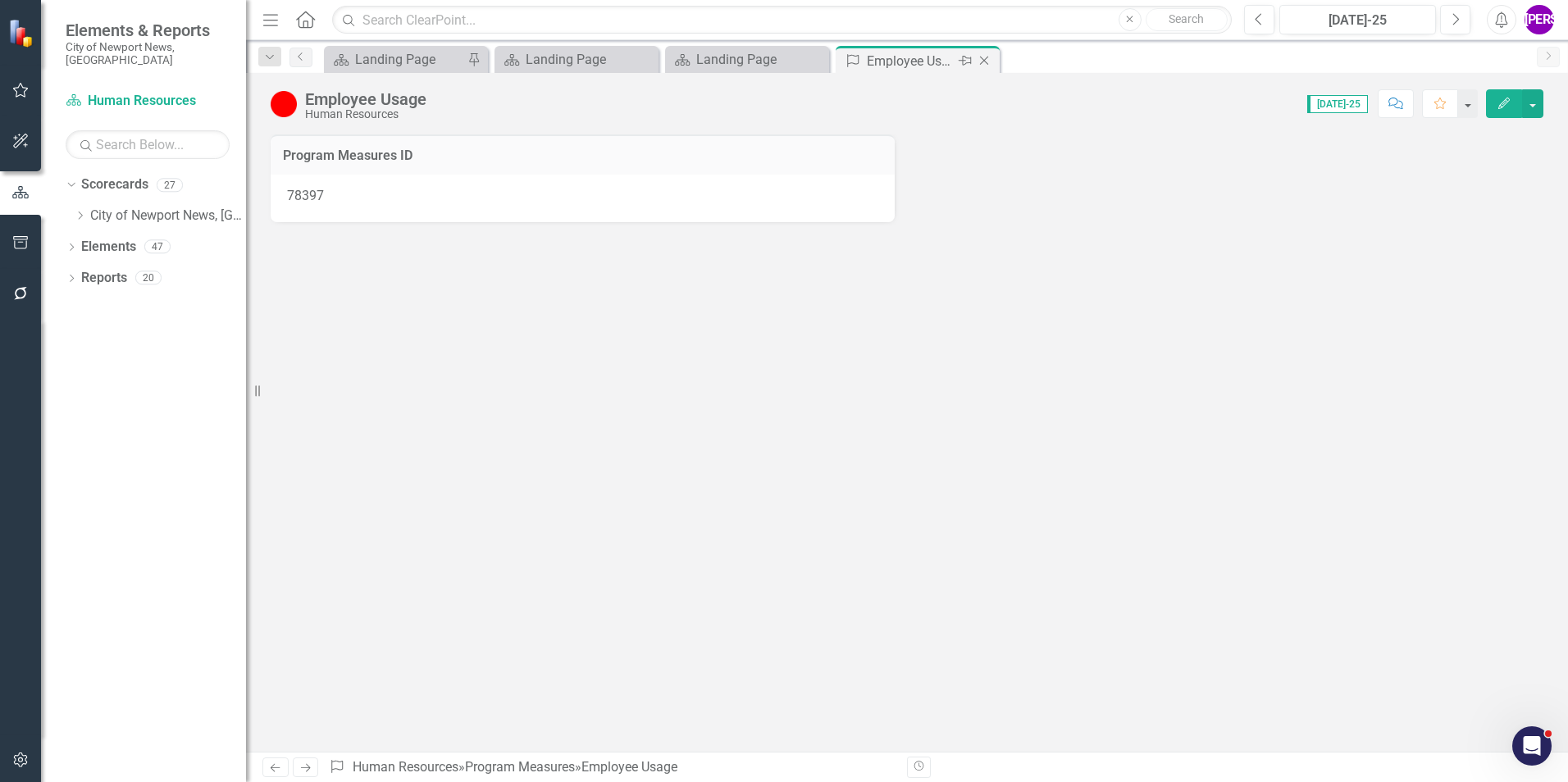
scroll to position [0, 0]
click at [980, 64] on icon "Close" at bounding box center [984, 60] width 16 height 13
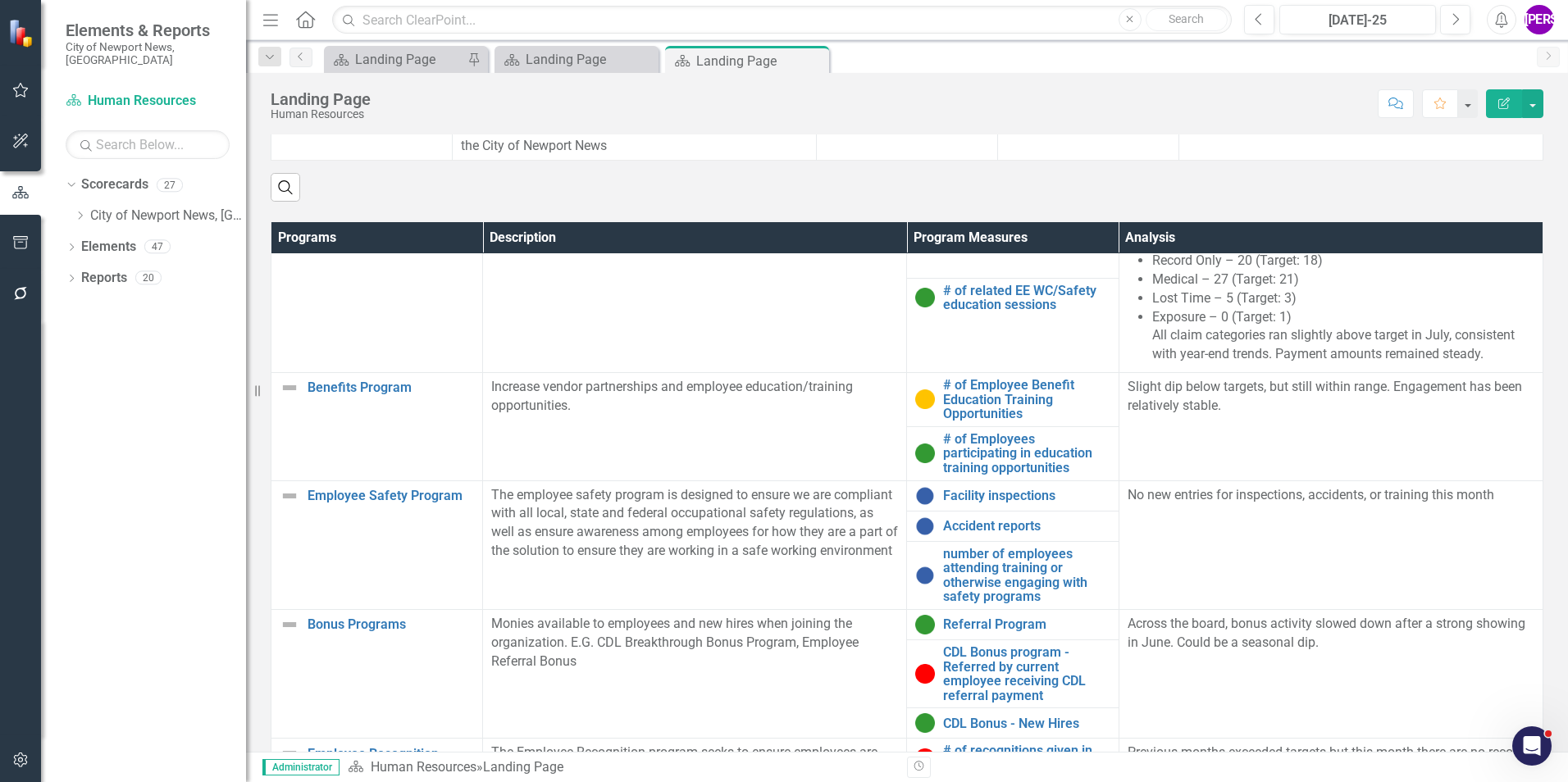
scroll to position [683, 0]
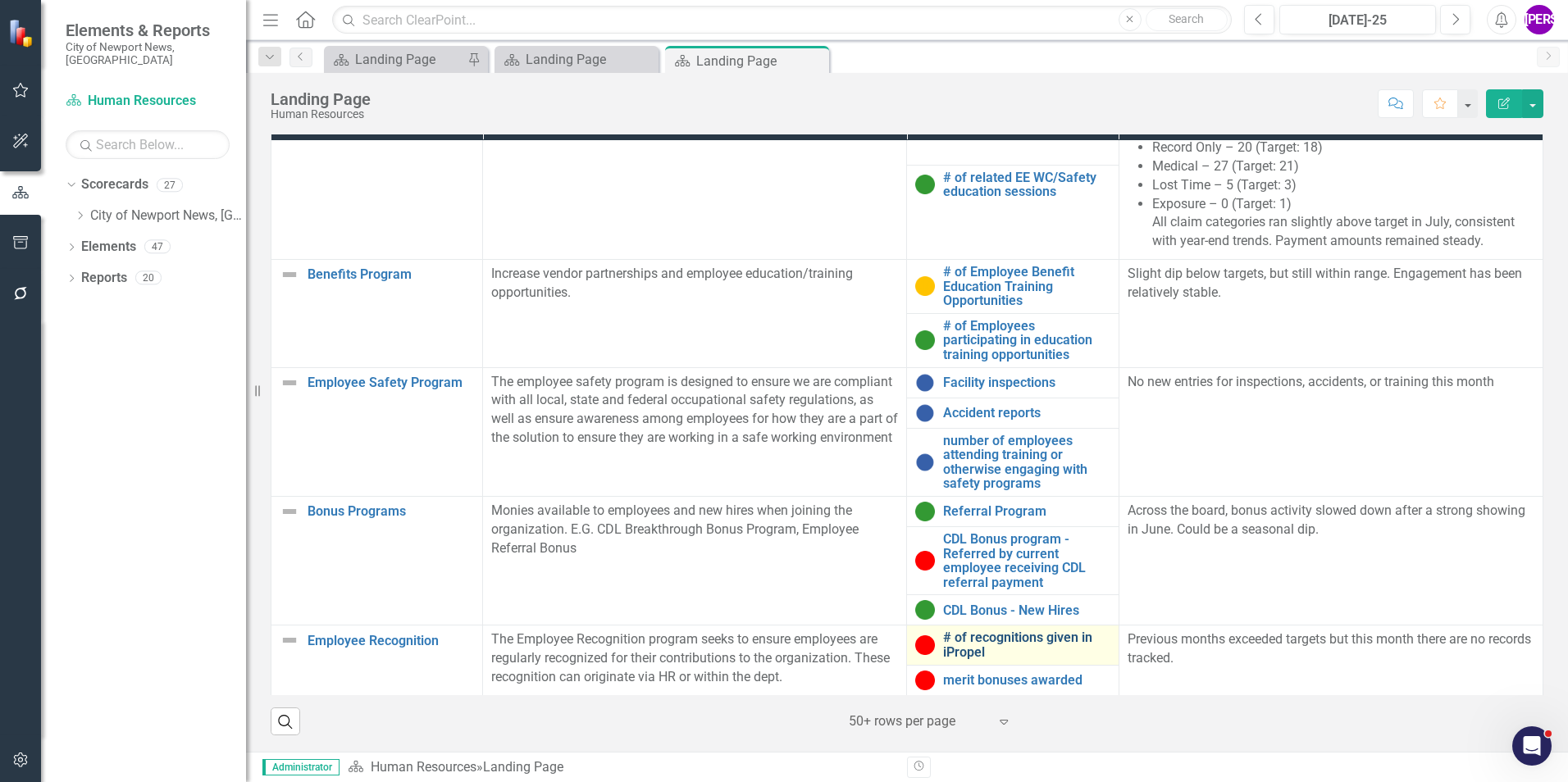
click at [954, 651] on link "# of recognitions given in iPropel" at bounding box center [1026, 645] width 167 height 29
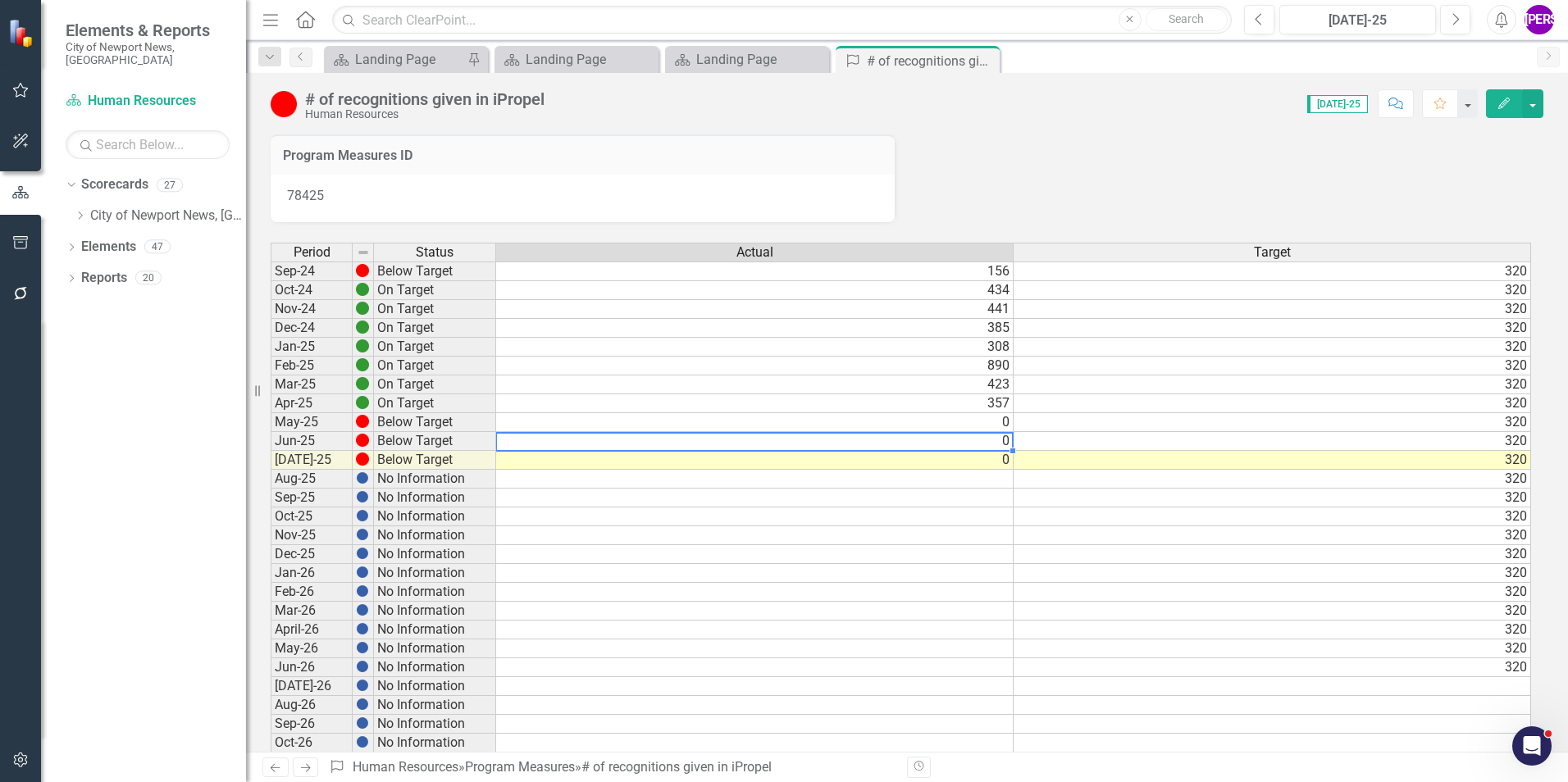
click at [1008, 441] on td "0" at bounding box center [755, 442] width 518 height 19
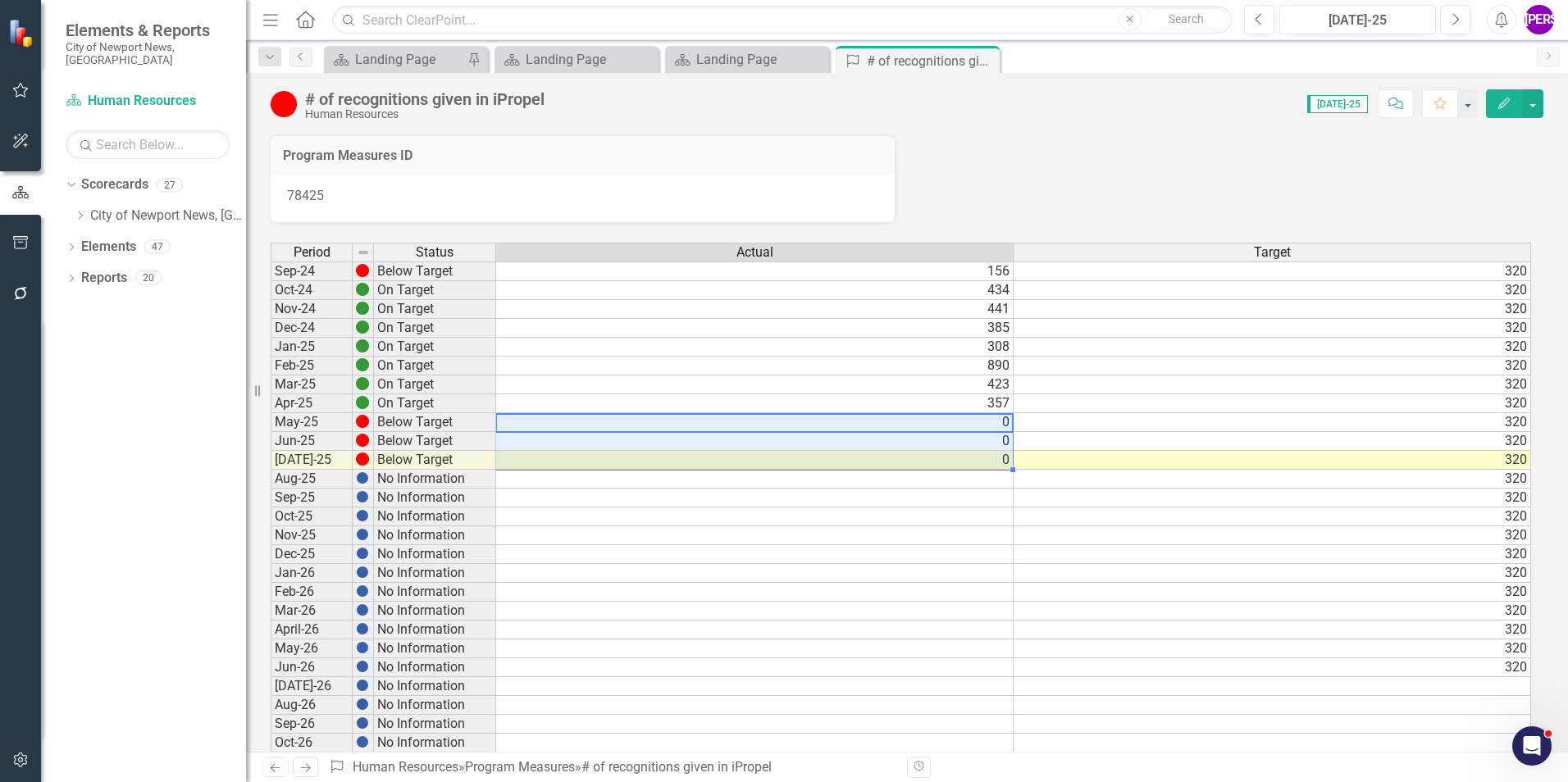
drag, startPoint x: 1004, startPoint y: 423, endPoint x: 997, endPoint y: 460, distance: 37.7
click at [997, 460] on tbody "Sep-24 Below Target 156 320 Oct-24 On Target 434 320 Nov-24 On Target 441 320 D…" at bounding box center [901, 639] width 1260 height 755
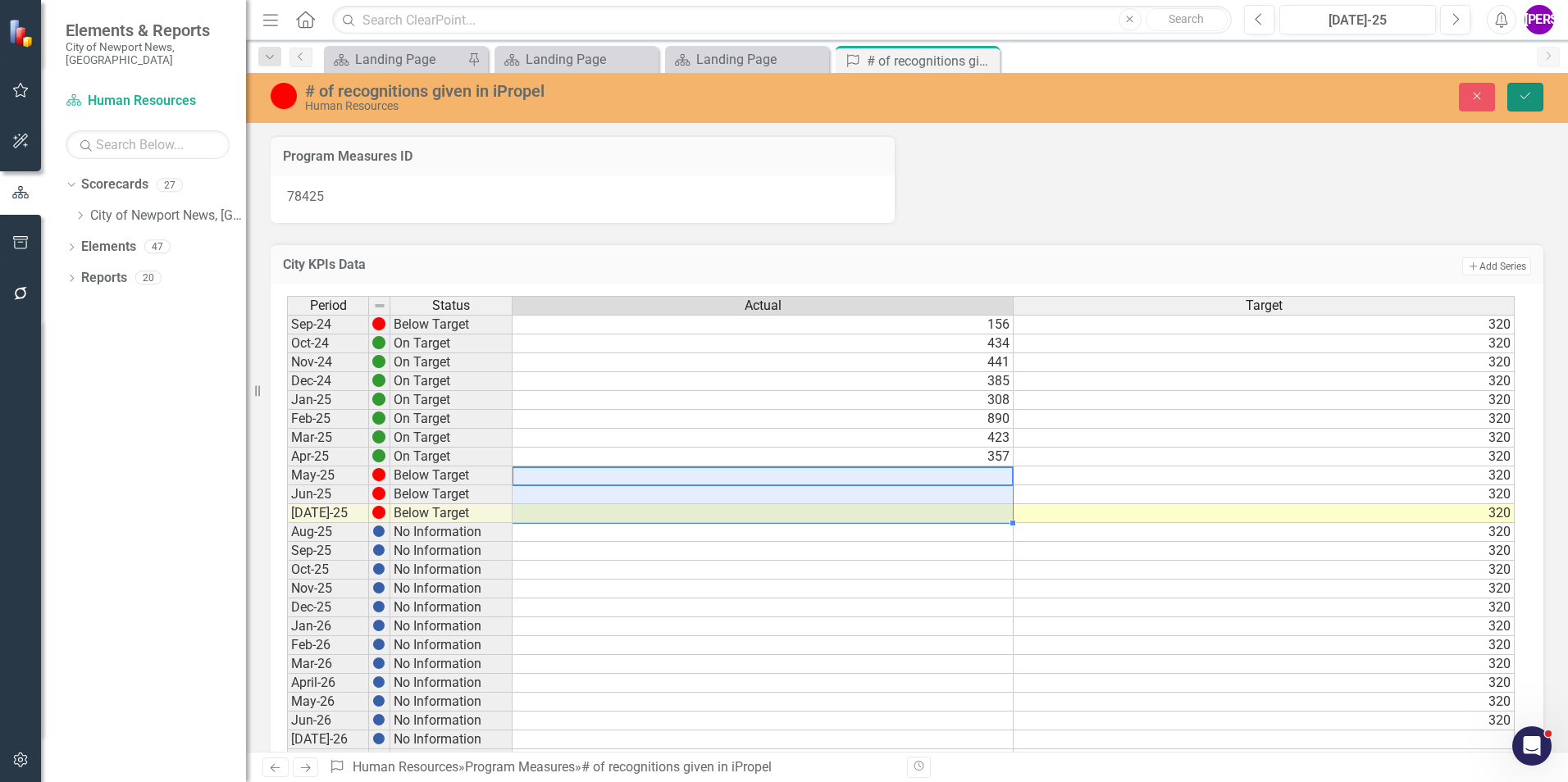
click at [1527, 86] on button "Save" at bounding box center [1526, 97] width 36 height 29
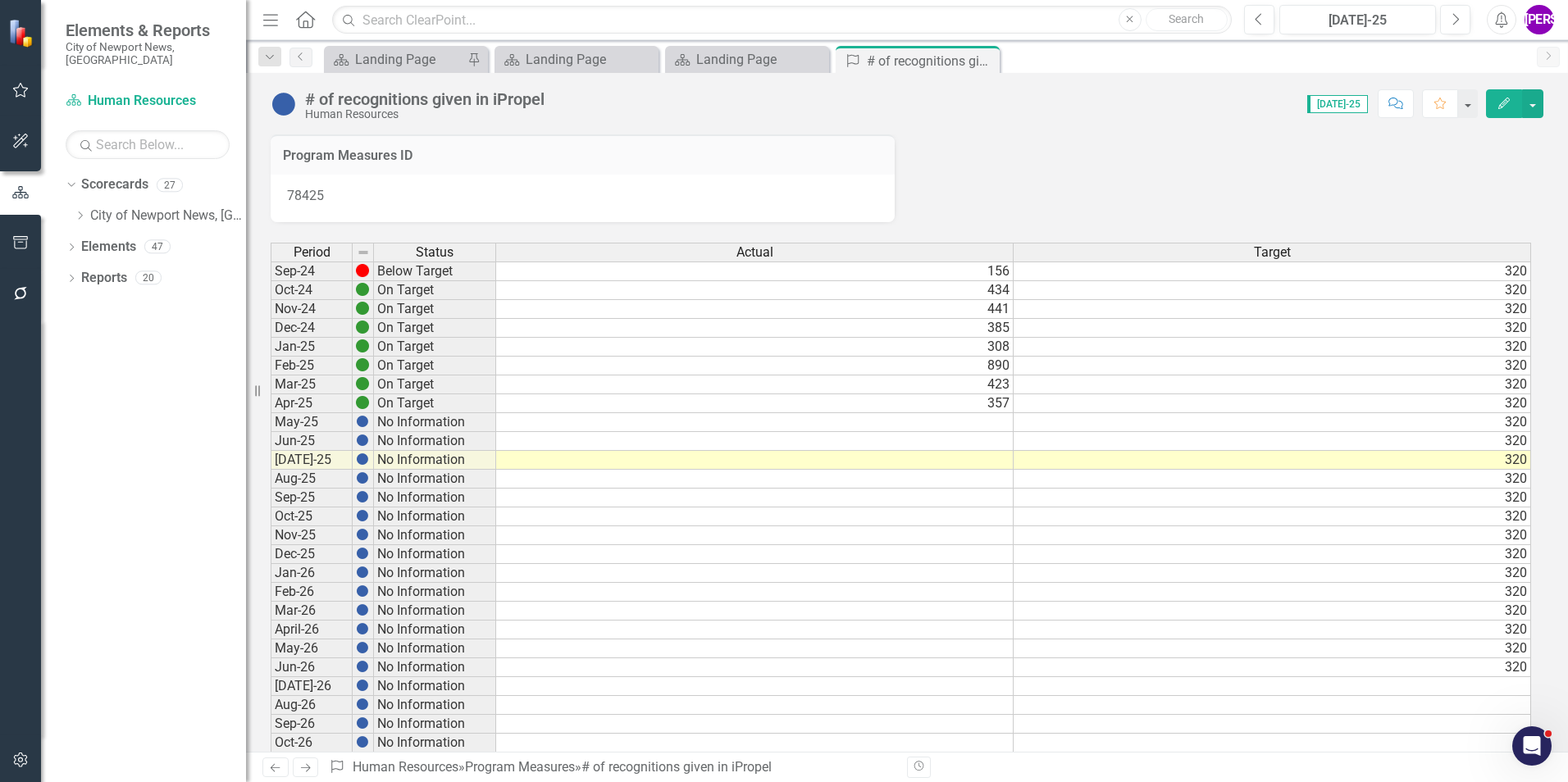
click at [0, 0] on icon "Close" at bounding box center [0, 0] width 0 height 0
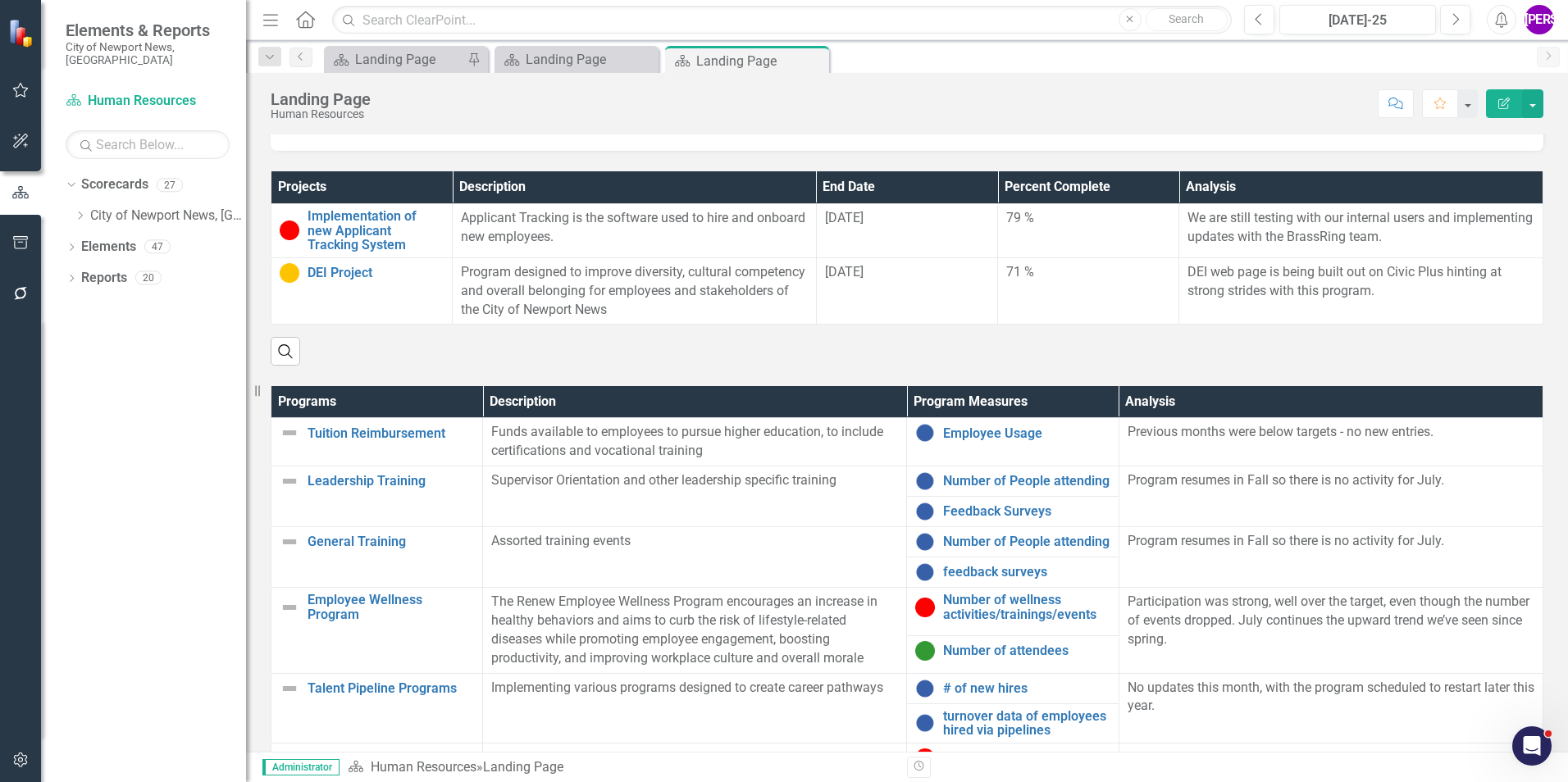
scroll to position [191, 0]
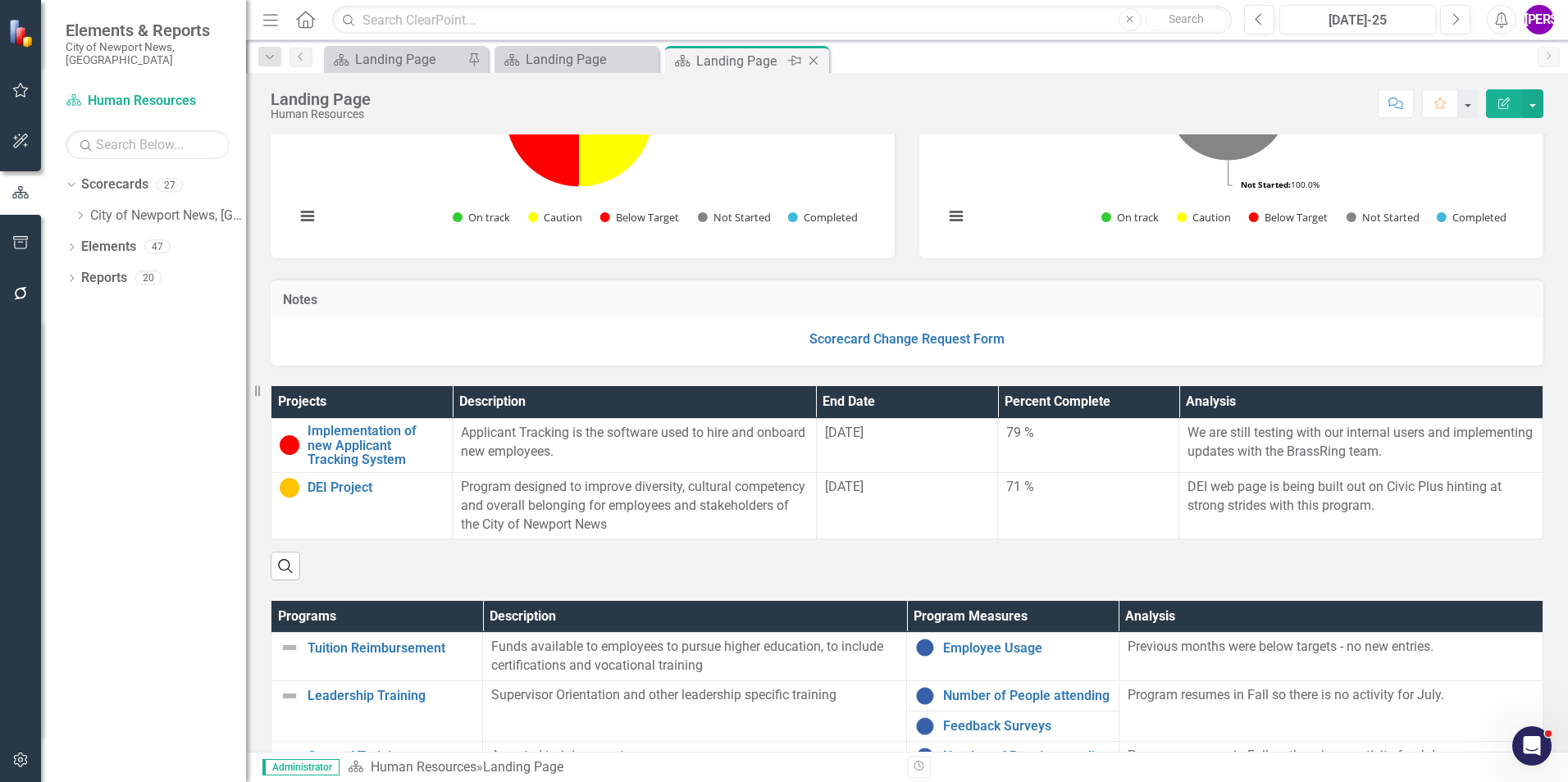
click at [815, 62] on icon at bounding box center [813, 60] width 9 height 9
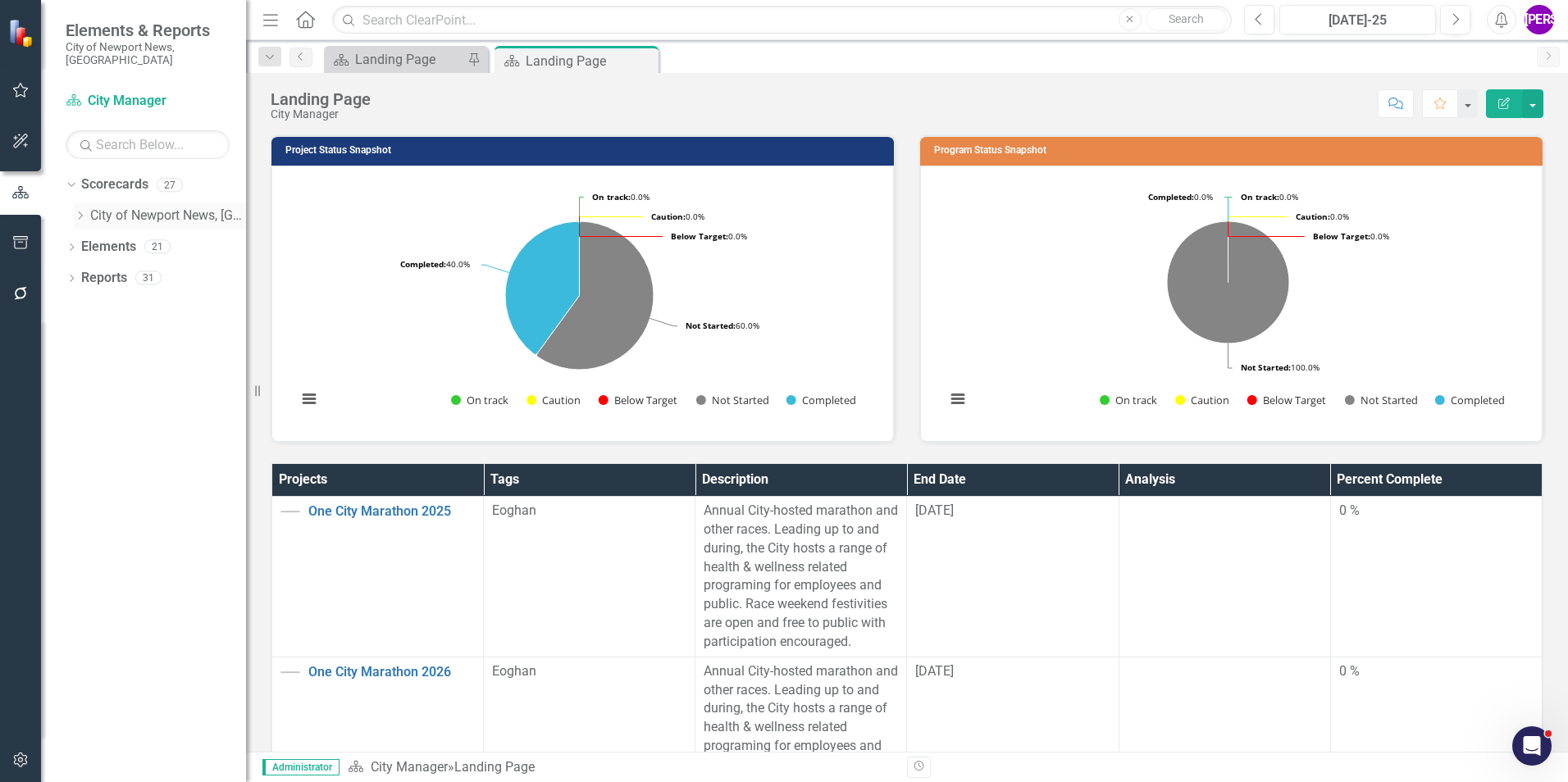
drag, startPoint x: 82, startPoint y: 205, endPoint x: 95, endPoint y: 207, distance: 13.2
click at [83, 211] on icon "Dropdown" at bounding box center [80, 215] width 12 height 10
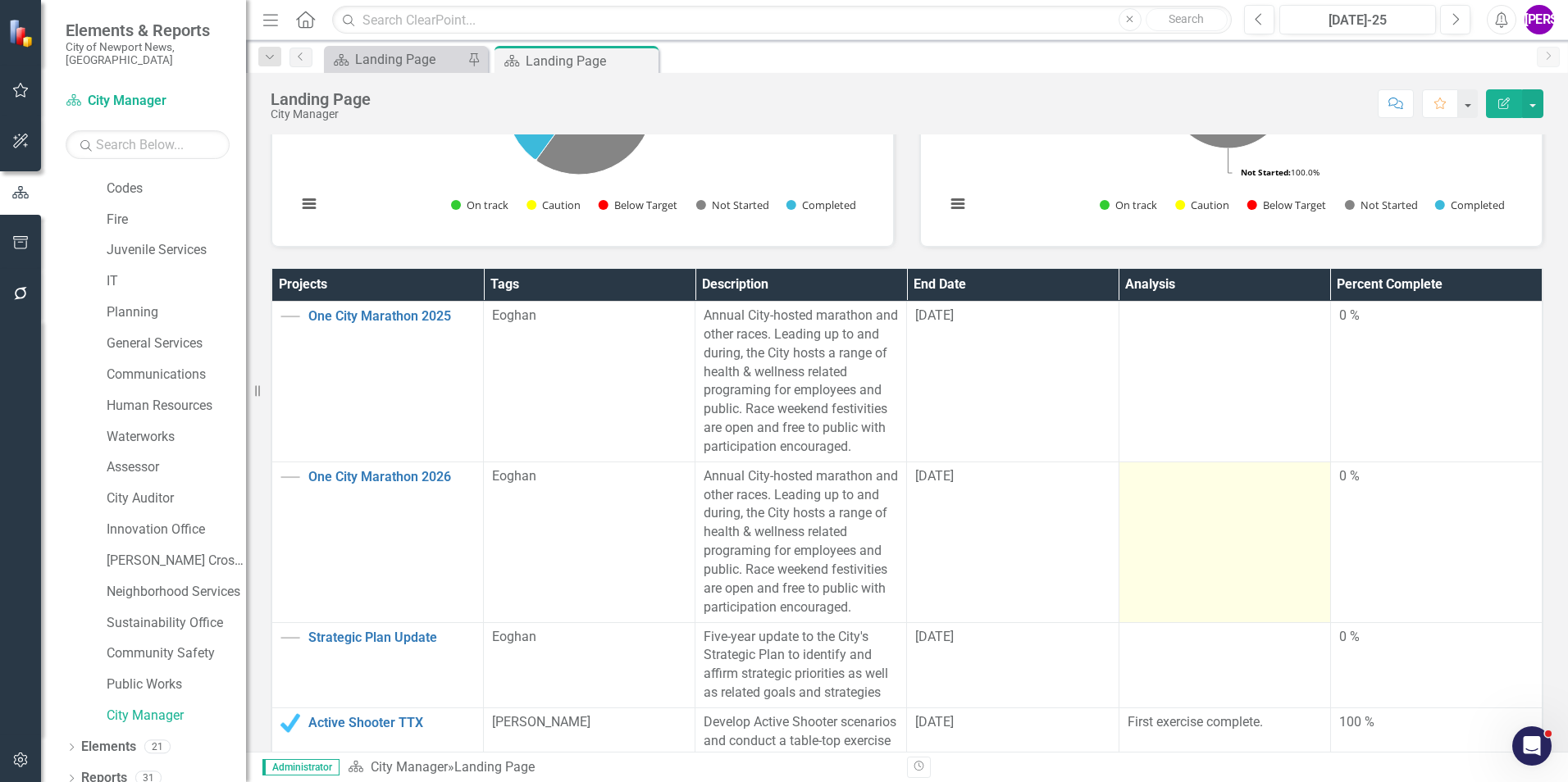
scroll to position [246, 0]
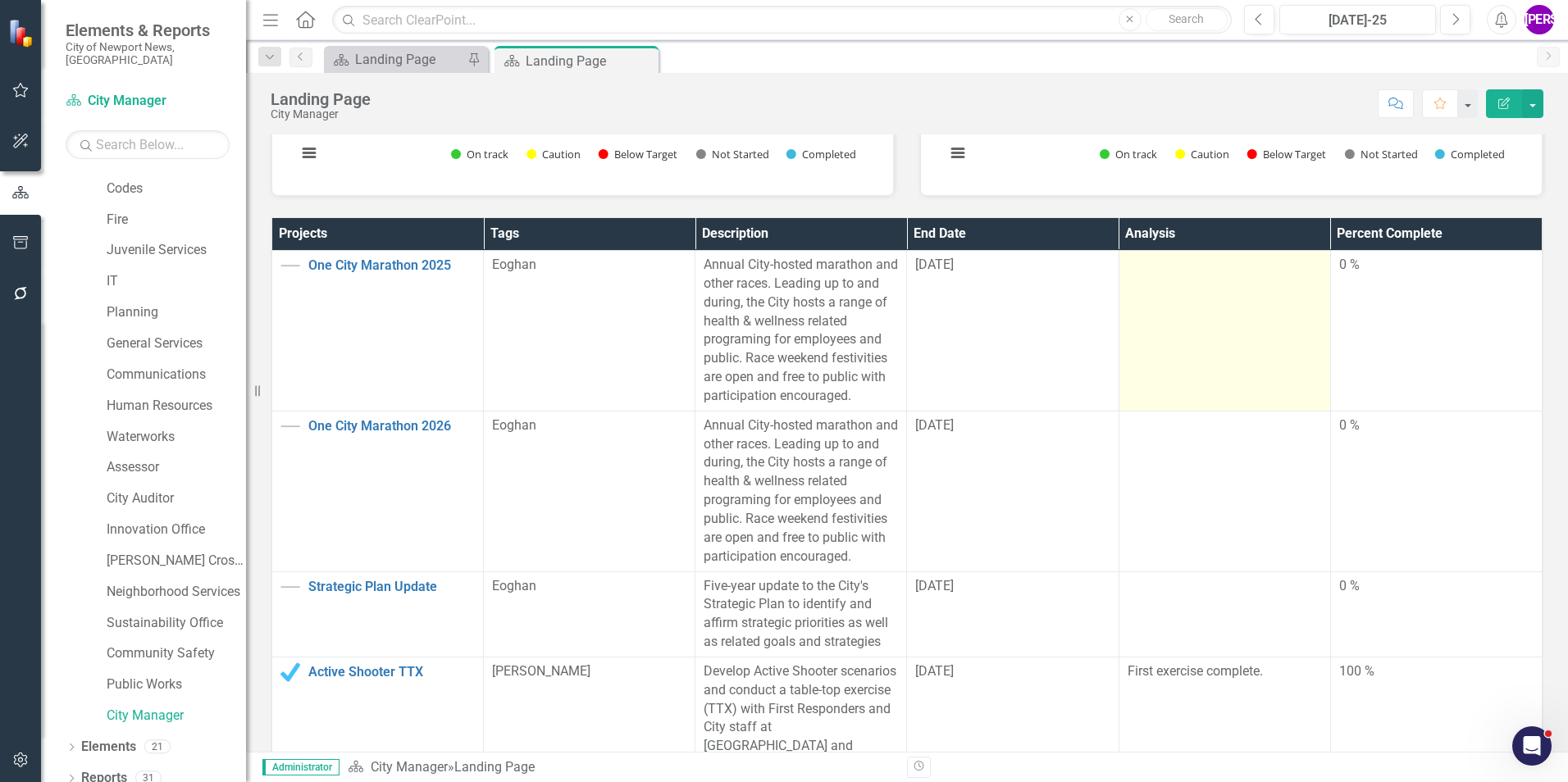
drag, startPoint x: 1161, startPoint y: 302, endPoint x: 1173, endPoint y: 296, distance: 13.4
click at [1163, 301] on td at bounding box center [1224, 331] width 212 height 161
click at [1173, 296] on td at bounding box center [1224, 331] width 212 height 161
click at [1149, 318] on td at bounding box center [1224, 331] width 212 height 161
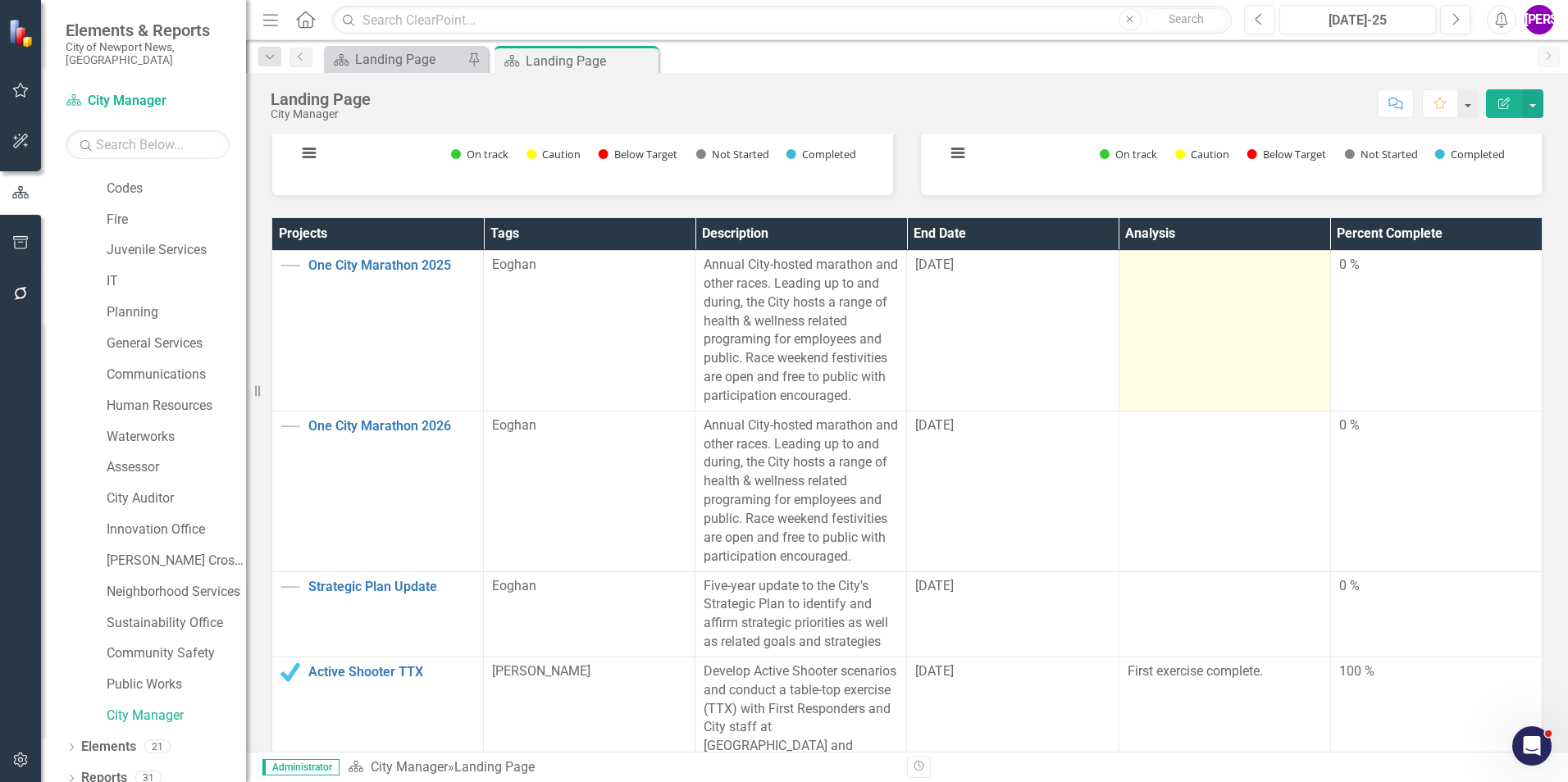
click at [1151, 320] on td at bounding box center [1224, 331] width 212 height 161
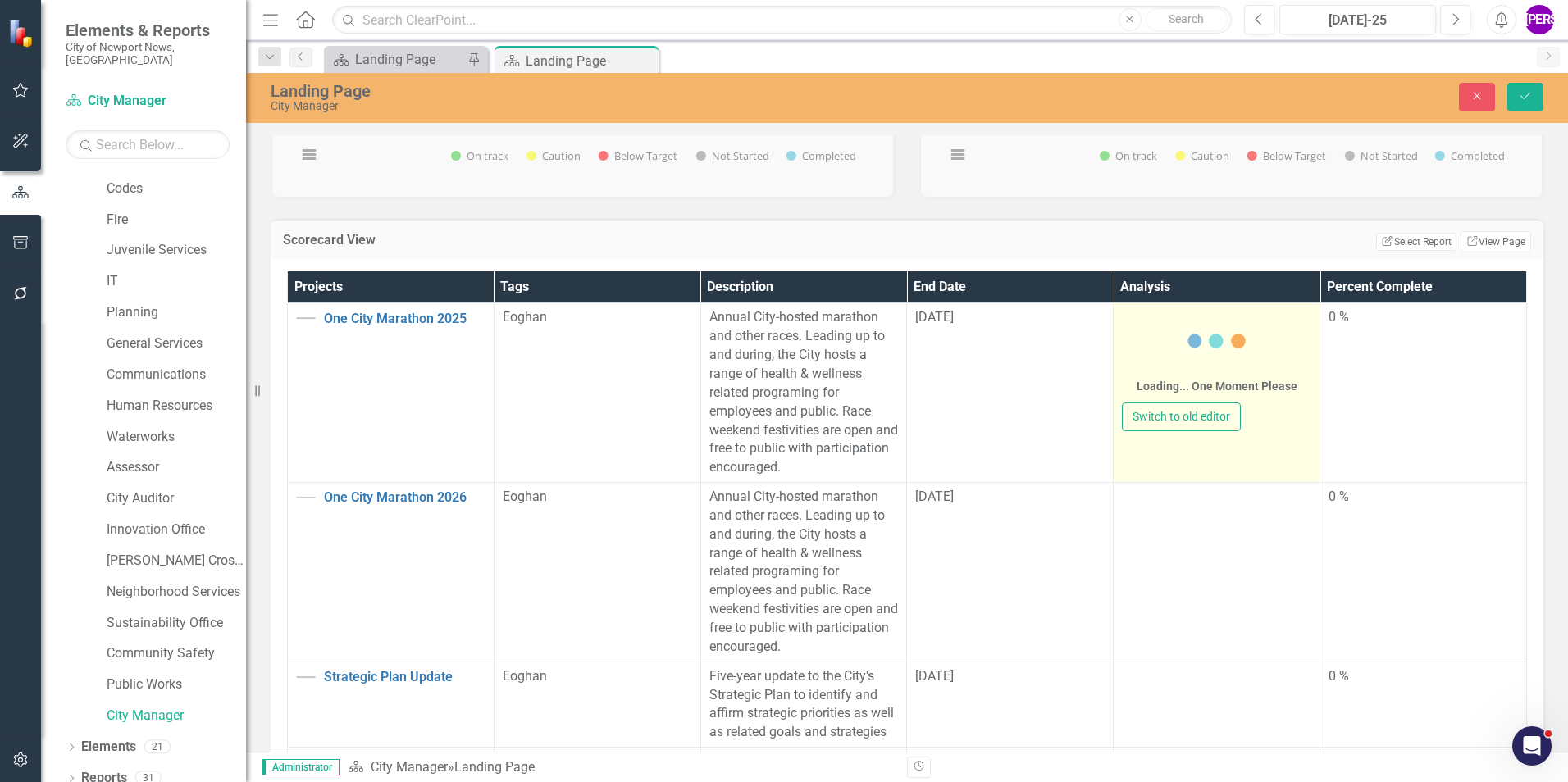
click at [1151, 372] on div "Loading... One Moment Please" at bounding box center [1216, 355] width 189 height 94
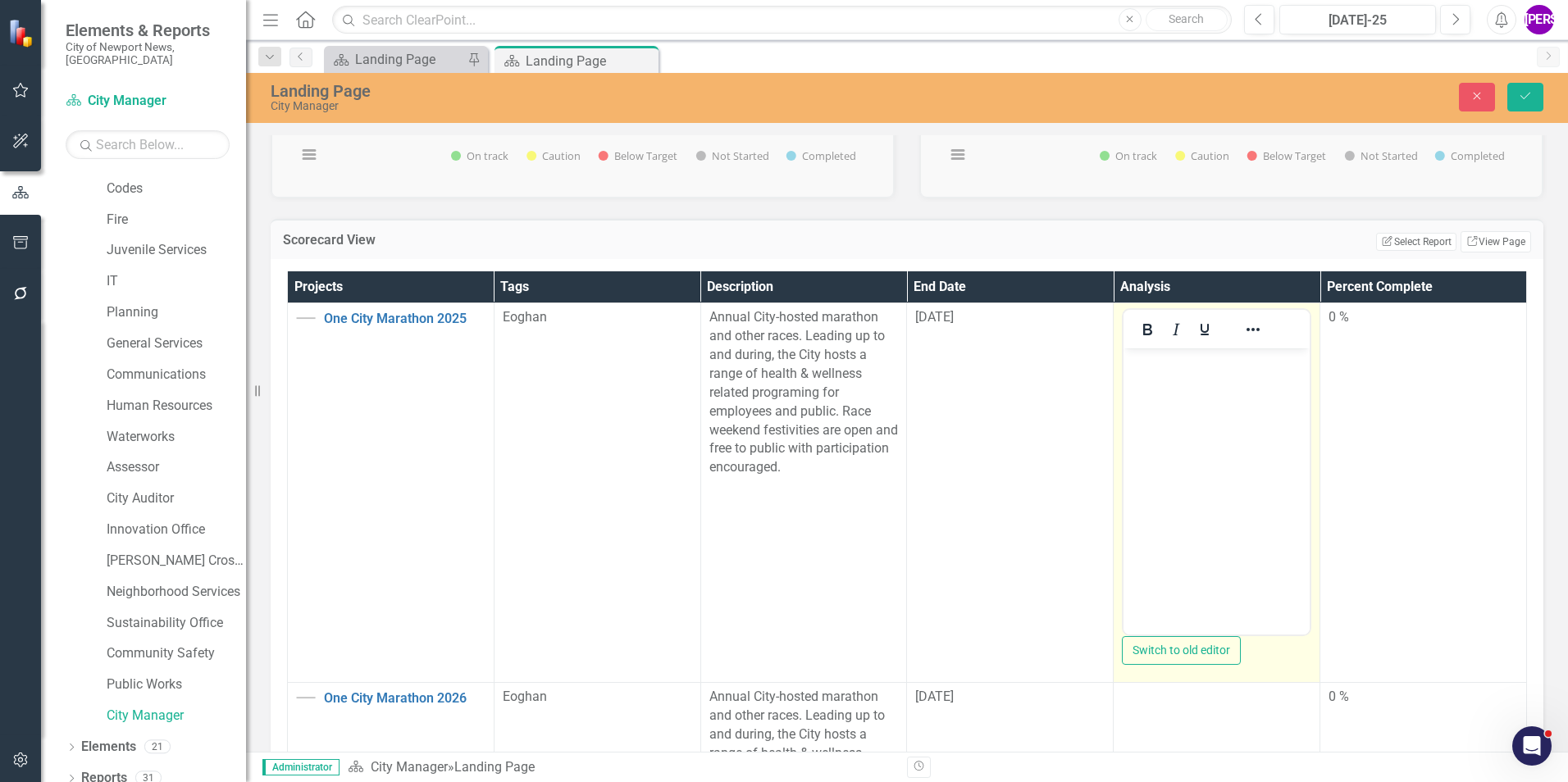
scroll to position [0, 0]
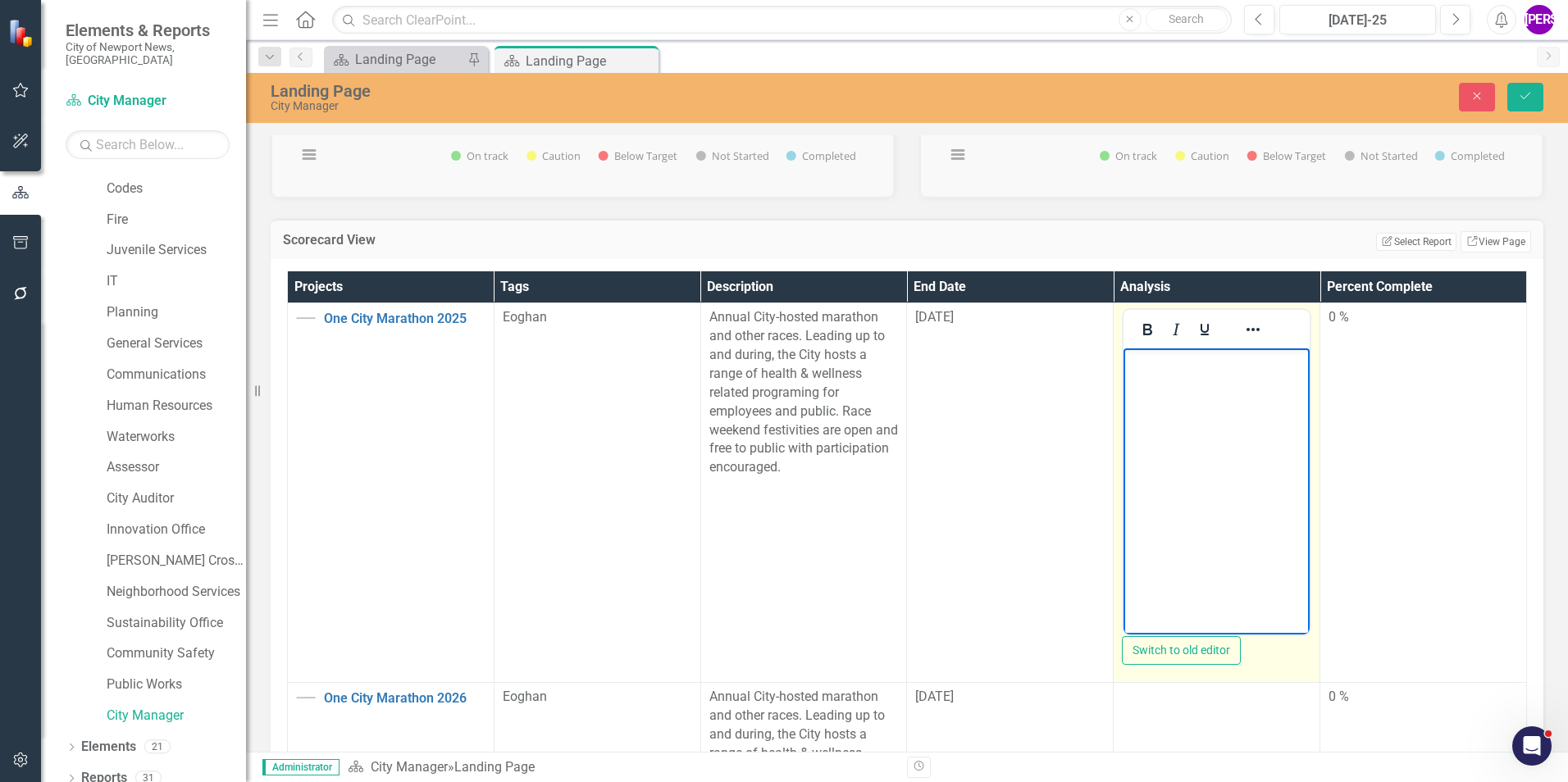
click at [1190, 378] on body "Rich Text Area. Press ALT-0 for help." at bounding box center [1216, 471] width 186 height 246
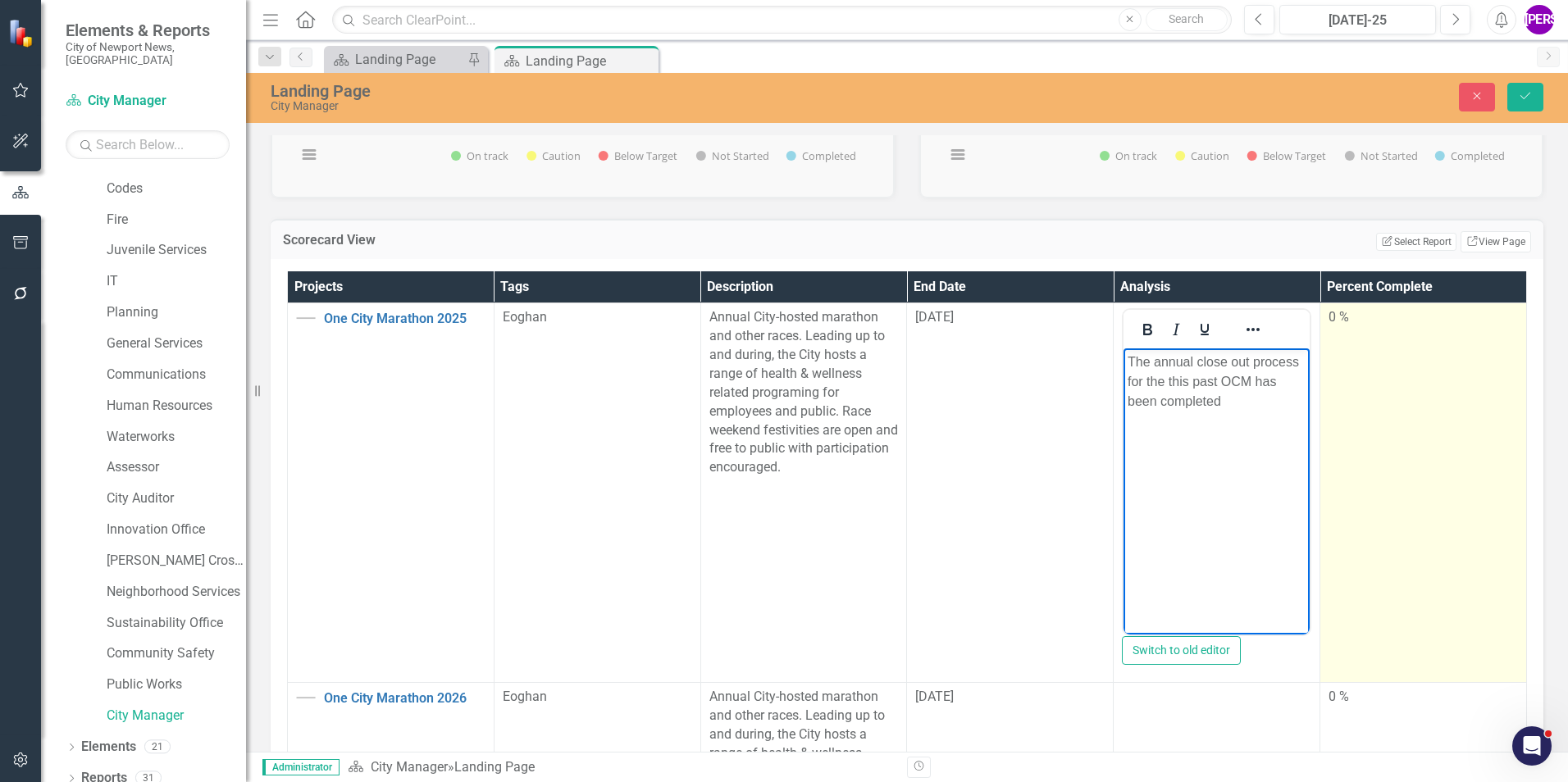
click at [1473, 439] on td "0 %" at bounding box center [1423, 493] width 207 height 379
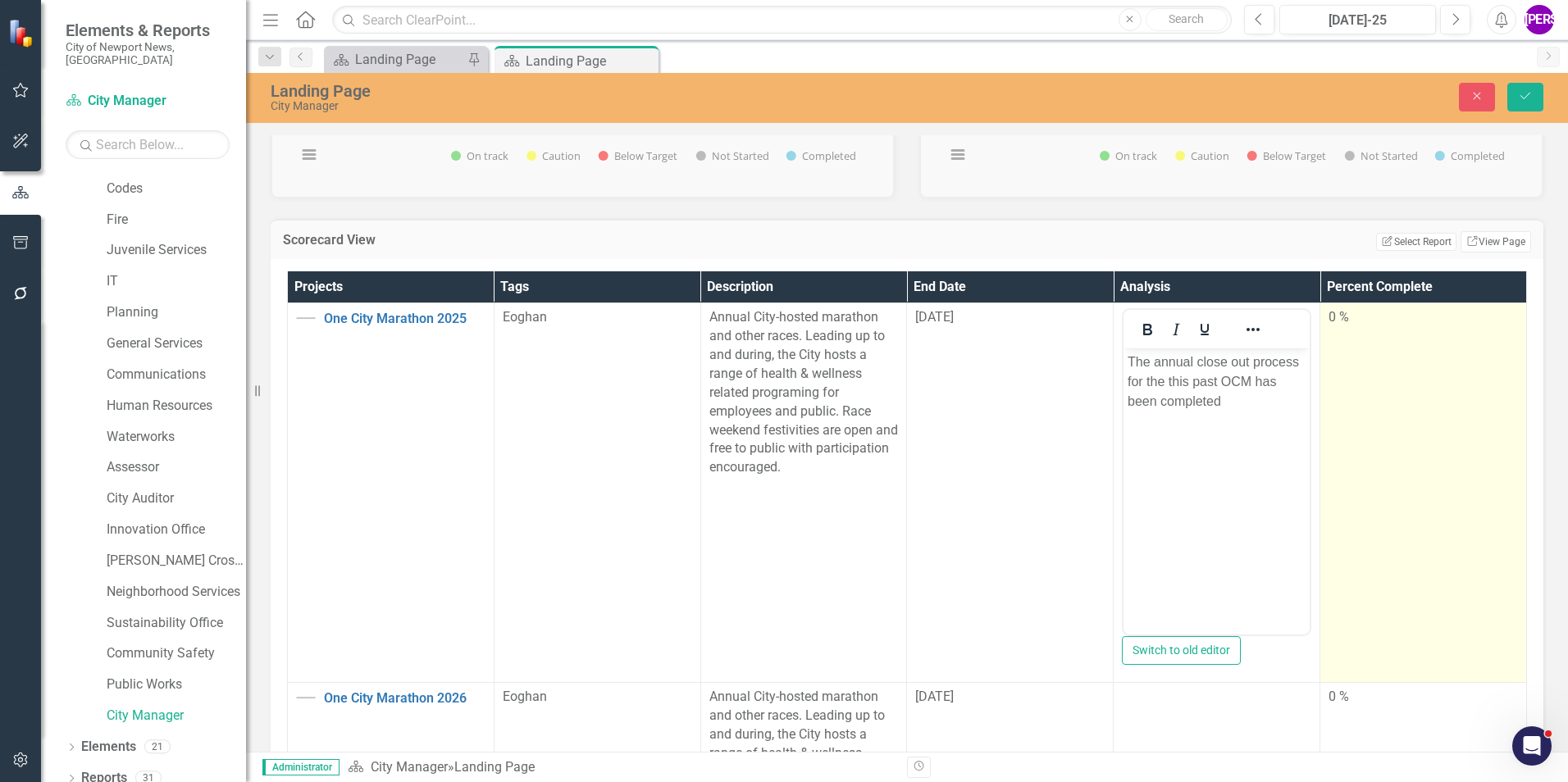
click at [1471, 439] on td "0 %" at bounding box center [1423, 493] width 207 height 379
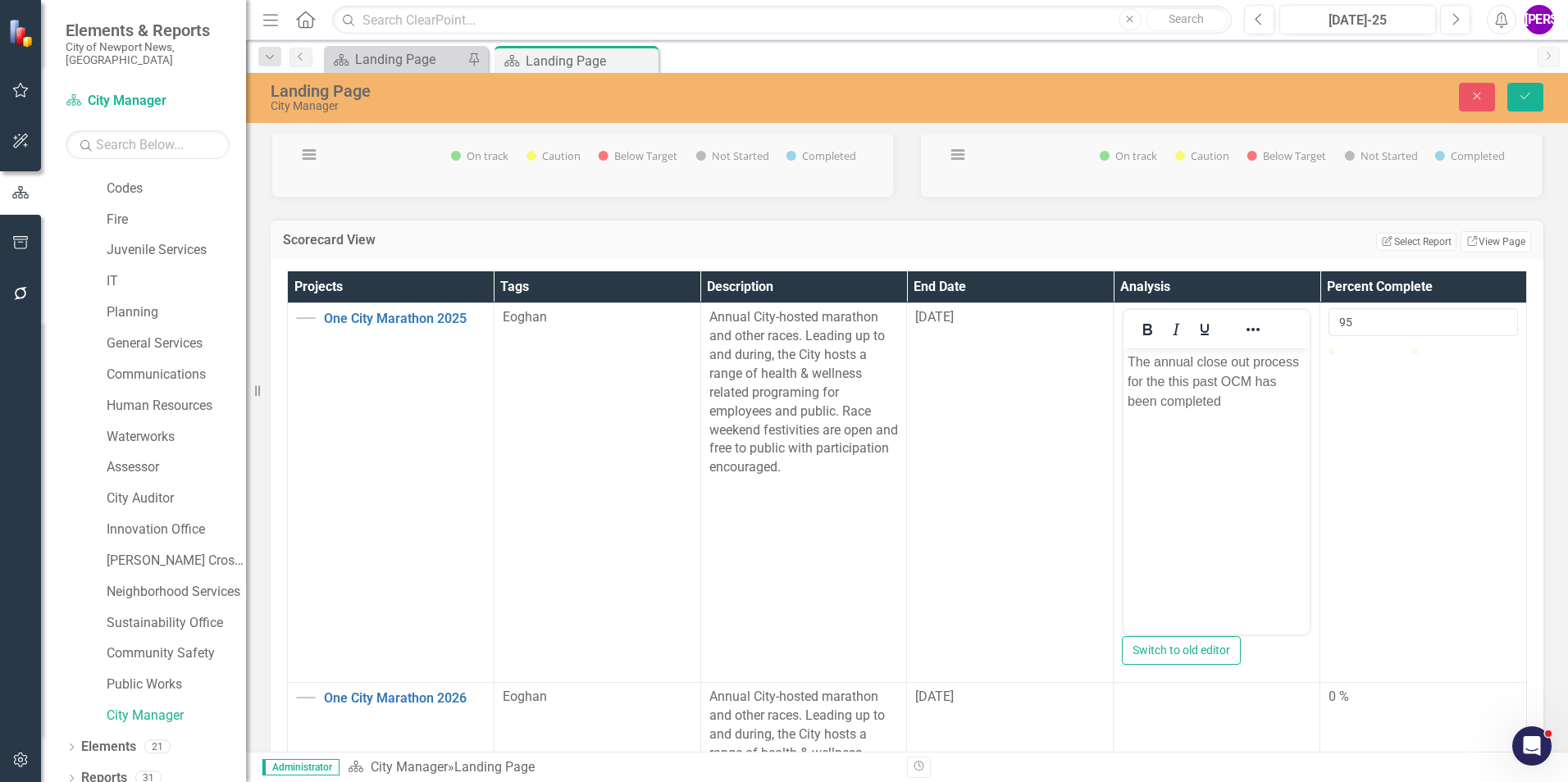
type input "100"
drag, startPoint x: 1443, startPoint y: 391, endPoint x: 1588, endPoint y: 391, distance: 145.0
click at [1567, 391] on html "Elements & Reports City of Newport News, VA Scorecard City Manager Search Dropd…" at bounding box center [784, 391] width 1568 height 782
click at [1522, 108] on button "Save" at bounding box center [1526, 97] width 36 height 29
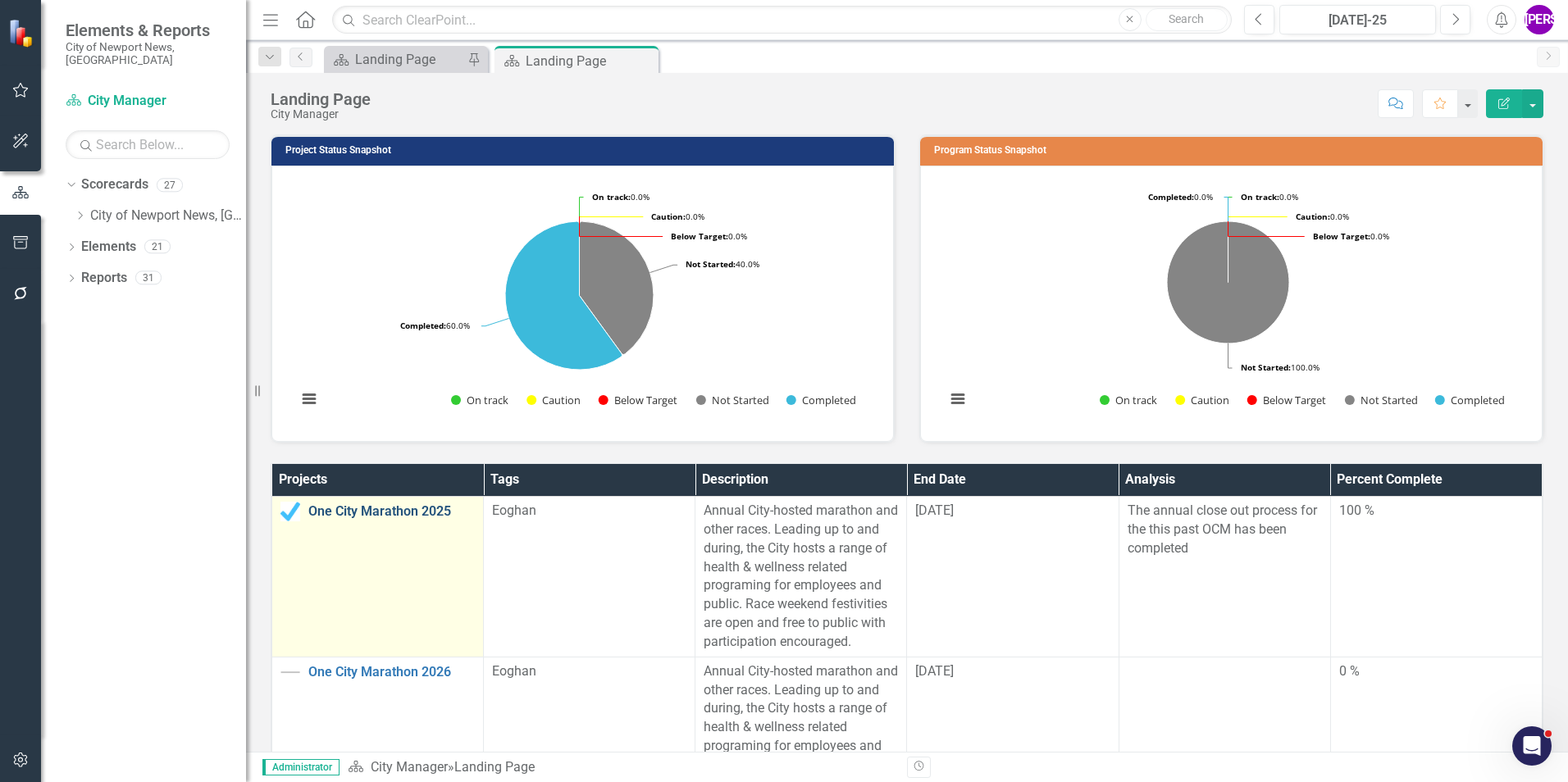
click at [405, 519] on link "One City Marathon 2025" at bounding box center [392, 511] width 167 height 15
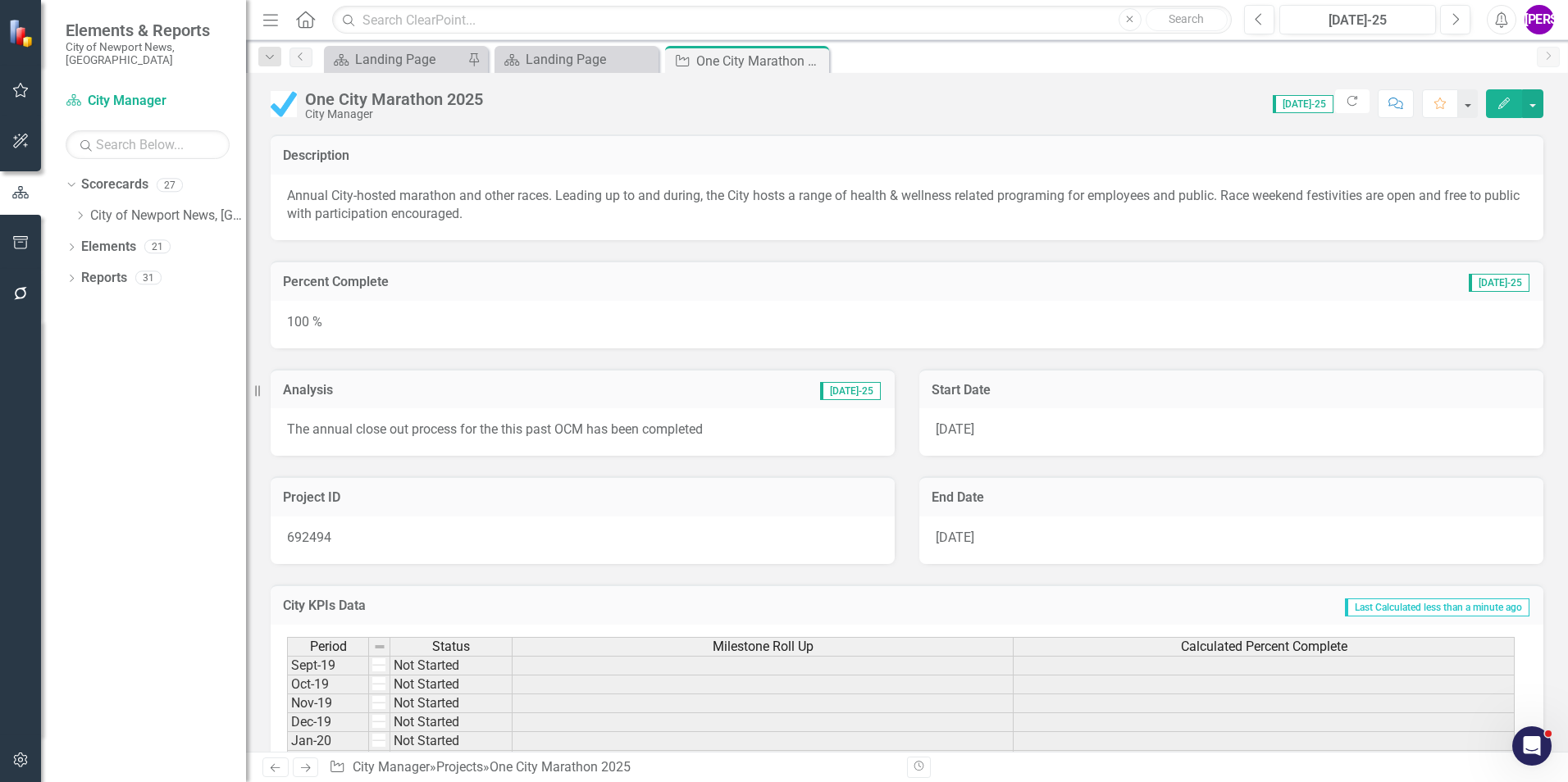
click at [1490, 107] on button "Edit" at bounding box center [1504, 103] width 36 height 29
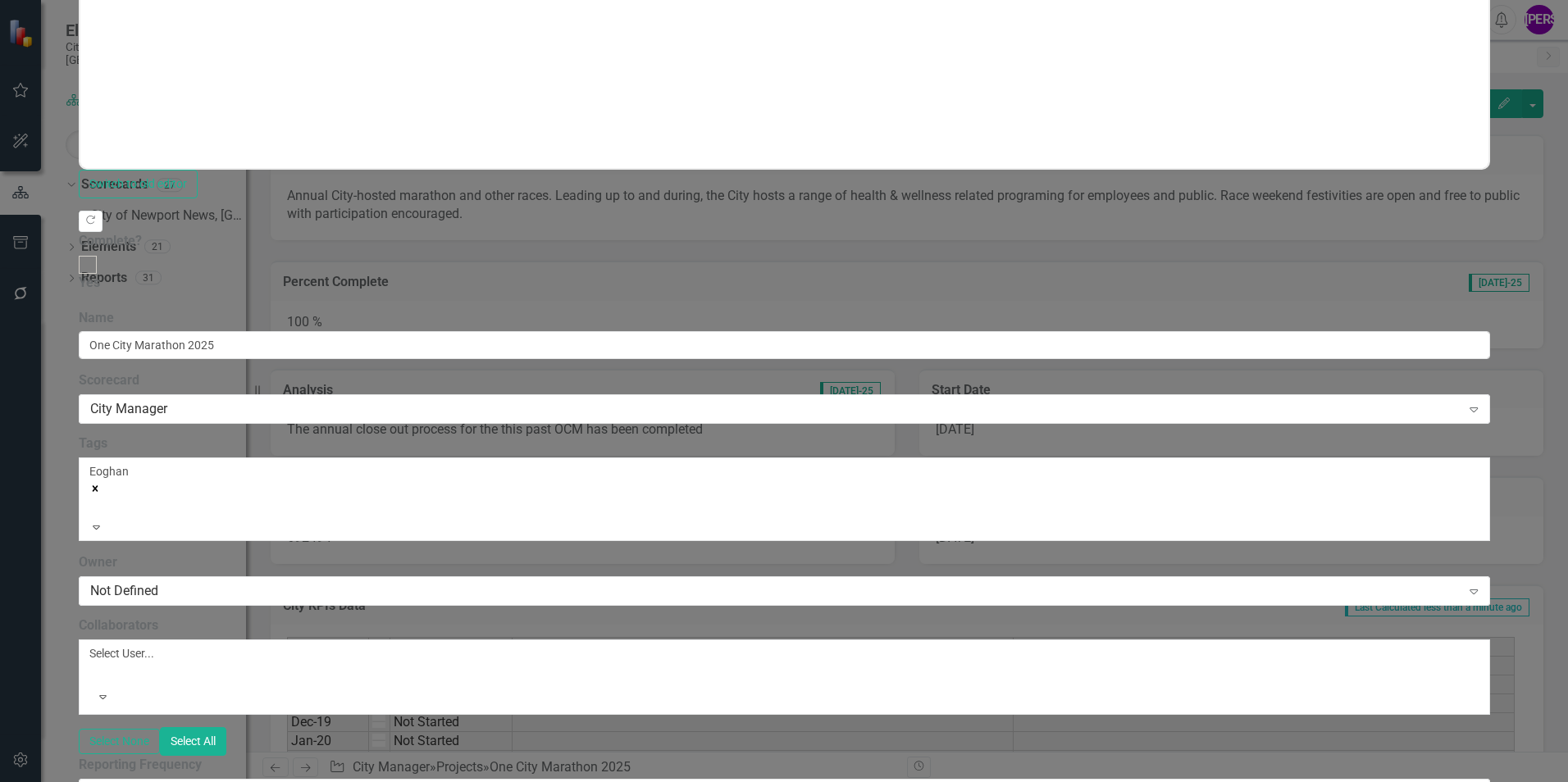
scroll to position [246, 0]
checkbox input "true"
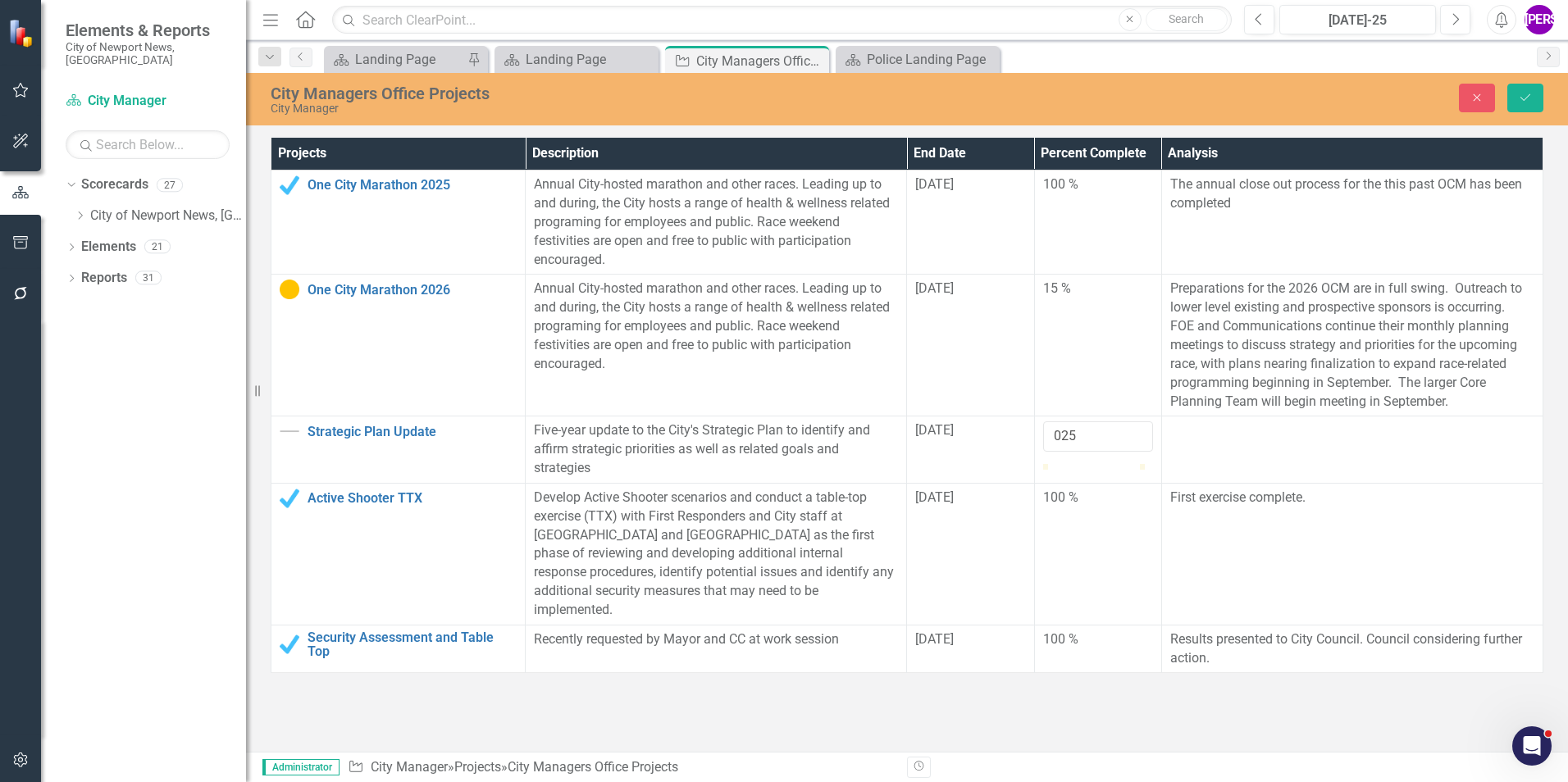
type input "025"
click button "Save" at bounding box center [1526, 98] width 36 height 29
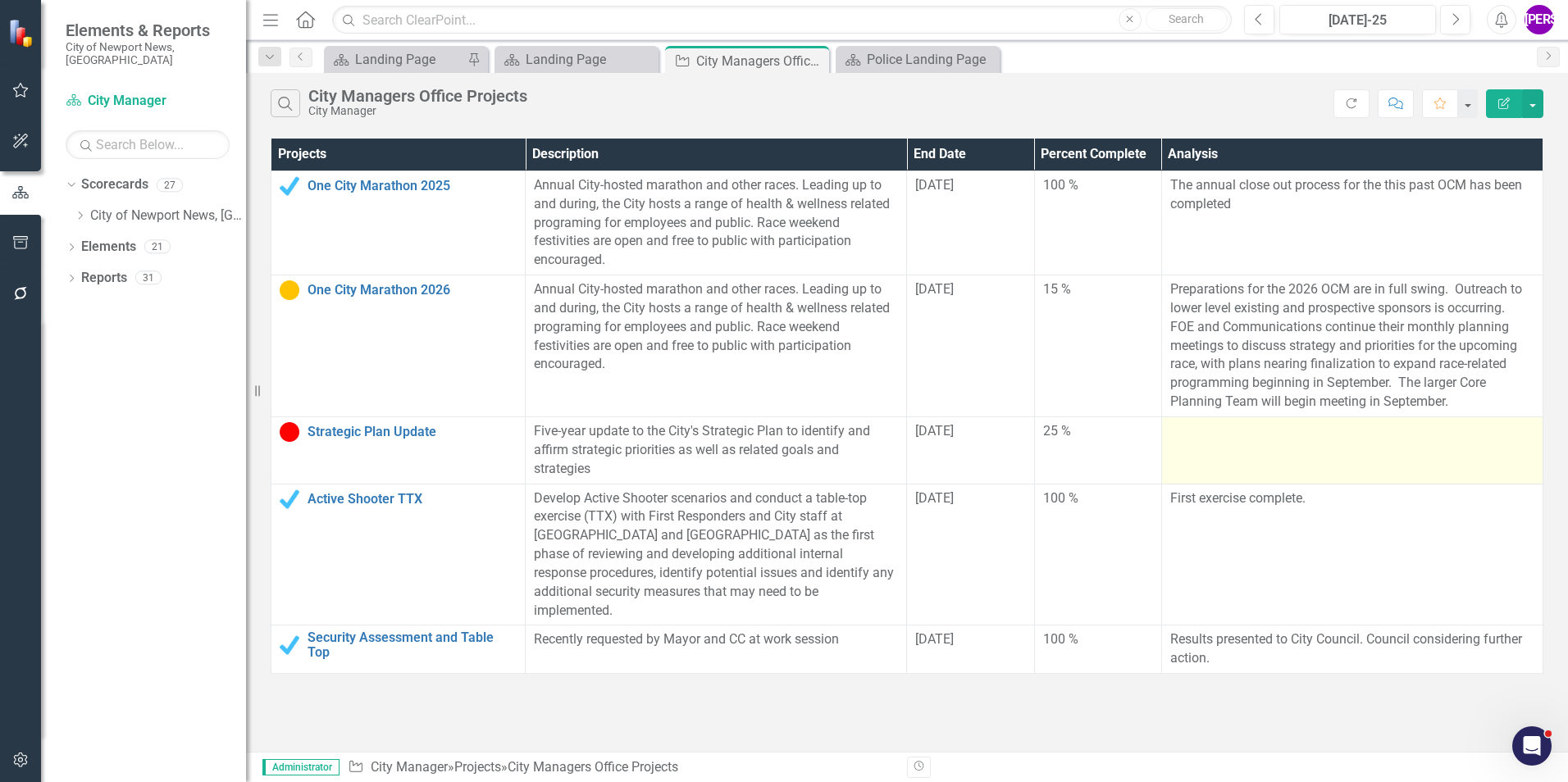
click at [1206, 455] on td at bounding box center [1351, 450] width 381 height 67
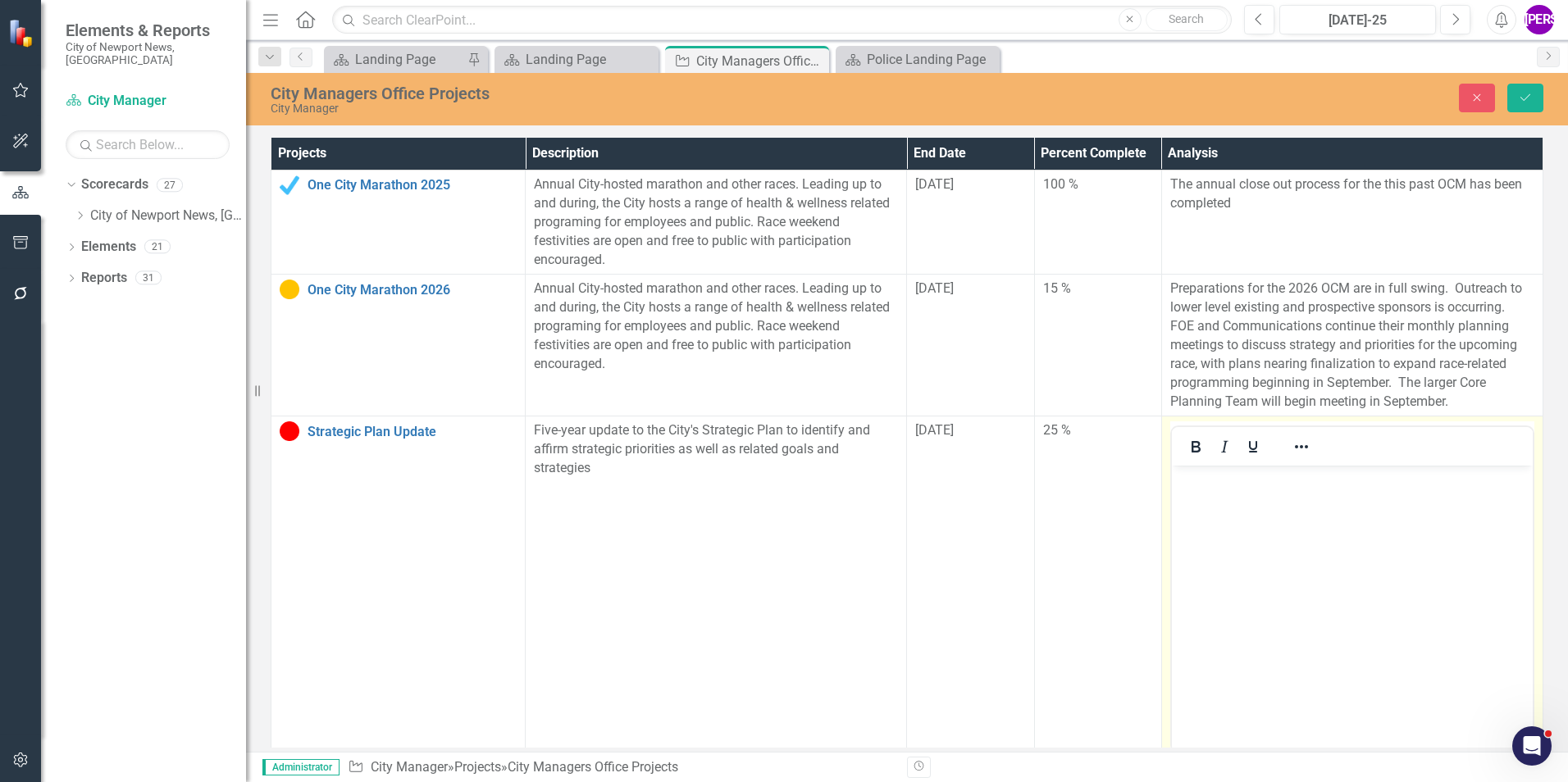
drag, startPoint x: 2376, startPoint y: 920, endPoint x: 1244, endPoint y: 493, distance: 1209.9
click at [1244, 493] on body "Rich Text Area. Press ALT-0 for help." at bounding box center [1351, 588] width 360 height 246
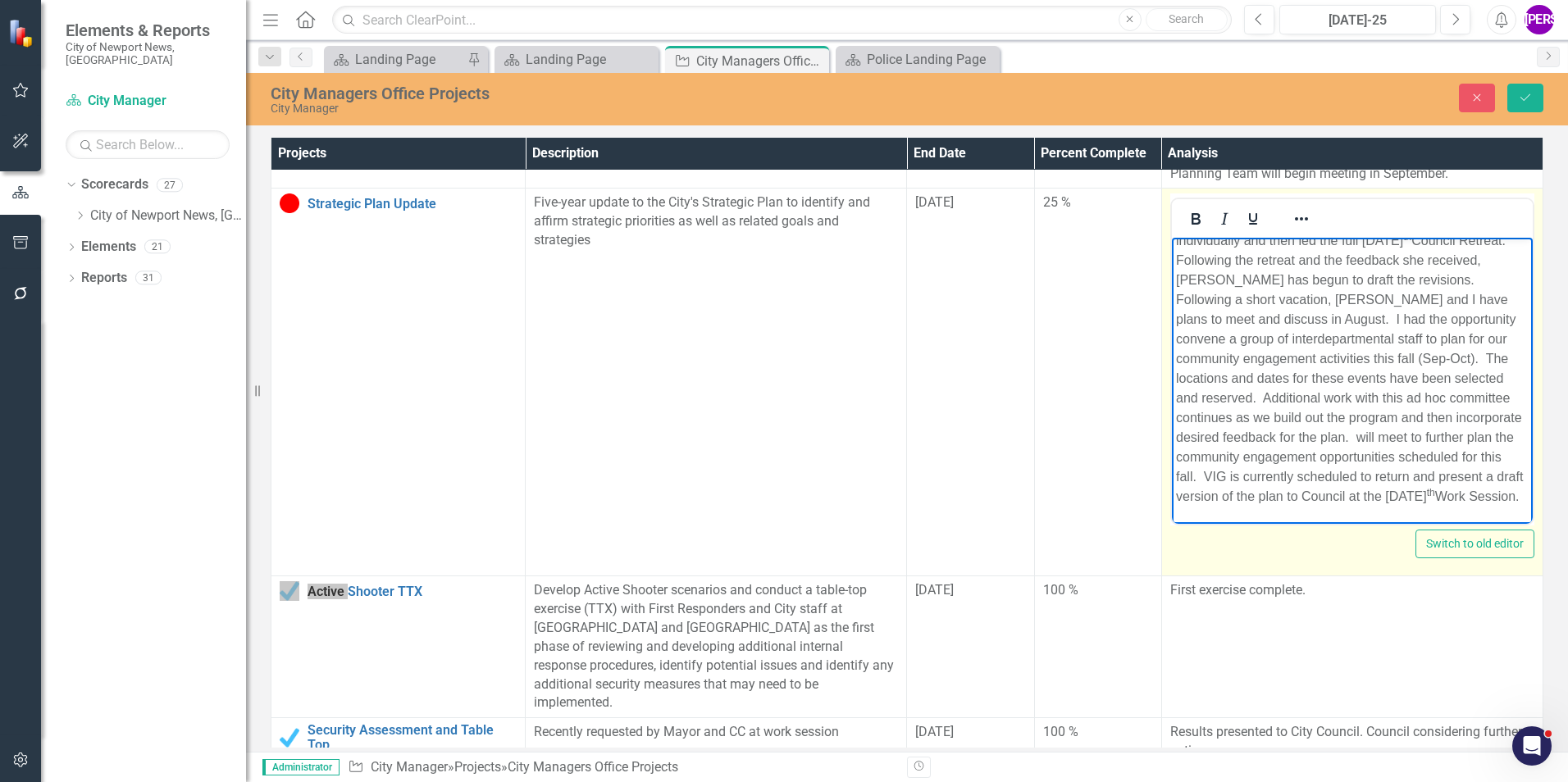
scroll to position [240, 0]
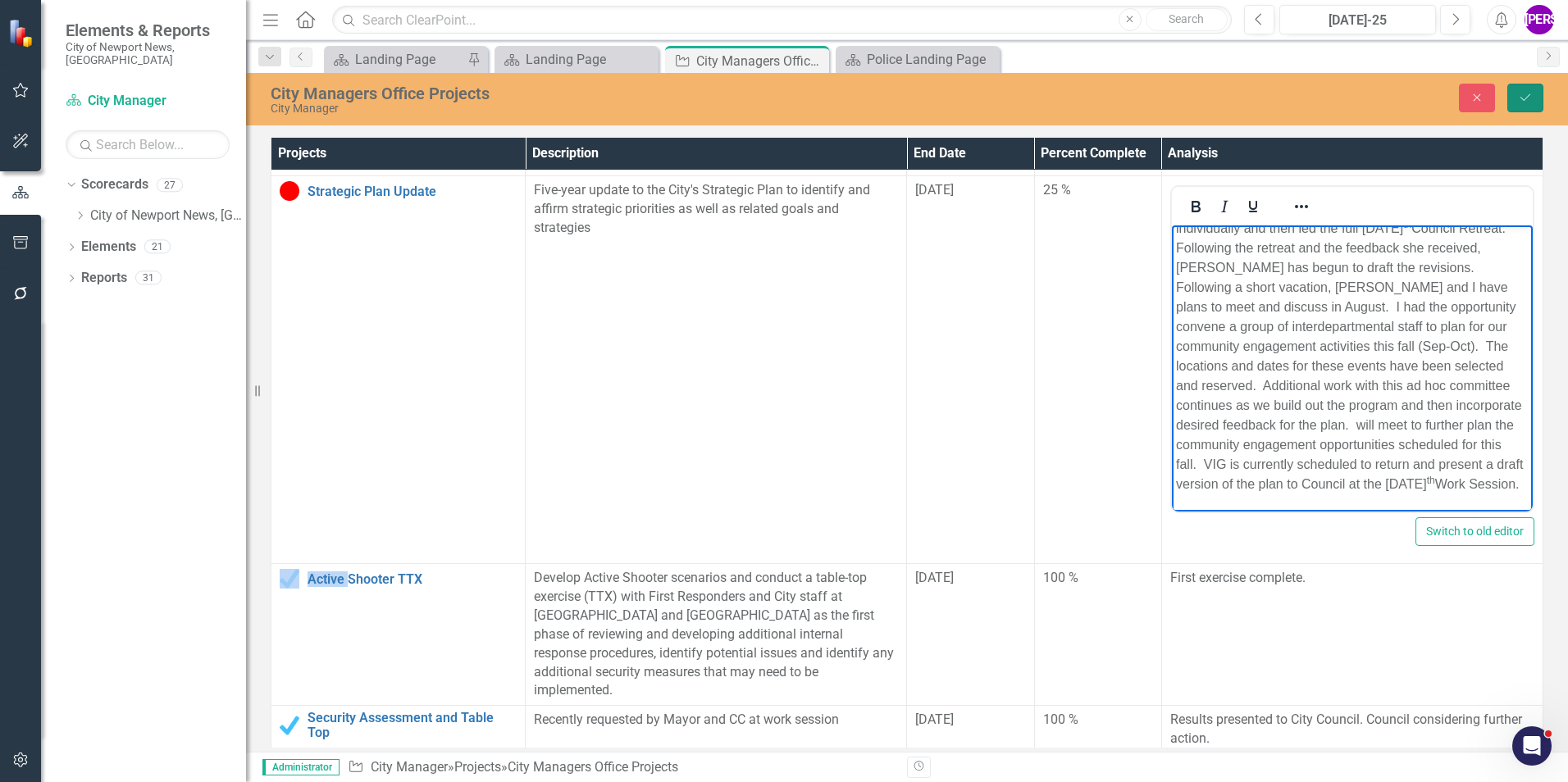
click at [1530, 104] on button "Save" at bounding box center [1526, 98] width 36 height 29
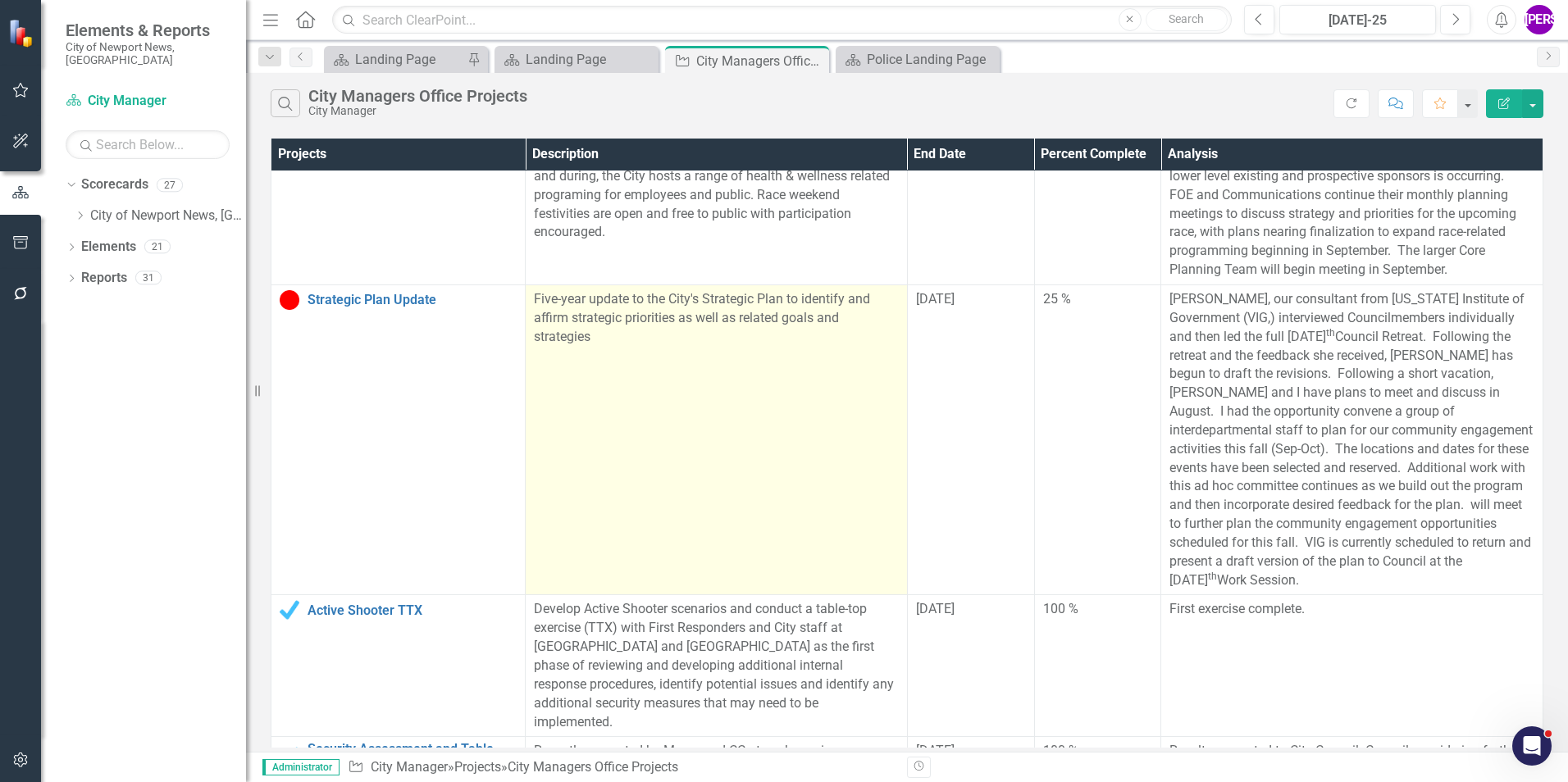
scroll to position [0, 0]
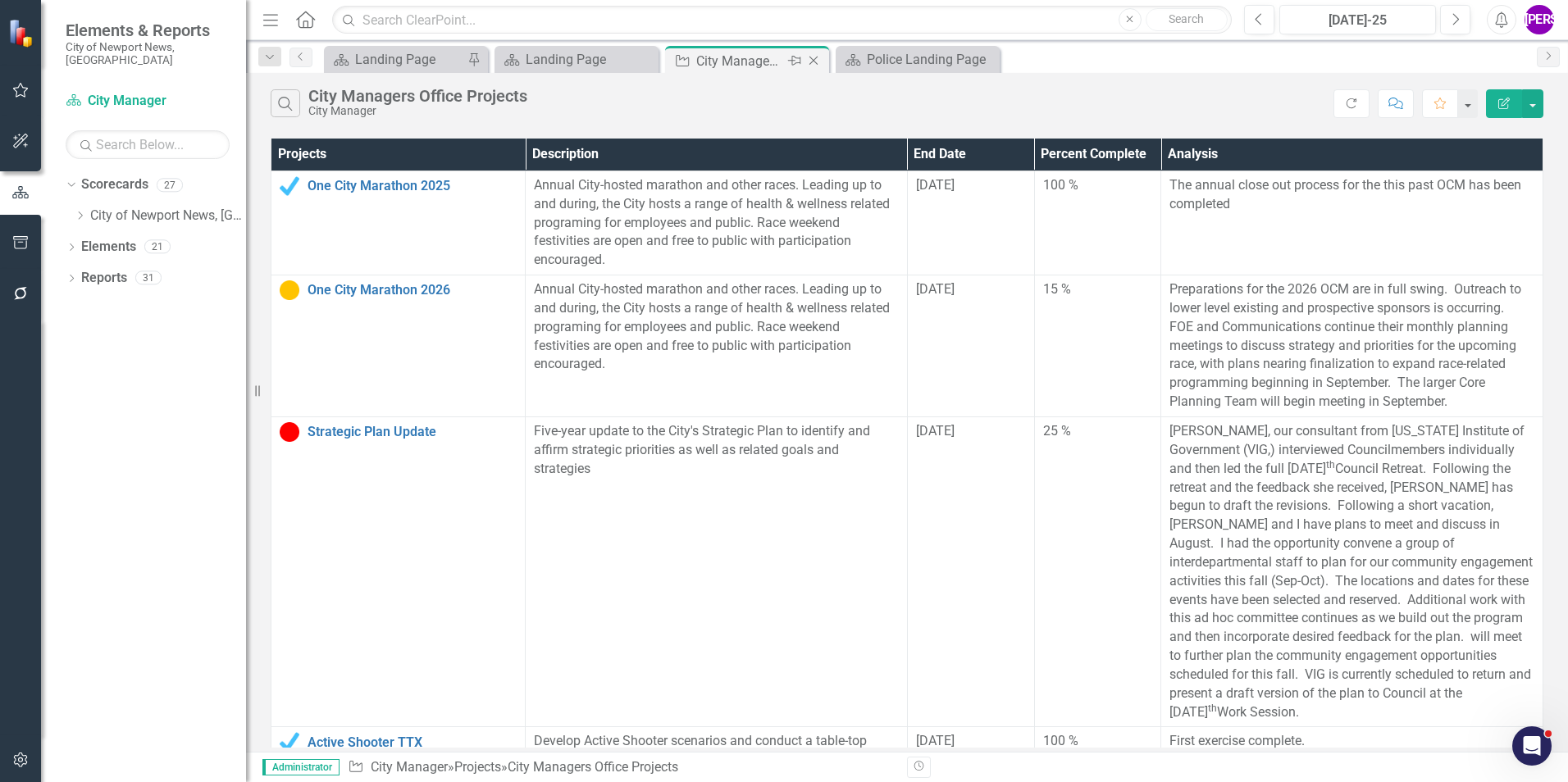
click at [814, 59] on icon "Close" at bounding box center [813, 60] width 16 height 13
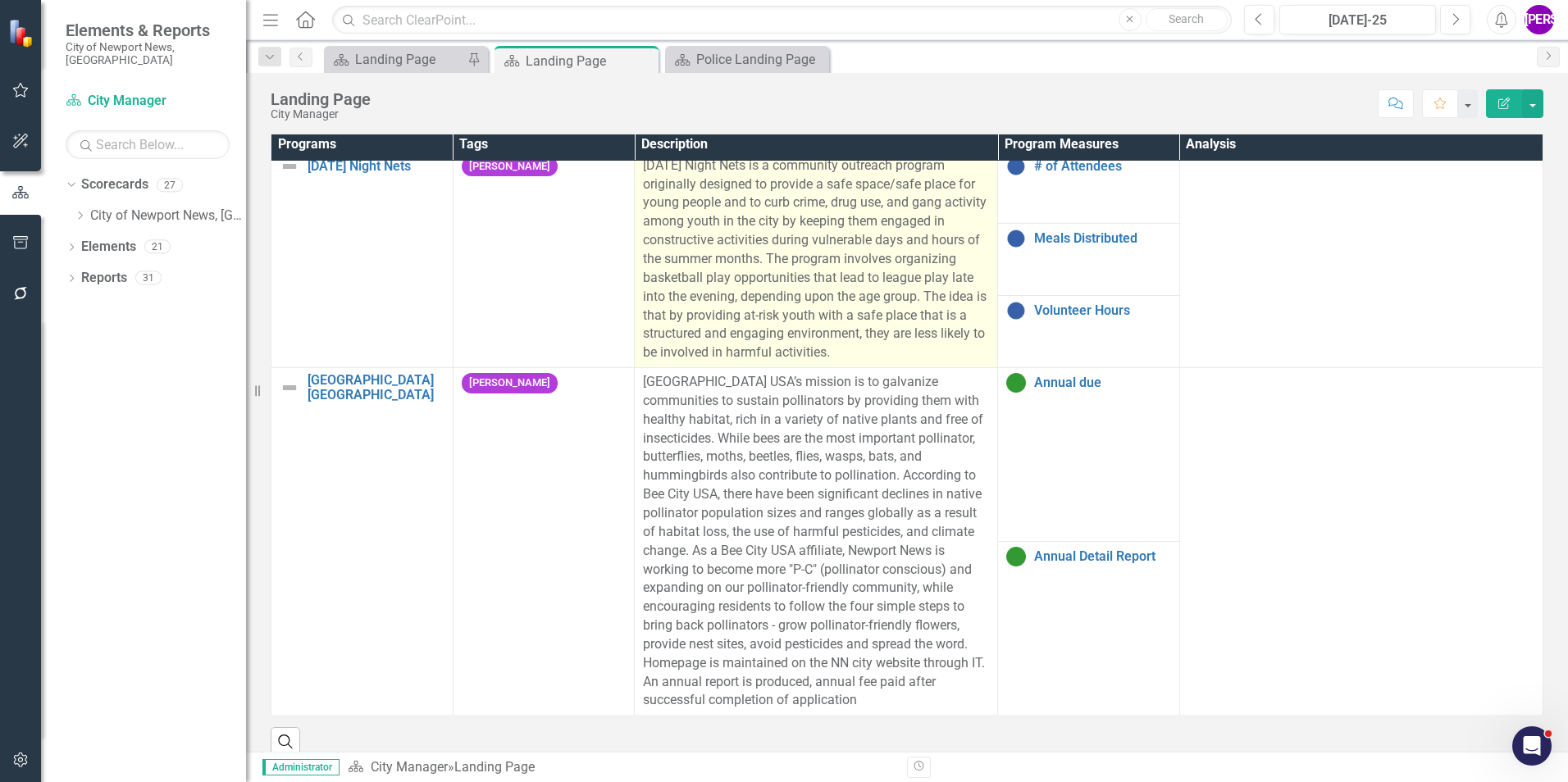
scroll to position [22, 0]
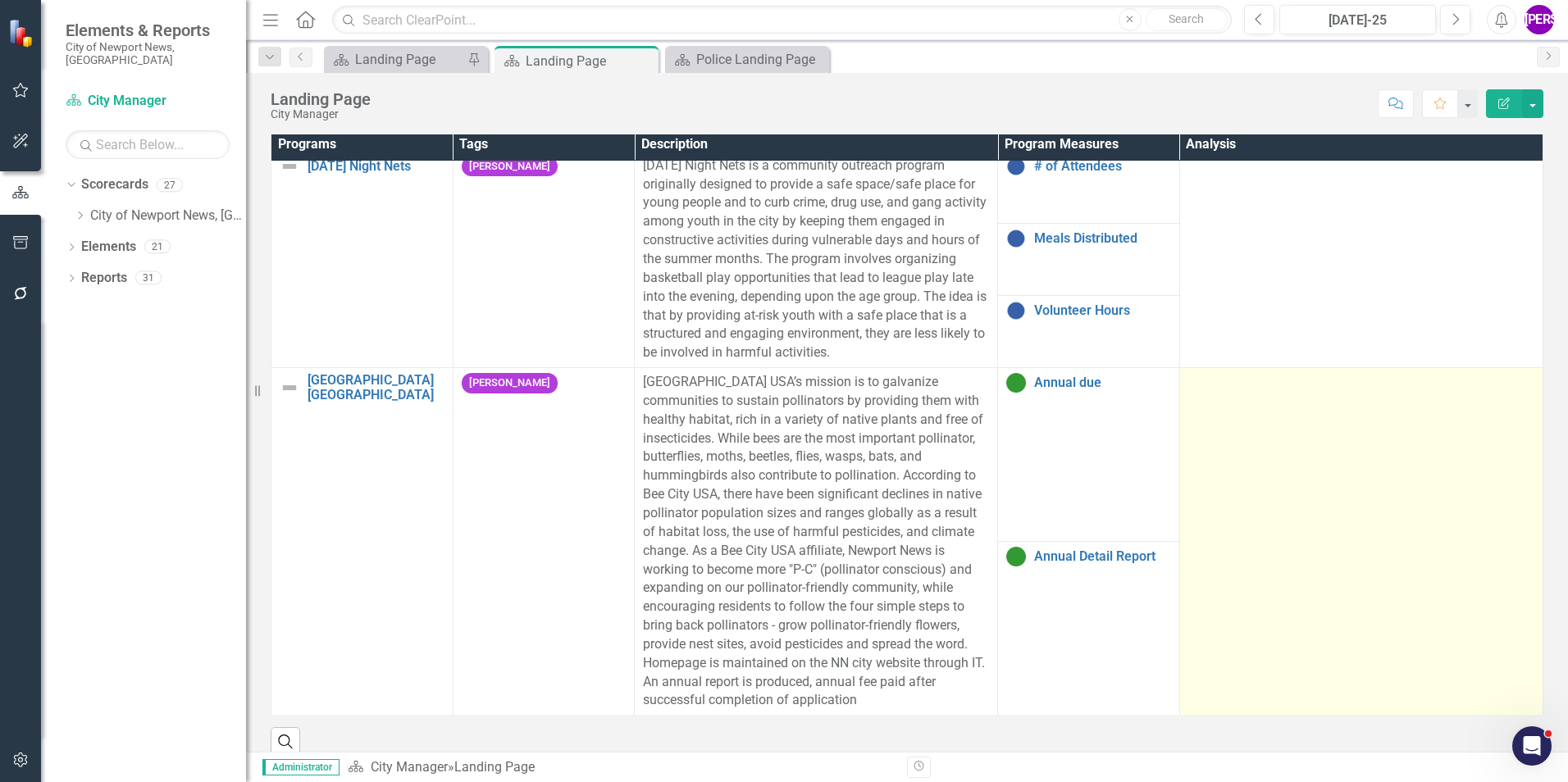
click at [1212, 437] on td at bounding box center [1361, 542] width 363 height 347
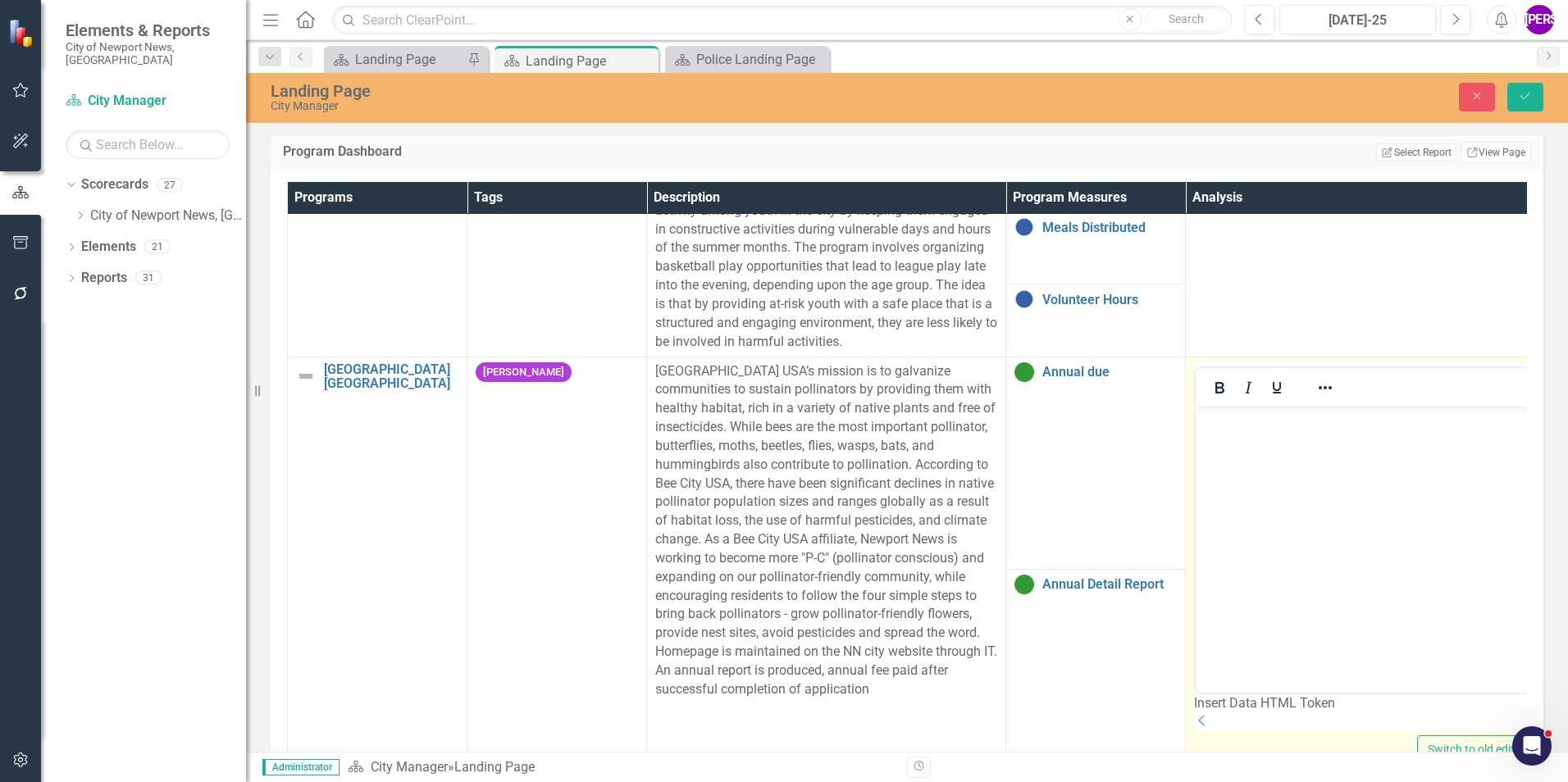
scroll to position [128, 0]
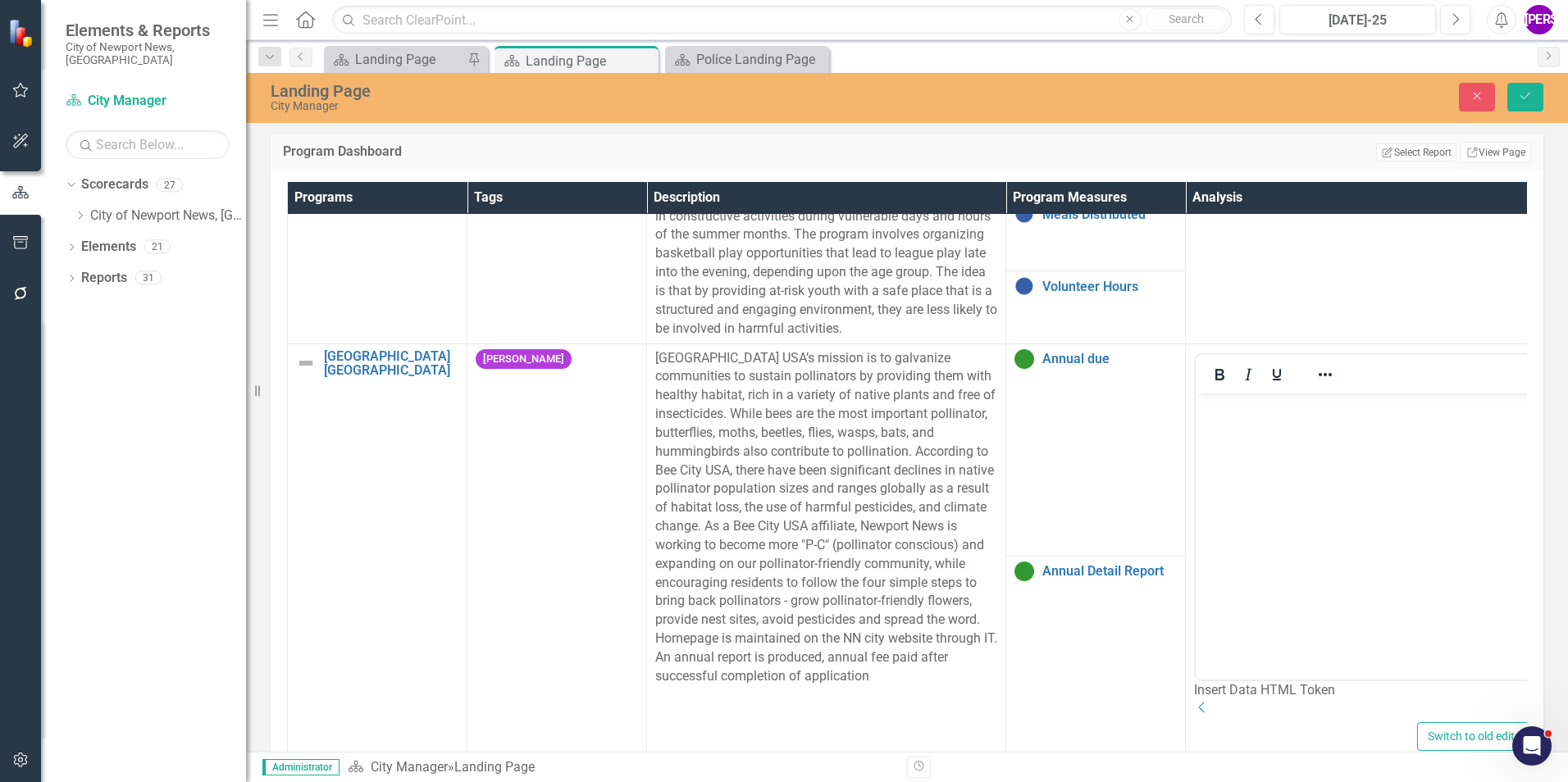
click at [1501, 96] on div "Close Save" at bounding box center [1292, 97] width 526 height 29
click at [1492, 100] on button "Close" at bounding box center [1477, 97] width 36 height 29
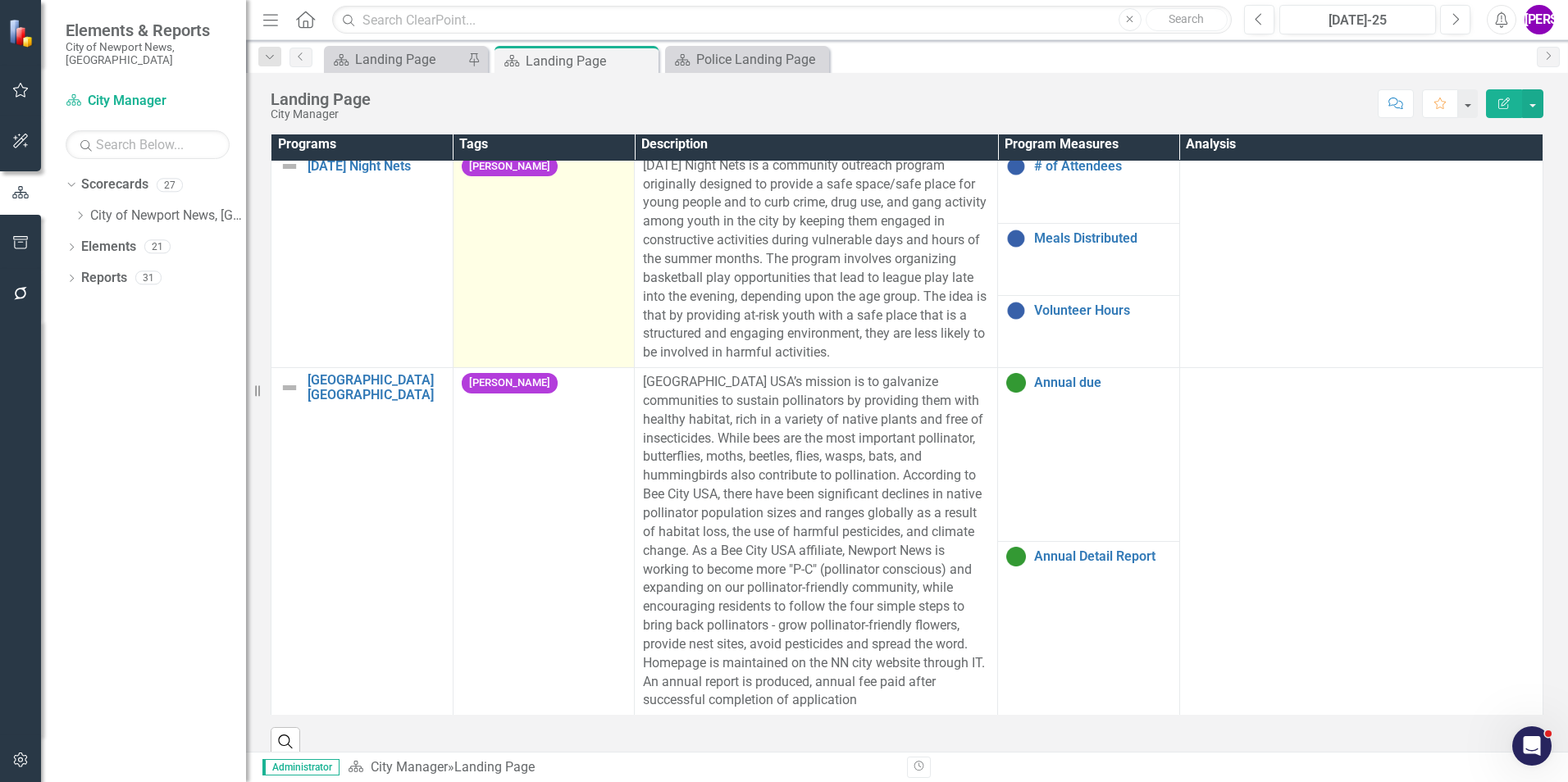
scroll to position [1004, 0]
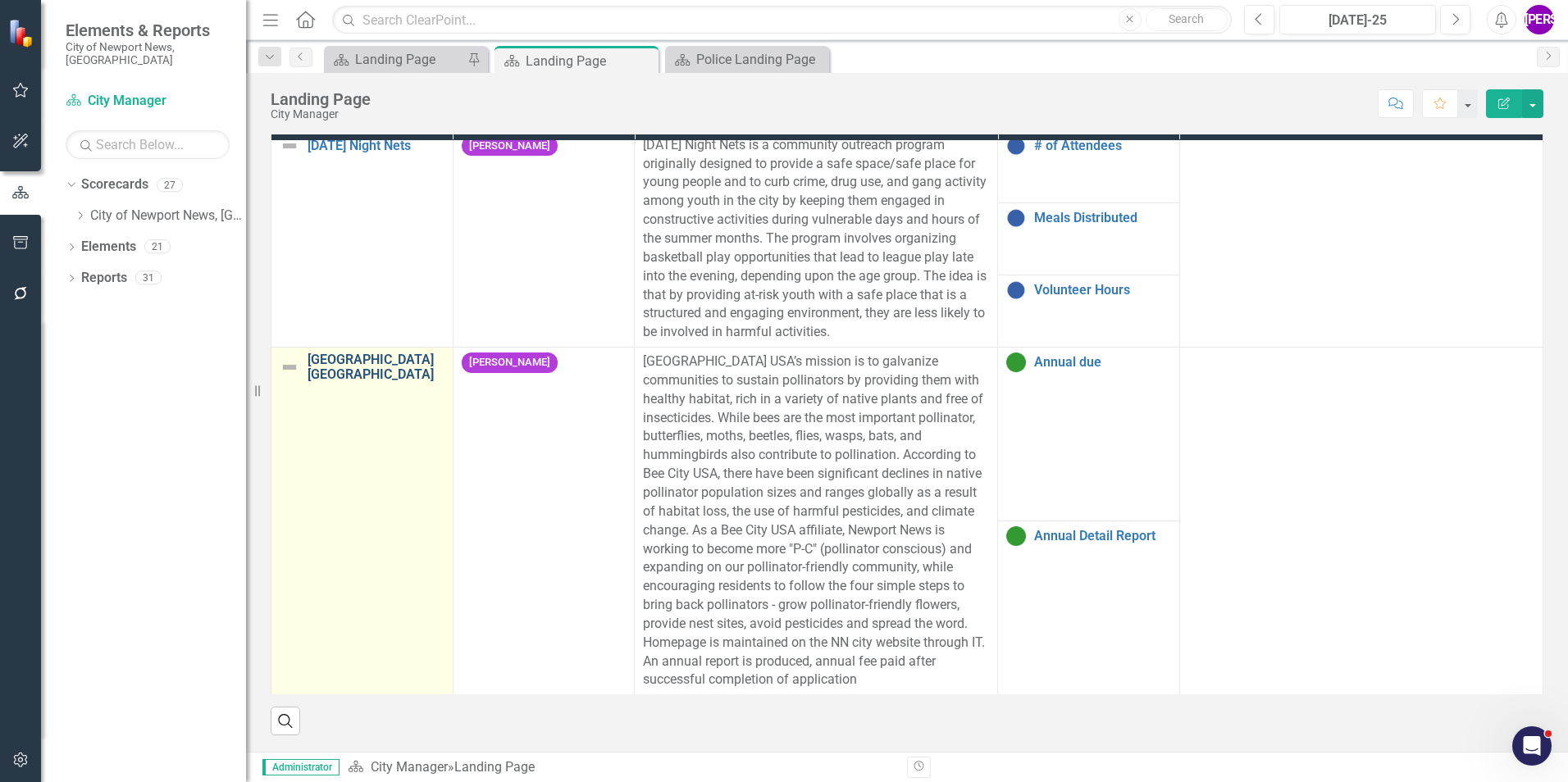
click at [346, 353] on link "[GEOGRAPHIC_DATA] [GEOGRAPHIC_DATA]" at bounding box center [376, 366] width 137 height 29
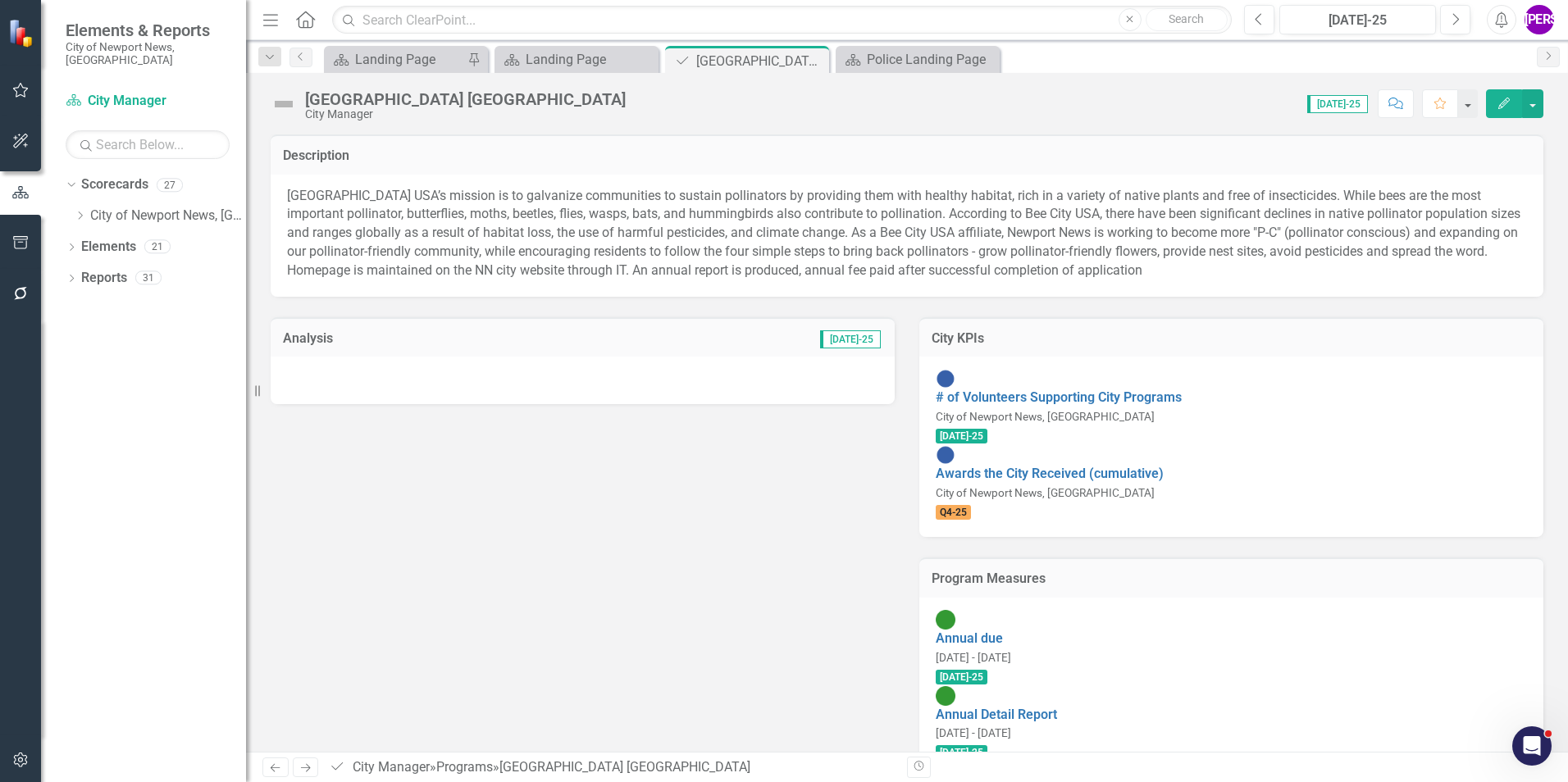
click at [496, 350] on td "Analysis" at bounding box center [416, 340] width 266 height 22
click at [497, 350] on td "Analysis" at bounding box center [416, 340] width 266 height 22
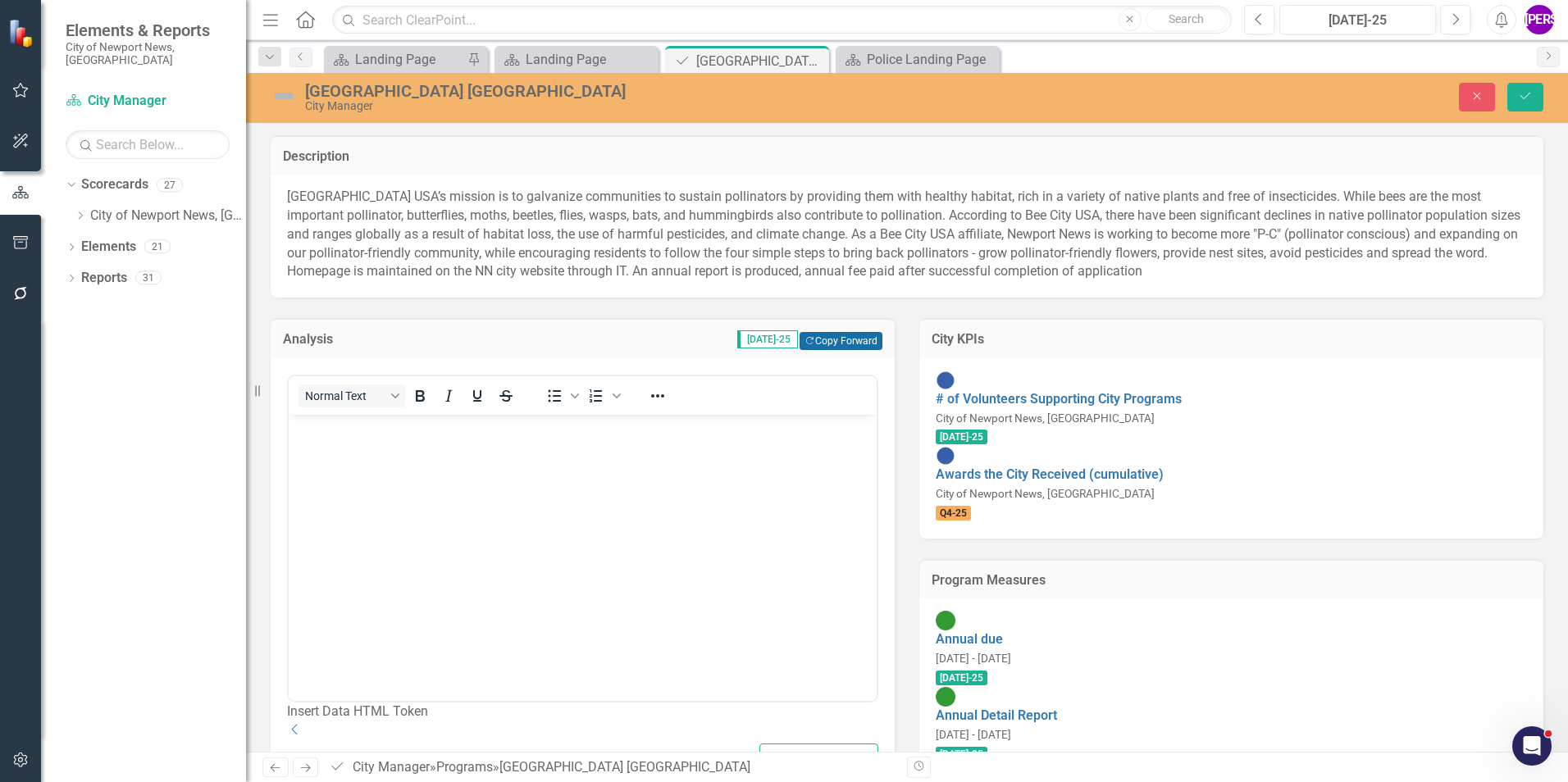
click at [857, 335] on button "Copy Forward Copy Forward" at bounding box center [841, 340] width 83 height 18
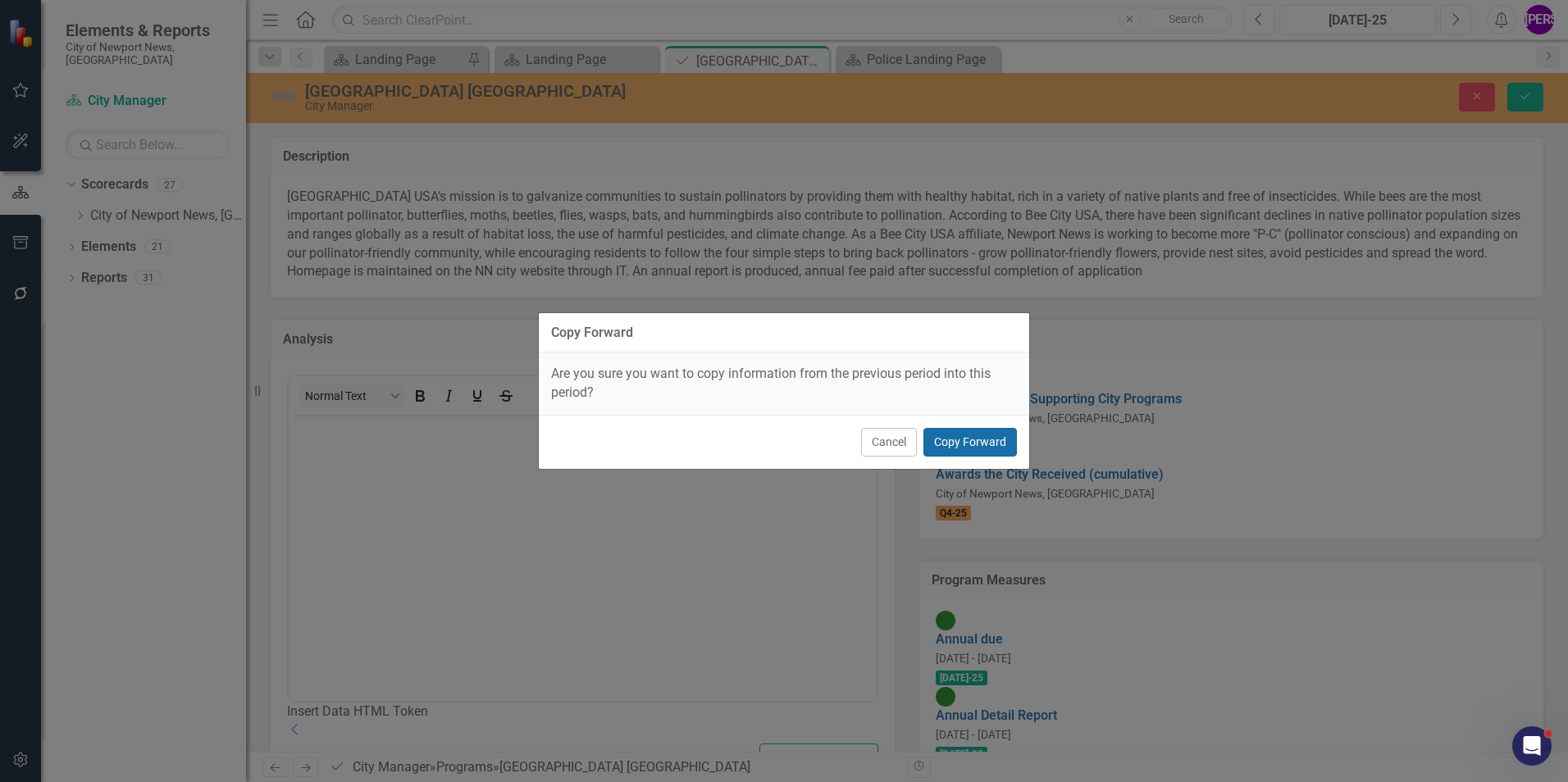
click at [960, 438] on button "Copy Forward" at bounding box center [970, 442] width 93 height 29
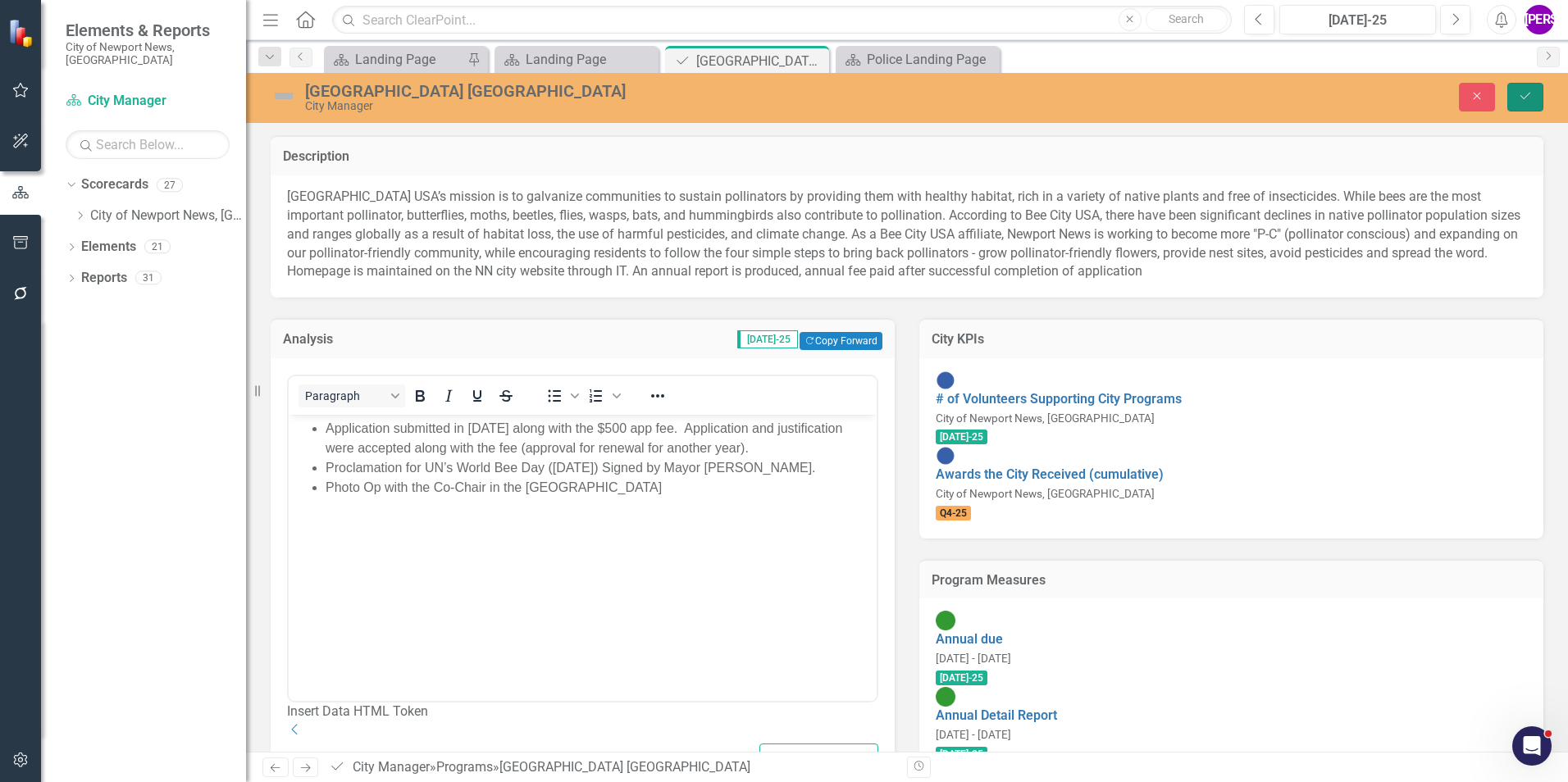
click at [1508, 105] on button "Save" at bounding box center [1526, 97] width 36 height 29
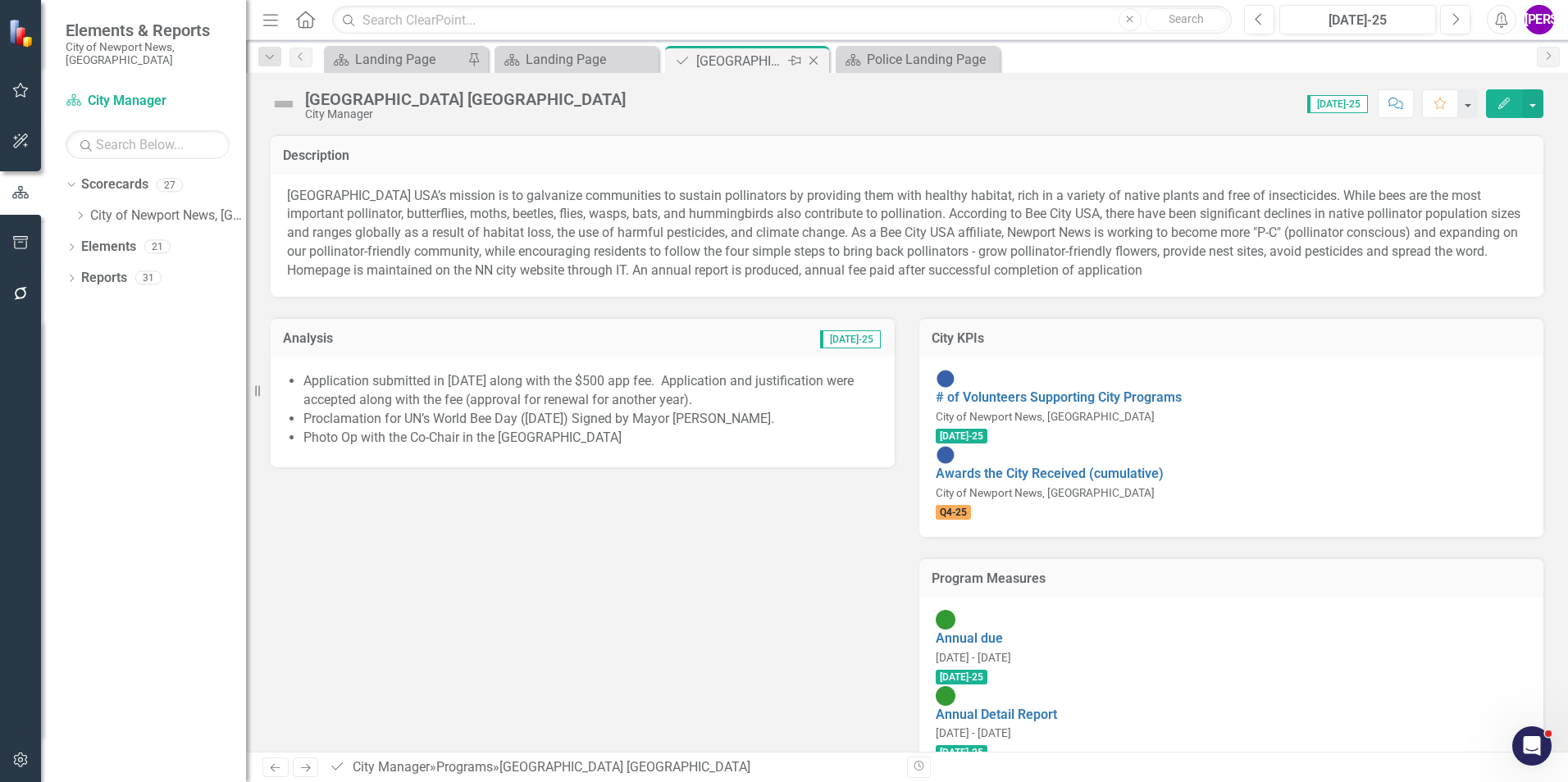
click at [813, 64] on icon "Close" at bounding box center [813, 60] width 16 height 13
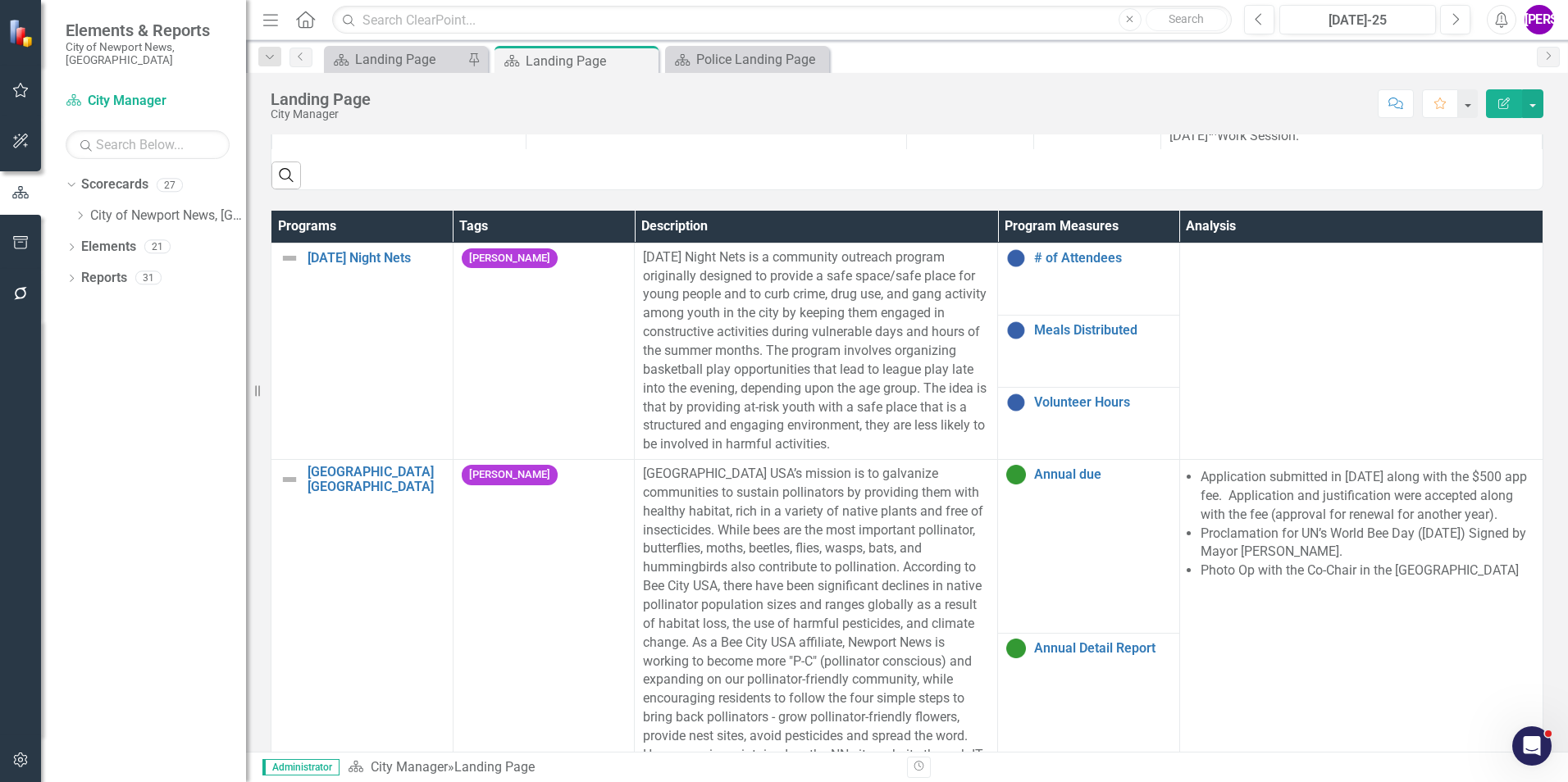
scroll to position [983, 0]
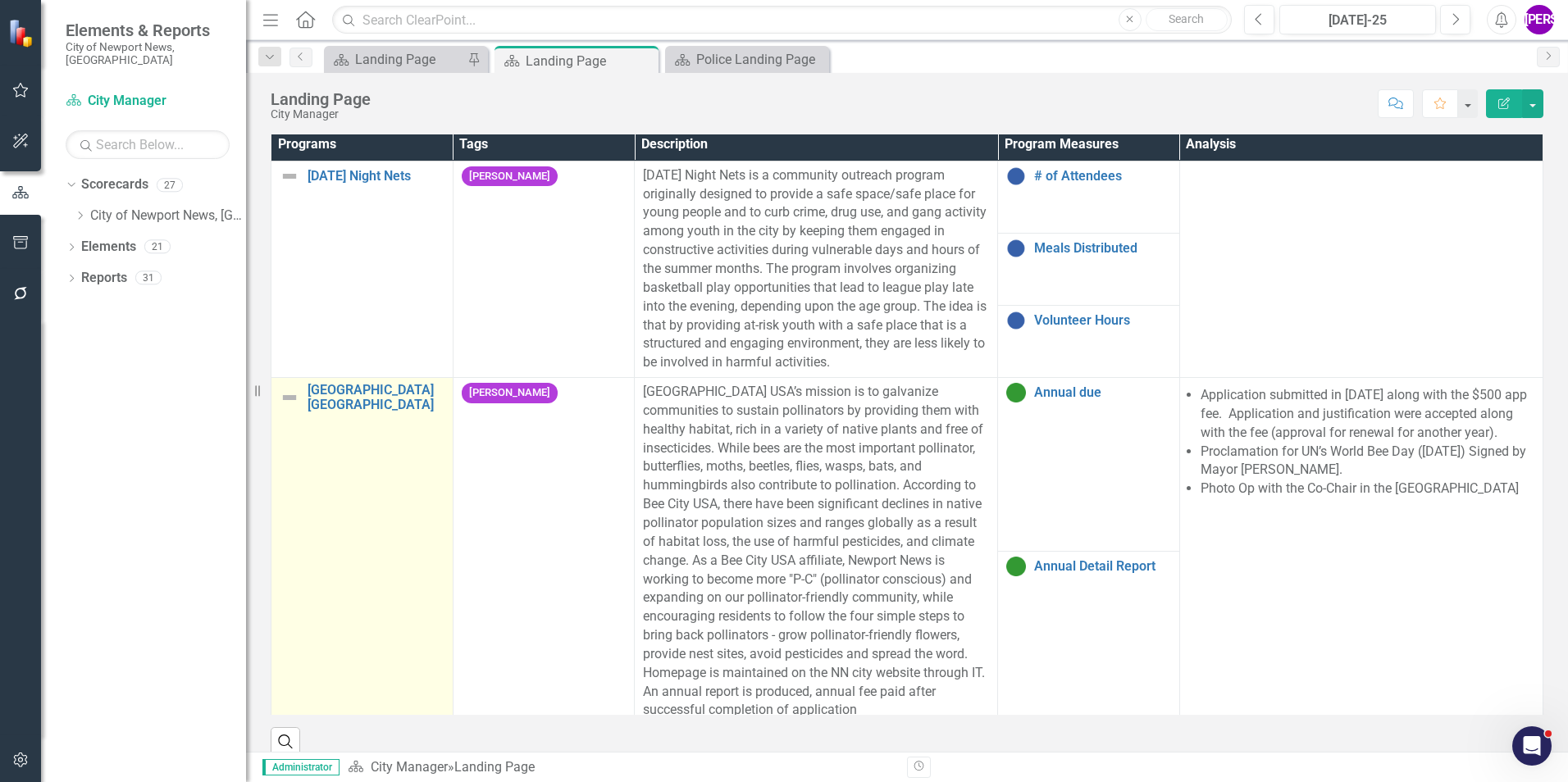
click at [398, 497] on td "[GEOGRAPHIC_DATA] [GEOGRAPHIC_DATA] Link Map View Link Map Edit Edit Program Li…" at bounding box center [362, 551] width 182 height 347
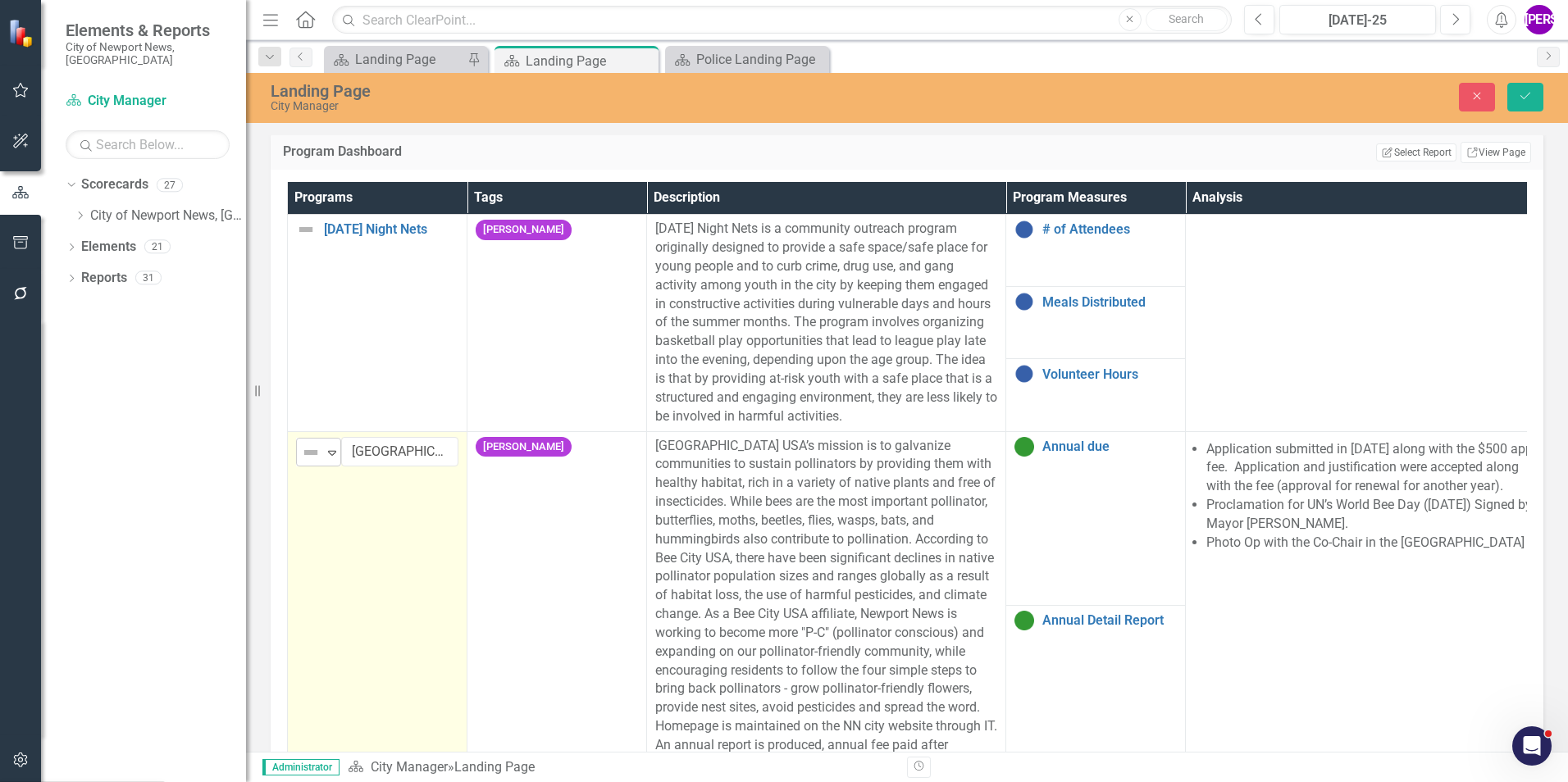
click at [330, 448] on icon "Expand" at bounding box center [332, 452] width 16 height 13
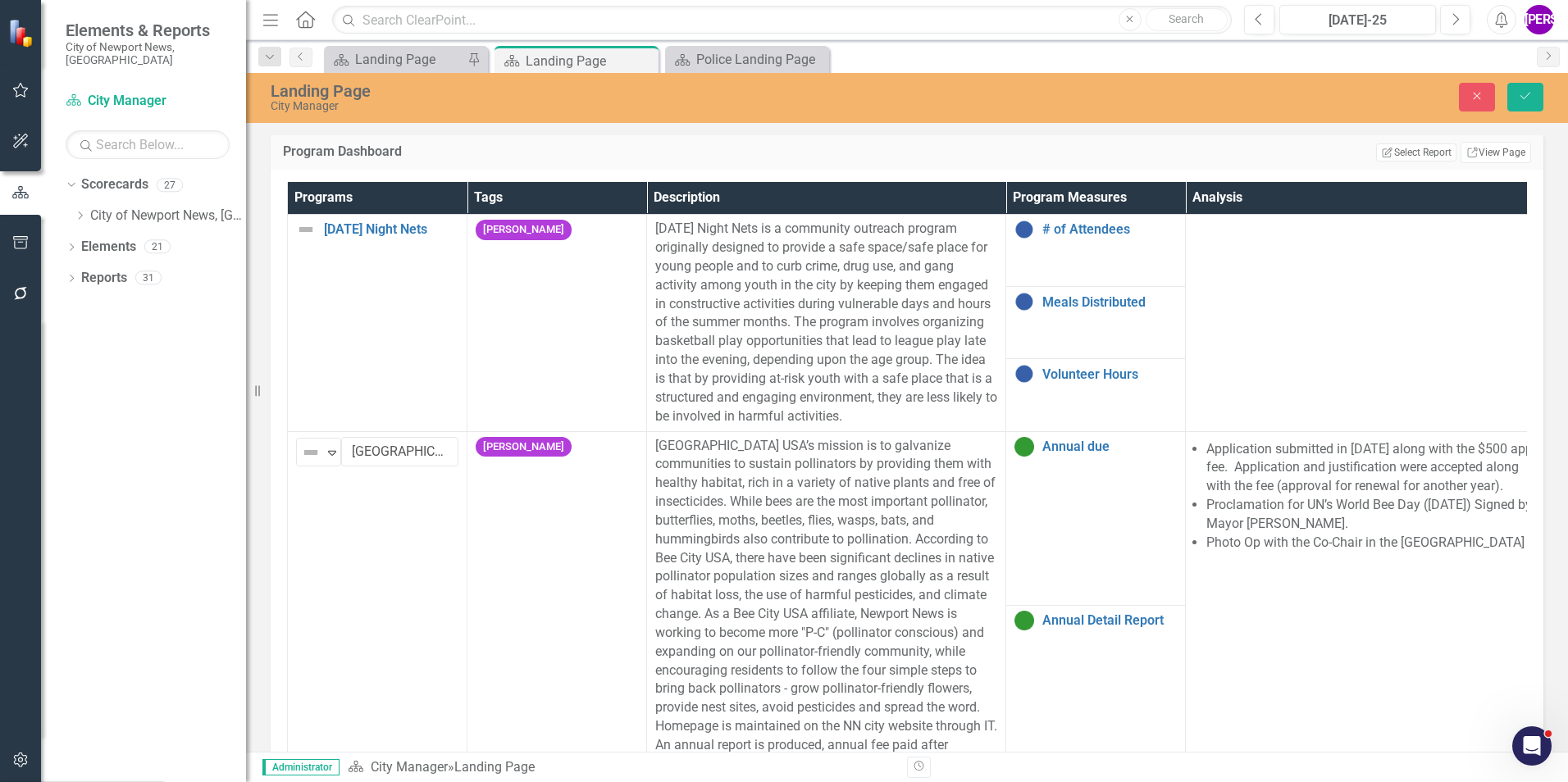
click at [1526, 111] on div "Landing Page City Manager Close Save" at bounding box center [907, 97] width 1322 height 31
click at [1525, 100] on icon "Save" at bounding box center [1525, 95] width 15 height 11
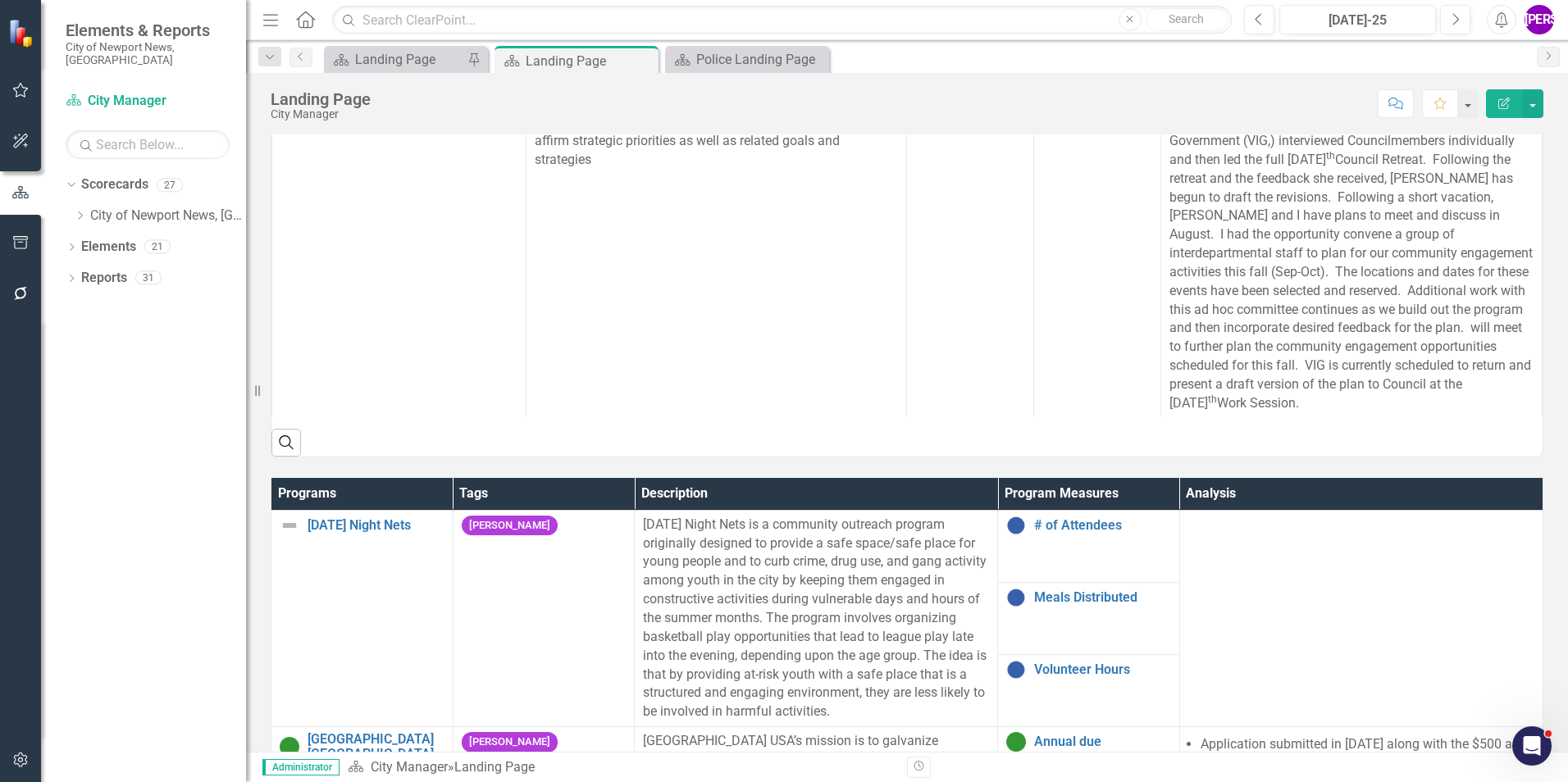
scroll to position [656, 0]
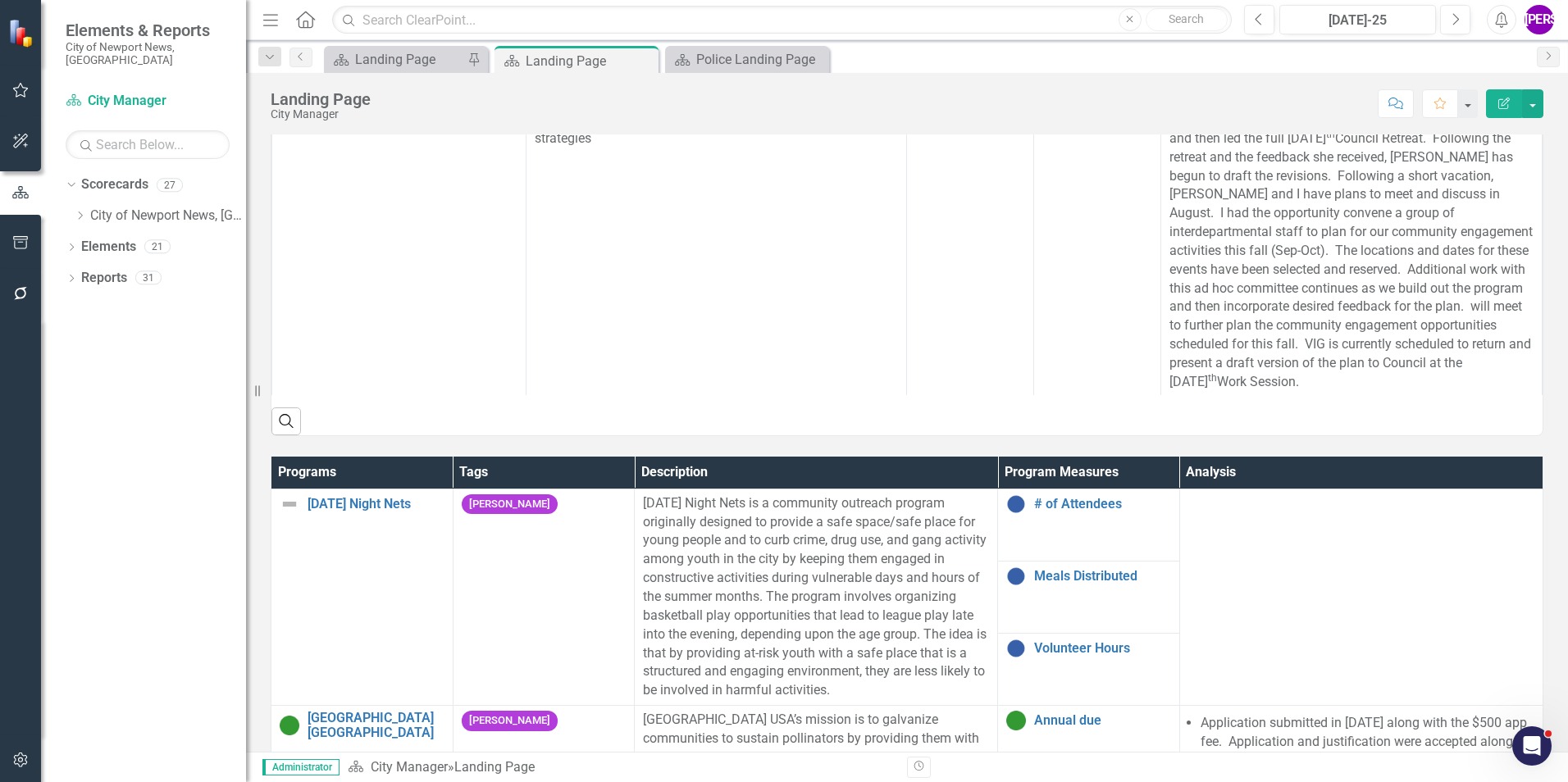
click at [1134, 476] on th "Program Measures" at bounding box center [1089, 472] width 182 height 32
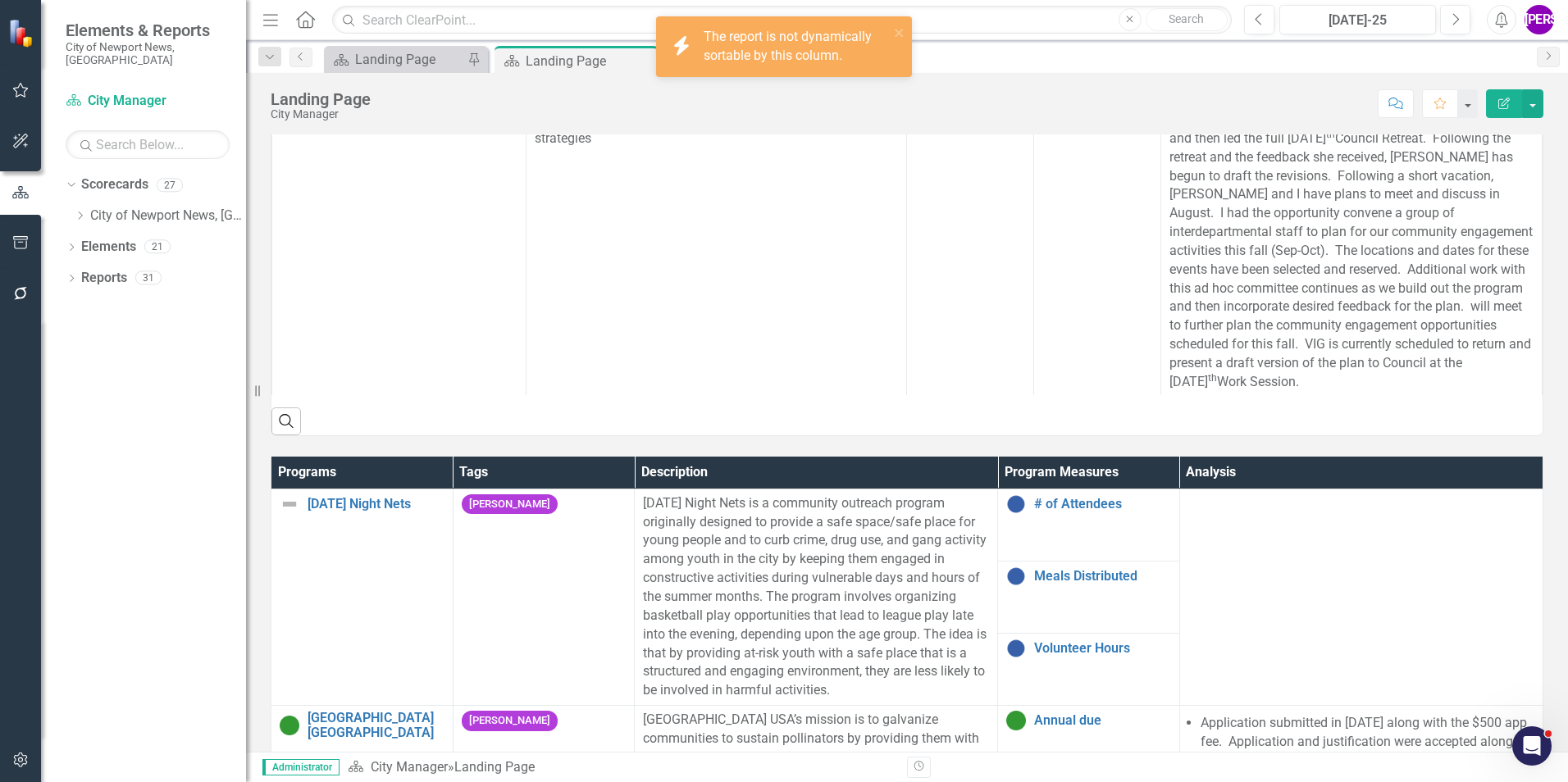
click at [1134, 476] on th "Program Measures" at bounding box center [1089, 472] width 182 height 32
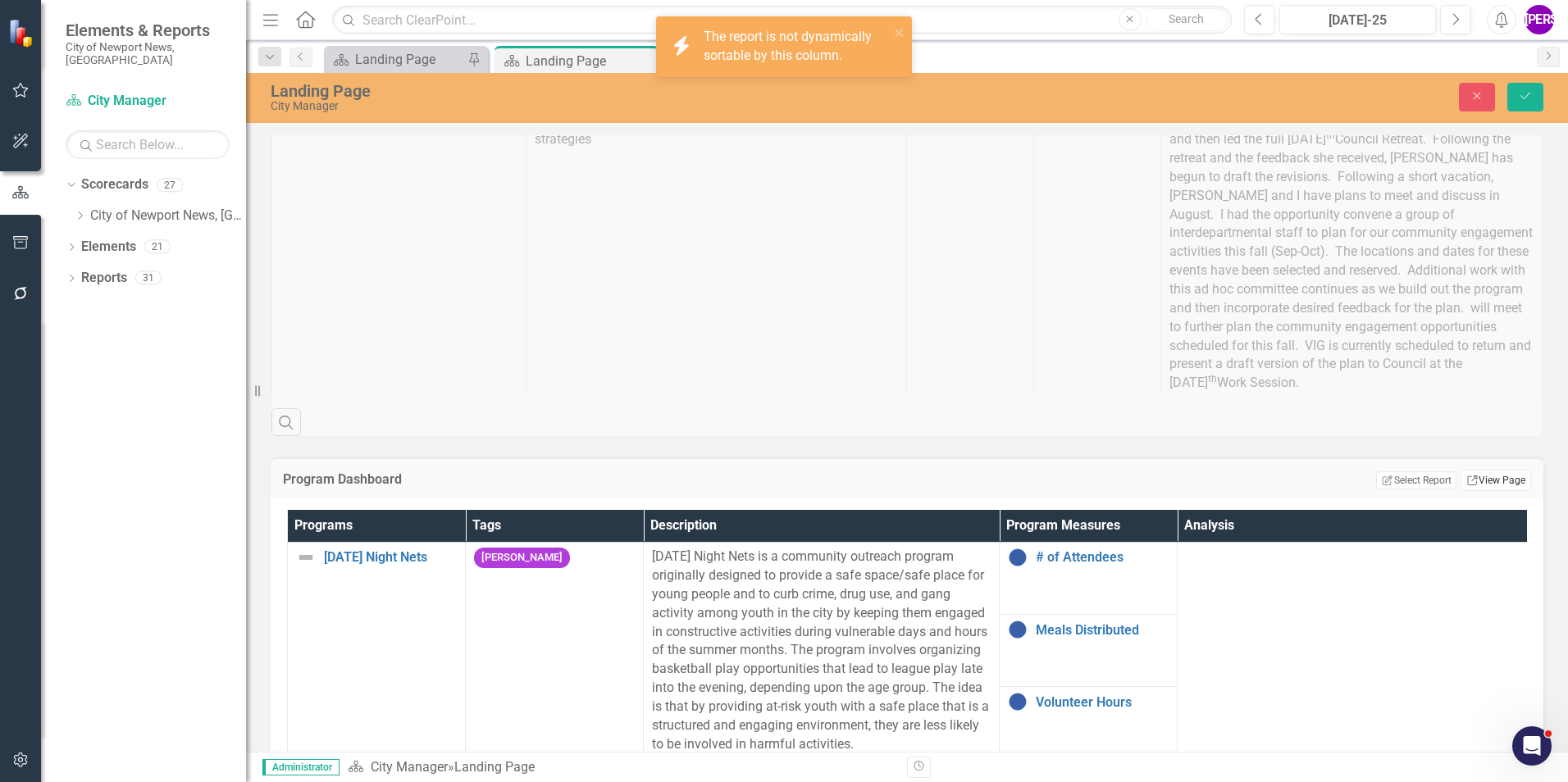
click at [1463, 491] on link "Link View Page" at bounding box center [1496, 480] width 71 height 22
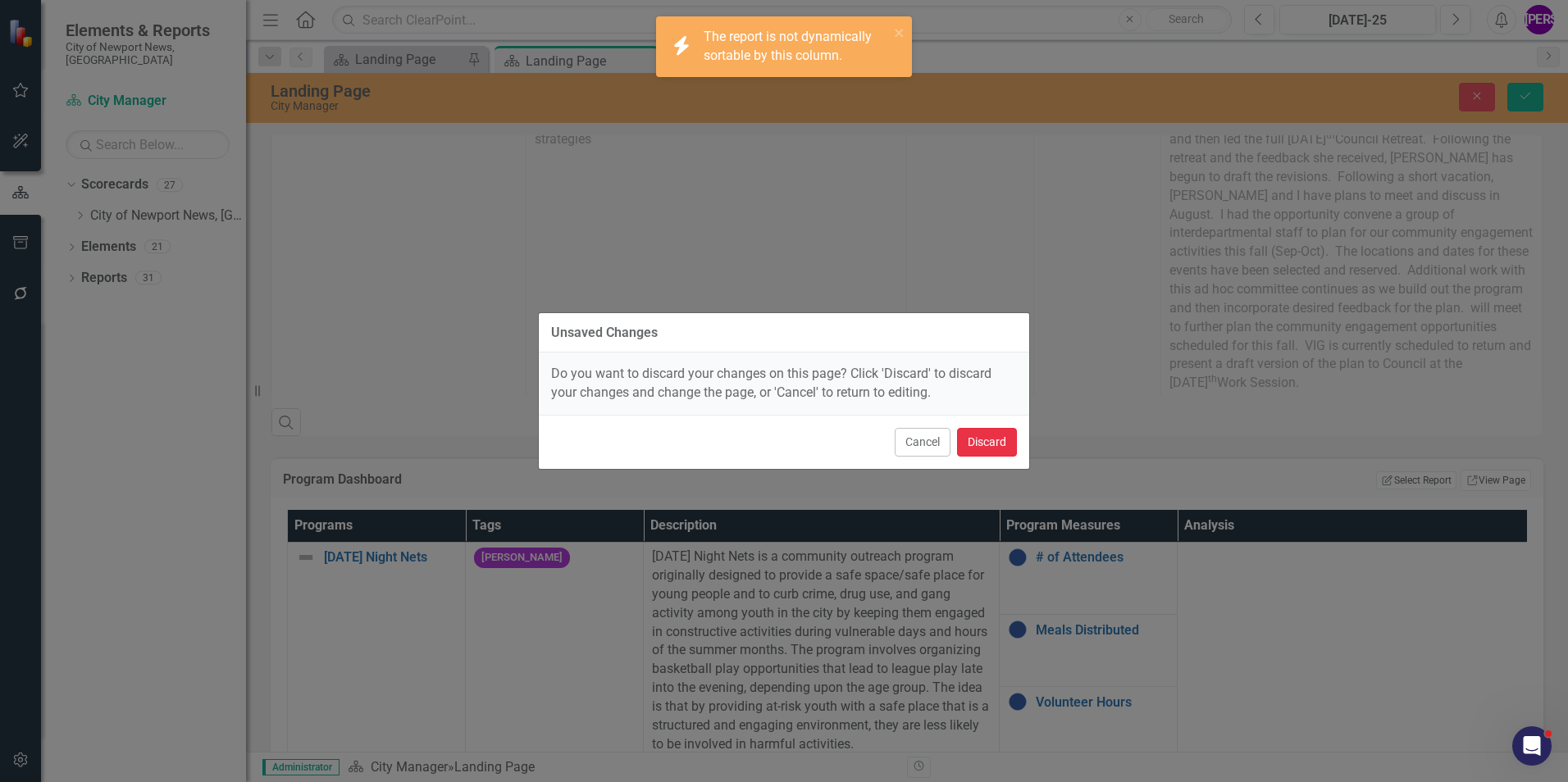
click at [999, 444] on button "Discard" at bounding box center [986, 442] width 60 height 29
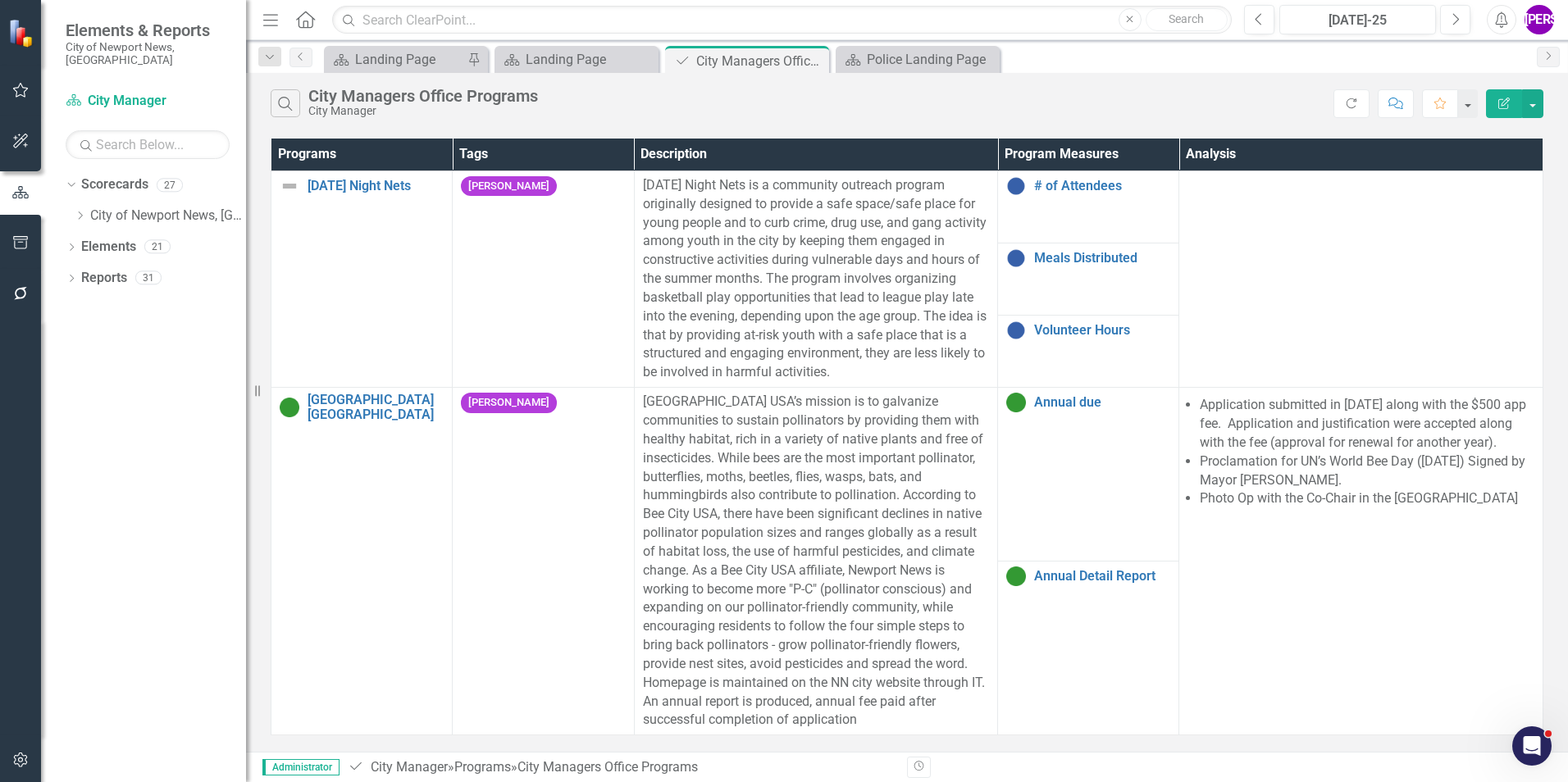
click at [1501, 110] on button "Edit Report" at bounding box center [1504, 103] width 36 height 29
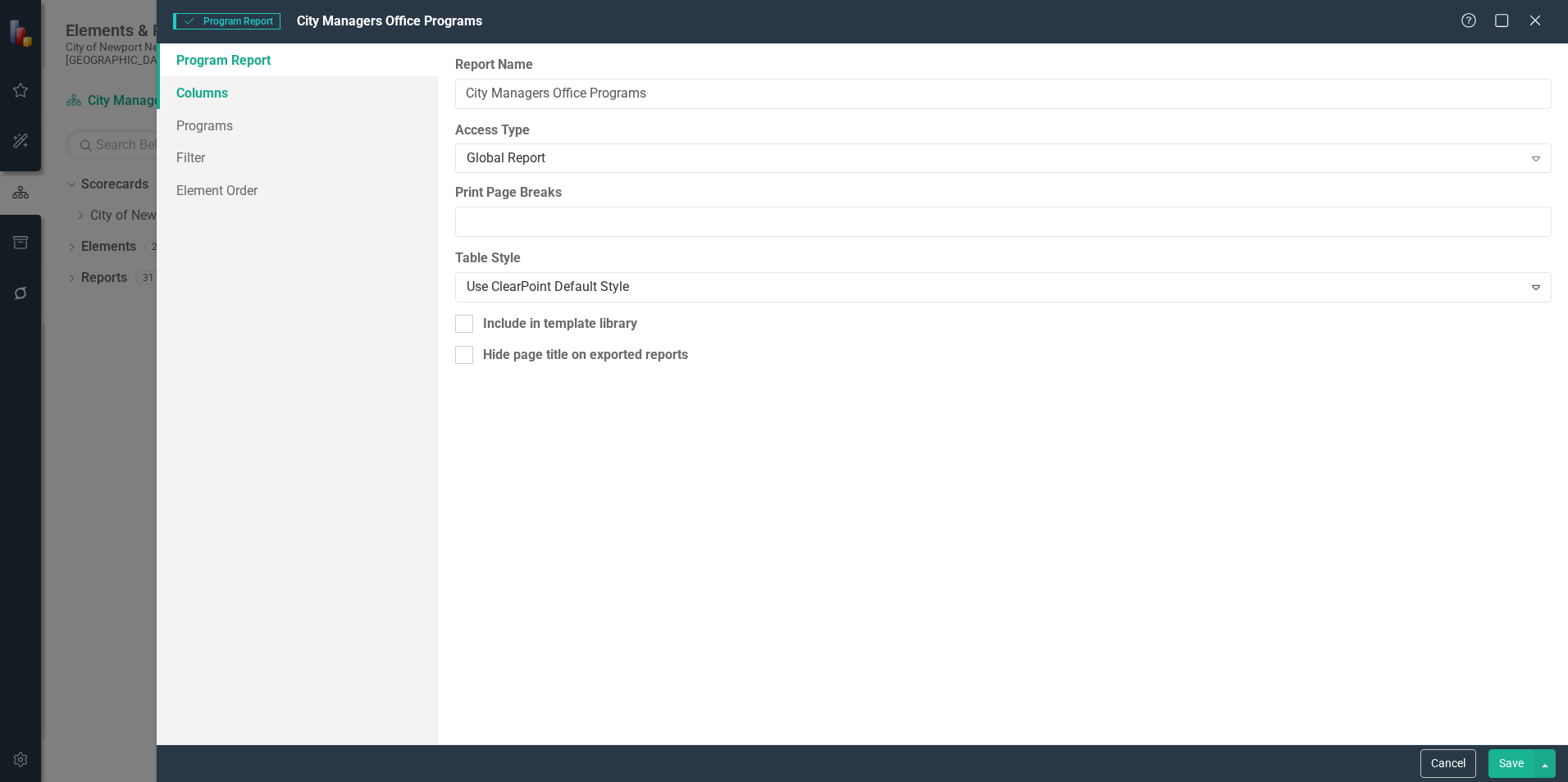
drag, startPoint x: 241, startPoint y: 101, endPoint x: 299, endPoint y: 90, distance: 59.0
click at [241, 101] on link "Columns" at bounding box center [297, 92] width 282 height 33
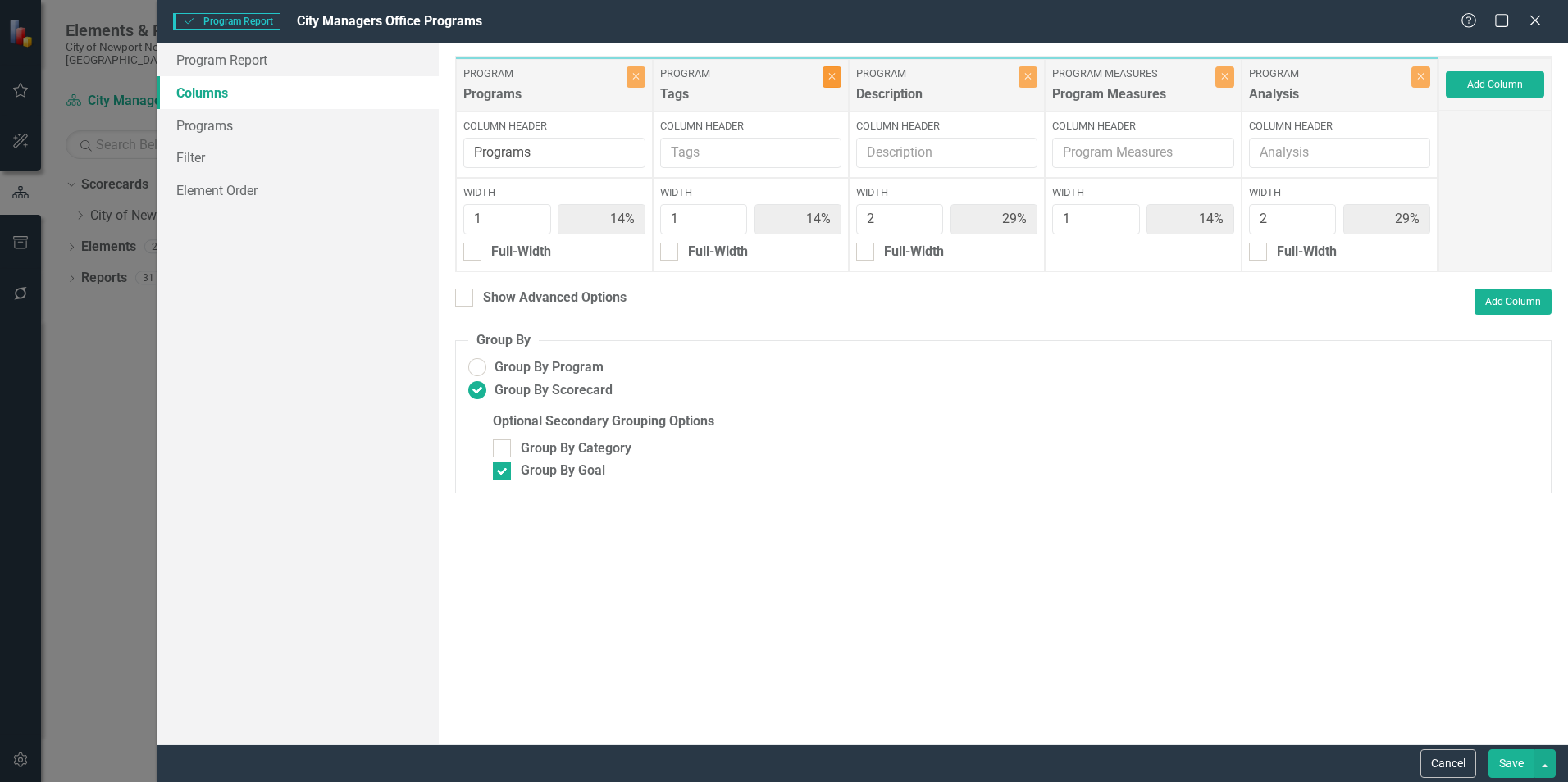
click at [833, 82] on button "Close" at bounding box center [832, 77] width 19 height 22
type input "17%"
type input "33%"
type input "17%"
type input "33%"
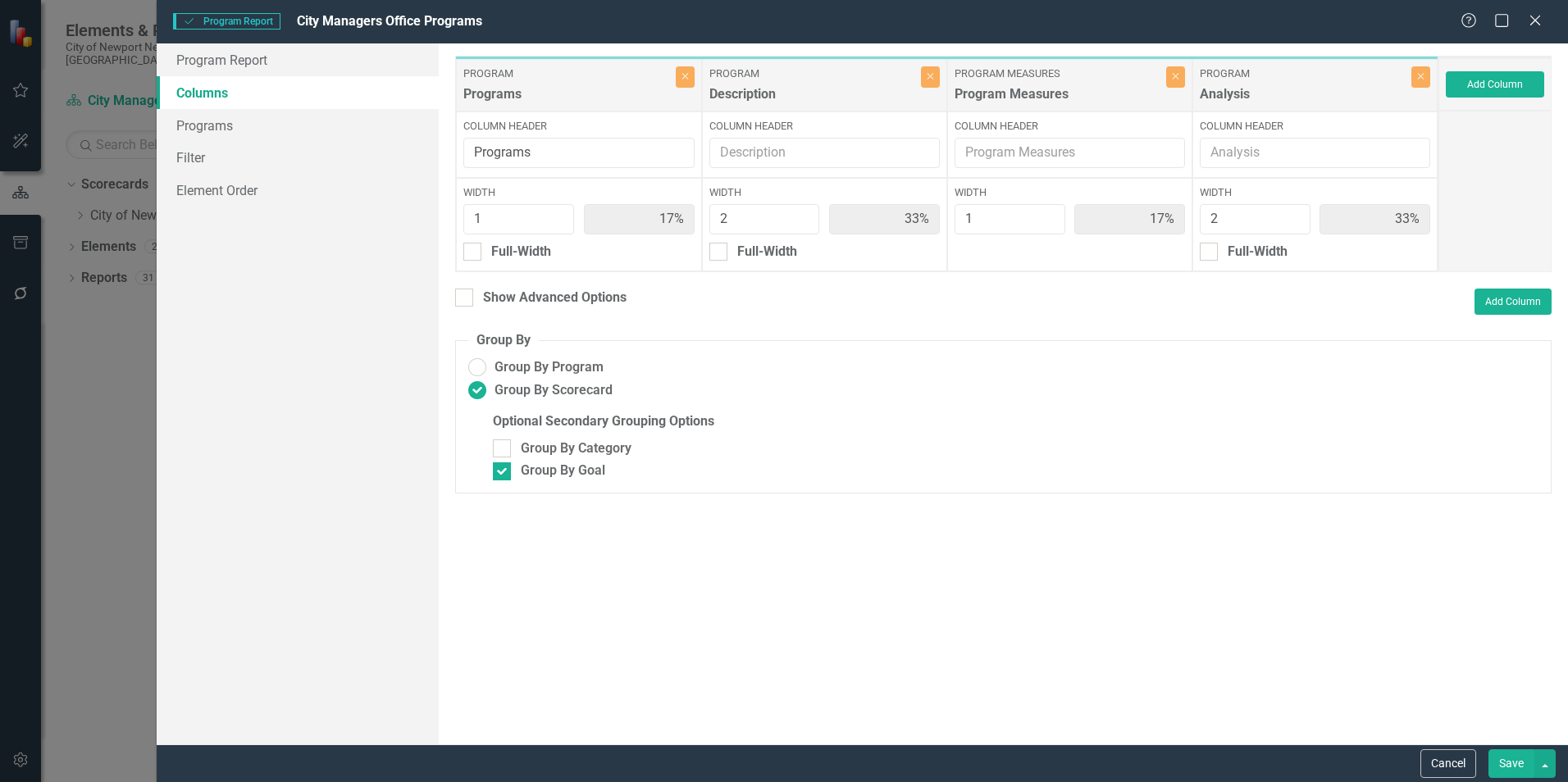
click at [1516, 761] on button "Save" at bounding box center [1511, 763] width 46 height 29
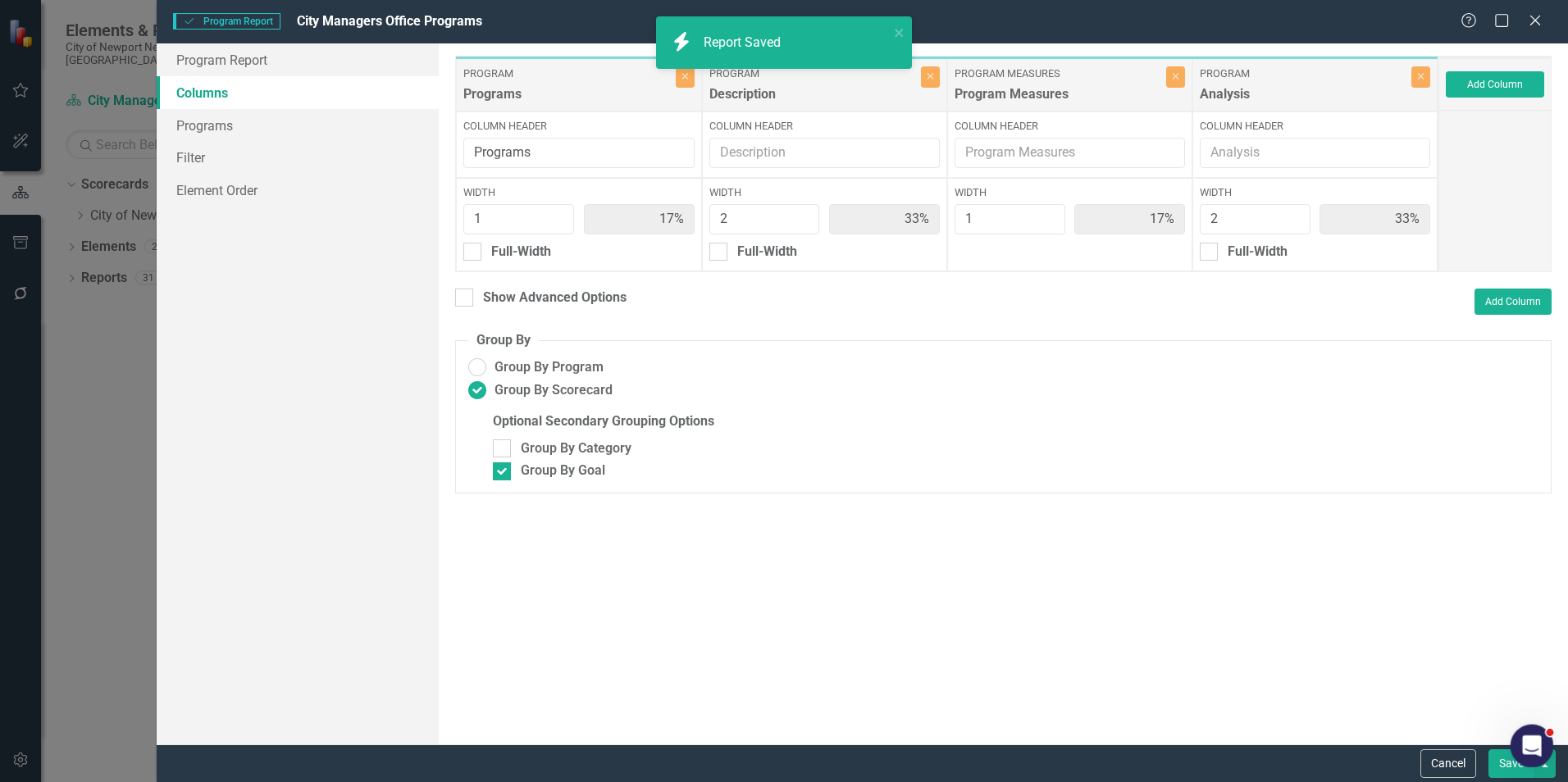
radio input "false"
checkbox input "false"
radio input "true"
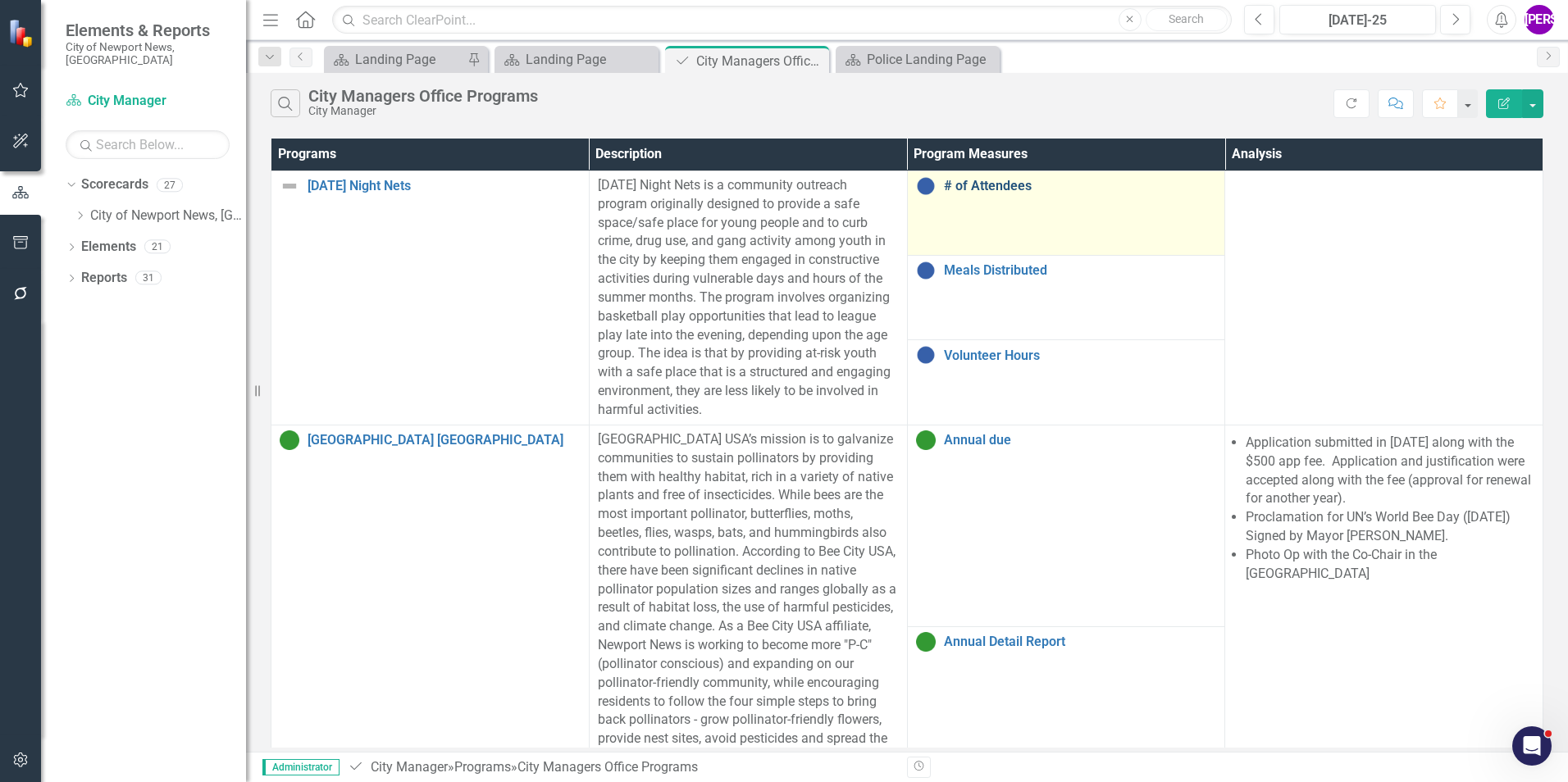
click at [1017, 184] on link "# of Attendees" at bounding box center [1080, 186] width 273 height 15
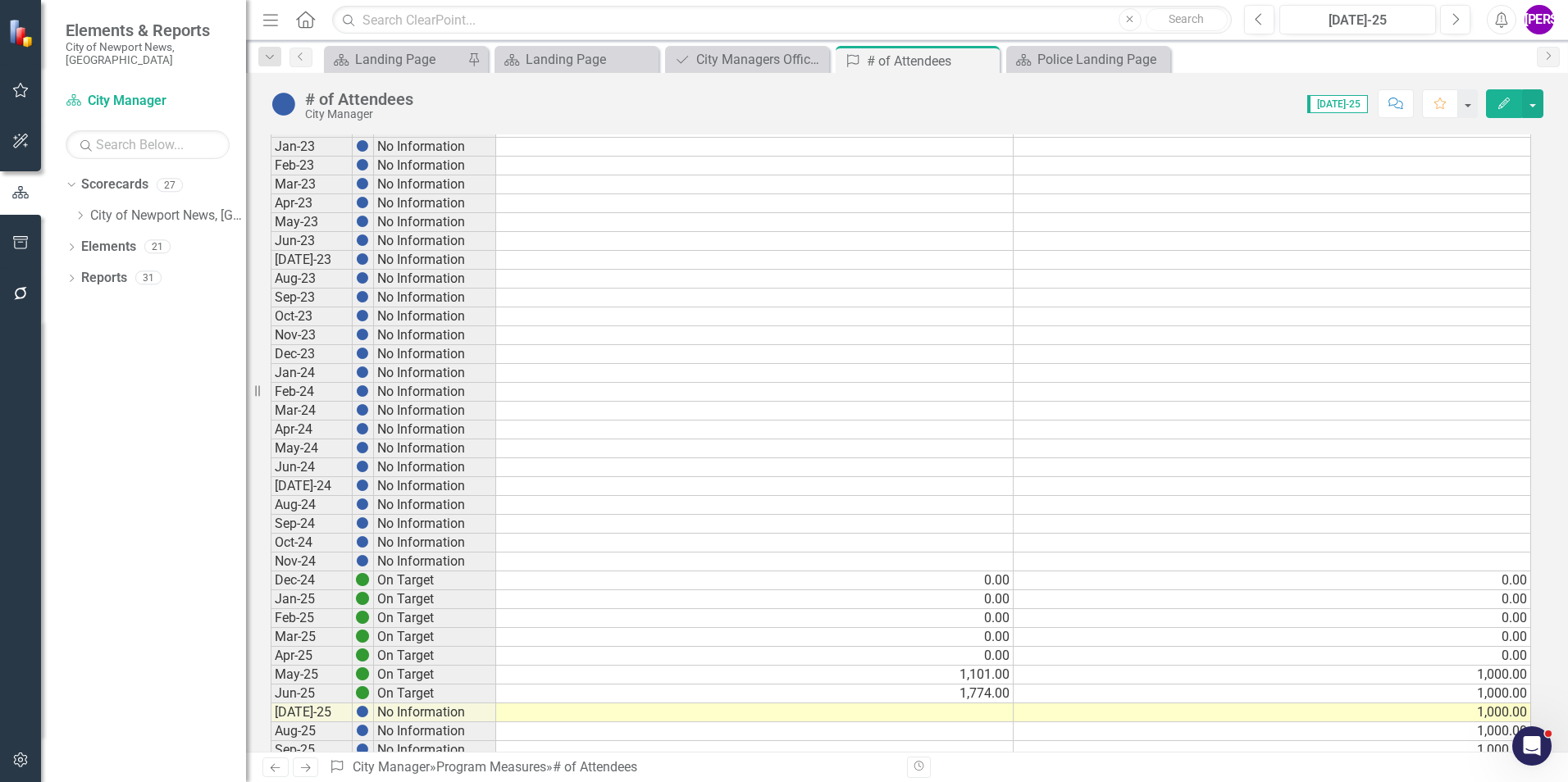
scroll to position [1148, 0]
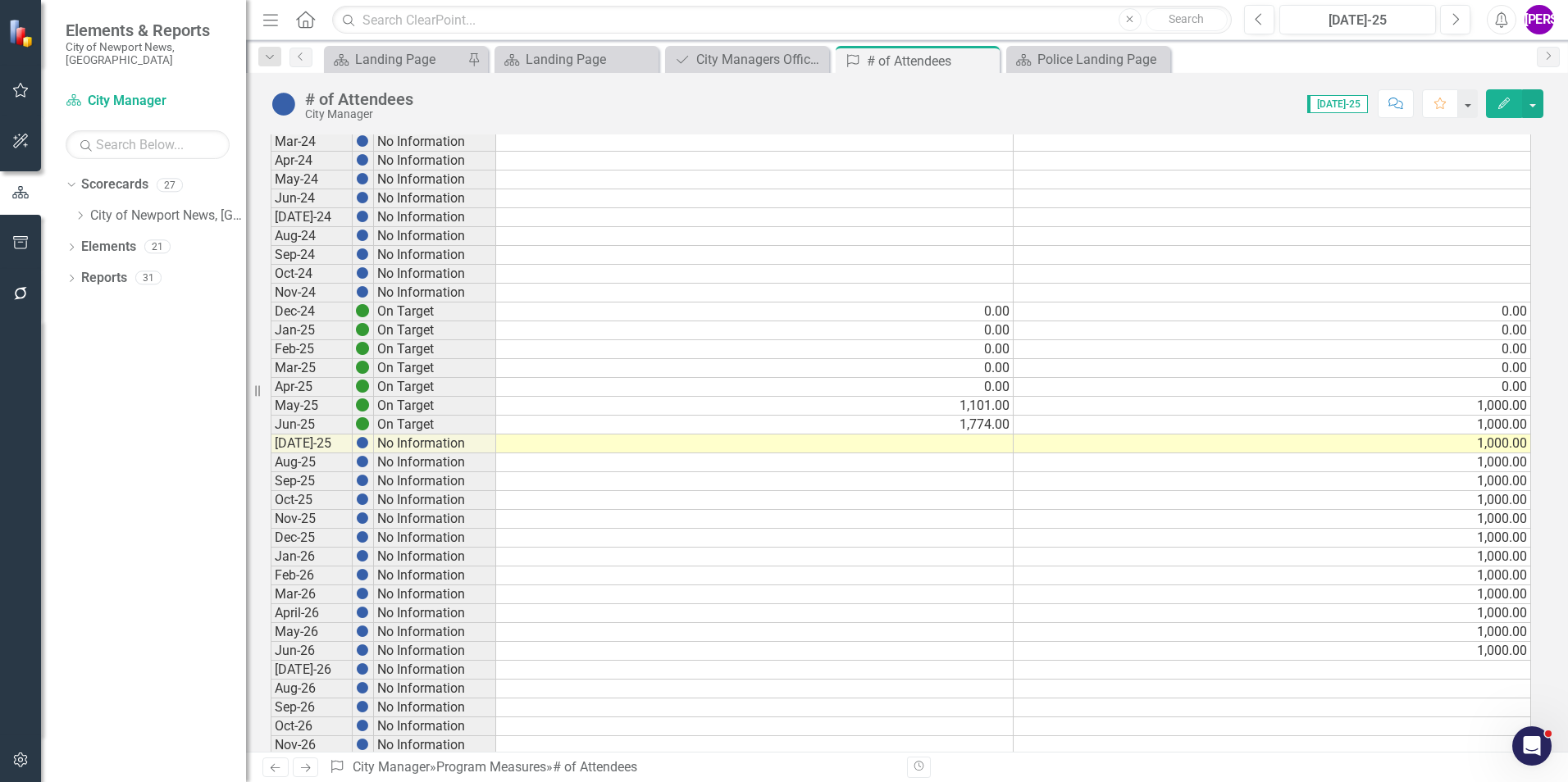
click at [972, 442] on td at bounding box center [755, 444] width 518 height 19
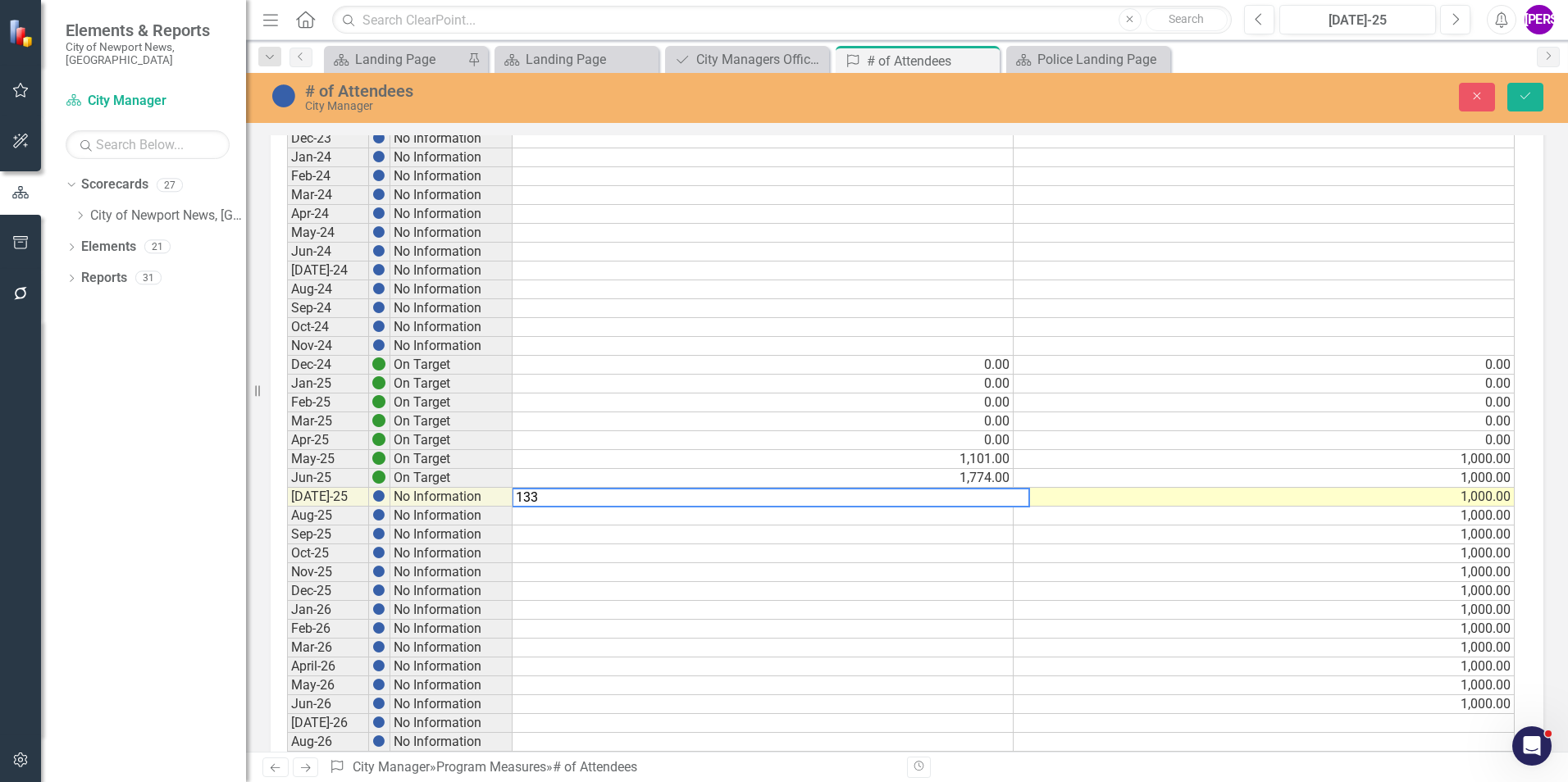
type textarea "1335"
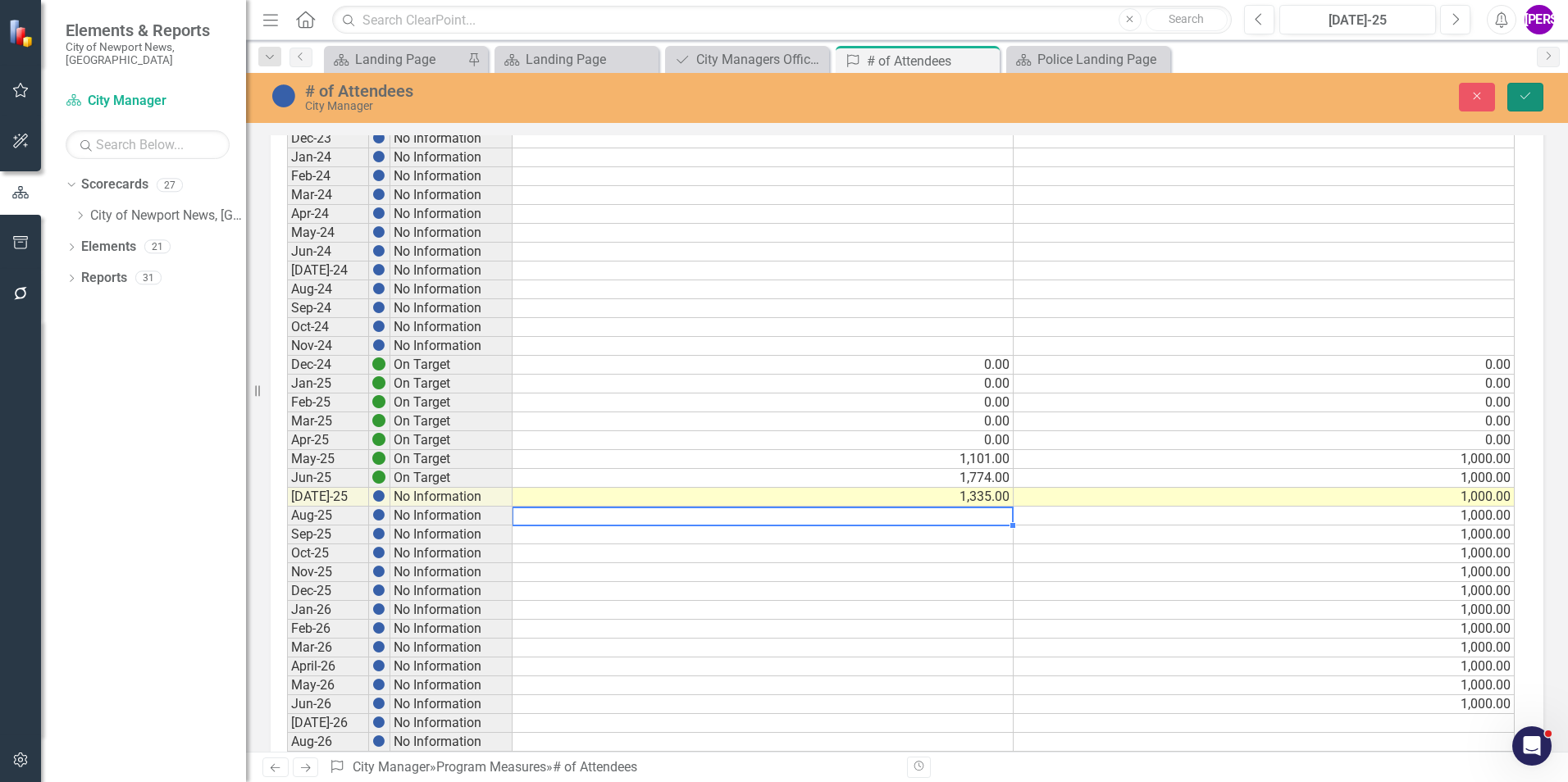
click at [1529, 88] on button "Save" at bounding box center [1526, 97] width 36 height 29
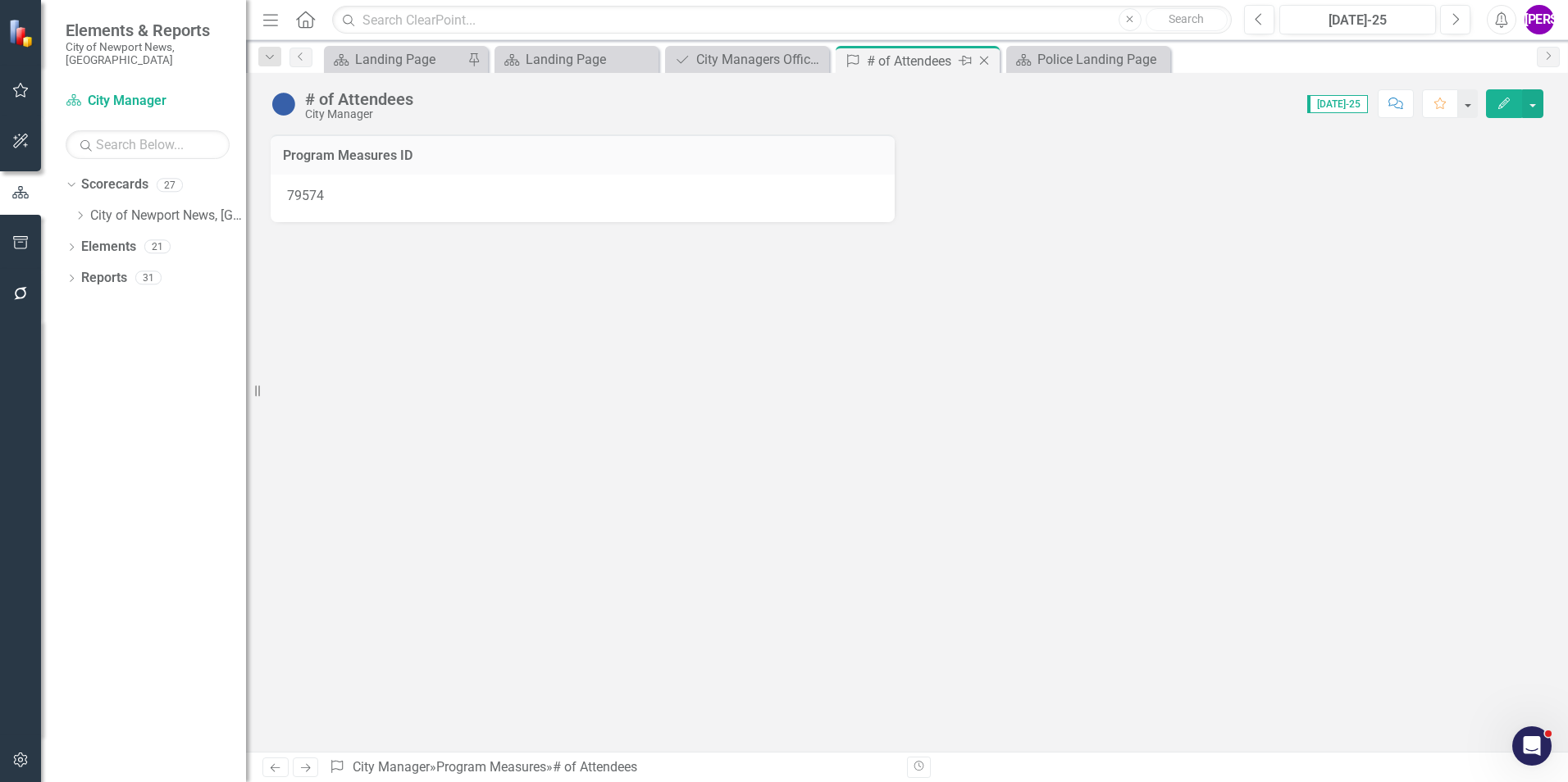
click at [985, 60] on icon "Close" at bounding box center [984, 60] width 16 height 13
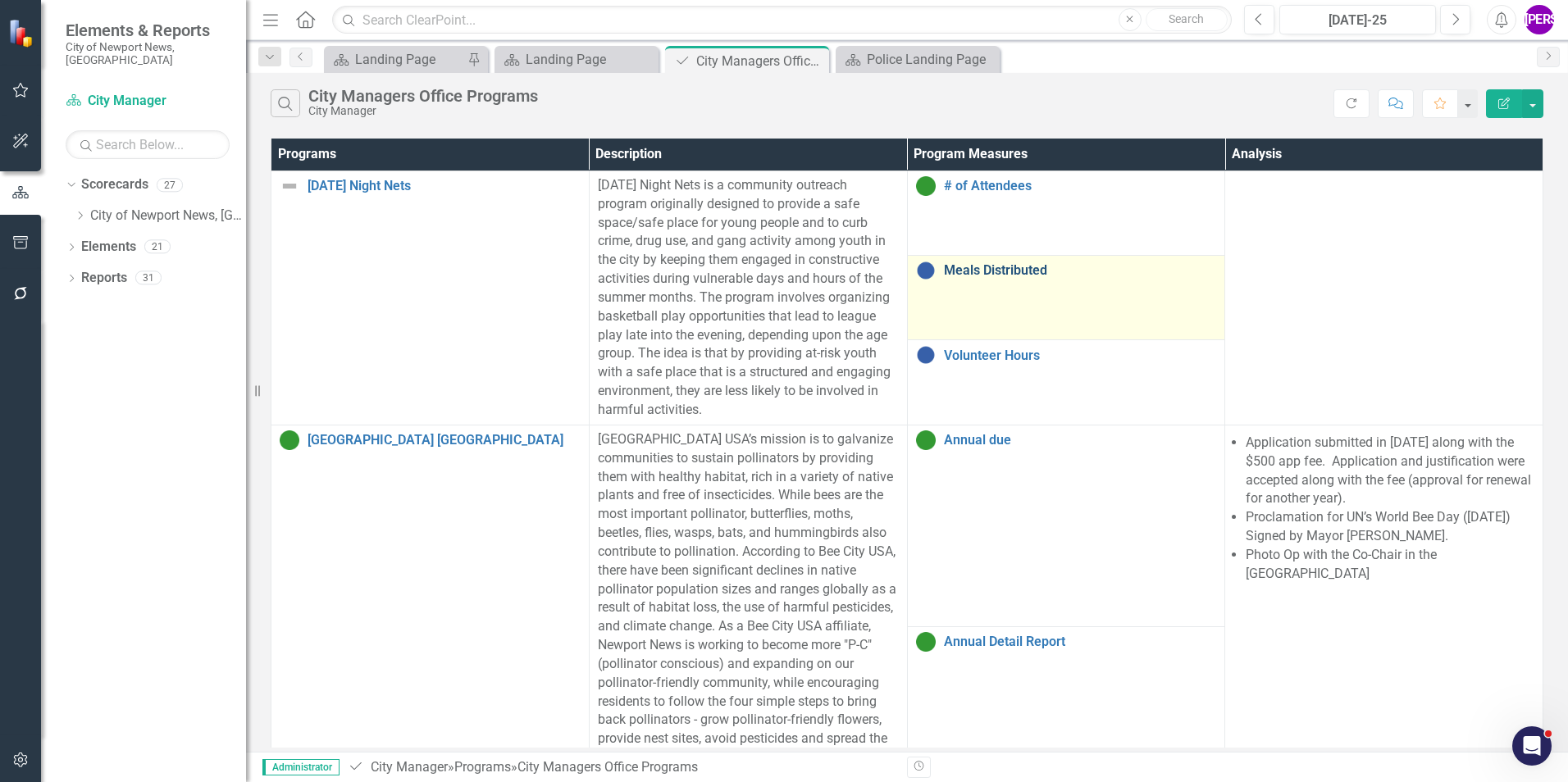
click at [1002, 264] on link "Meals Distributed" at bounding box center [1080, 270] width 273 height 15
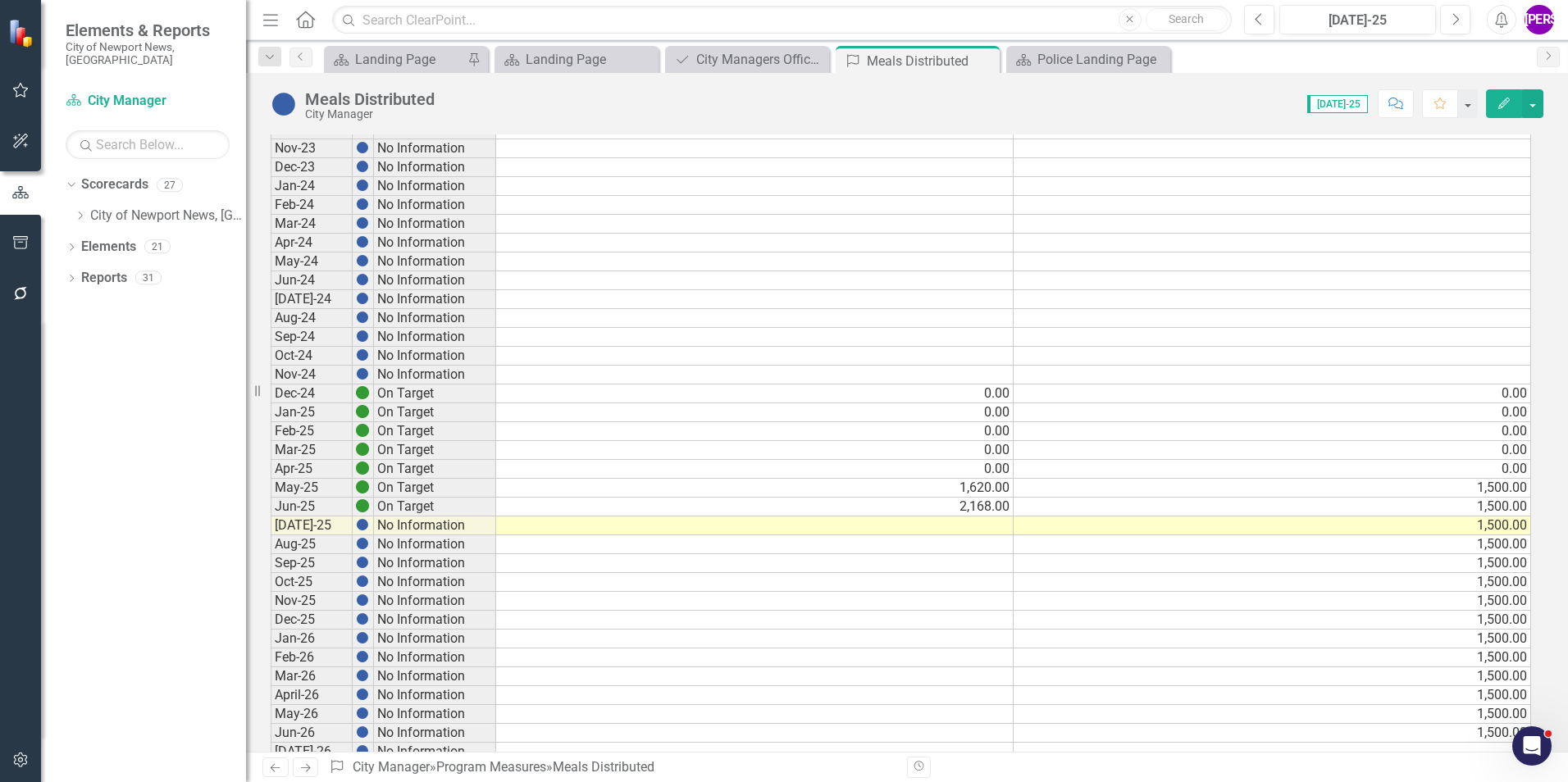
scroll to position [1312, 0]
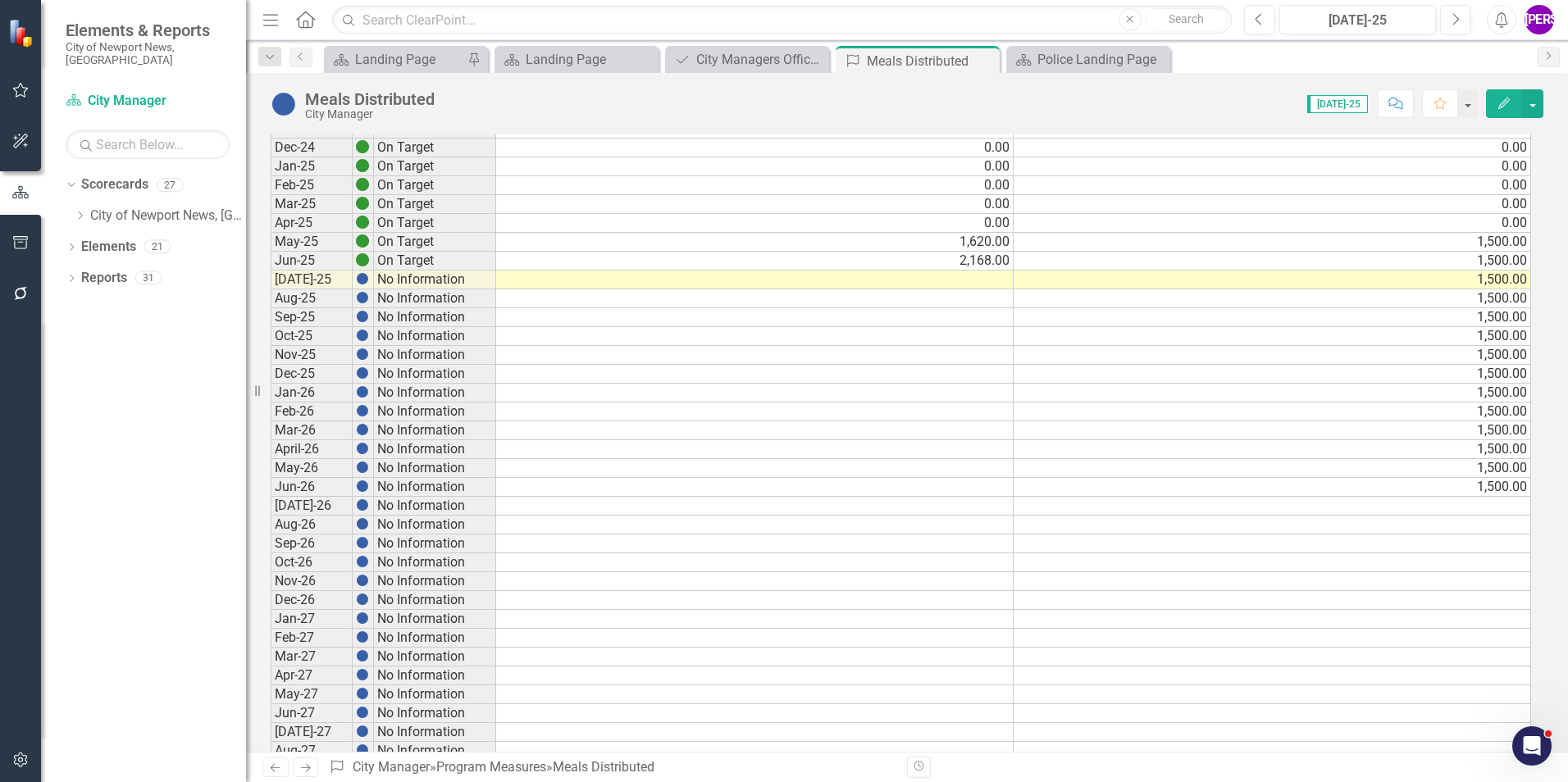
click at [997, 280] on td at bounding box center [755, 280] width 518 height 19
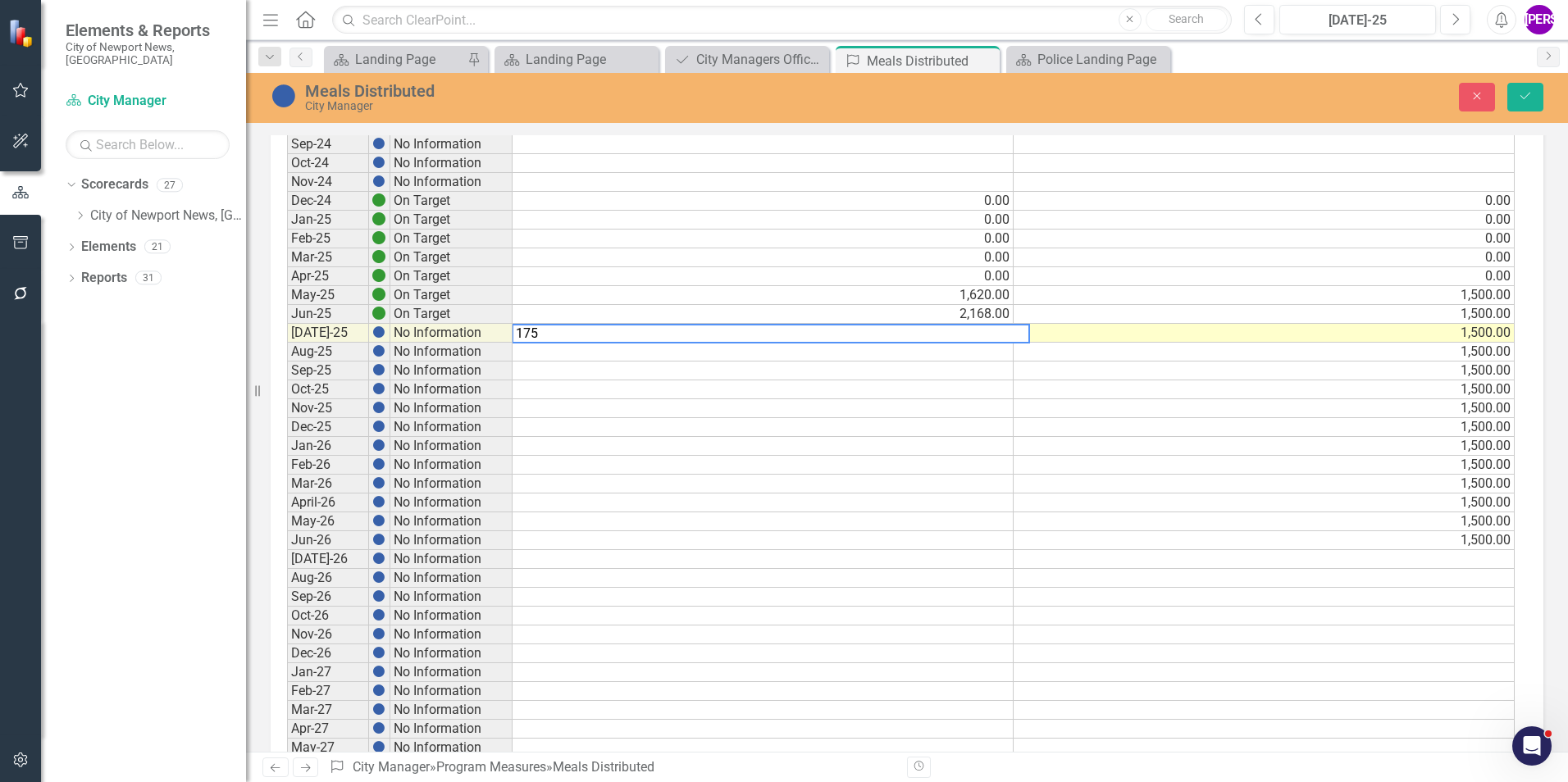
type textarea "1756"
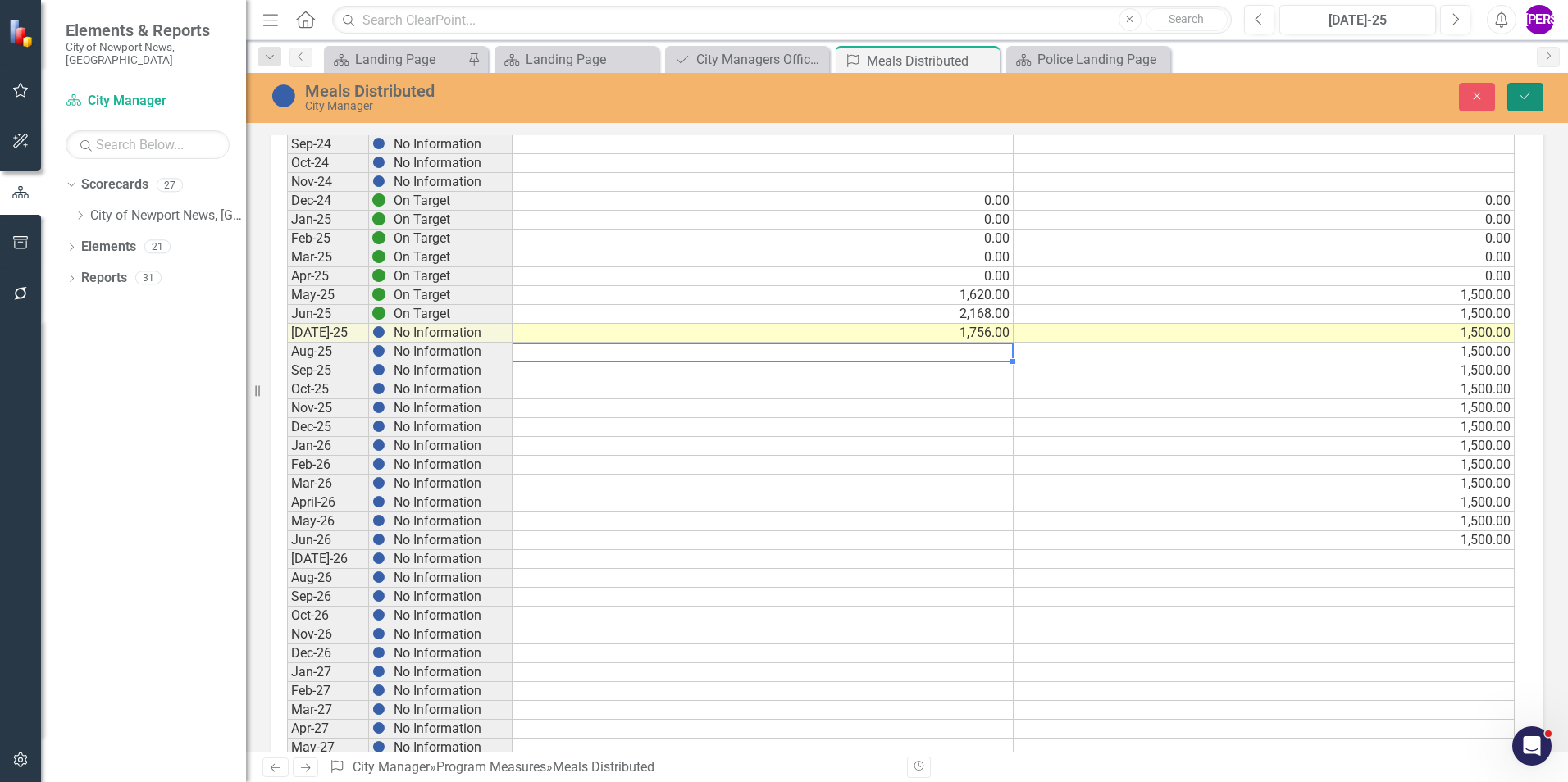
click at [1511, 94] on button "Save" at bounding box center [1526, 97] width 36 height 29
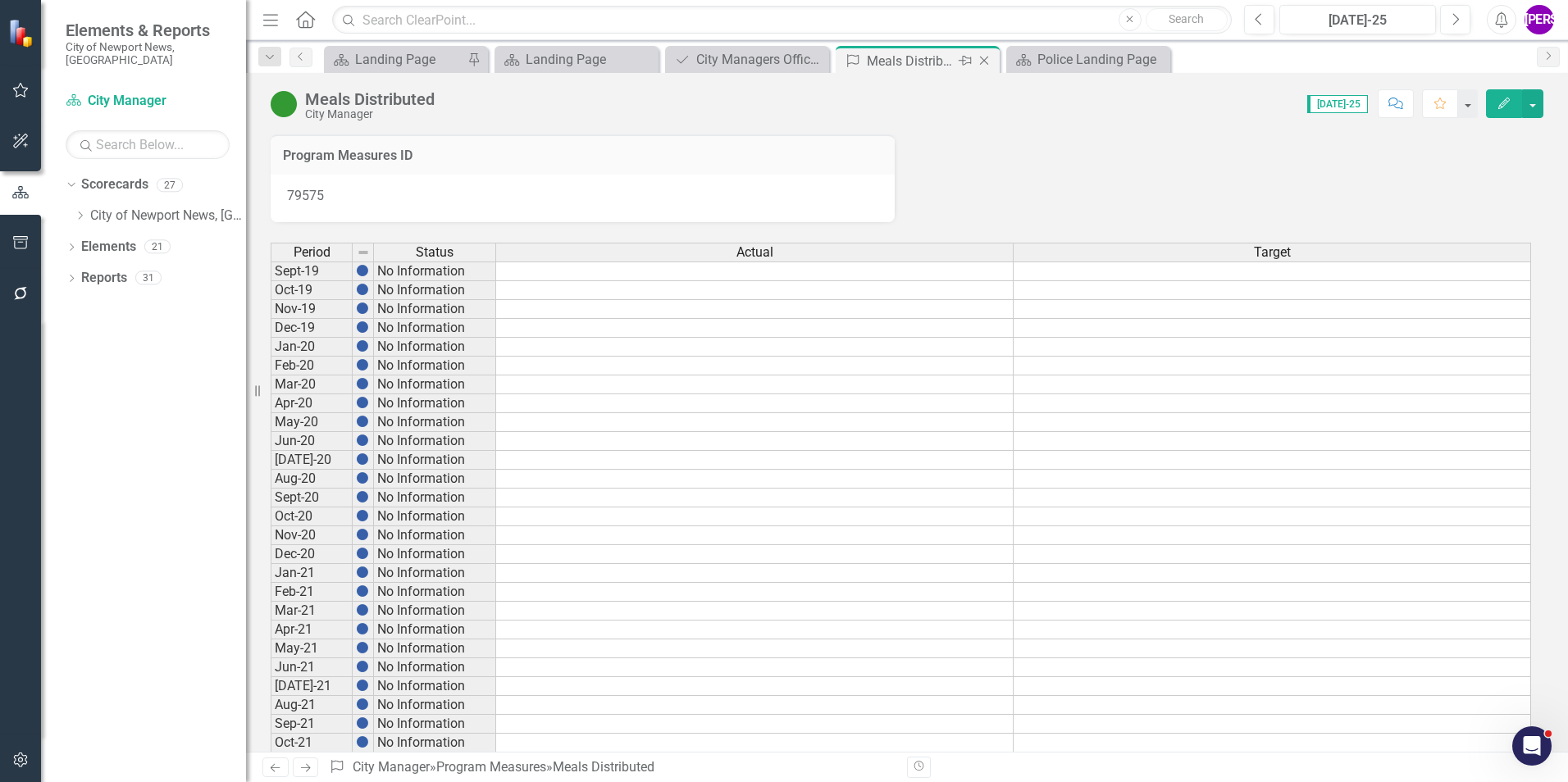
click at [984, 60] on icon at bounding box center [985, 60] width 9 height 9
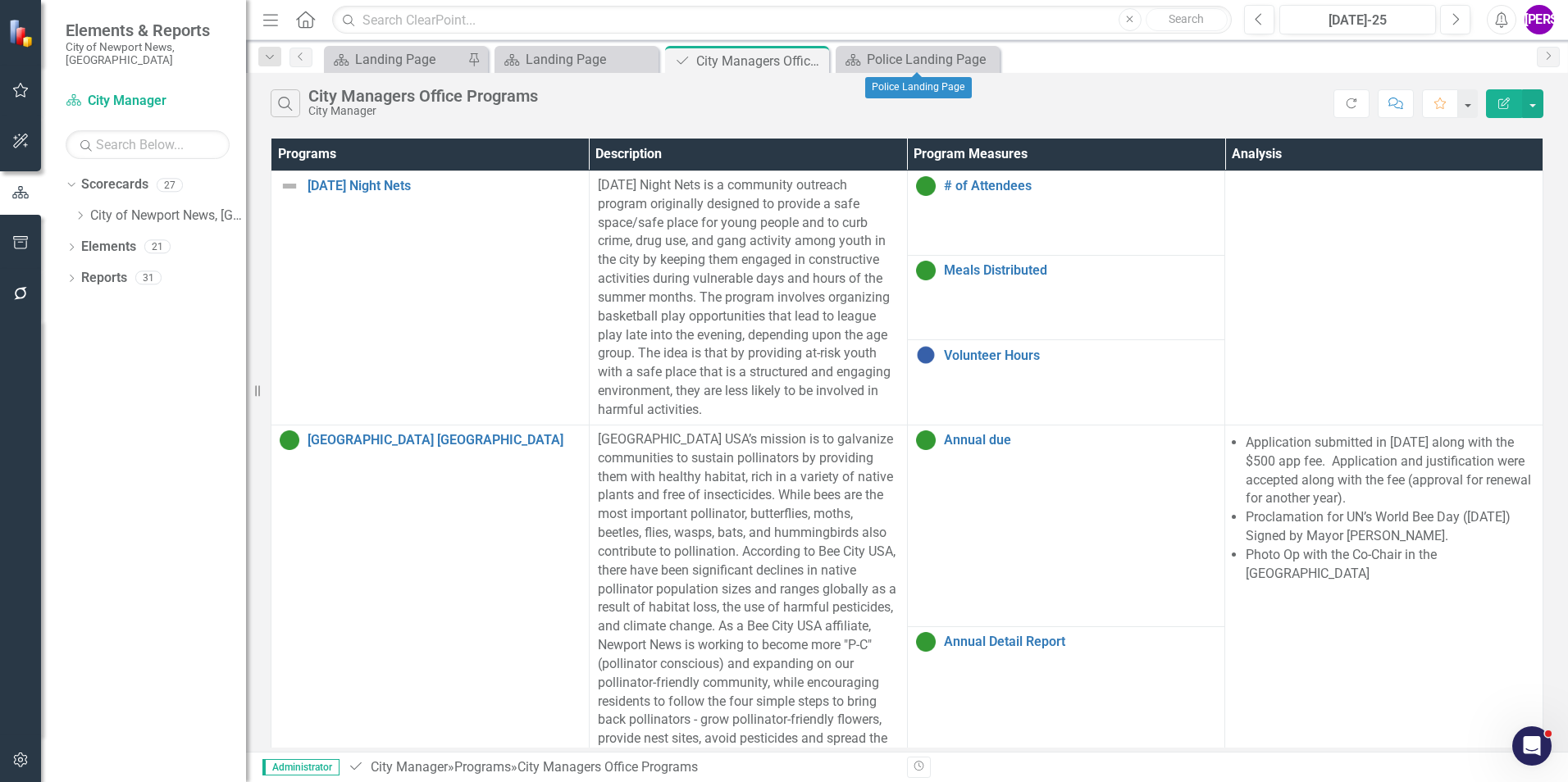
click at [0, 0] on icon at bounding box center [0, 0] width 0 height 0
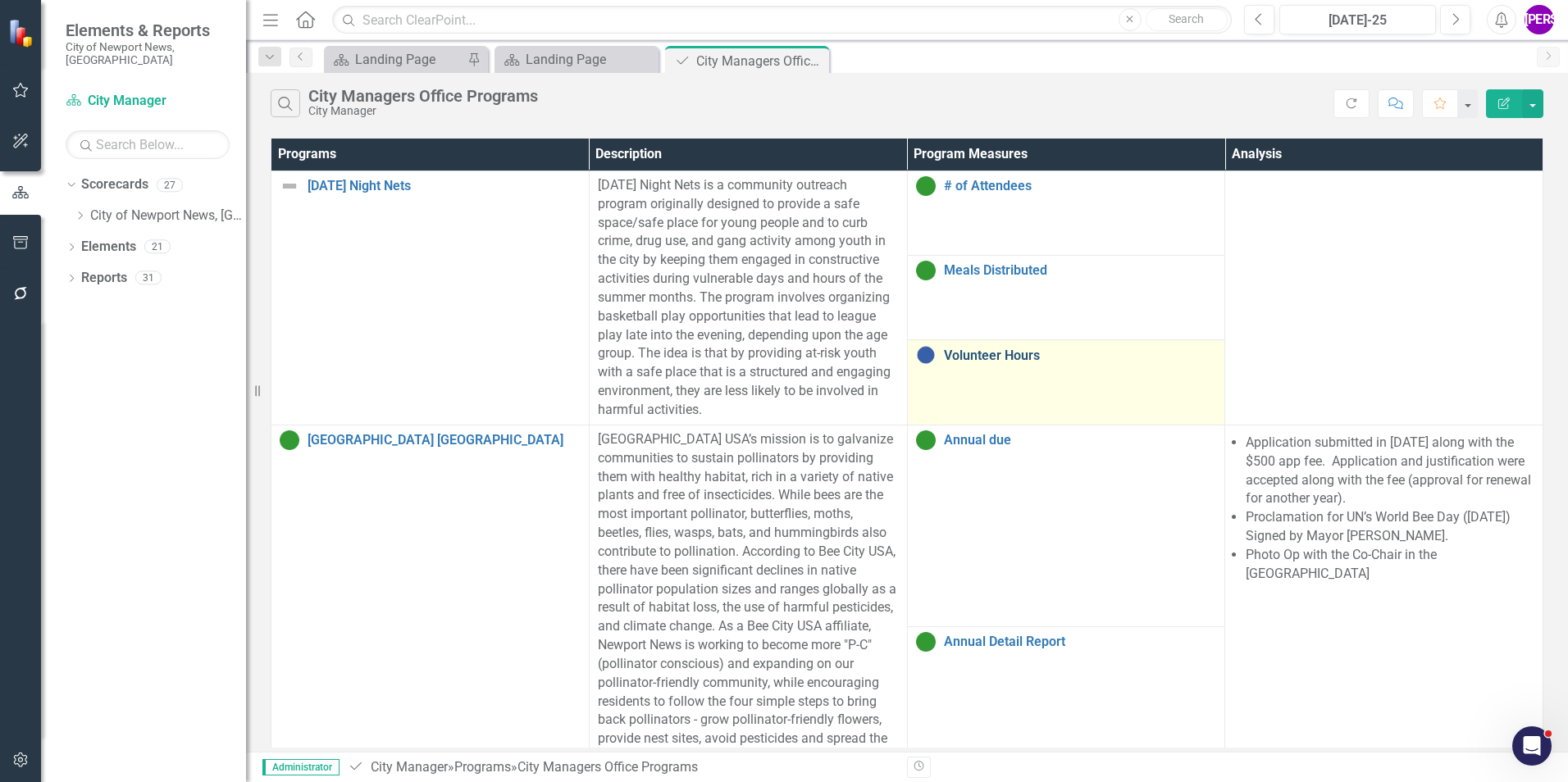
click at [985, 348] on link "Volunteer Hours" at bounding box center [1080, 355] width 273 height 15
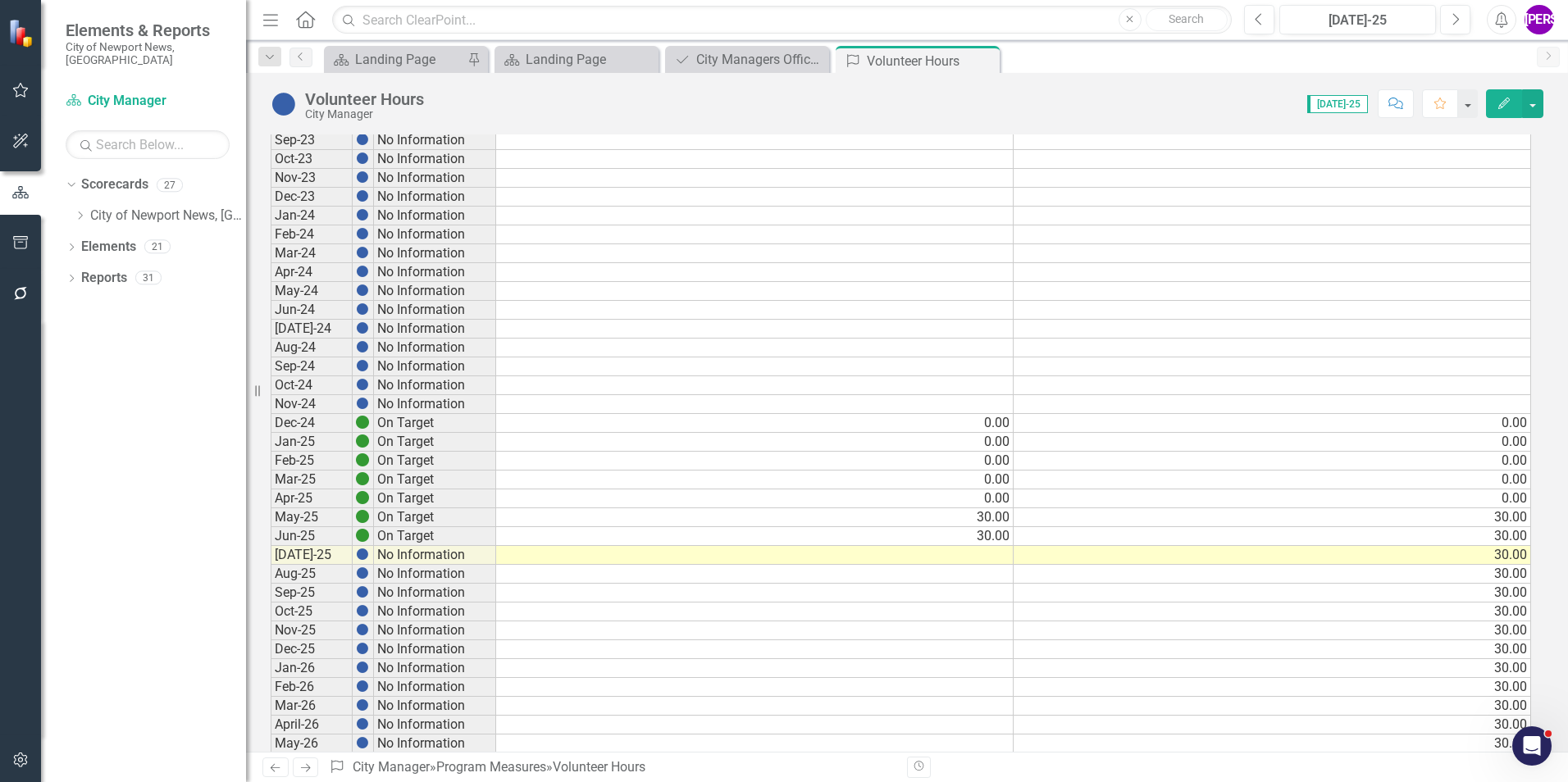
scroll to position [1065, 0]
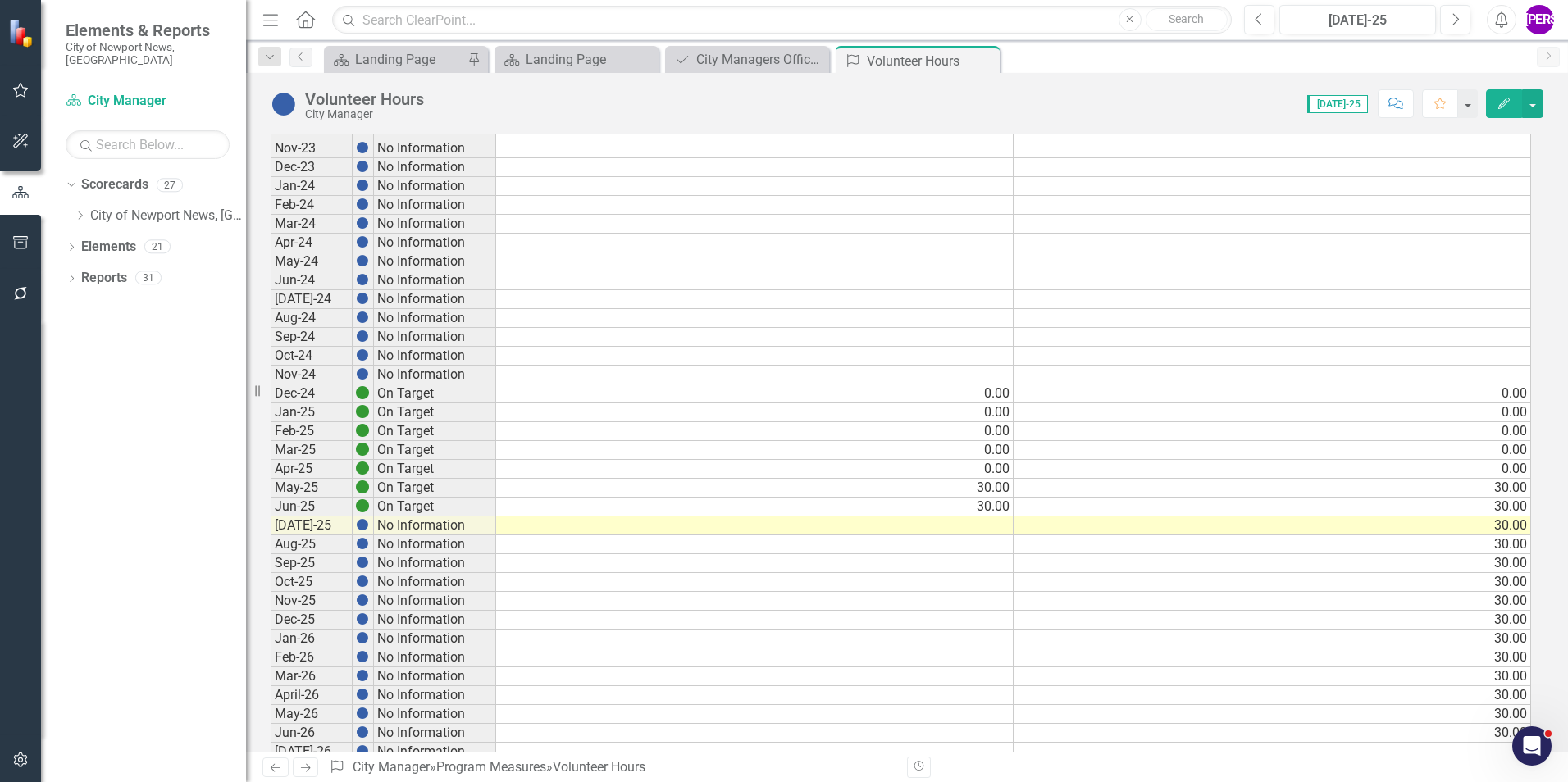
click at [989, 514] on td "30.00" at bounding box center [755, 507] width 518 height 19
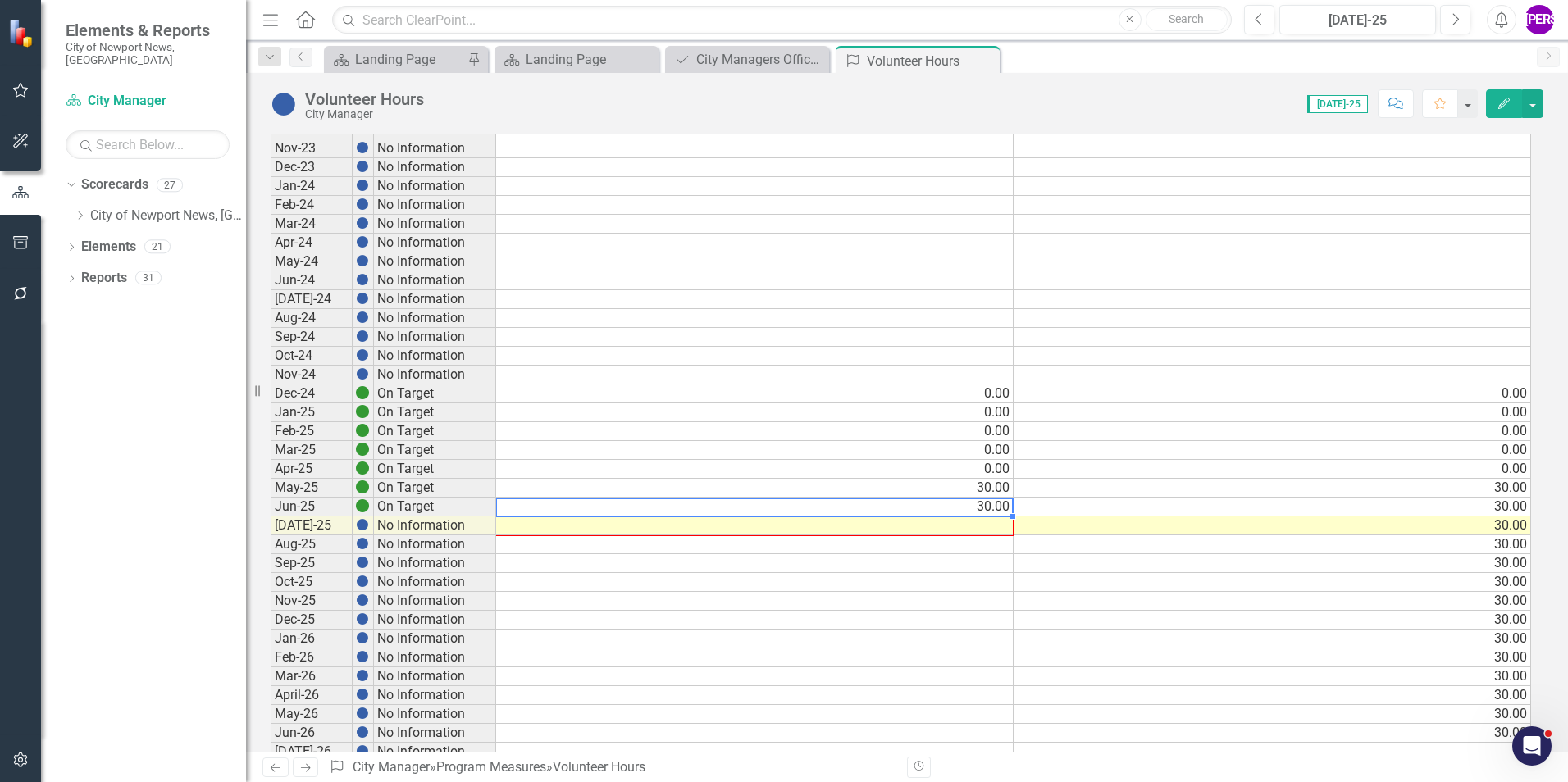
drag, startPoint x: 1011, startPoint y: 517, endPoint x: 1009, endPoint y: 525, distance: 8.2
click at [271, 525] on div "Period Status Actual Target Sept-19 No Information Oct-19 No Information Nov-19…" at bounding box center [271, 130] width 0 height 1905
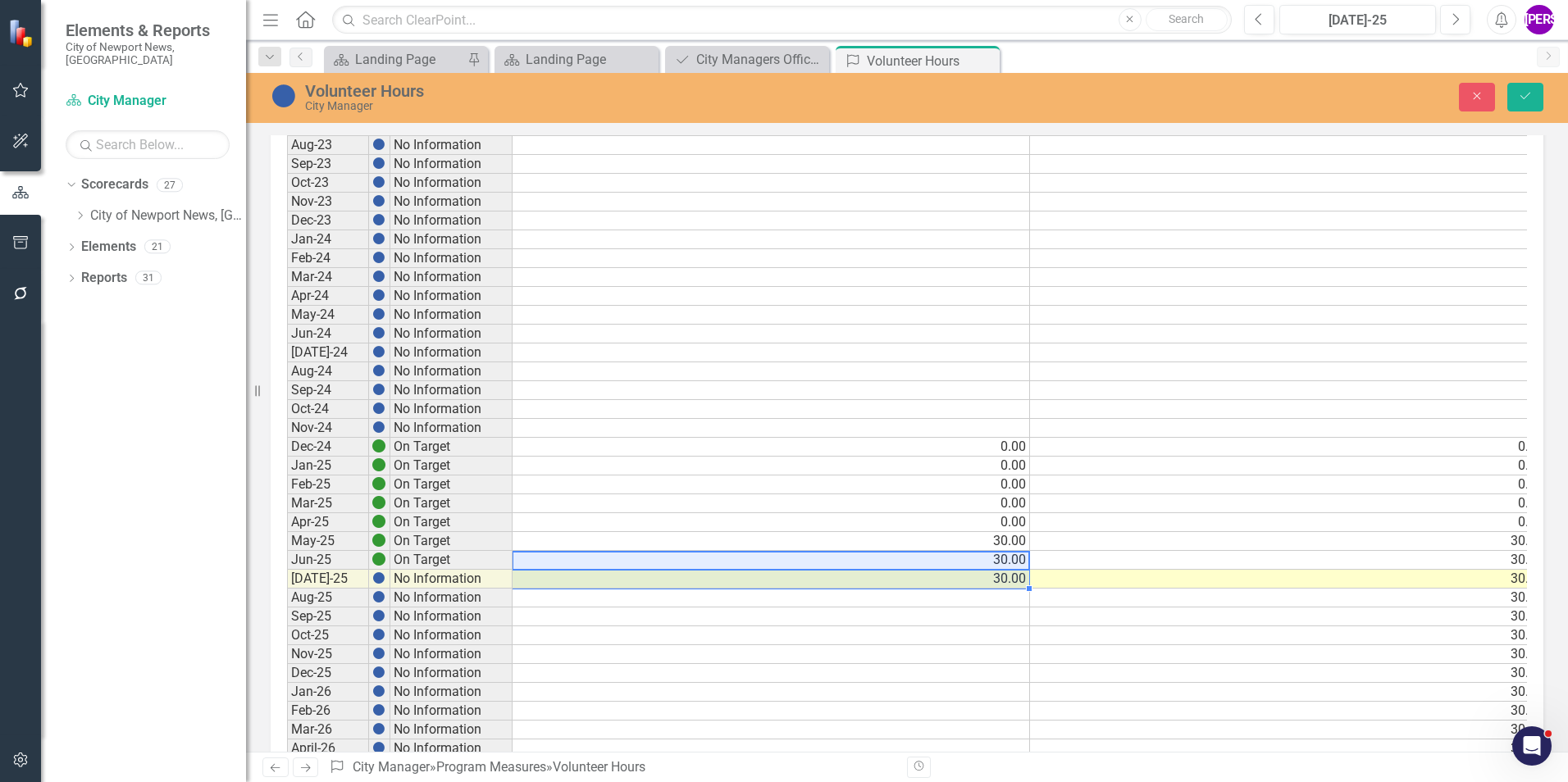
type textarea "30"
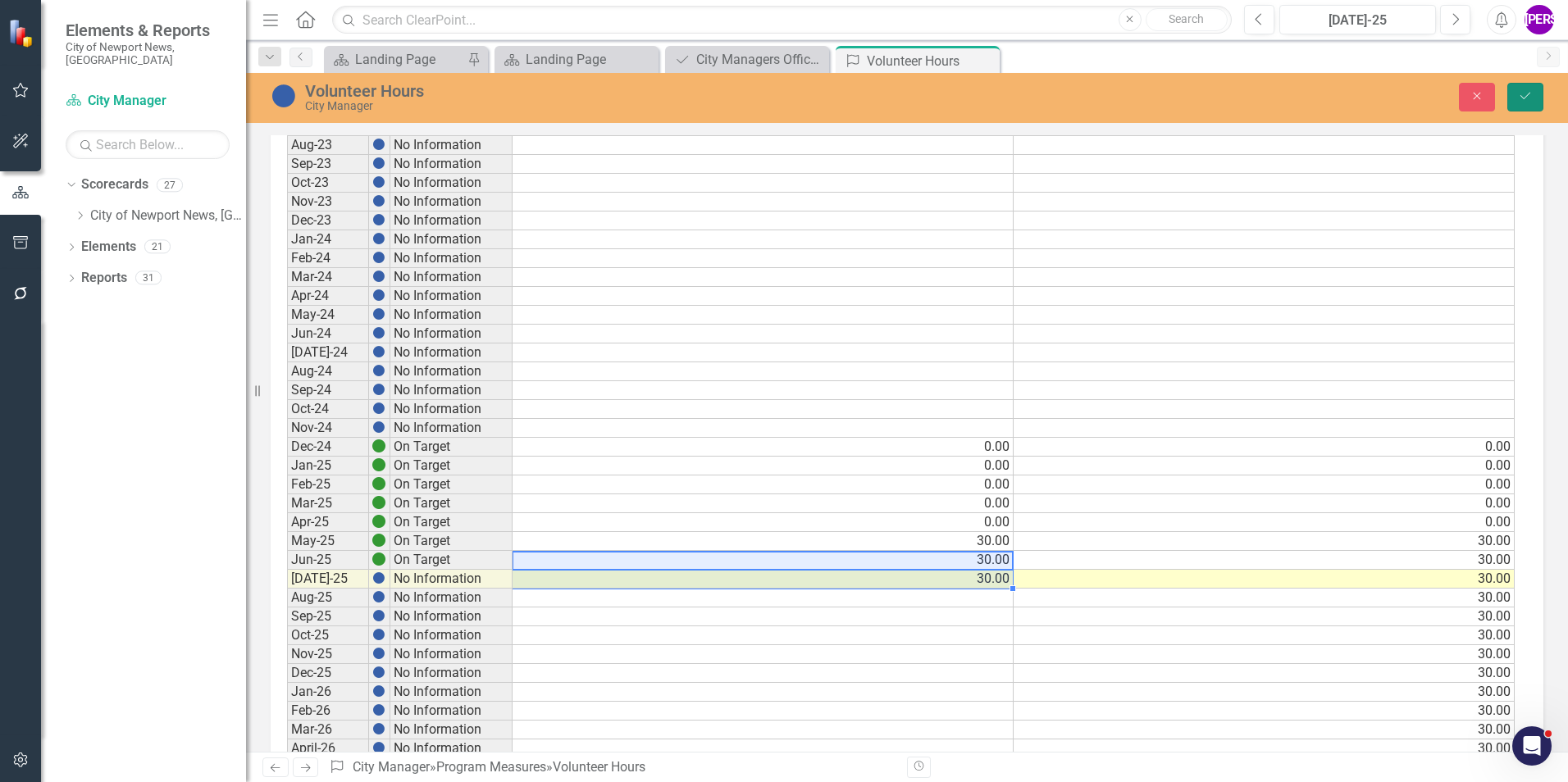
click at [1533, 96] on button "Save" at bounding box center [1526, 97] width 36 height 29
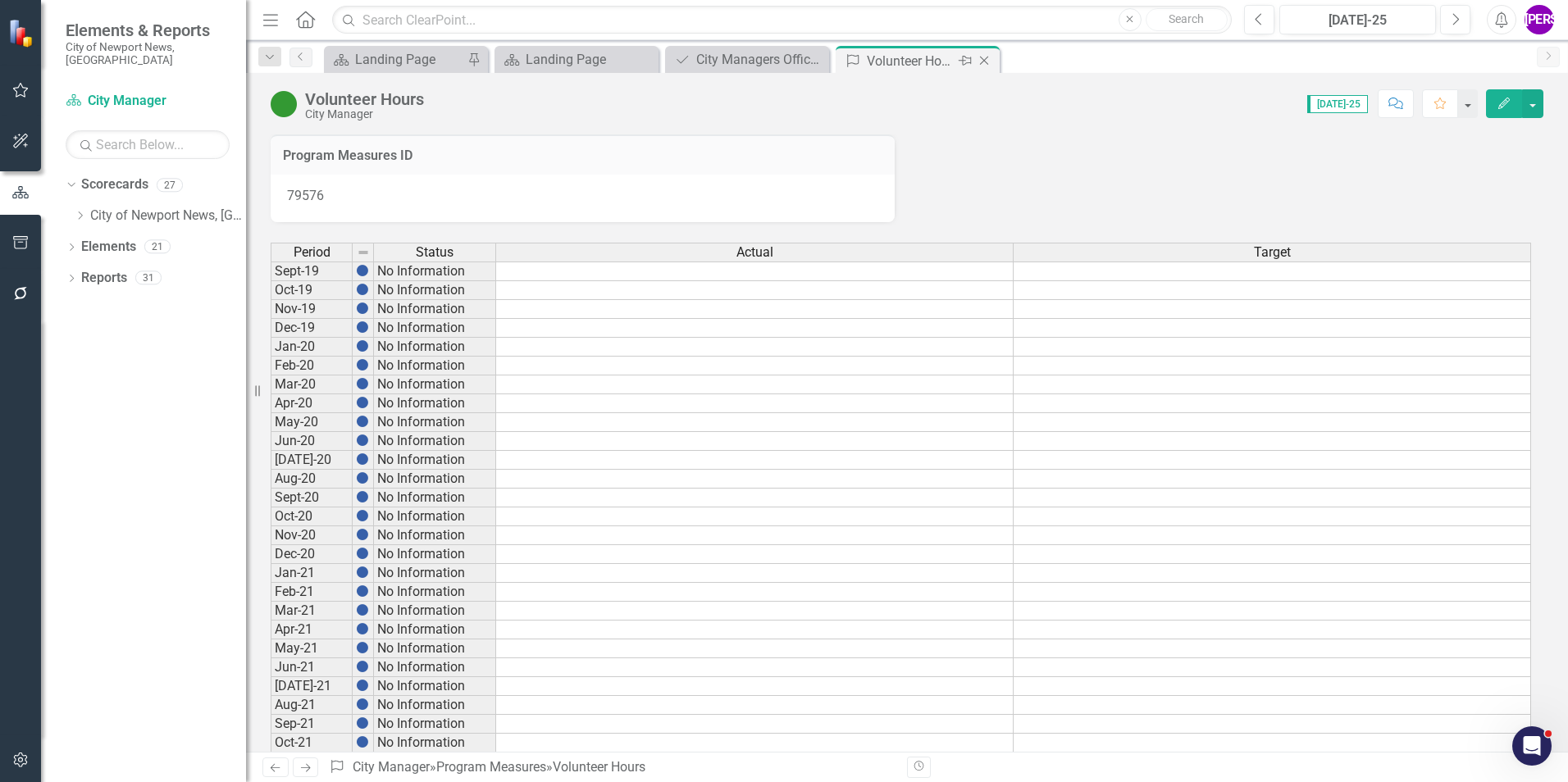
click at [978, 57] on icon "Close" at bounding box center [984, 60] width 16 height 13
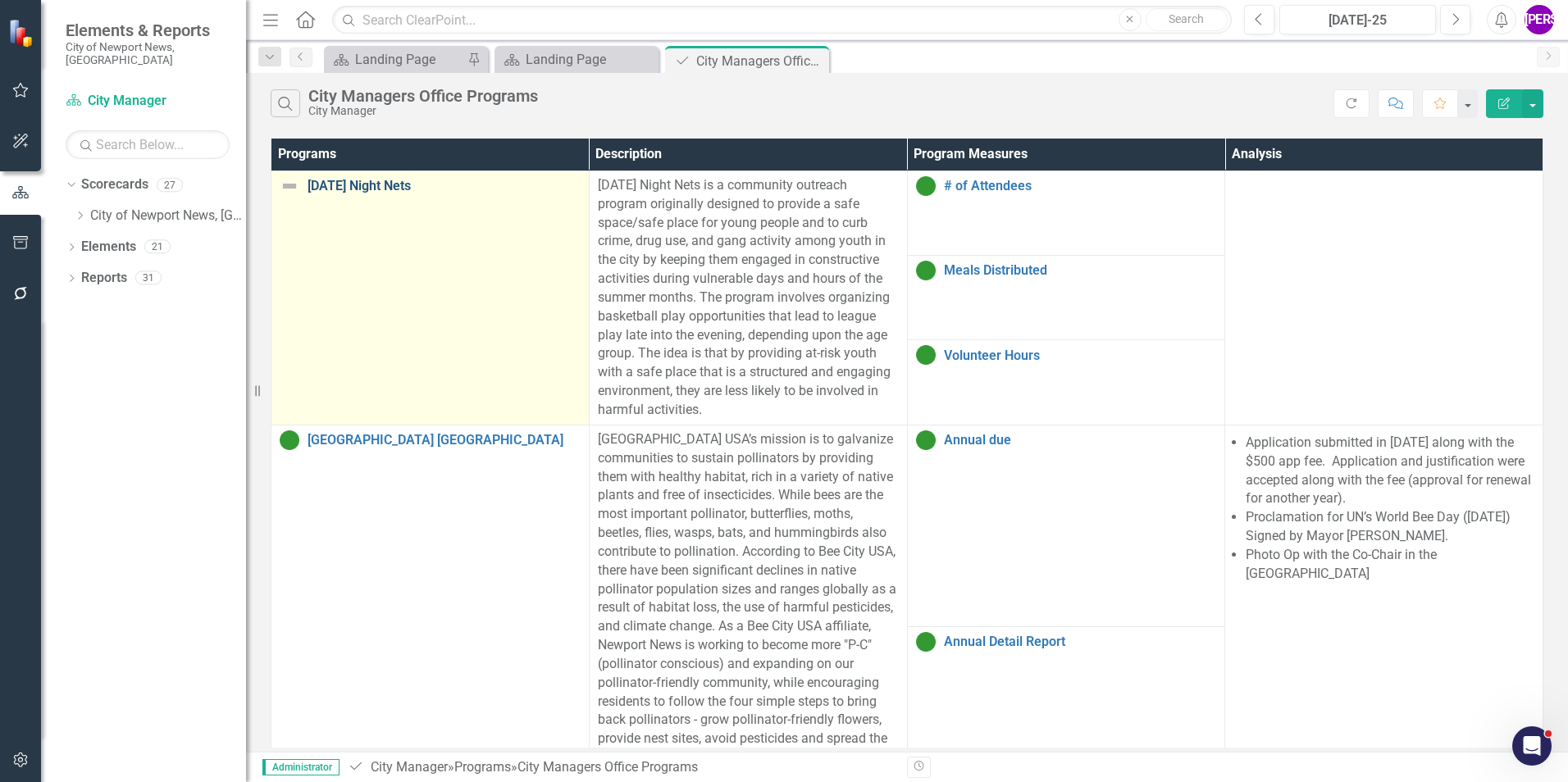
click at [336, 181] on link "[DATE] Night Nets" at bounding box center [444, 186] width 273 height 15
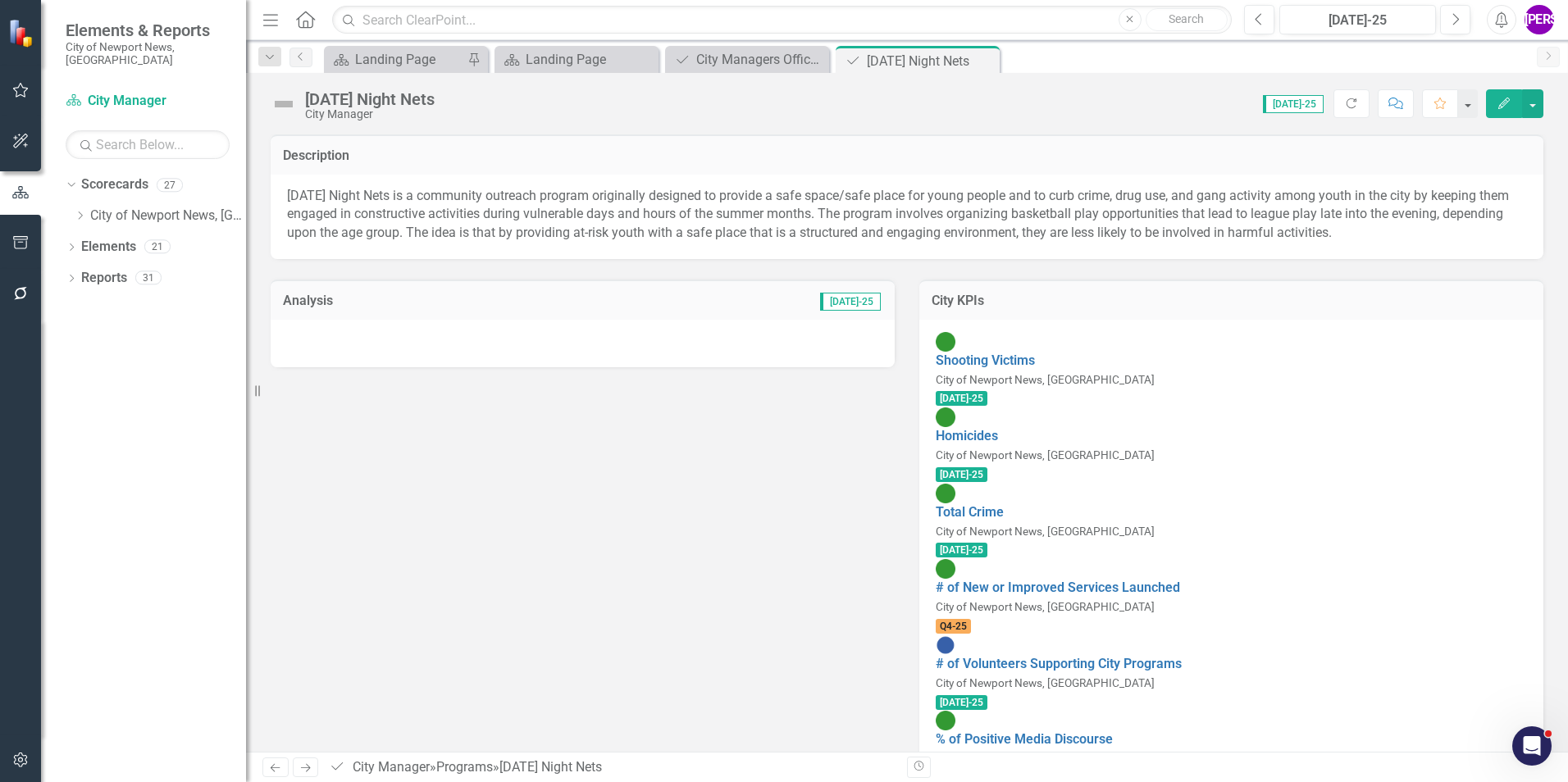
click at [370, 318] on div "Analysis [DATE]-25" at bounding box center [583, 300] width 624 height 40
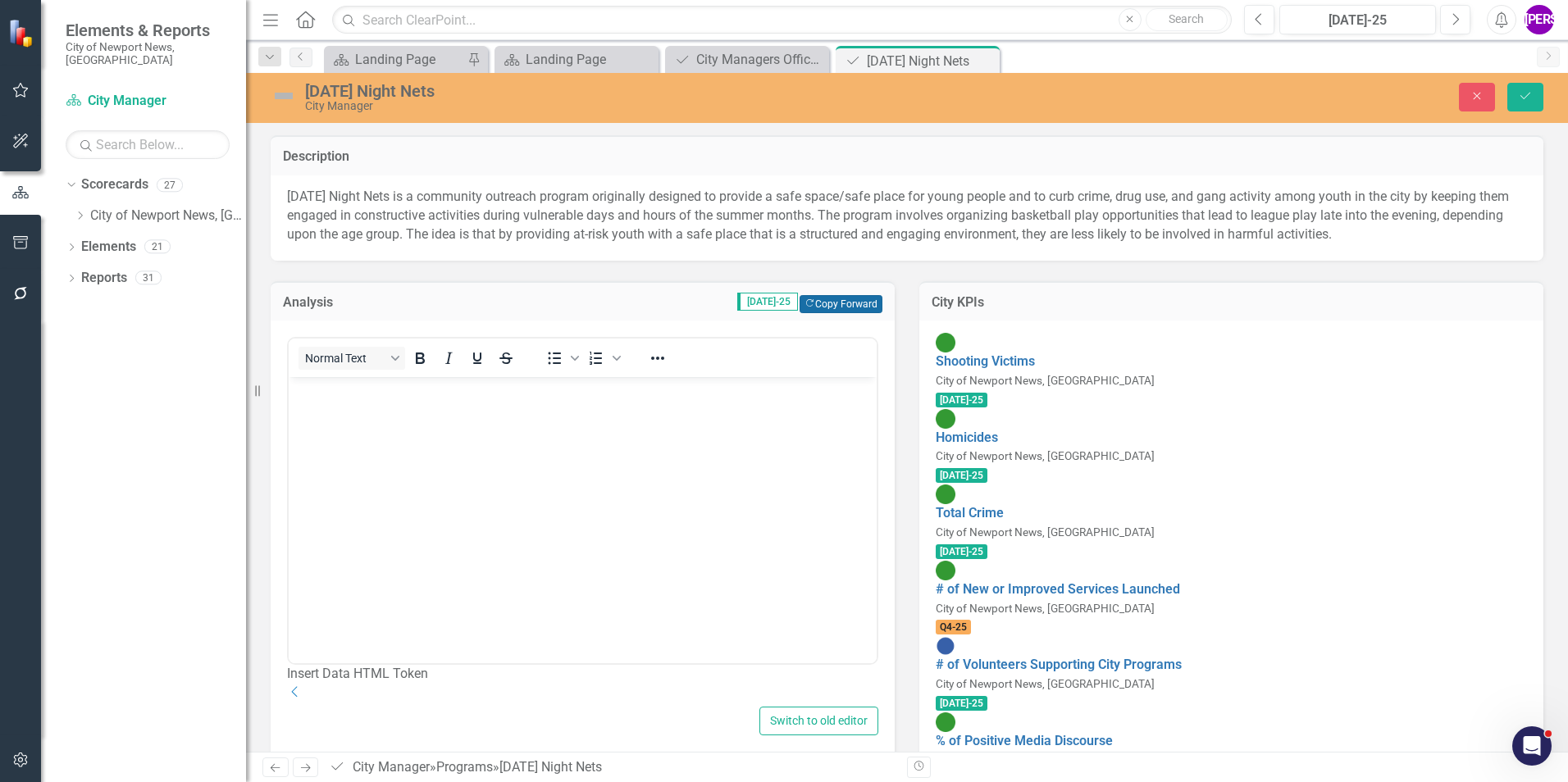
click at [805, 307] on icon "Copy Forward" at bounding box center [810, 303] width 10 height 9
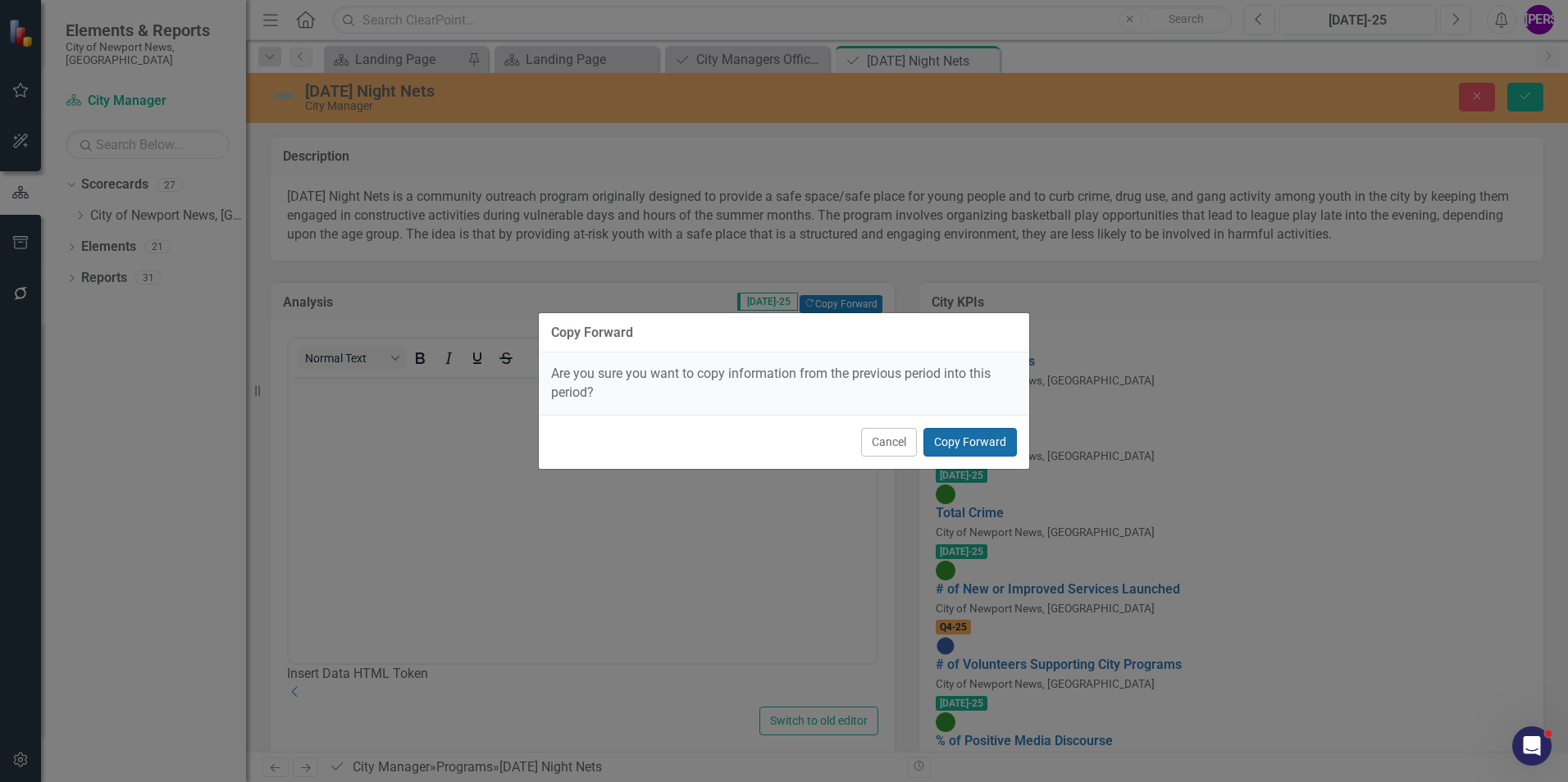
click at [967, 446] on button "Copy Forward" at bounding box center [970, 442] width 93 height 29
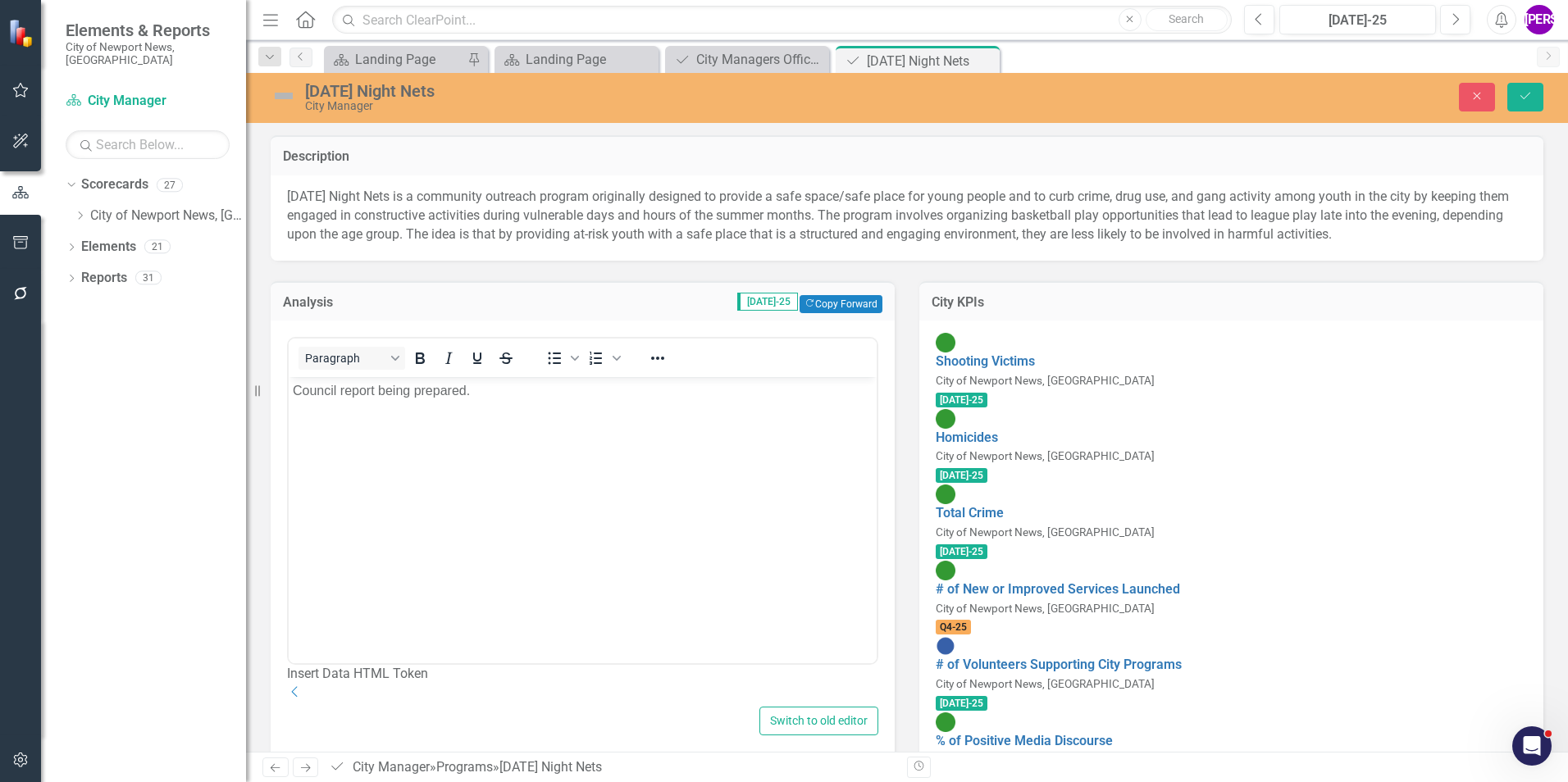
click at [522, 427] on body "Council report being prepared." at bounding box center [583, 499] width 588 height 246
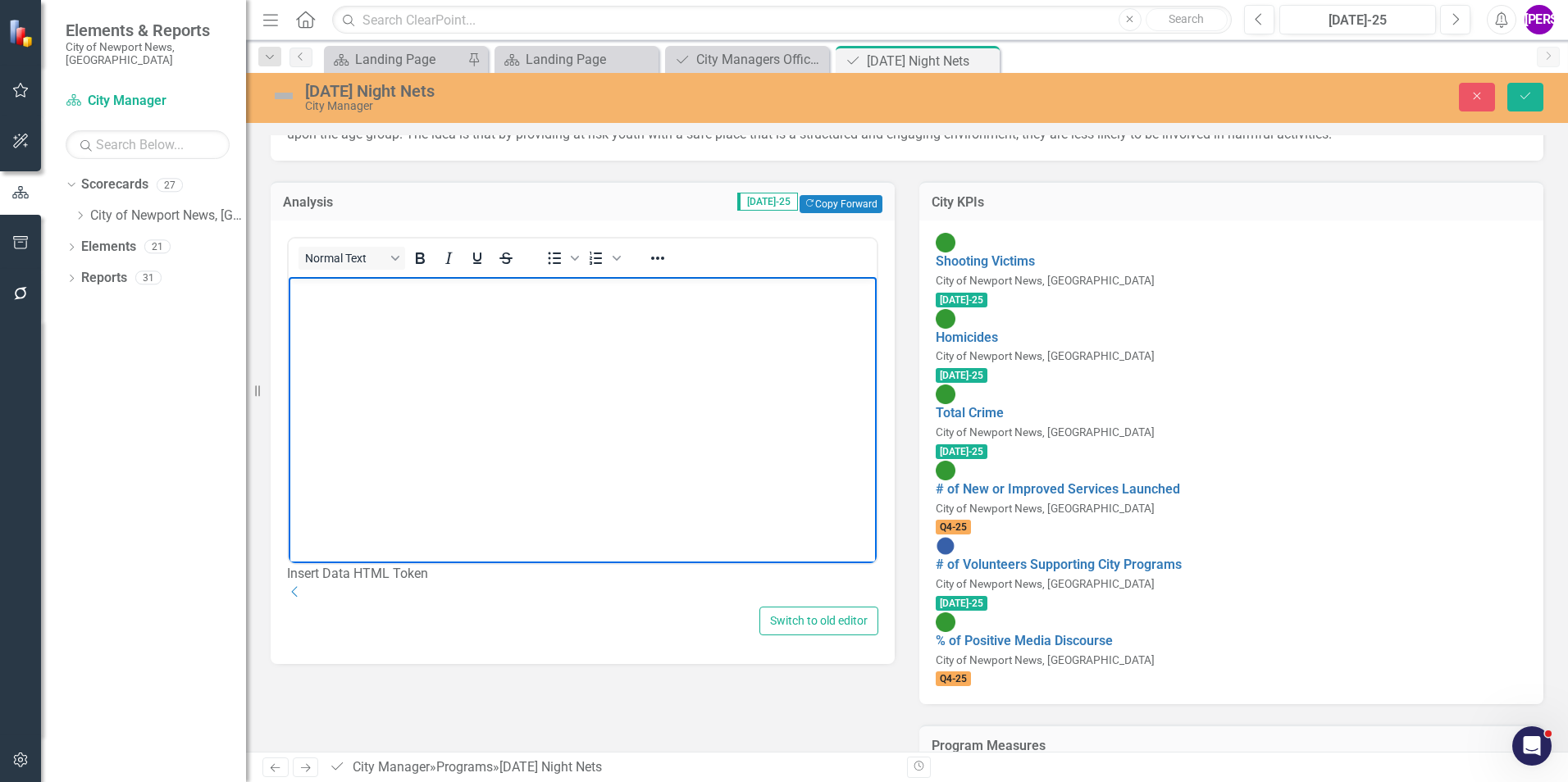
scroll to position [101, 0]
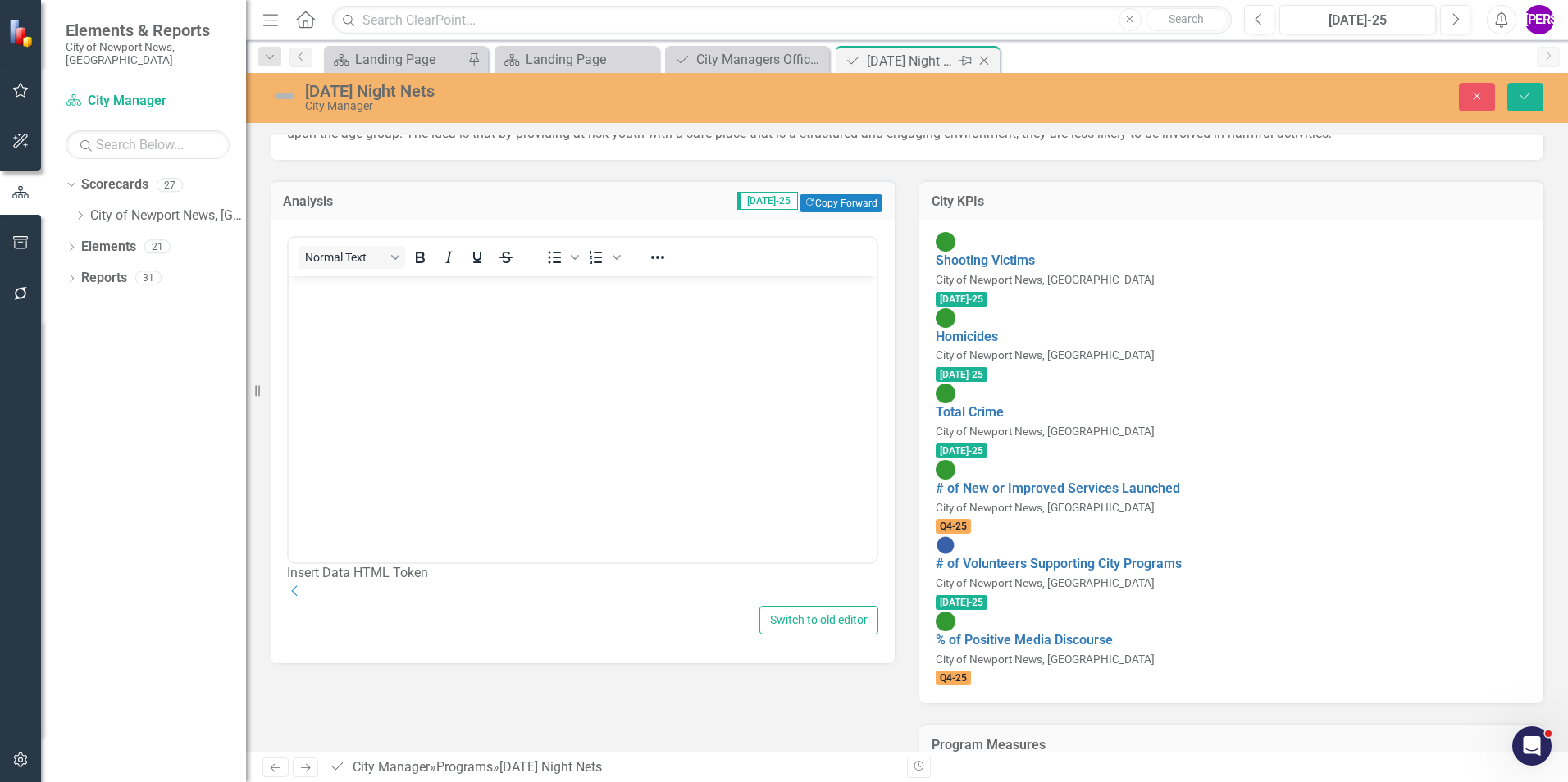
click at [983, 55] on icon "Close" at bounding box center [984, 60] width 16 height 13
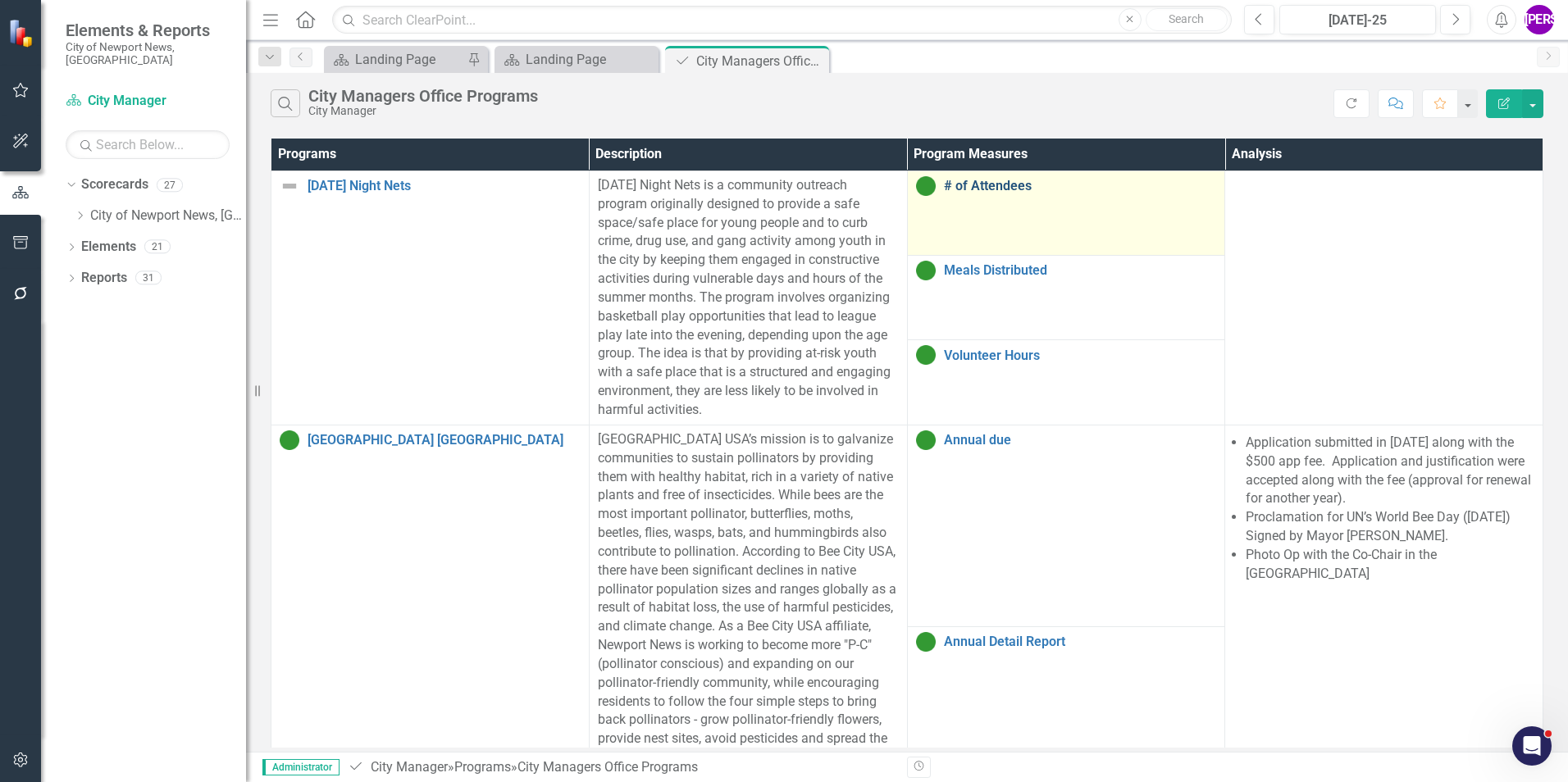
click at [990, 187] on link "# of Attendees" at bounding box center [1080, 186] width 273 height 15
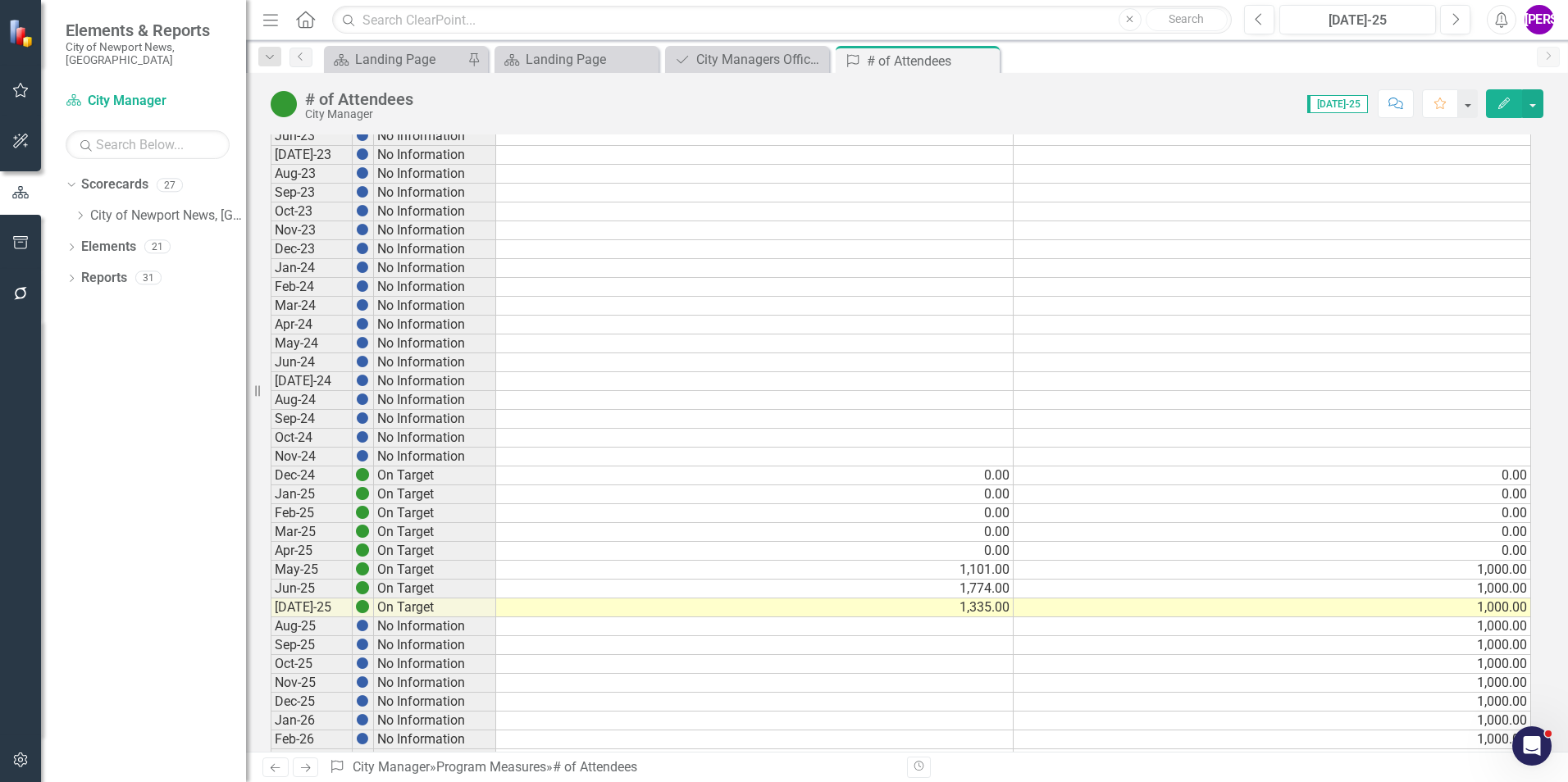
scroll to position [1065, 0]
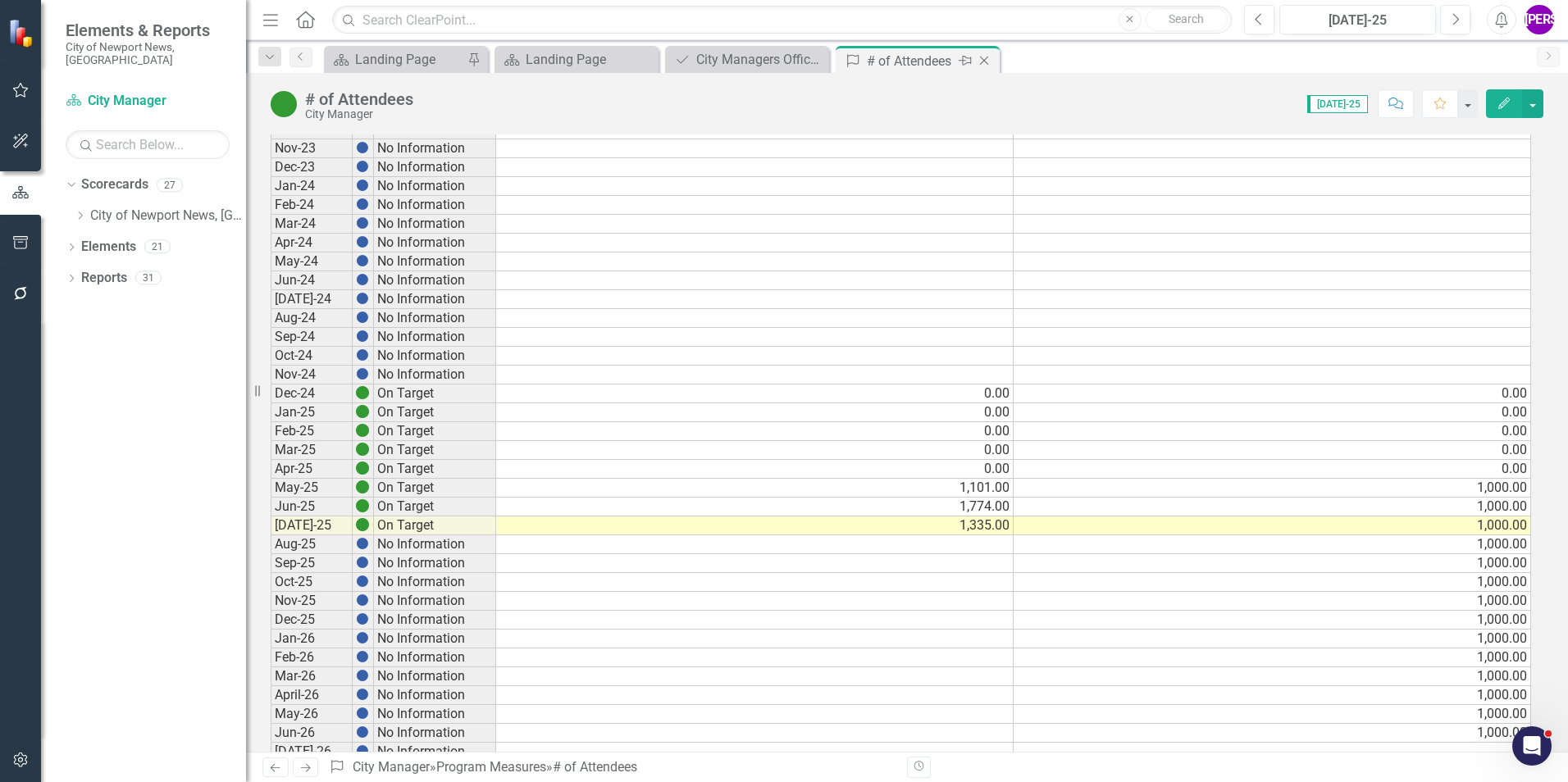
click at [987, 58] on icon "Close" at bounding box center [984, 60] width 16 height 13
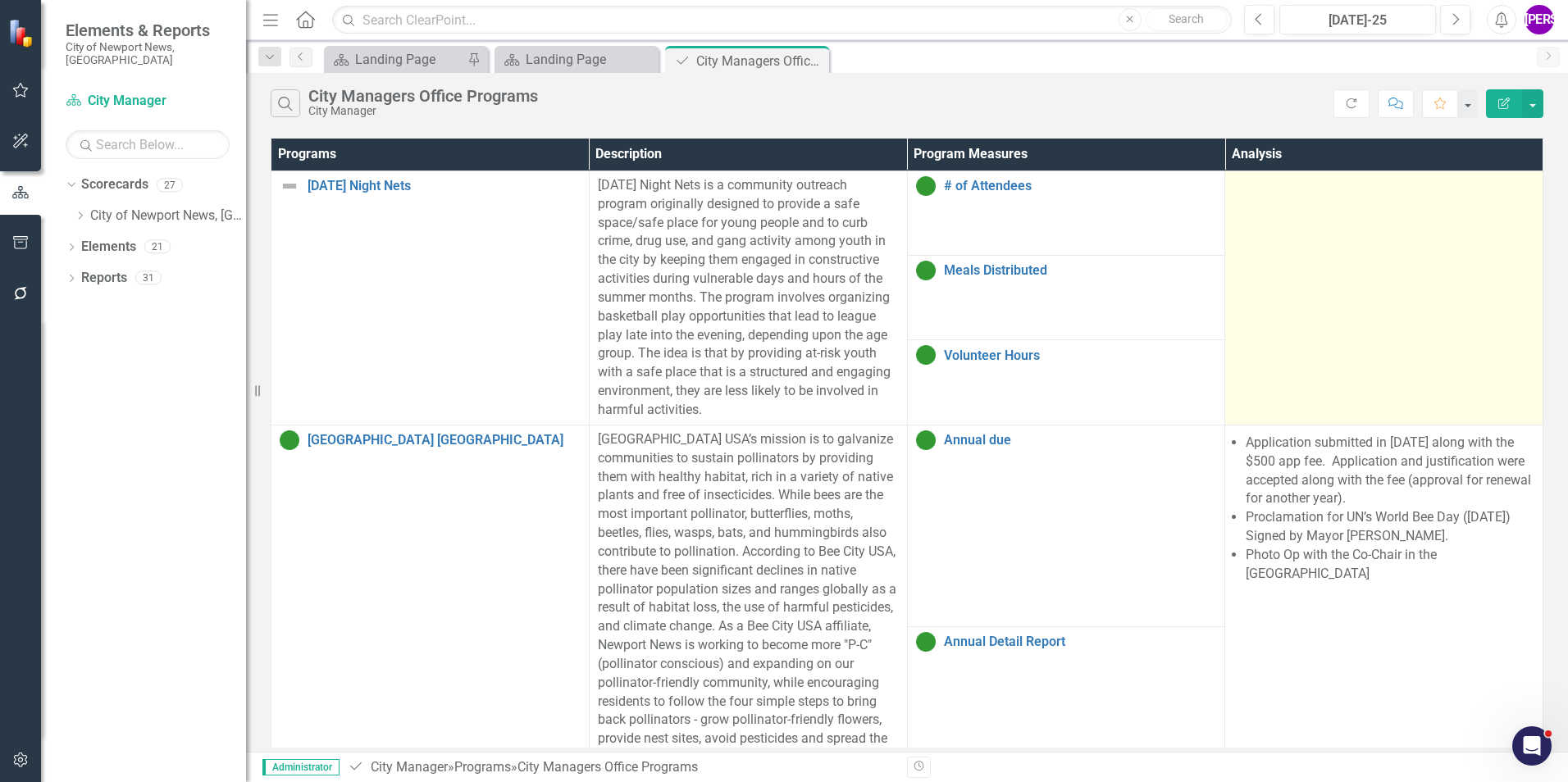
click at [1225, 274] on td at bounding box center [1384, 297] width 318 height 254
click at [1225, 277] on td at bounding box center [1384, 297] width 318 height 254
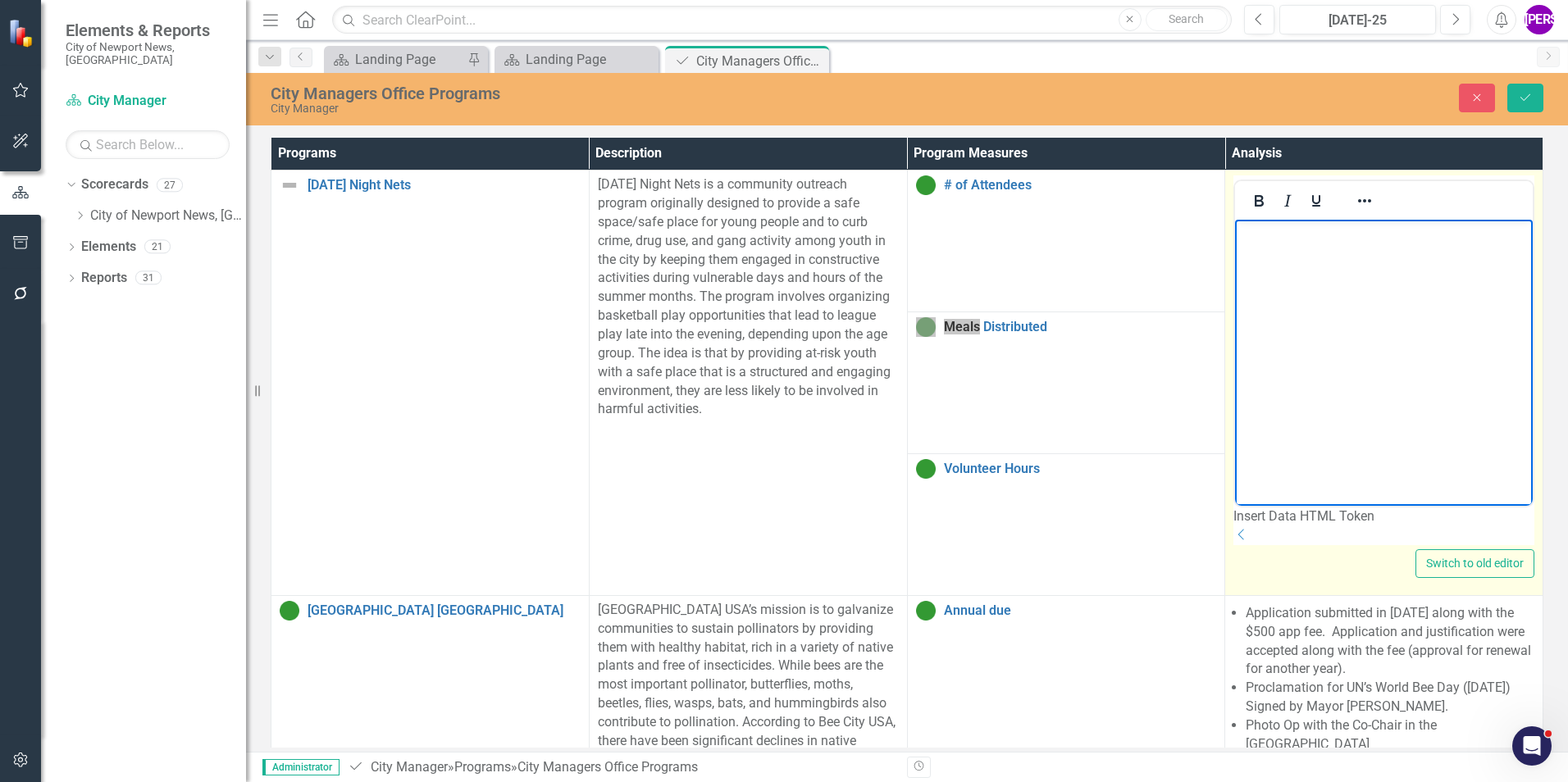
drag, startPoint x: 2406, startPoint y: 496, endPoint x: 1326, endPoint y: 309, distance: 1096.1
click at [1326, 309] on body "Rich Text Area. Press ALT-0 for help." at bounding box center [1384, 342] width 297 height 246
click at [1458, 234] on p "[DATE] night nets had 1335 attendees, 1756 meals distributed" at bounding box center [1383, 244] width 290 height 40
click at [1494, 249] on body "[DATE] night nets had 1335 attendees and 1756 meals distributed" at bounding box center [1384, 342] width 297 height 246
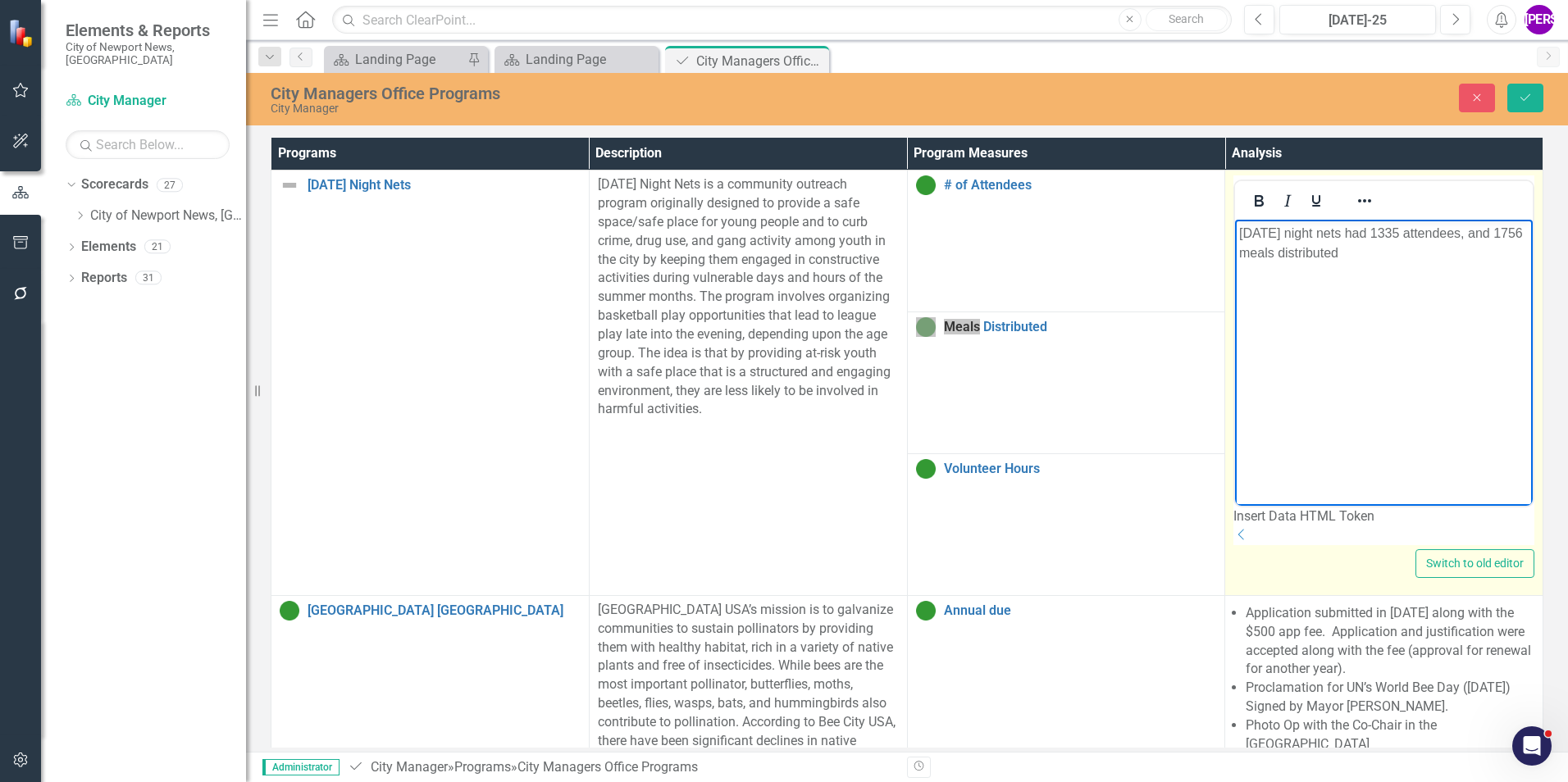
click at [1448, 268] on body "[DATE] night nets had 1335 attendees, and 1756 meals distributed" at bounding box center [1384, 342] width 297 height 246
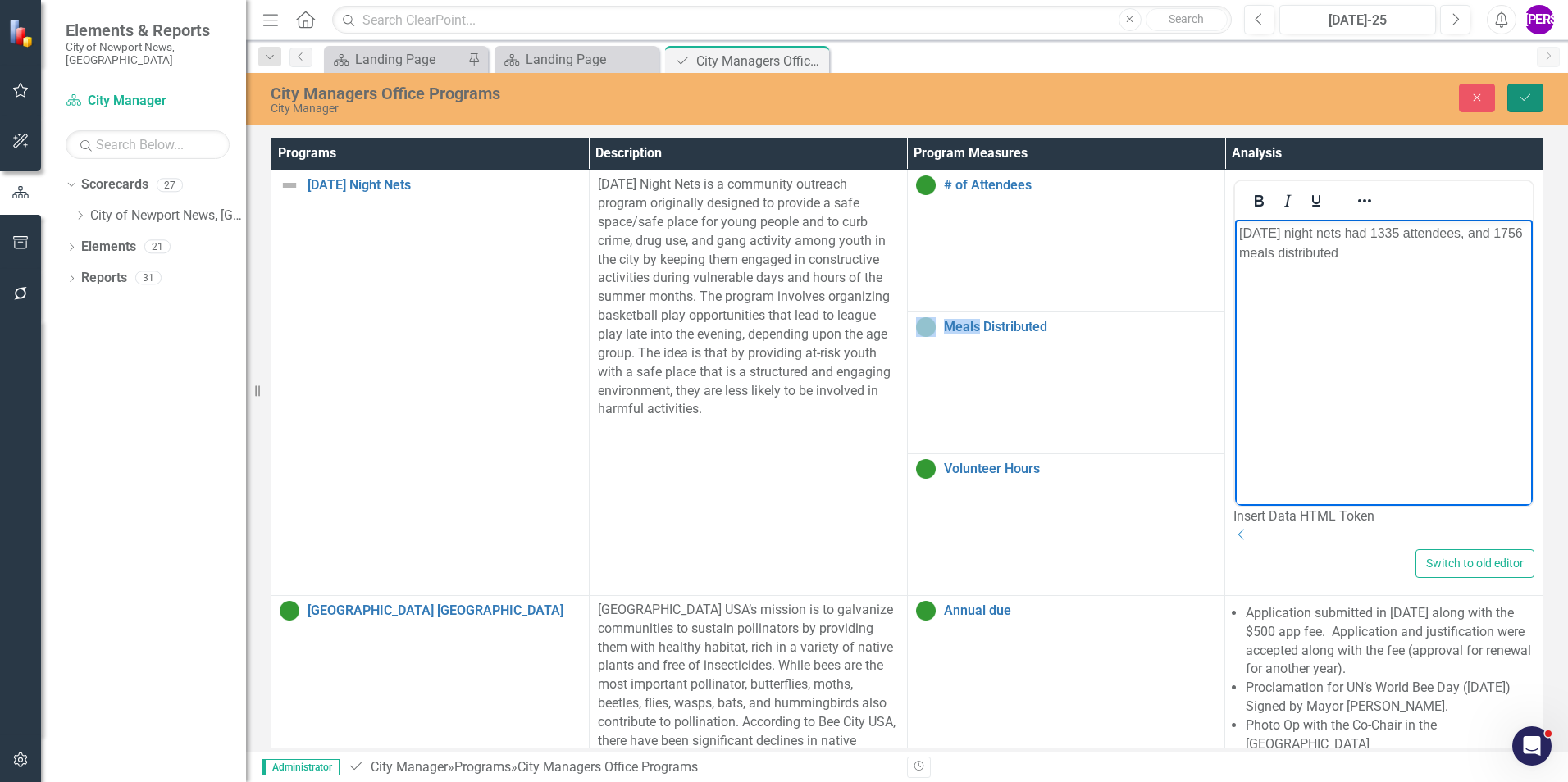
click at [1532, 102] on icon "Save" at bounding box center [1525, 97] width 15 height 11
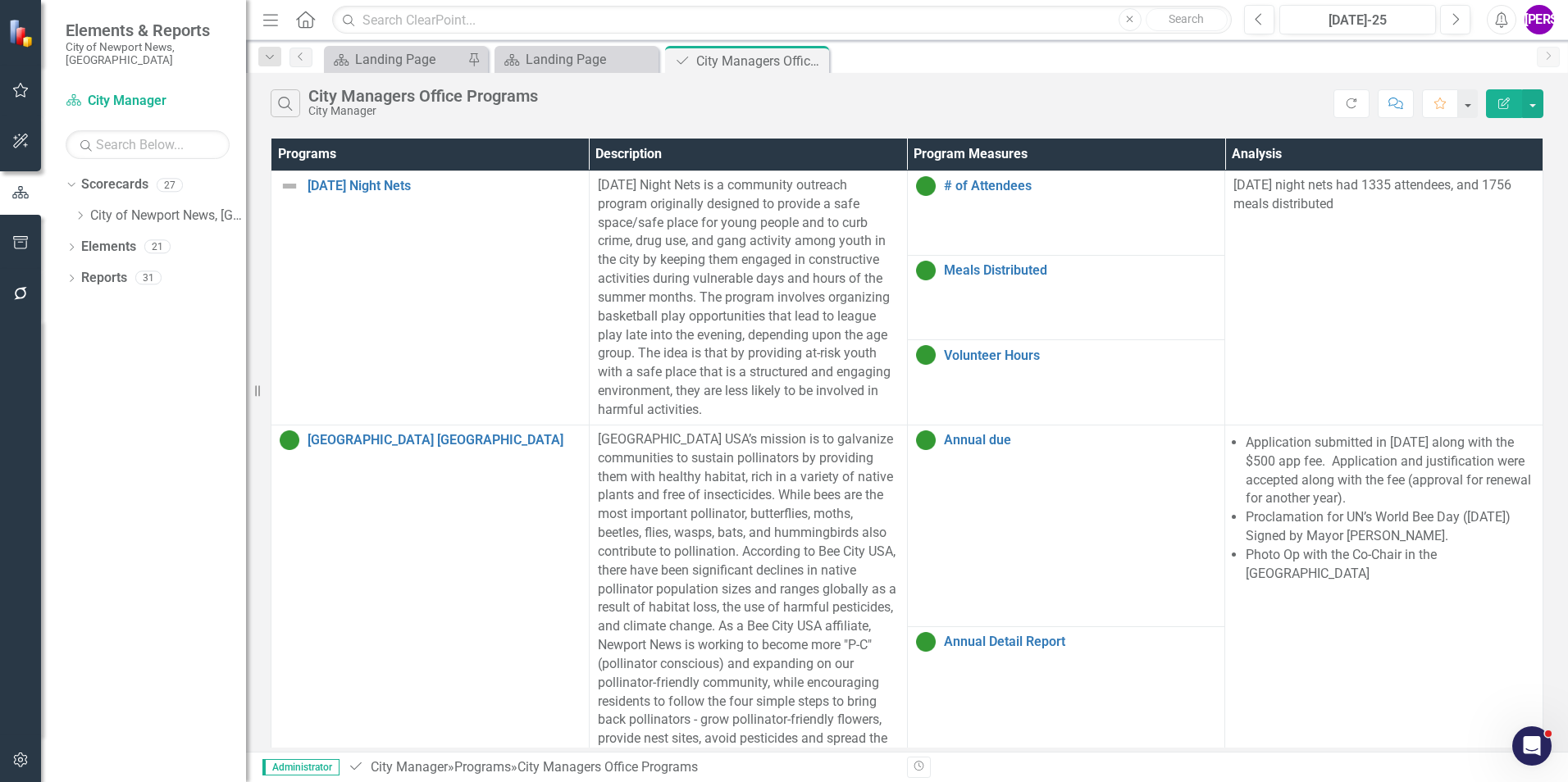
click at [0, 0] on icon "Close" at bounding box center [0, 0] width 0 height 0
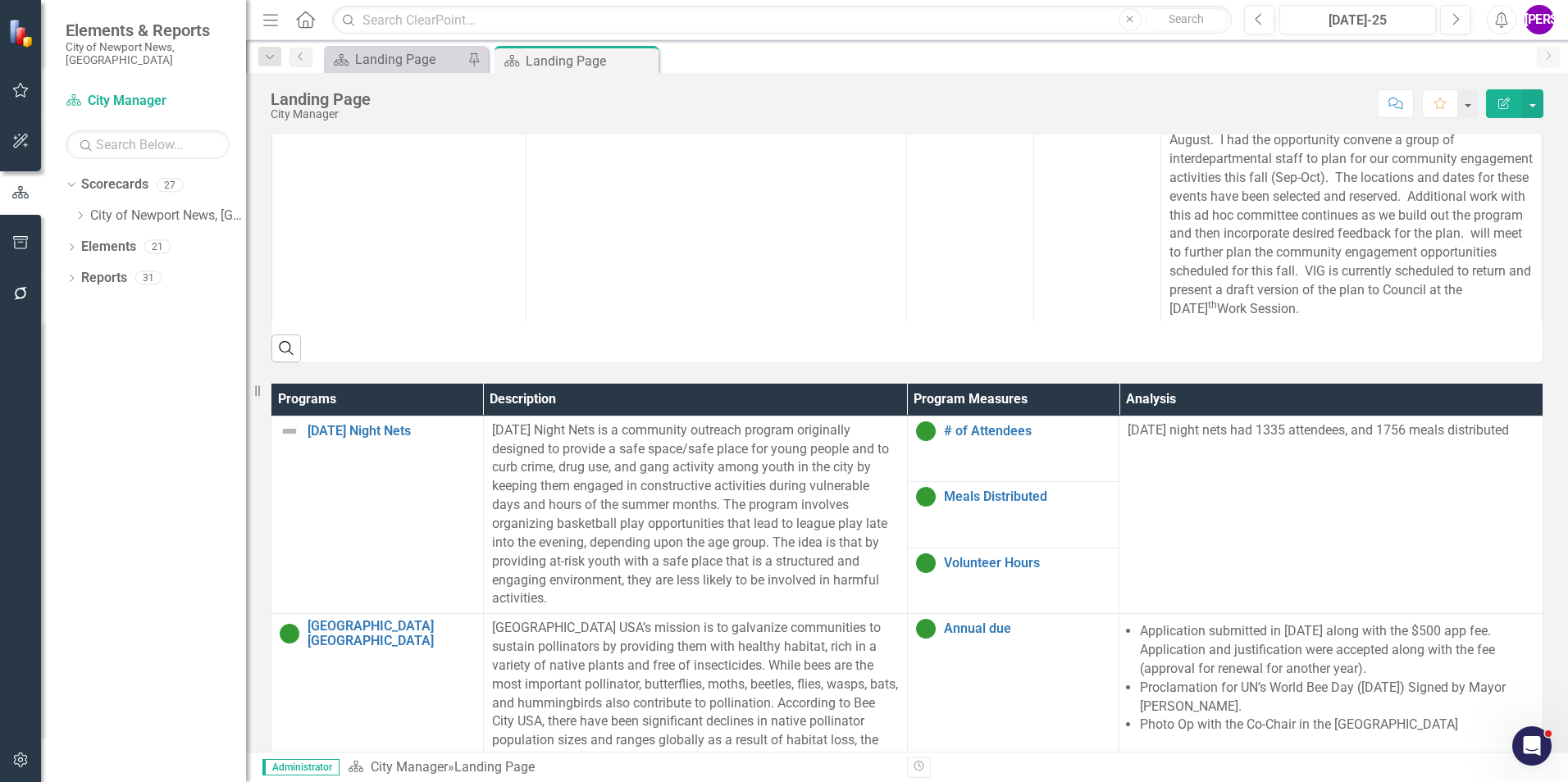
scroll to position [820, 0]
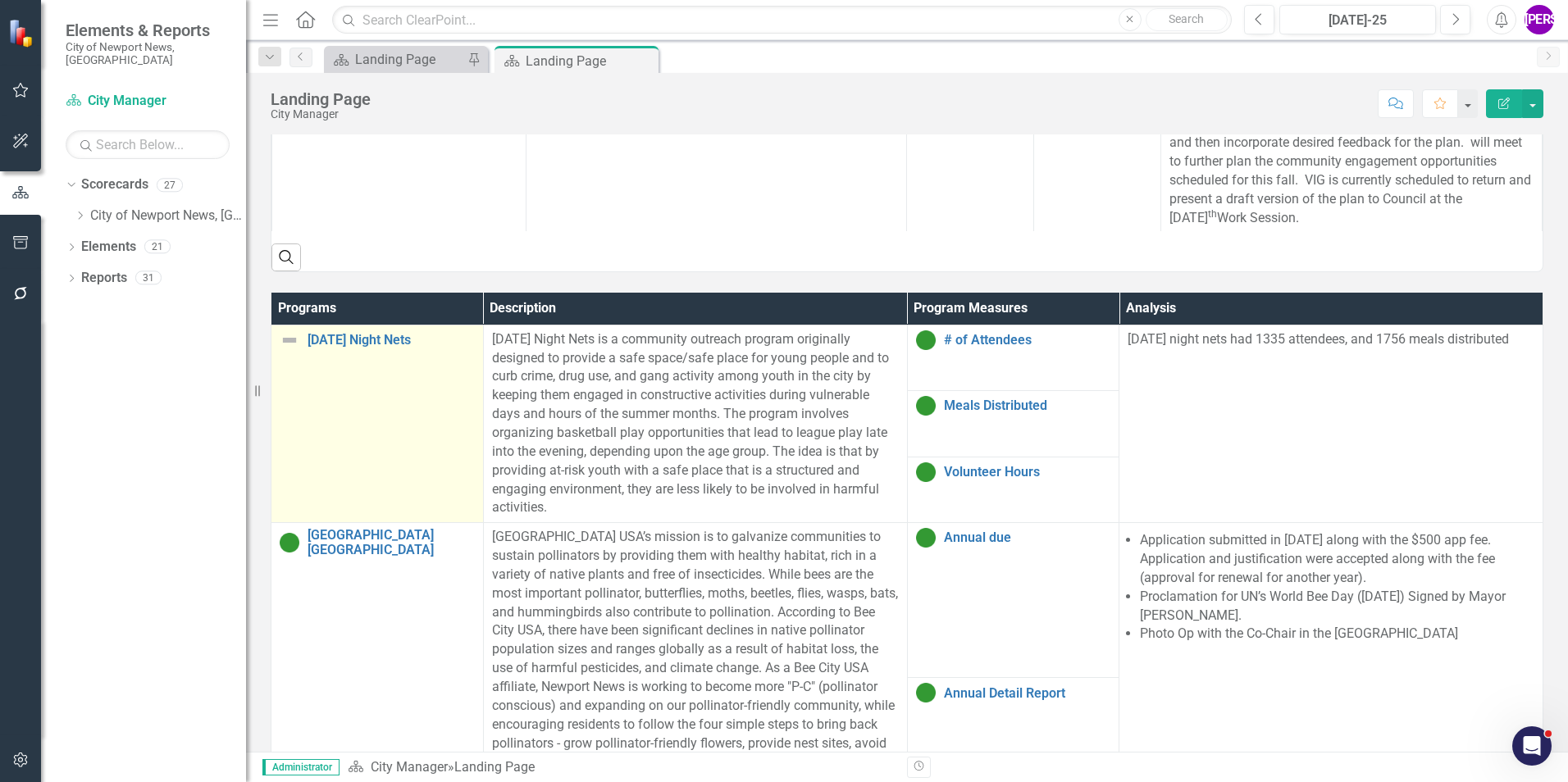
click at [428, 429] on td "[DATE] Night Nets Link Map View Link Map Edit Edit Program Link Open Element" at bounding box center [378, 423] width 213 height 198
click at [427, 429] on td "[DATE] Night Nets Link Map View Link Map Edit Edit Program Link Open Element" at bounding box center [378, 423] width 213 height 198
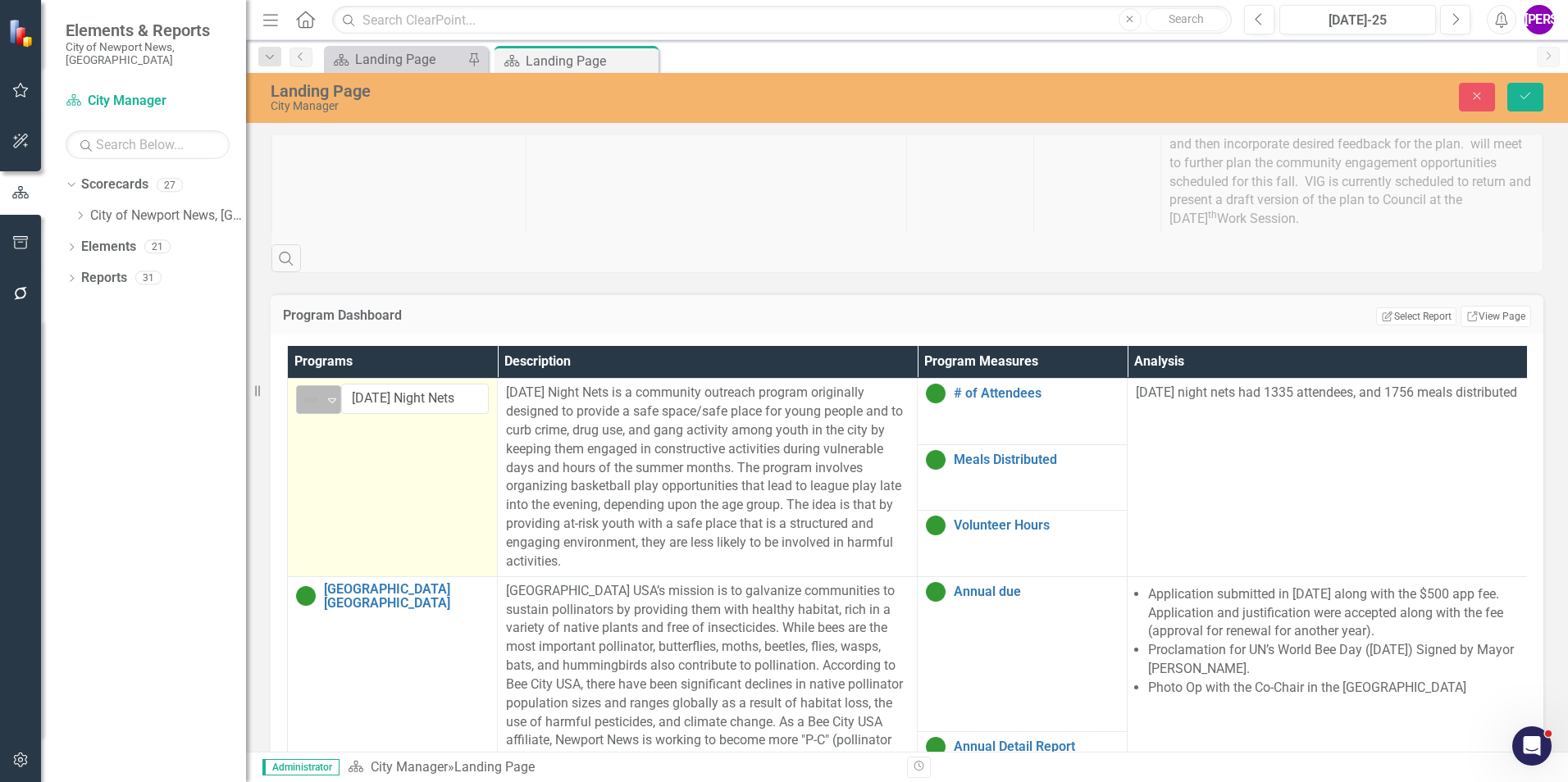
click at [340, 403] on icon "Expand" at bounding box center [332, 399] width 16 height 13
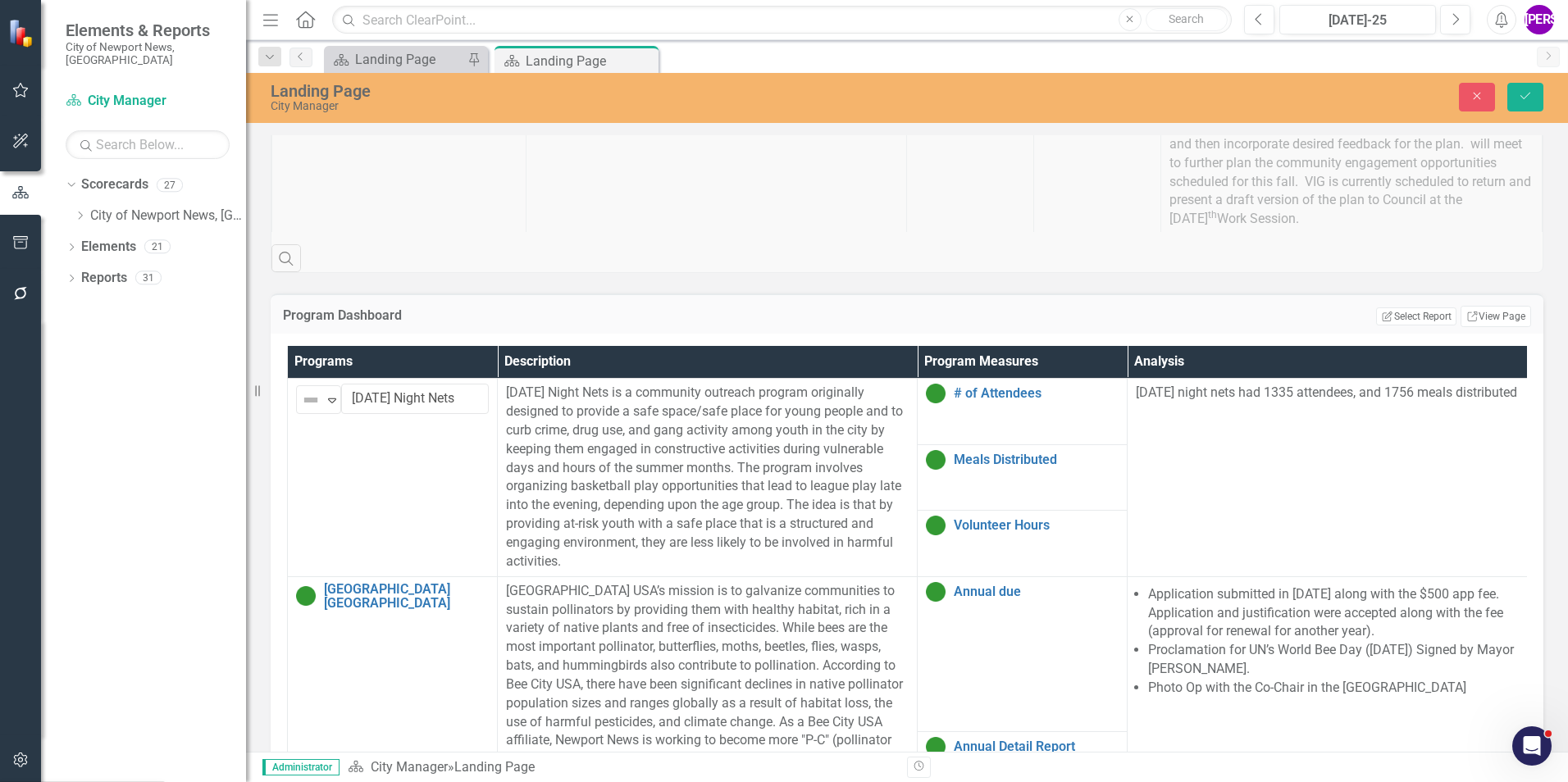
click at [1533, 92] on button "Save" at bounding box center [1526, 97] width 36 height 29
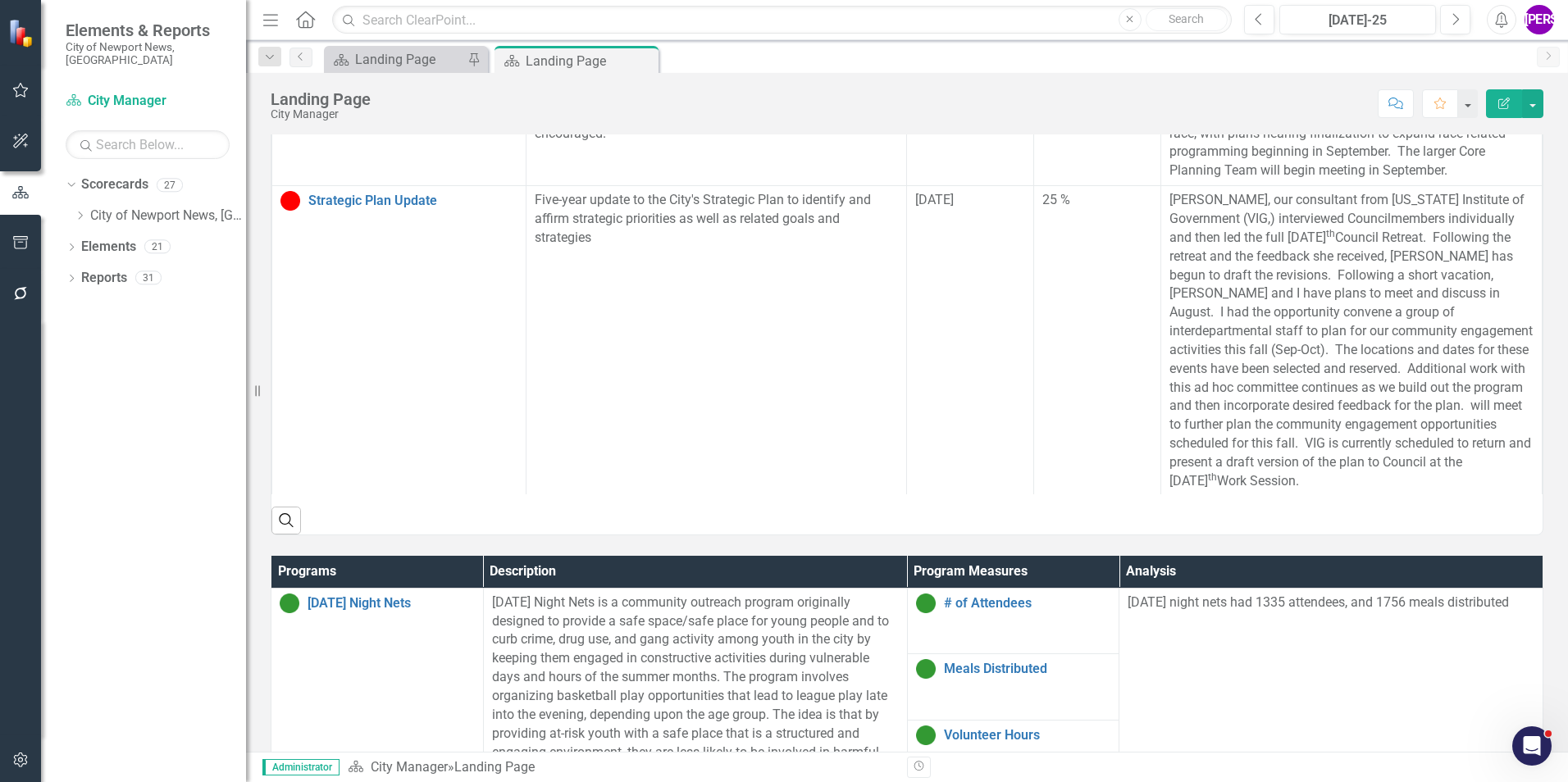
scroll to position [656, 0]
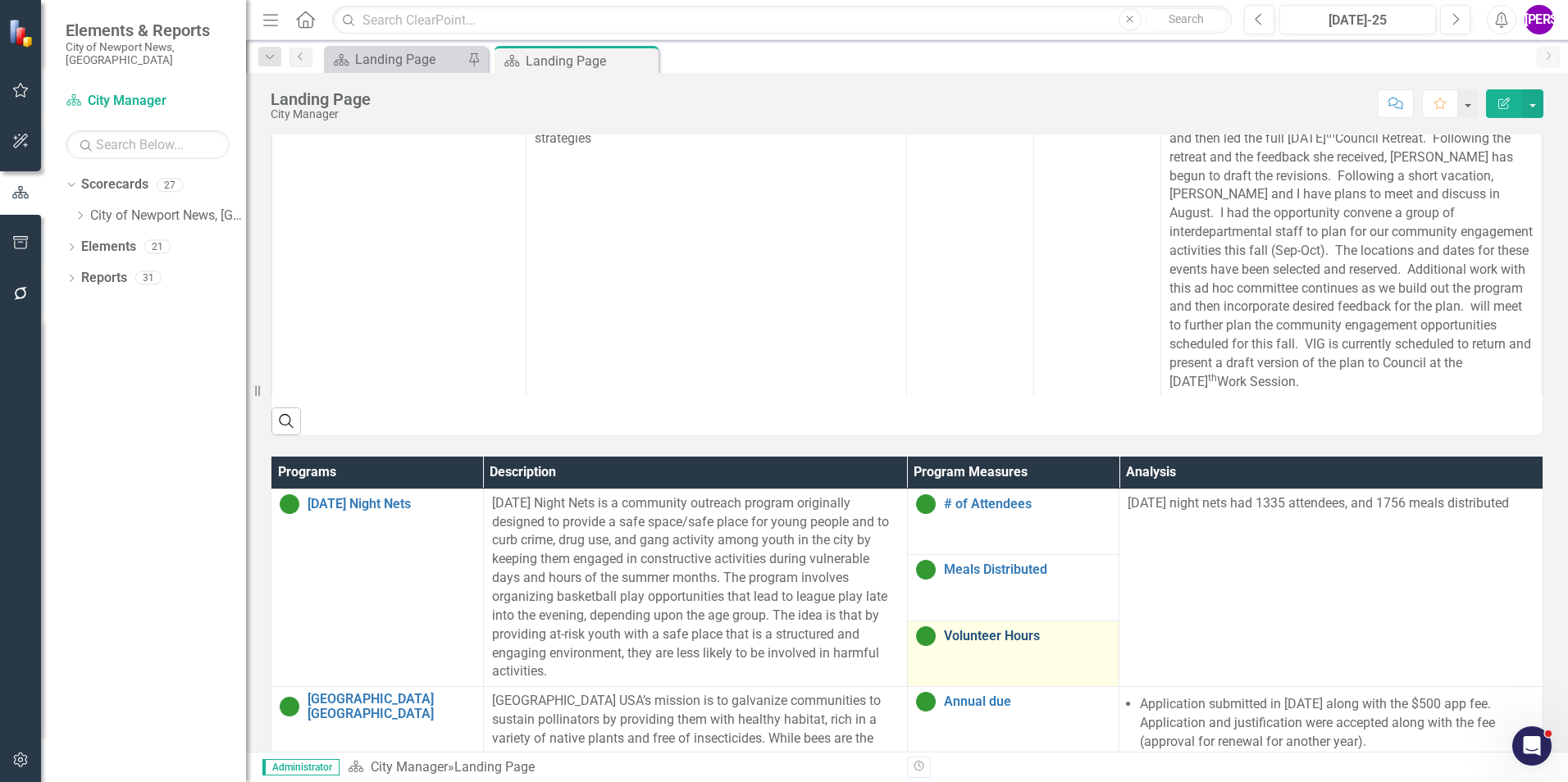
click at [965, 638] on link "Volunteer Hours" at bounding box center [1028, 636] width 168 height 15
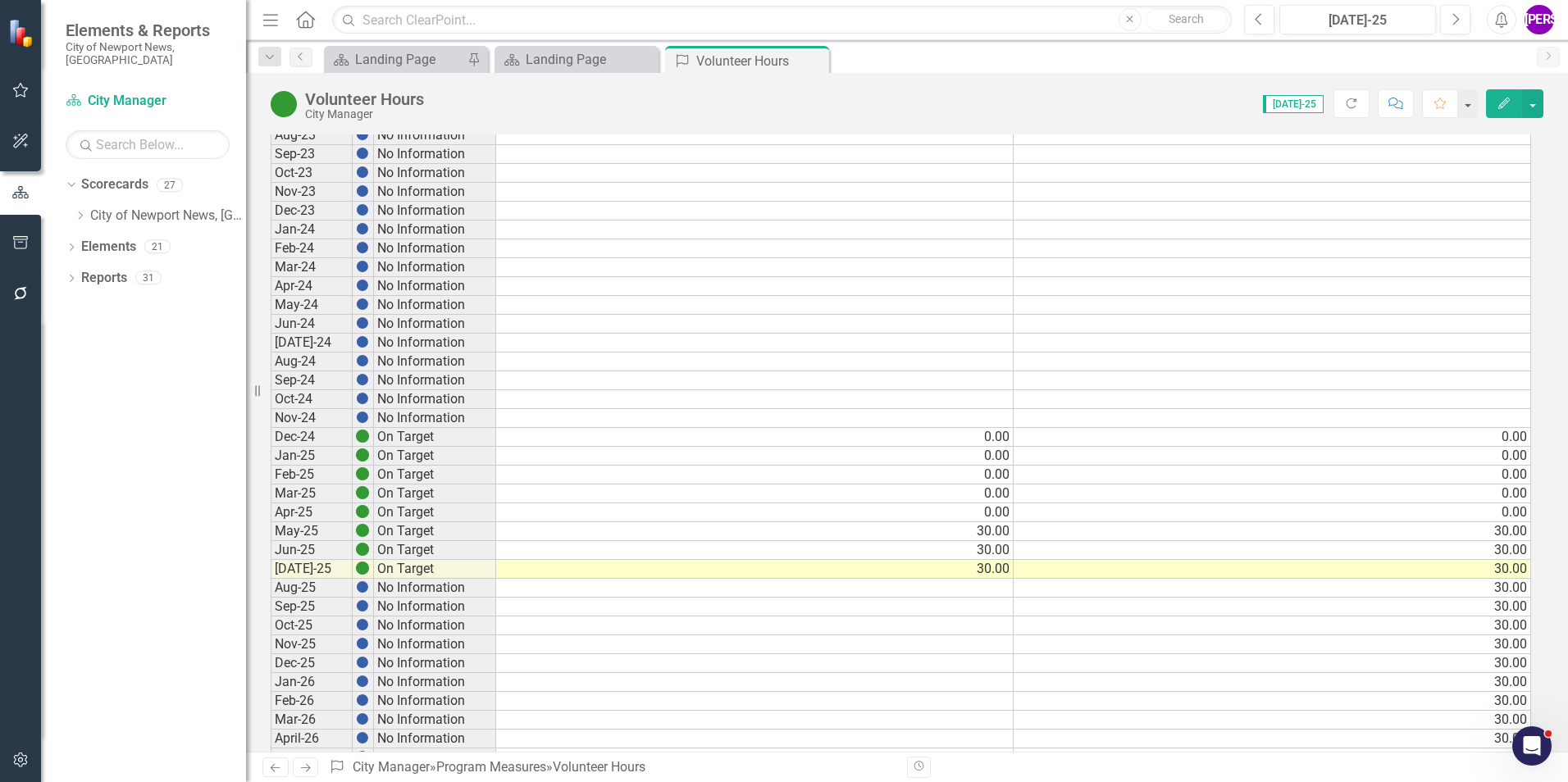
scroll to position [1148, 0]
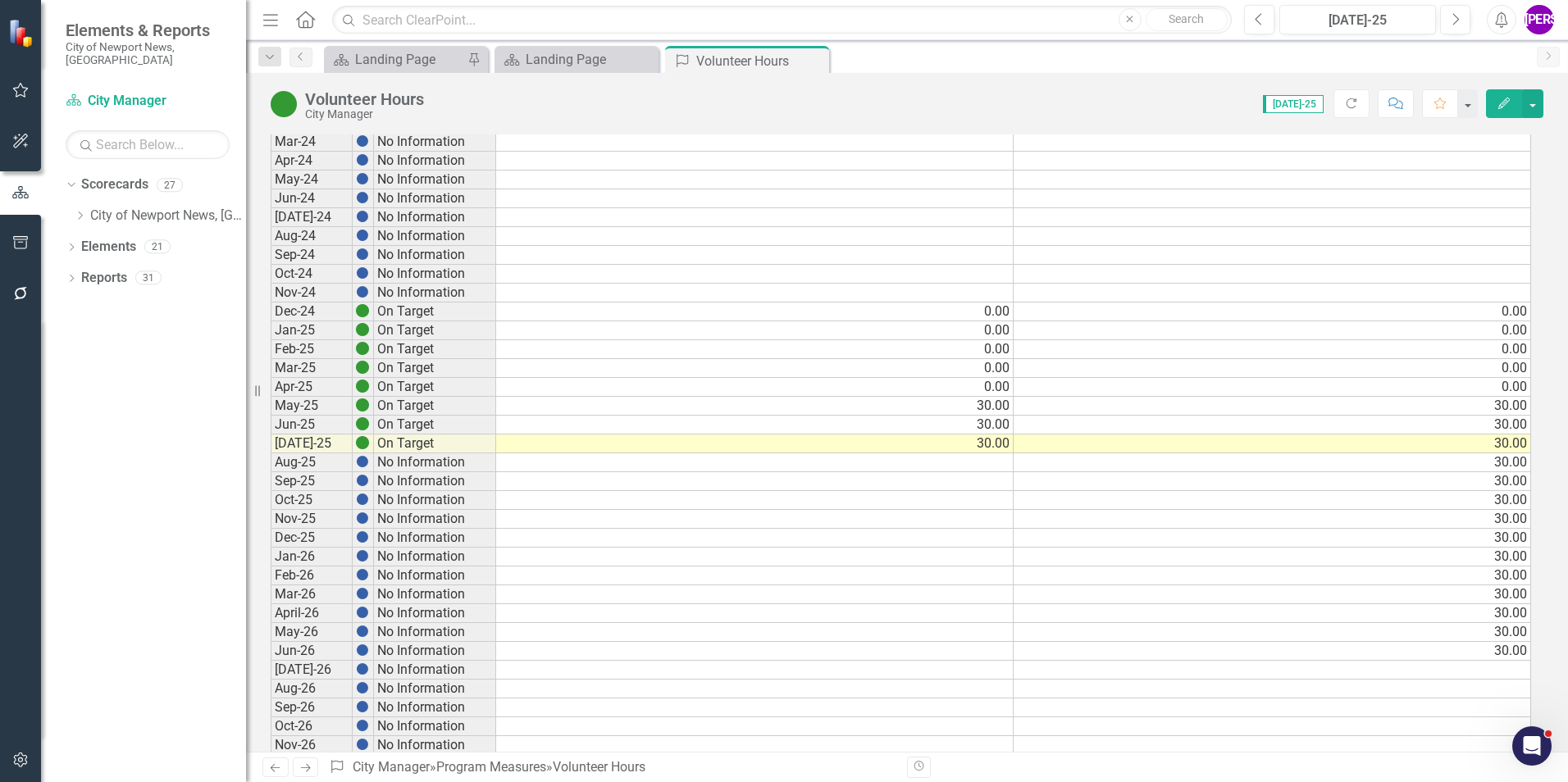
click at [988, 444] on td "30.00" at bounding box center [755, 444] width 518 height 19
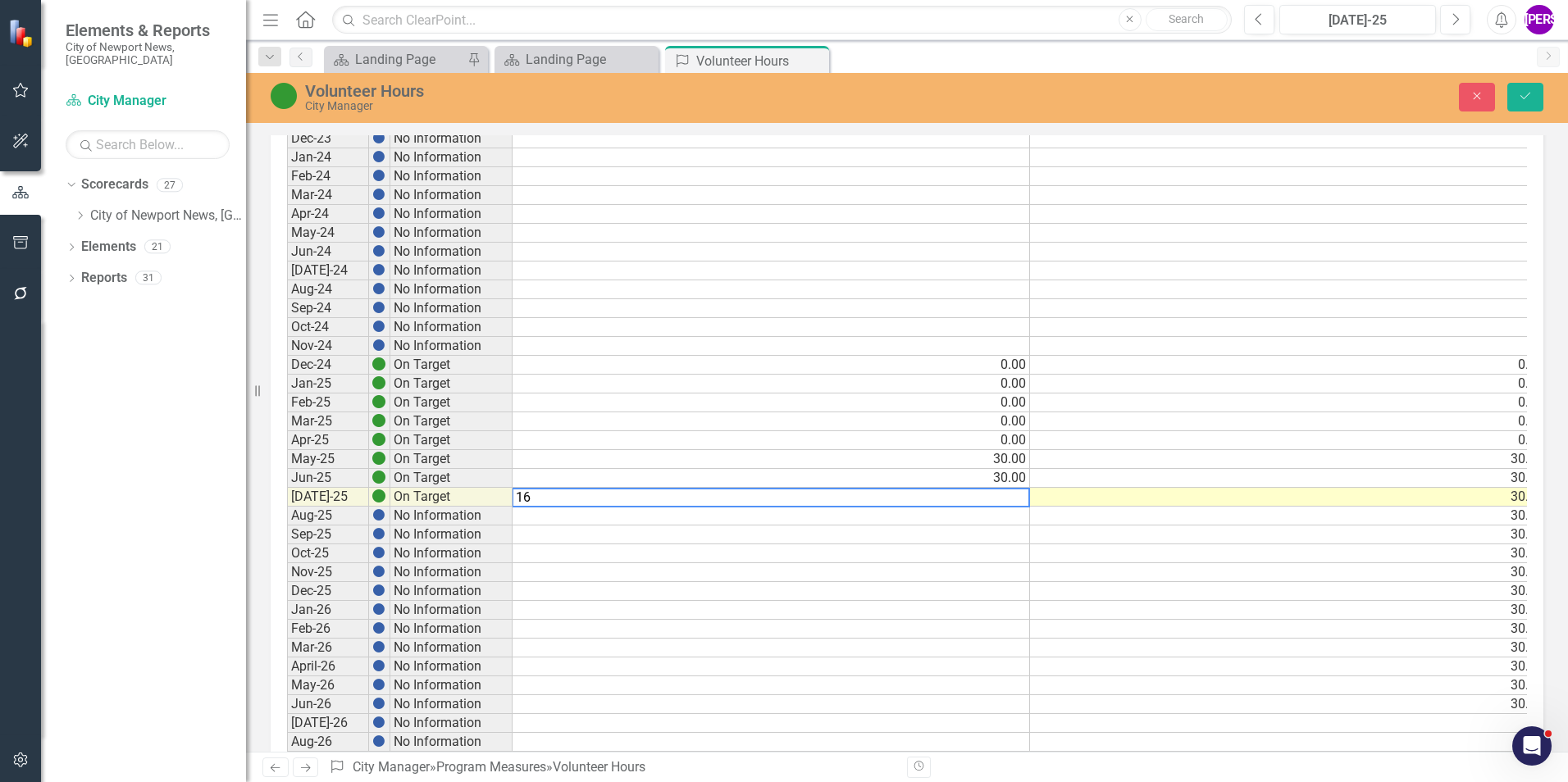
type textarea "160"
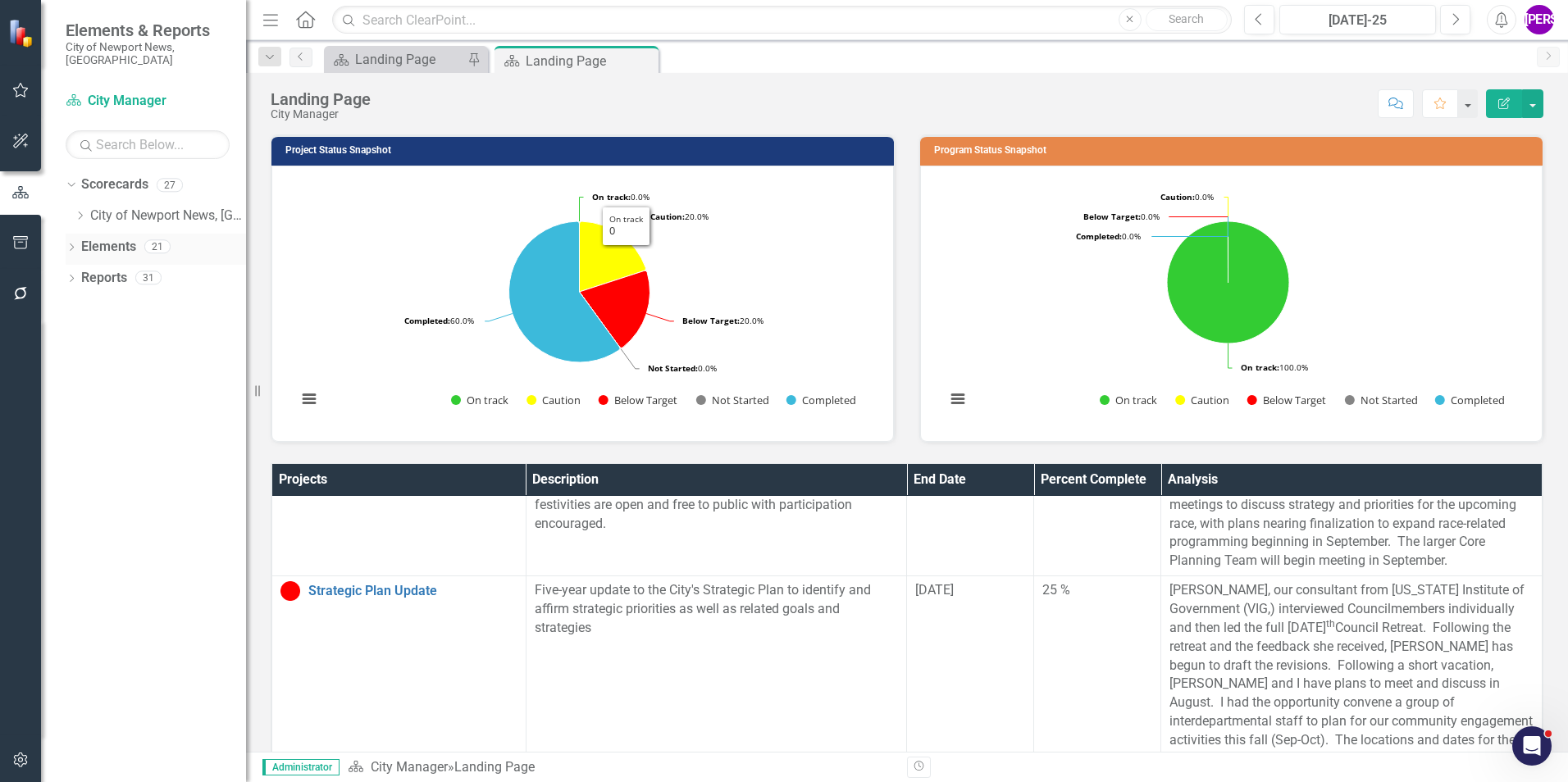
click at [111, 238] on link "Elements" at bounding box center [109, 247] width 55 height 19
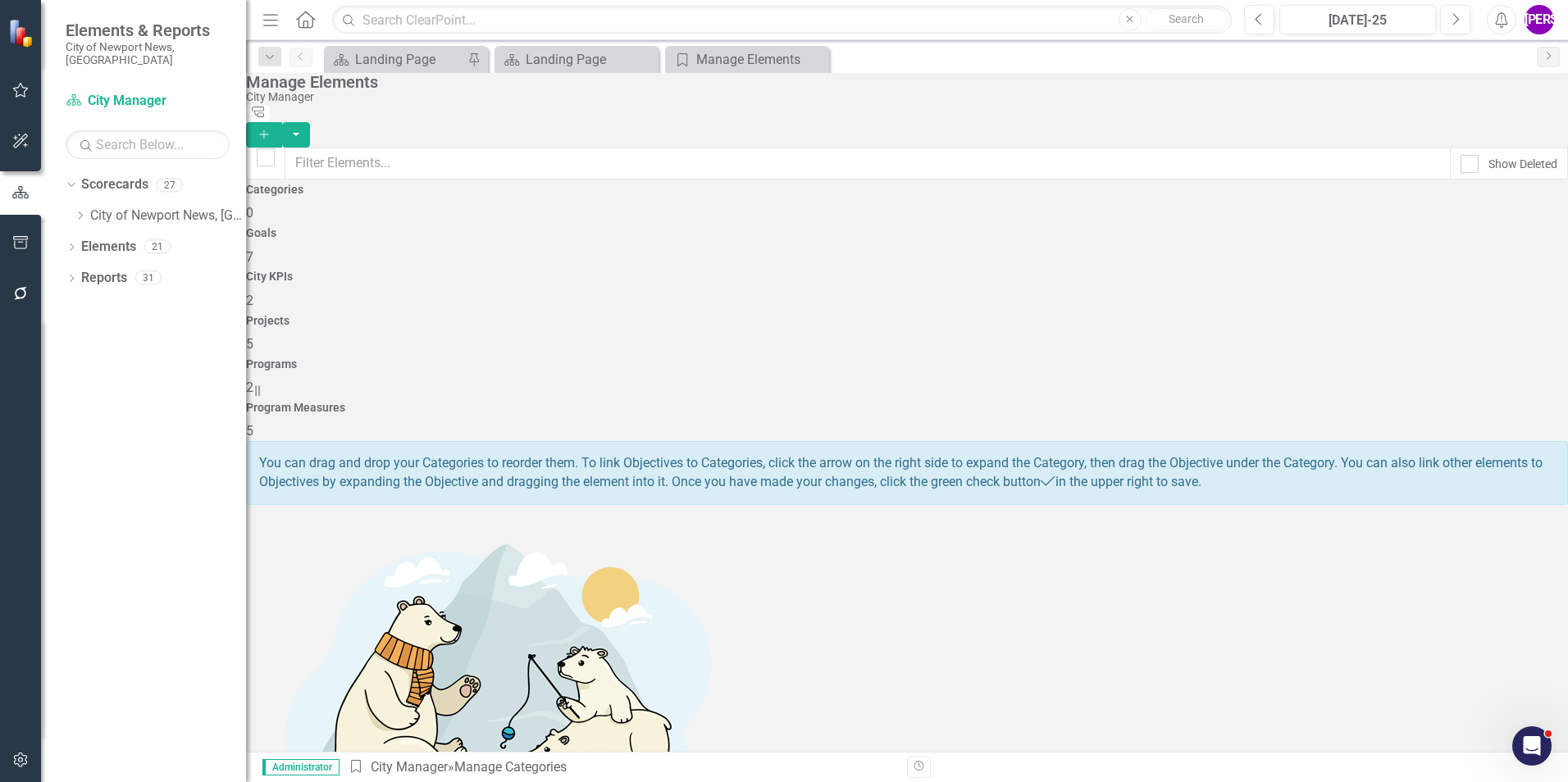
click at [807, 275] on div "City KPIs 2" at bounding box center [907, 290] width 1322 height 40
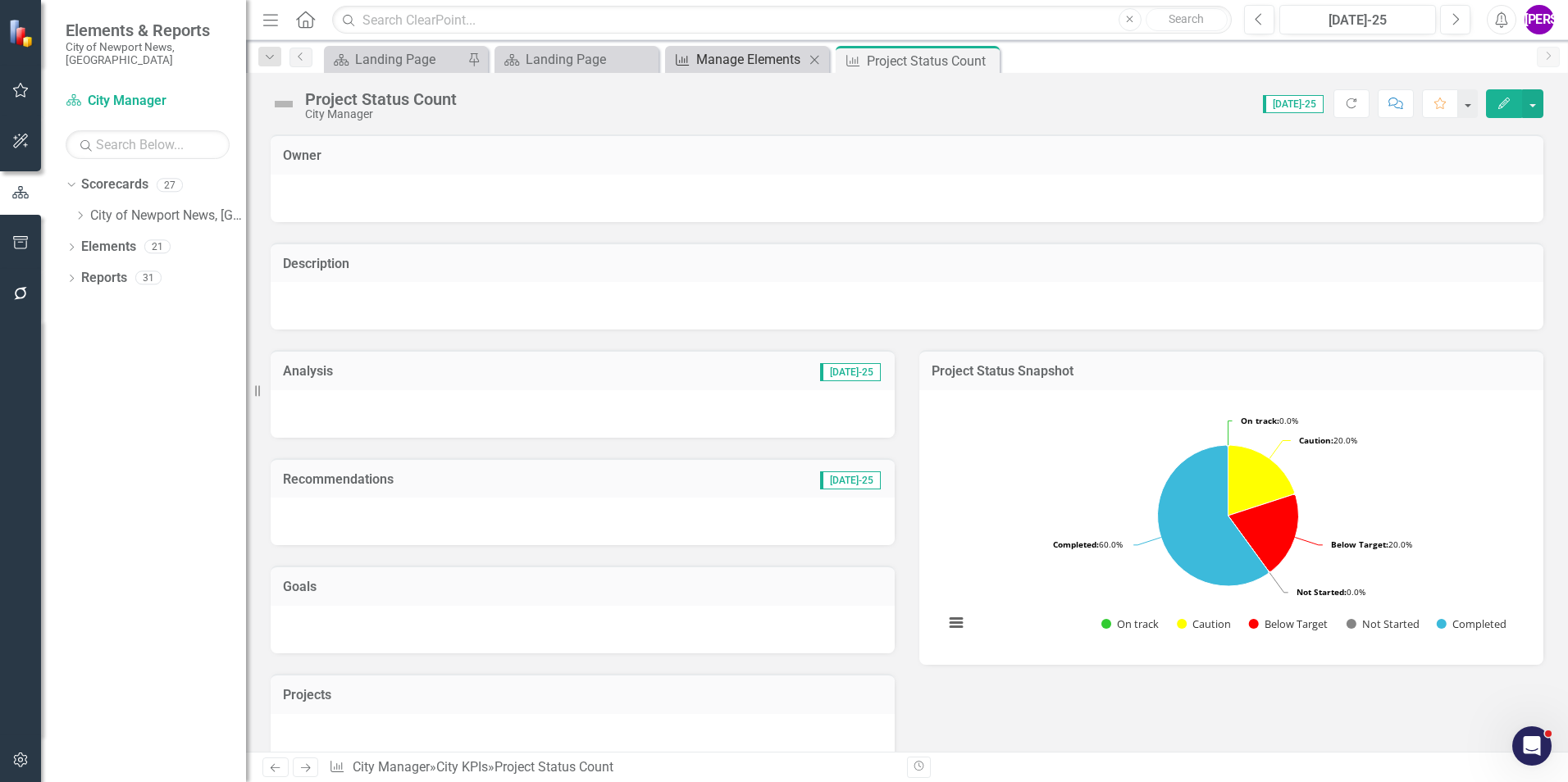
click at [729, 67] on div "Manage Elements" at bounding box center [749, 60] width 108 height 21
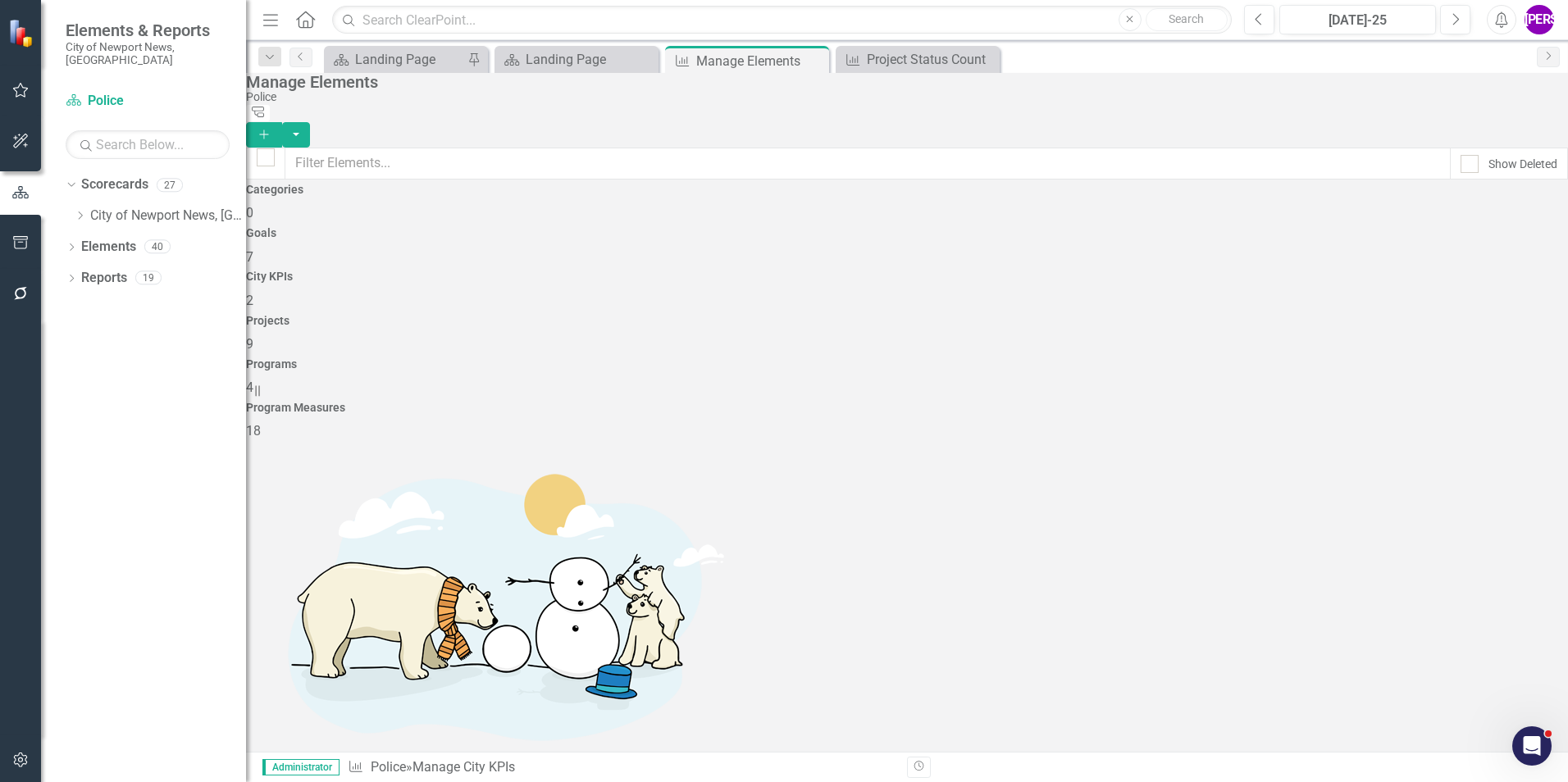
click at [1061, 315] on div "Projects 9" at bounding box center [907, 334] width 1322 height 40
click at [591, 56] on div "Landing Page" at bounding box center [579, 60] width 108 height 21
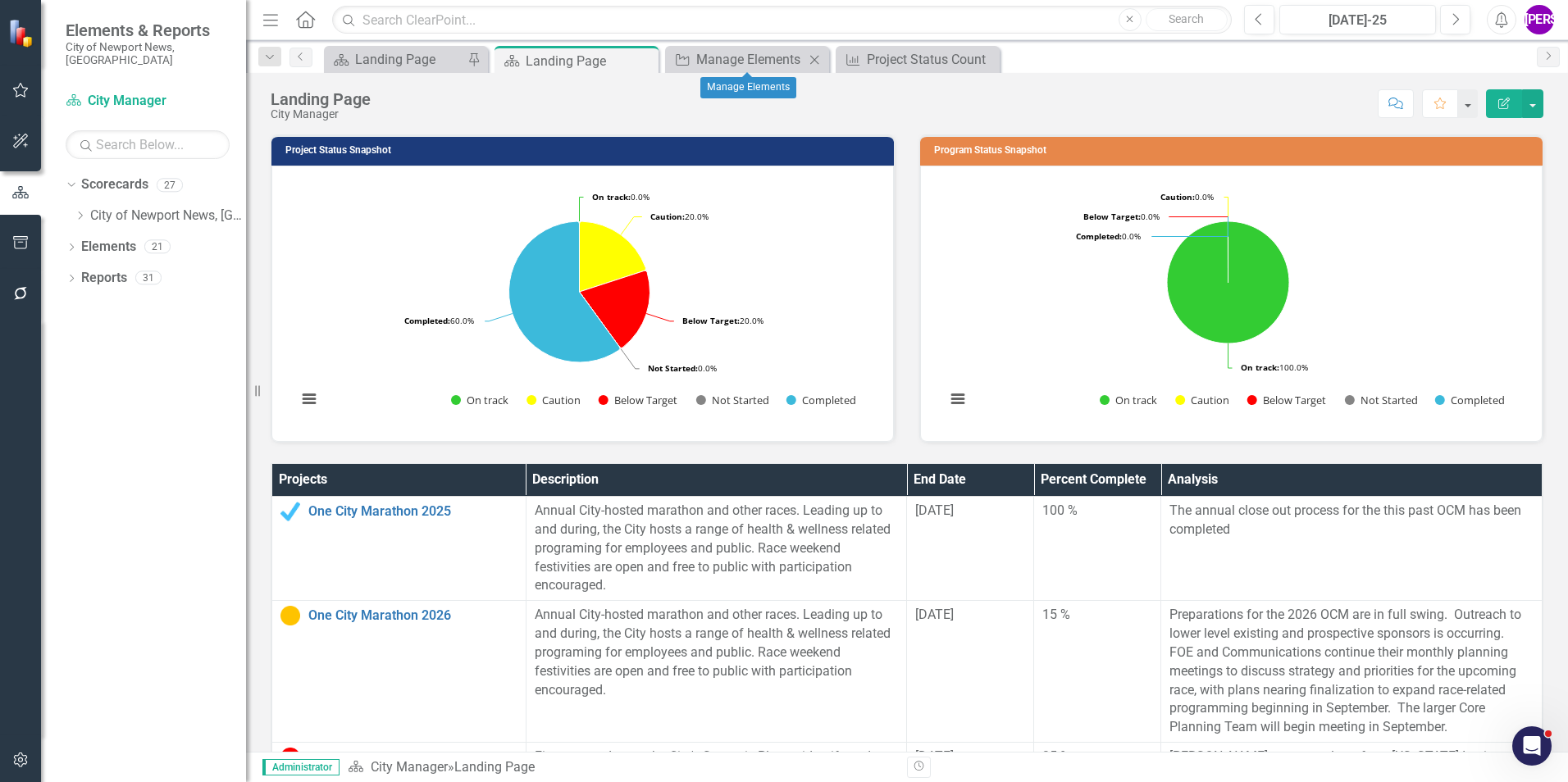
click at [806, 57] on icon "Close" at bounding box center [814, 60] width 16 height 13
click at [819, 56] on icon at bounding box center [814, 60] width 9 height 9
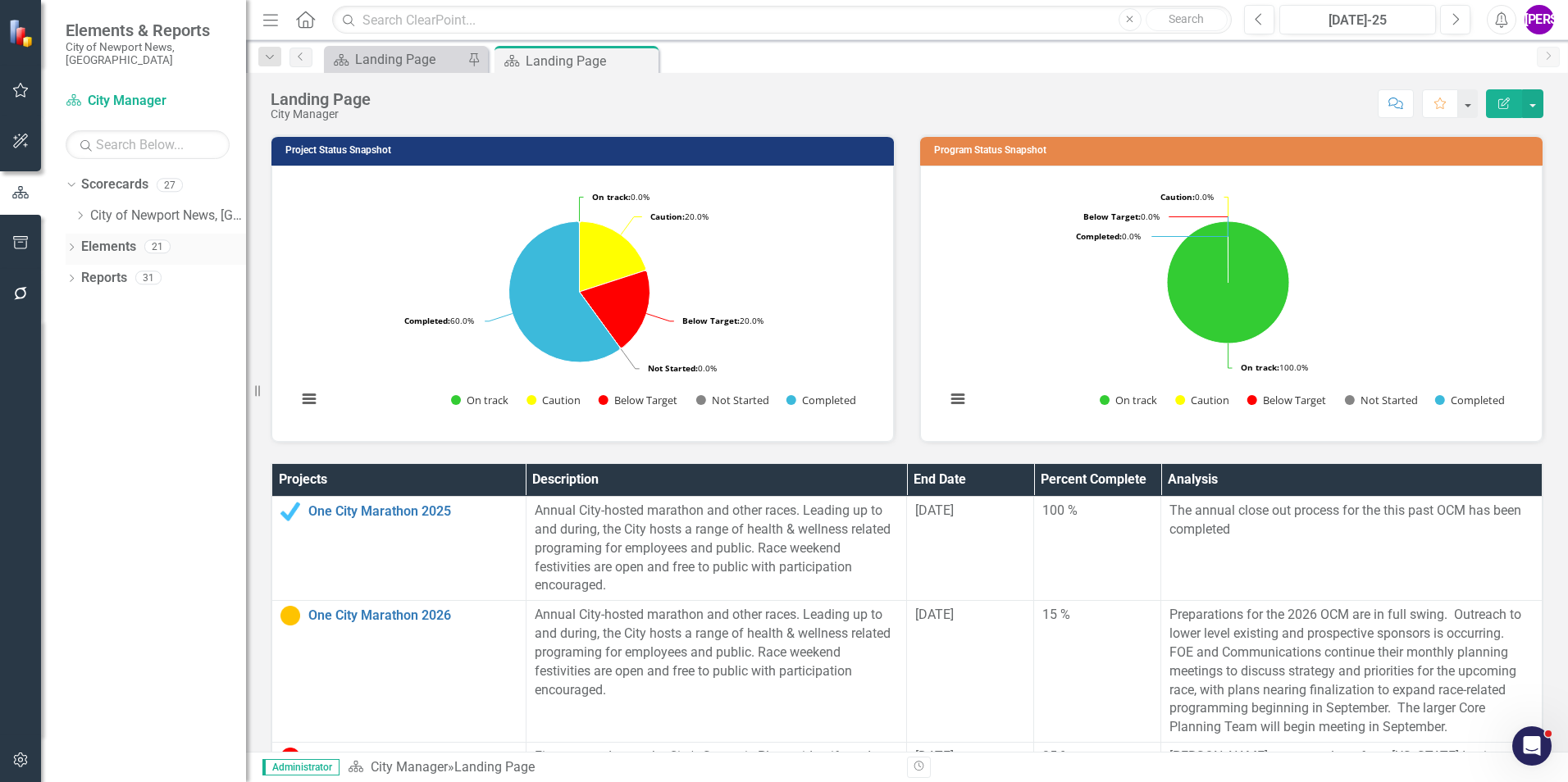
click at [109, 238] on link "Elements" at bounding box center [109, 247] width 55 height 19
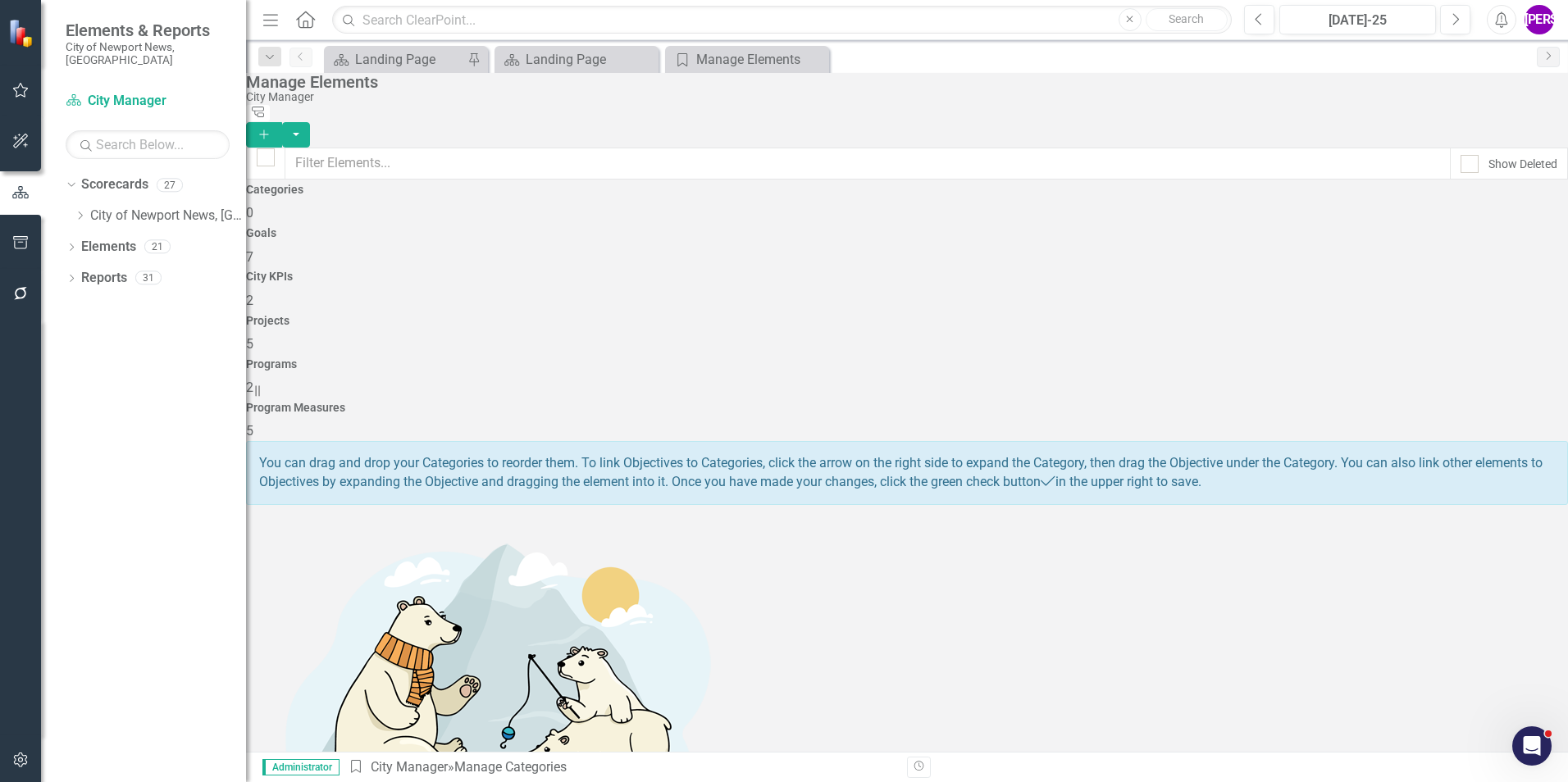
click at [1049, 315] on div "Projects 5" at bounding box center [907, 334] width 1322 height 40
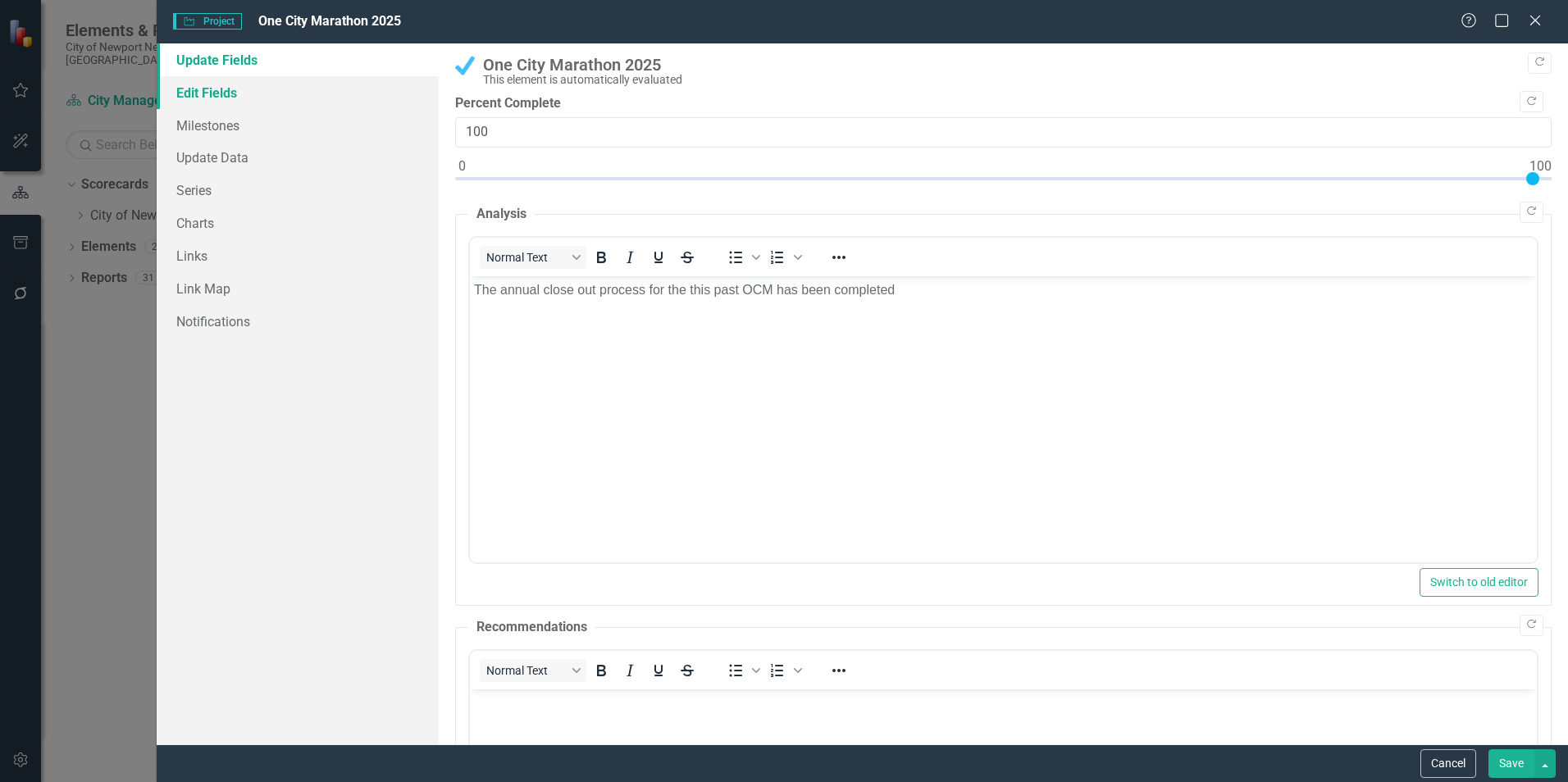
click at [235, 97] on link "Edit Fields" at bounding box center [297, 92] width 282 height 33
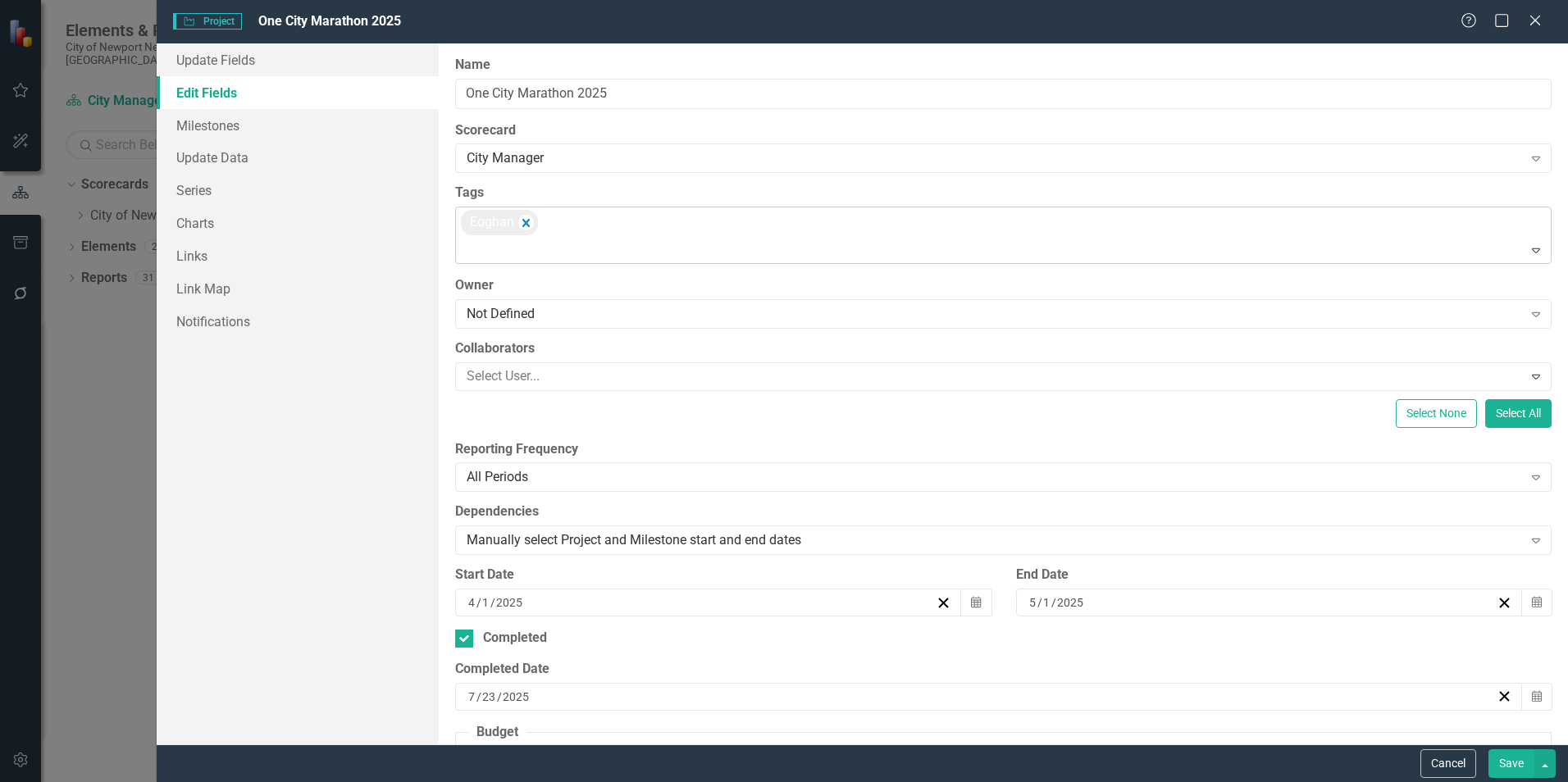
click at [590, 222] on div "Eoghan" at bounding box center [1004, 235] width 1093 height 56
click at [1506, 766] on button "Save" at bounding box center [1511, 763] width 46 height 29
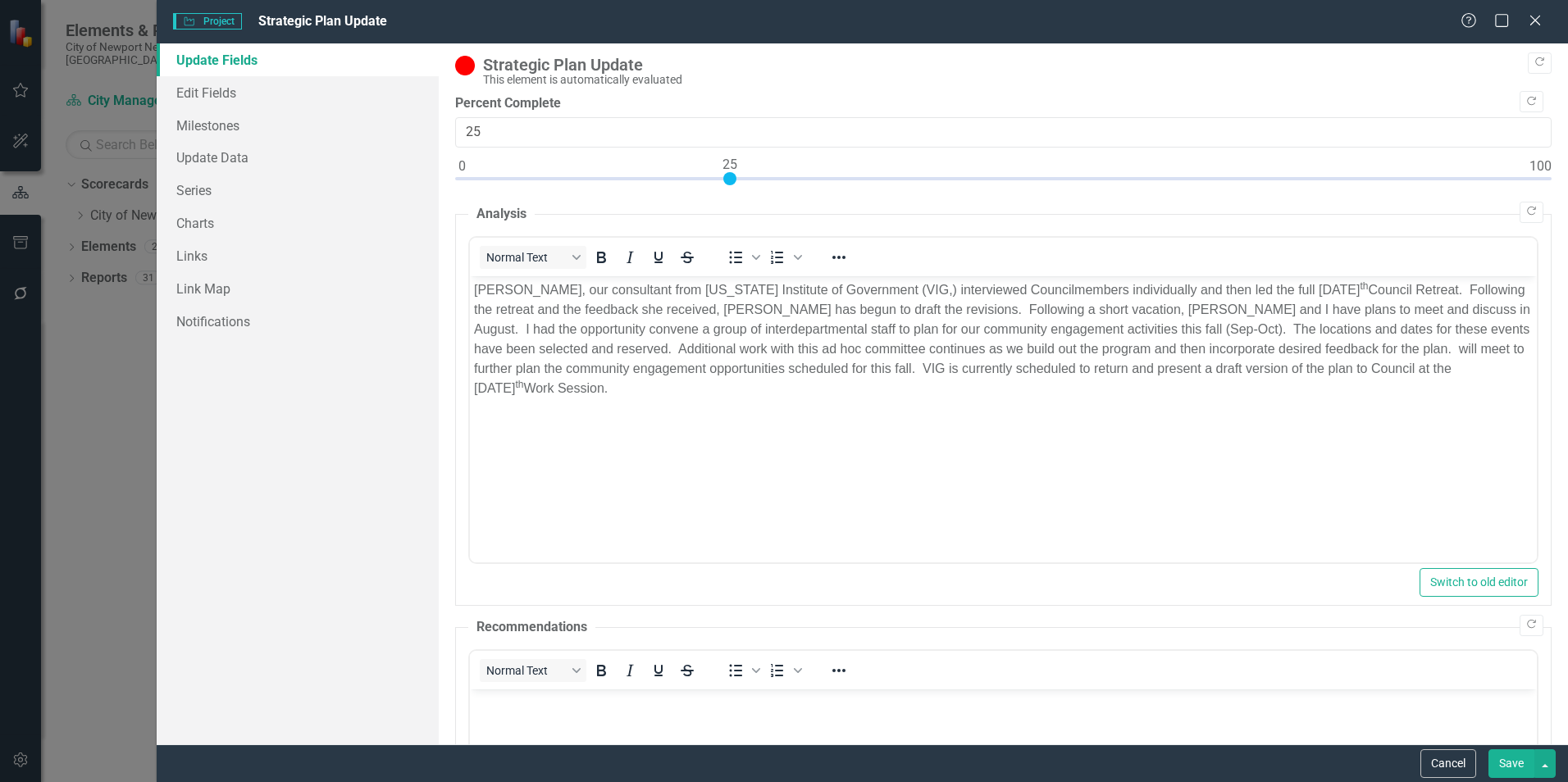
scroll to position [0, 0]
click at [197, 106] on link "Edit Fields" at bounding box center [297, 92] width 282 height 33
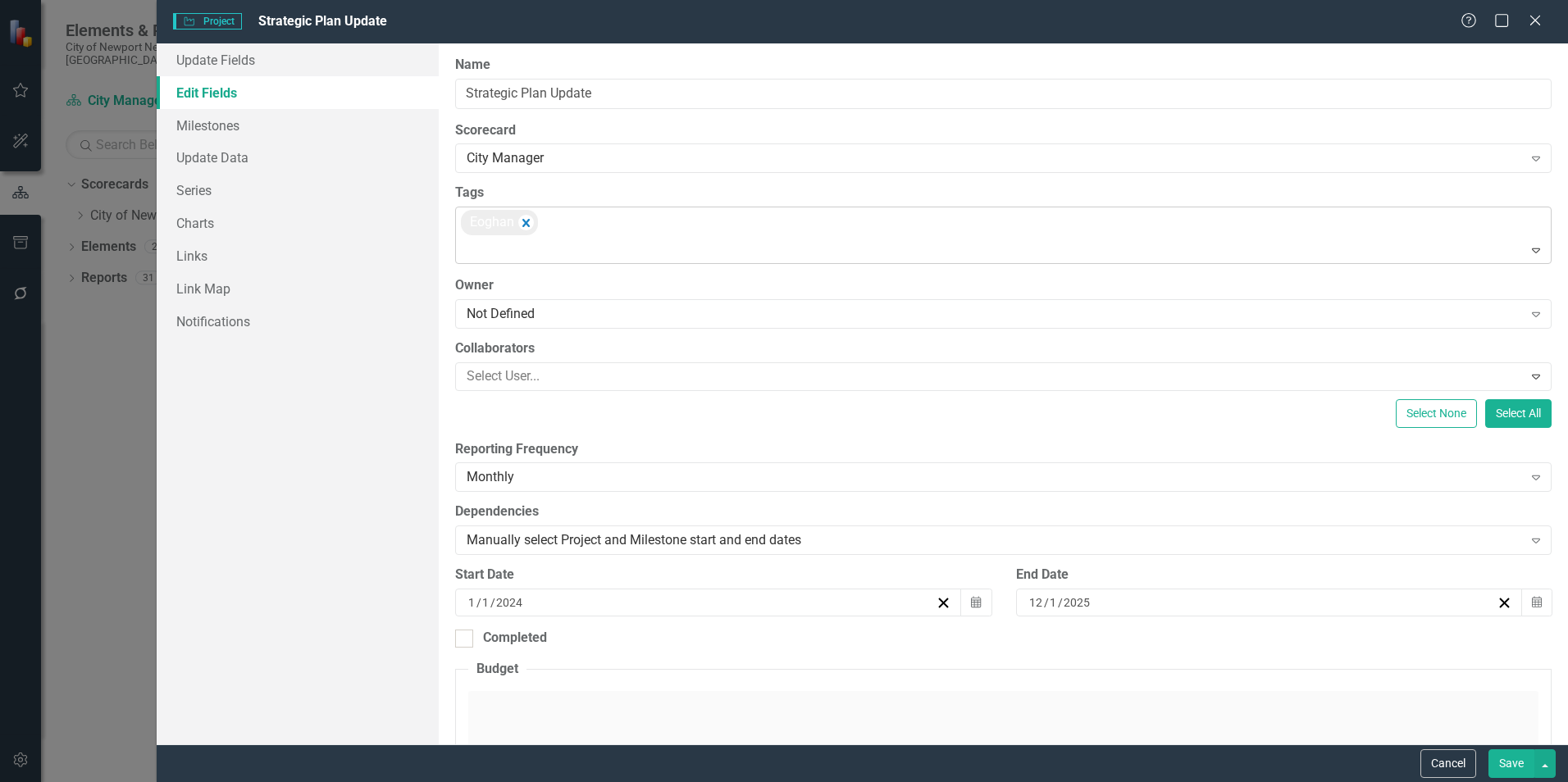
click at [631, 246] on div at bounding box center [1004, 251] width 1089 height 22
click at [1506, 765] on button "Save" at bounding box center [1511, 763] width 46 height 29
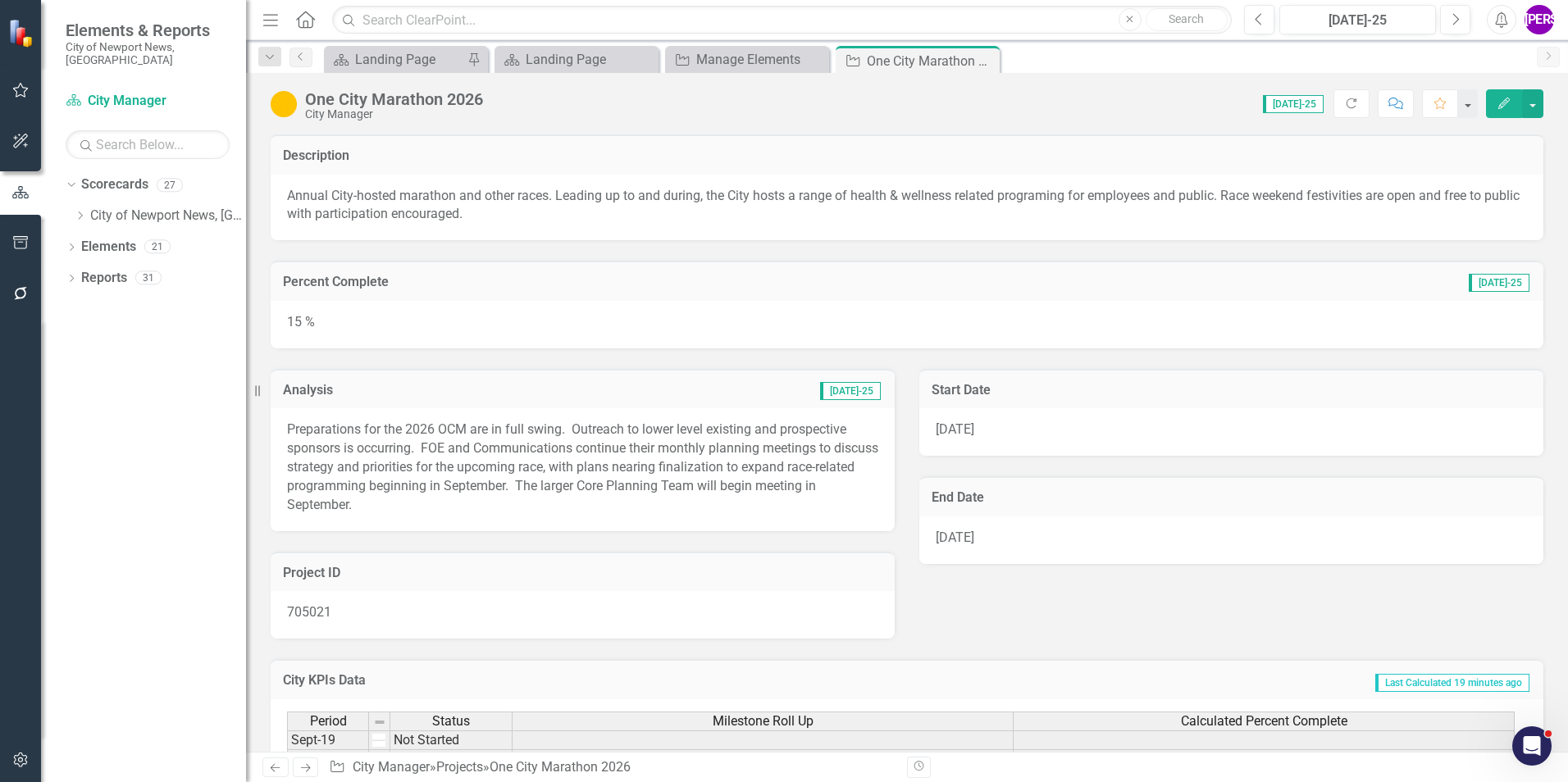
click at [1503, 92] on button "Edit" at bounding box center [1504, 103] width 36 height 29
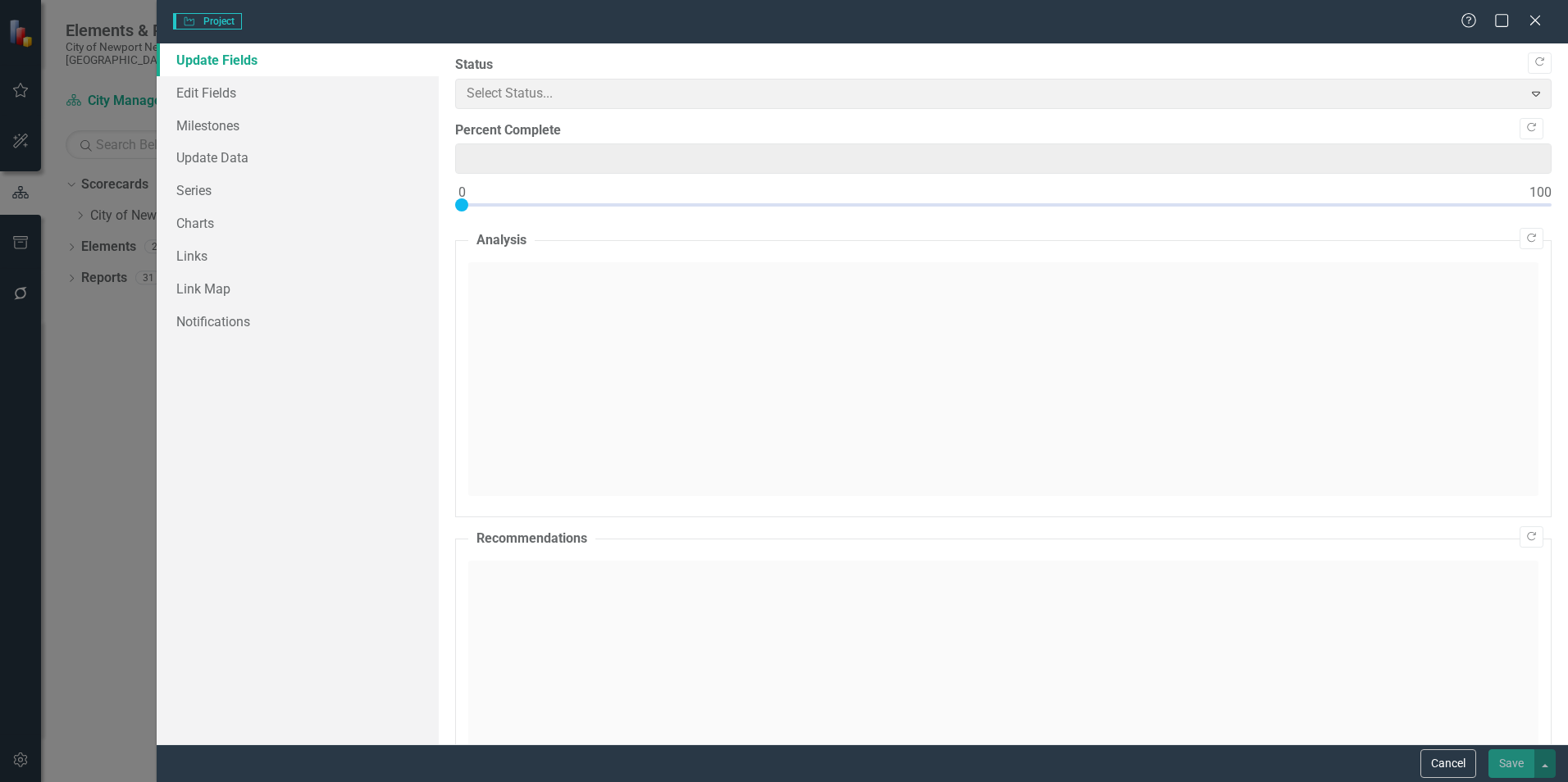
type input "15"
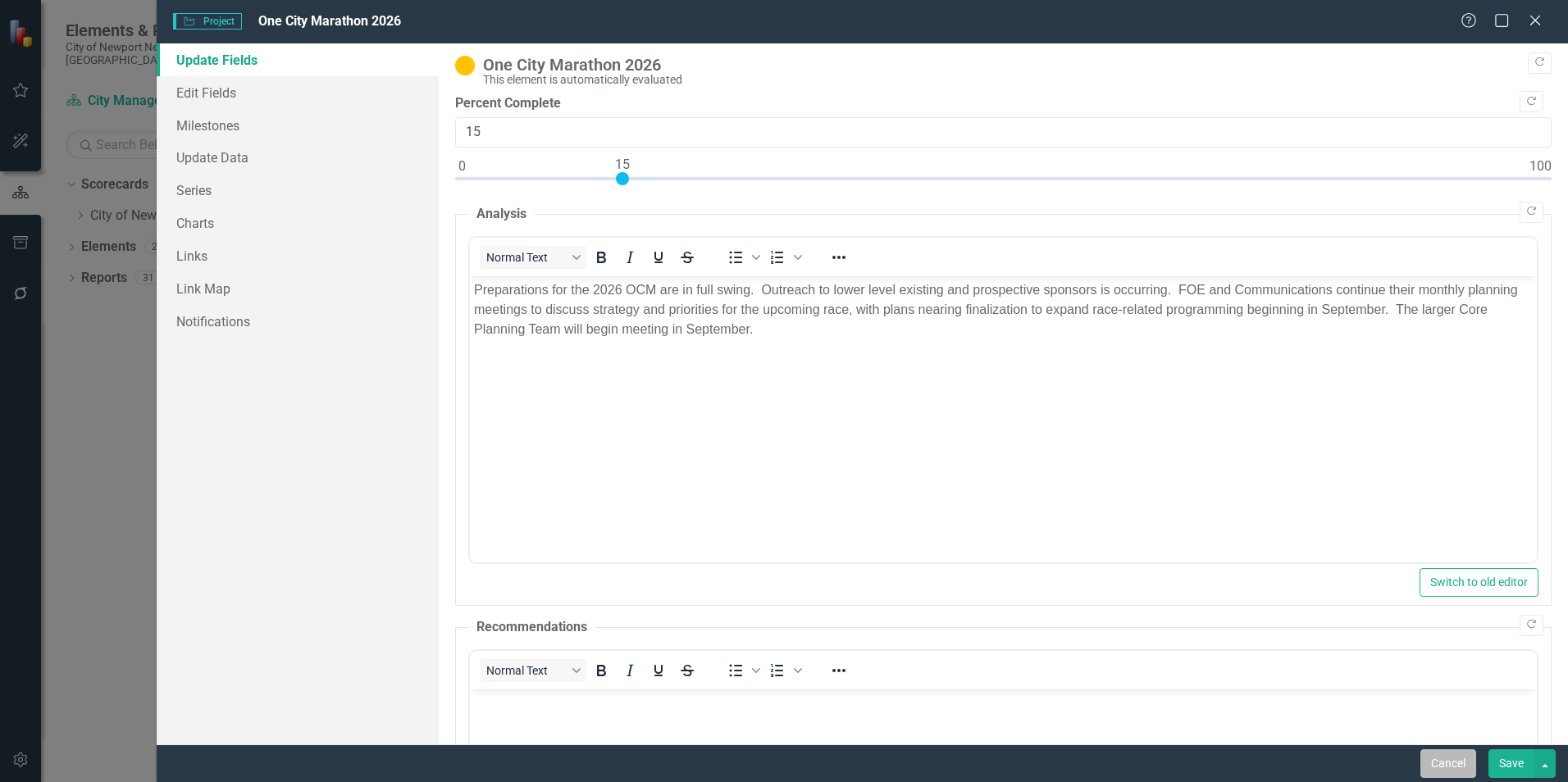
click at [1462, 766] on button "Cancel" at bounding box center [1448, 763] width 56 height 29
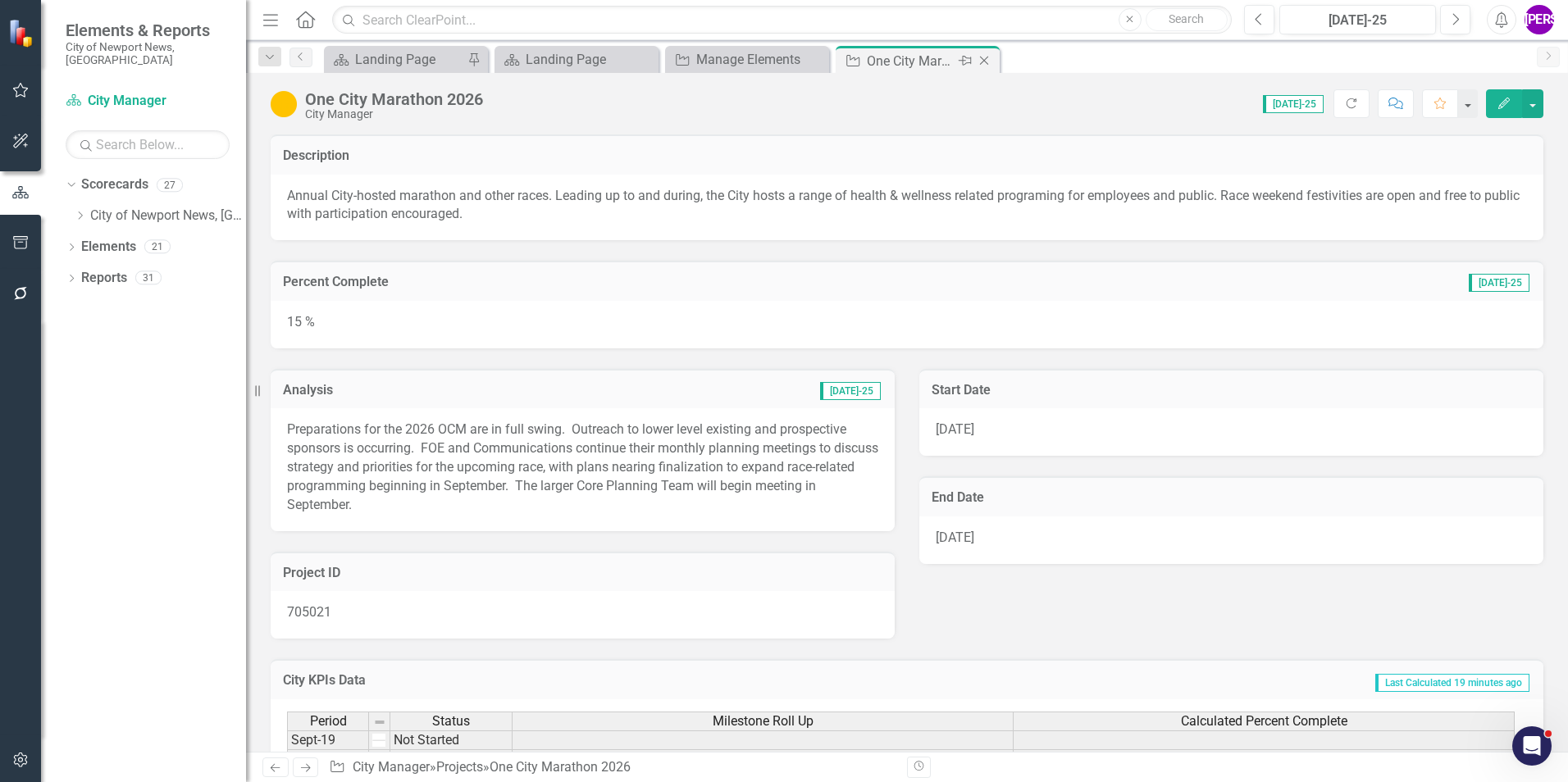
click at [985, 64] on icon "Close" at bounding box center [984, 60] width 16 height 13
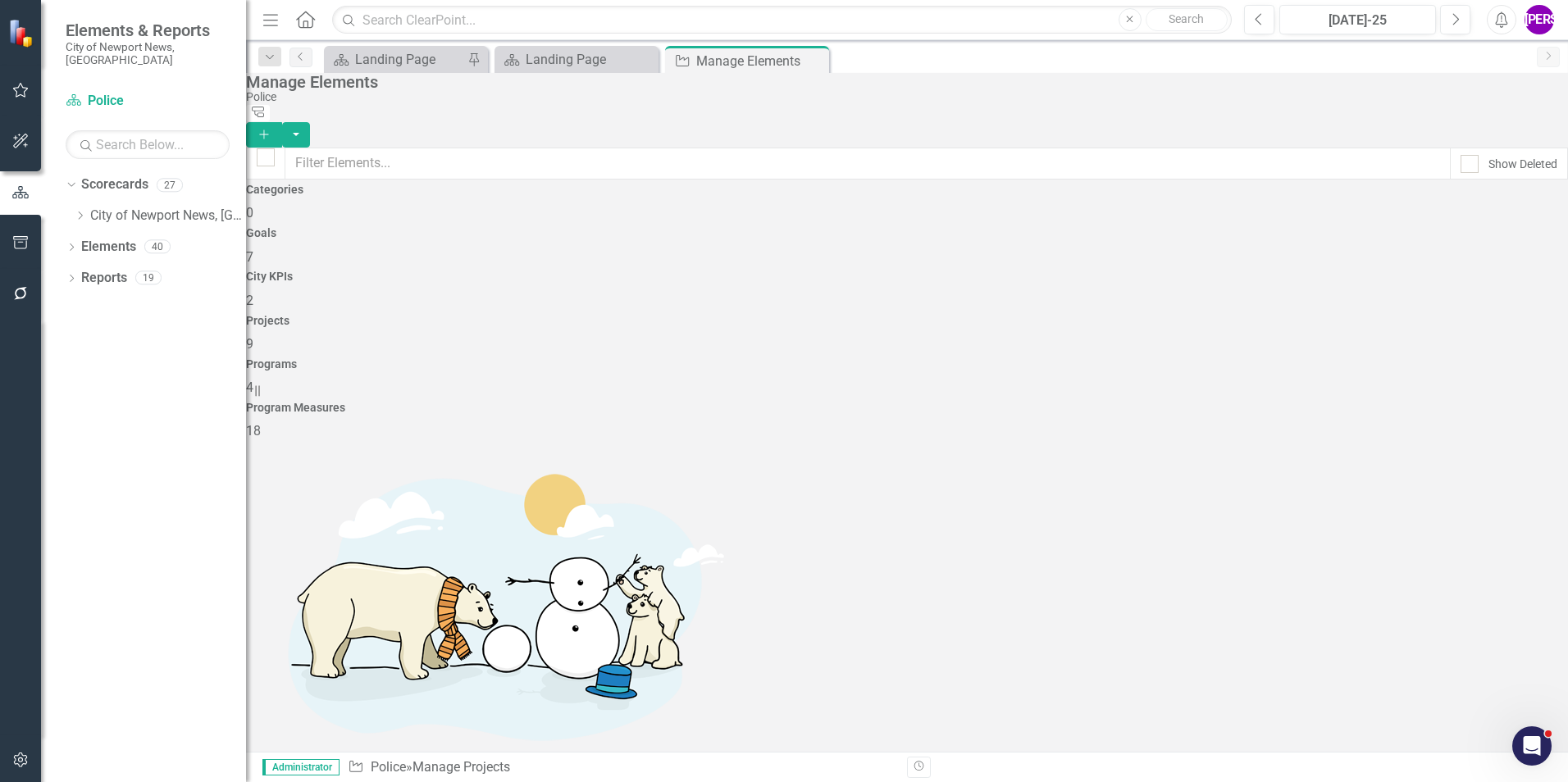
click at [0, 0] on icon "Close" at bounding box center [0, 0] width 0 height 0
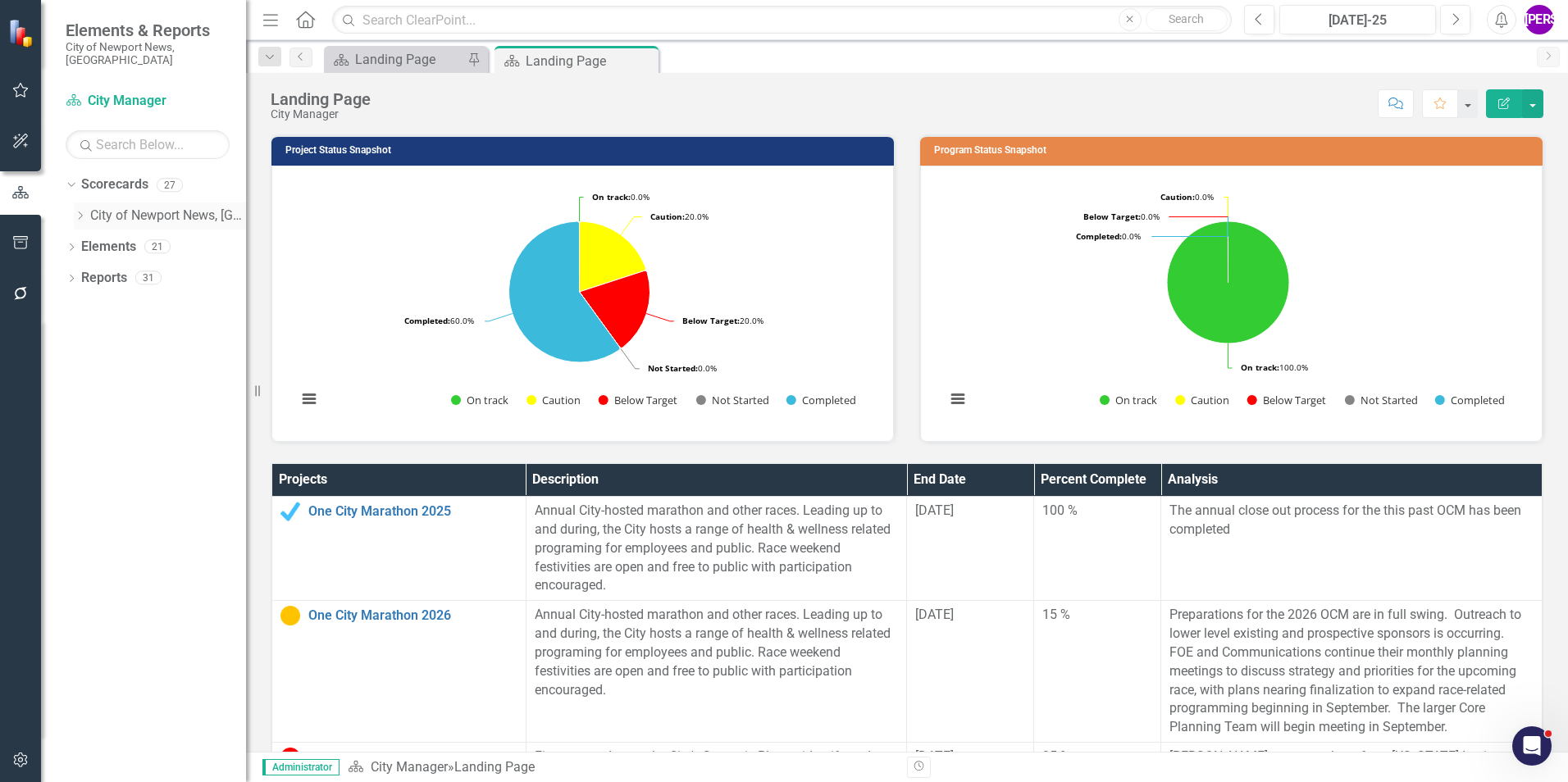
click at [100, 202] on div "Dropdown City of Newport News, VA" at bounding box center [159, 215] width 172 height 27
click at [186, 208] on link "City of Newport News, [GEOGRAPHIC_DATA]" at bounding box center [168, 216] width 156 height 19
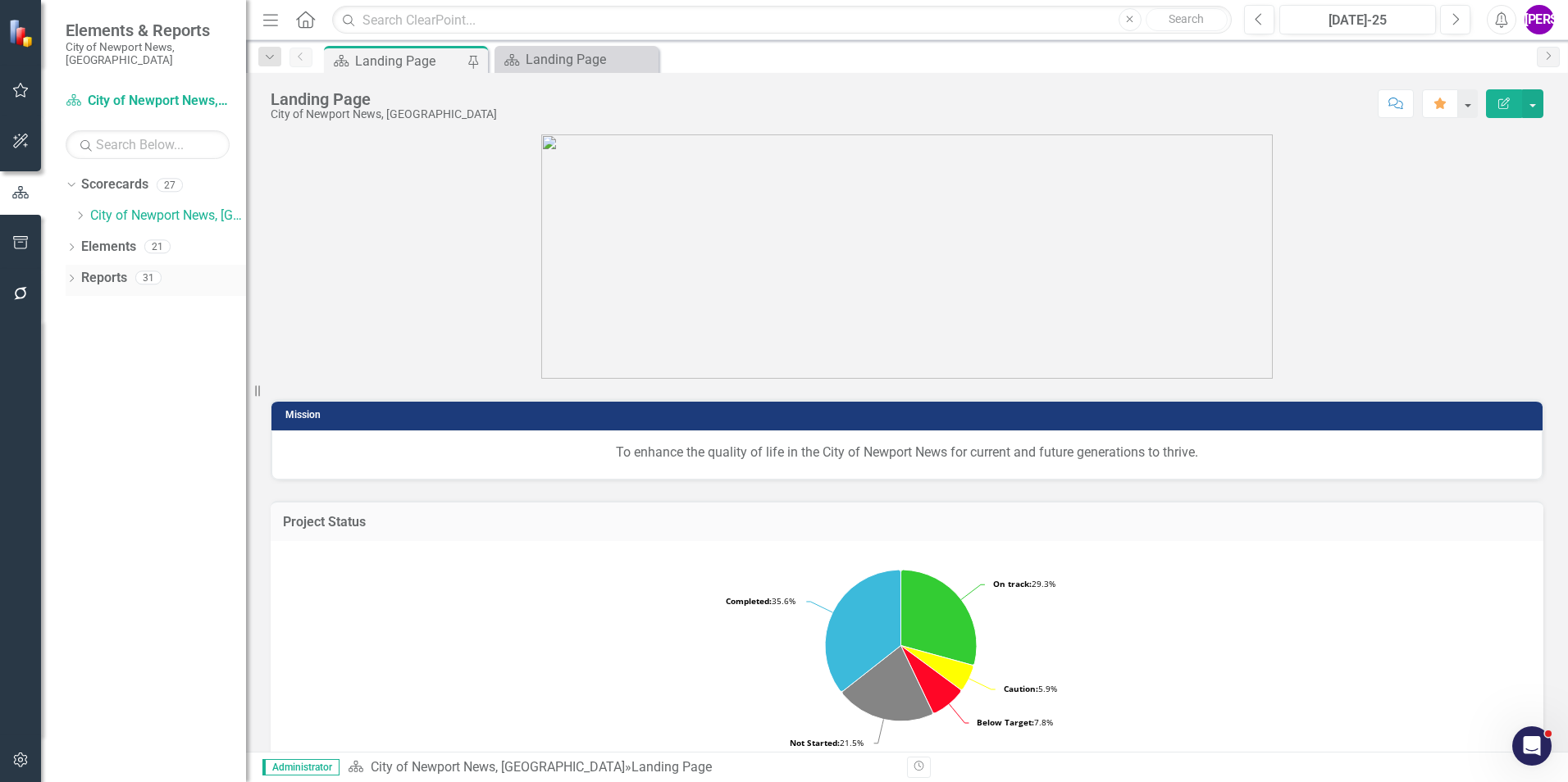
click at [128, 264] on div "Reports 31" at bounding box center [163, 280] width 165 height 31
click at [110, 269] on link "Reports" at bounding box center [104, 278] width 46 height 19
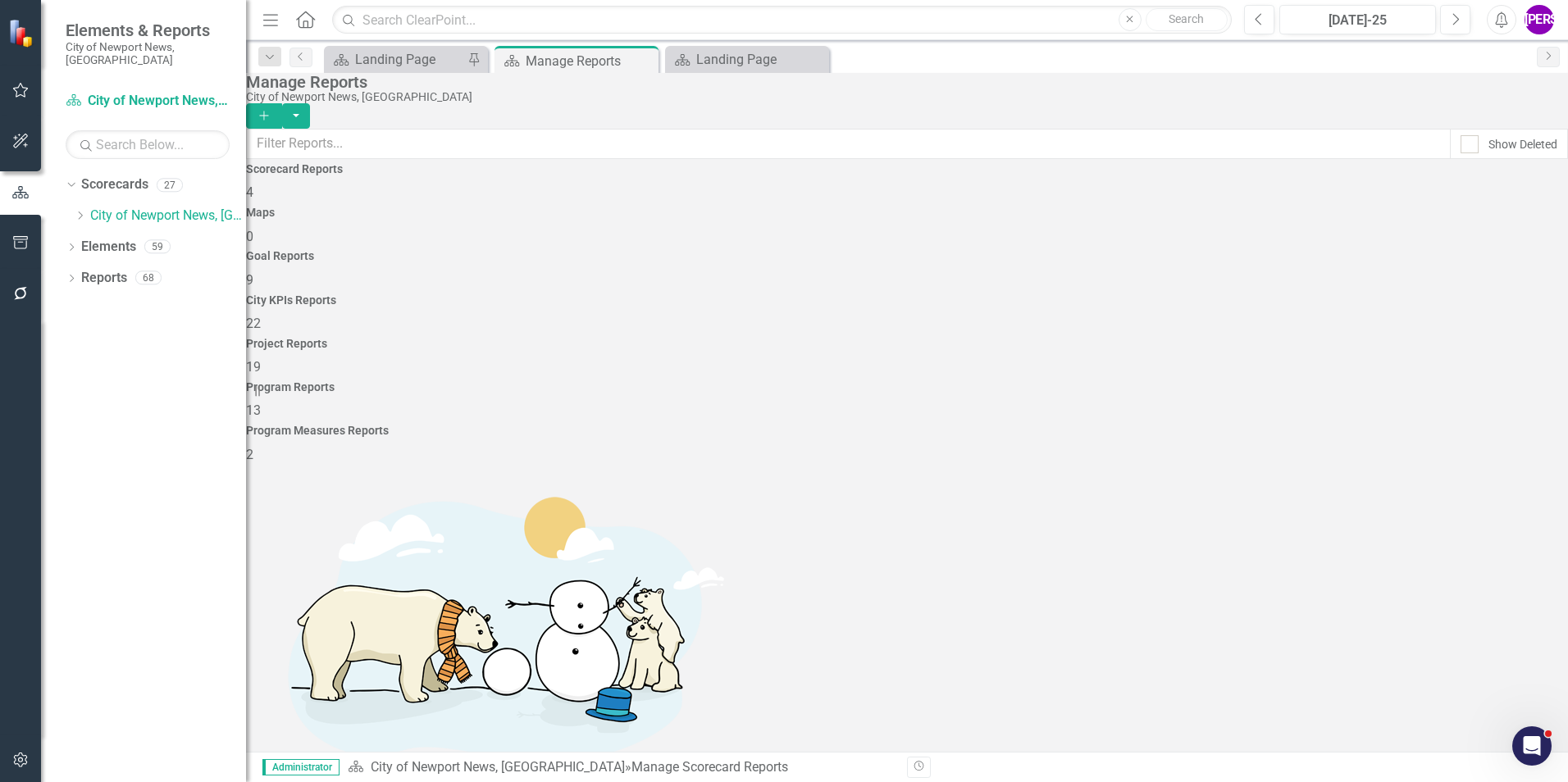
click at [1070, 338] on div "Project Reports 19" at bounding box center [907, 358] width 1322 height 40
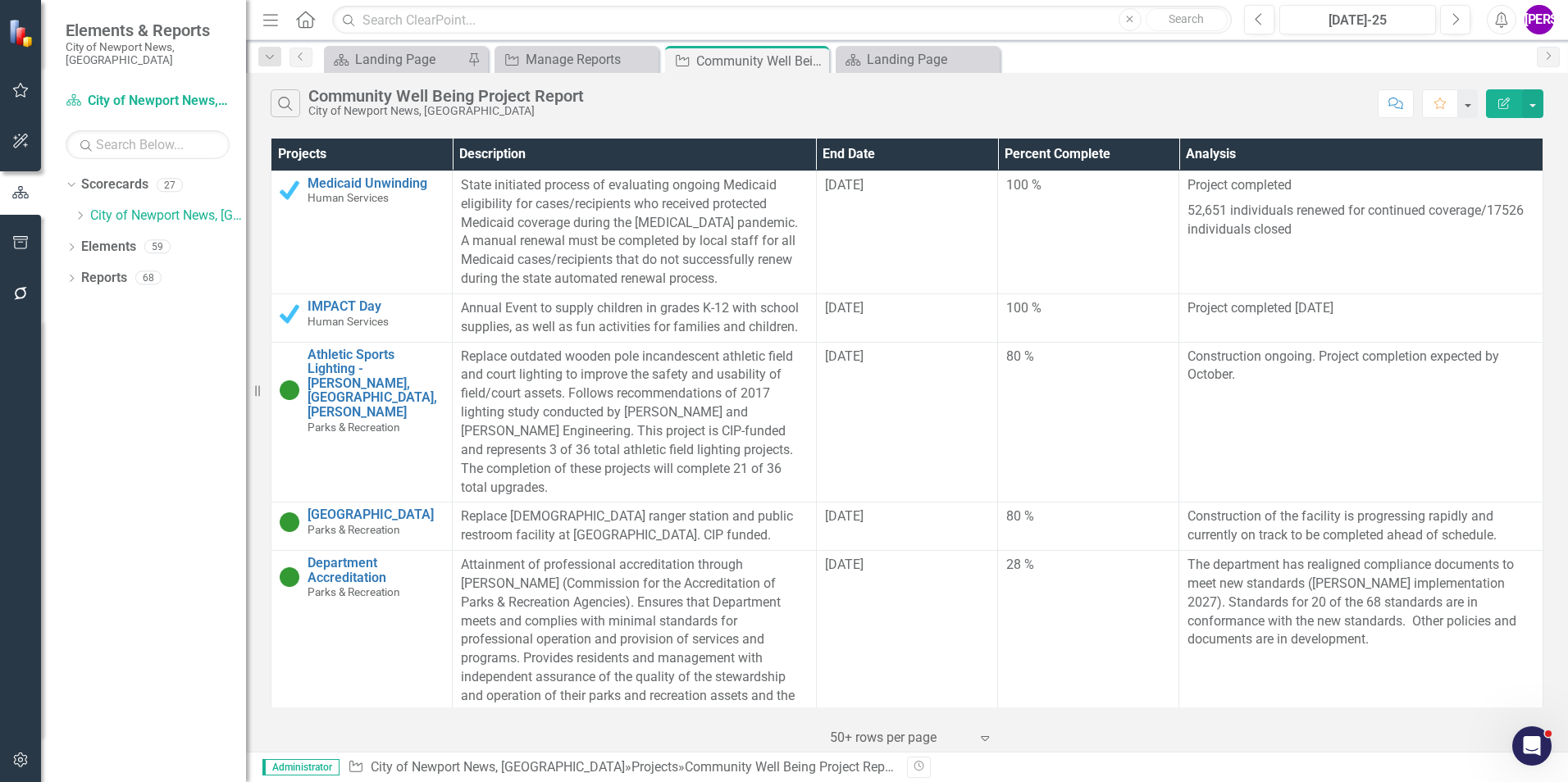
click at [1501, 104] on icon "Edit Report" at bounding box center [1503, 103] width 15 height 11
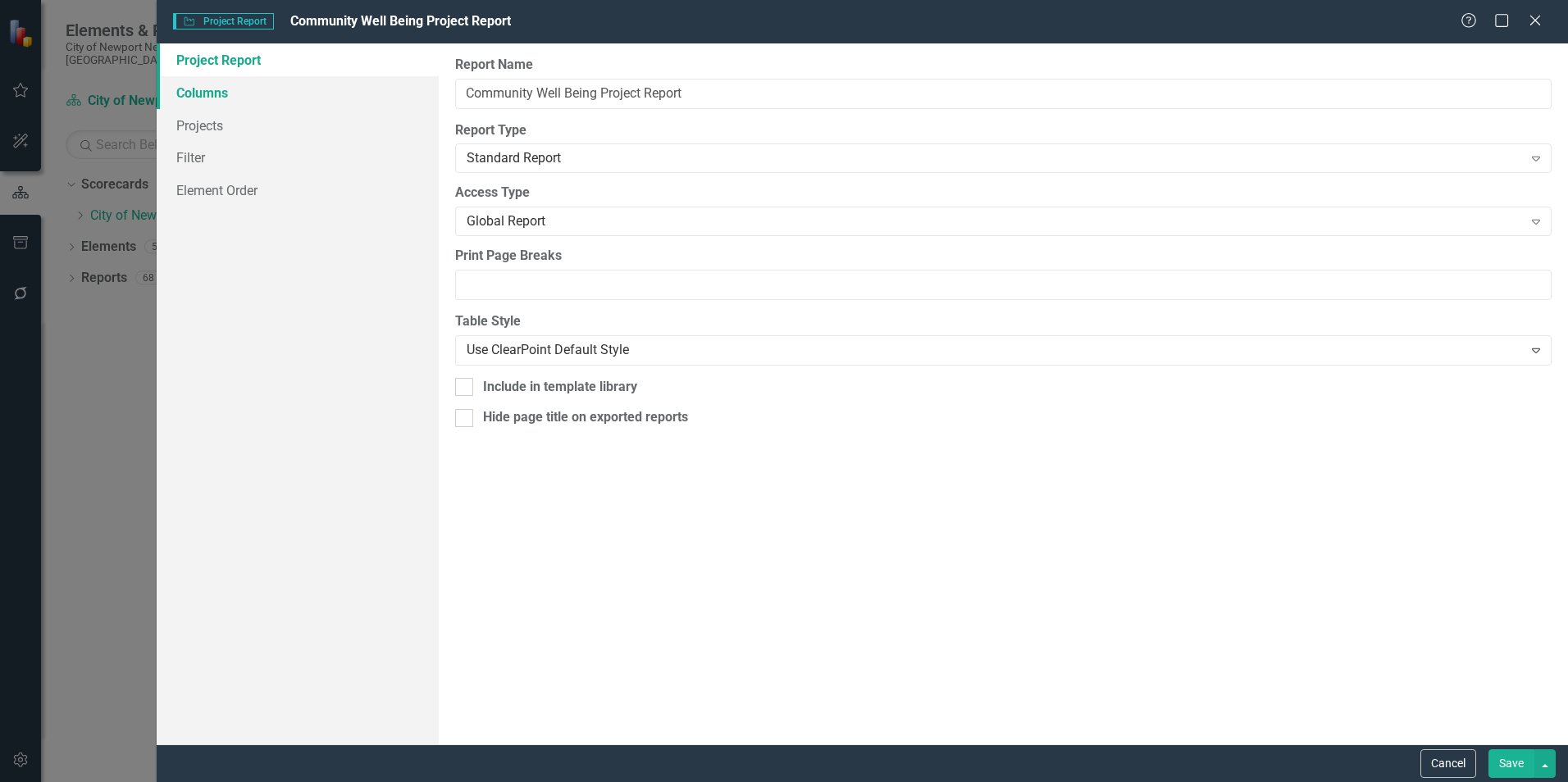
click at [216, 102] on link "Columns" at bounding box center [297, 92] width 282 height 33
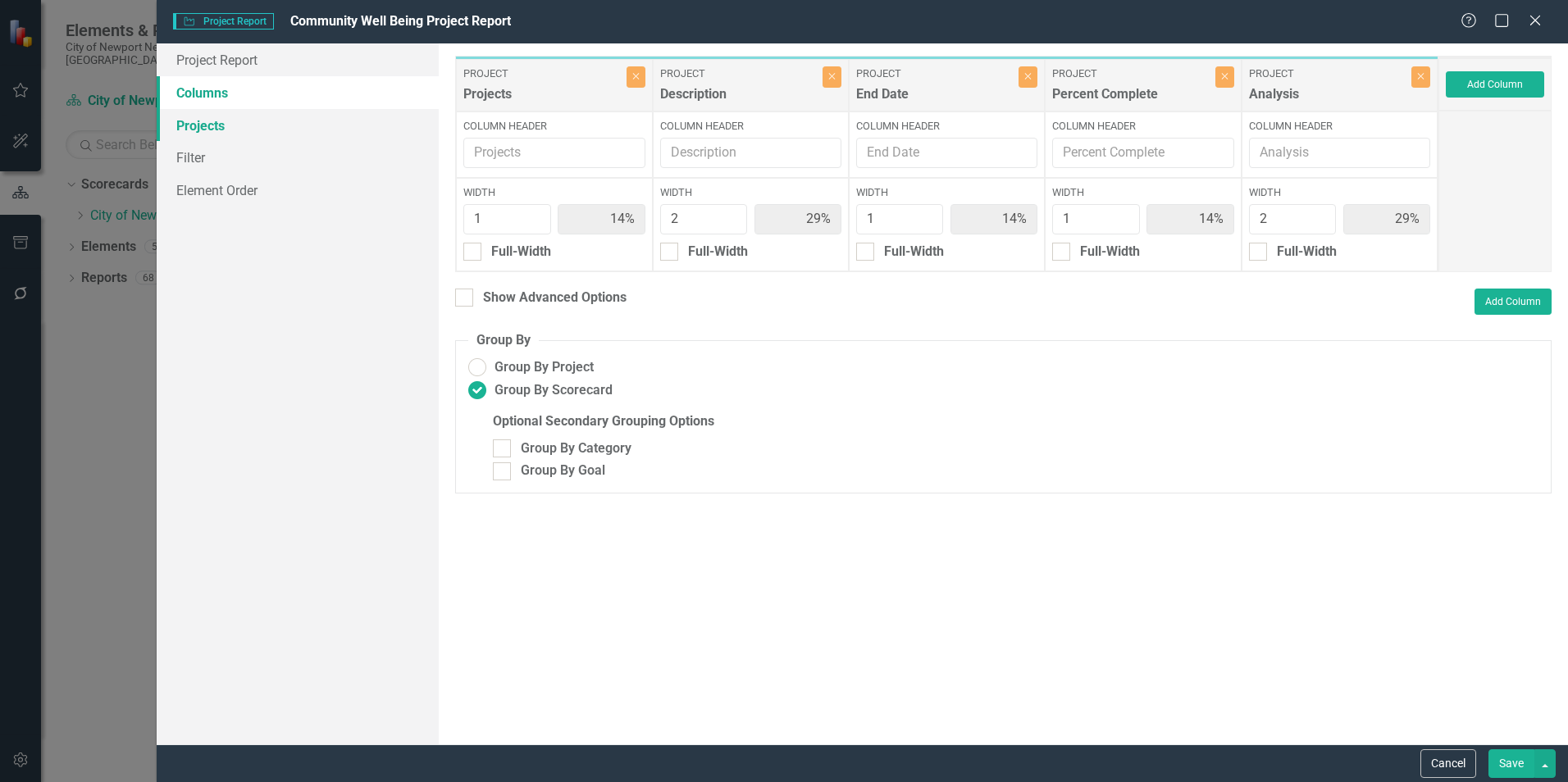
click at [233, 124] on link "Projects" at bounding box center [297, 125] width 282 height 33
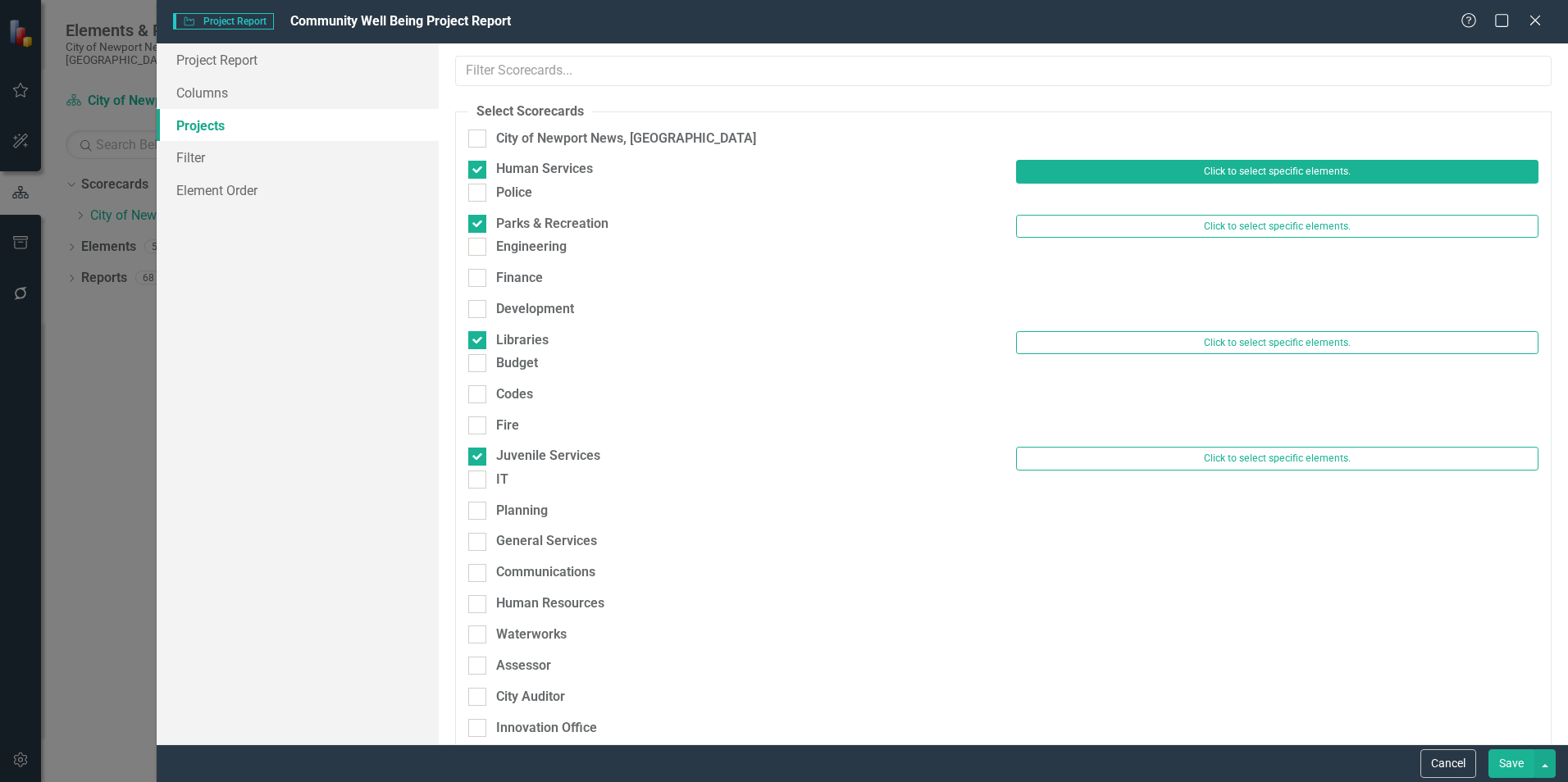
click at [1081, 183] on button "Click to select specific elements." at bounding box center [1277, 171] width 522 height 23
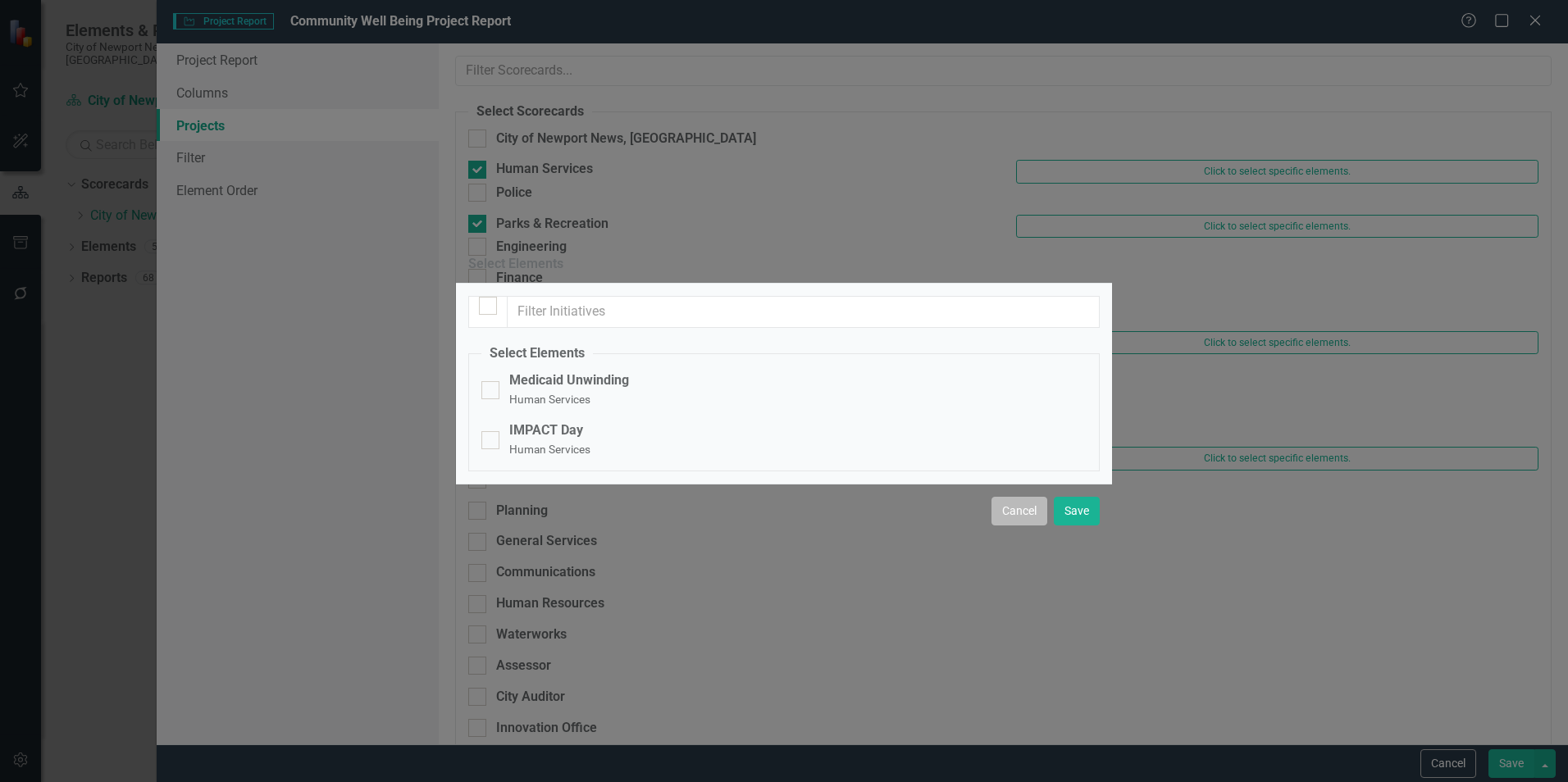
click at [1042, 525] on button "Cancel" at bounding box center [1019, 511] width 56 height 29
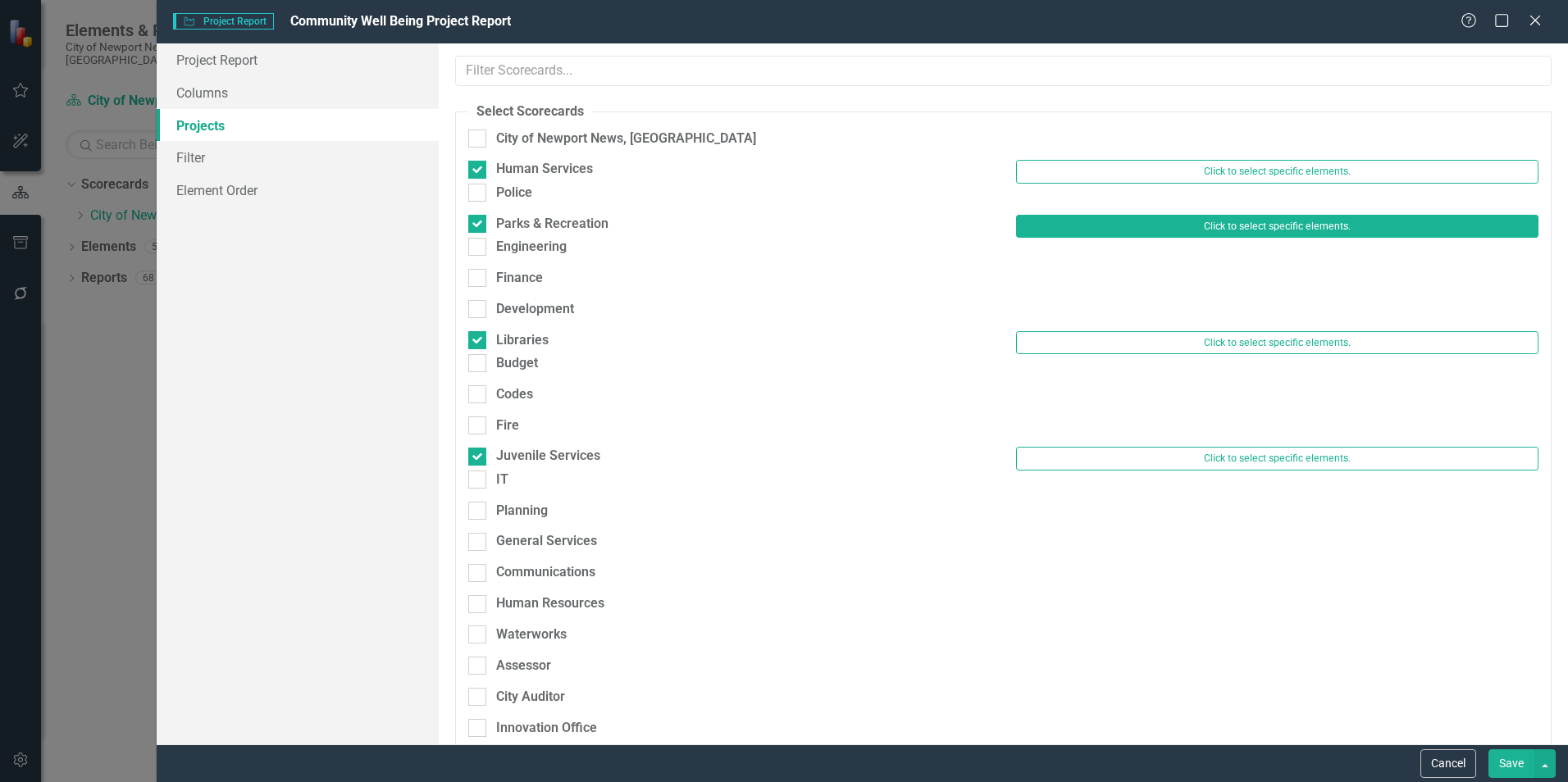
click at [1113, 238] on button "Click to select specific elements." at bounding box center [1277, 226] width 522 height 23
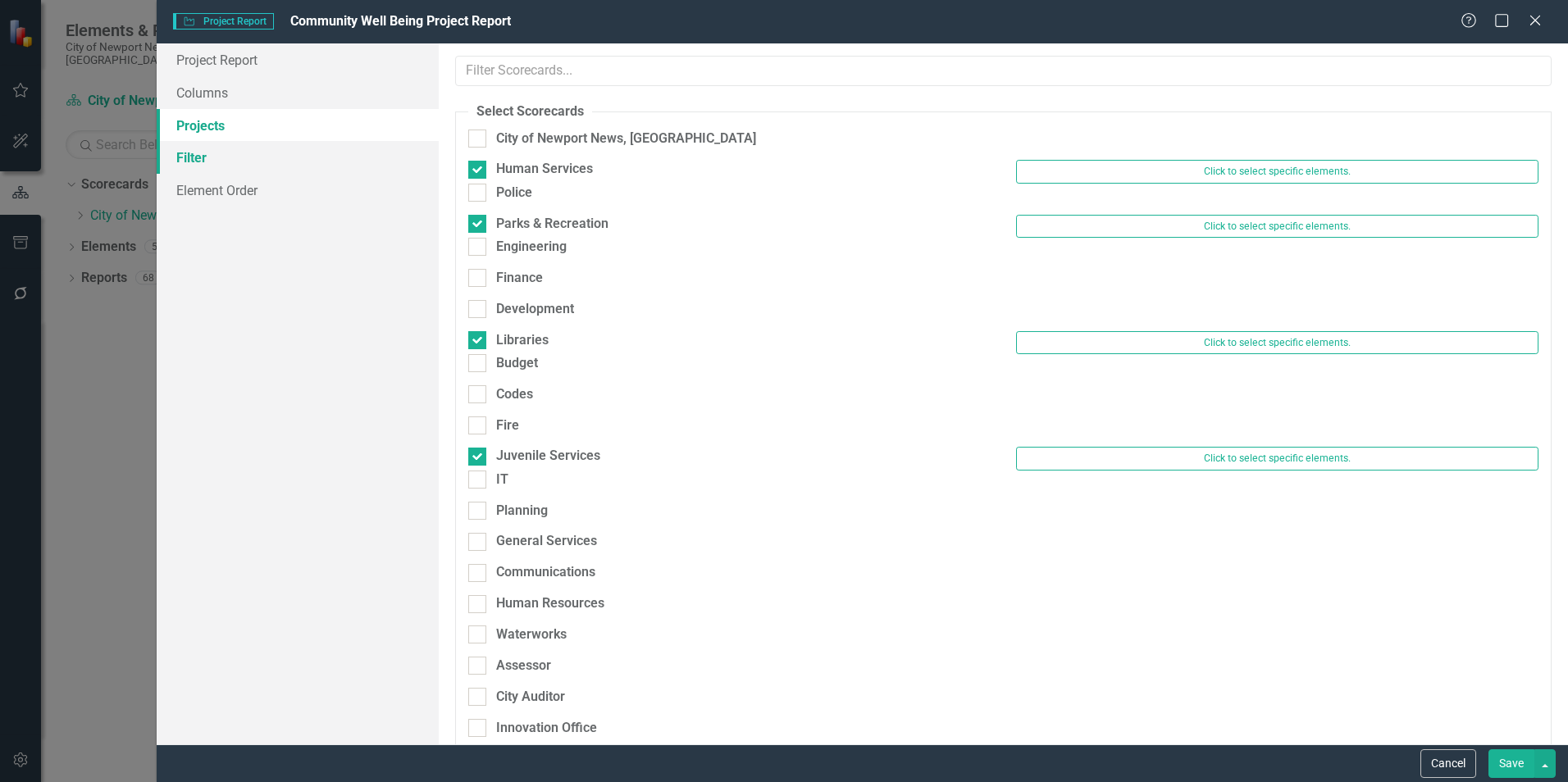
click at [248, 146] on link "Filter" at bounding box center [297, 157] width 282 height 33
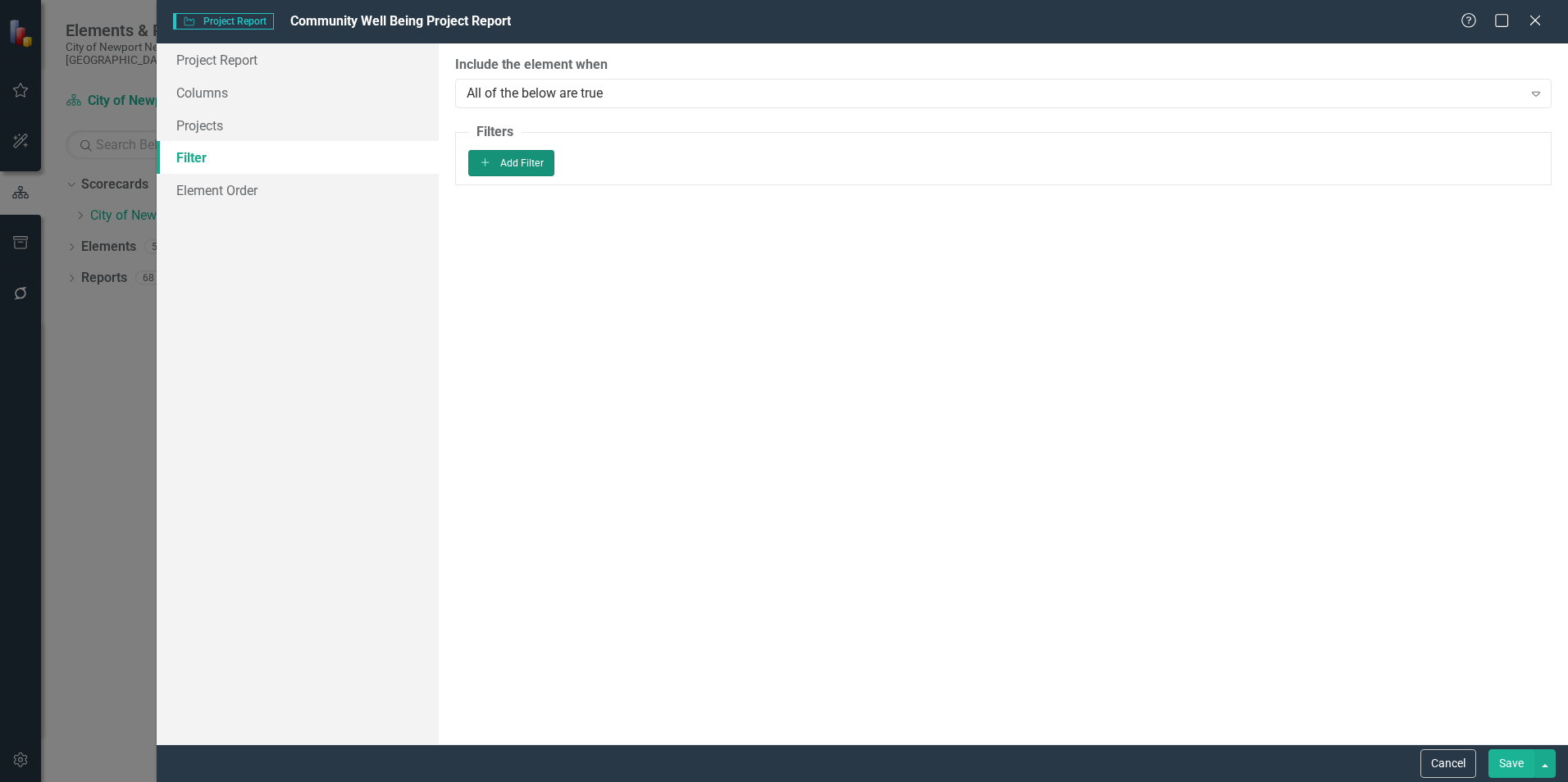
click at [554, 176] on button "Add Add Filter" at bounding box center [512, 163] width 86 height 26
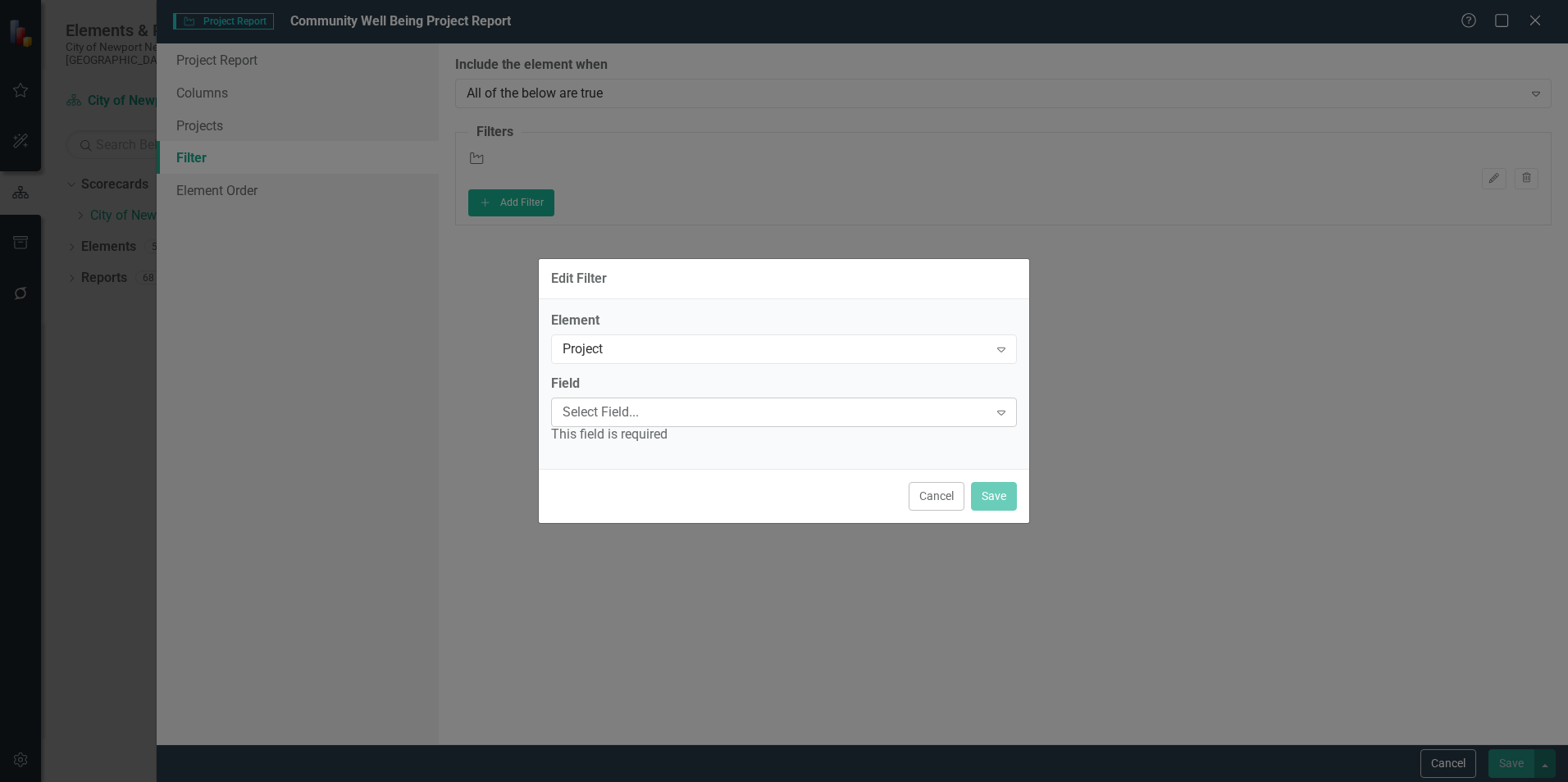
click at [888, 408] on div "Select Field..." at bounding box center [775, 412] width 425 height 19
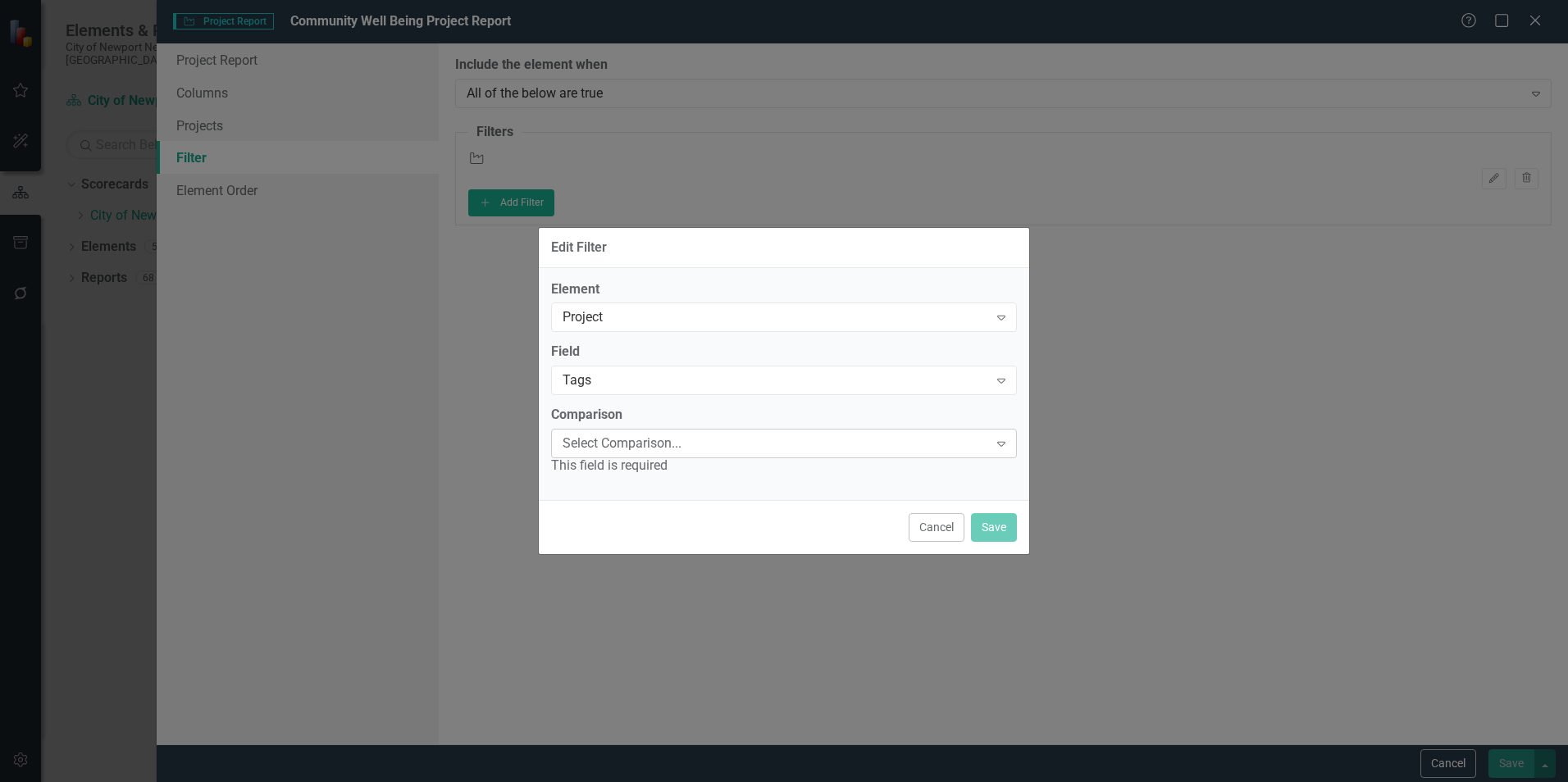
click at [896, 455] on div "Select Comparison... Expand" at bounding box center [784, 443] width 466 height 29
click at [703, 781] on div "Contains" at bounding box center [787, 796] width 1542 height 19
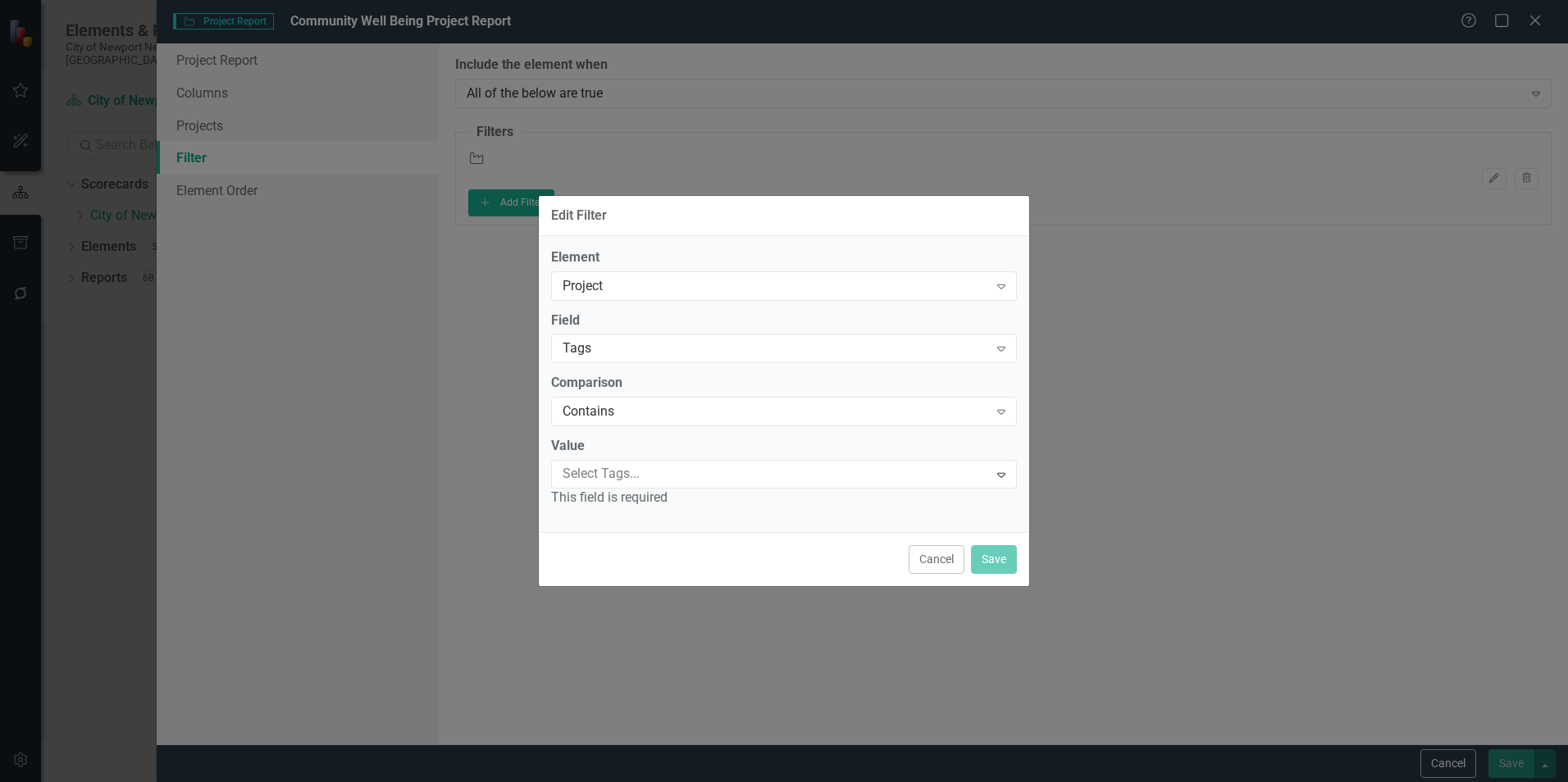
click at [732, 482] on div at bounding box center [772, 474] width 432 height 22
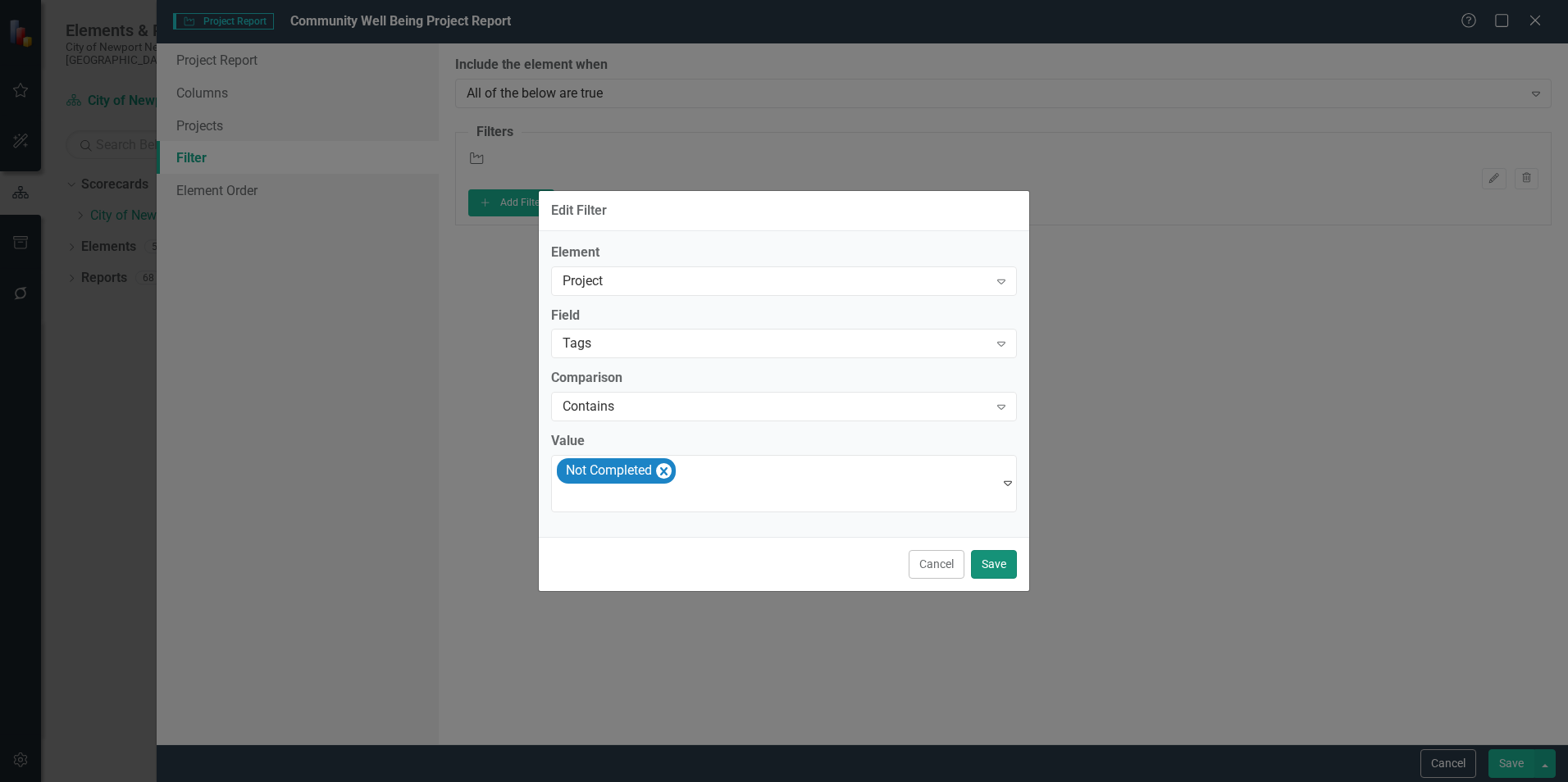
click at [1002, 565] on button "Save" at bounding box center [993, 564] width 46 height 29
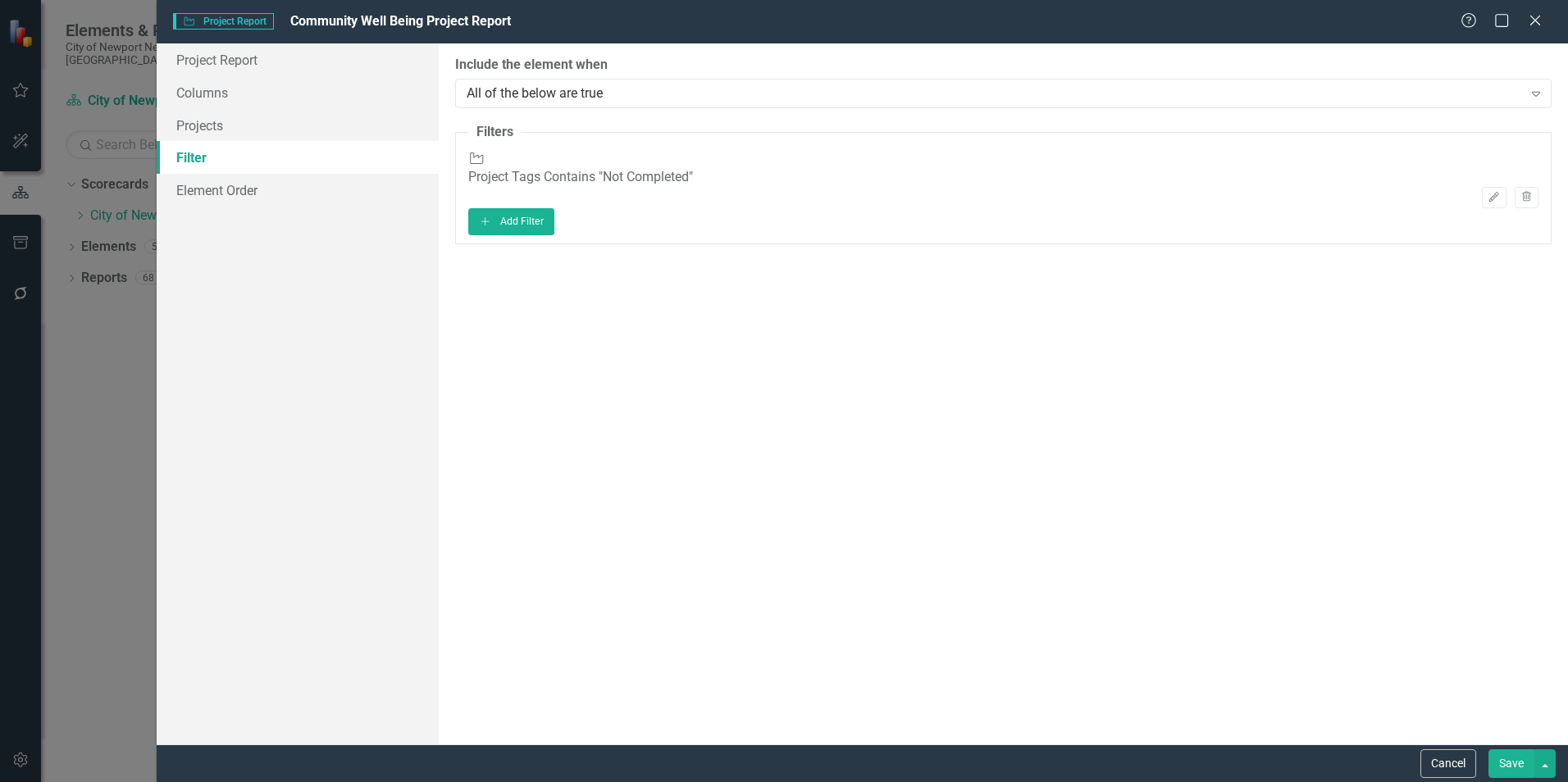
click at [1495, 758] on button "Save" at bounding box center [1511, 763] width 46 height 29
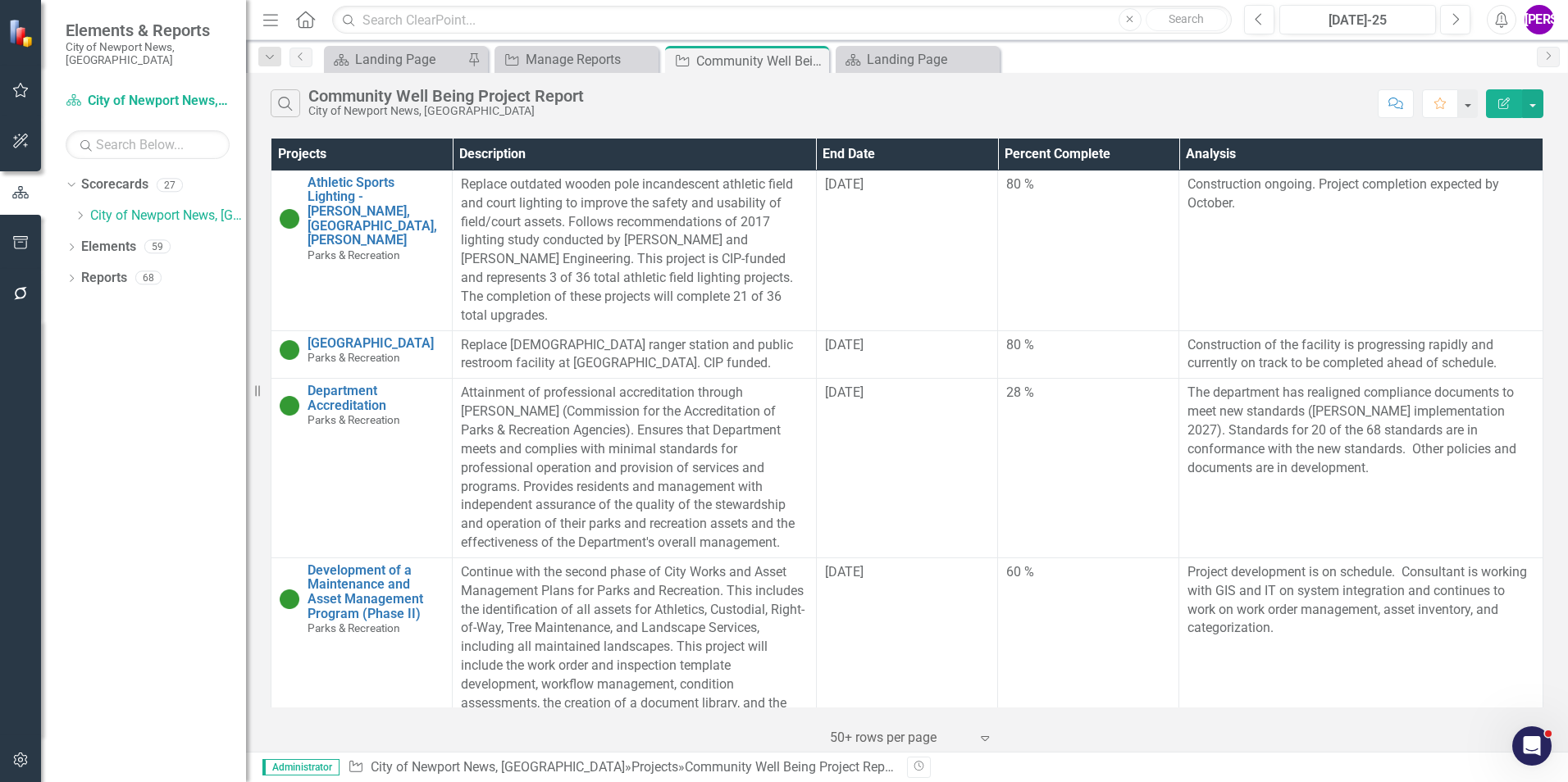
scroll to position [0, 0]
click at [814, 65] on icon "Close" at bounding box center [813, 60] width 16 height 13
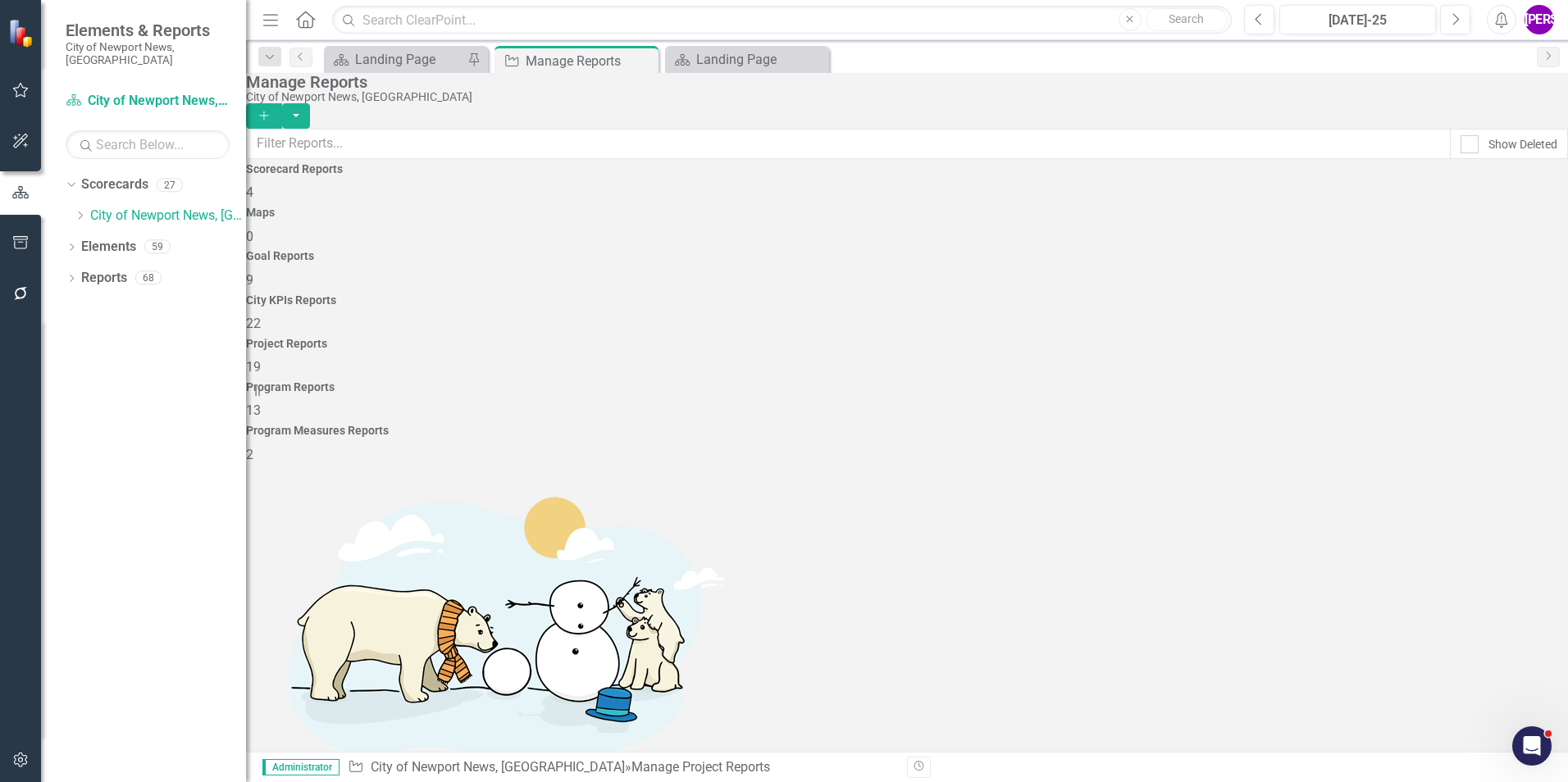
scroll to position [164, 0]
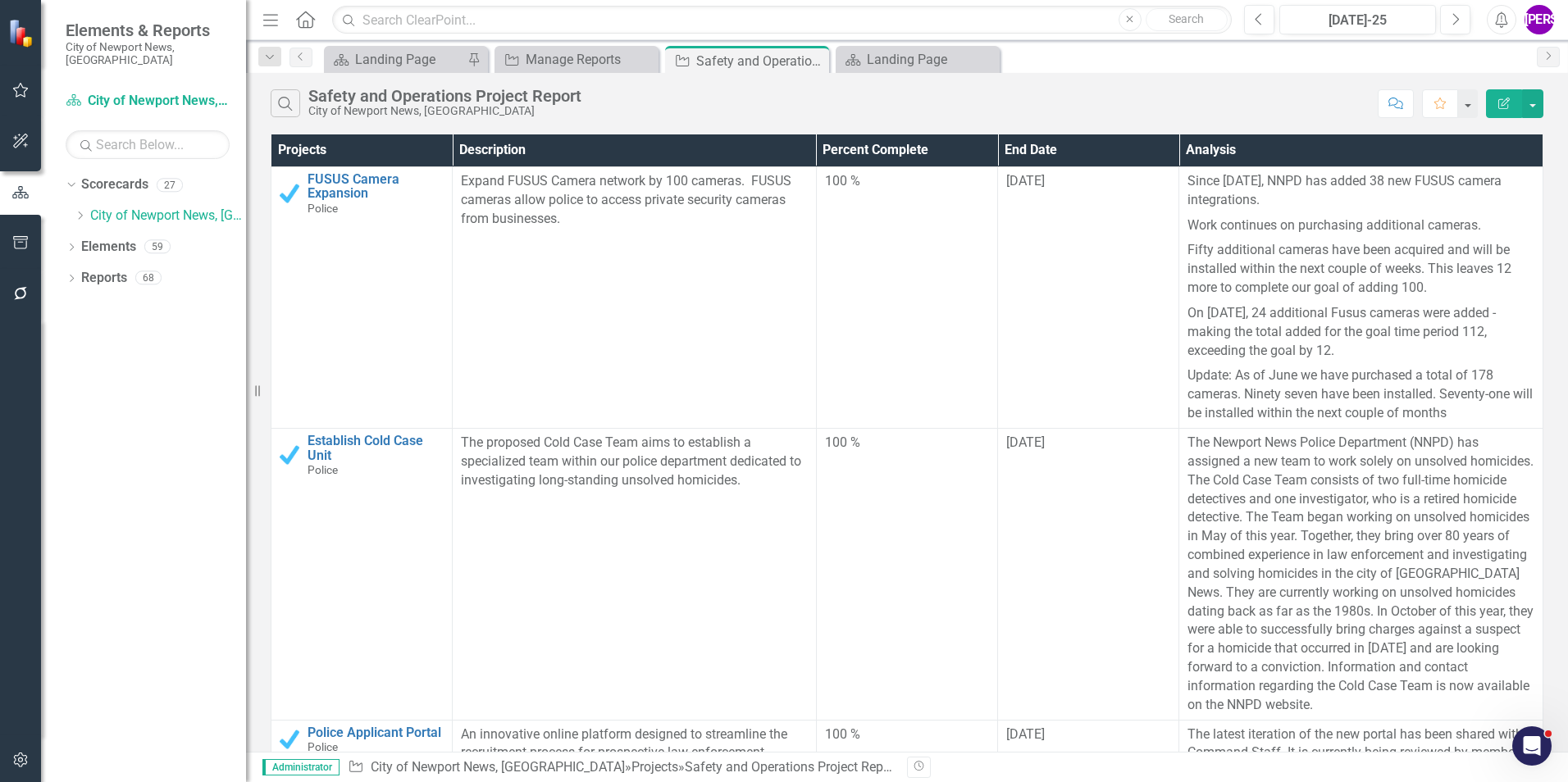
click at [1502, 113] on button "Edit Report" at bounding box center [1504, 103] width 36 height 29
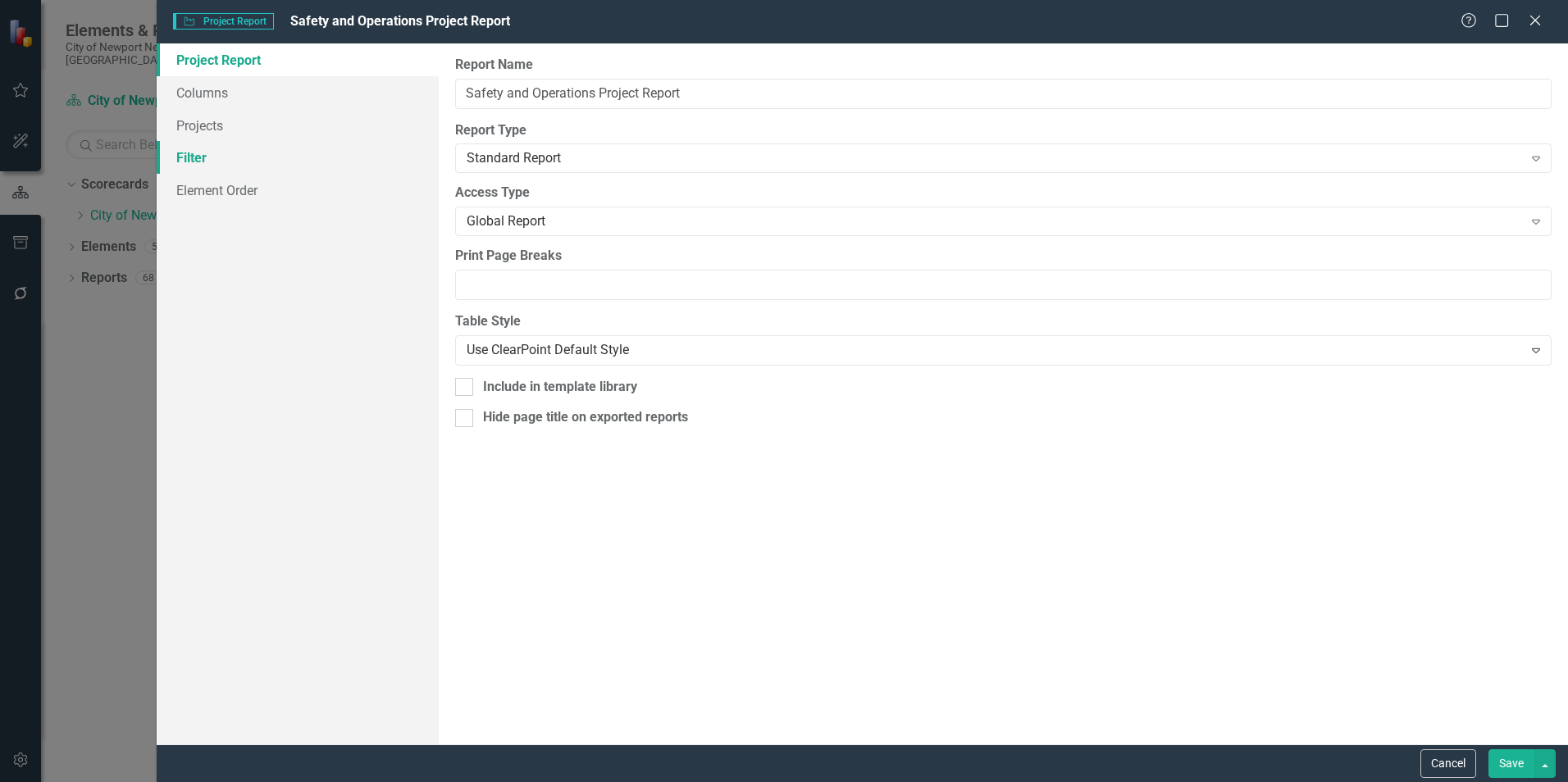
click at [207, 162] on link "Filter" at bounding box center [297, 157] width 282 height 33
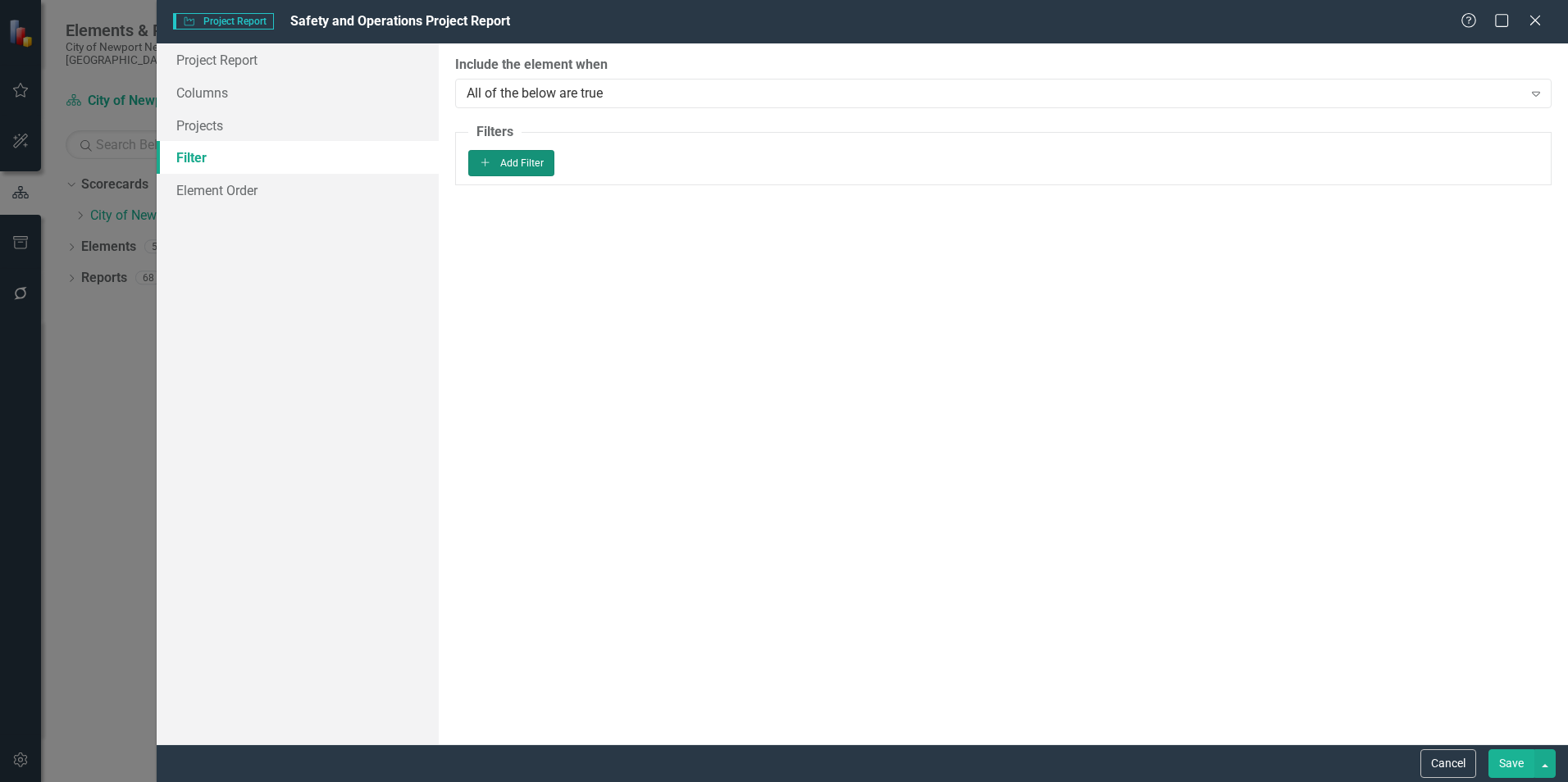
click at [554, 176] on button "Add Add Filter" at bounding box center [512, 163] width 86 height 26
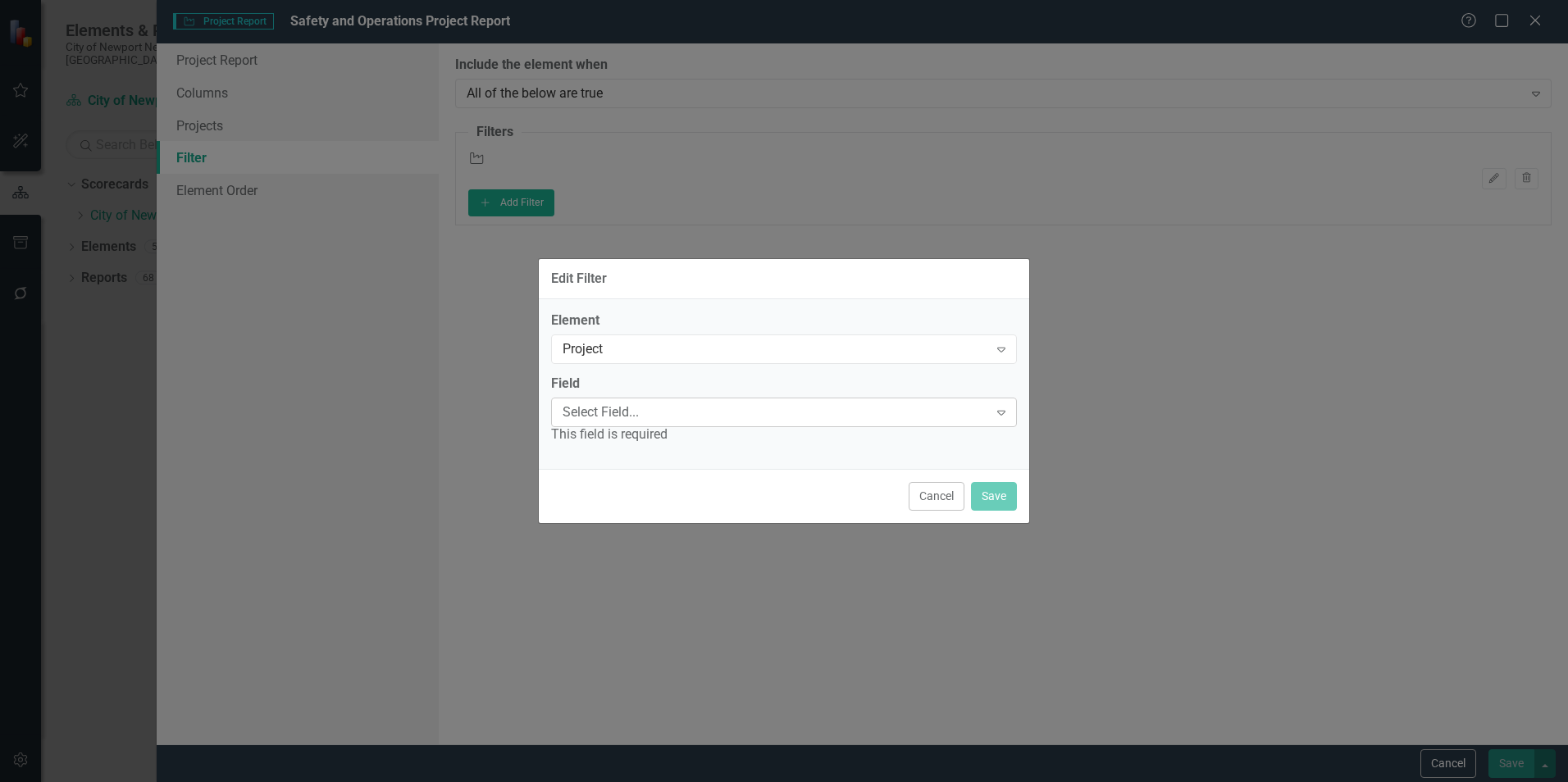
click at [711, 417] on div "Select Field..." at bounding box center [775, 412] width 425 height 19
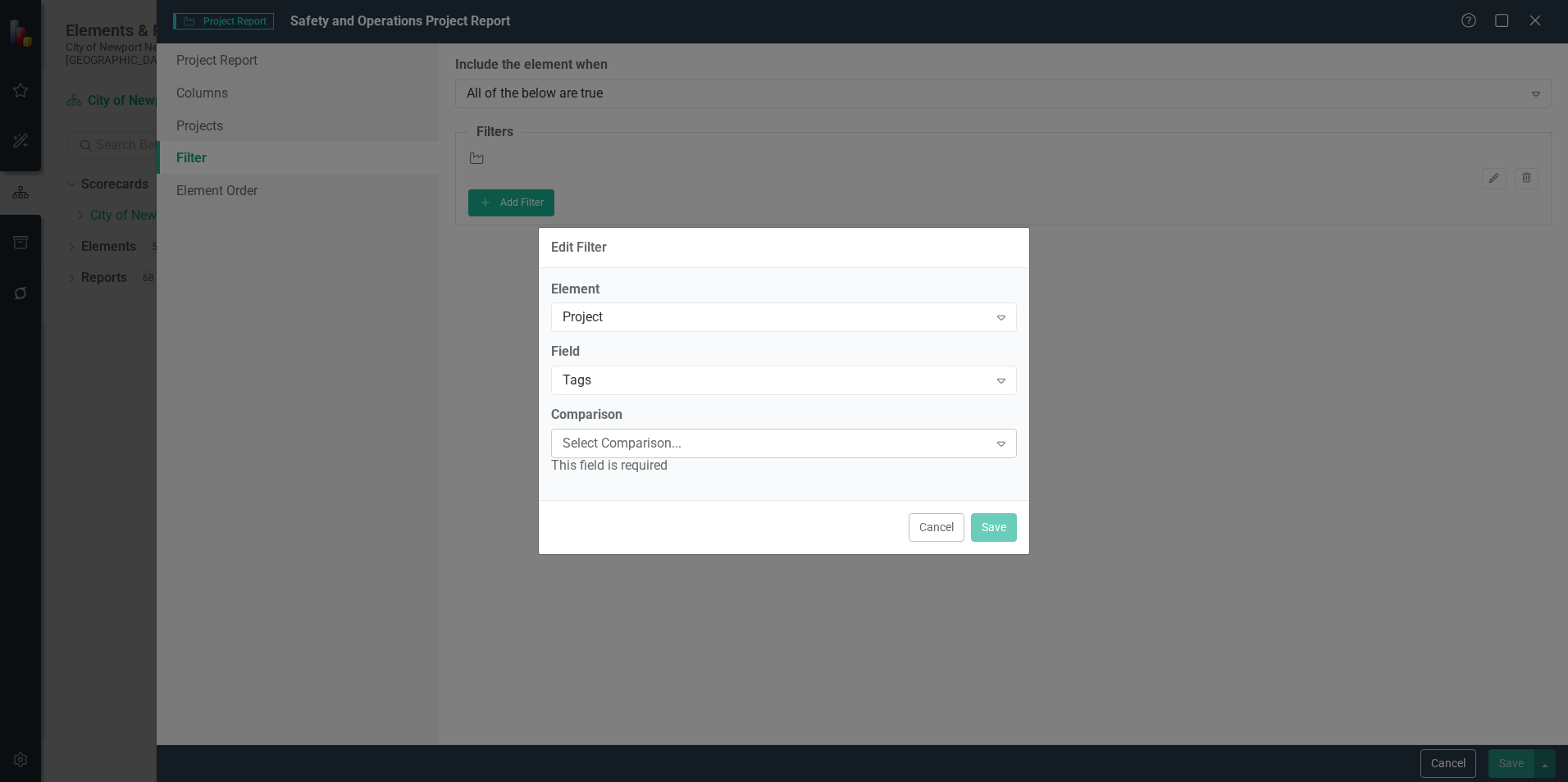
click at [705, 438] on div "Select Comparison..." at bounding box center [775, 444] width 425 height 19
click at [692, 781] on div "Contains" at bounding box center [787, 796] width 1542 height 19
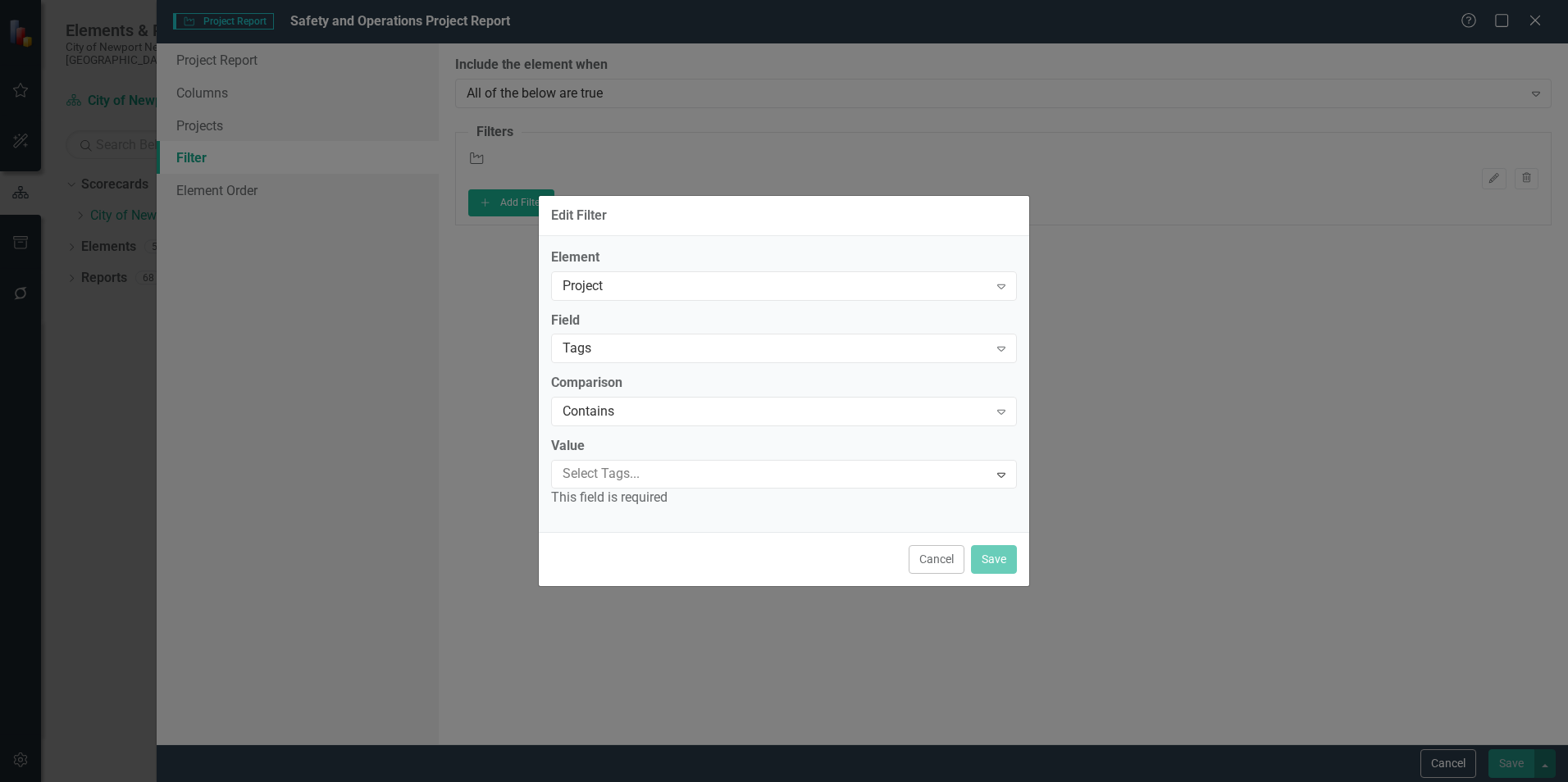
click at [692, 479] on div at bounding box center [772, 474] width 432 height 22
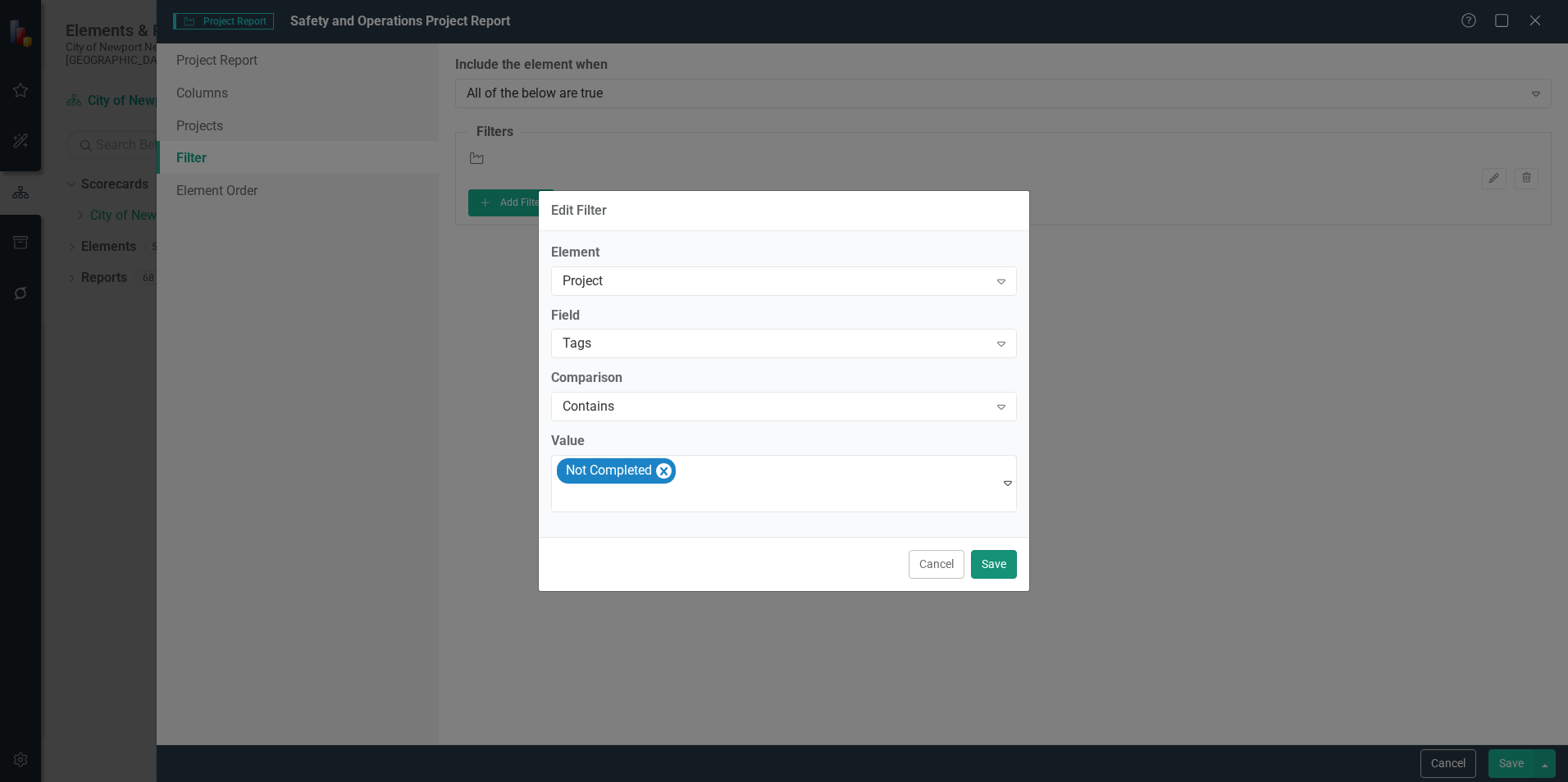
click at [986, 558] on button "Save" at bounding box center [993, 564] width 46 height 29
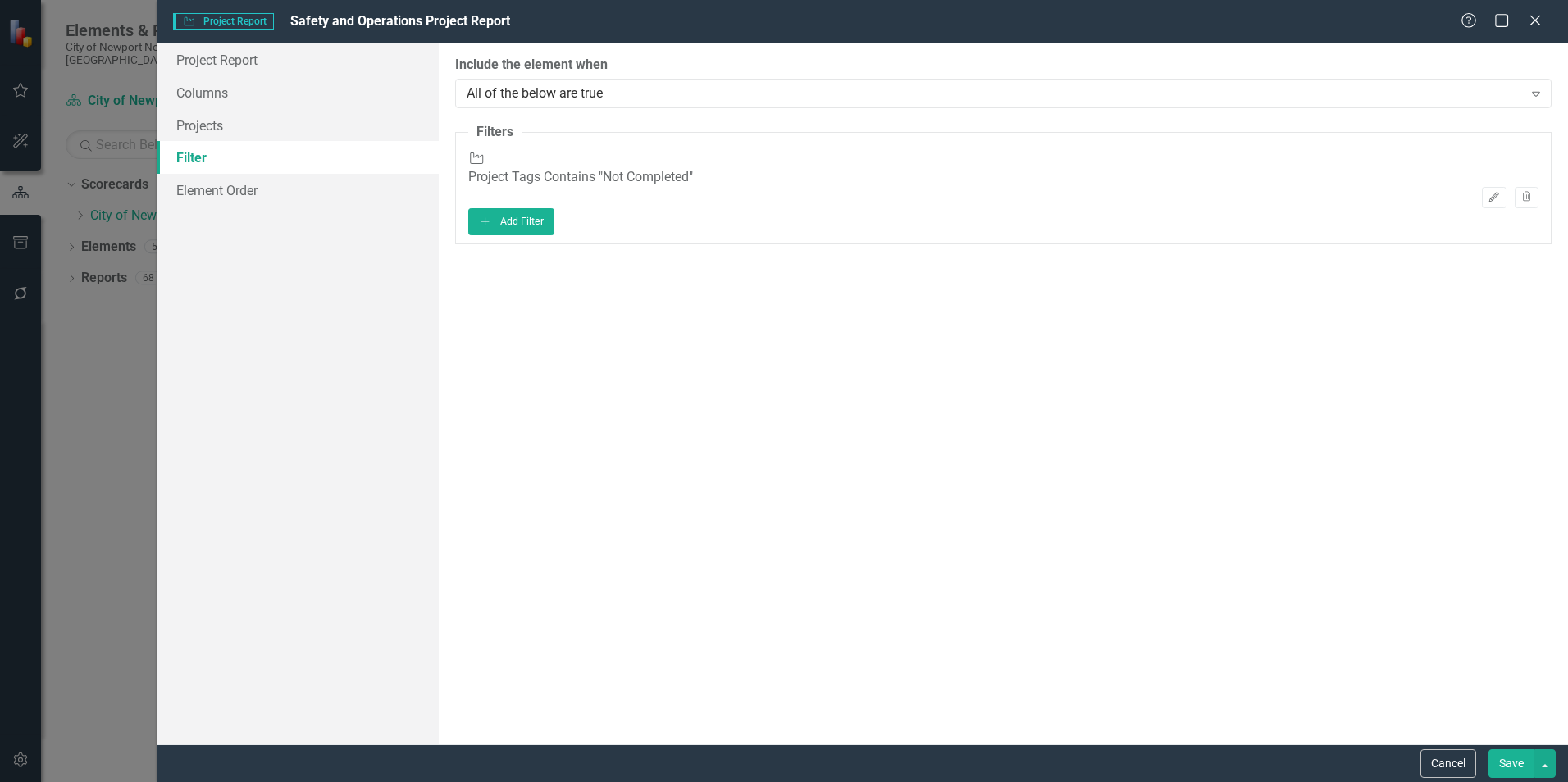
click at [1514, 765] on button "Save" at bounding box center [1511, 763] width 46 height 29
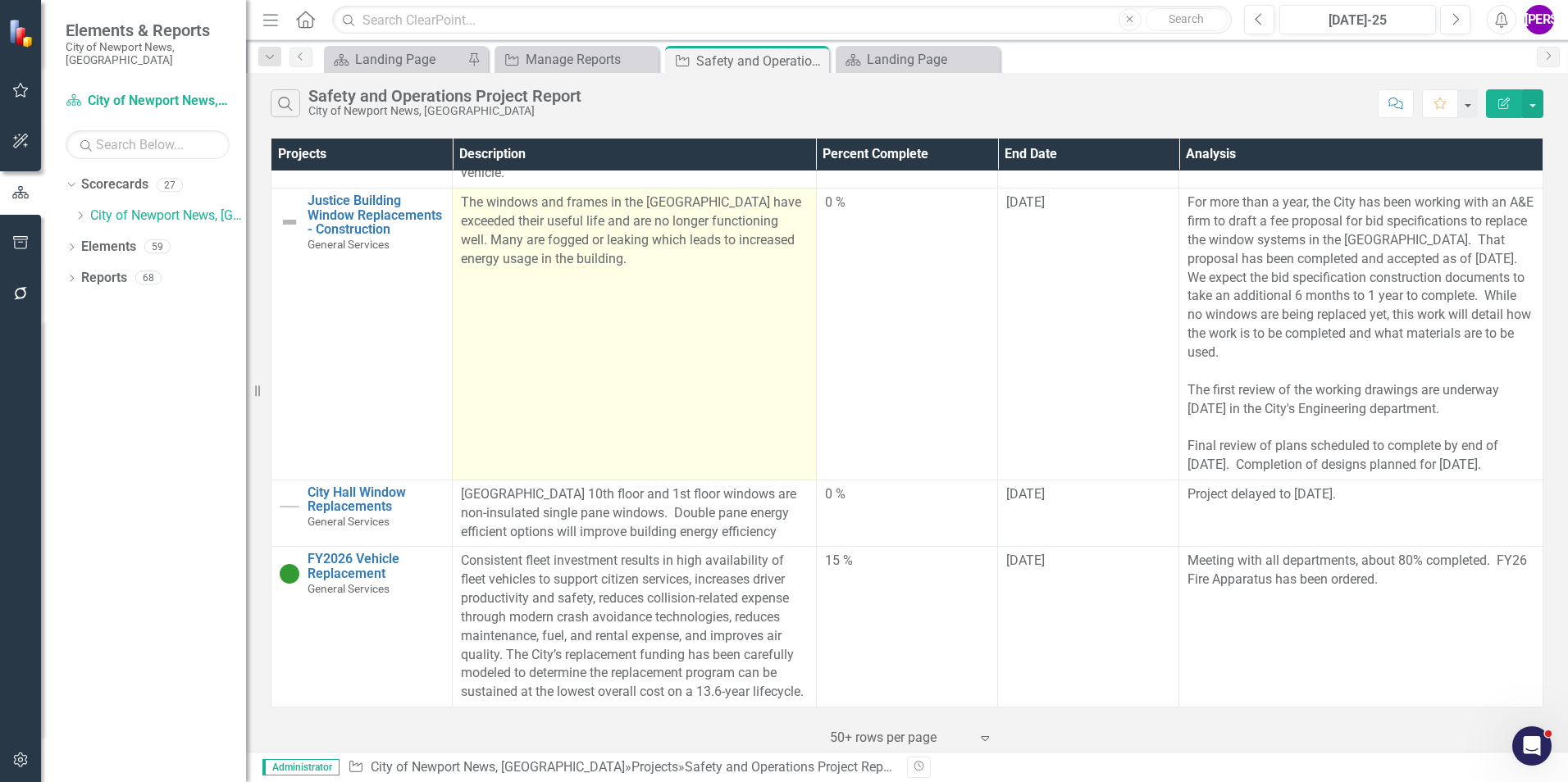
scroll to position [3955, 0]
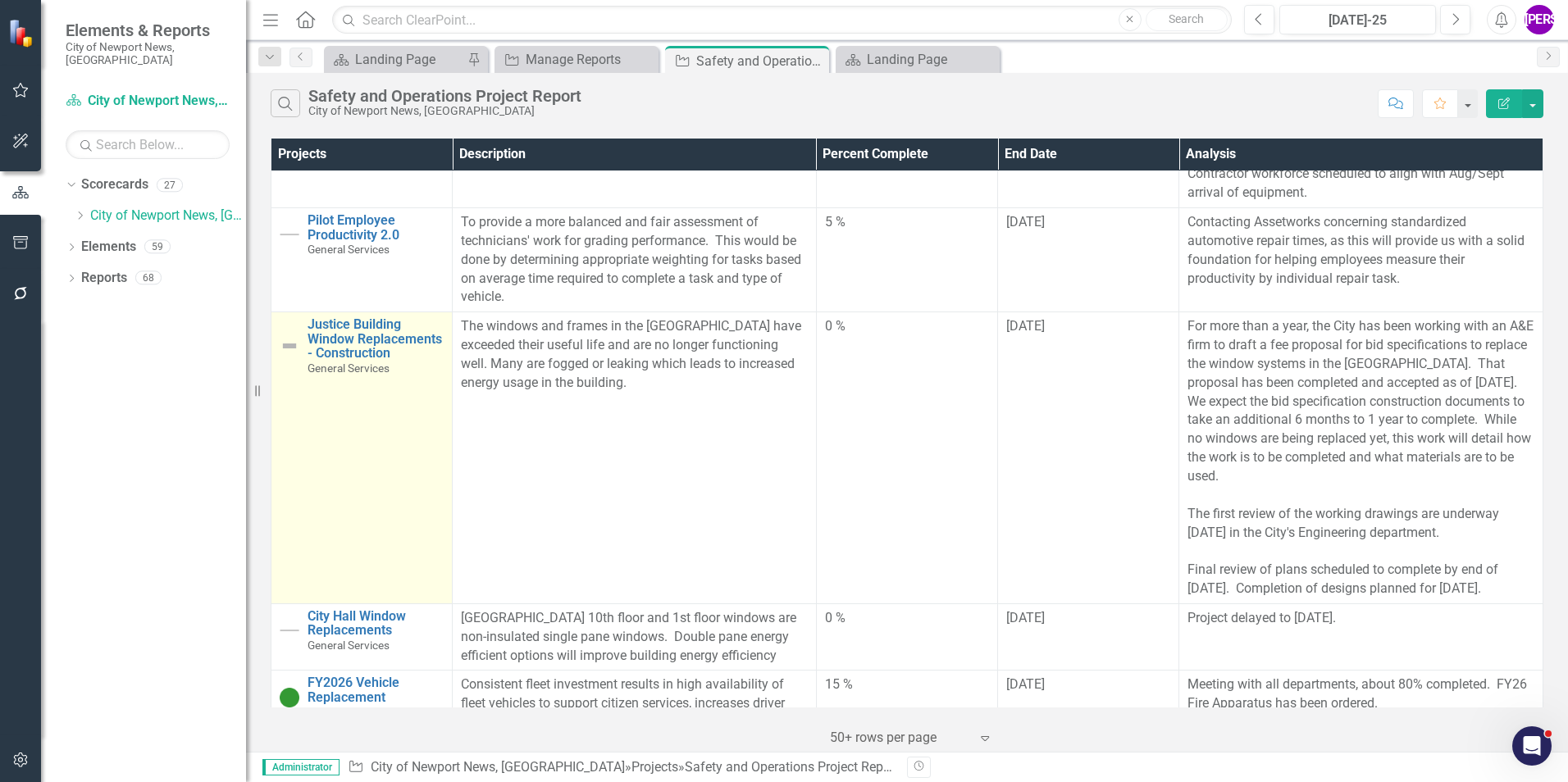
click at [355, 513] on td "Justice Building Window Replacements - Construction General Services Link Map V…" at bounding box center [362, 458] width 182 height 292
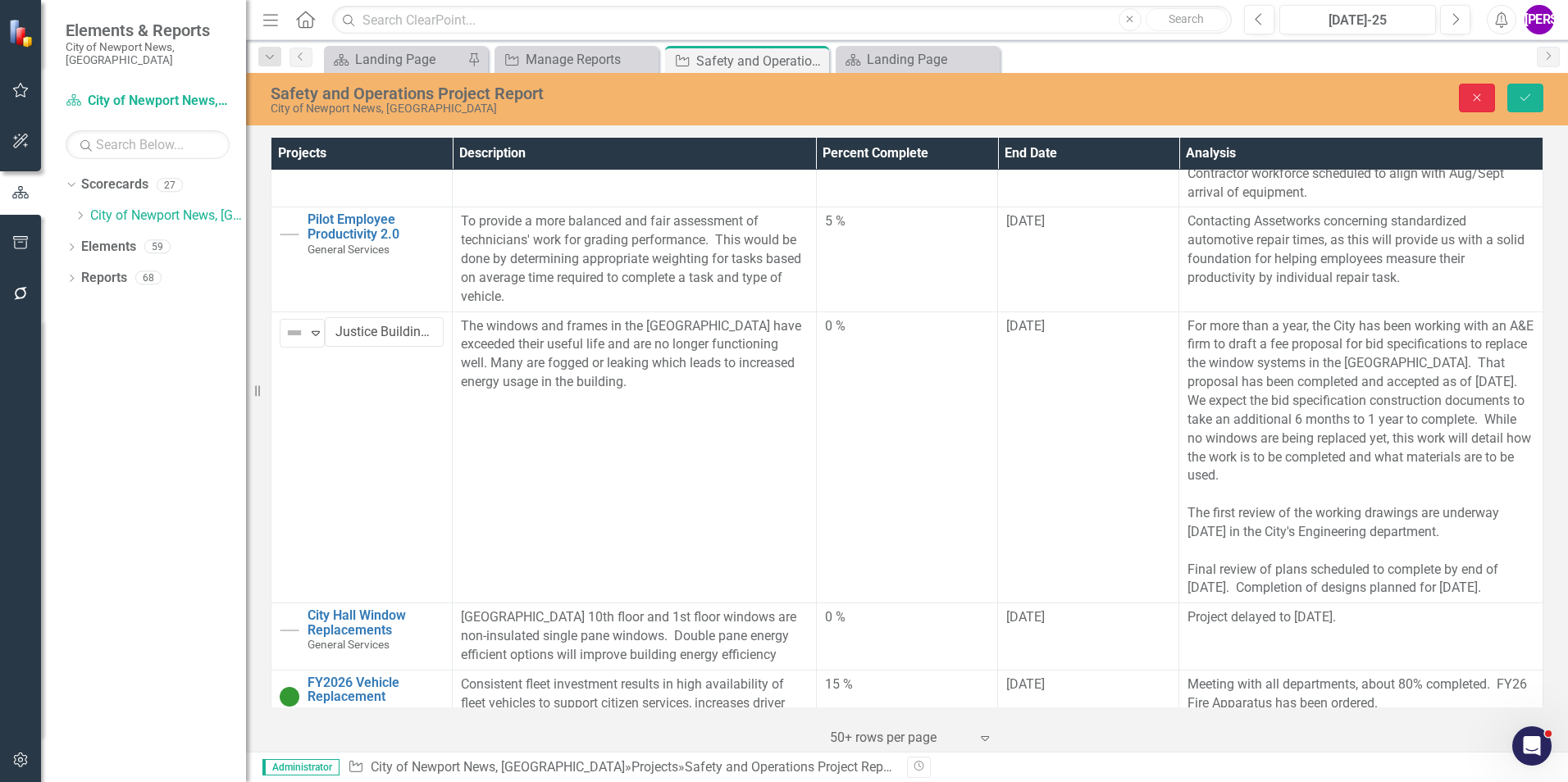
click at [1486, 92] on button "Close" at bounding box center [1477, 98] width 36 height 29
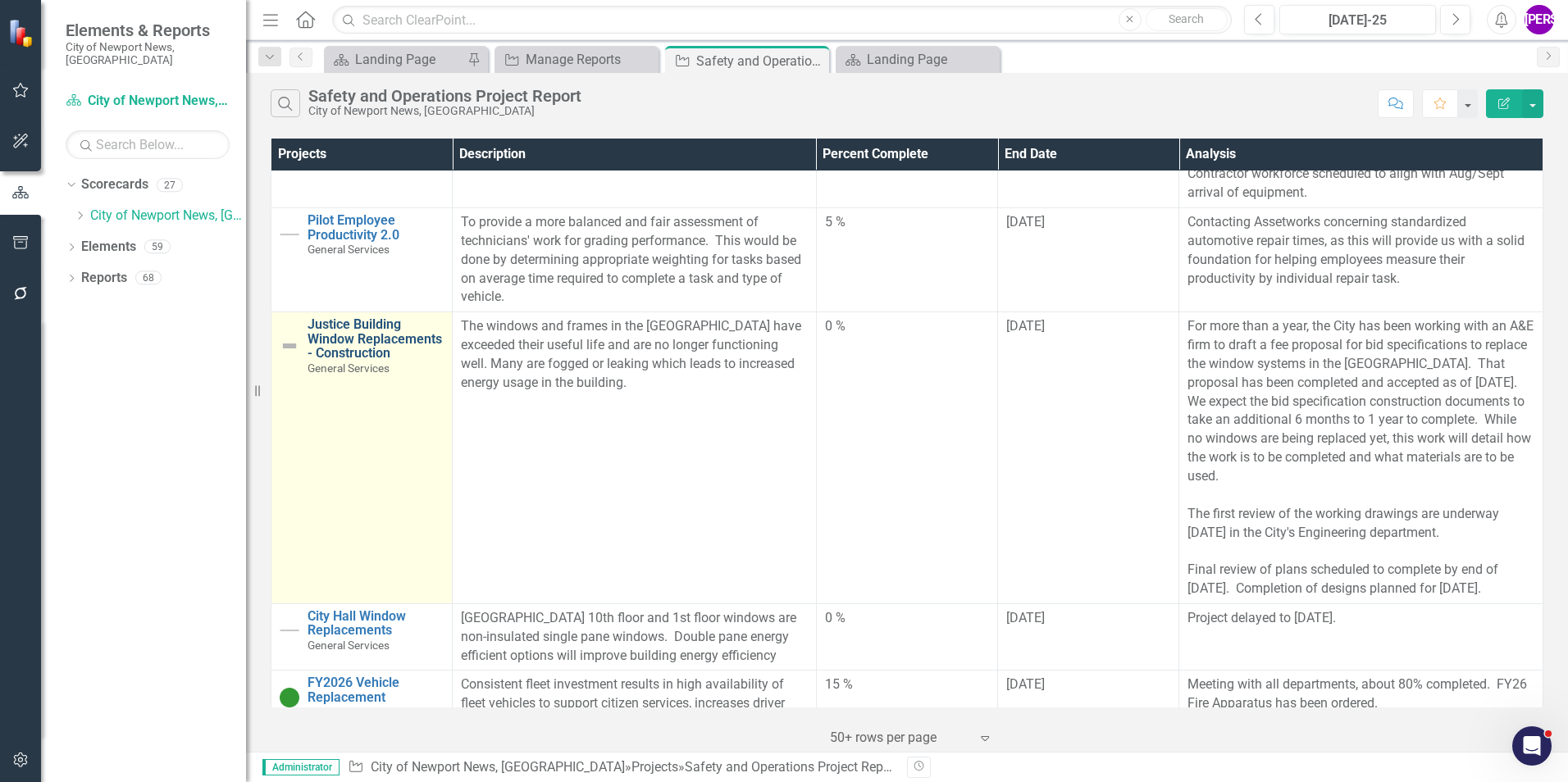
click at [363, 359] on link "Justice Building Window Replacements - Construction" at bounding box center [375, 339] width 136 height 43
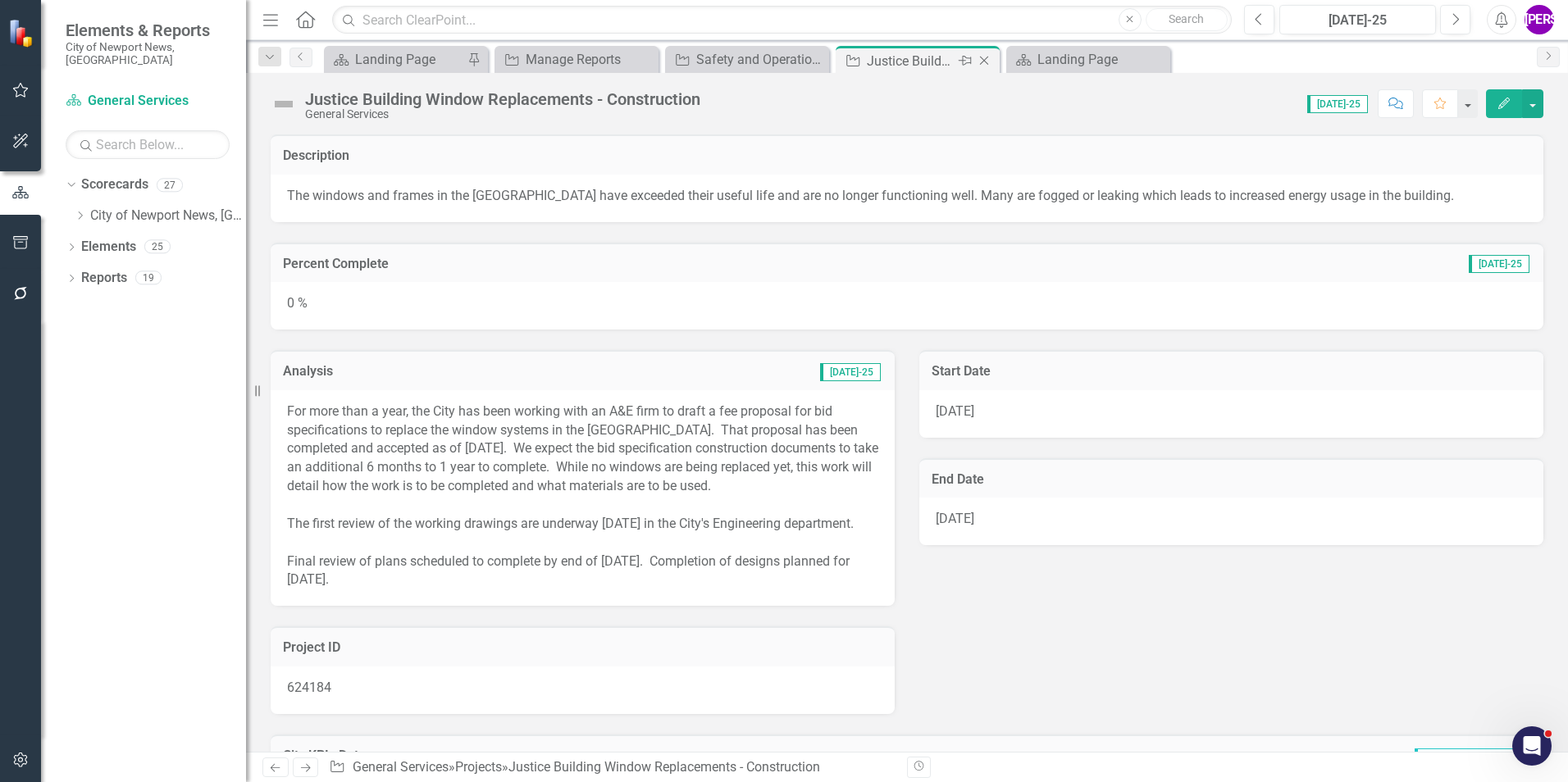
click at [985, 64] on icon "Close" at bounding box center [984, 60] width 16 height 13
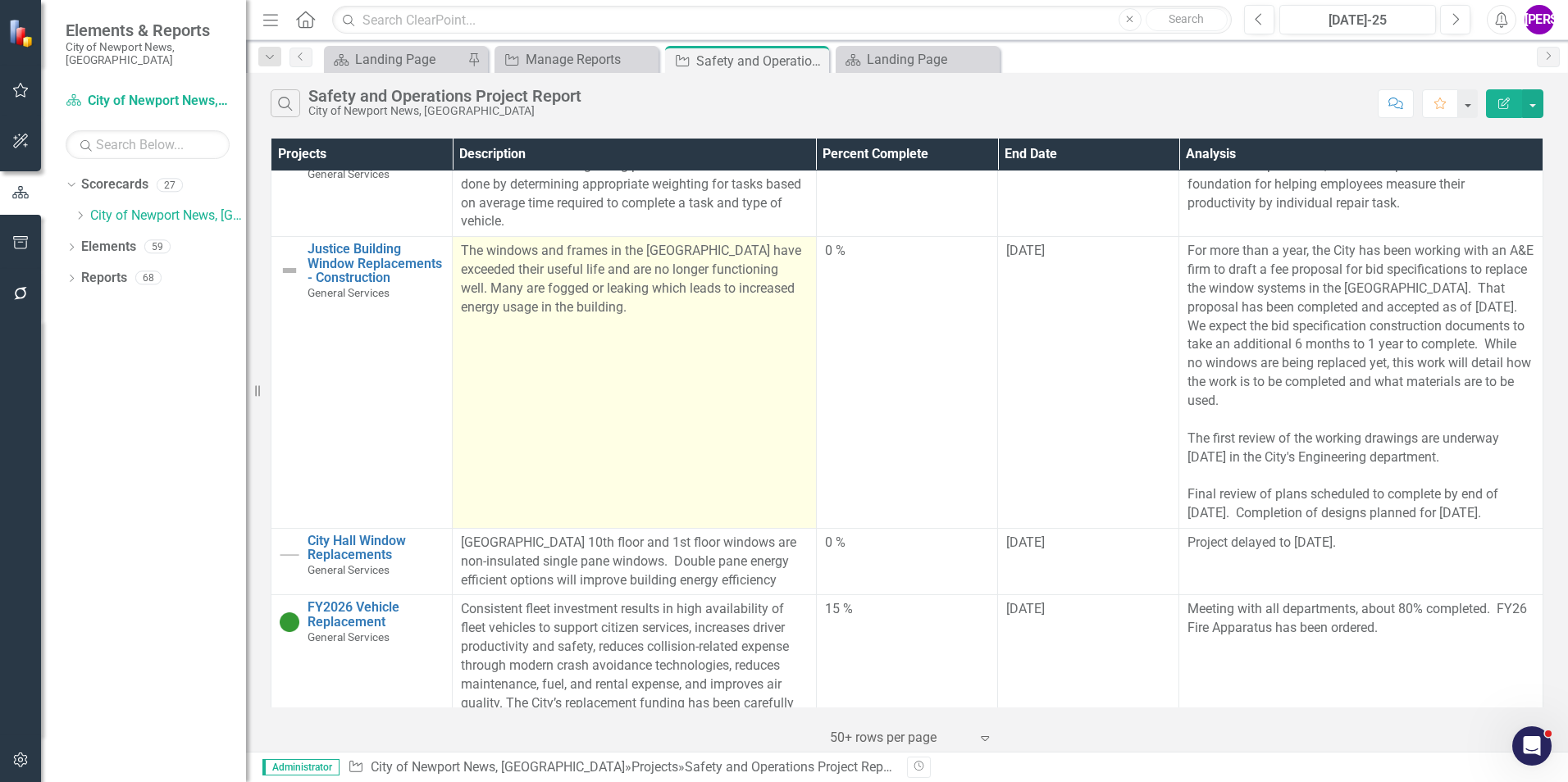
scroll to position [3955, 0]
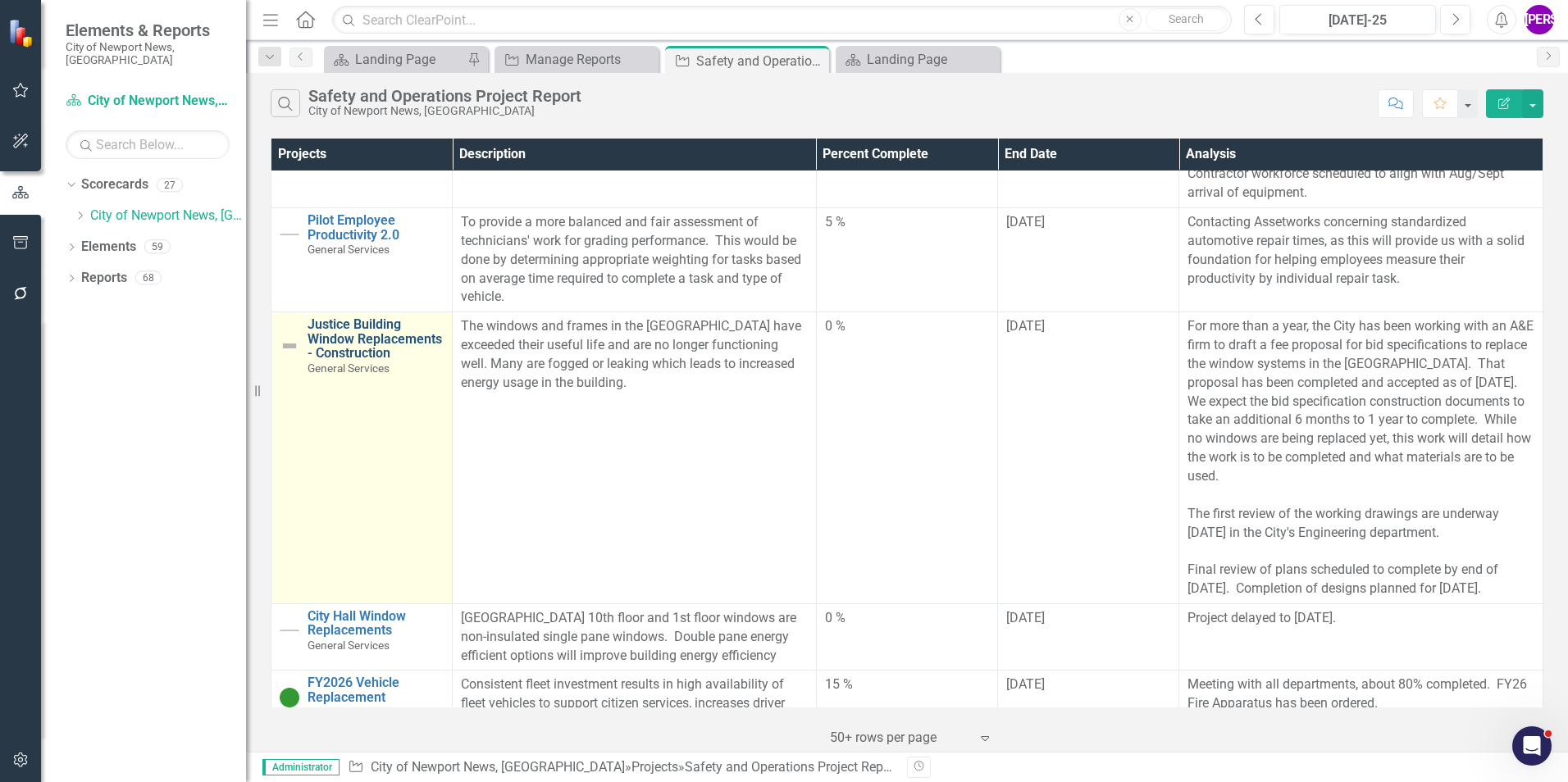
click at [377, 360] on link "Justice Building Window Replacements - Construction" at bounding box center [375, 339] width 136 height 43
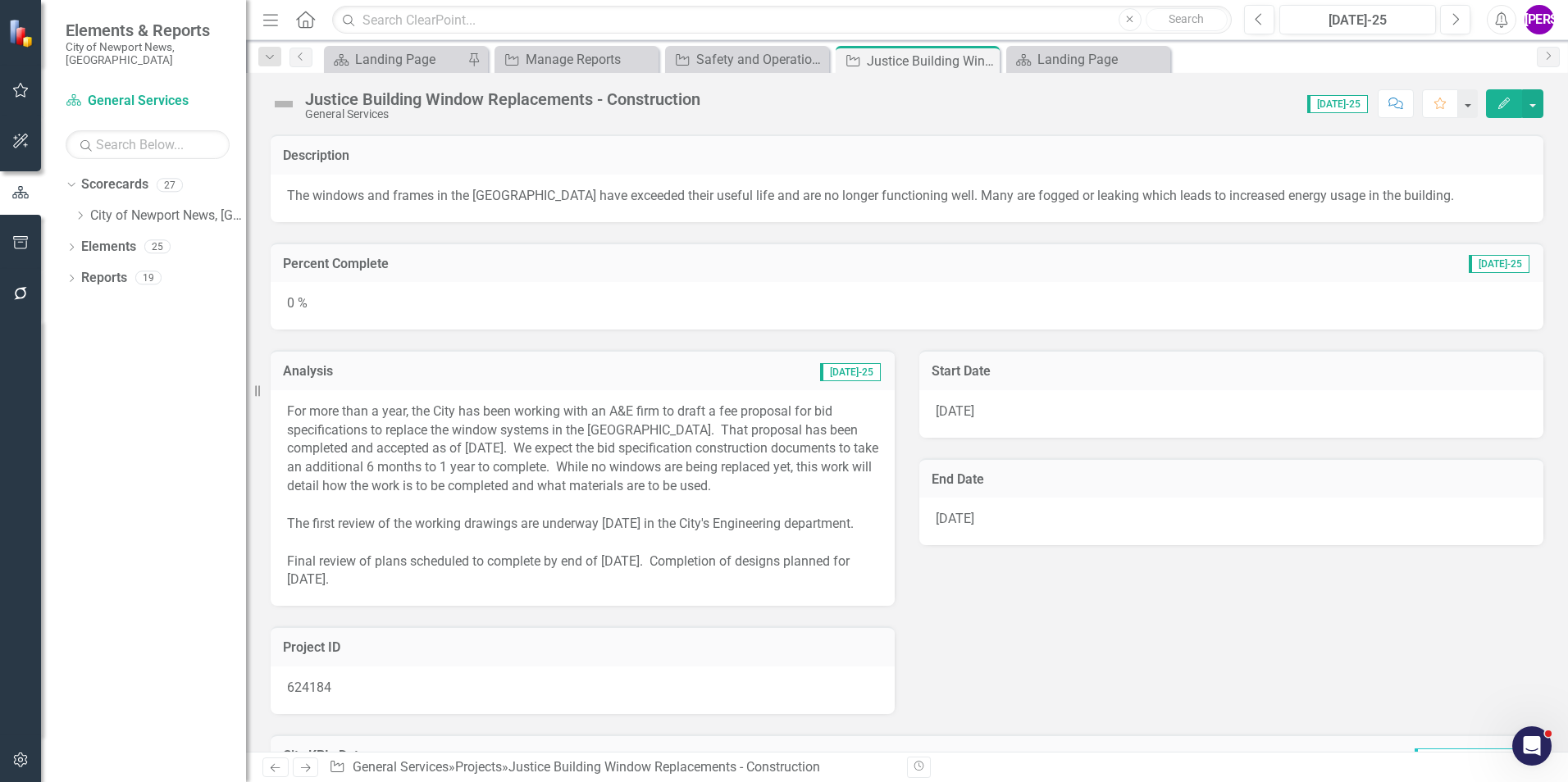
click at [1507, 101] on icon "button" at bounding box center [1503, 103] width 11 height 11
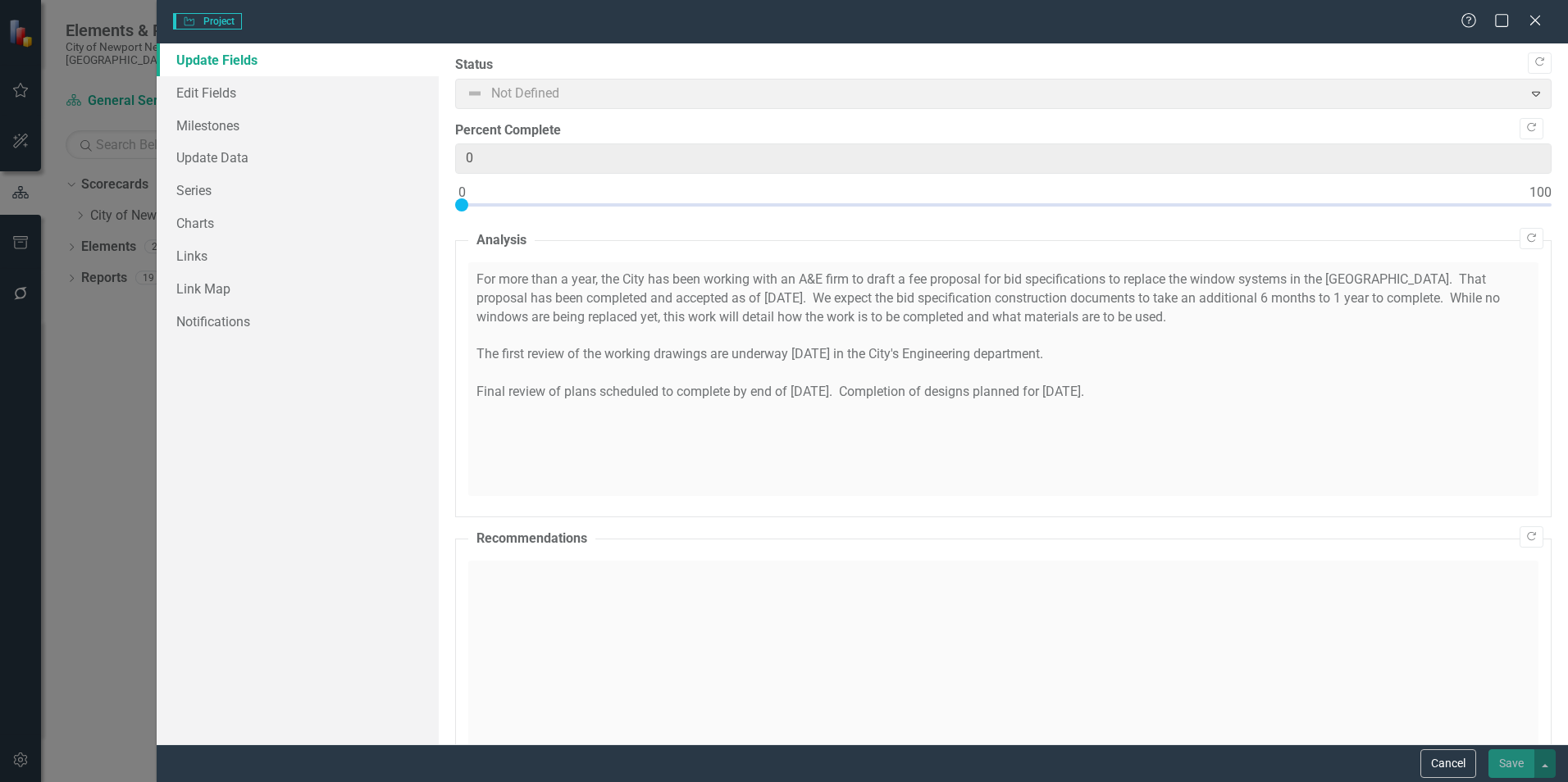
type input "0"
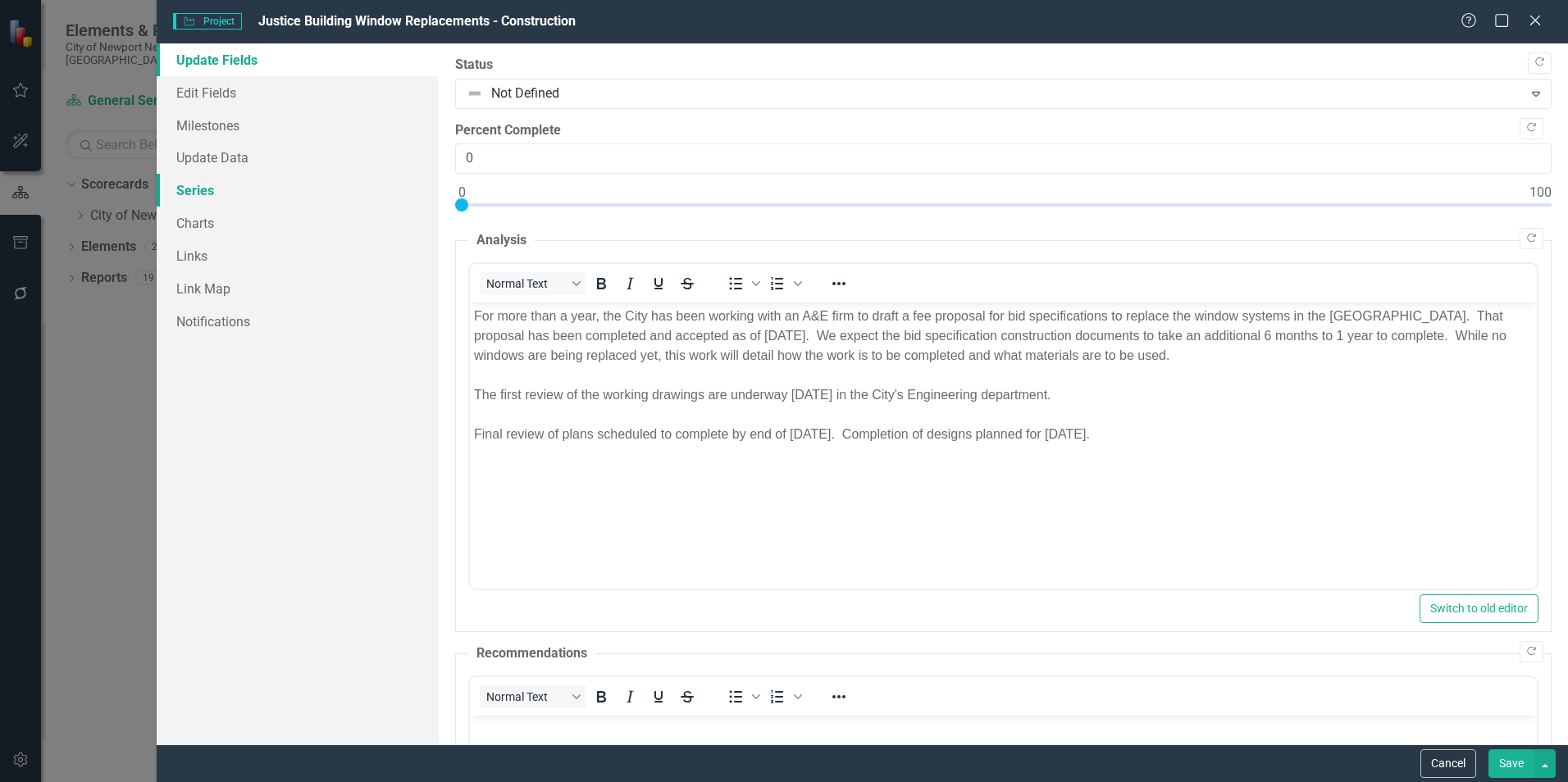
click at [202, 201] on link "Series" at bounding box center [297, 190] width 282 height 33
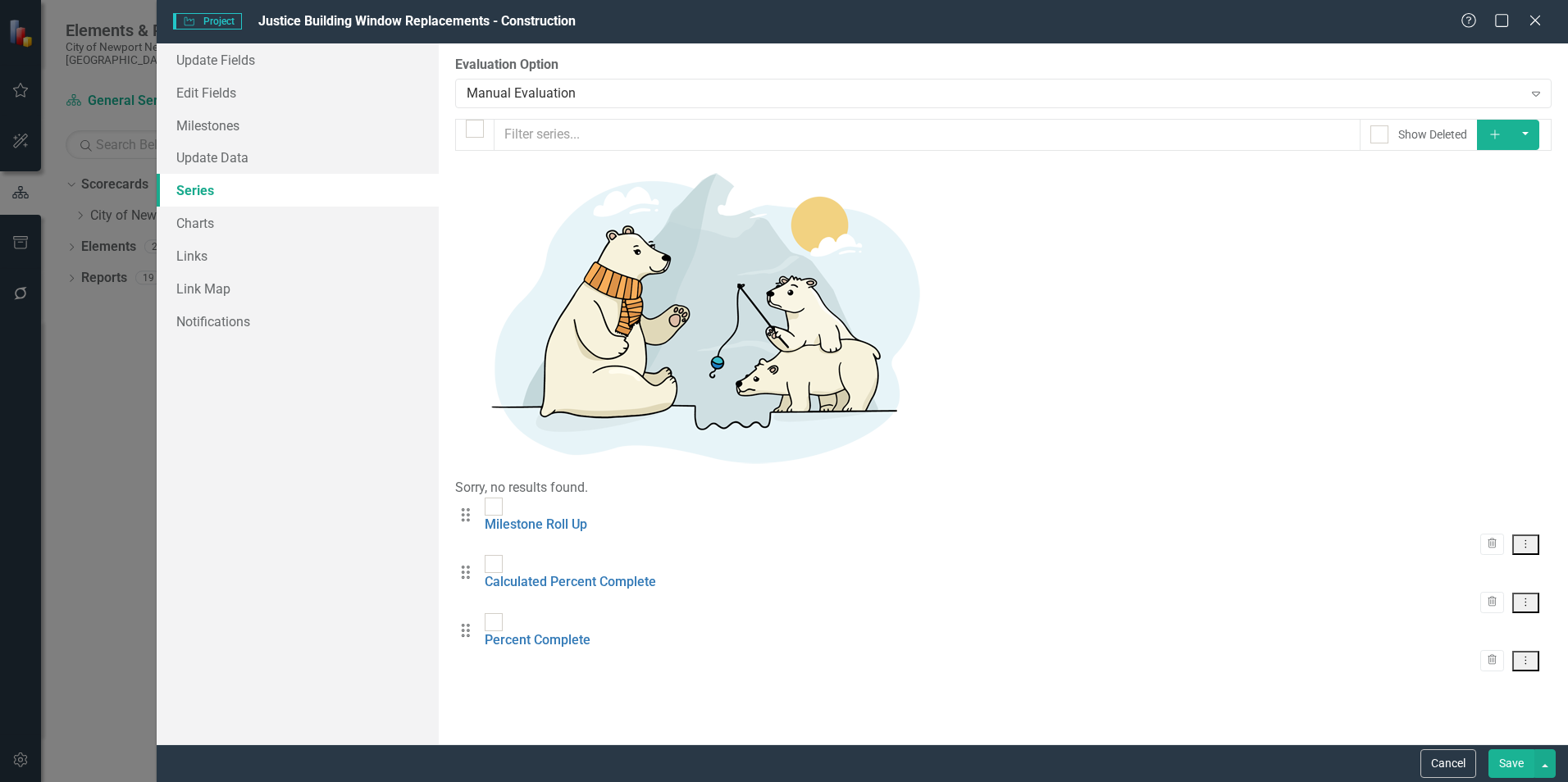
click at [592, 77] on div "Evaluation Option Manual Evaluation Expand" at bounding box center [1004, 81] width 1096 height 51
click at [594, 96] on div "Manual Evaluation" at bounding box center [994, 93] width 1055 height 19
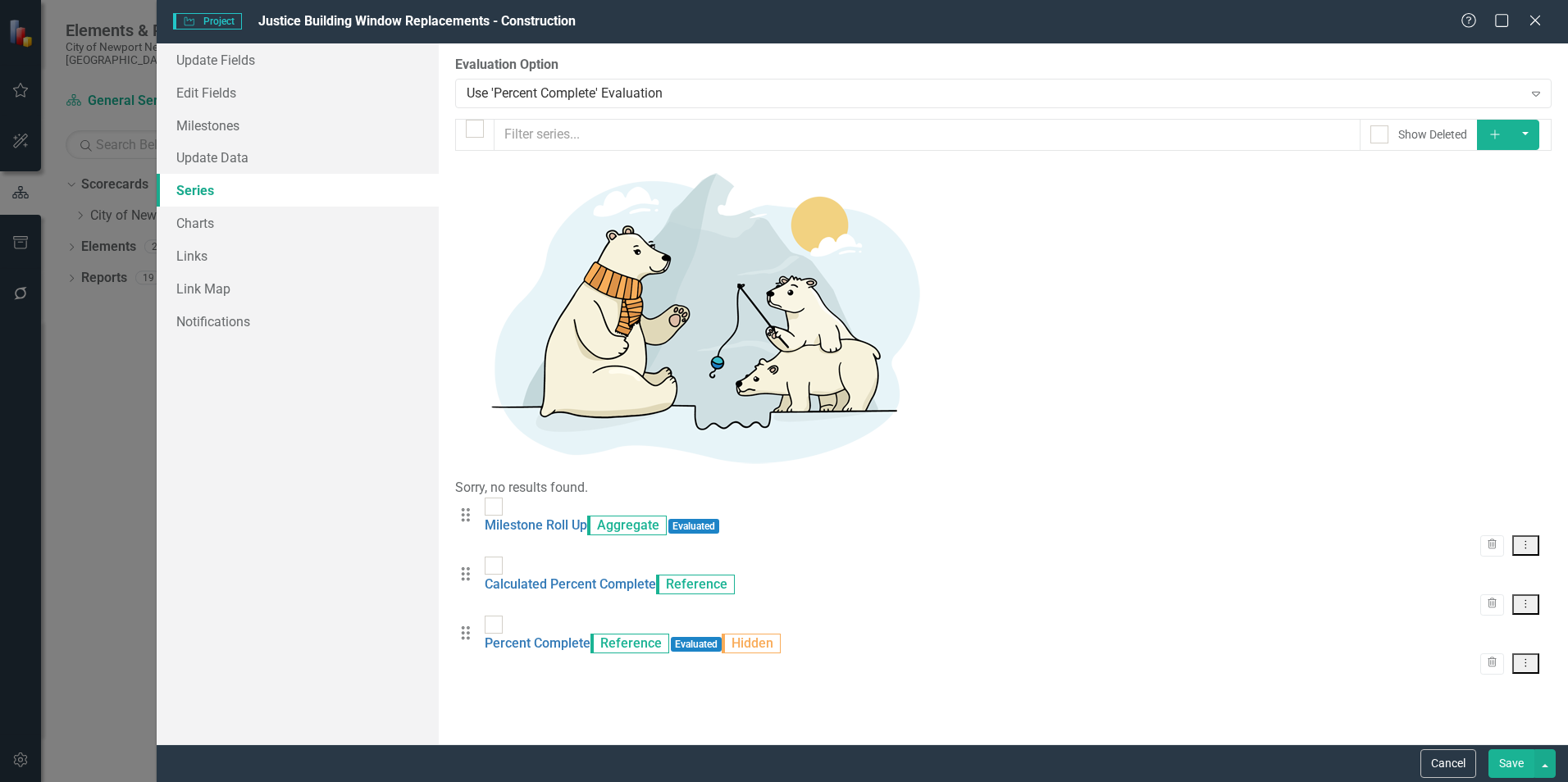
click at [1507, 754] on button "Save" at bounding box center [1511, 763] width 46 height 29
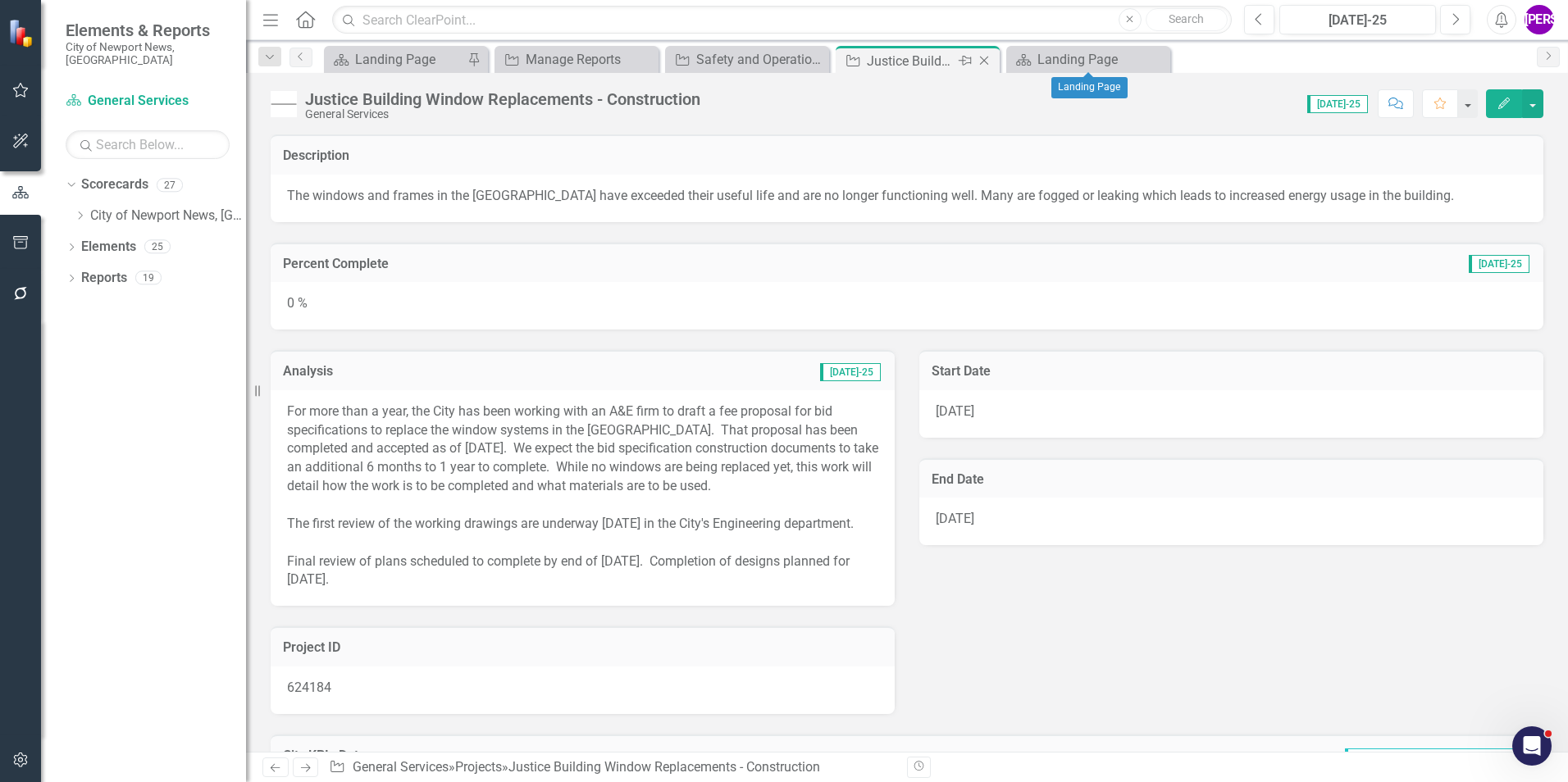
click at [987, 58] on icon "Close" at bounding box center [984, 60] width 16 height 13
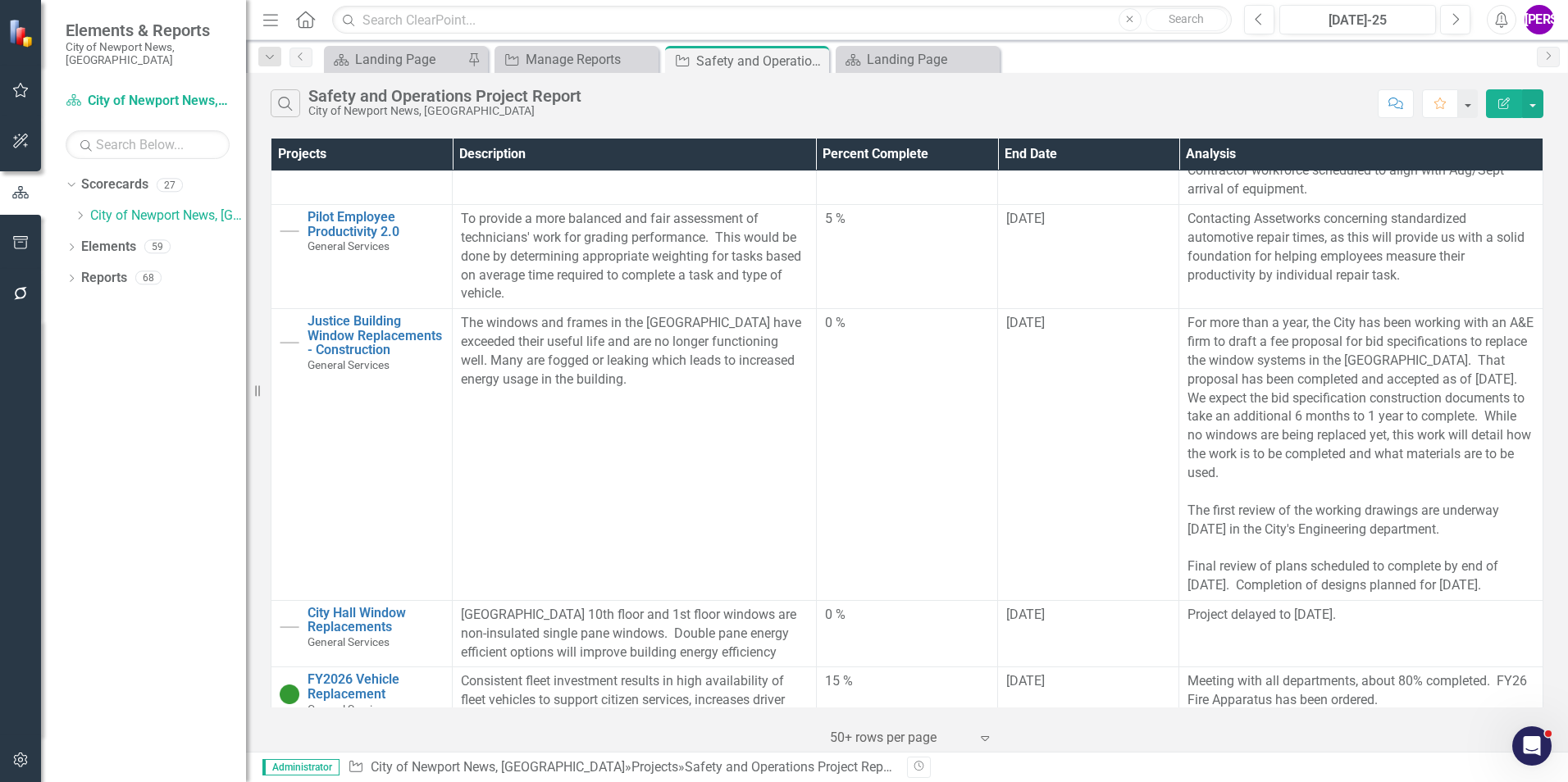
scroll to position [3955, 0]
click at [813, 63] on icon "Close" at bounding box center [813, 60] width 16 height 13
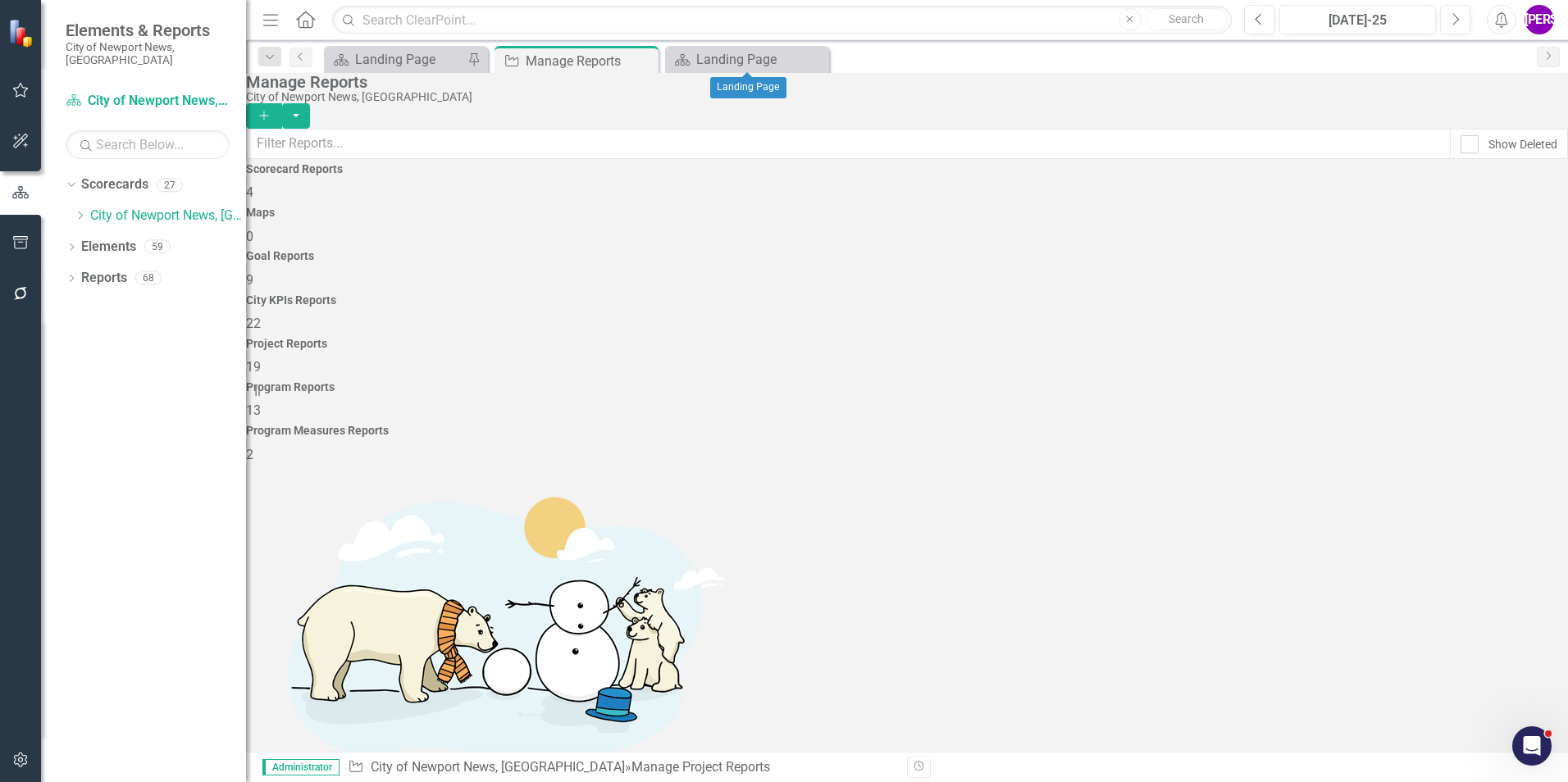
click at [0, 0] on icon "Close" at bounding box center [0, 0] width 0 height 0
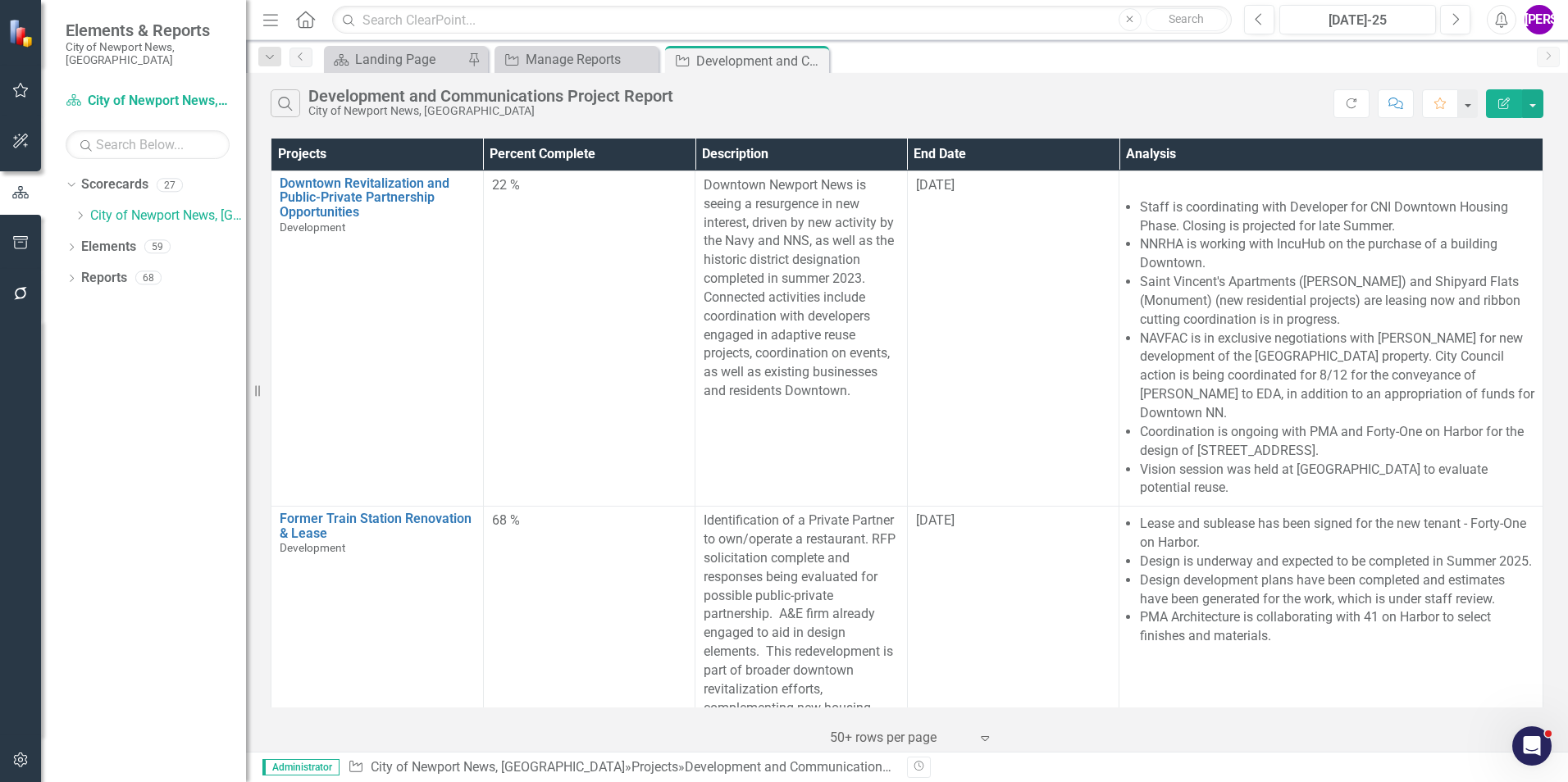
click at [1496, 108] on icon "Edit Report" at bounding box center [1503, 103] width 15 height 11
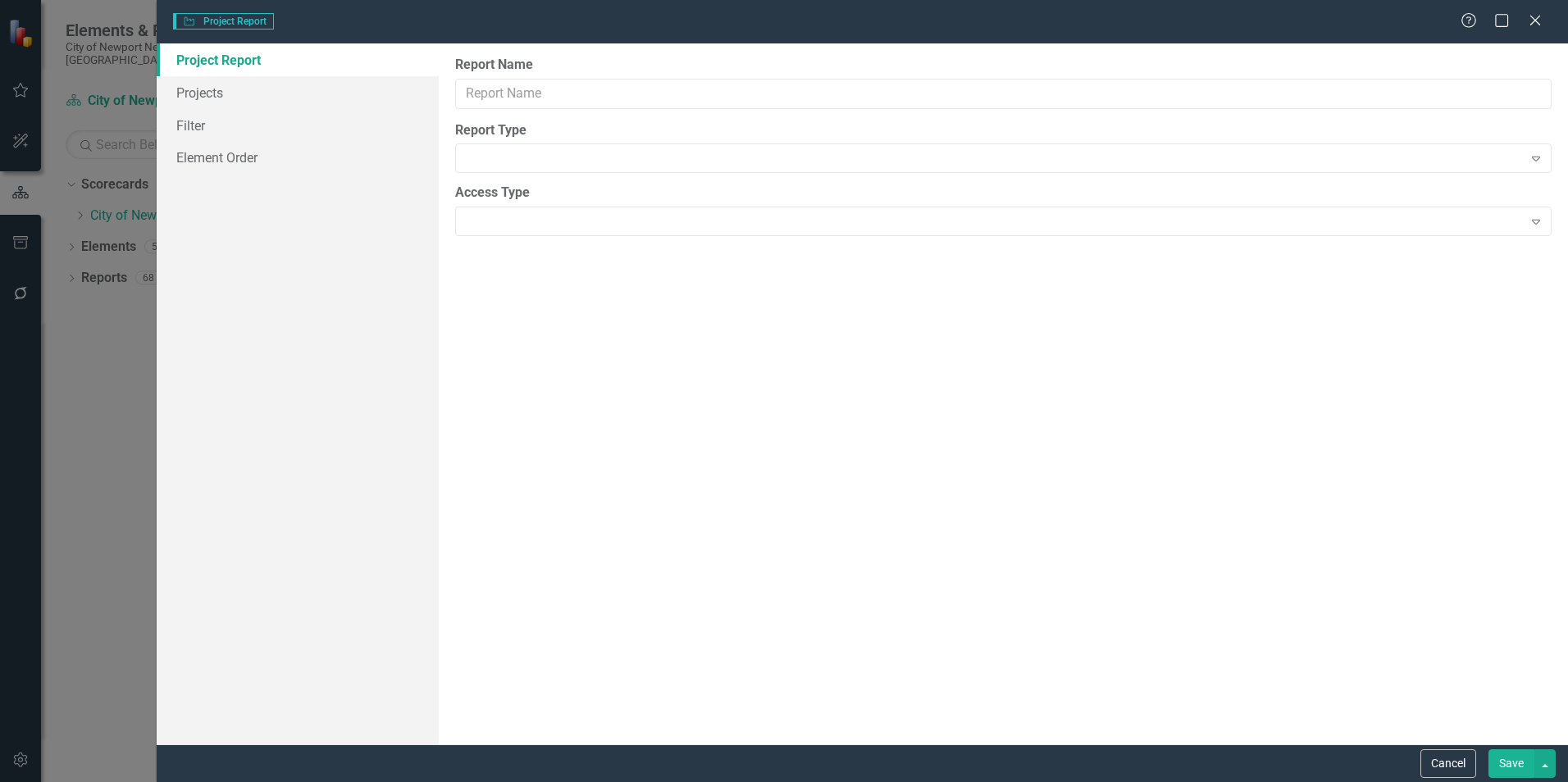
type input "Development and Communications Project Report"
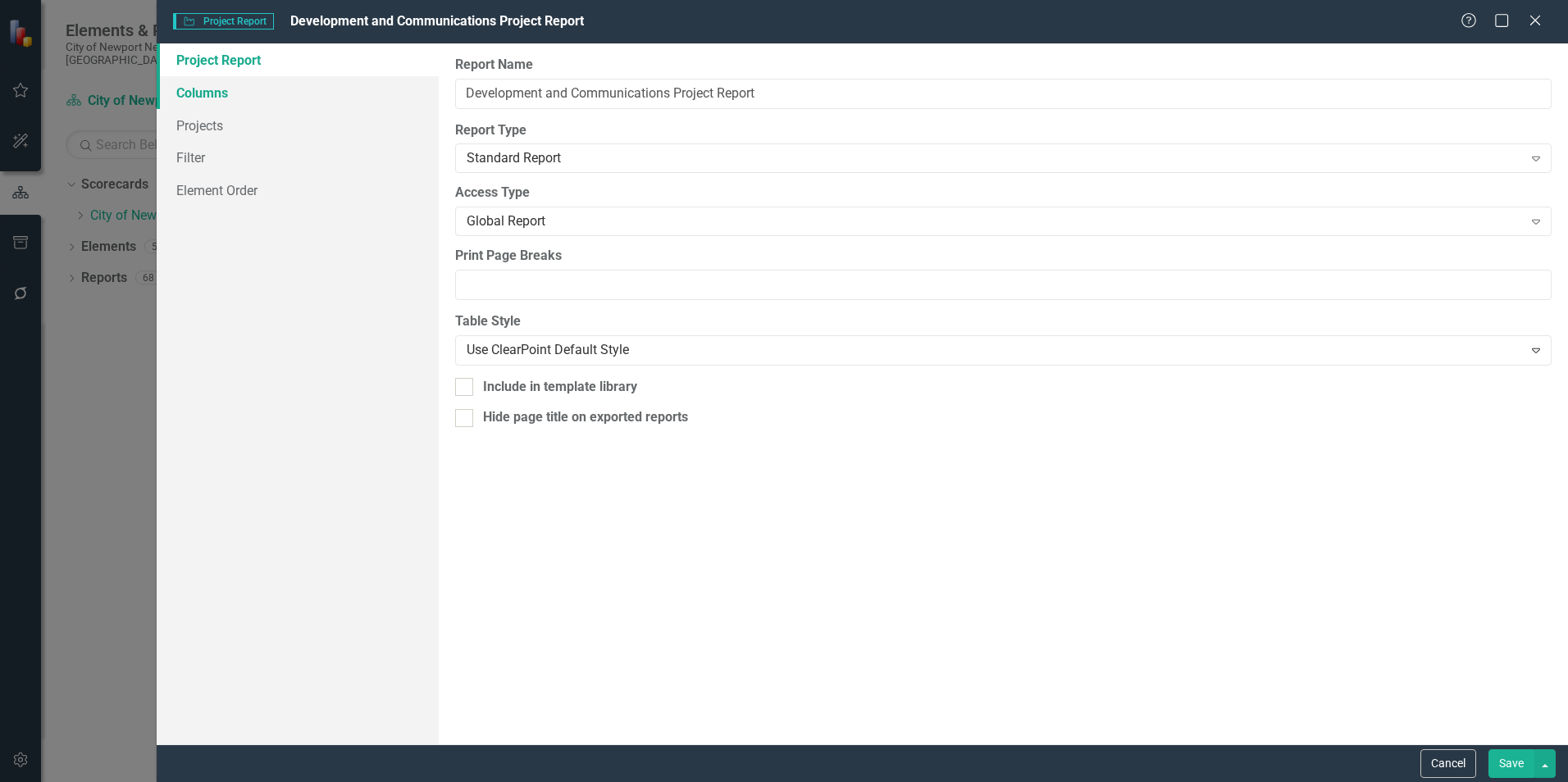
click at [188, 94] on link "Columns" at bounding box center [297, 92] width 282 height 33
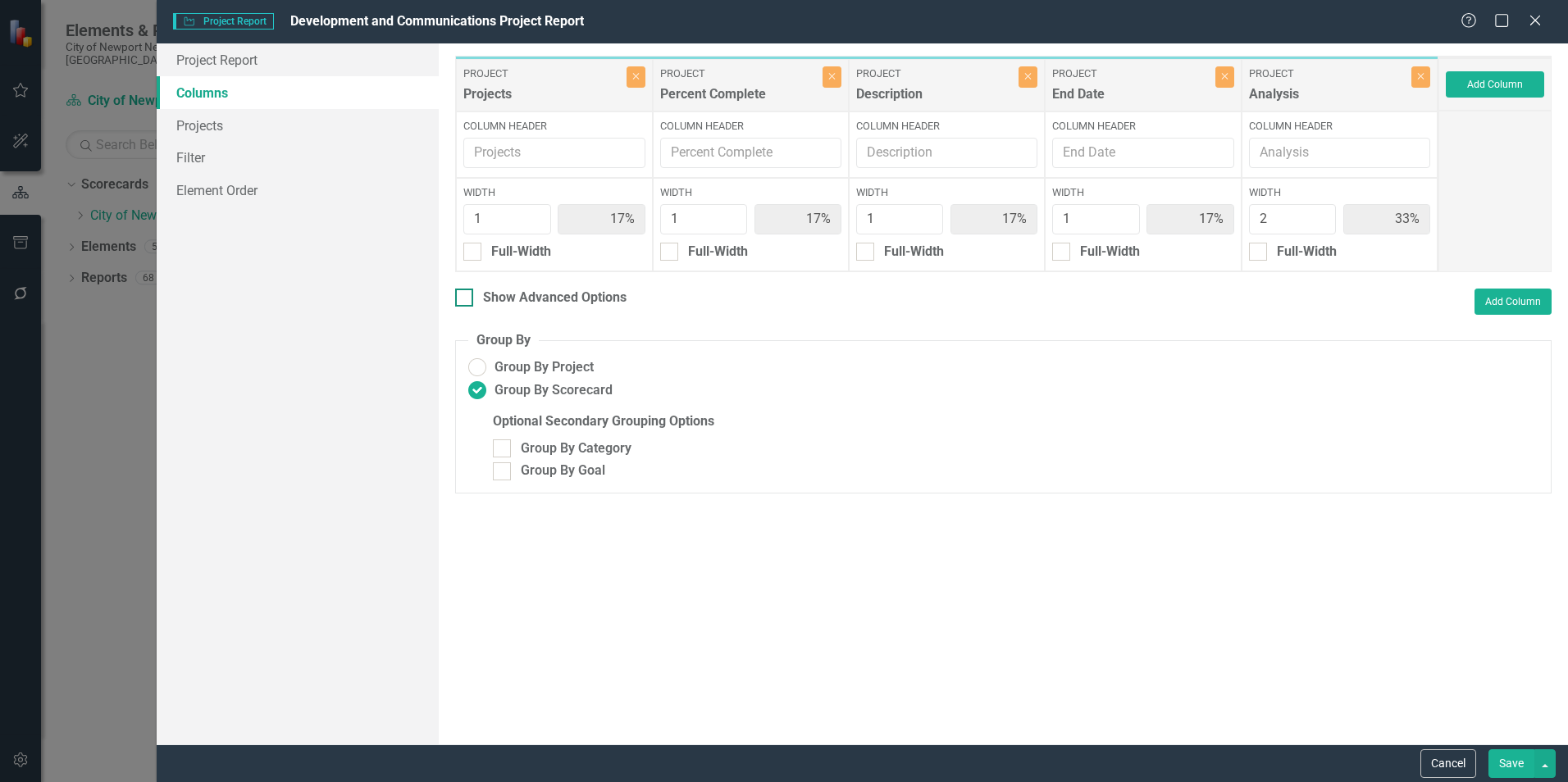
click at [471, 302] on div at bounding box center [464, 297] width 18 height 18
click at [466, 299] on input "Show Advanced Options" at bounding box center [461, 294] width 10 height 10
checkbox input "true"
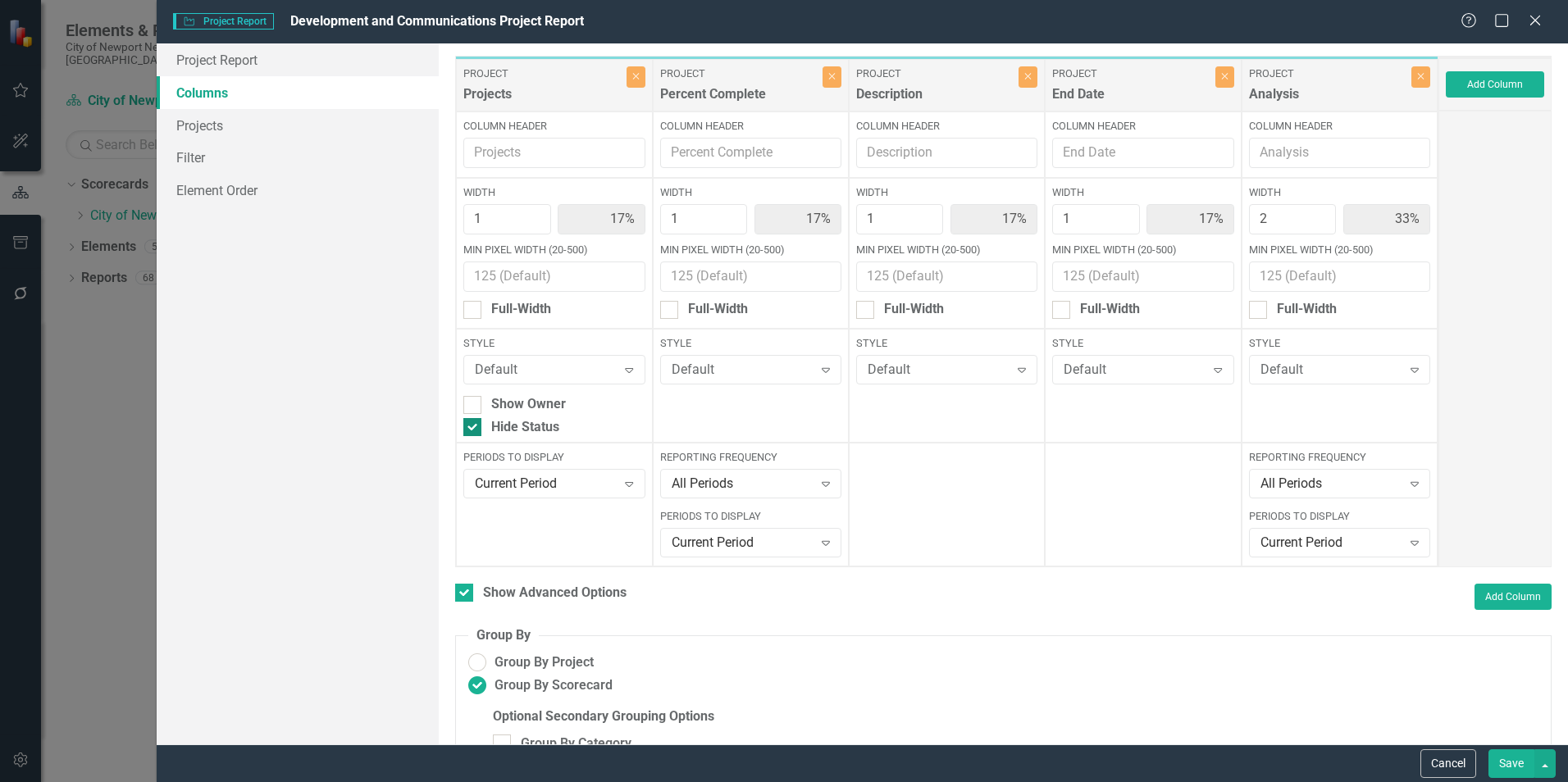
click at [480, 418] on div at bounding box center [472, 427] width 18 height 18
click at [474, 418] on input "Hide Status" at bounding box center [468, 423] width 10 height 10
checkbox input "false"
click at [1498, 752] on button "Save" at bounding box center [1511, 763] width 46 height 29
checkbox input "false"
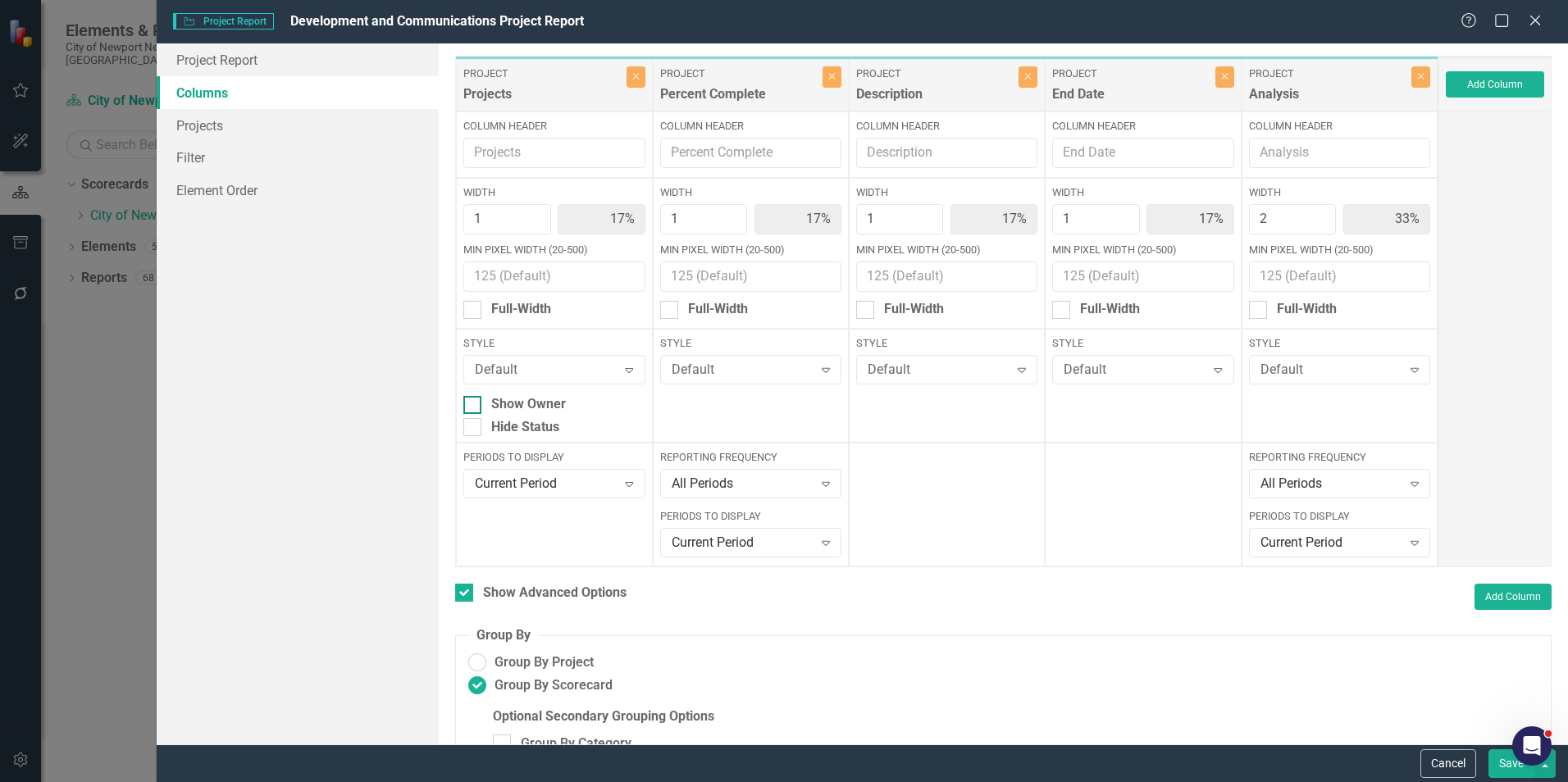
radio input "false"
radio input "true"
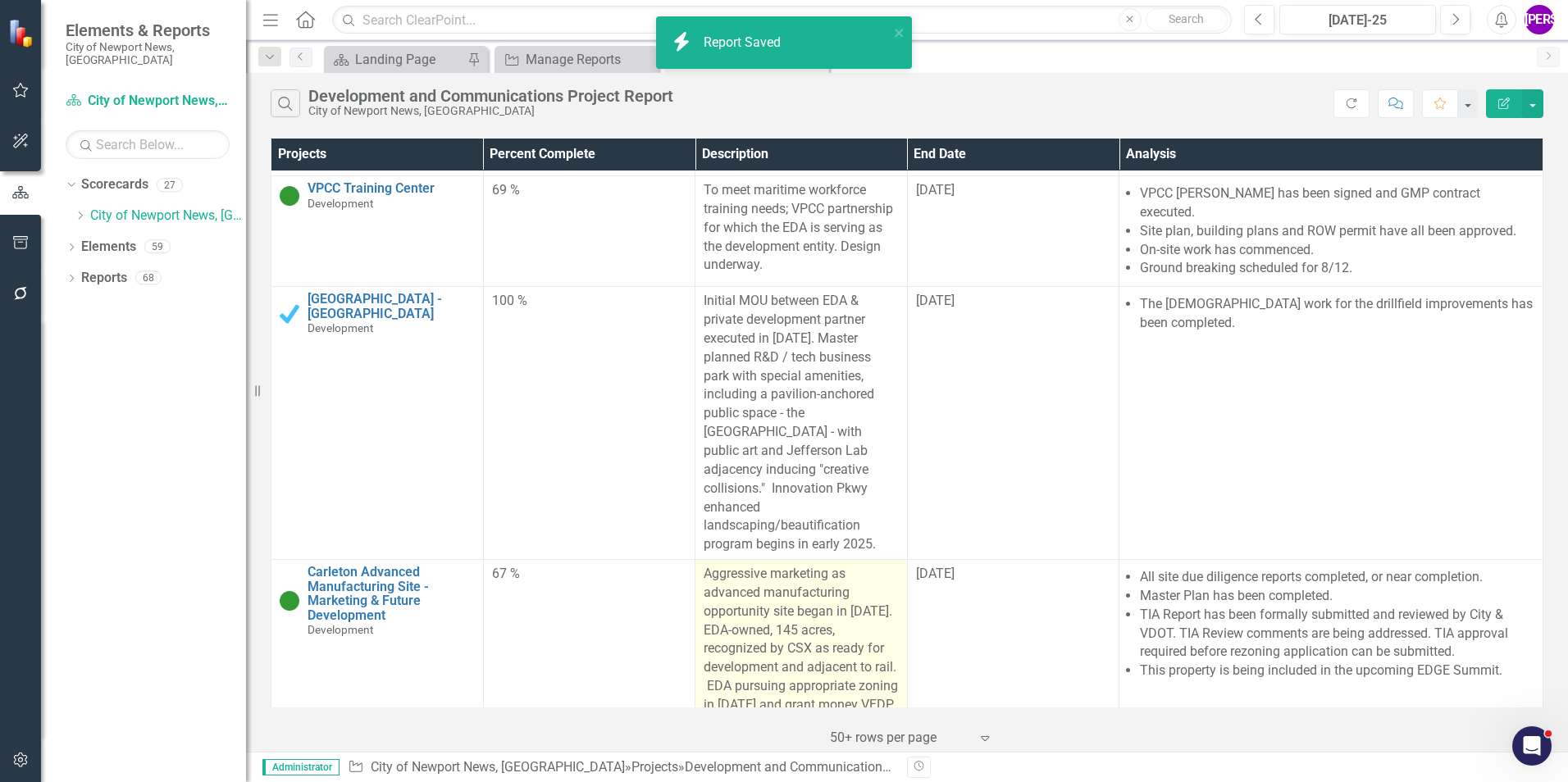
scroll to position [1312, 0]
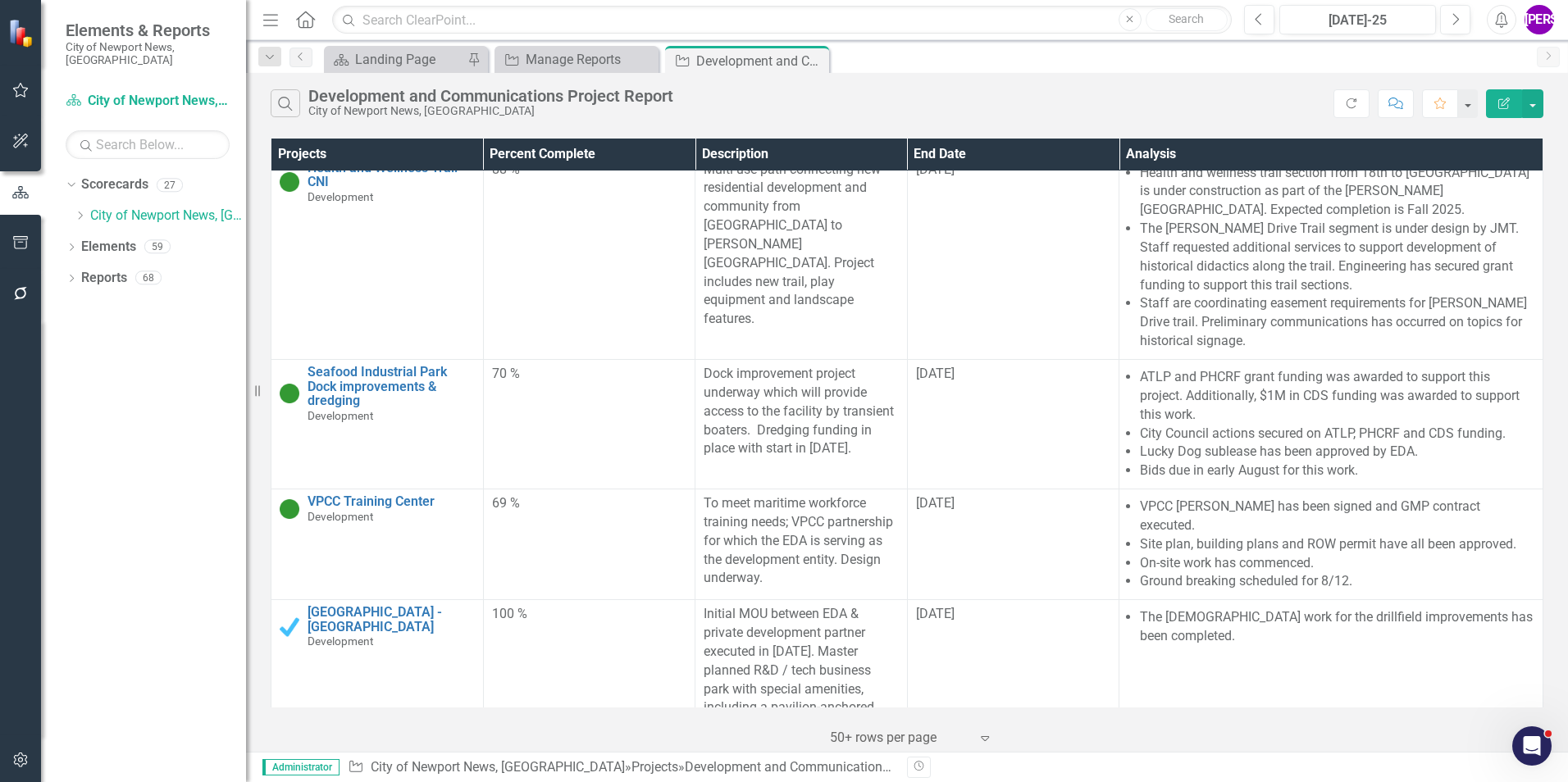
click at [1515, 111] on button "Edit Report" at bounding box center [1504, 103] width 36 height 29
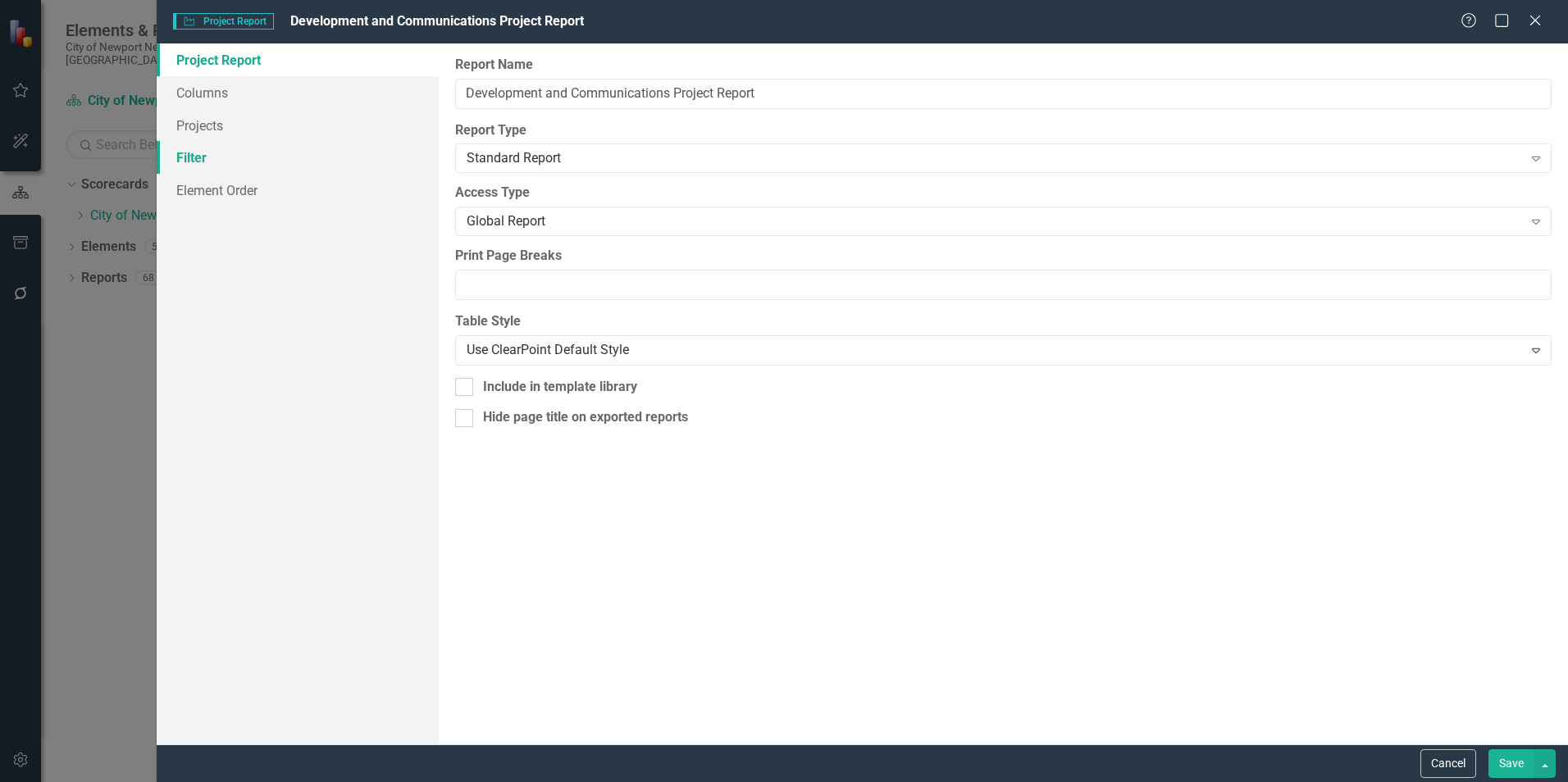
click at [227, 168] on link "Filter" at bounding box center [297, 157] width 282 height 33
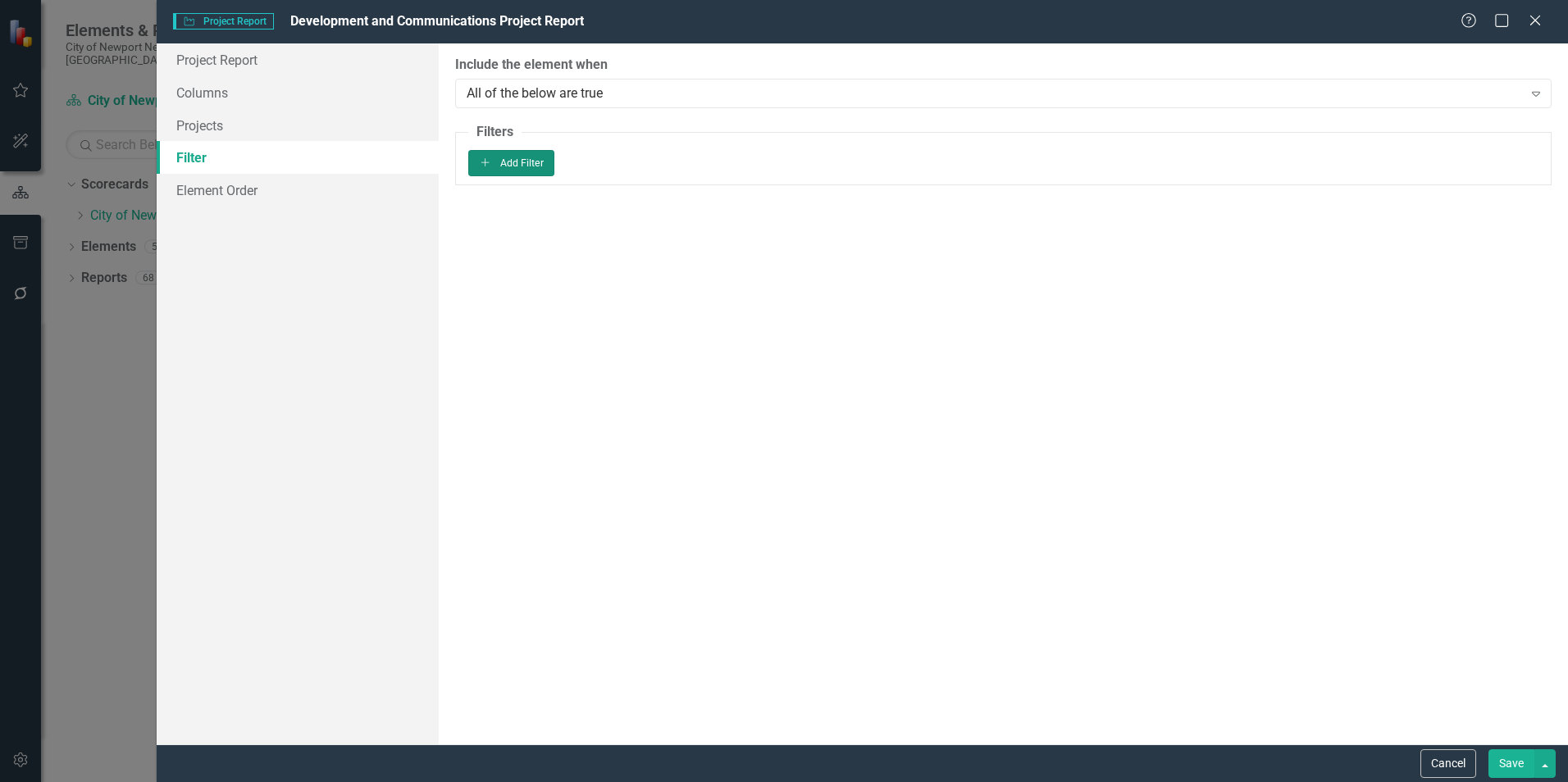
click at [554, 168] on button "Add Add Filter" at bounding box center [512, 163] width 86 height 26
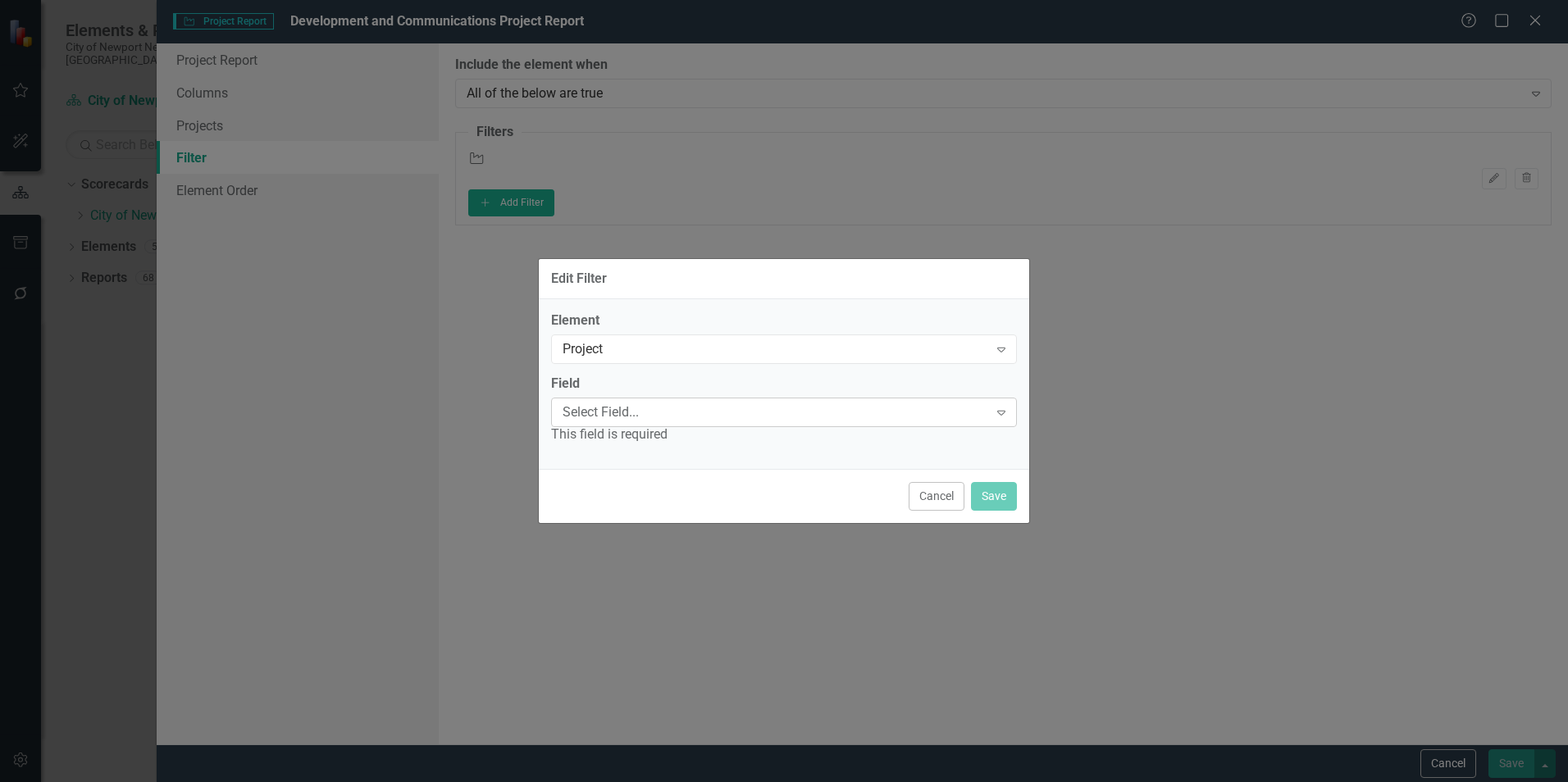
click at [670, 418] on div "Select Field..." at bounding box center [775, 412] width 425 height 19
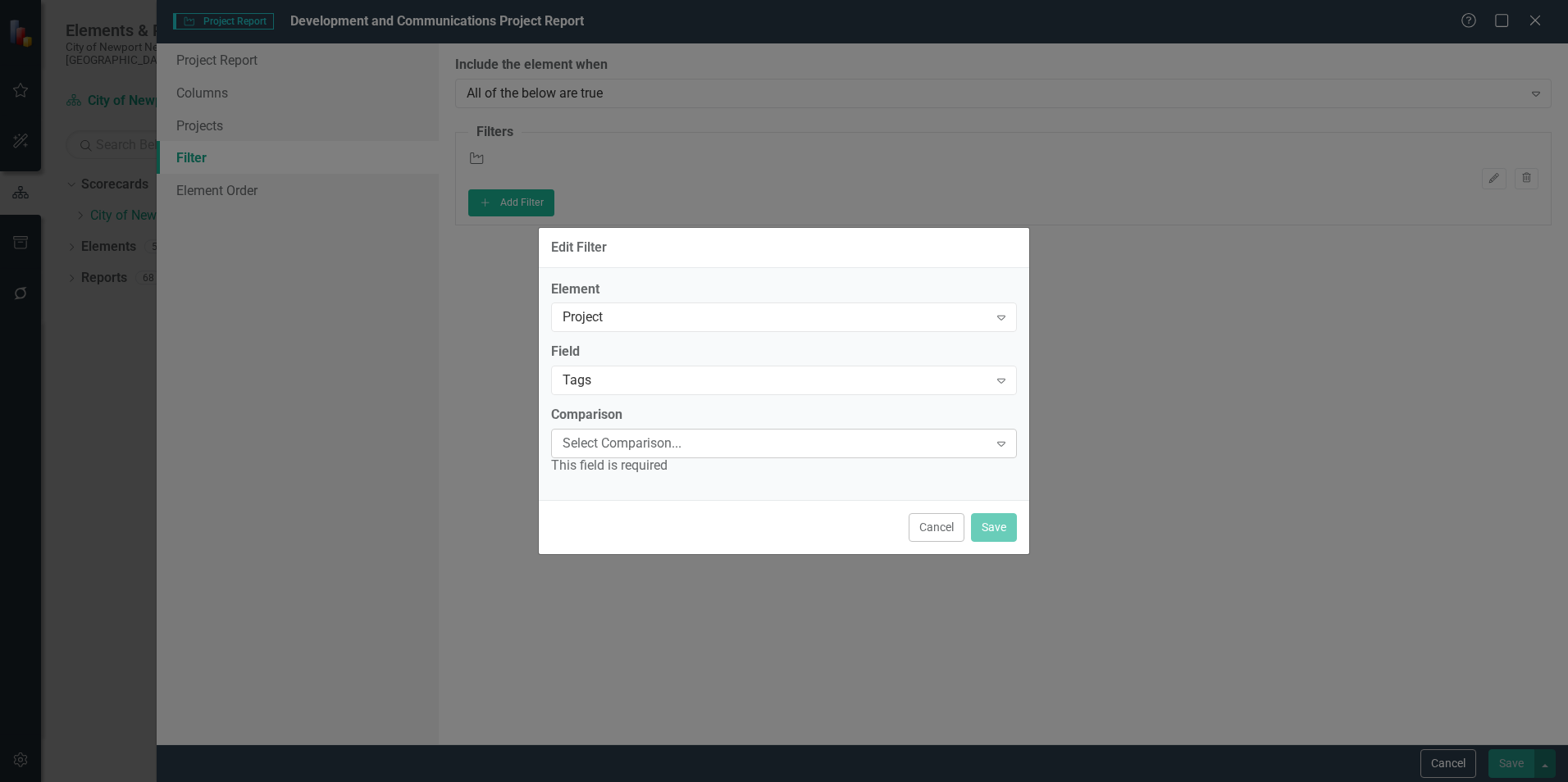
click at [690, 450] on div "Select Comparison..." at bounding box center [775, 444] width 425 height 19
click at [688, 781] on div "Contains" at bounding box center [787, 796] width 1542 height 19
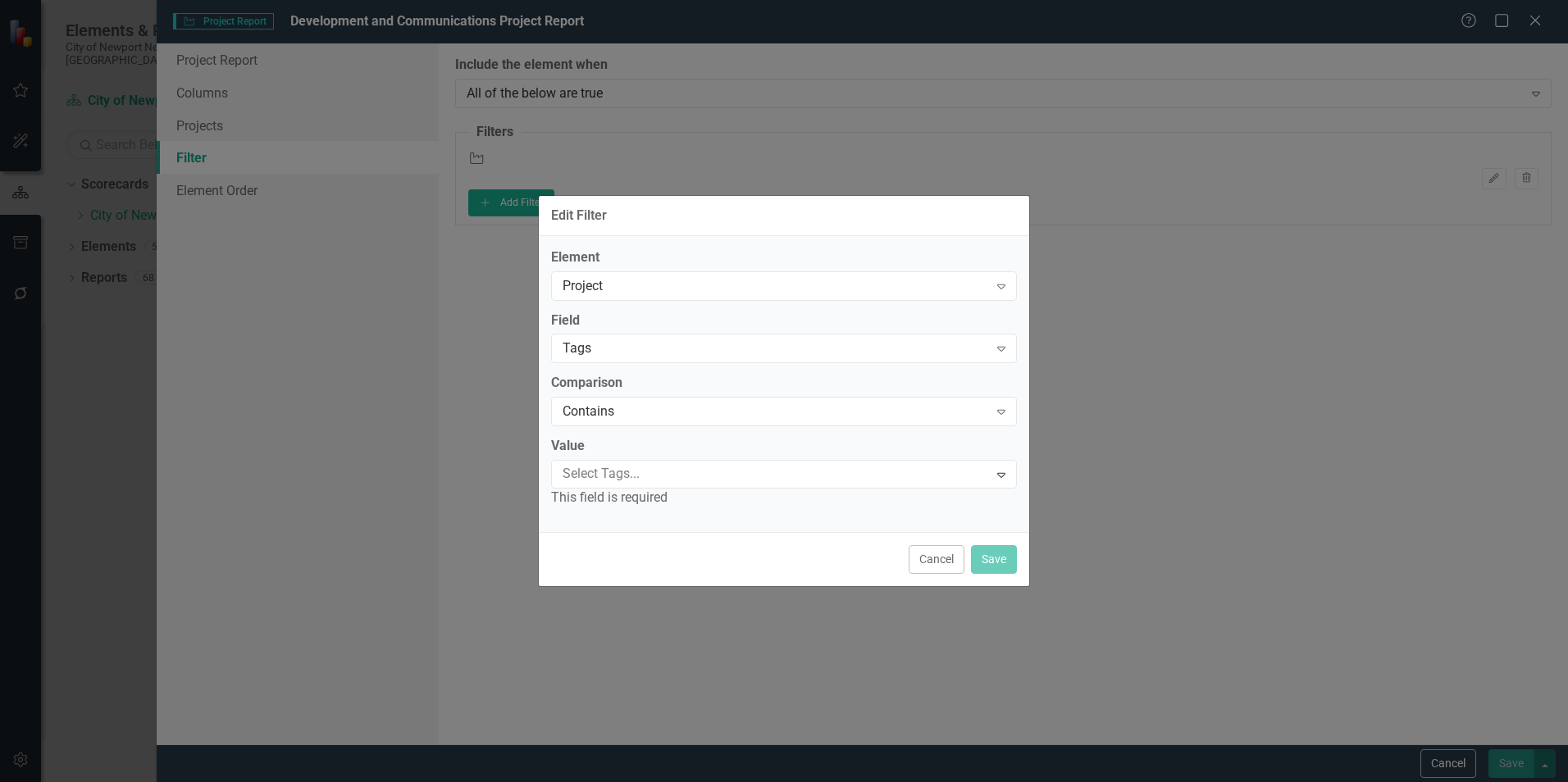
click at [688, 476] on div at bounding box center [772, 474] width 432 height 22
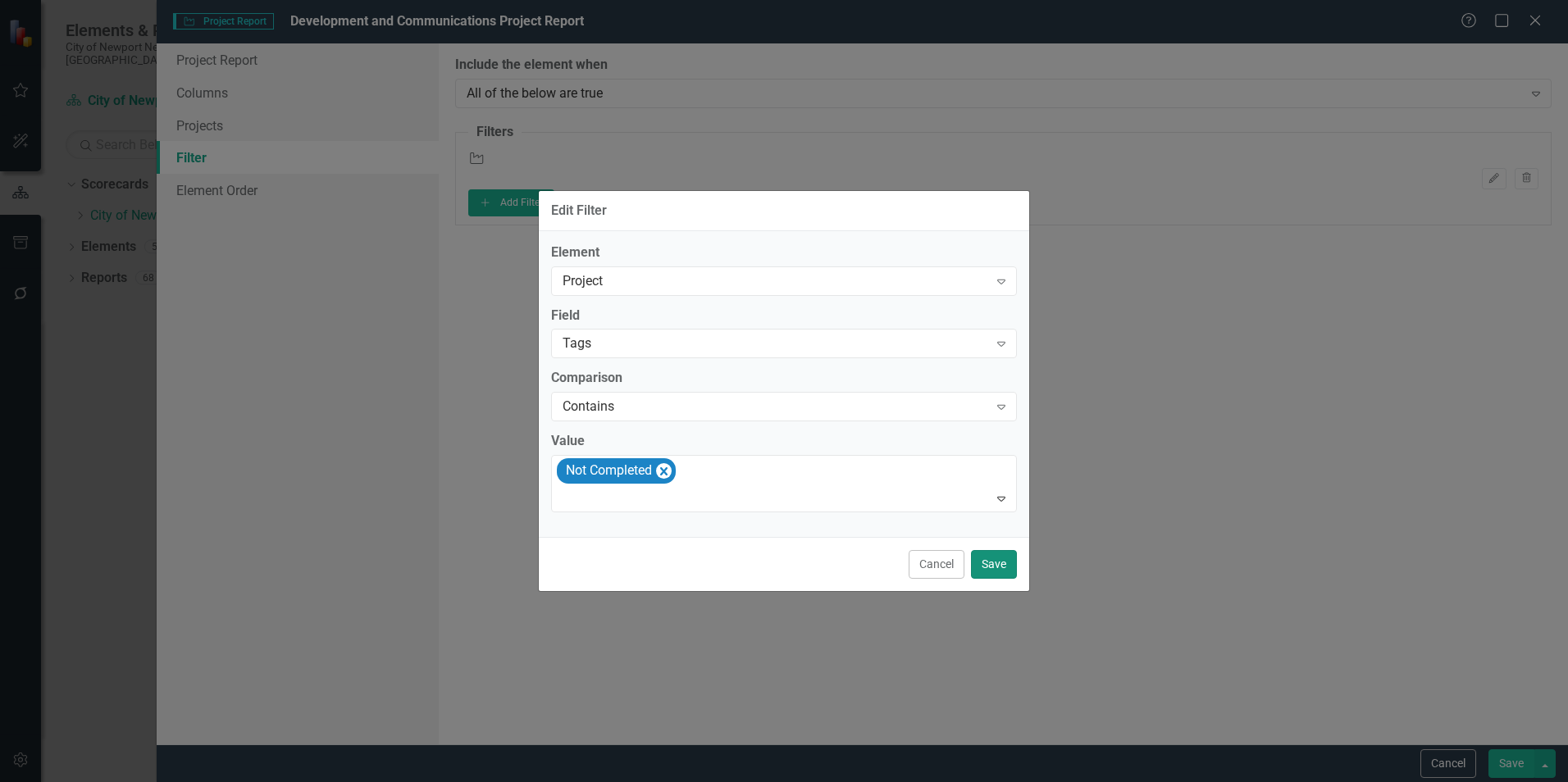
click at [1007, 555] on button "Save" at bounding box center [993, 564] width 46 height 29
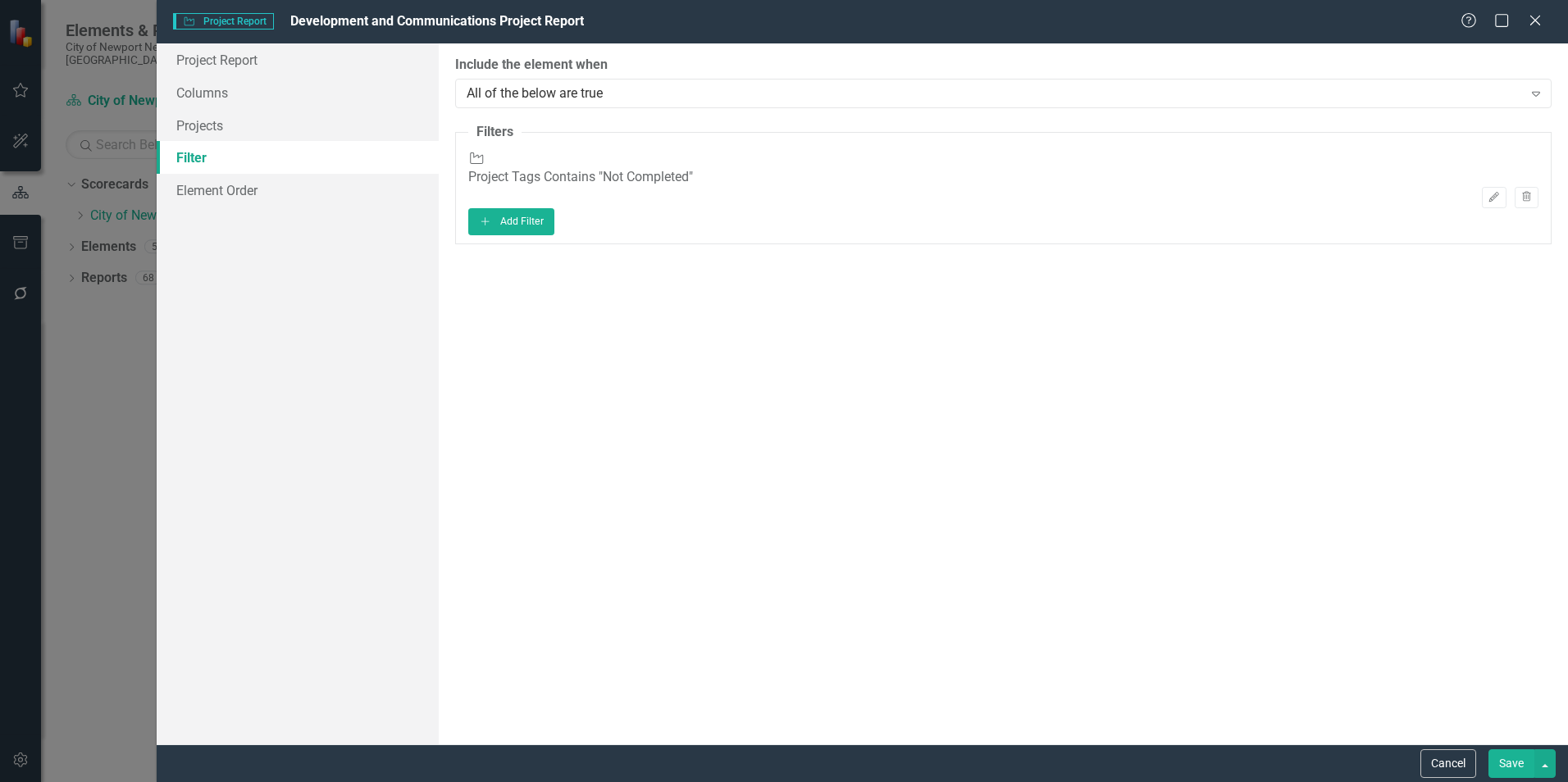
click at [1515, 759] on button "Save" at bounding box center [1511, 763] width 46 height 29
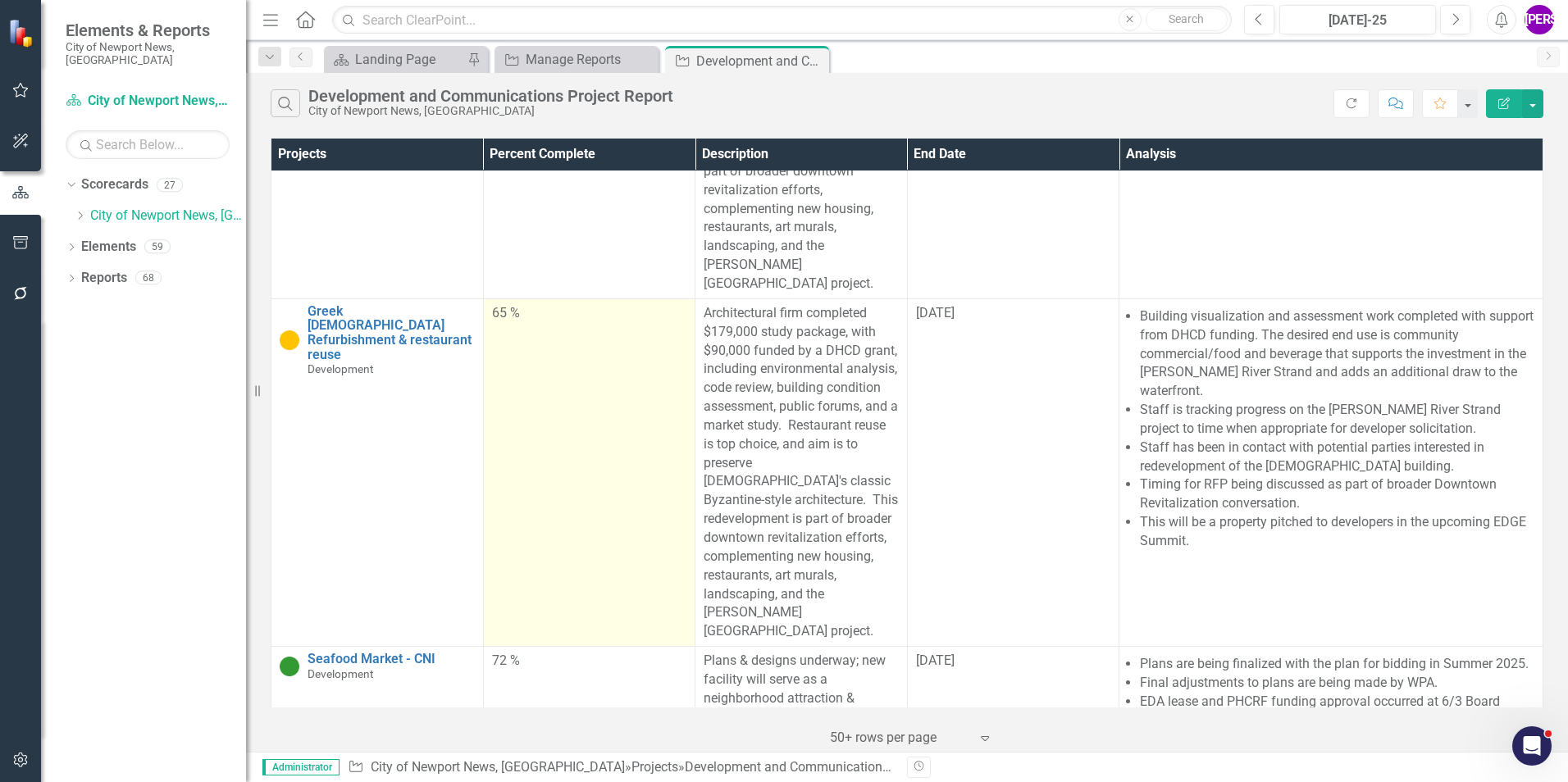
scroll to position [0, 0]
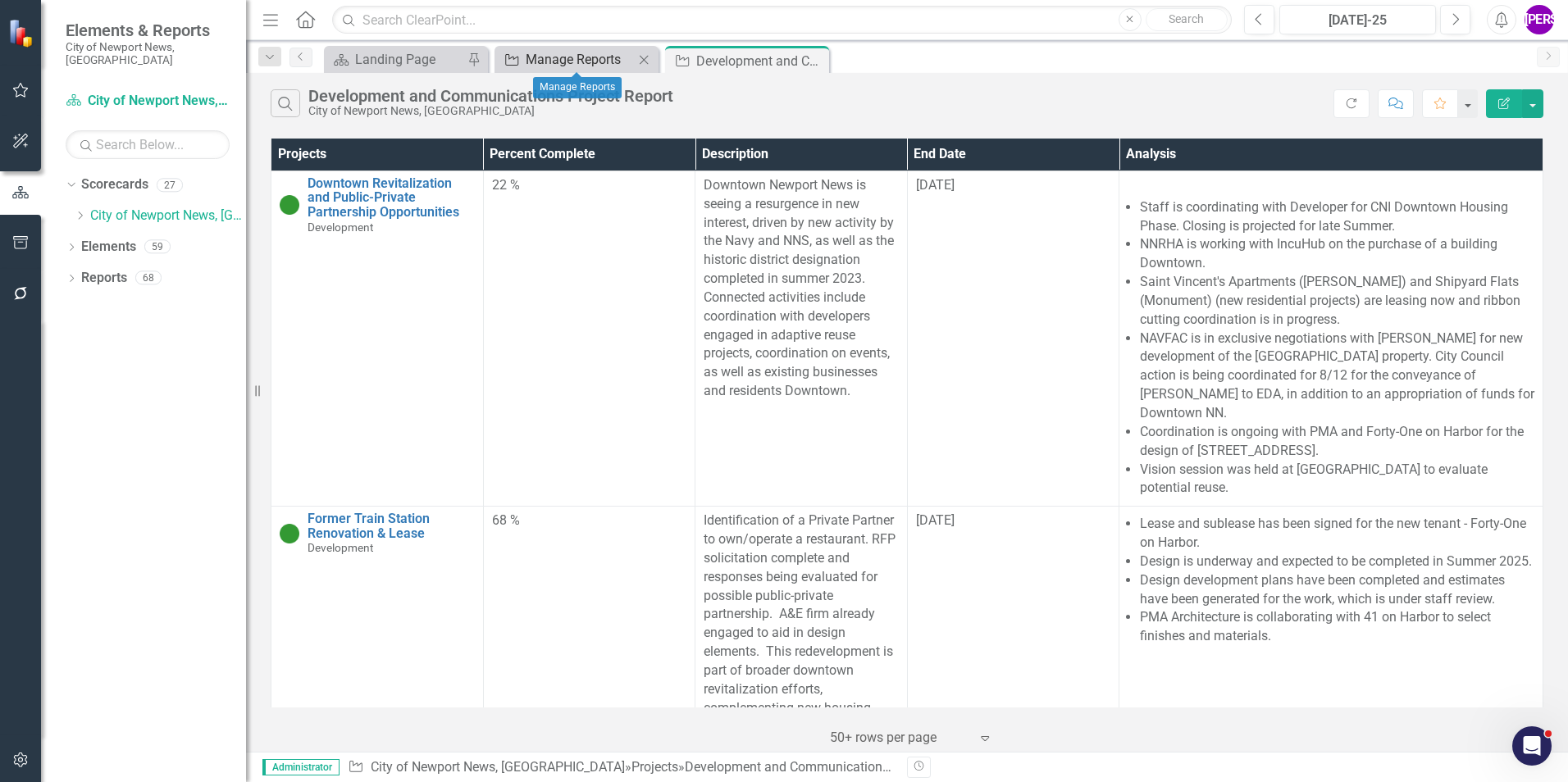
click at [611, 54] on div "Manage Reports" at bounding box center [579, 60] width 108 height 21
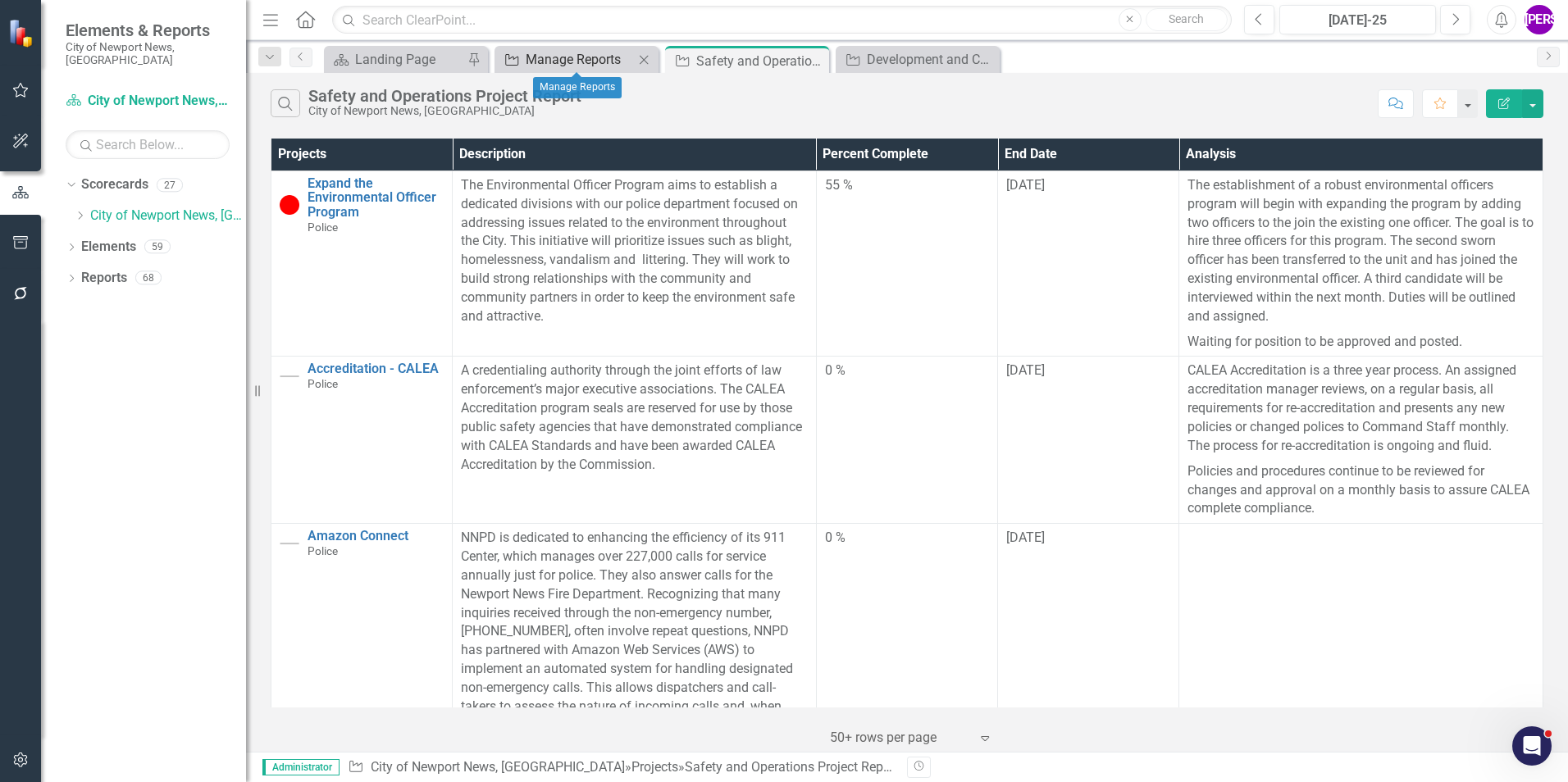
click at [602, 58] on div "Manage Reports" at bounding box center [579, 60] width 108 height 21
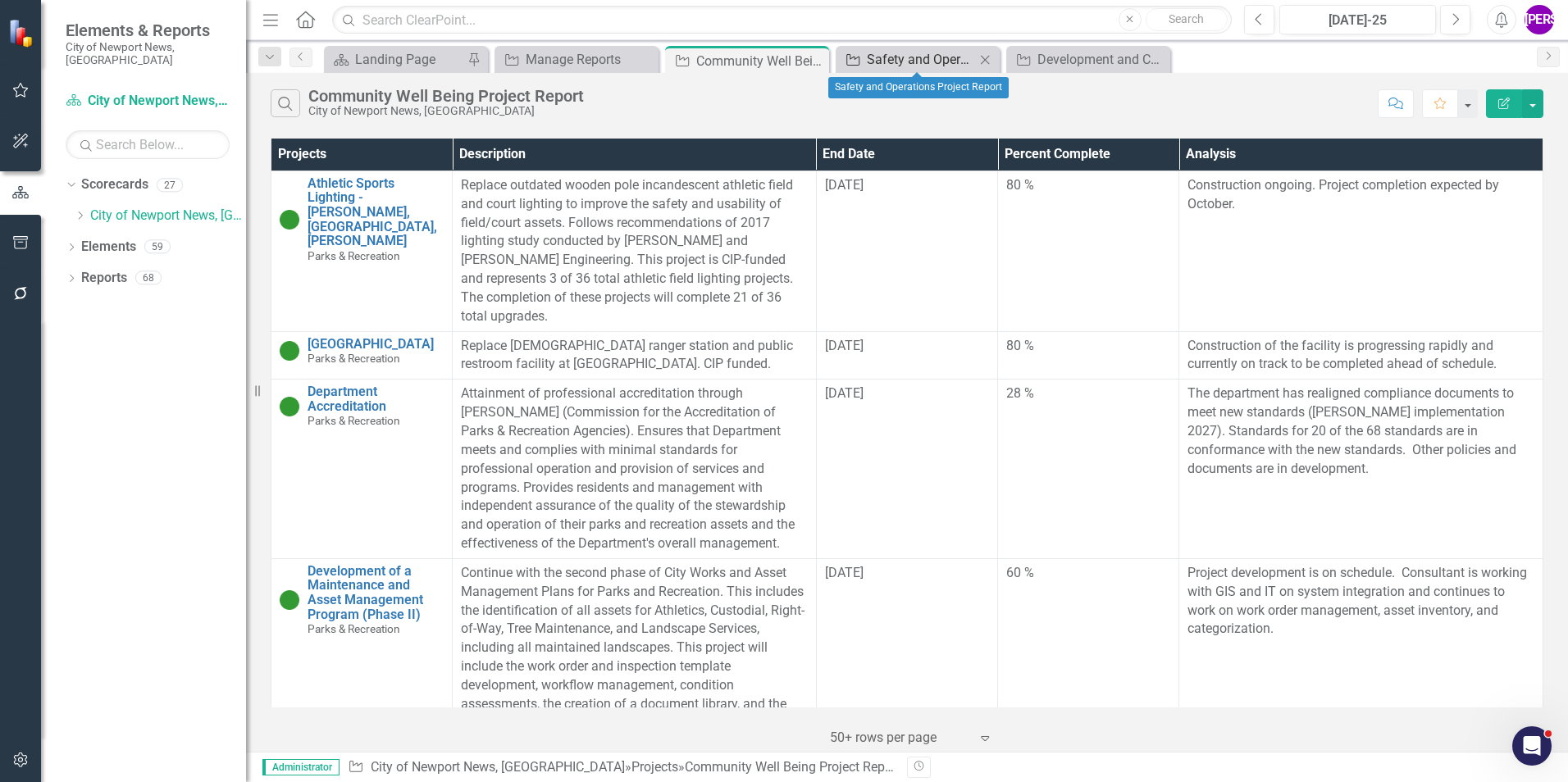
click at [919, 53] on div "Safety and Operations Project Report" at bounding box center [921, 60] width 108 height 21
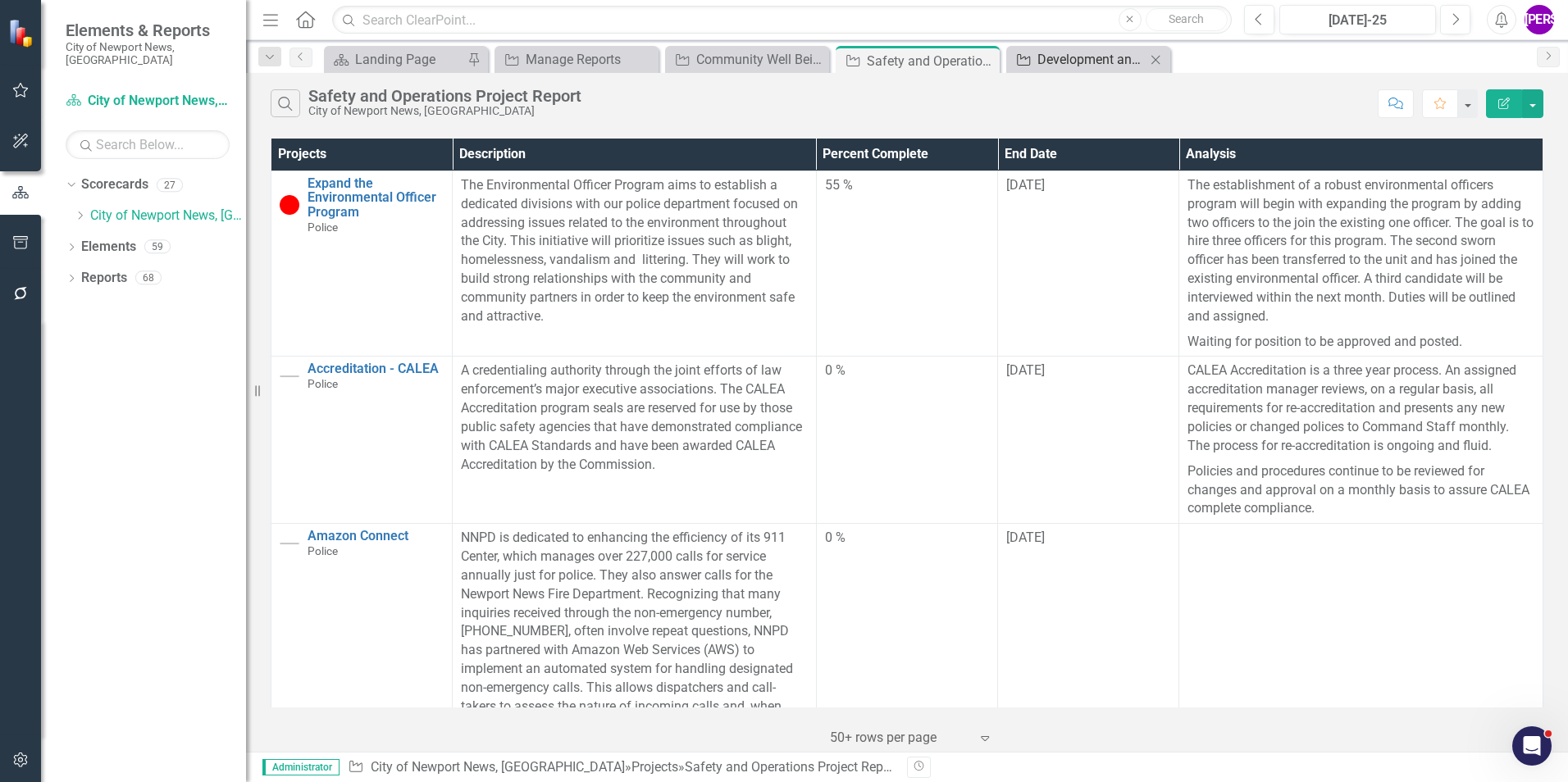
click at [1087, 53] on div "Development and Communications Project Report" at bounding box center [1091, 60] width 108 height 21
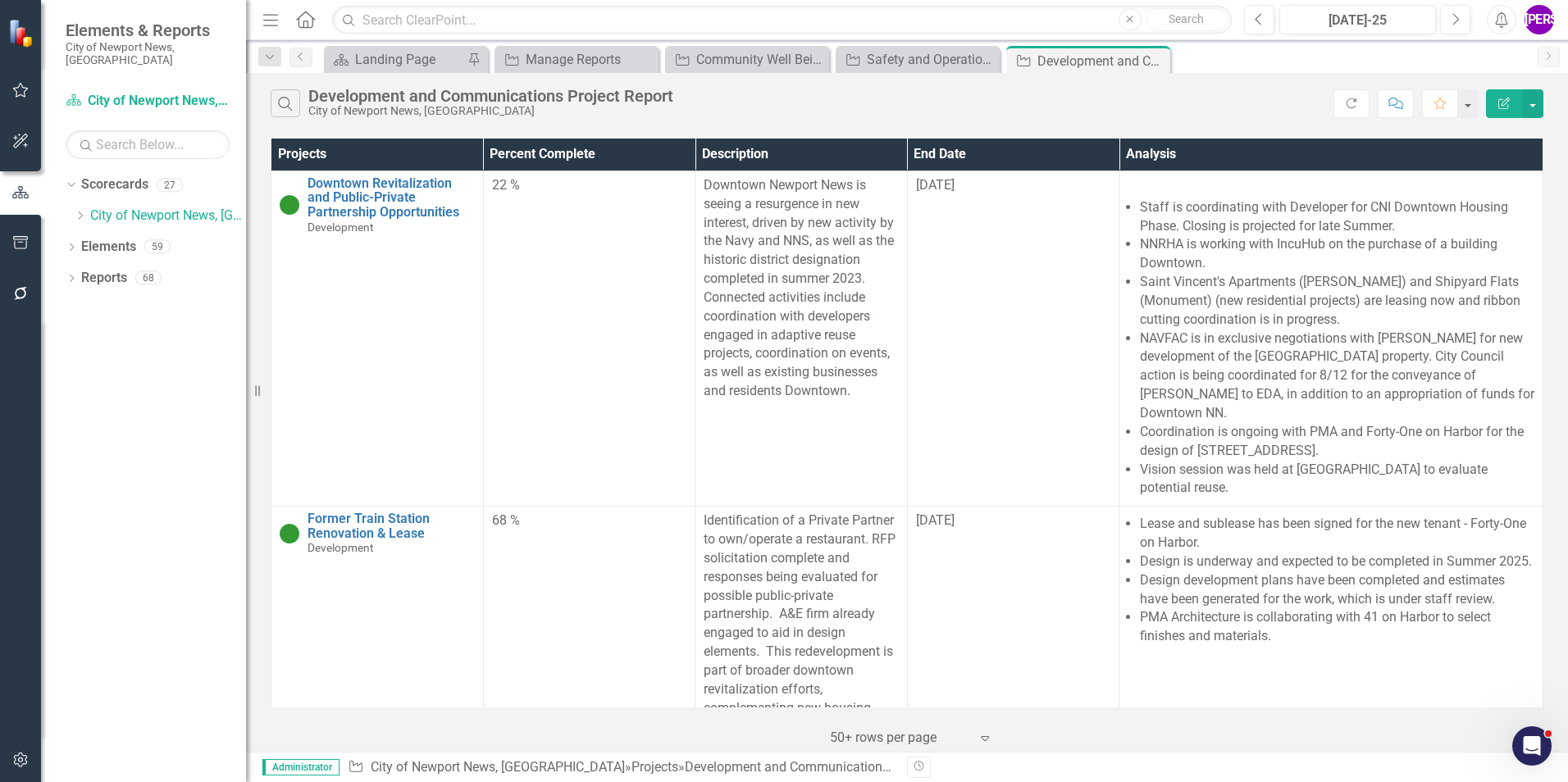
click at [1501, 105] on icon "button" at bounding box center [1503, 103] width 11 height 11
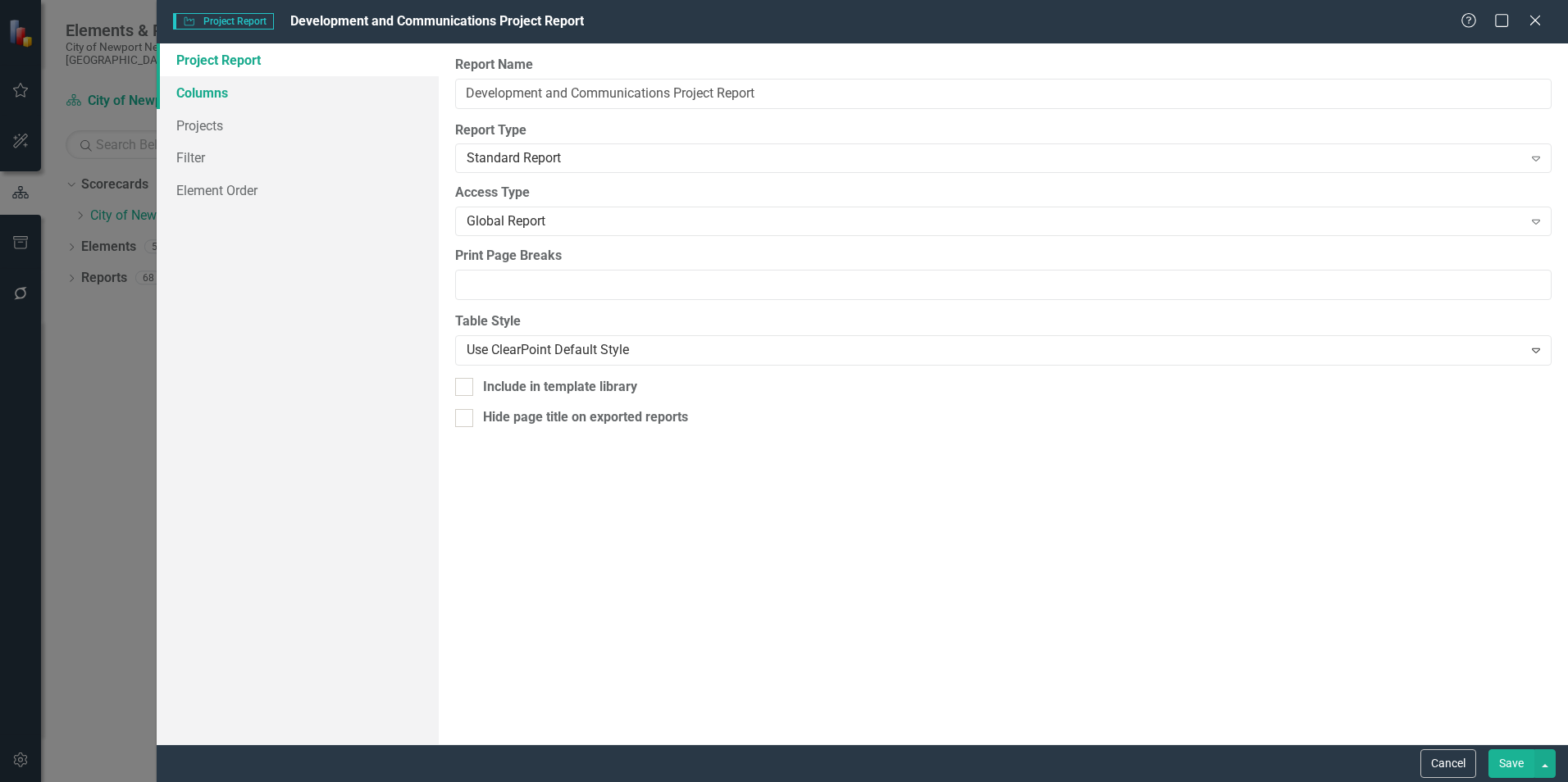
click at [256, 98] on link "Columns" at bounding box center [297, 92] width 282 height 33
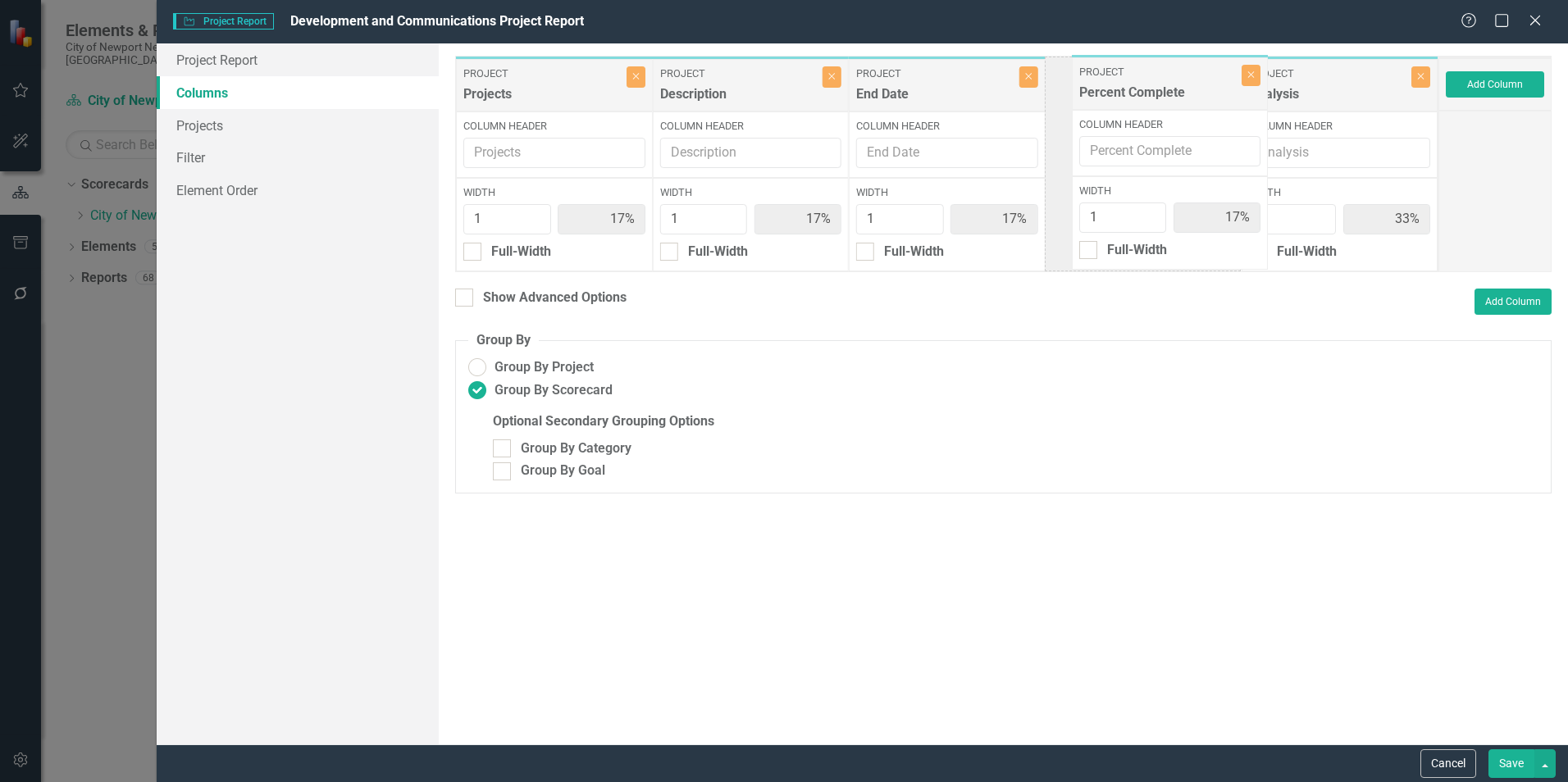
drag, startPoint x: 728, startPoint y: 77, endPoint x: 1125, endPoint y: 75, distance: 397.0
click at [1125, 75] on div "Project Projects Close Column Header Width 1 17% Full-Width Project Percent Com…" at bounding box center [947, 164] width 983 height 216
click at [1505, 770] on button "Save" at bounding box center [1511, 763] width 46 height 29
radio input "false"
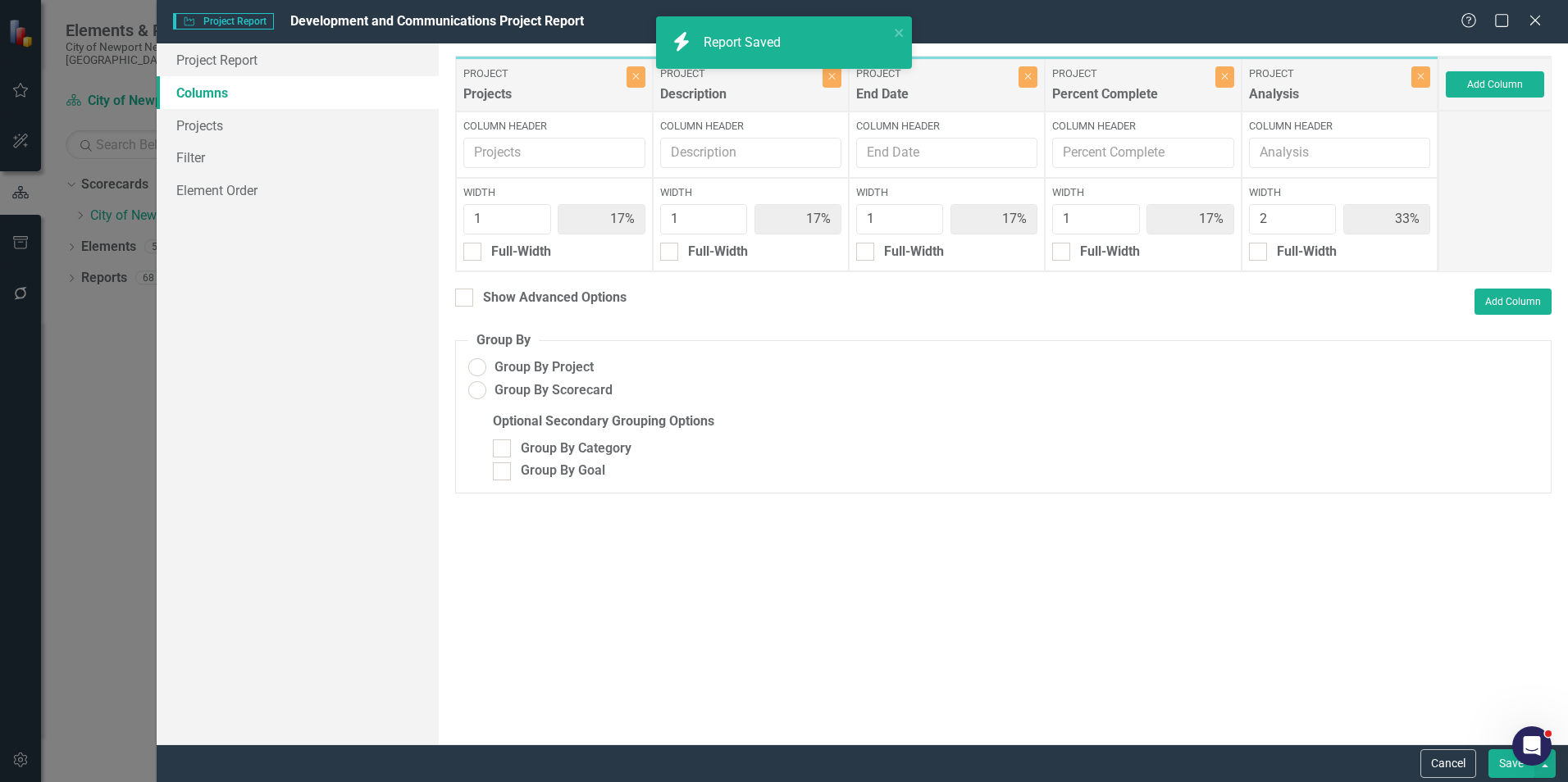
radio input "true"
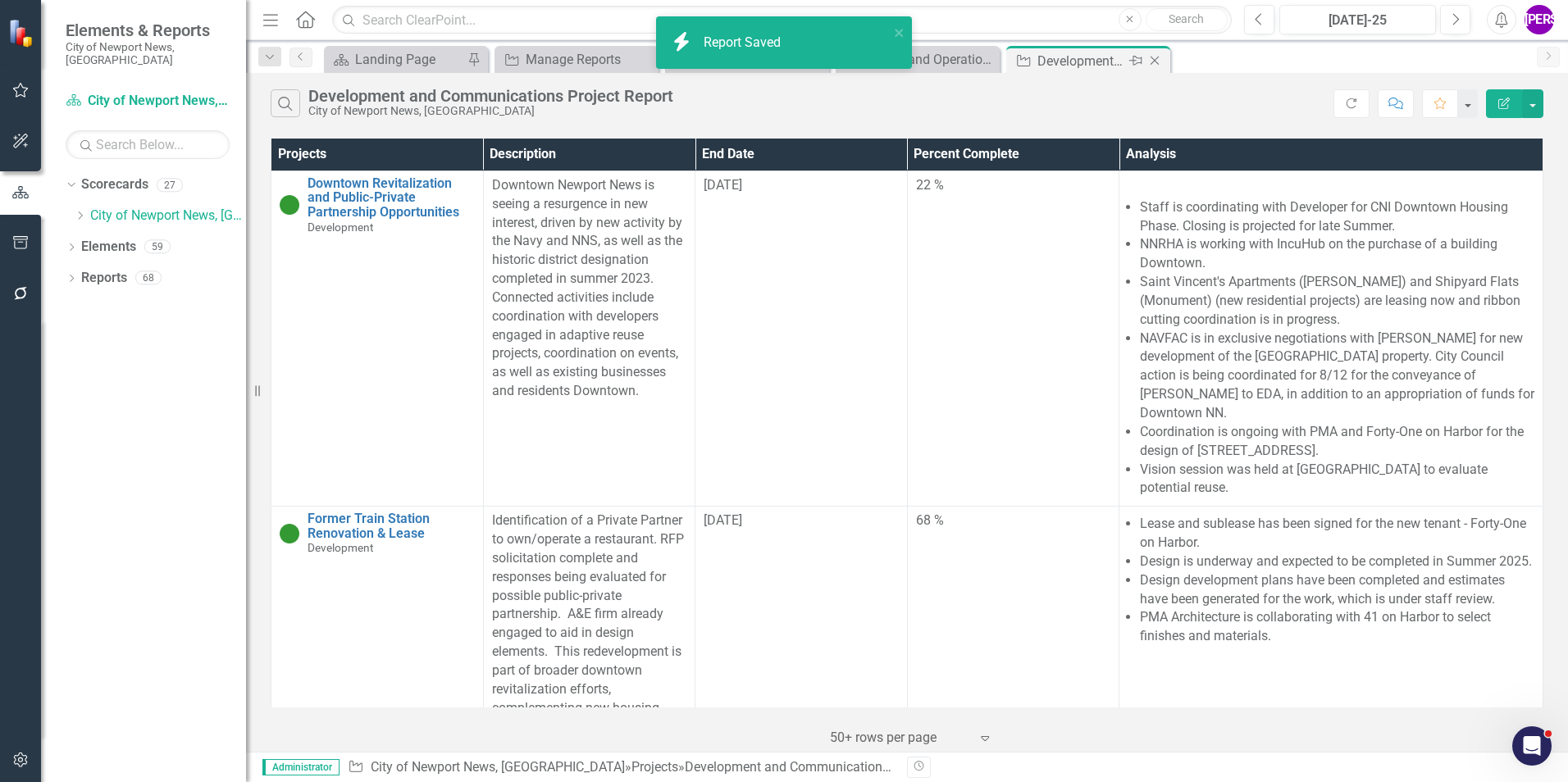
click at [1159, 55] on icon "Close" at bounding box center [1154, 60] width 16 height 13
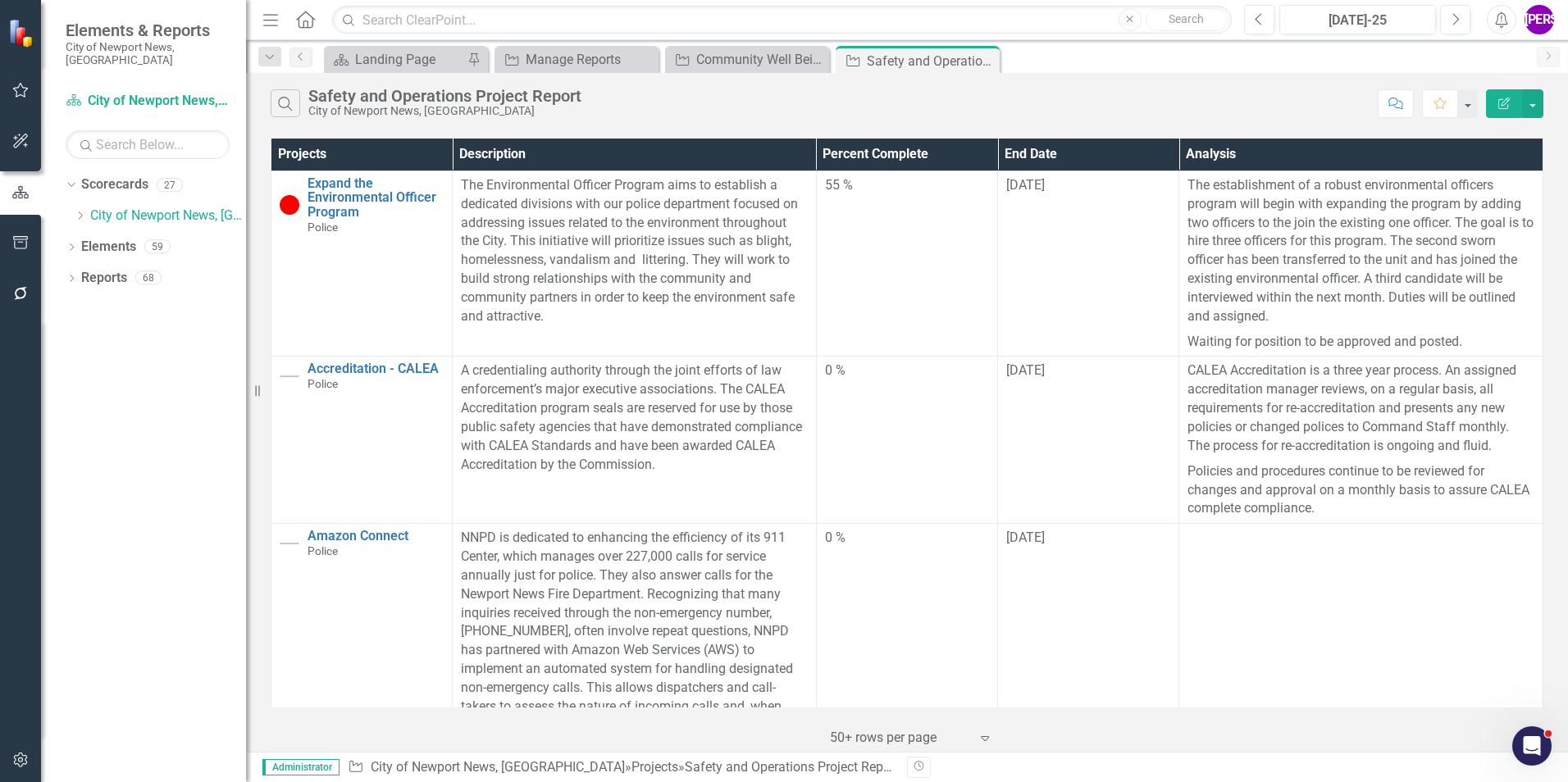
click at [1515, 111] on button "Edit Report" at bounding box center [1504, 103] width 36 height 29
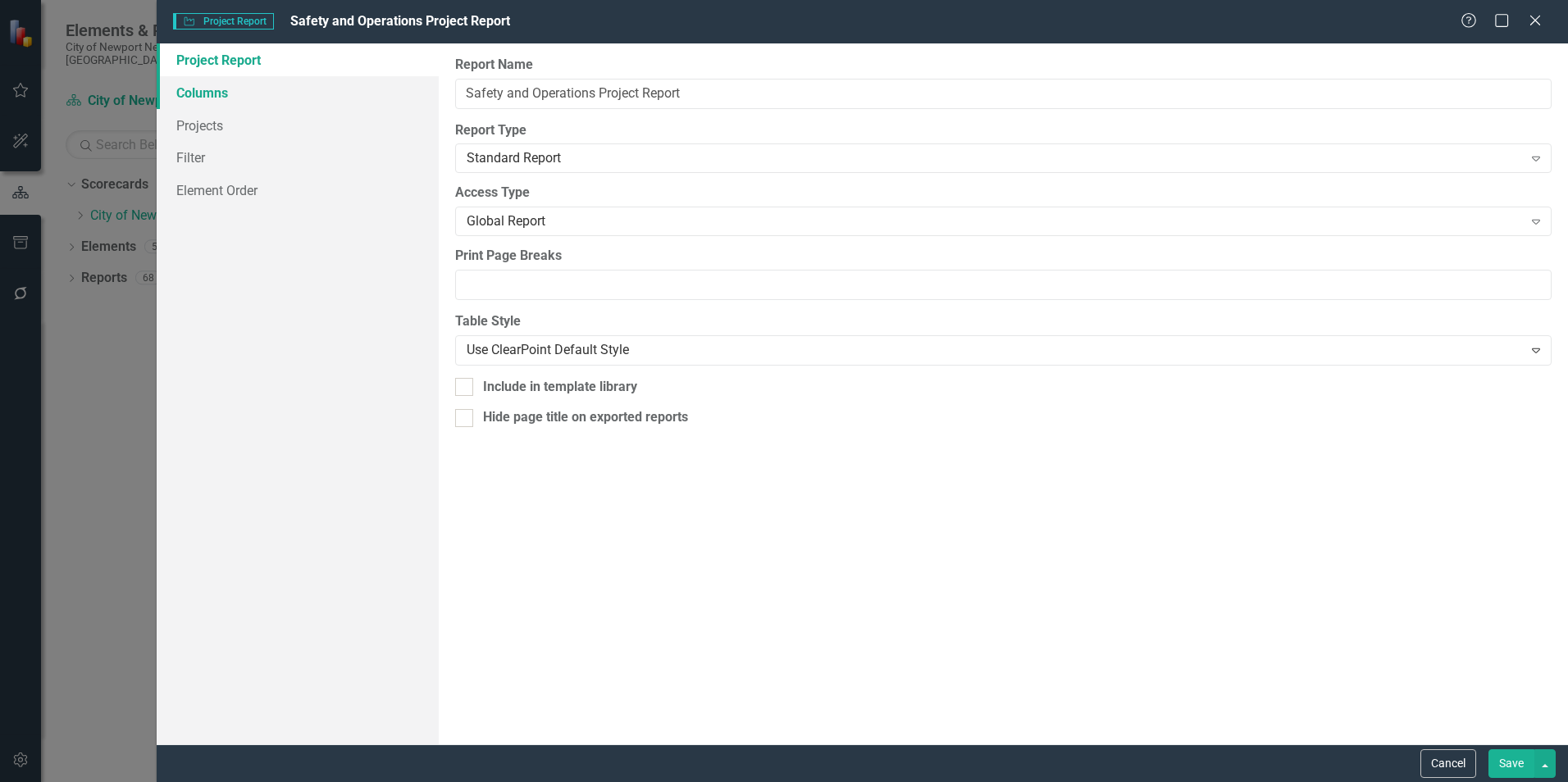
click at [252, 99] on link "Columns" at bounding box center [297, 92] width 282 height 33
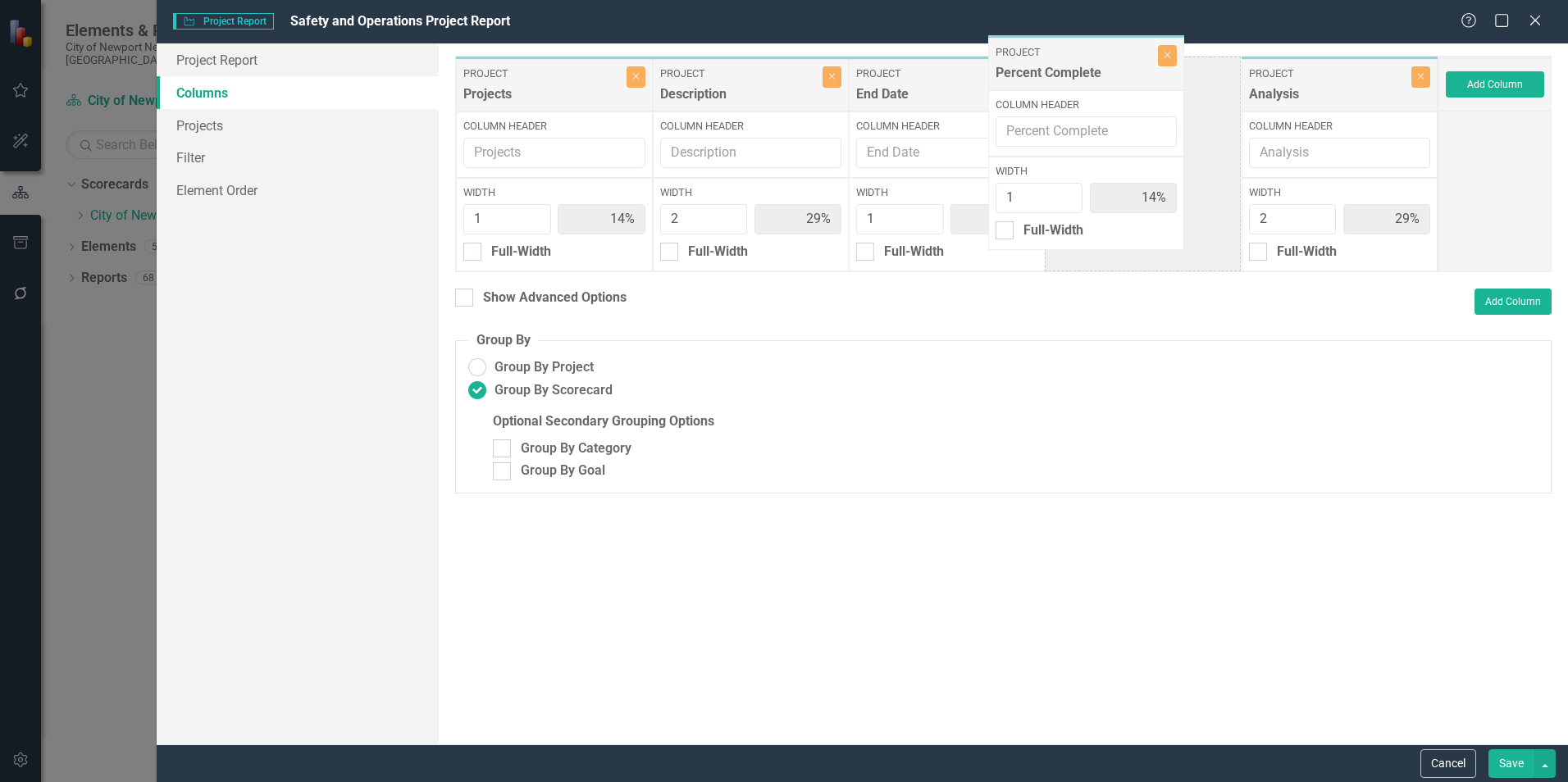
drag, startPoint x: 908, startPoint y: 76, endPoint x: 1047, endPoint y: 55, distance: 140.6
click at [1047, 56] on div "Project Projects Close Column Header Width 1 14% Full-Width Project Description…" at bounding box center [947, 164] width 983 height 216
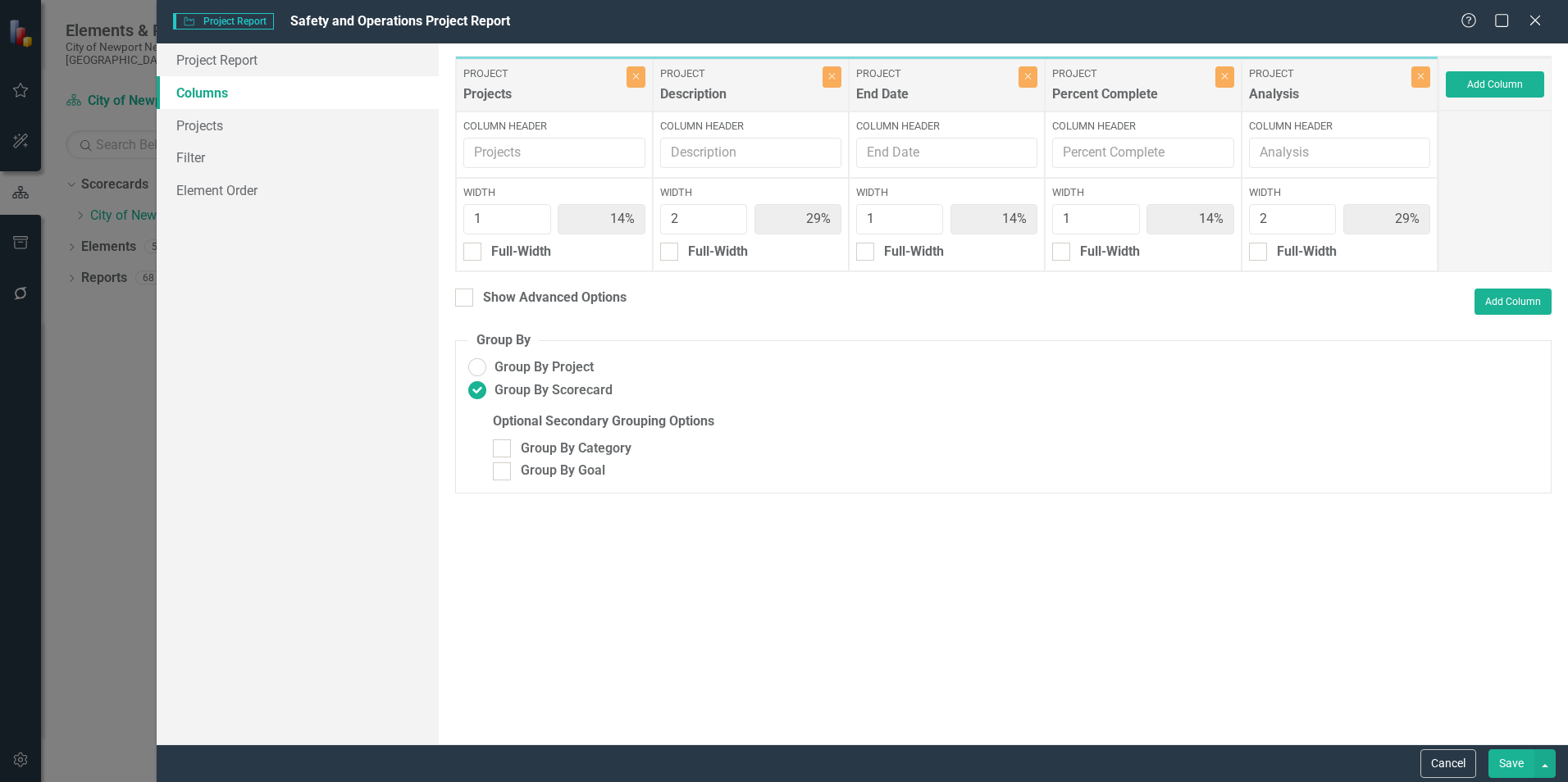
click at [1505, 771] on button "Save" at bounding box center [1511, 763] width 46 height 29
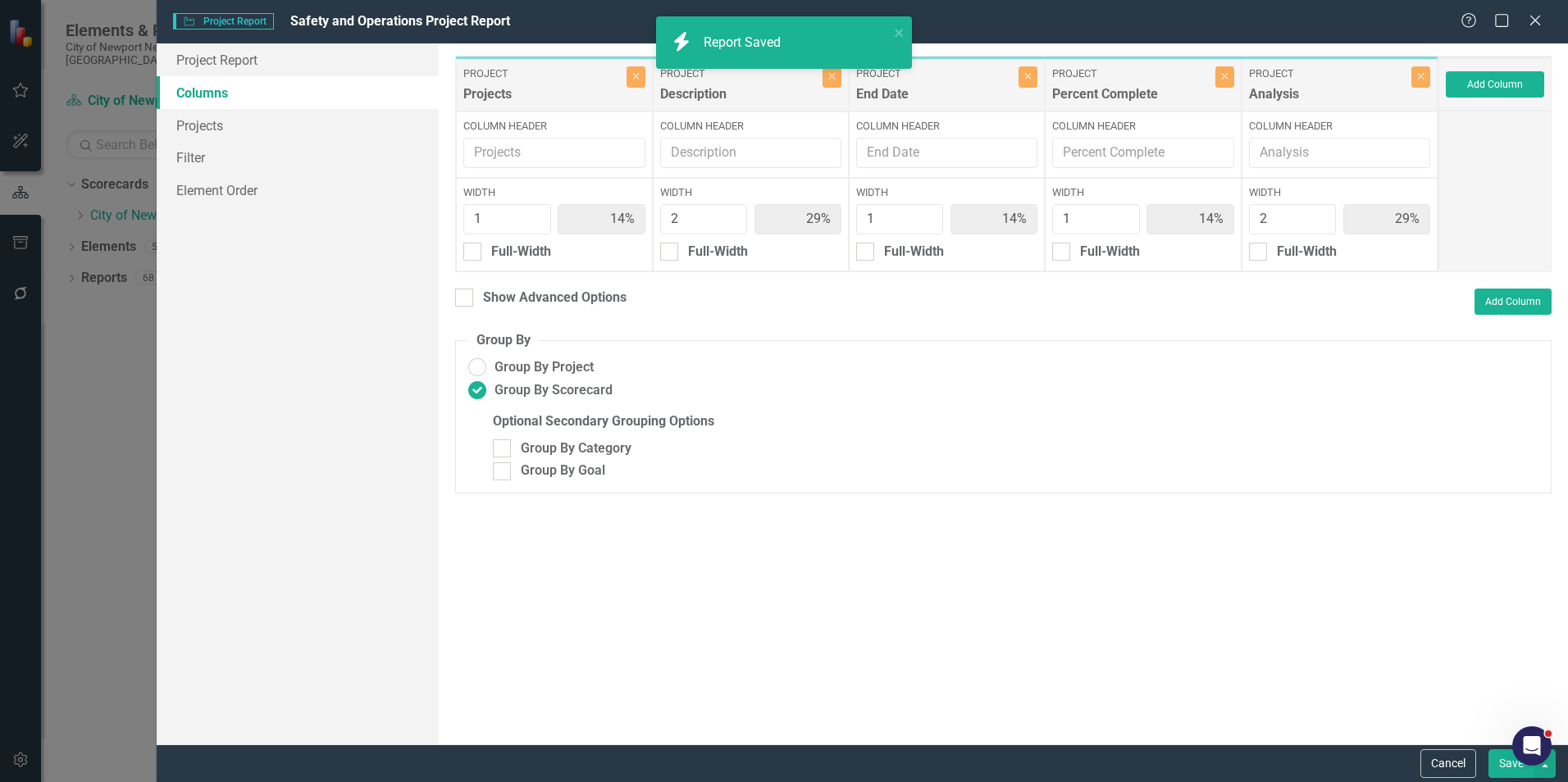
radio input "false"
radio input "true"
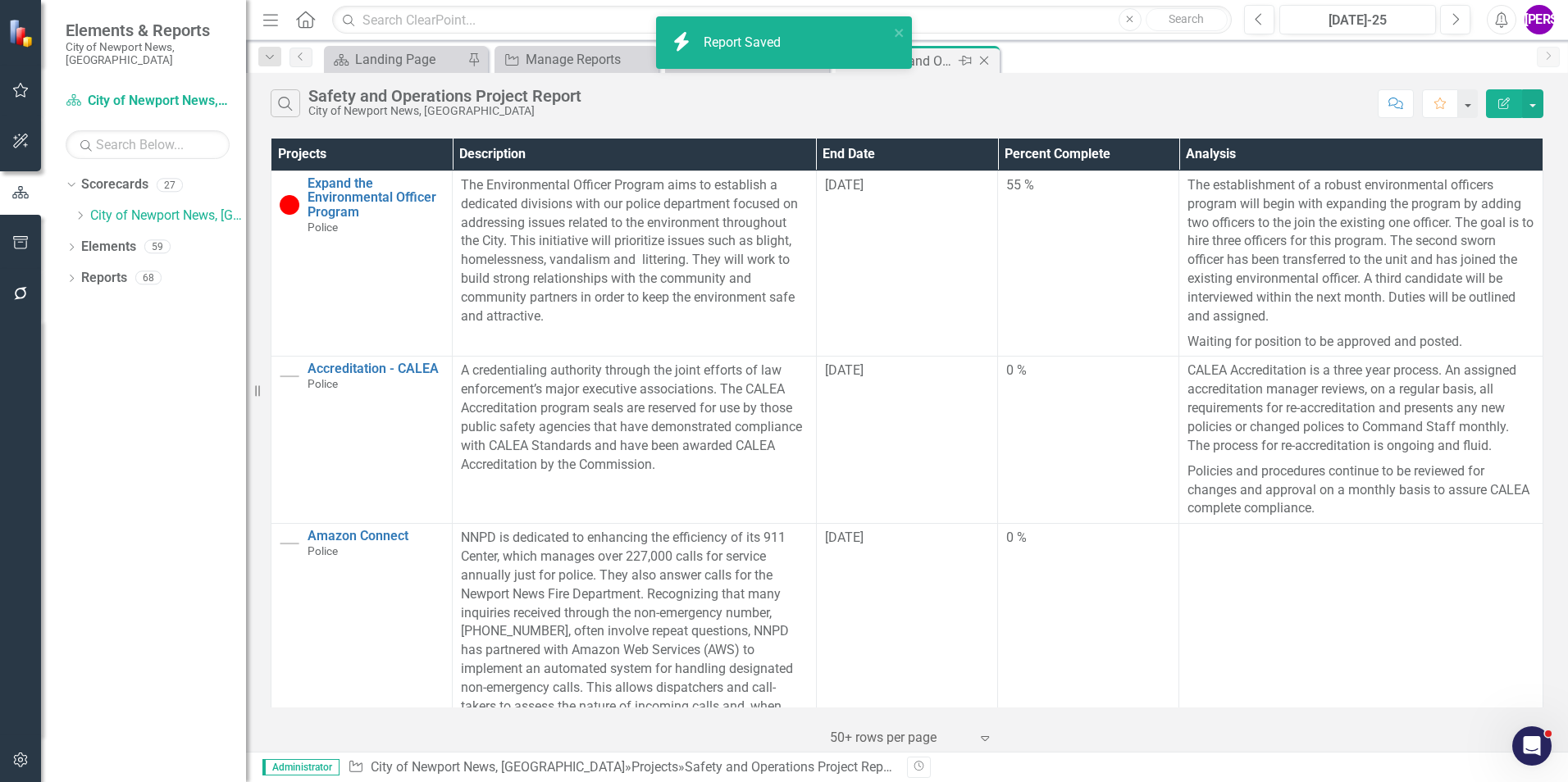
click at [983, 60] on icon "Close" at bounding box center [984, 60] width 16 height 13
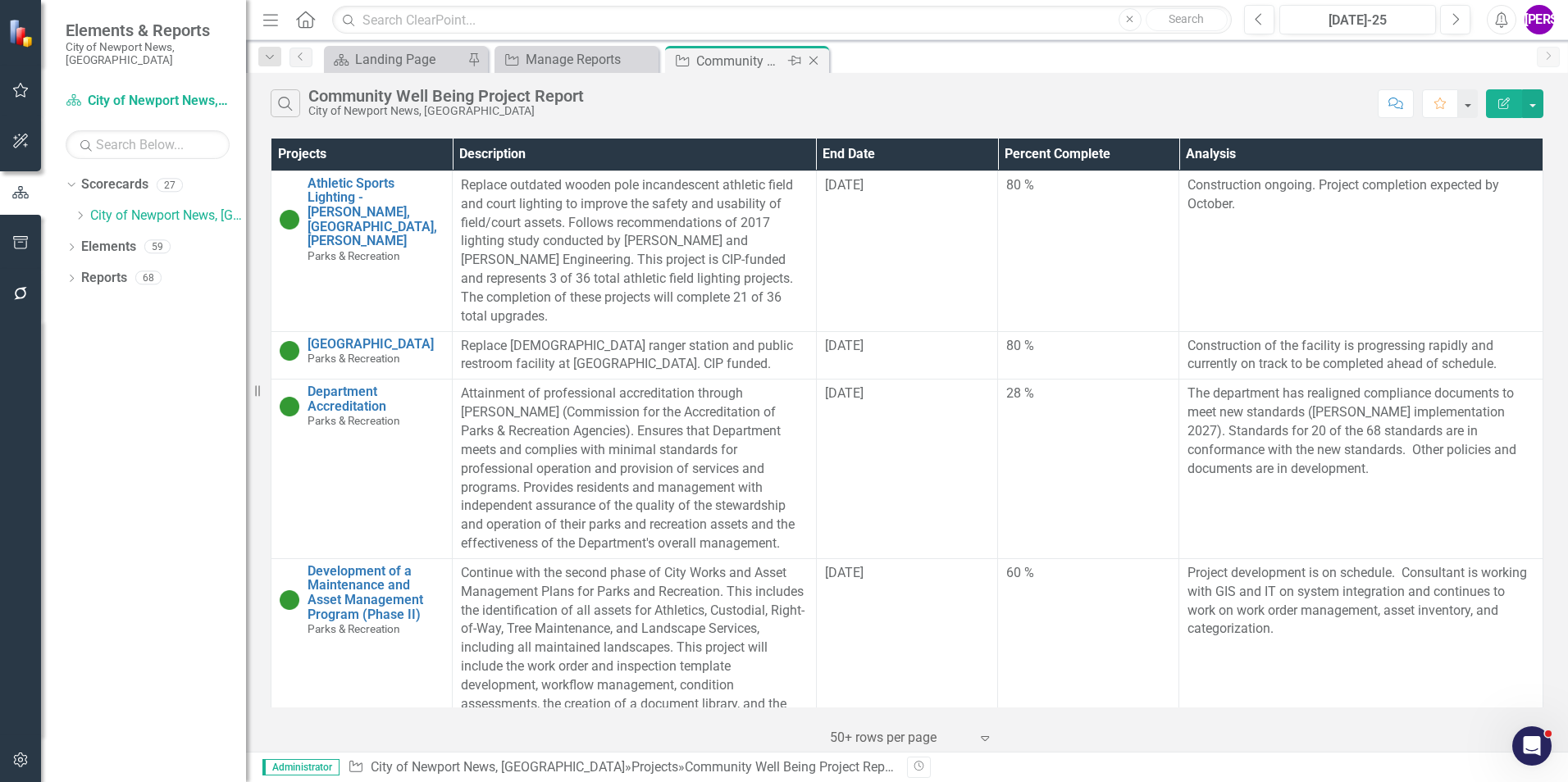
click at [813, 60] on icon "Close" at bounding box center [813, 60] width 16 height 13
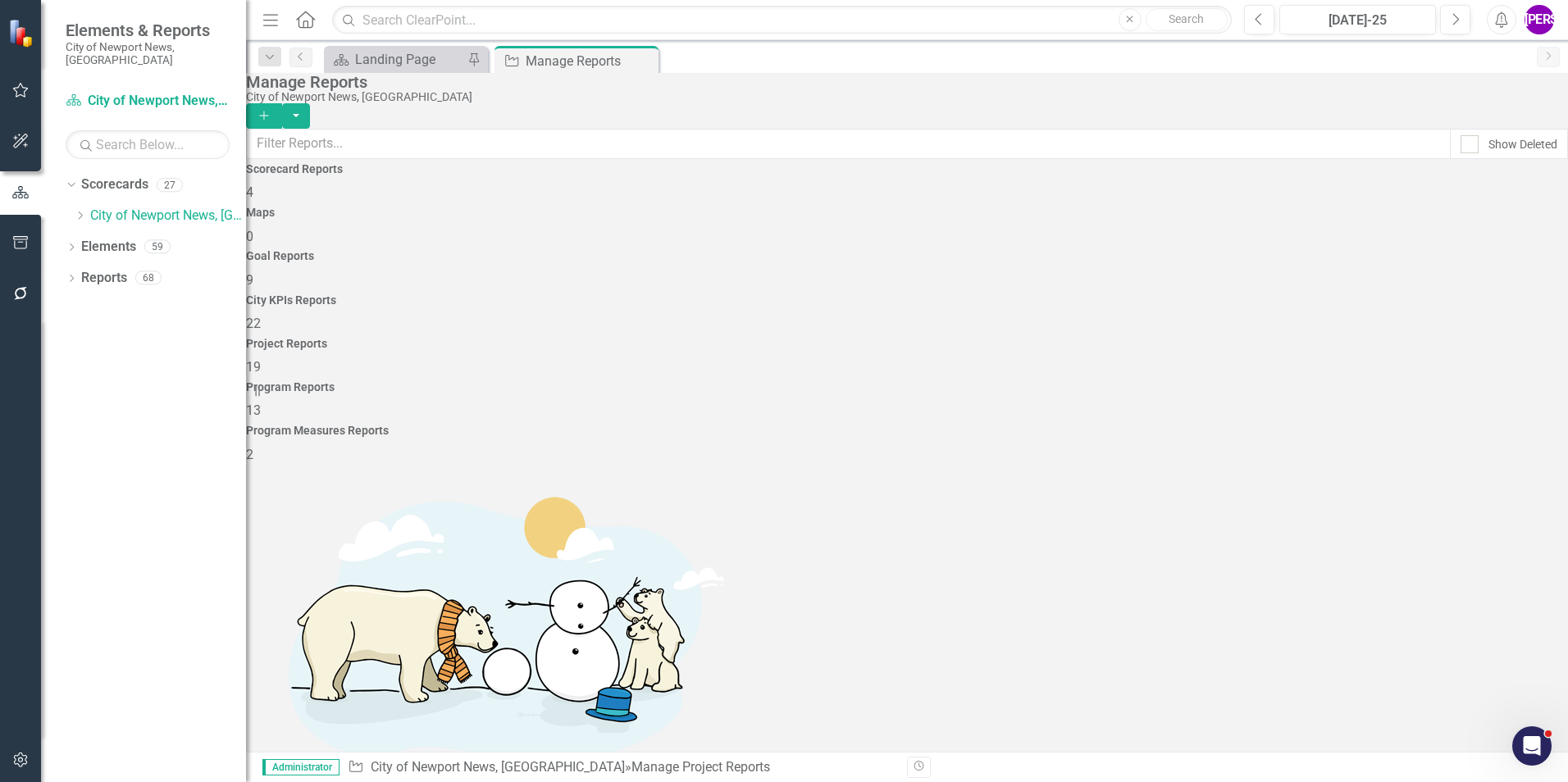
scroll to position [164, 0]
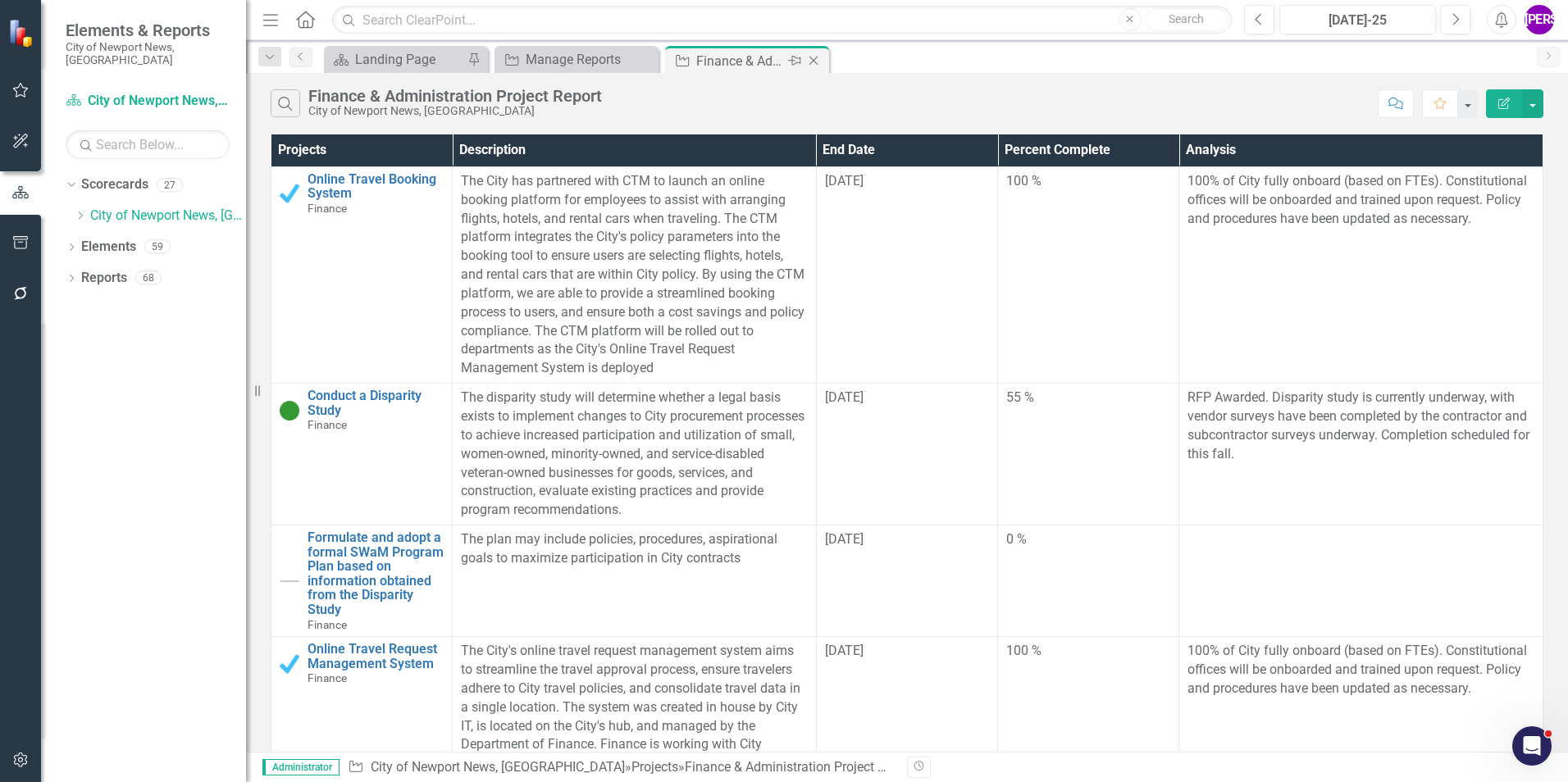
click at [817, 56] on icon "Close" at bounding box center [813, 60] width 16 height 13
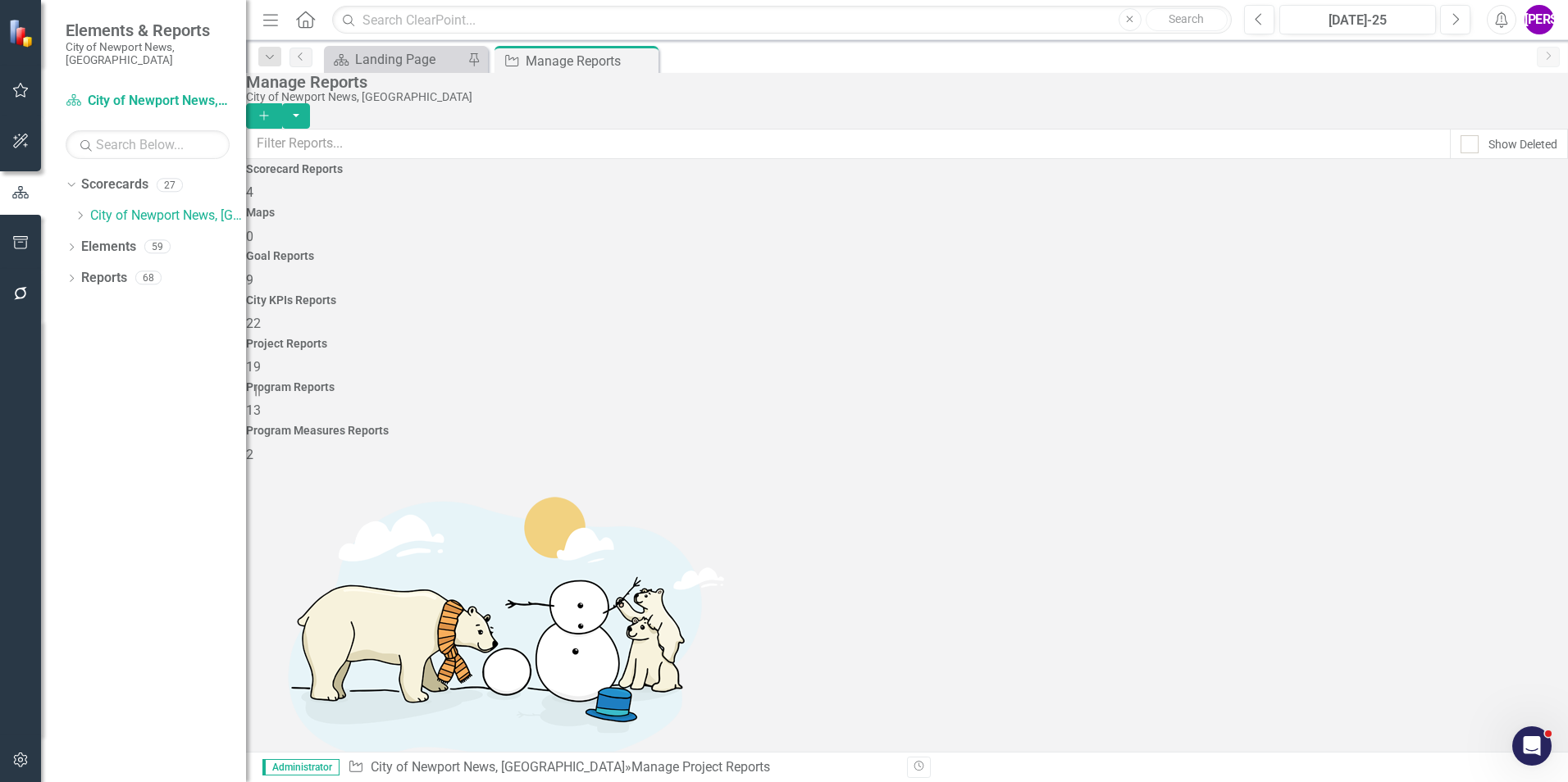
scroll to position [246, 0]
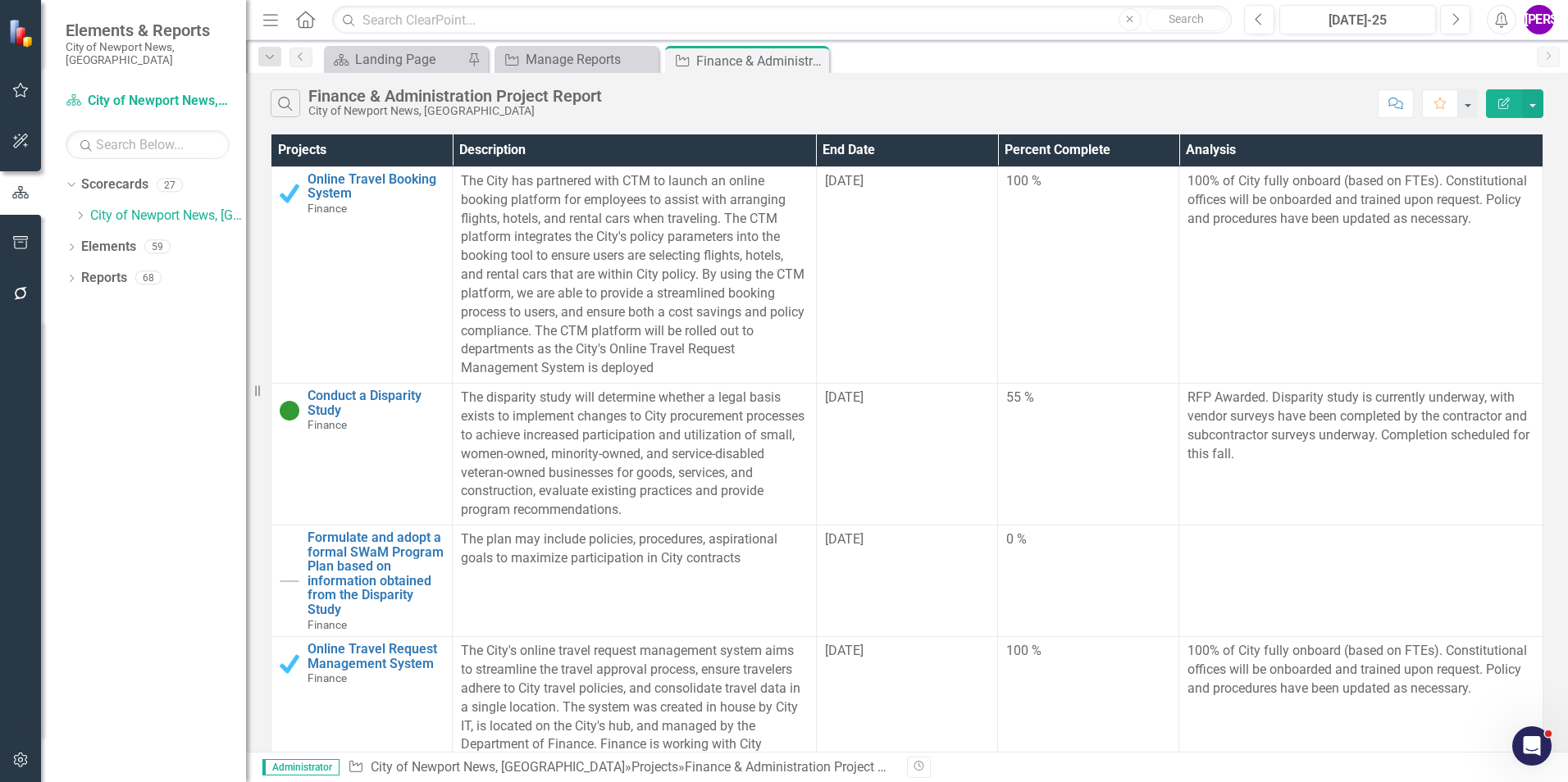
click at [1498, 95] on button "Edit Report" at bounding box center [1504, 103] width 36 height 29
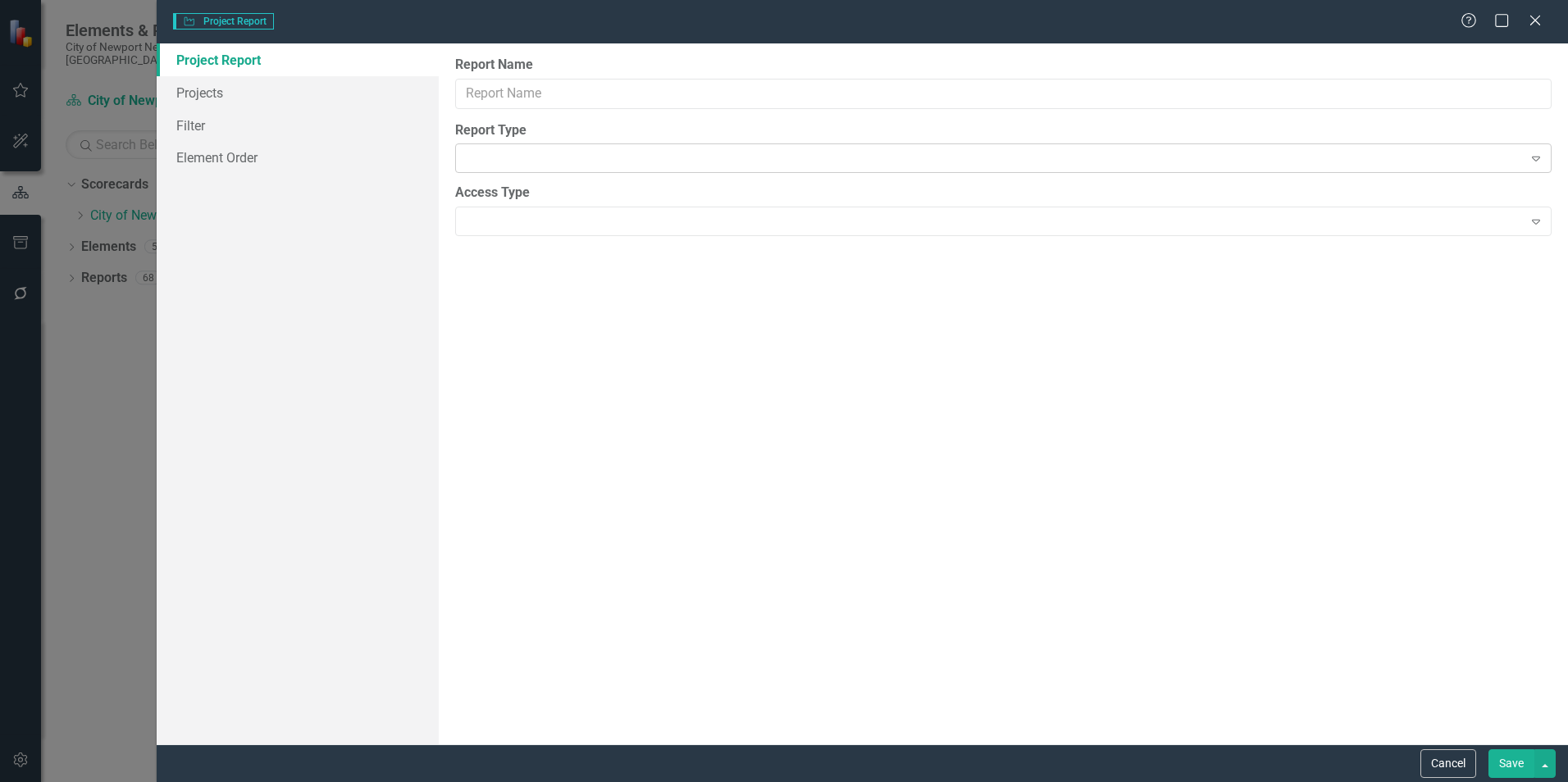
type input "Finance & Administration Project Report"
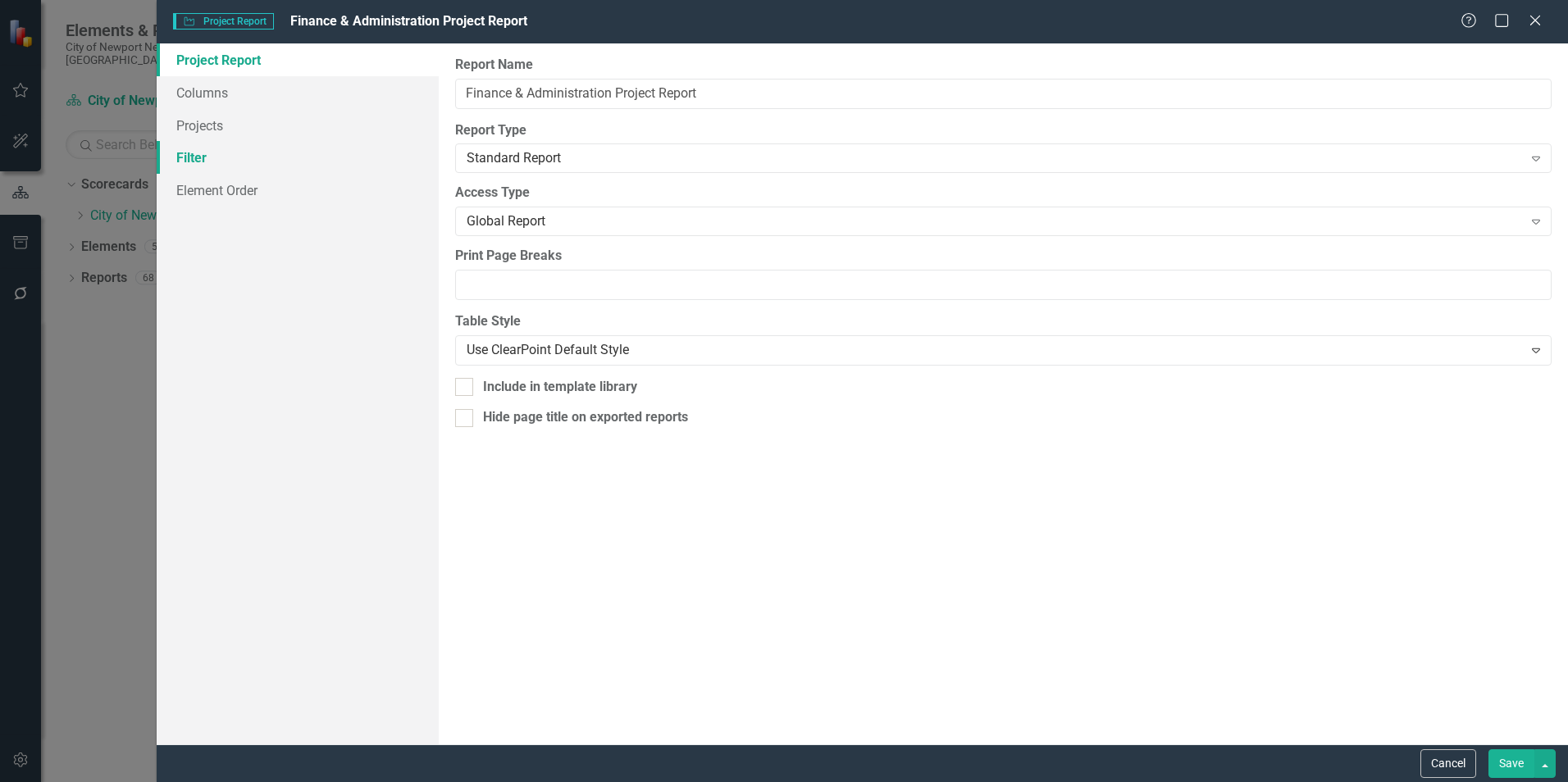
drag, startPoint x: 240, startPoint y: 154, endPoint x: 252, endPoint y: 159, distance: 13.0
click at [240, 155] on link "Filter" at bounding box center [297, 157] width 282 height 33
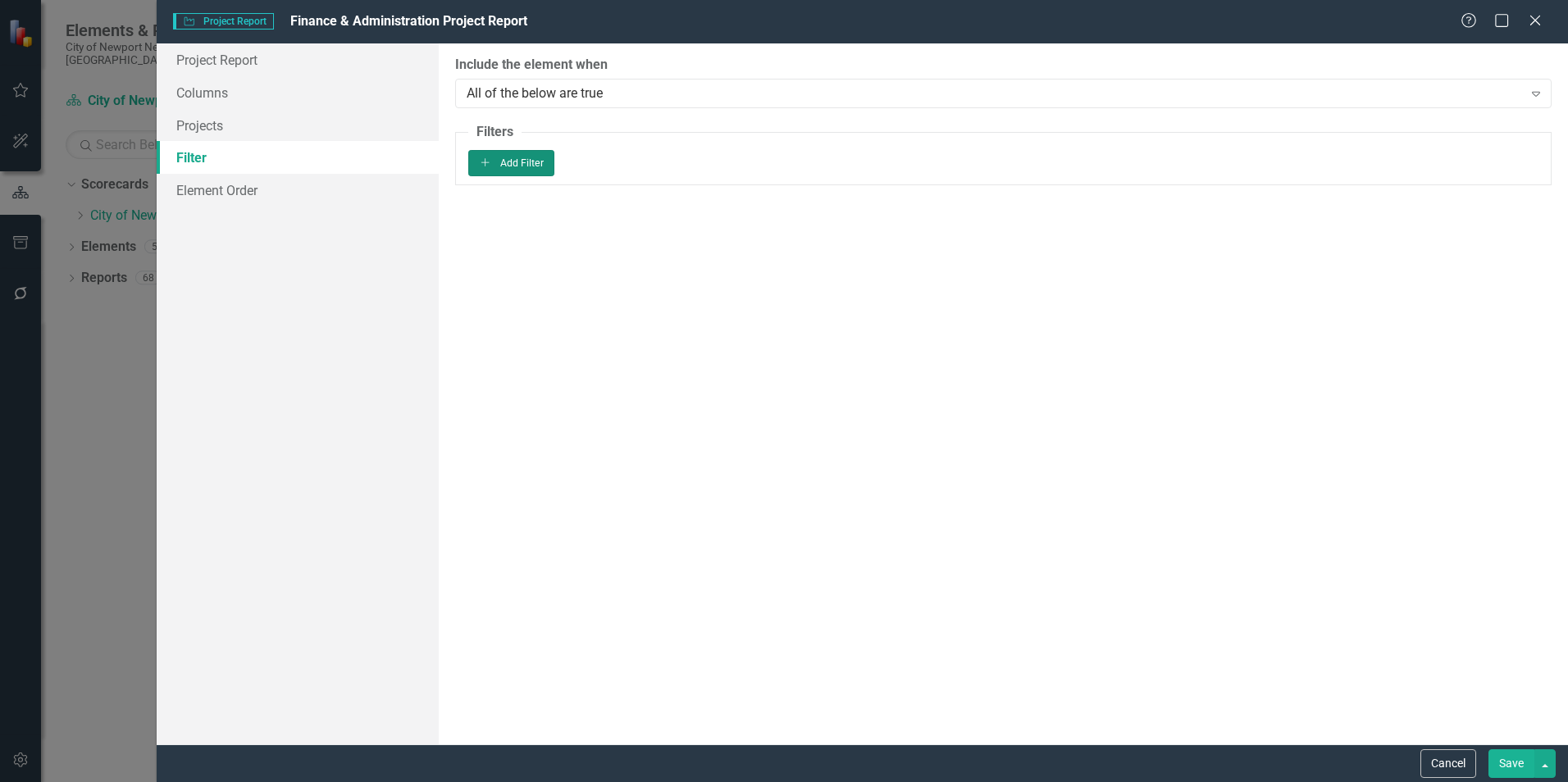
click at [554, 168] on button "Add Add Filter" at bounding box center [512, 163] width 86 height 26
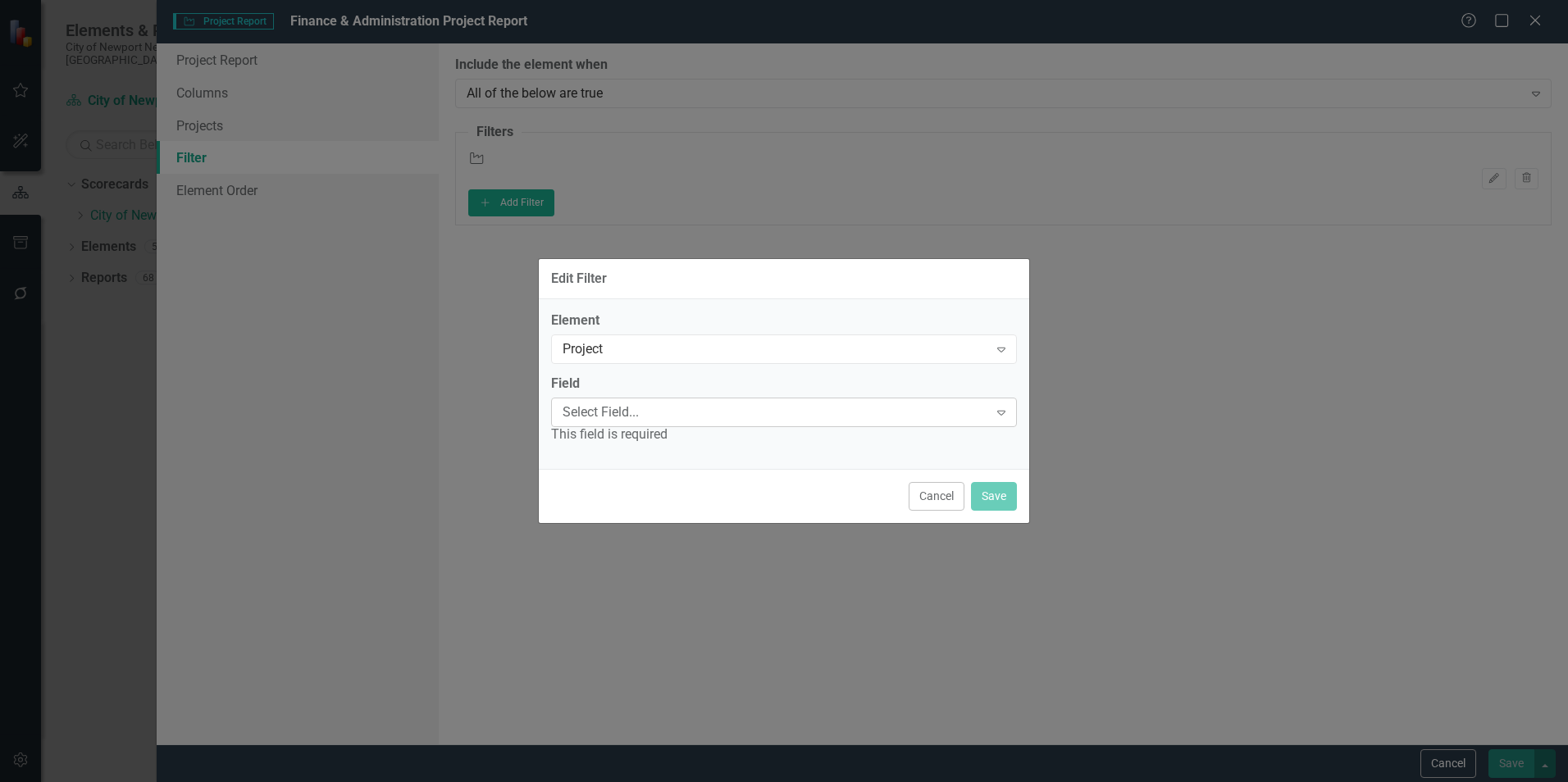
click at [658, 415] on div "Select Field..." at bounding box center [775, 412] width 425 height 19
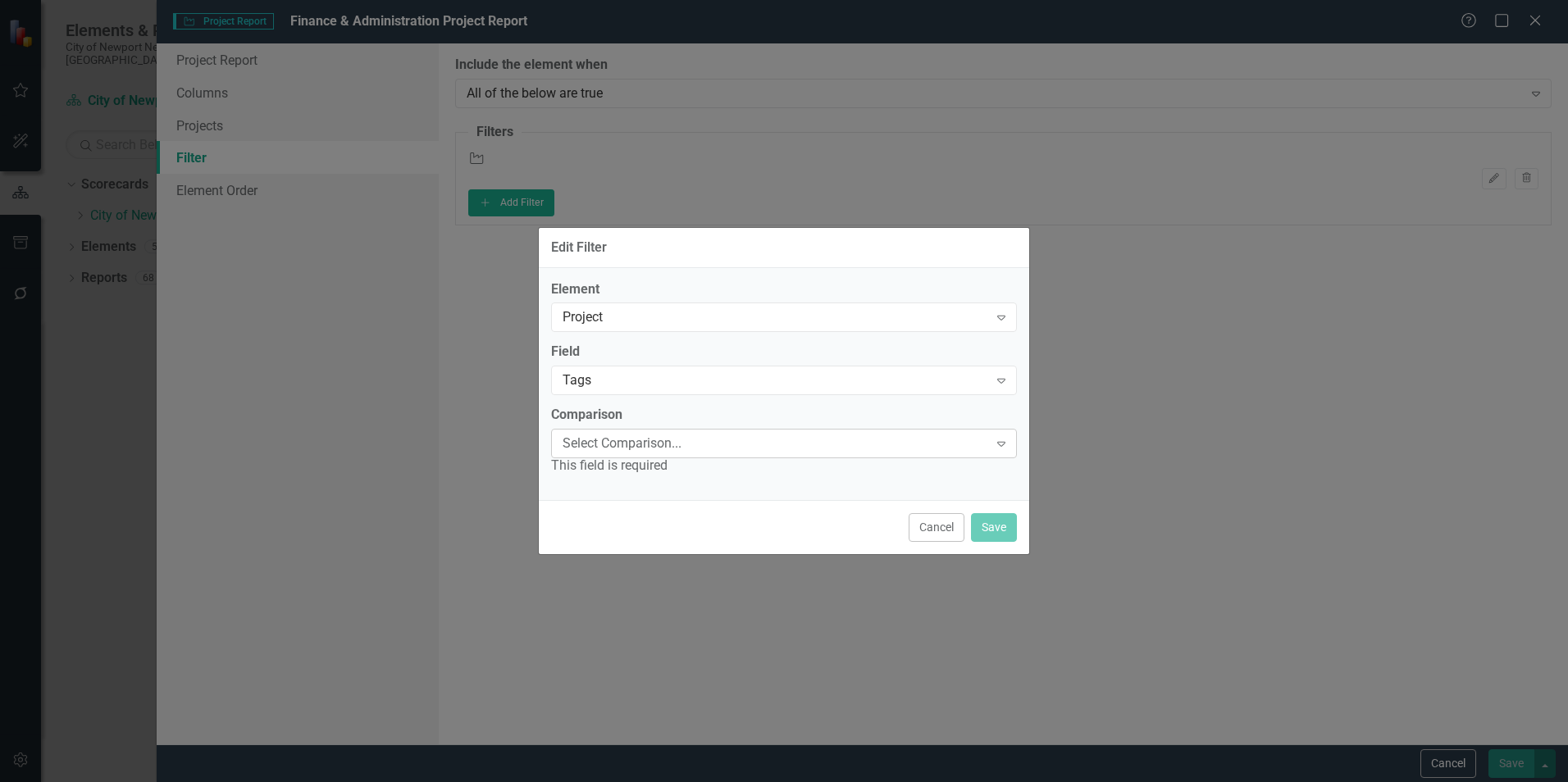
click at [935, 436] on div "Select Comparison..." at bounding box center [775, 444] width 425 height 19
click at [708, 781] on div "Contains" at bounding box center [787, 796] width 1542 height 19
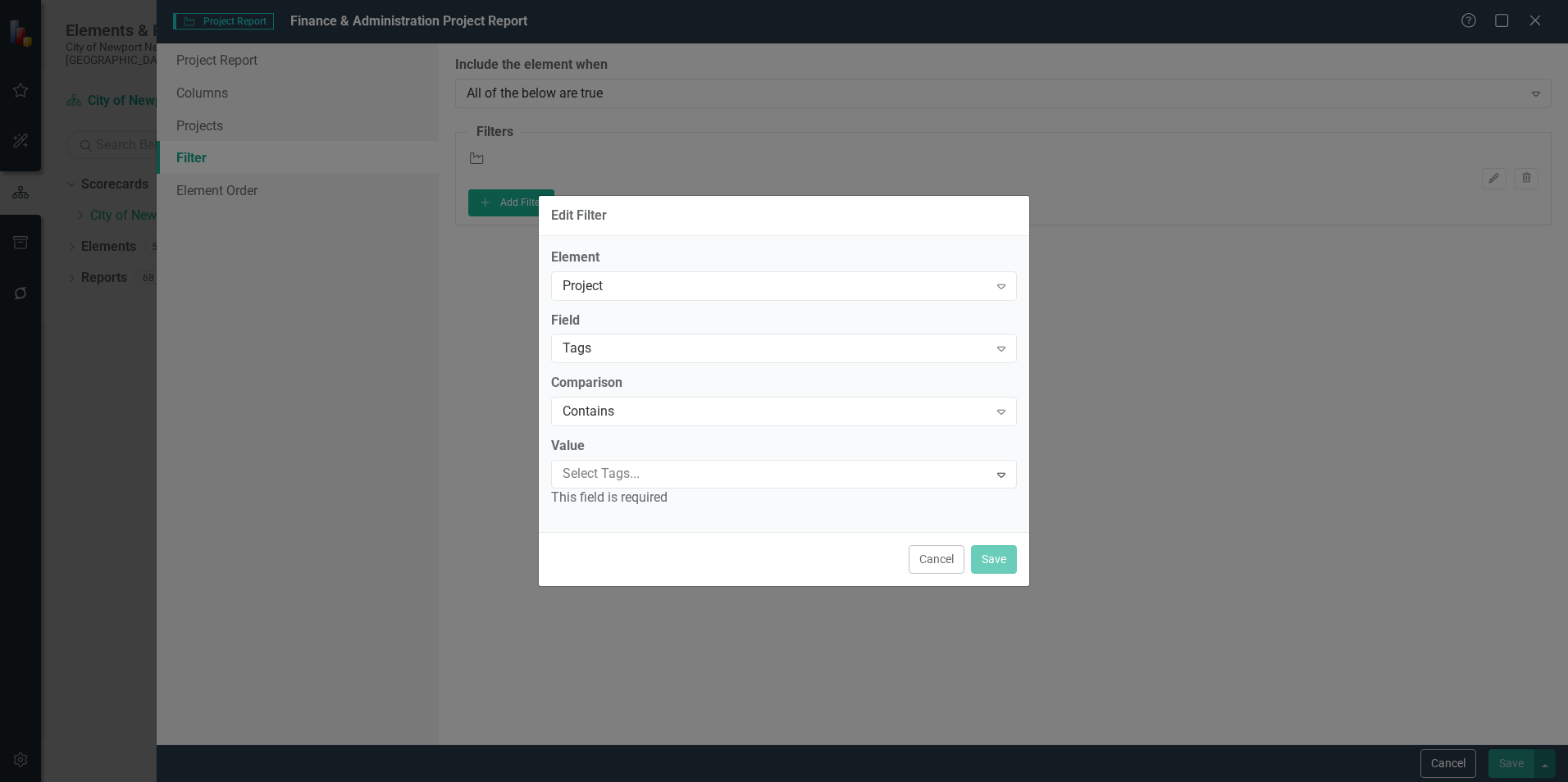
click at [914, 486] on div "Select Tags..." at bounding box center [770, 474] width 432 height 25
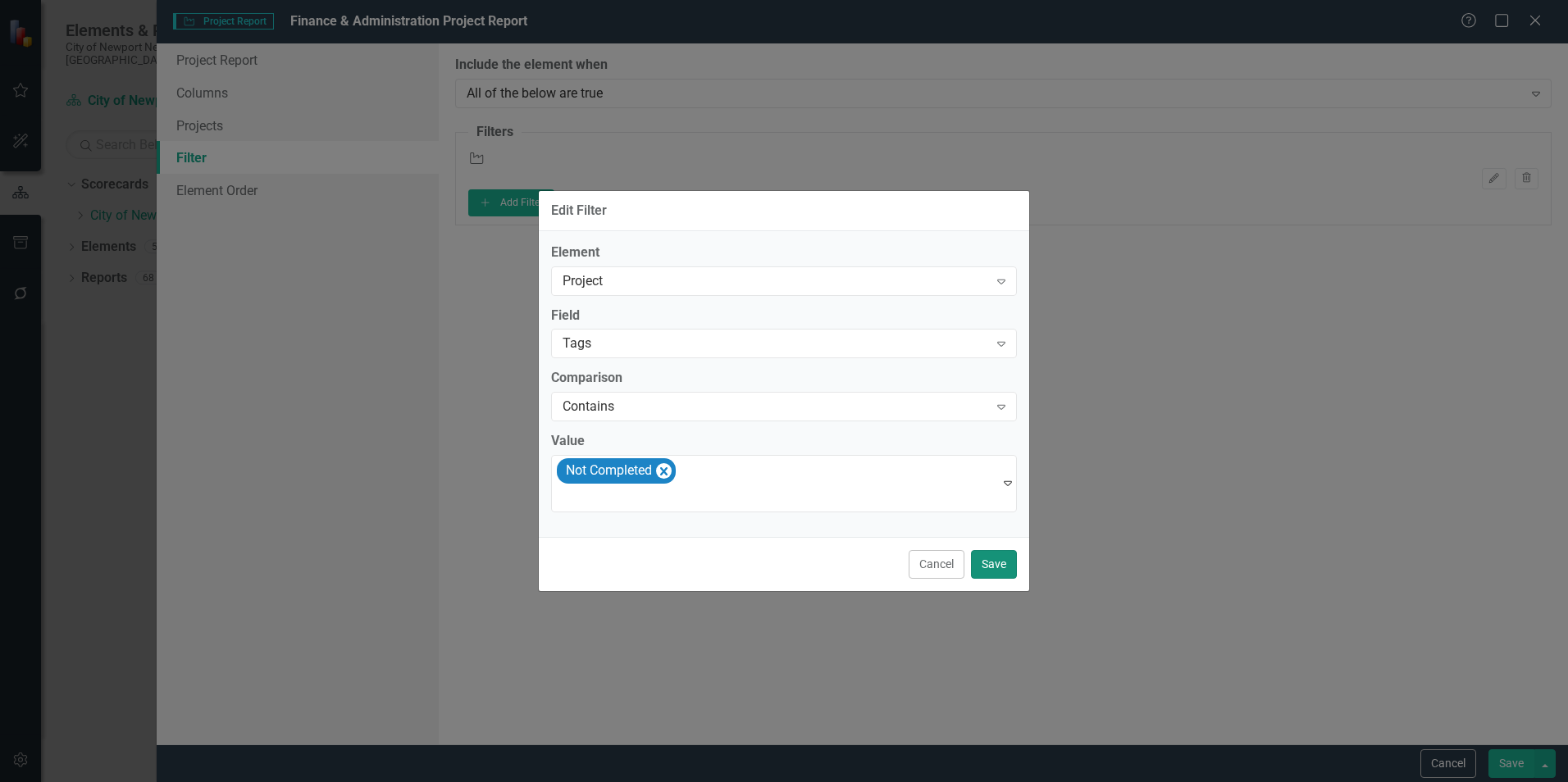
click at [985, 563] on button "Save" at bounding box center [993, 564] width 46 height 29
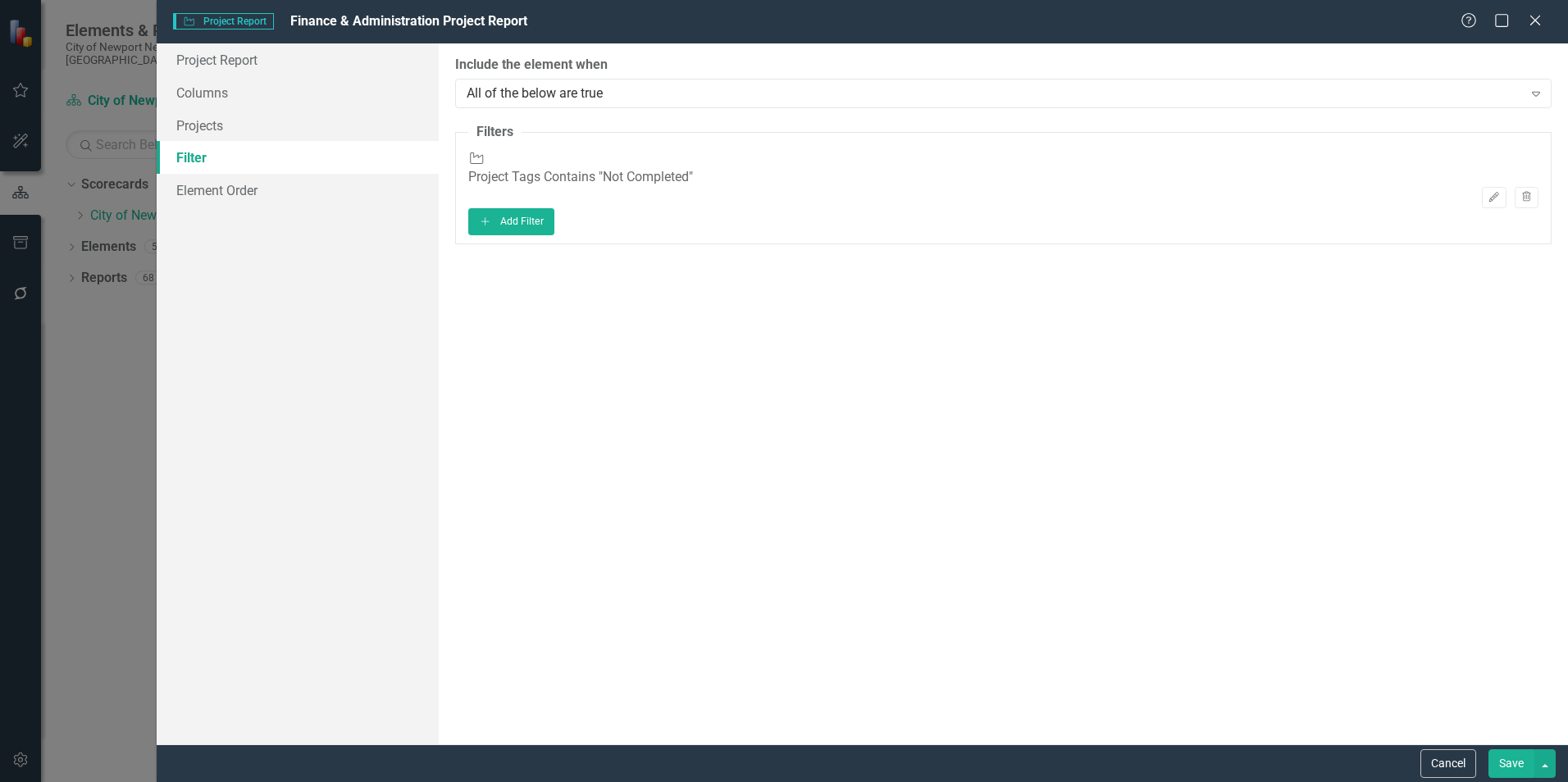
click at [1501, 768] on button "Save" at bounding box center [1511, 763] width 46 height 29
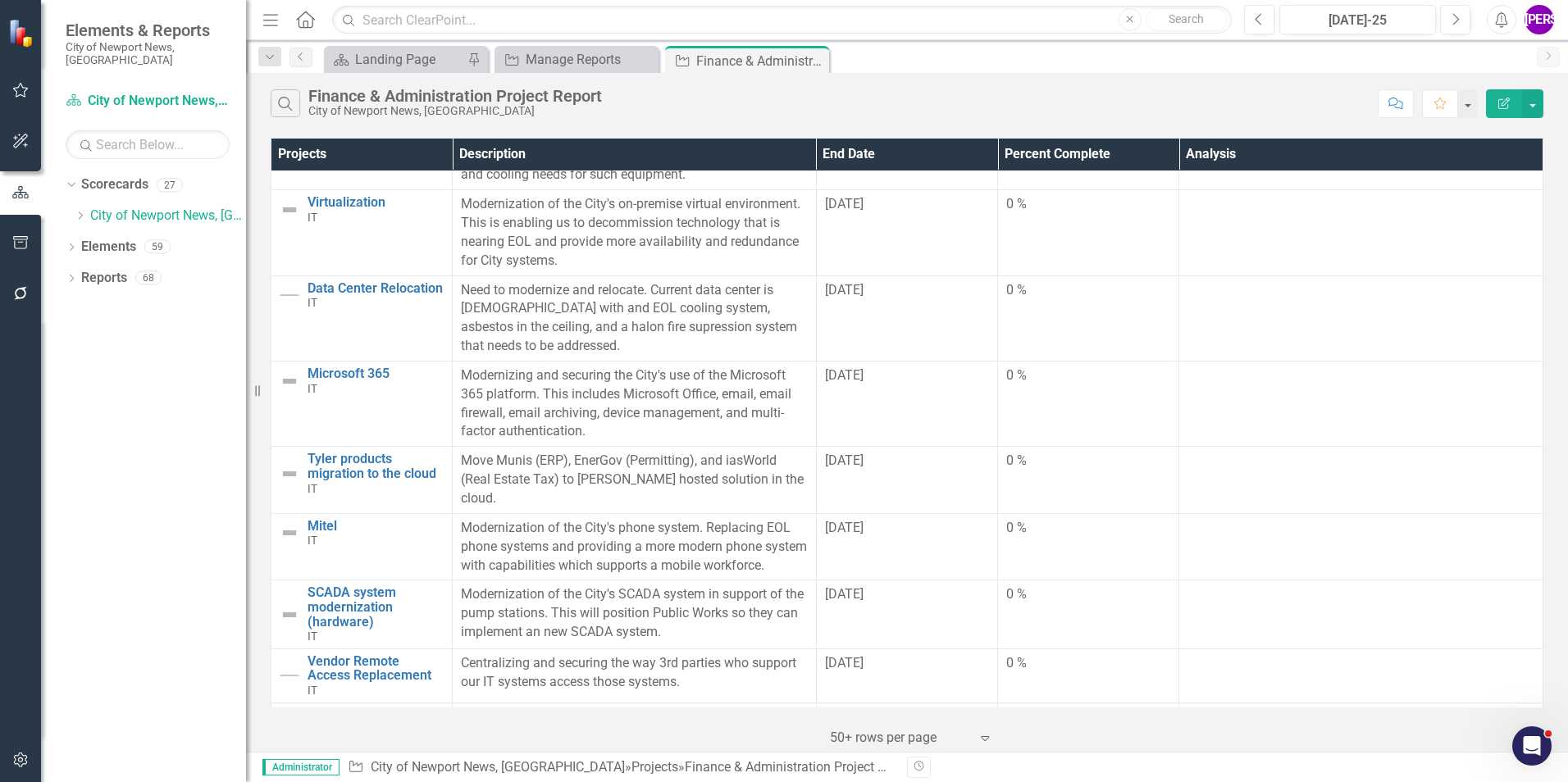
scroll to position [3657, 0]
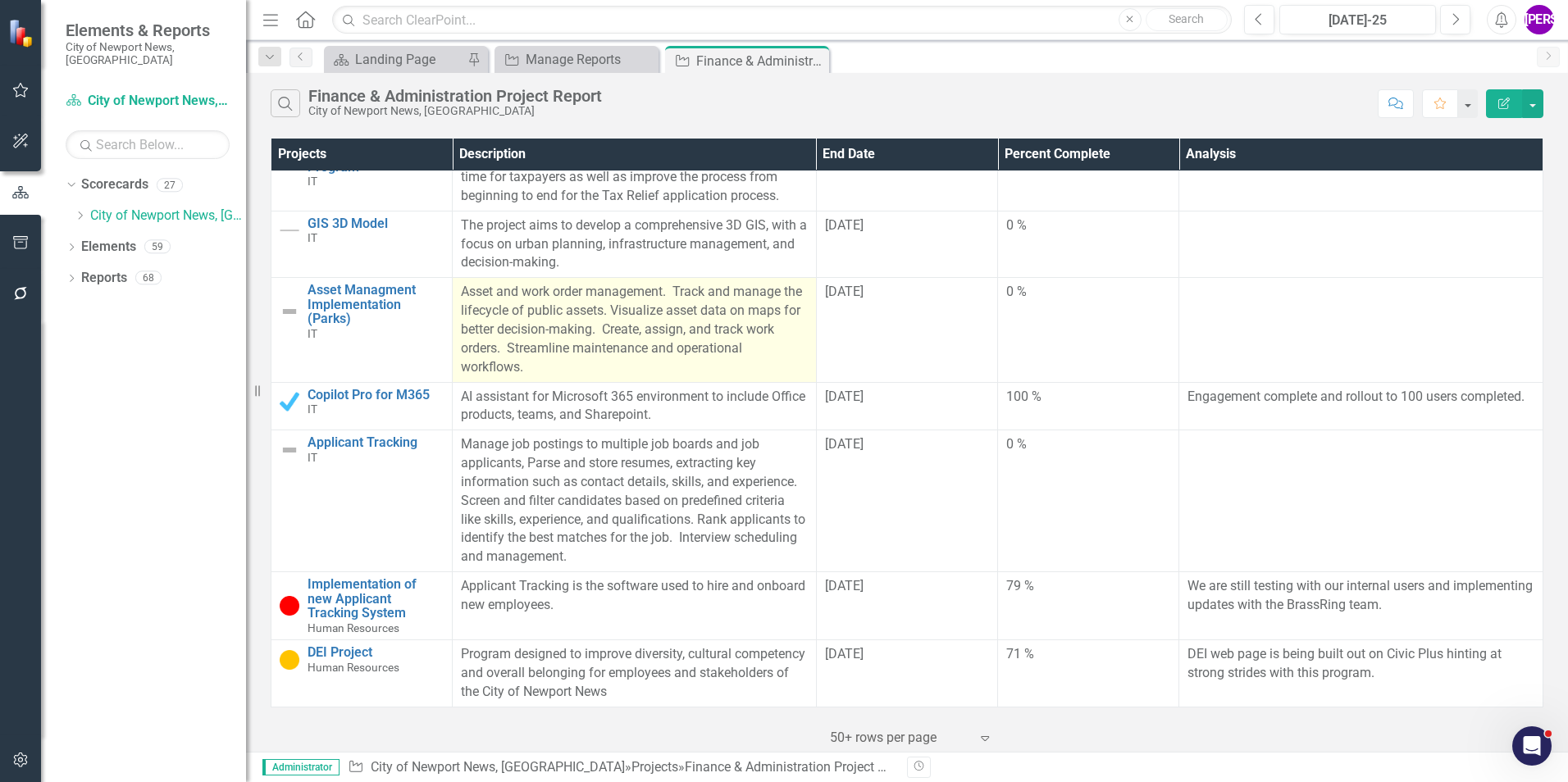
scroll to position [4483, 0]
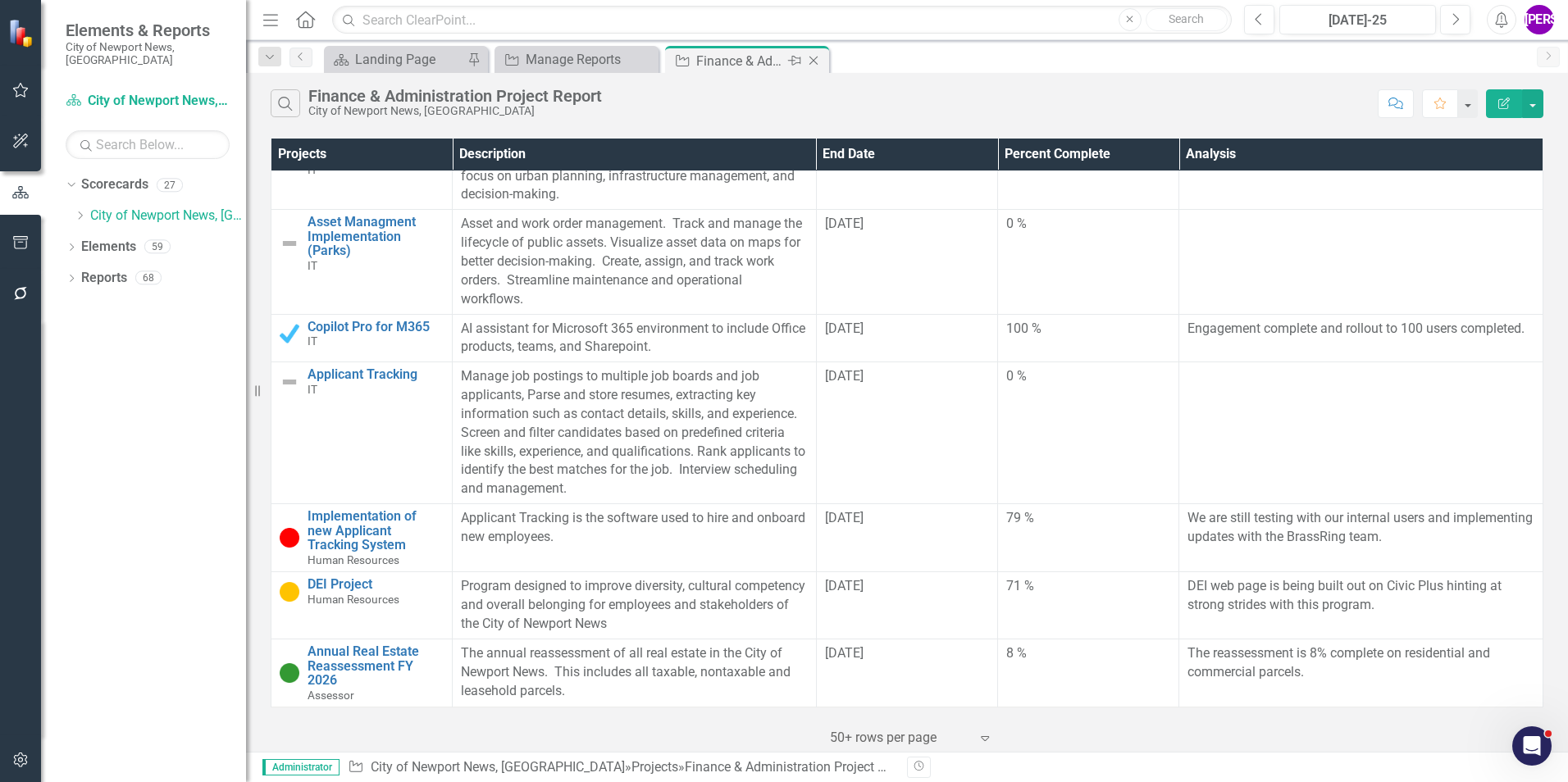
click at [815, 59] on icon at bounding box center [813, 60] width 9 height 9
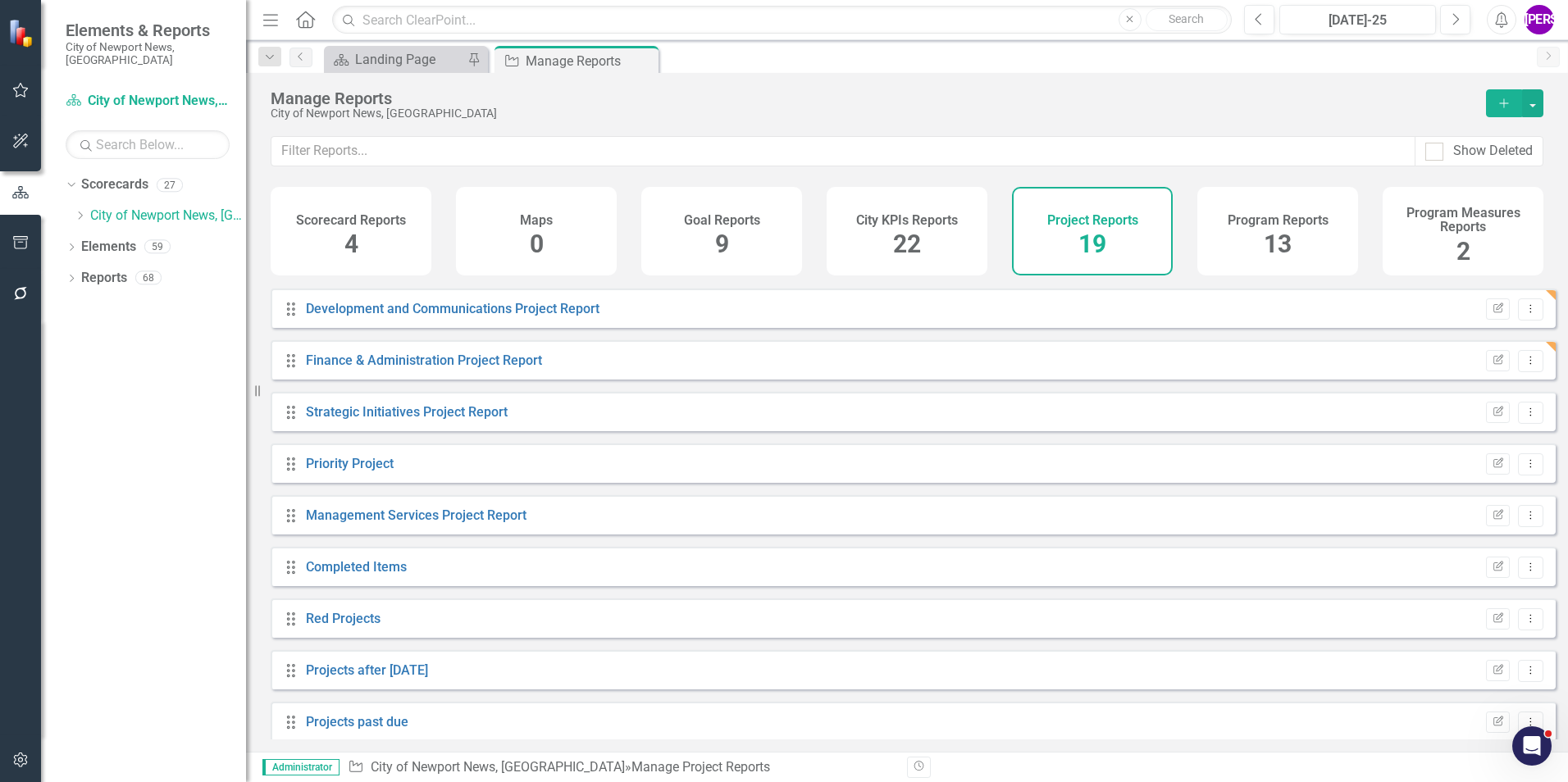
scroll to position [410, 0]
click at [413, 418] on link "Strategic Initiatives Project Report" at bounding box center [406, 410] width 201 height 16
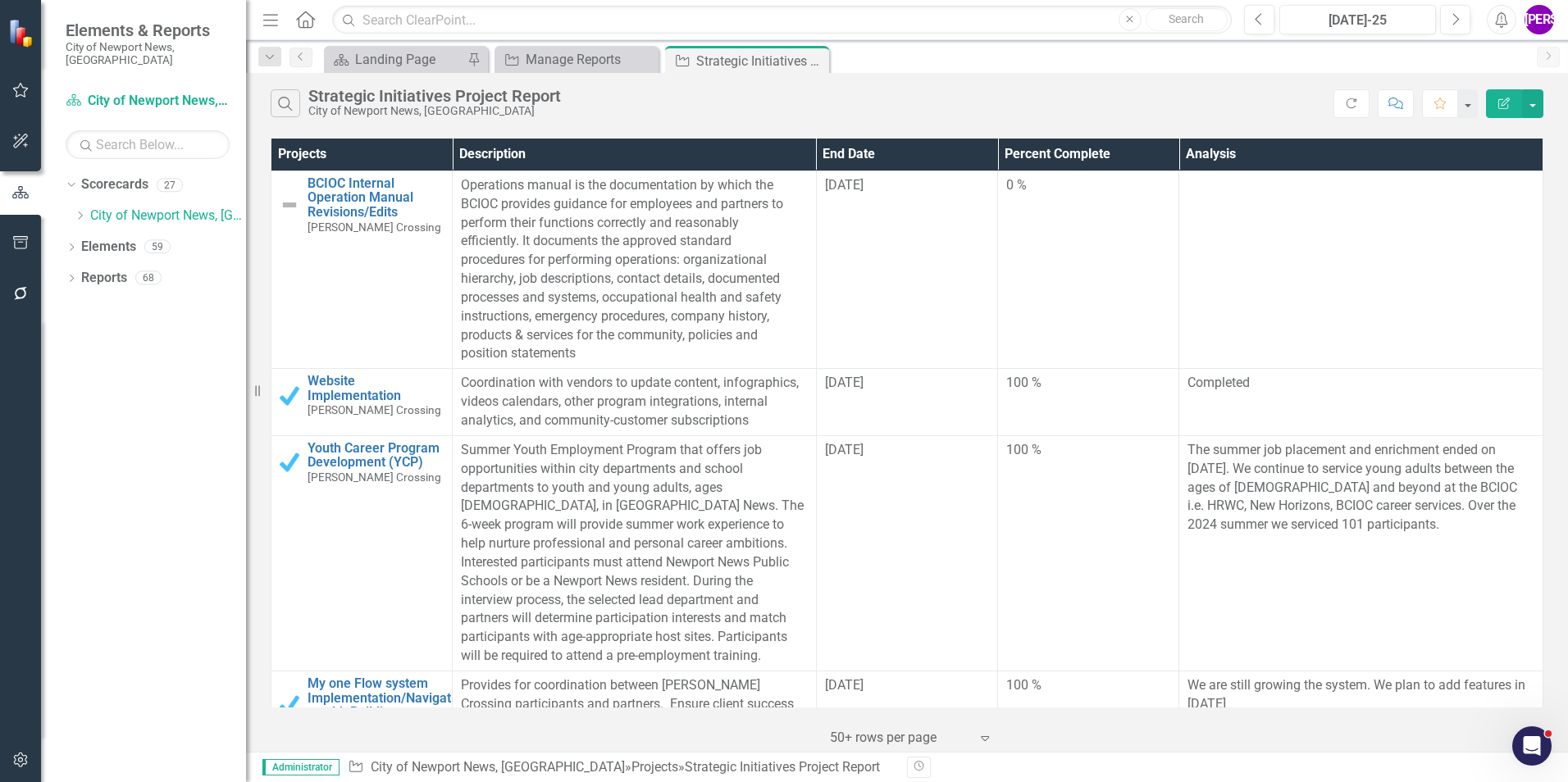
click at [1492, 109] on button "Edit Report" at bounding box center [1504, 103] width 36 height 29
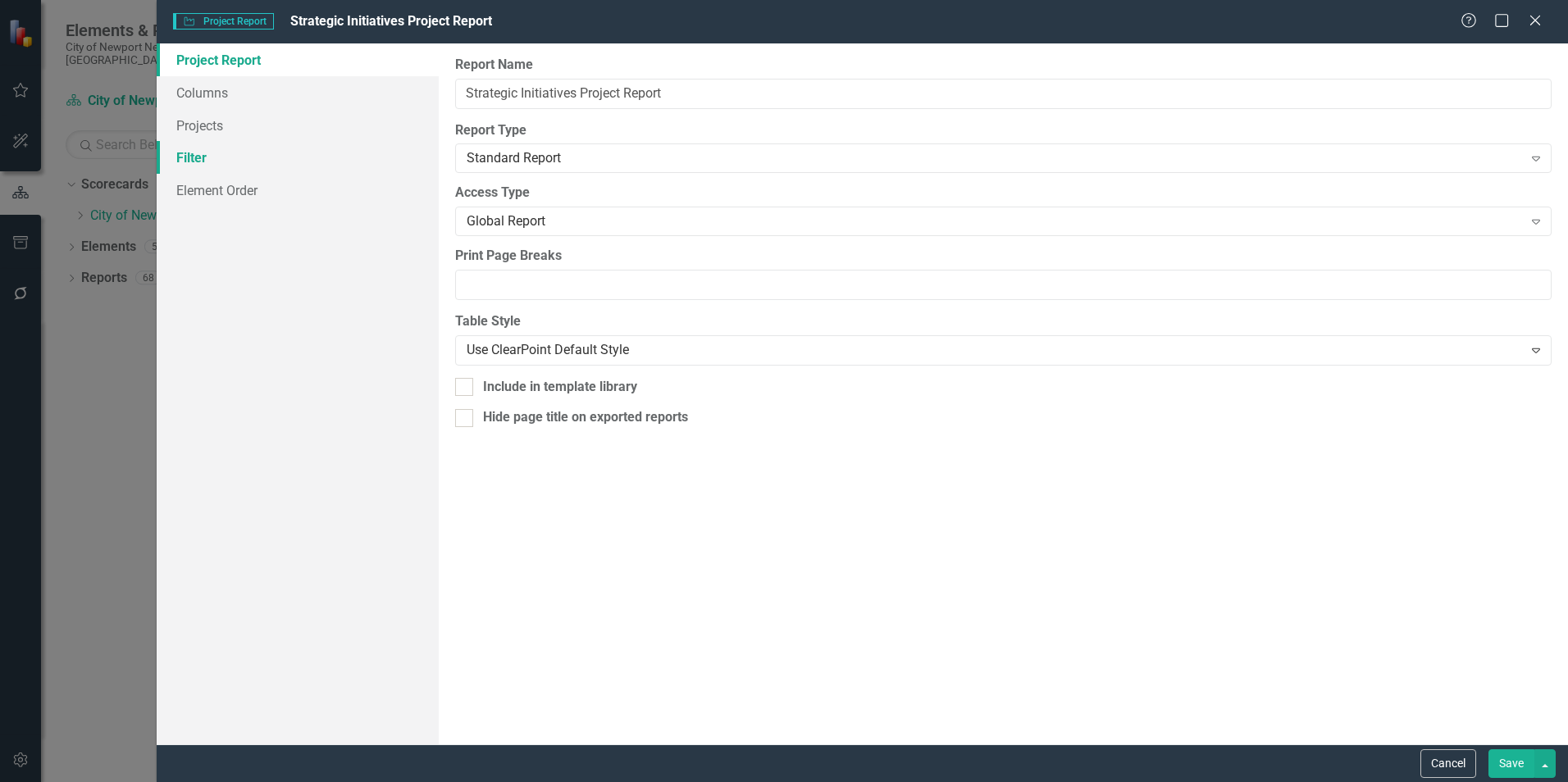
click at [220, 161] on link "Filter" at bounding box center [297, 157] width 282 height 33
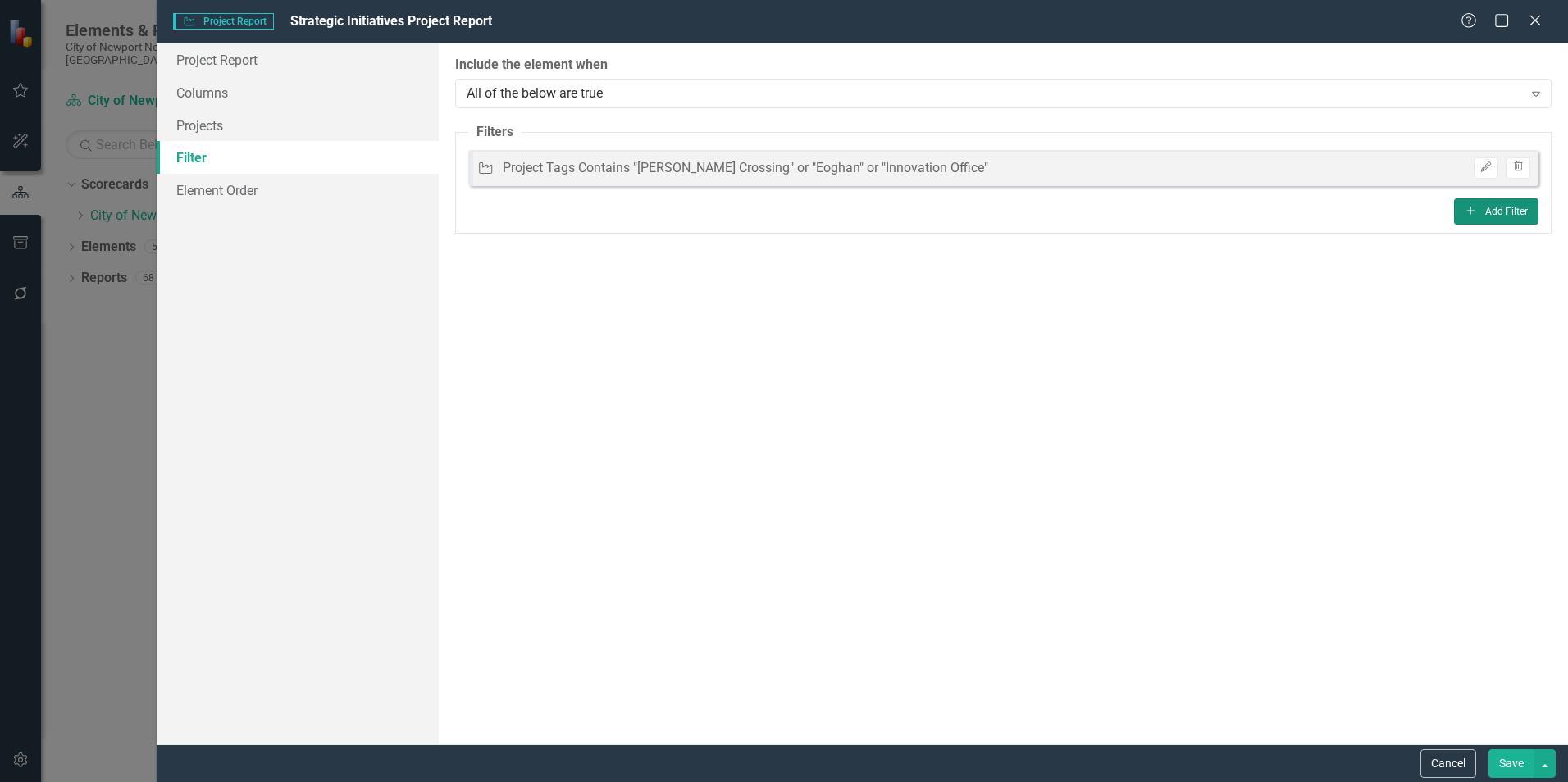
click at [1507, 207] on button "Add Add Filter" at bounding box center [1496, 212] width 85 height 26
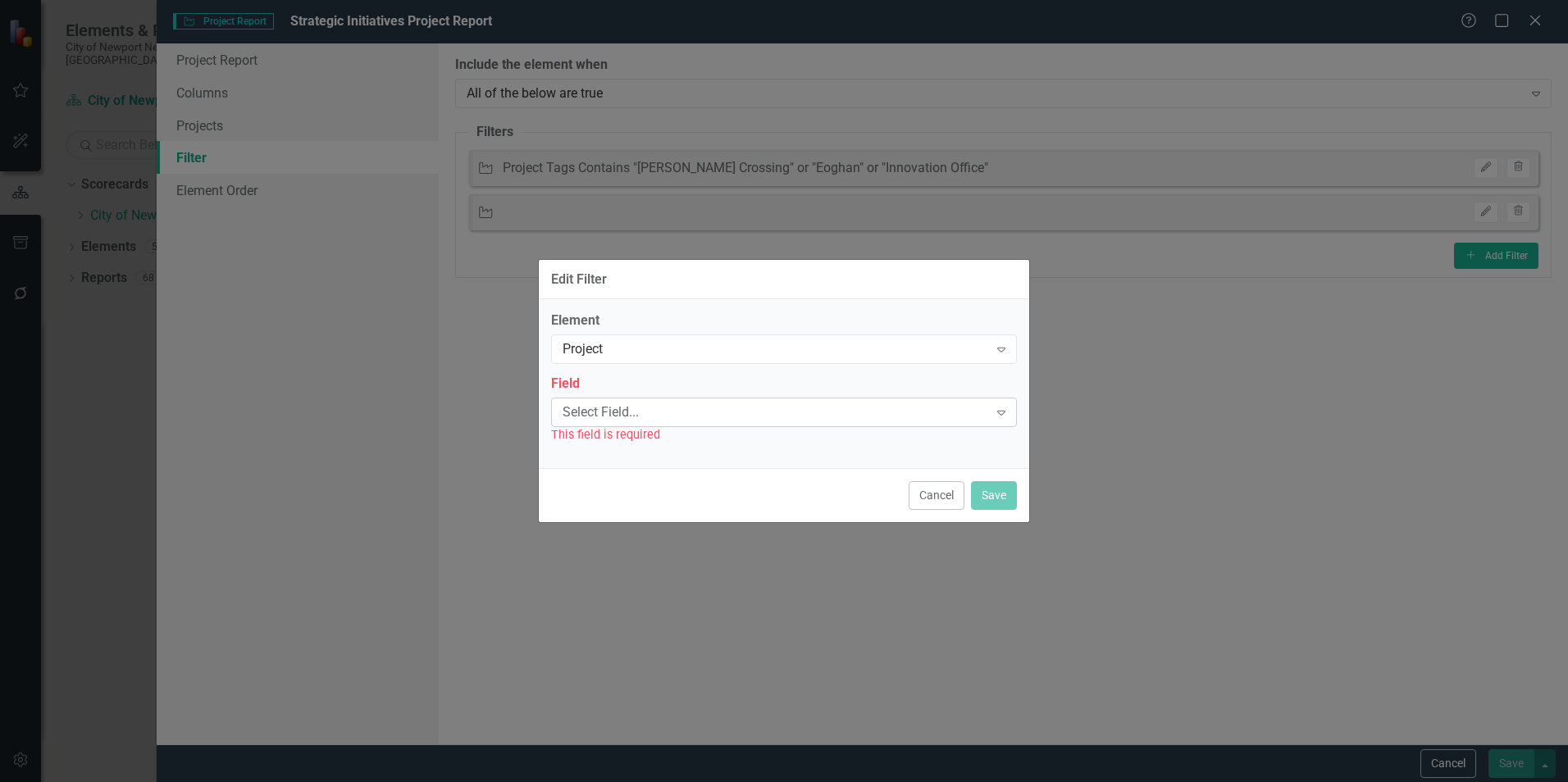
click at [706, 419] on div "Select Field..." at bounding box center [775, 412] width 425 height 19
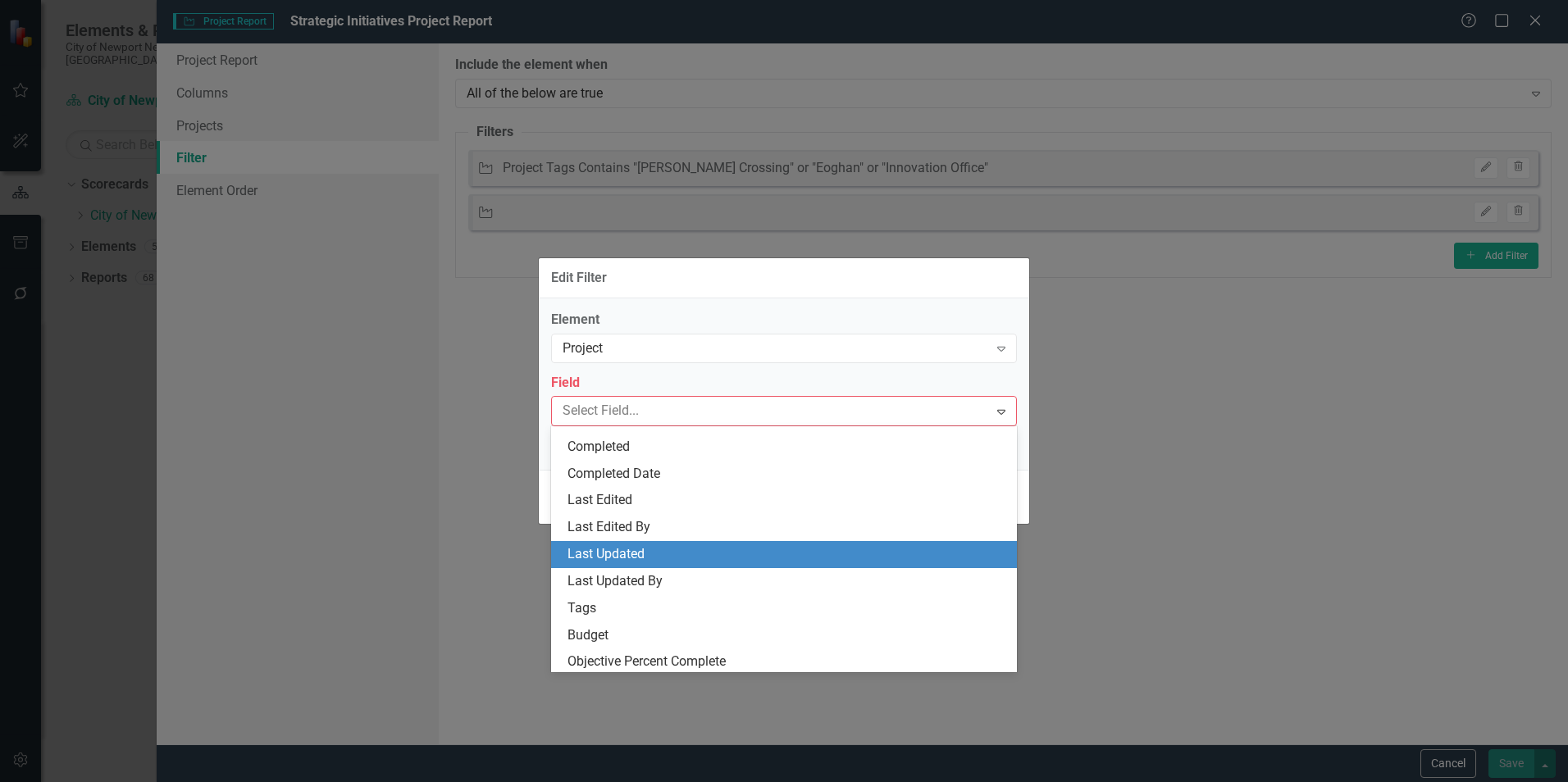
scroll to position [344, 0]
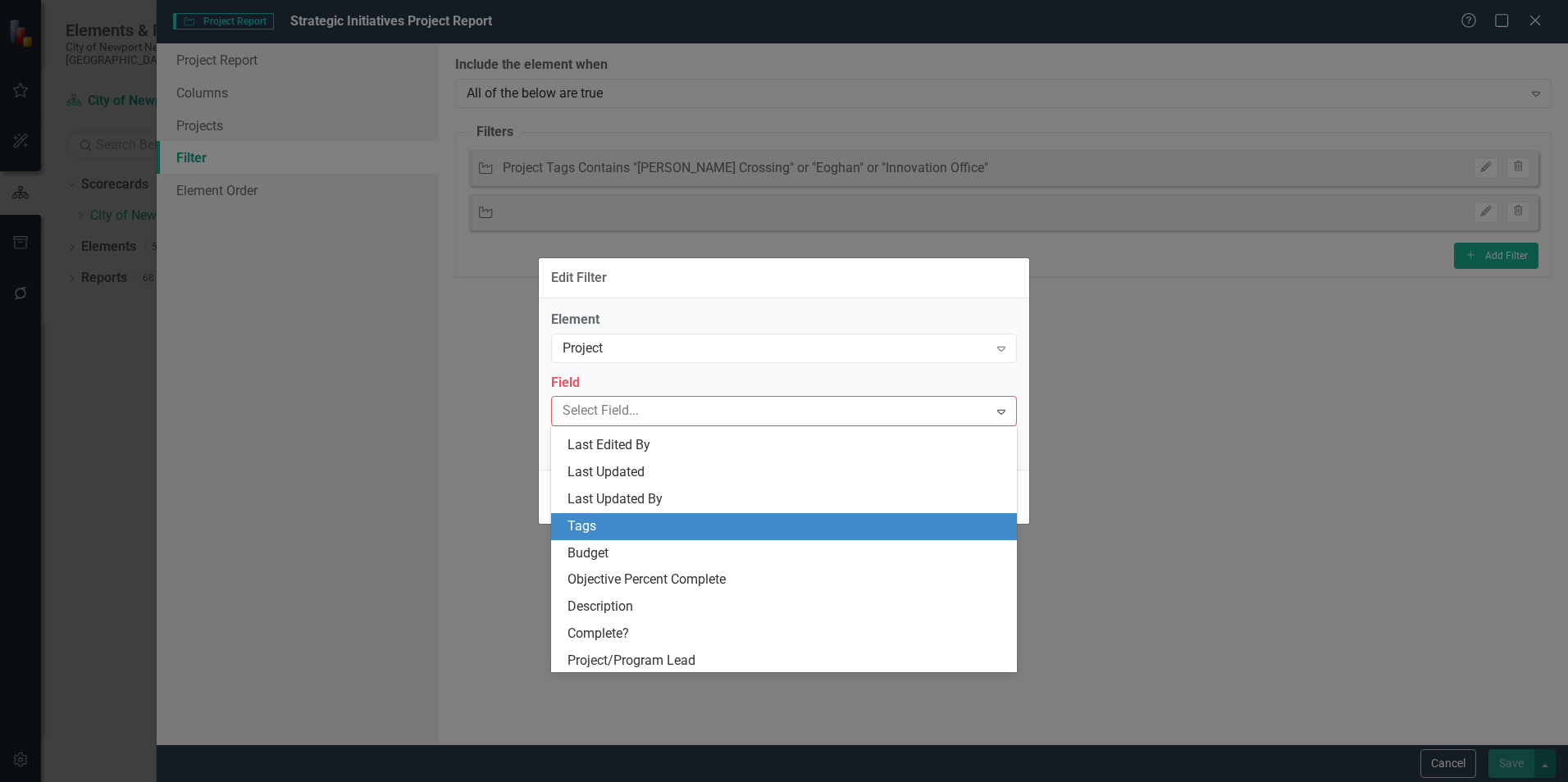
click at [658, 535] on div "Tags" at bounding box center [787, 527] width 439 height 19
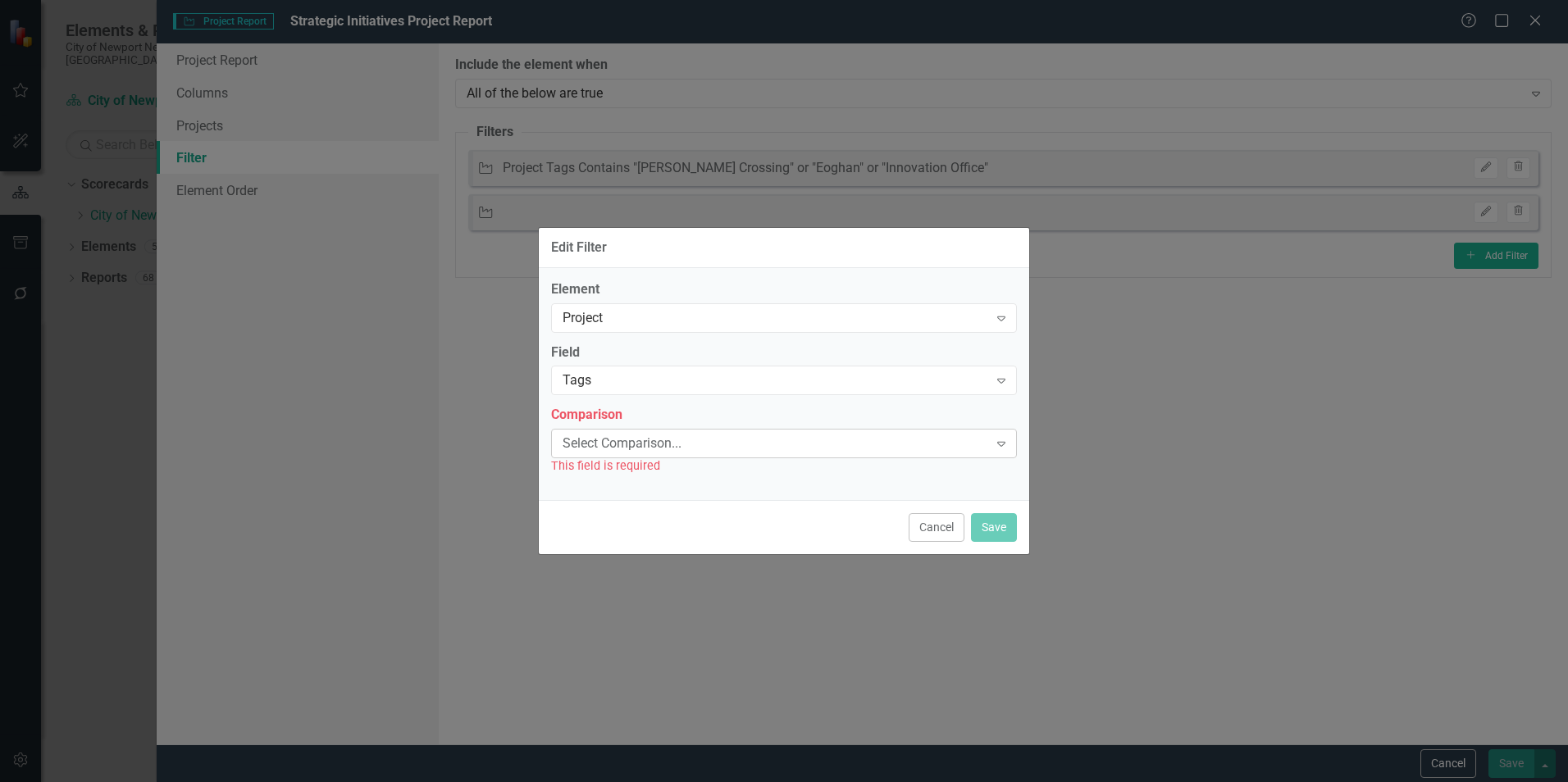
click at [660, 450] on div "Select Comparison..." at bounding box center [775, 444] width 425 height 19
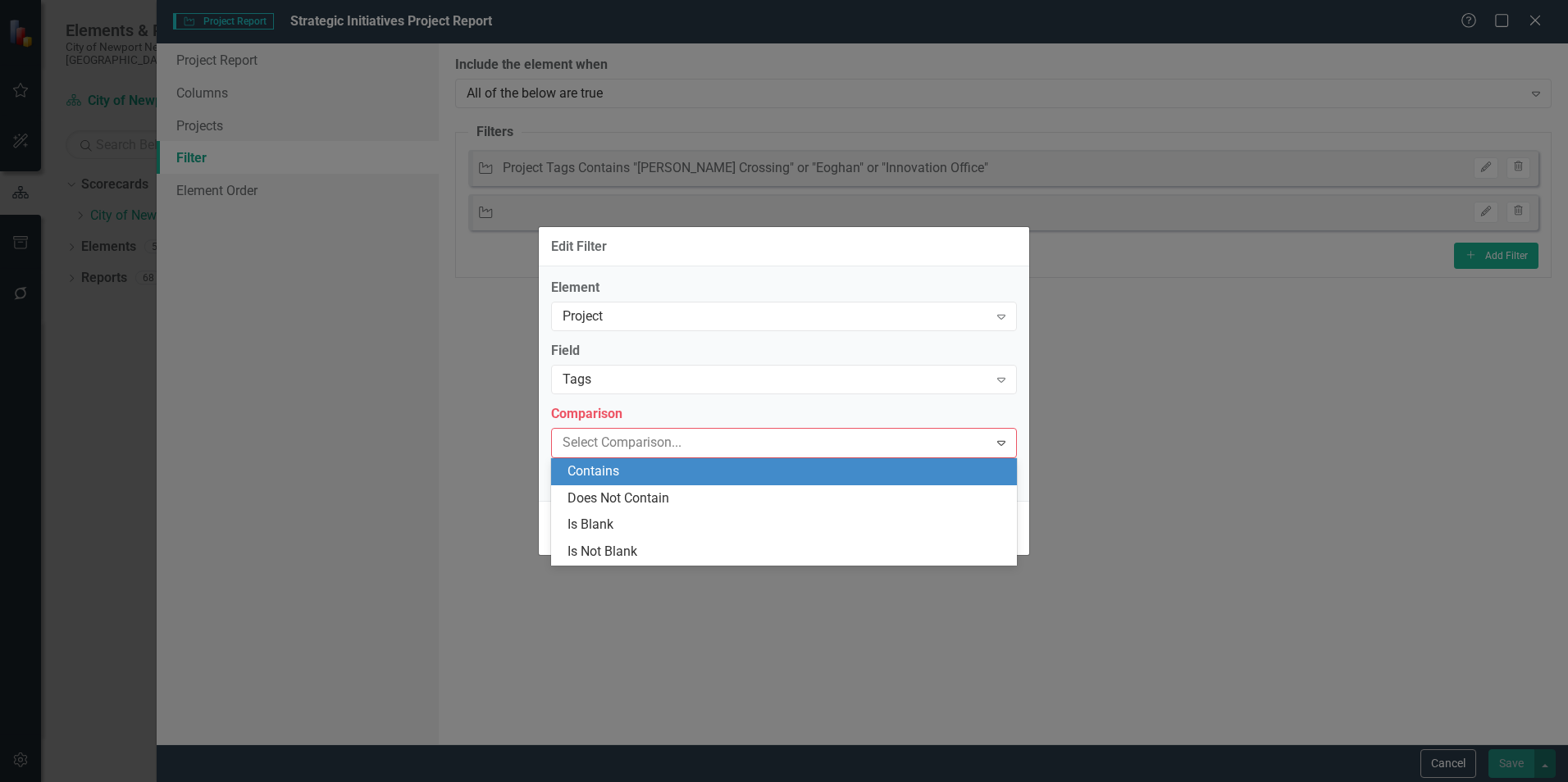
click at [656, 472] on div "Contains" at bounding box center [787, 472] width 439 height 19
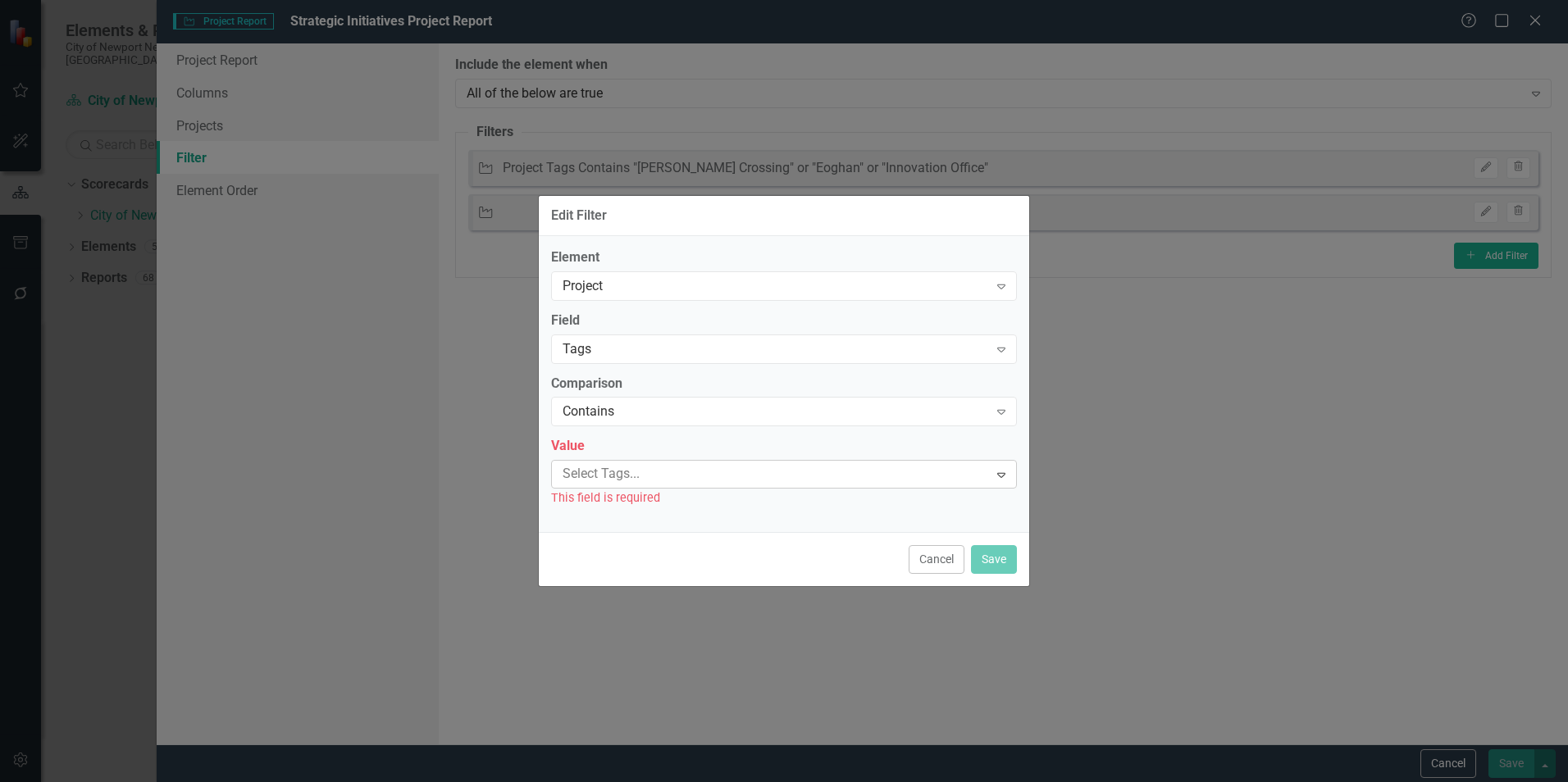
click at [673, 475] on div at bounding box center [772, 474] width 432 height 22
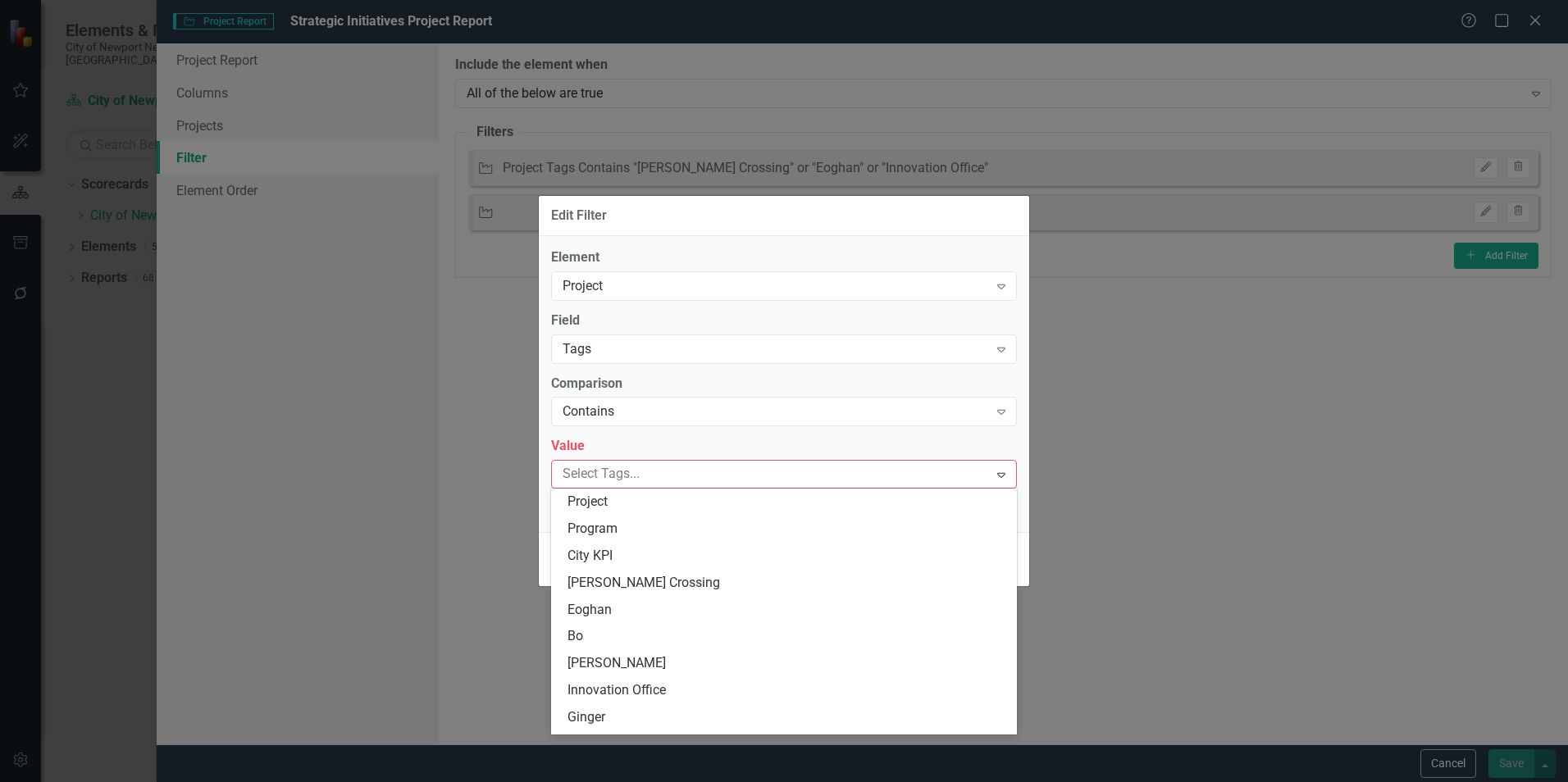
scroll to position [104, 0]
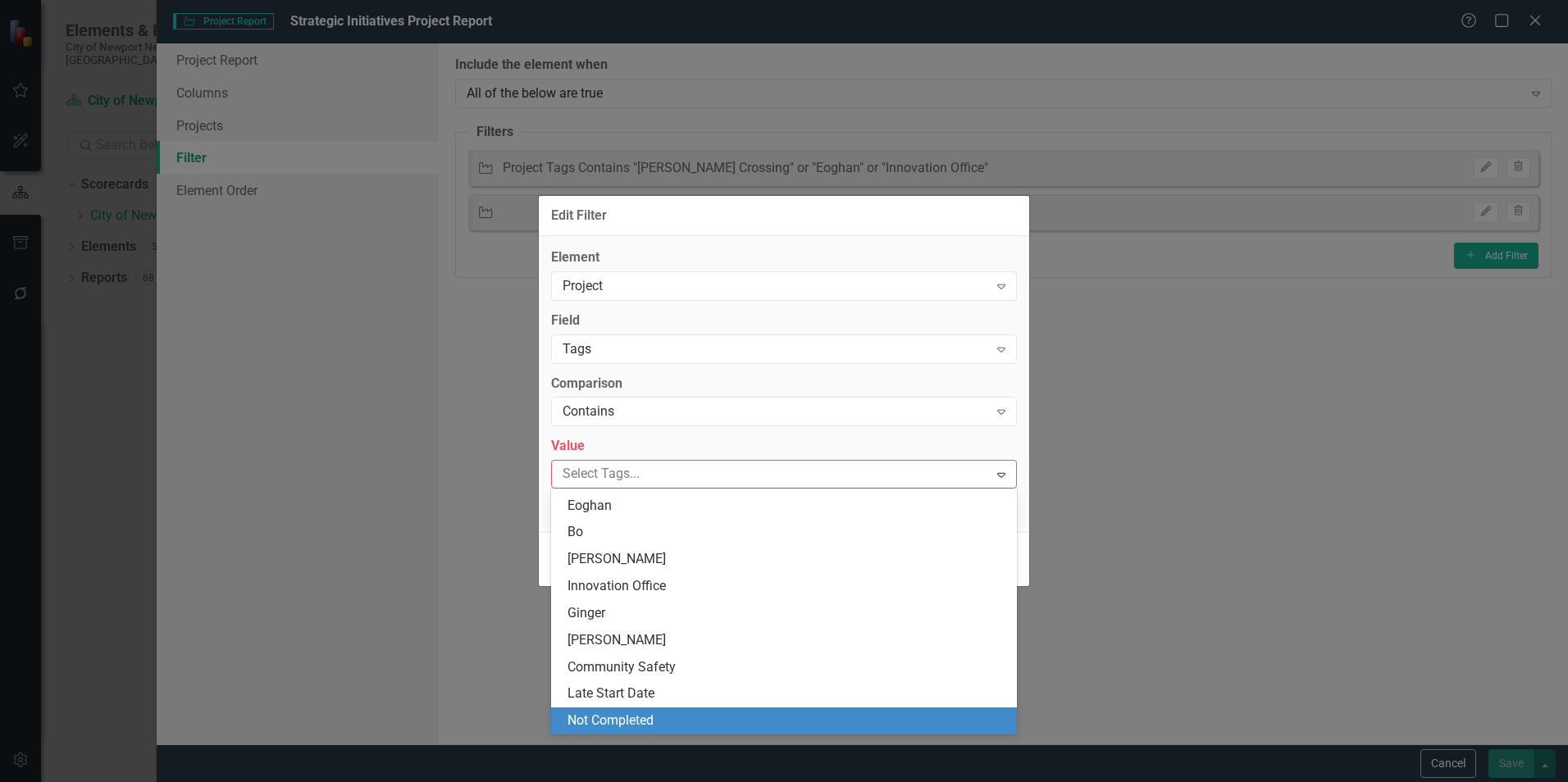
click at [660, 727] on div "Not Completed" at bounding box center [787, 721] width 439 height 19
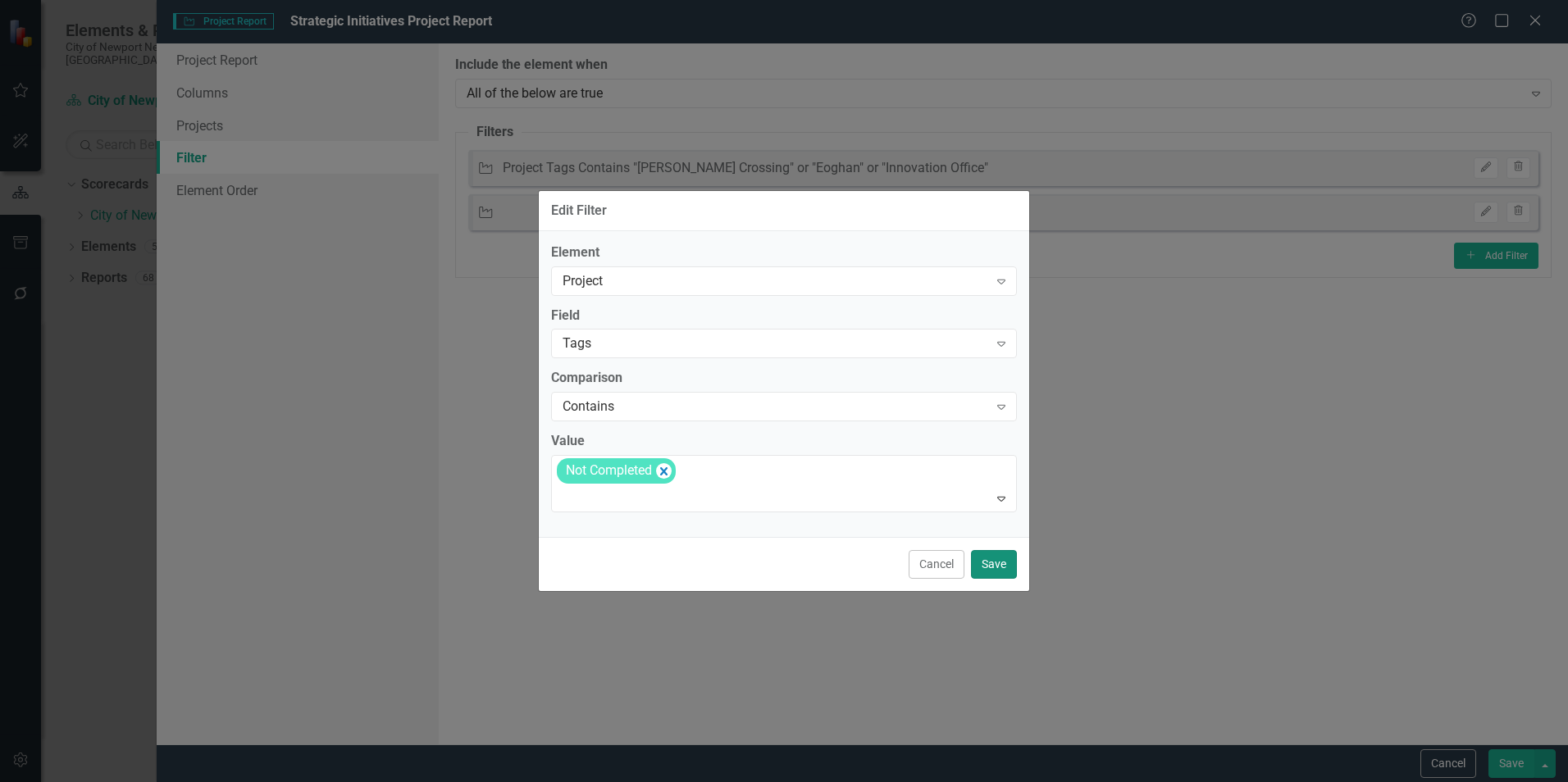
click at [999, 574] on button "Save" at bounding box center [993, 564] width 46 height 29
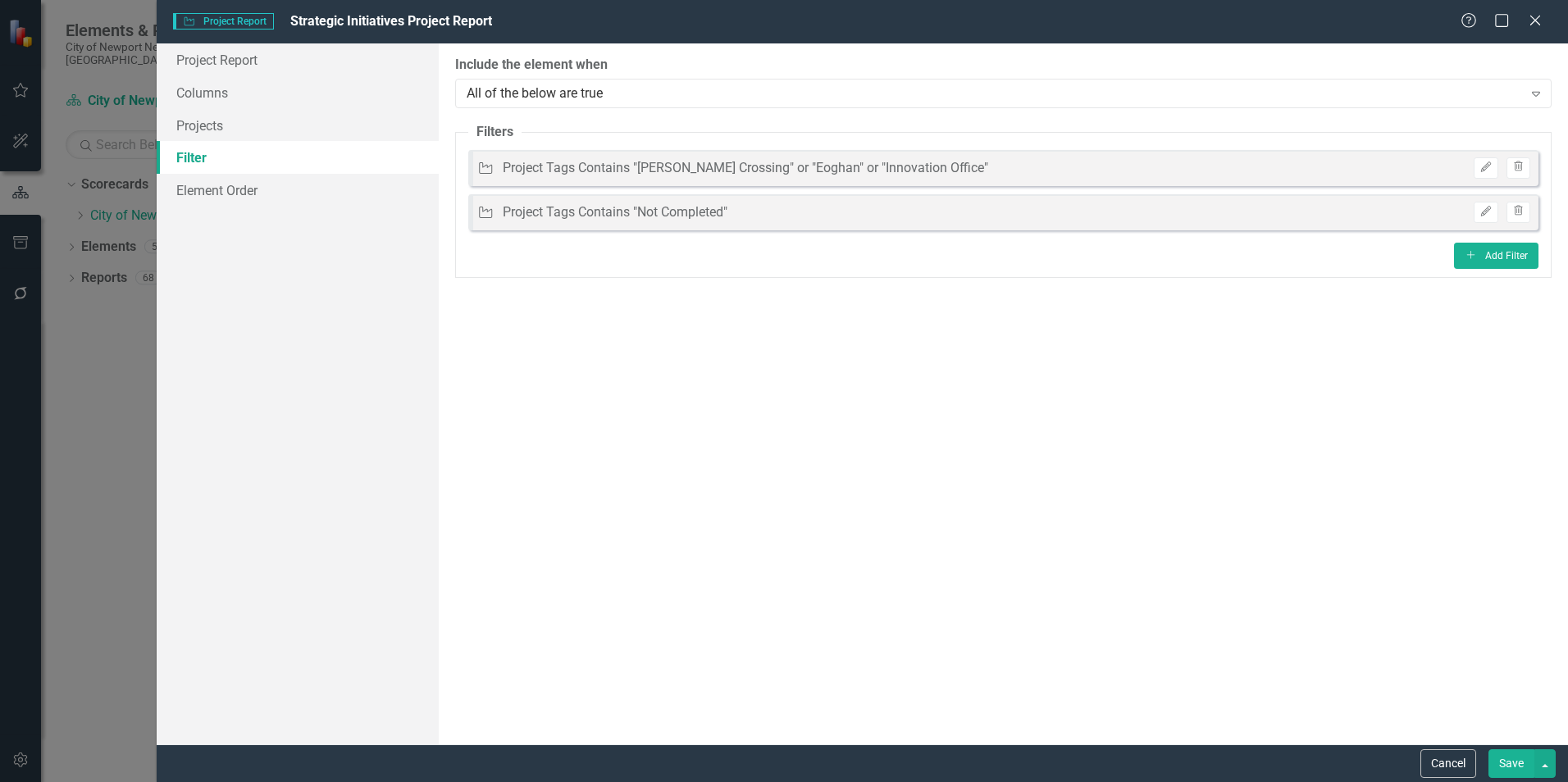
click at [1493, 760] on button "Save" at bounding box center [1511, 763] width 46 height 29
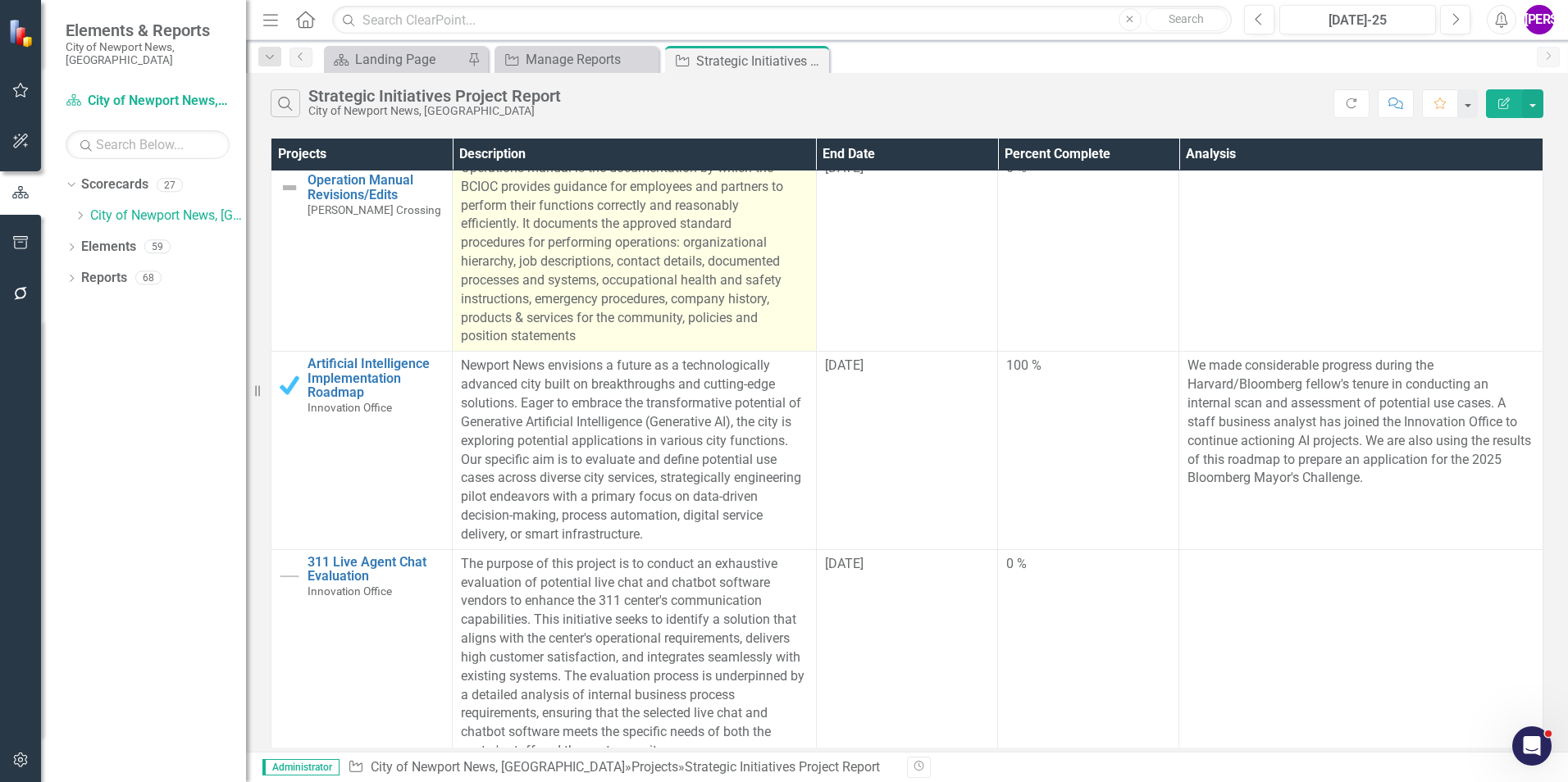
scroll to position [0, 0]
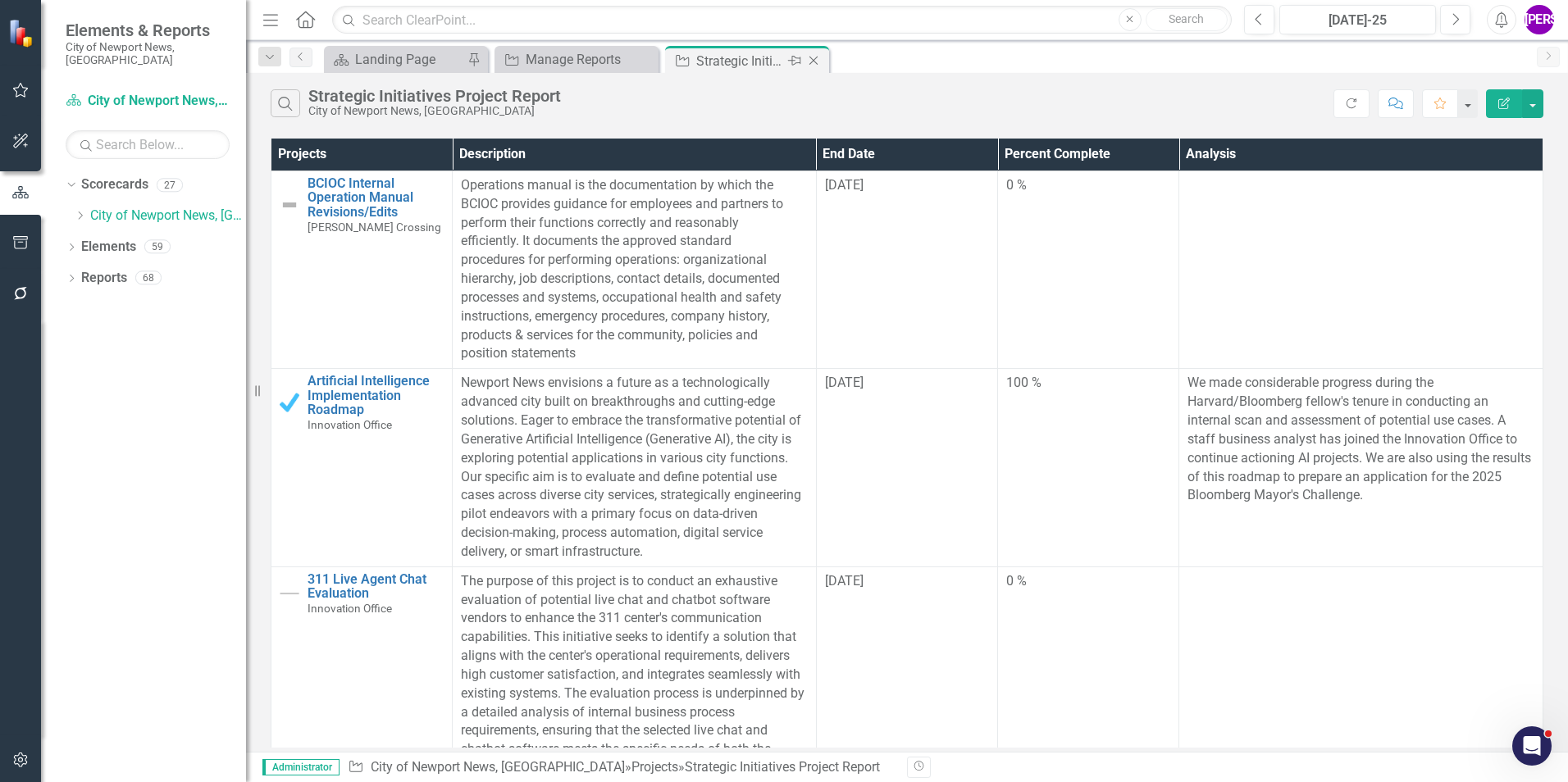
click at [814, 60] on icon "Close" at bounding box center [813, 60] width 16 height 13
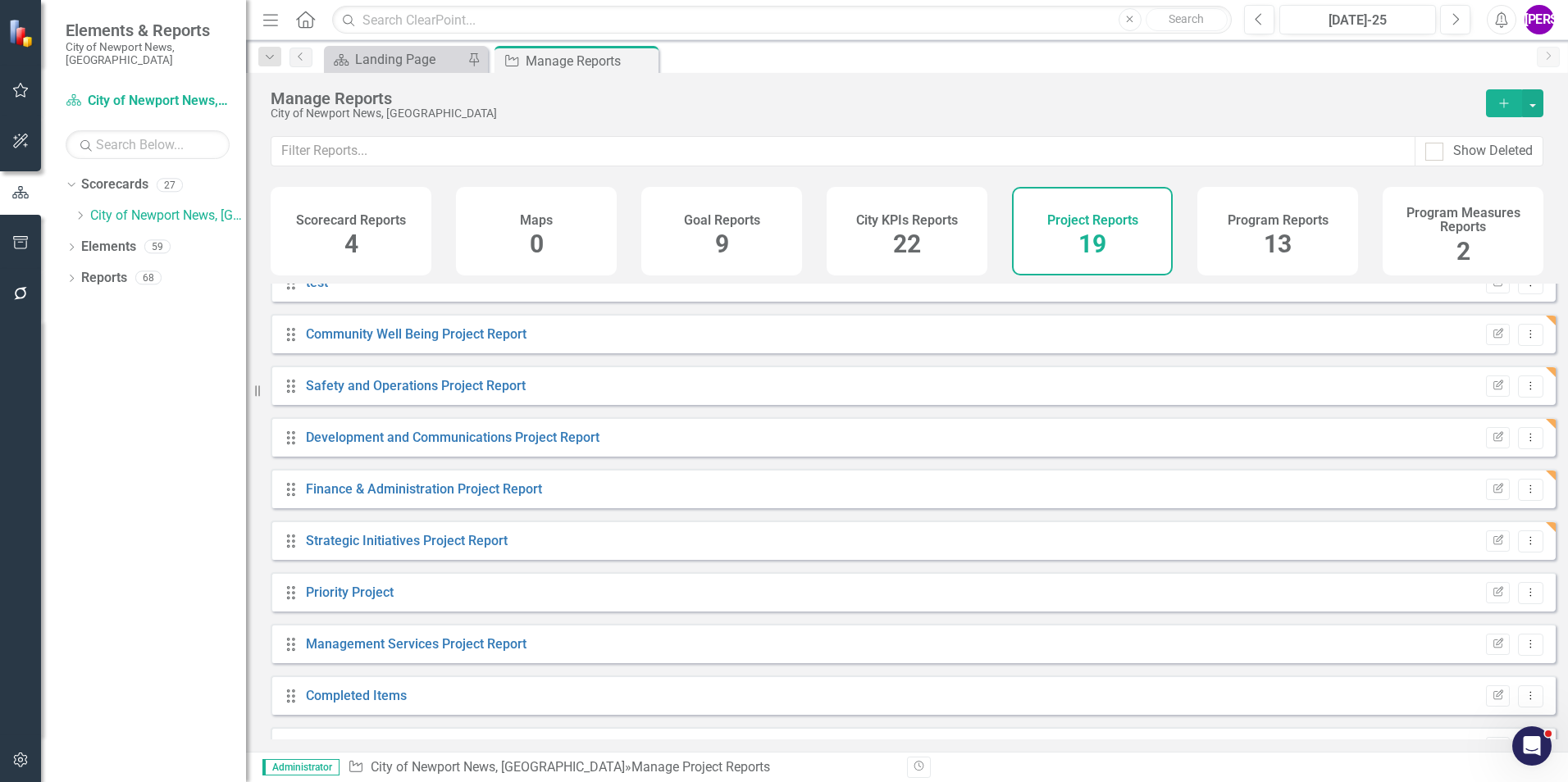
scroll to position [361, 0]
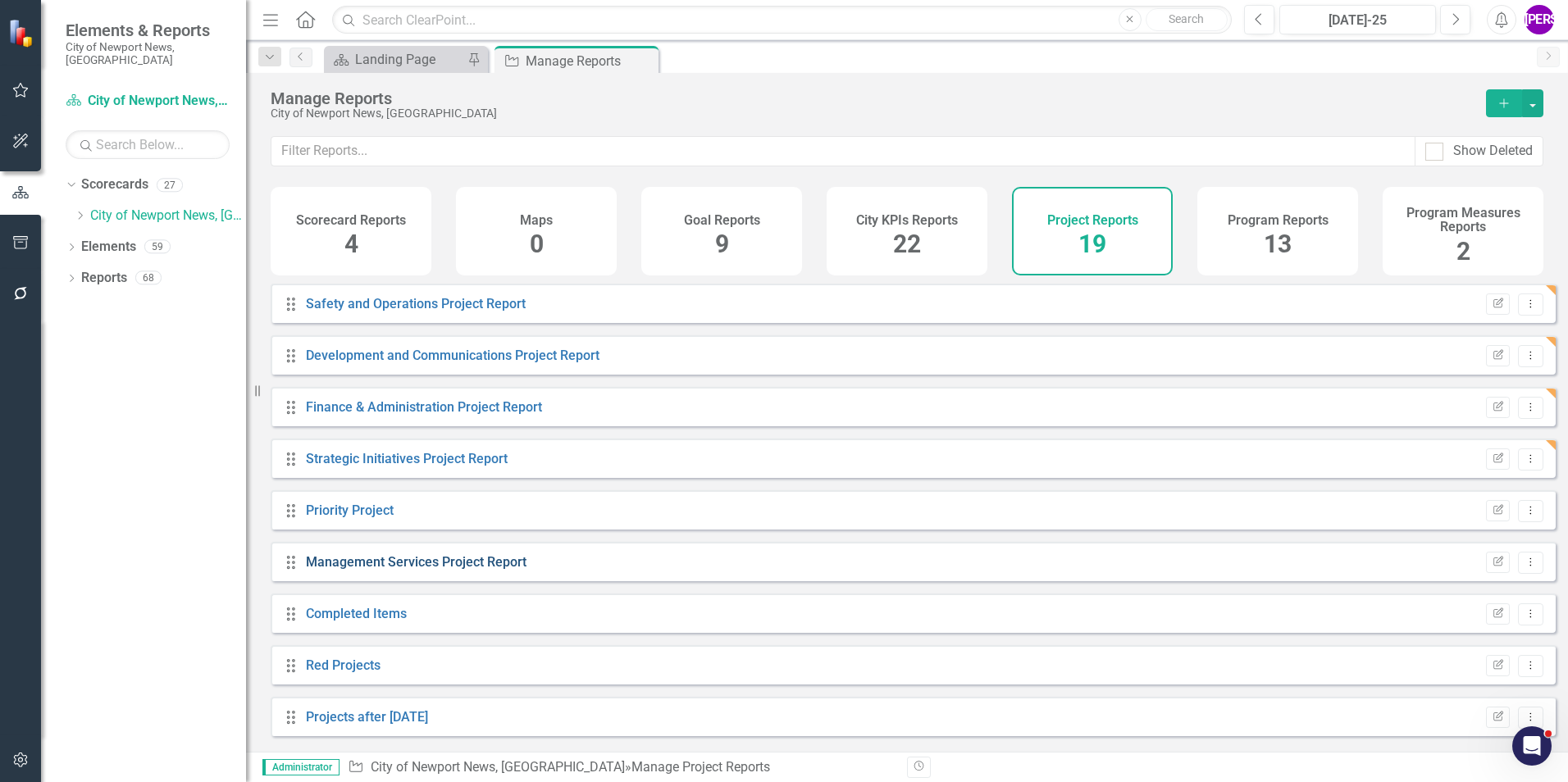
click at [503, 569] on link "Management Services Project Report" at bounding box center [416, 562] width 220 height 16
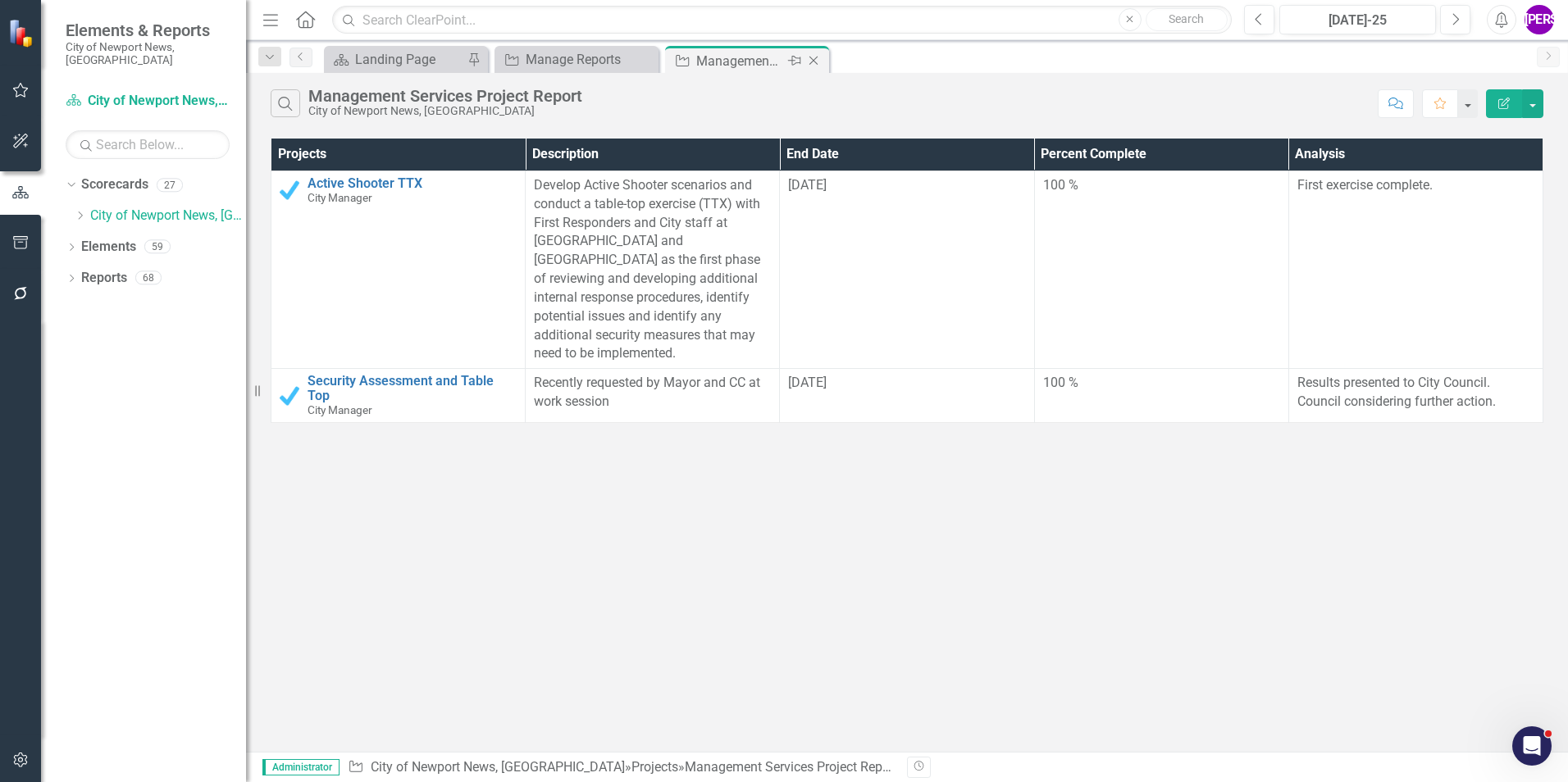
click at [814, 60] on icon at bounding box center [813, 60] width 9 height 9
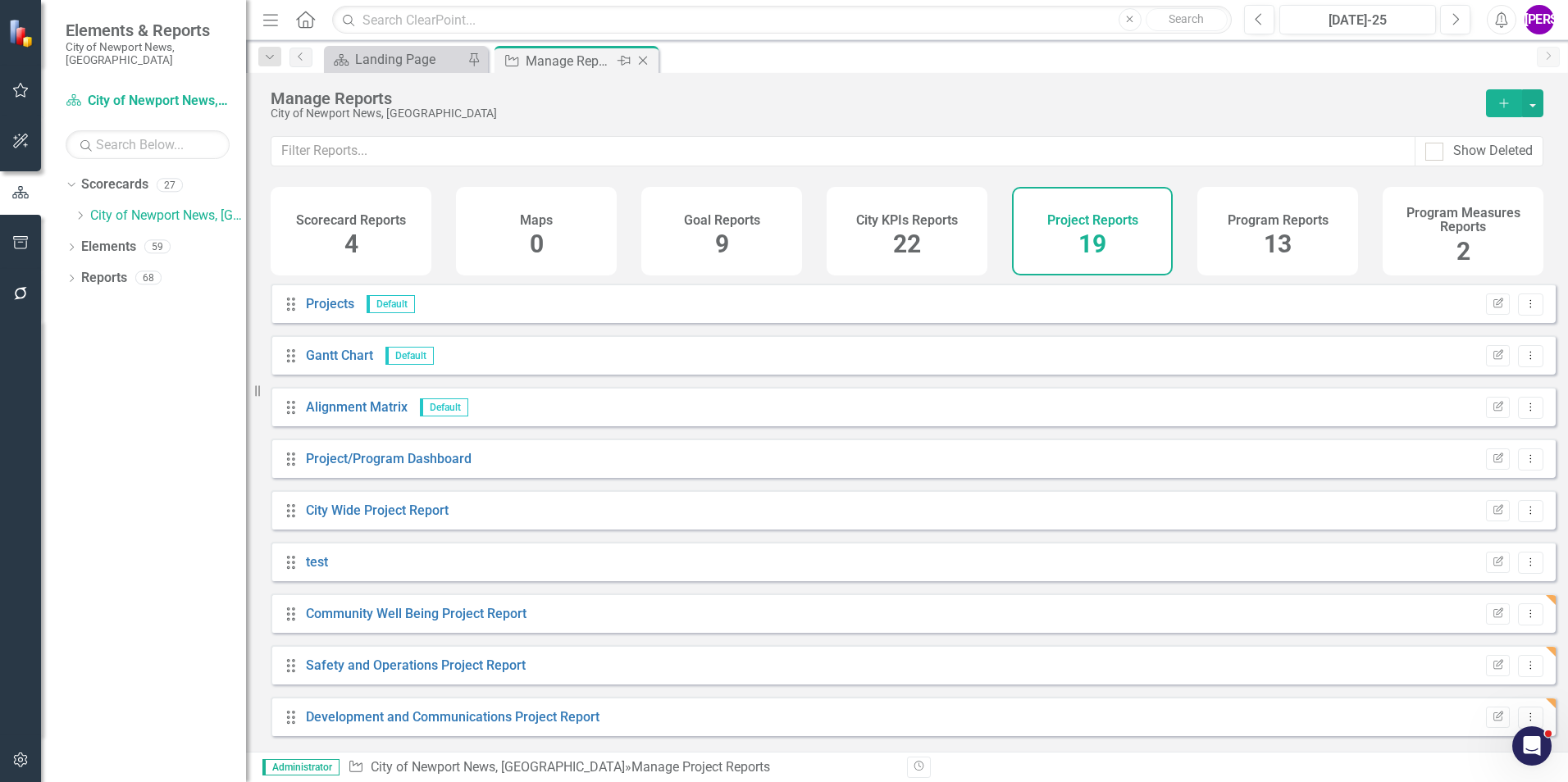
click at [647, 60] on icon "Close" at bounding box center [642, 60] width 16 height 13
